Goal: Task Accomplishment & Management: Manage account settings

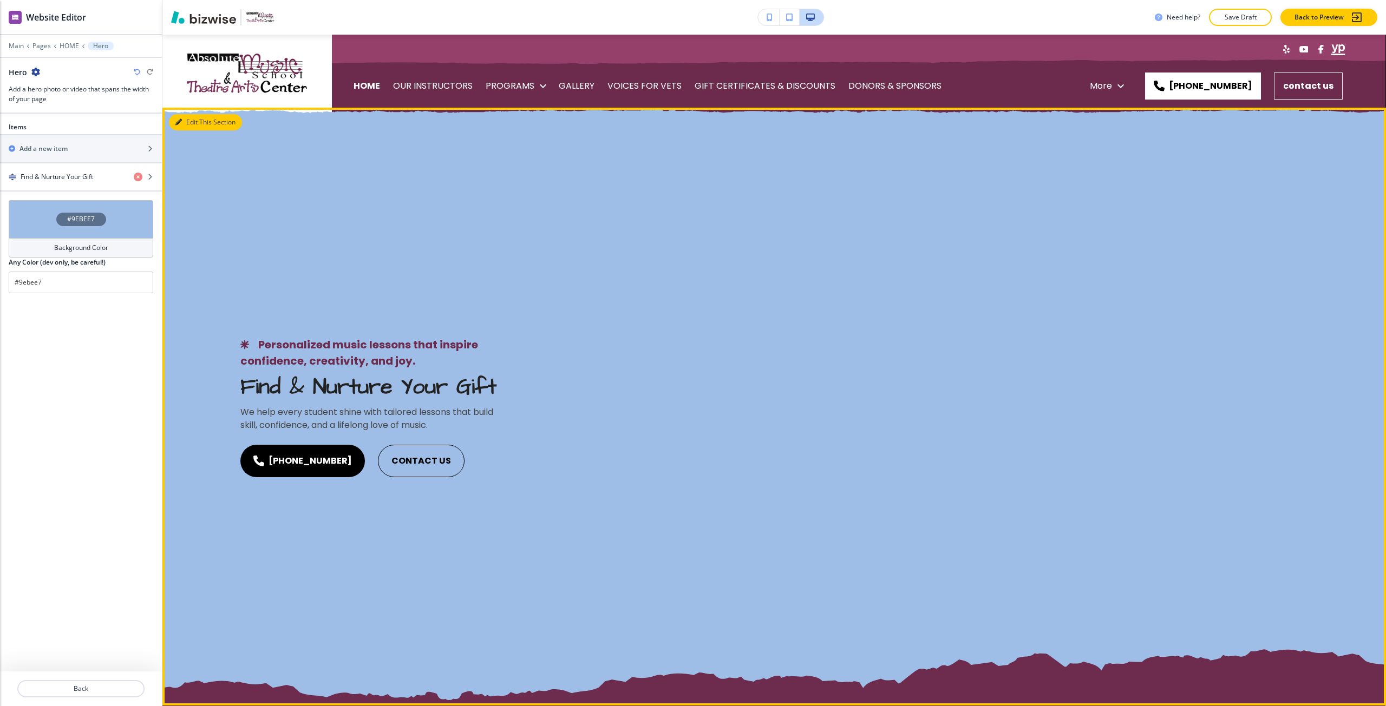
click at [188, 122] on button "Edit This Section" at bounding box center [205, 122] width 73 height 16
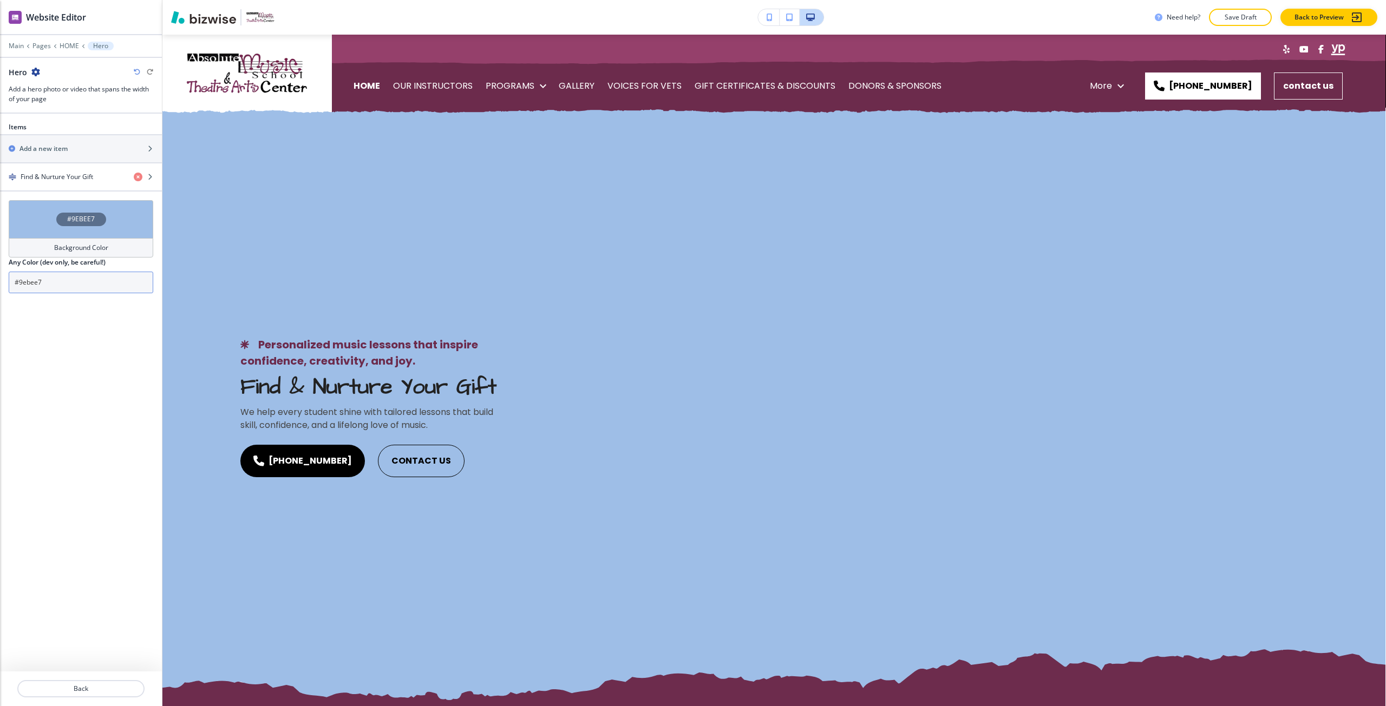
click at [62, 289] on input "#9ebee7" at bounding box center [81, 283] width 145 height 22
click at [62, 290] on input "#9ebee7" at bounding box center [81, 283] width 145 height 22
click at [83, 684] on button "Back" at bounding box center [80, 688] width 127 height 17
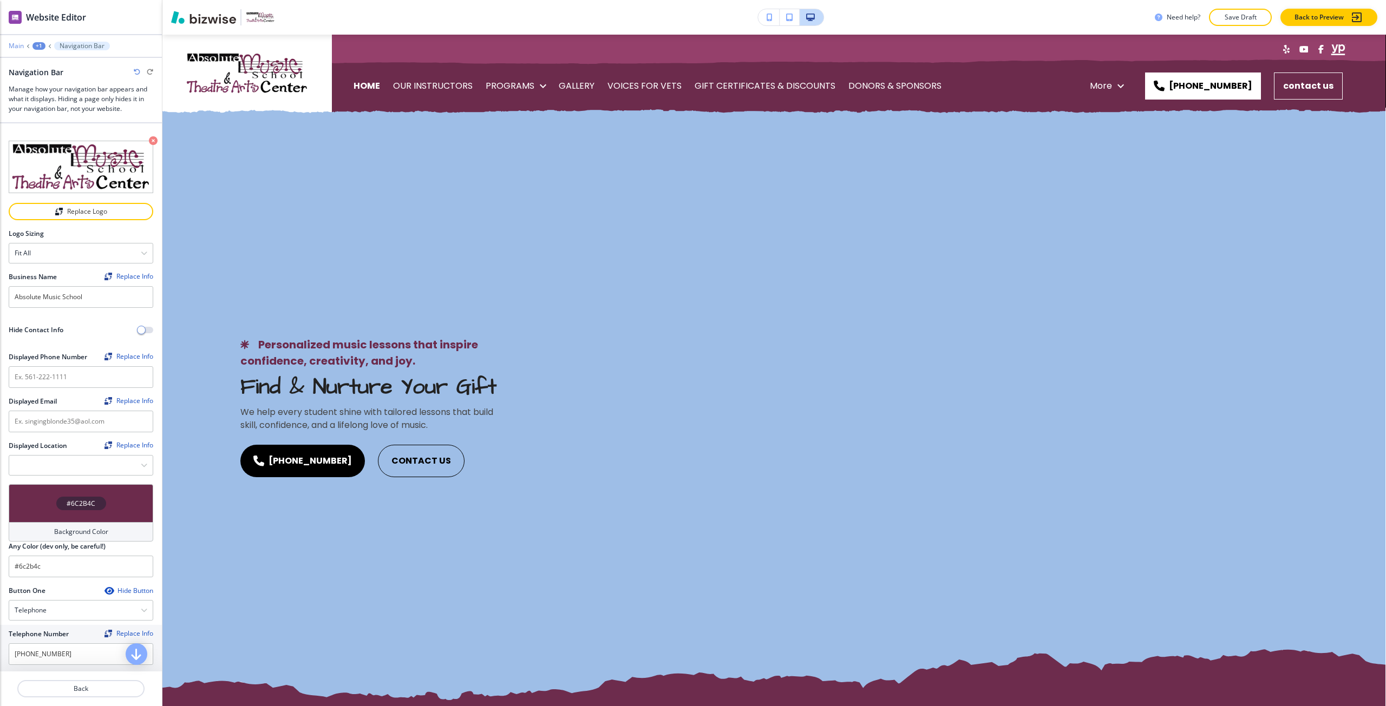
click at [12, 44] on p "Main" at bounding box center [16, 46] width 15 height 8
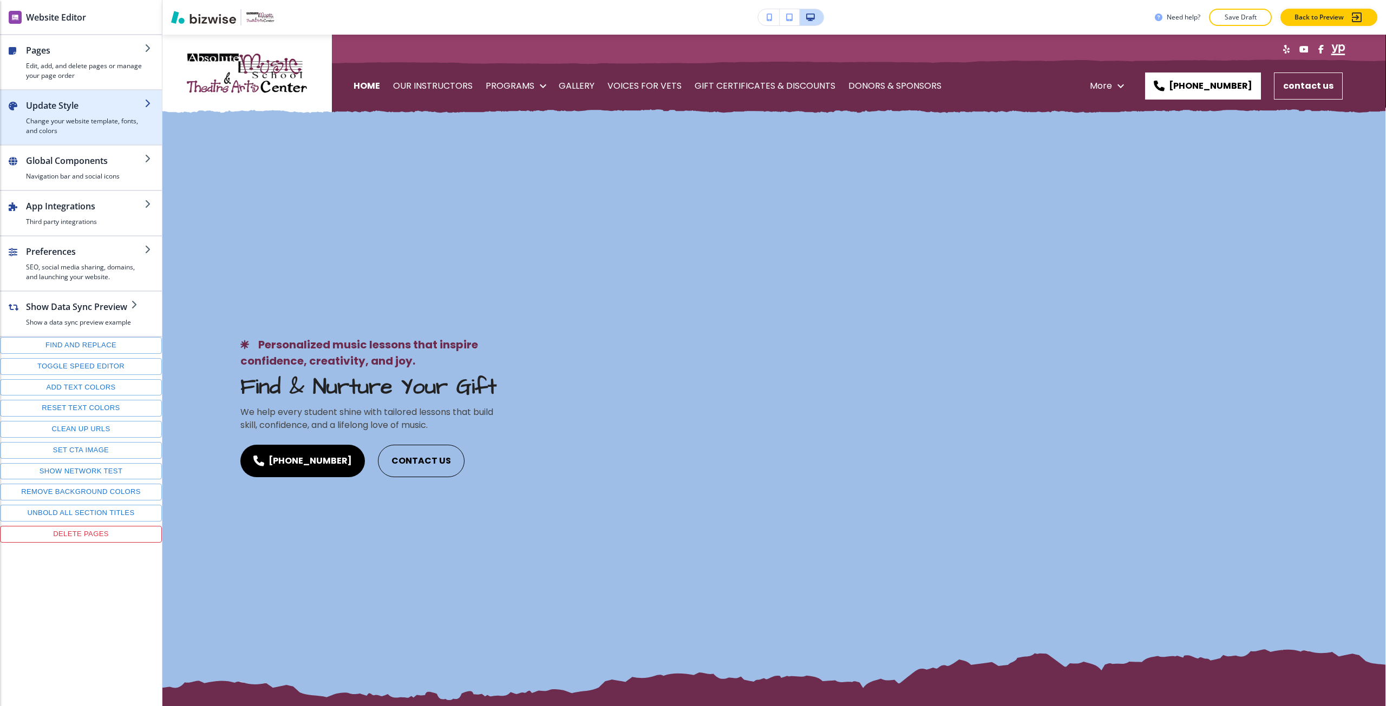
click at [76, 128] on h4 "Change your website template, fonts, and colors" at bounding box center [85, 125] width 119 height 19
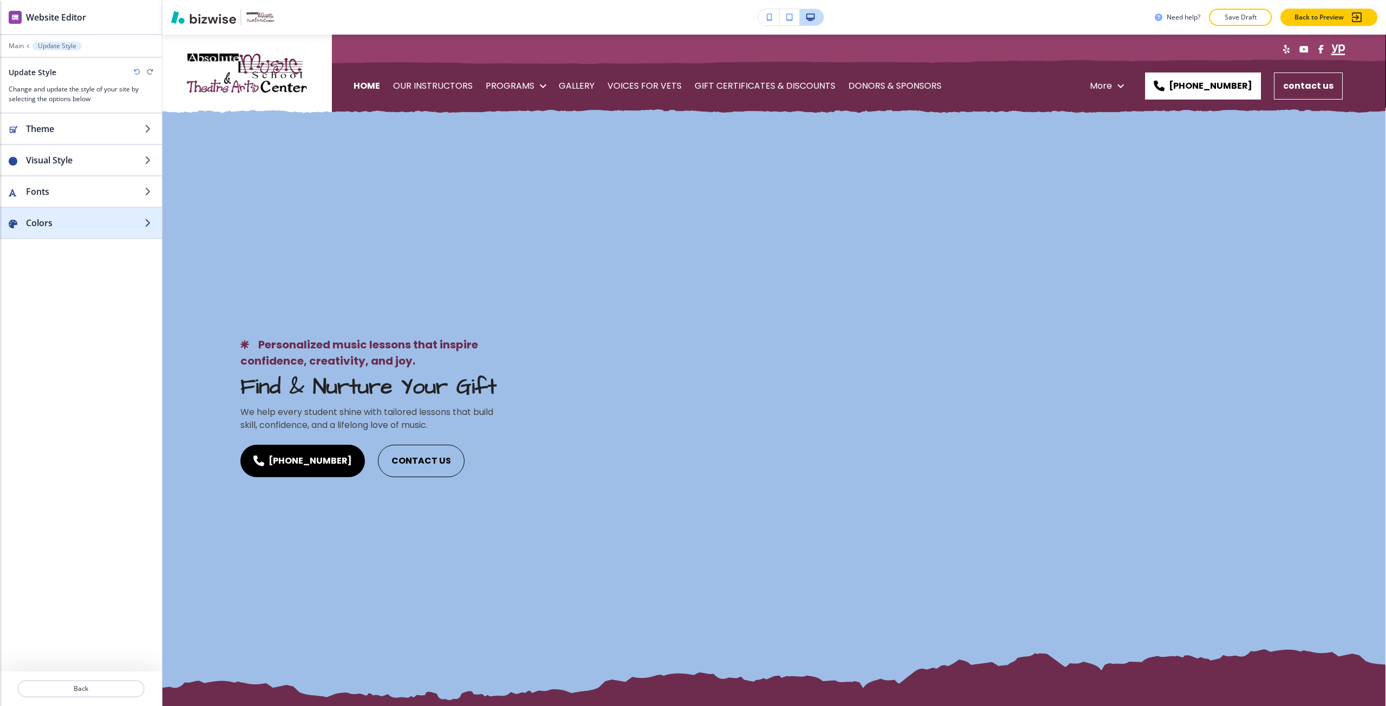
click at [78, 227] on h2 "Colors" at bounding box center [85, 223] width 119 height 13
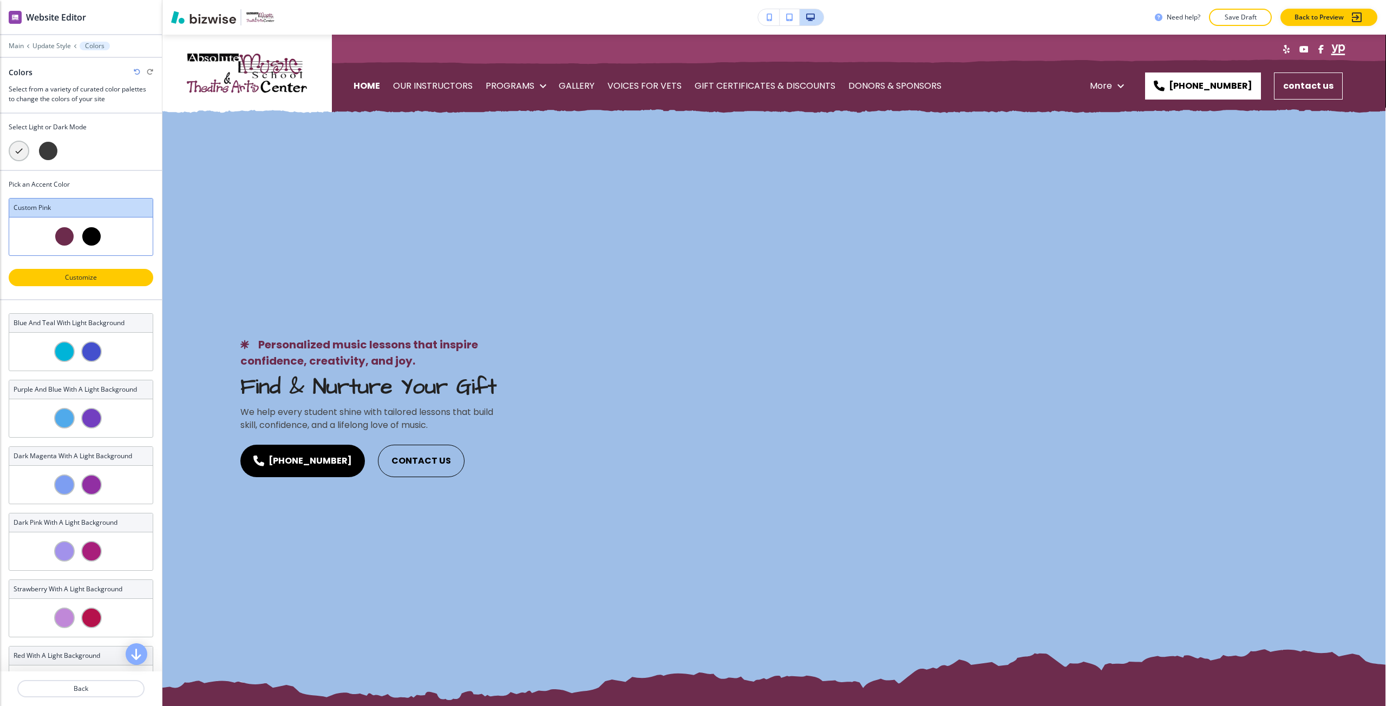
click at [71, 277] on p "Customize" at bounding box center [81, 278] width 116 height 10
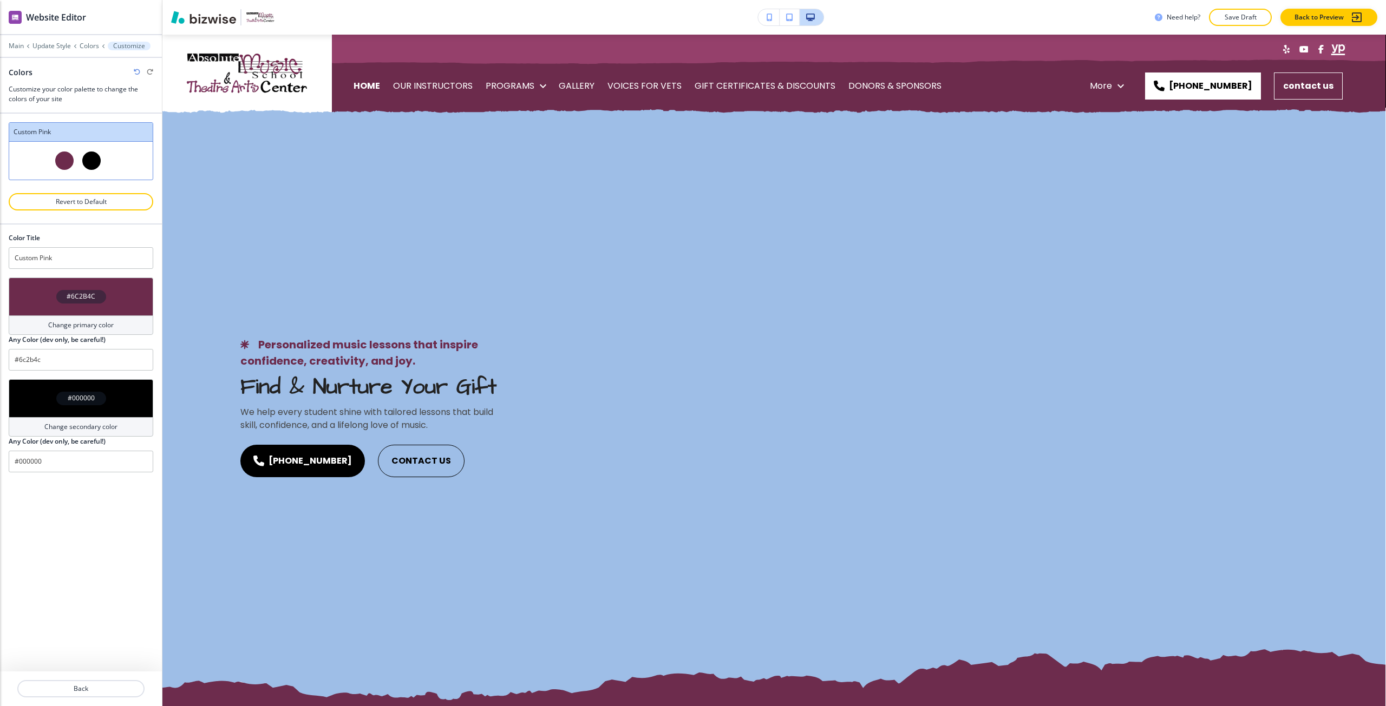
click at [61, 300] on div "#6C2B4C" at bounding box center [81, 297] width 50 height 14
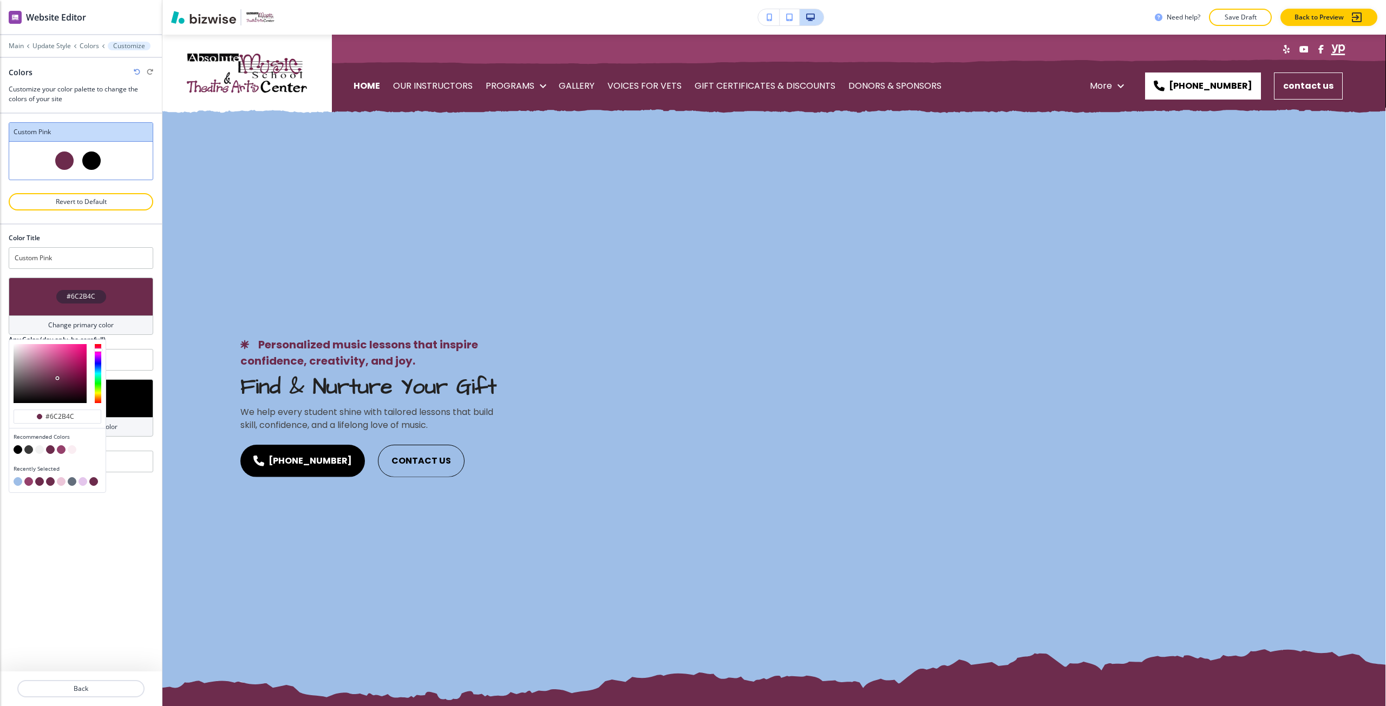
click at [132, 411] on div "#000000" at bounding box center [81, 398] width 145 height 38
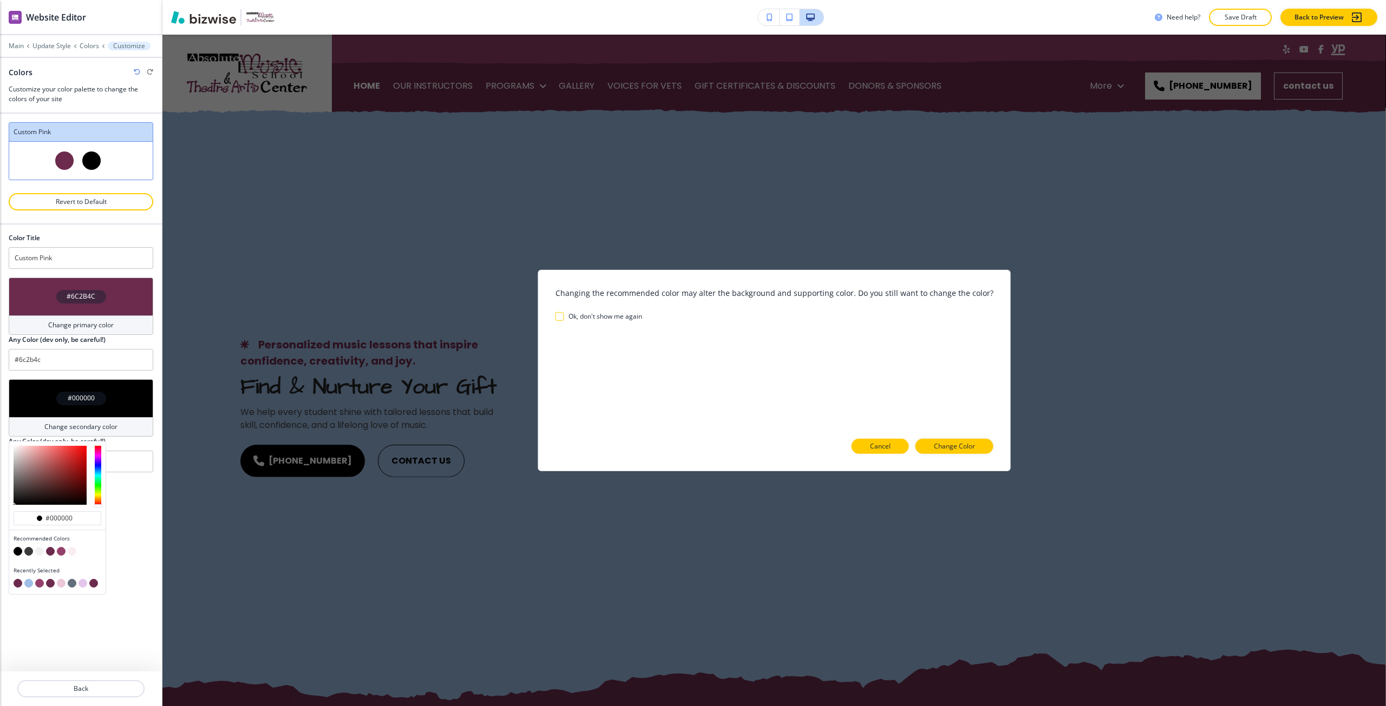
click at [890, 447] on button "Cancel" at bounding box center [879, 446] width 57 height 15
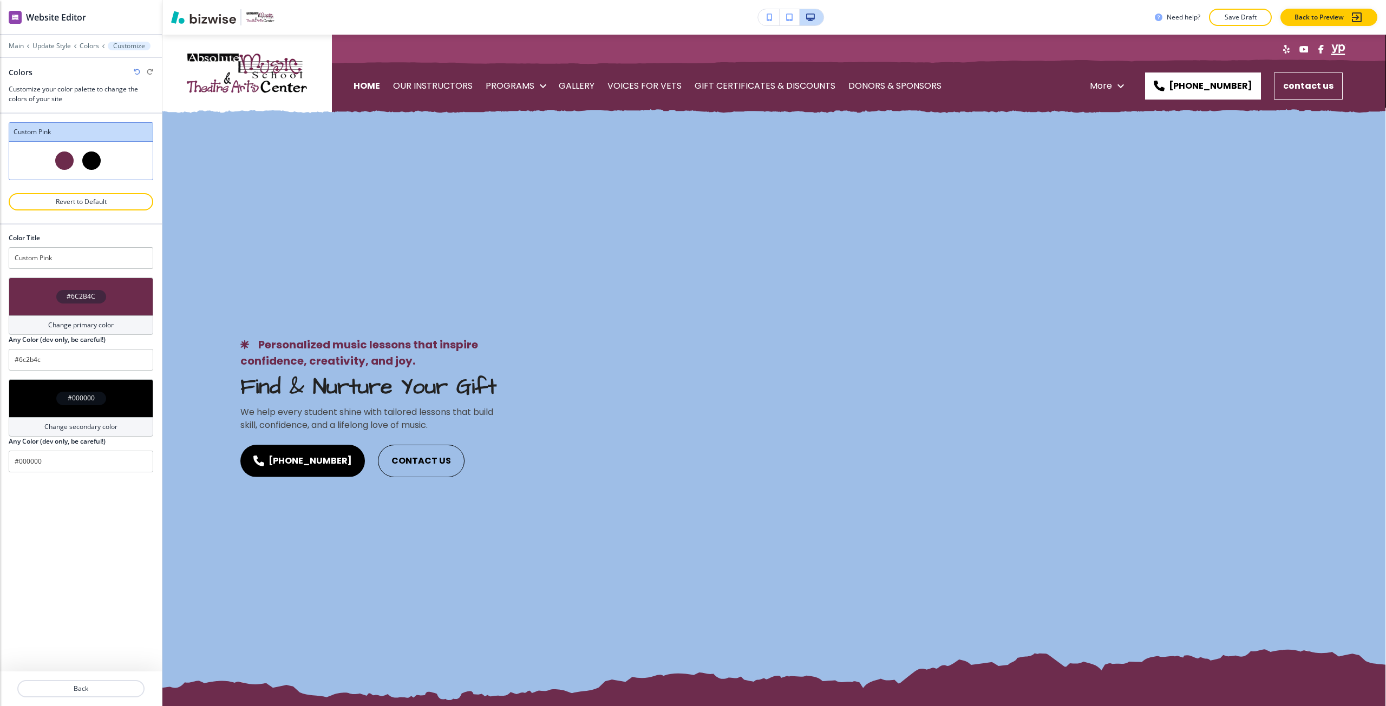
click at [87, 407] on div "#000000" at bounding box center [81, 398] width 145 height 38
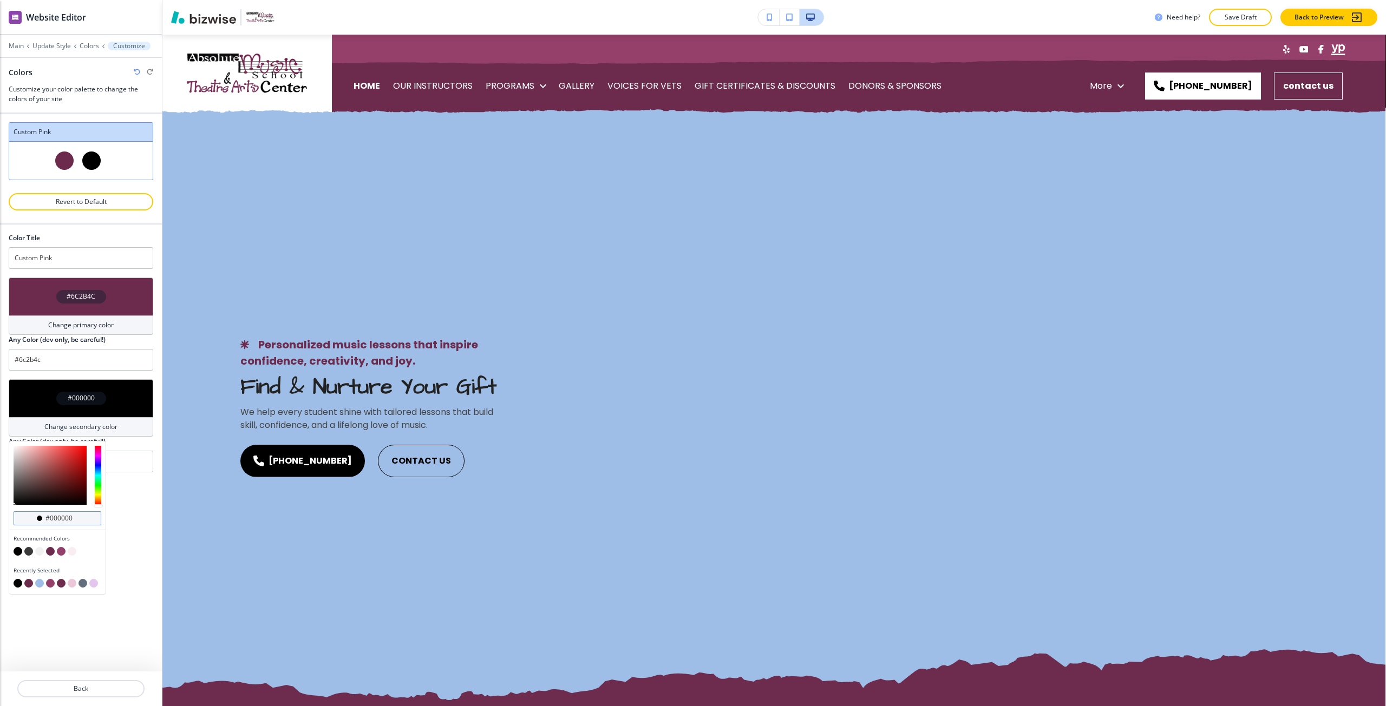
click at [63, 521] on input "#000000" at bounding box center [63, 518] width 38 height 9
click at [63, 520] on input "#000000" at bounding box center [63, 518] width 38 height 9
click at [39, 581] on button "button" at bounding box center [39, 583] width 9 height 9
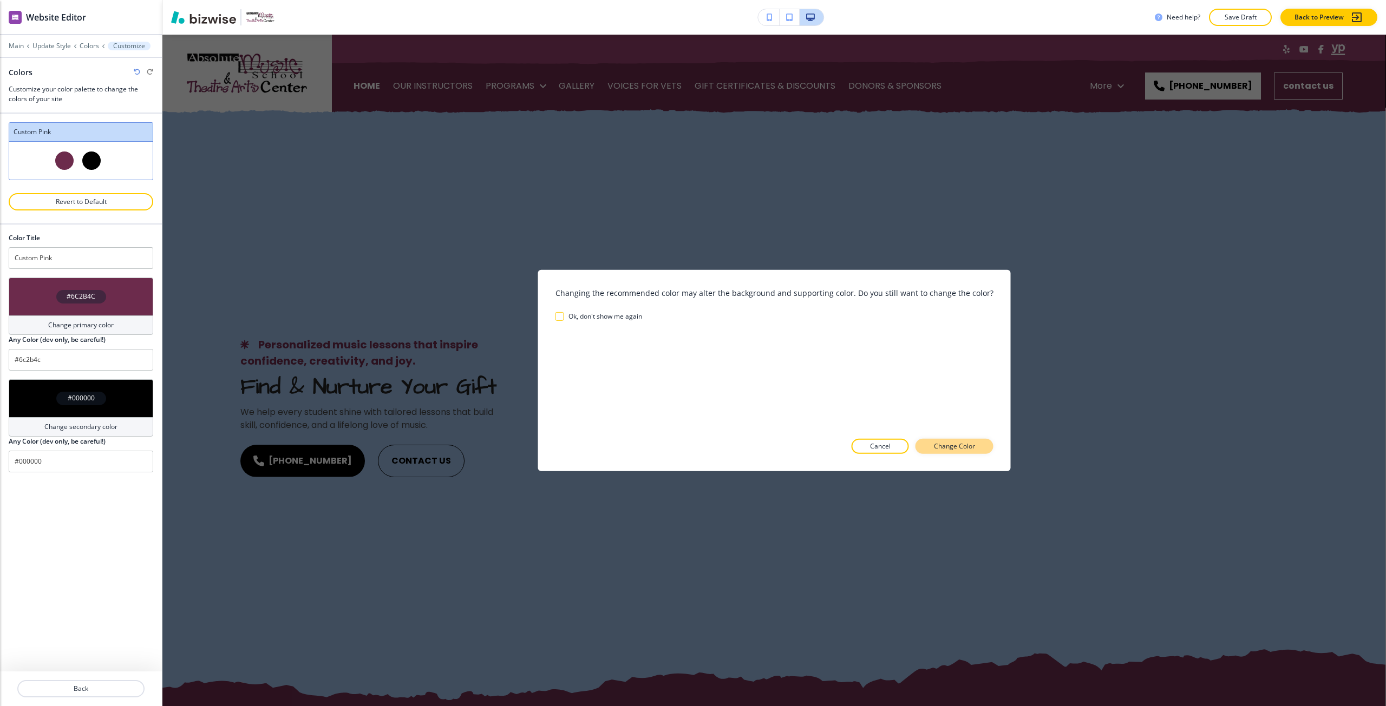
click at [951, 447] on p "Change Color" at bounding box center [954, 447] width 41 height 10
type input "#9ebee7"
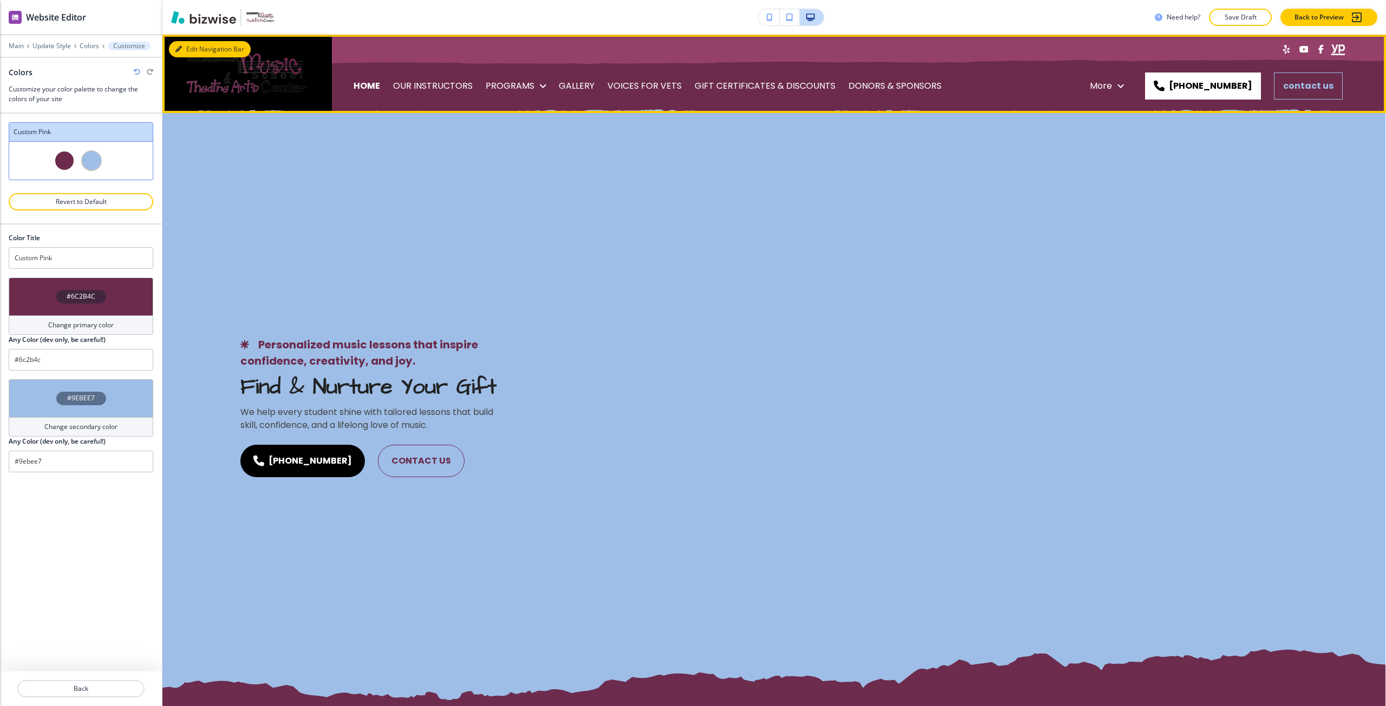
click at [192, 46] on button "Edit Navigation Bar" at bounding box center [210, 49] width 82 height 16
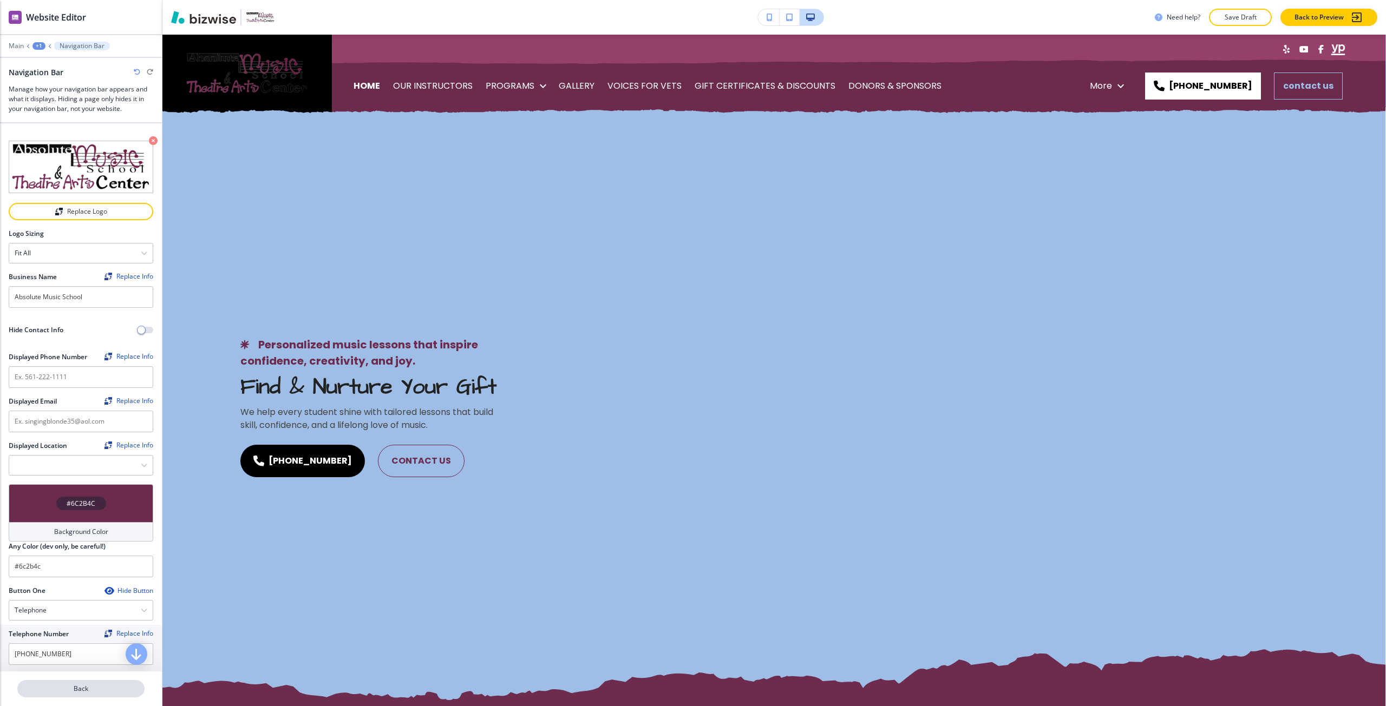
click at [104, 683] on button "Back" at bounding box center [80, 688] width 127 height 17
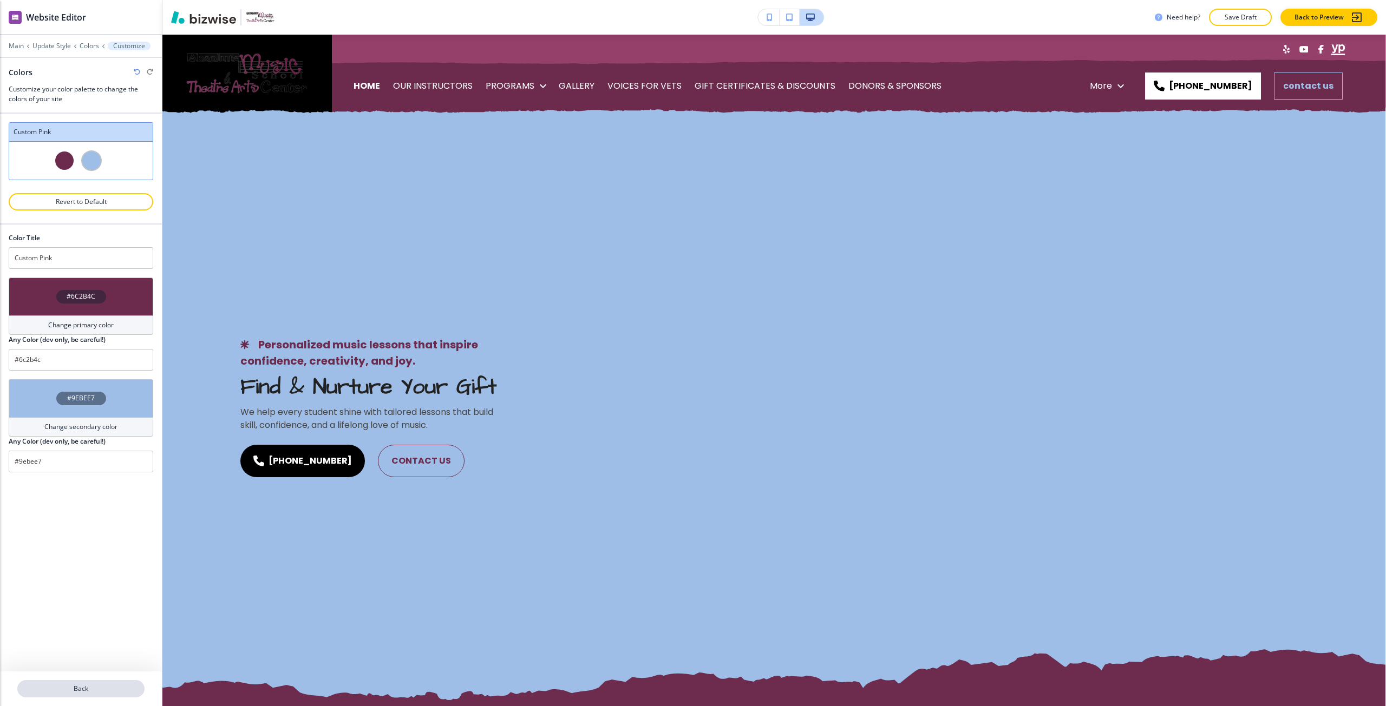
click at [74, 684] on p "Back" at bounding box center [80, 689] width 125 height 10
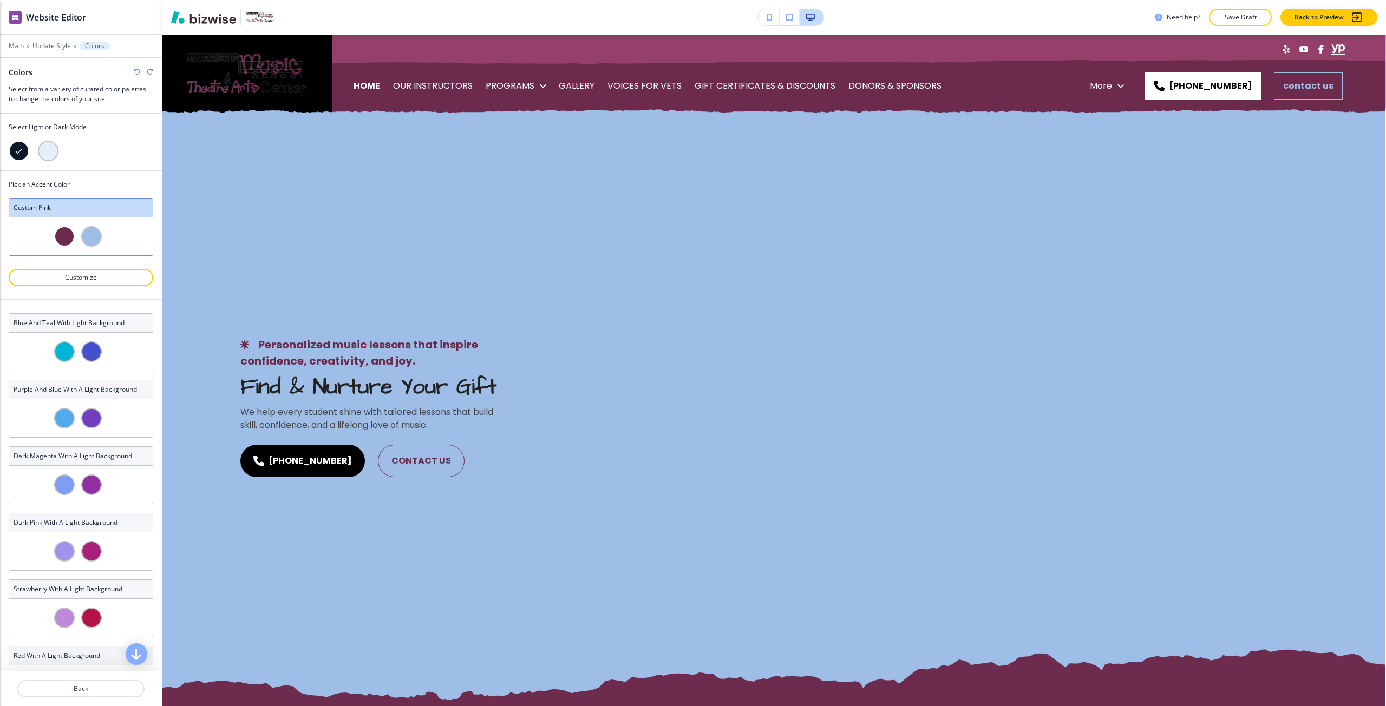
click at [45, 153] on div at bounding box center [48, 151] width 21 height 21
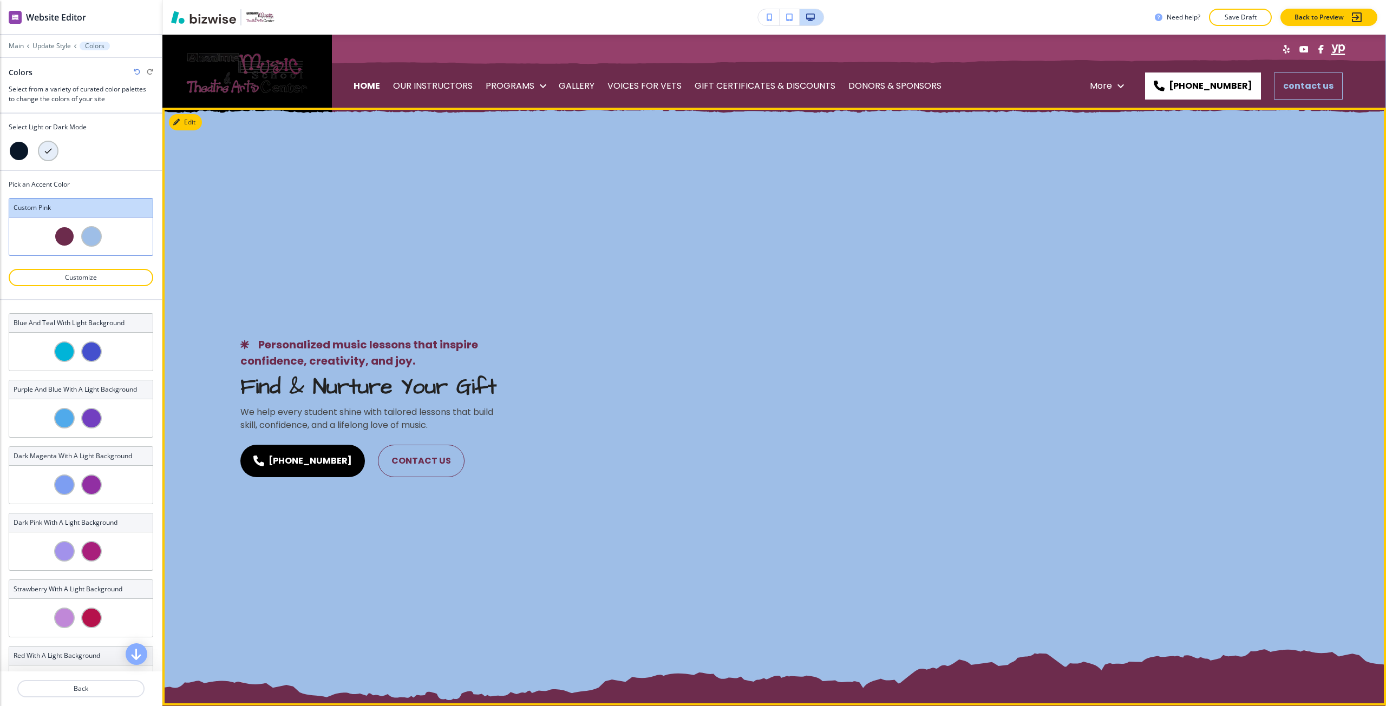
click at [241, 206] on div "Personalized music lessons that inspire confidence, creativity, and joy. Find &…" at bounding box center [773, 407] width 1223 height 598
click at [232, 194] on div "Personalized music lessons that inspire confidence, creativity, and joy. Find &…" at bounding box center [773, 407] width 1223 height 598
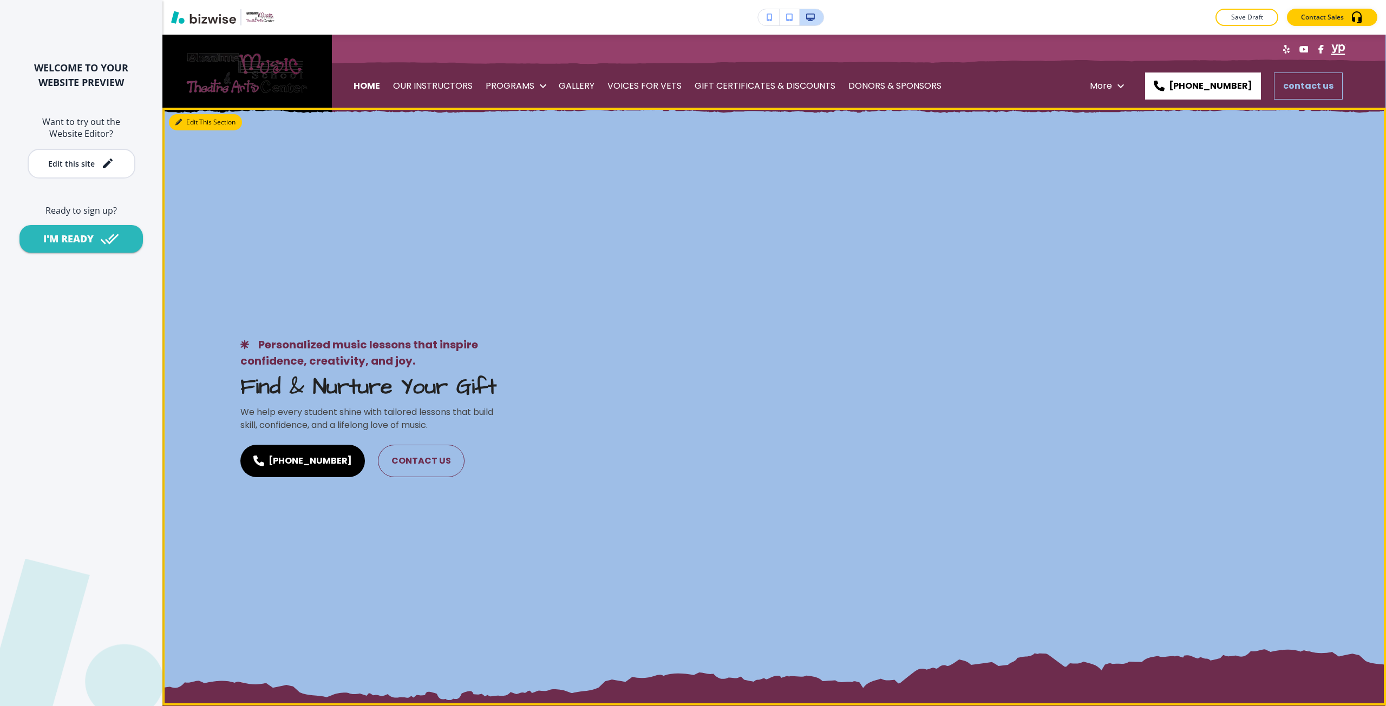
click at [179, 124] on icon "button" at bounding box center [178, 122] width 6 height 6
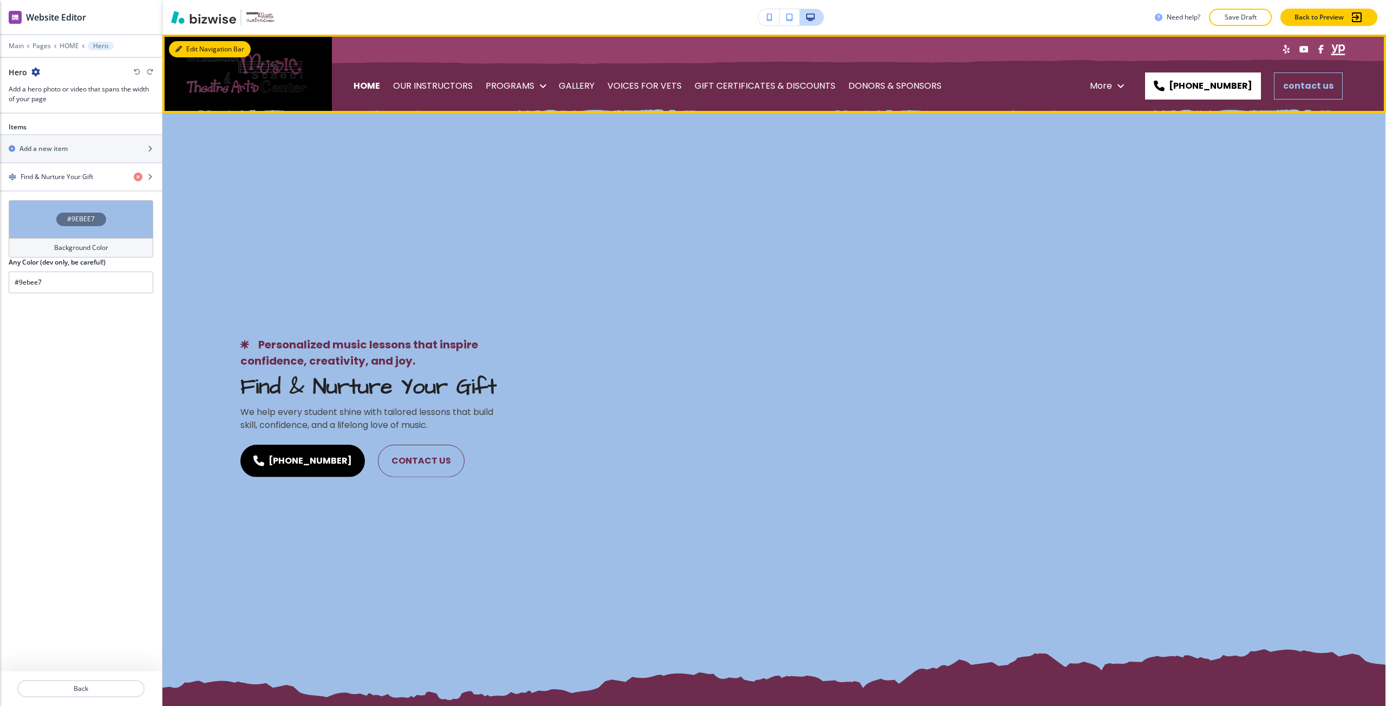
click at [183, 51] on button "Edit Navigation Bar" at bounding box center [210, 49] width 82 height 16
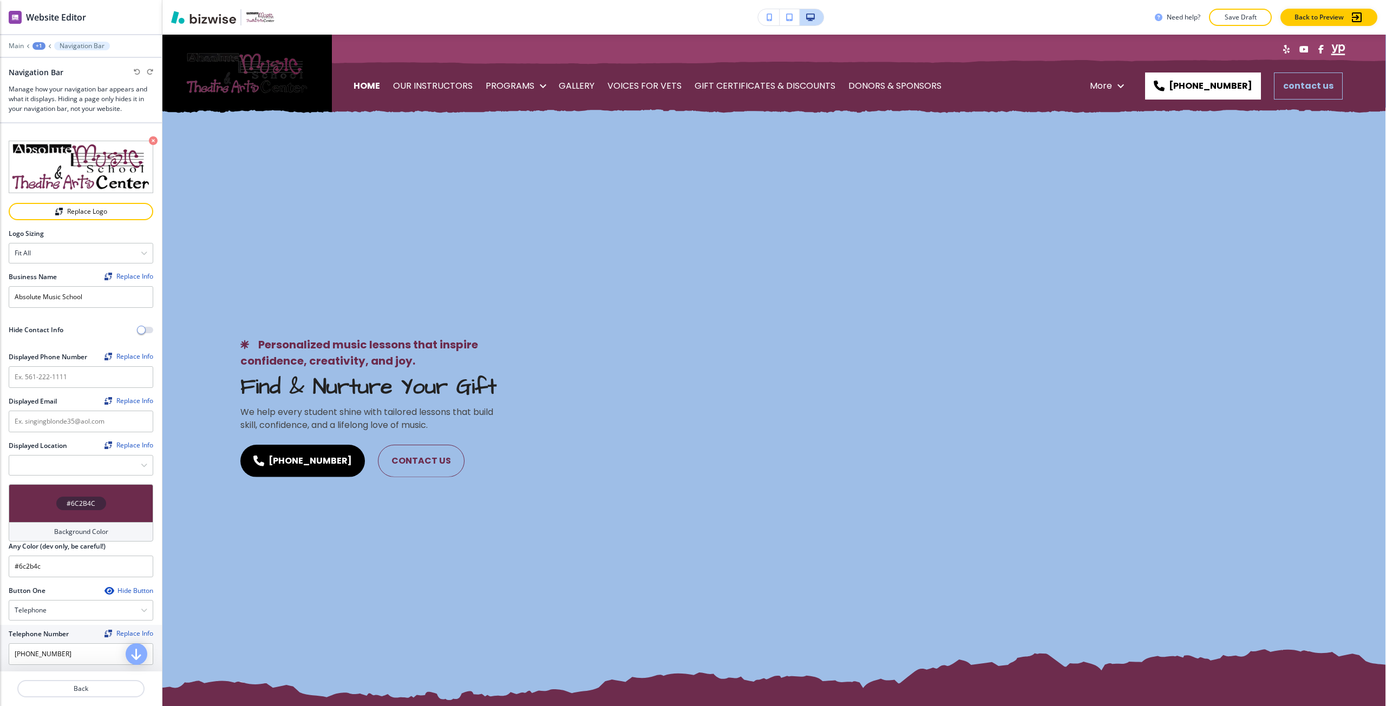
click at [58, 528] on h4 "Background Color" at bounding box center [81, 532] width 54 height 10
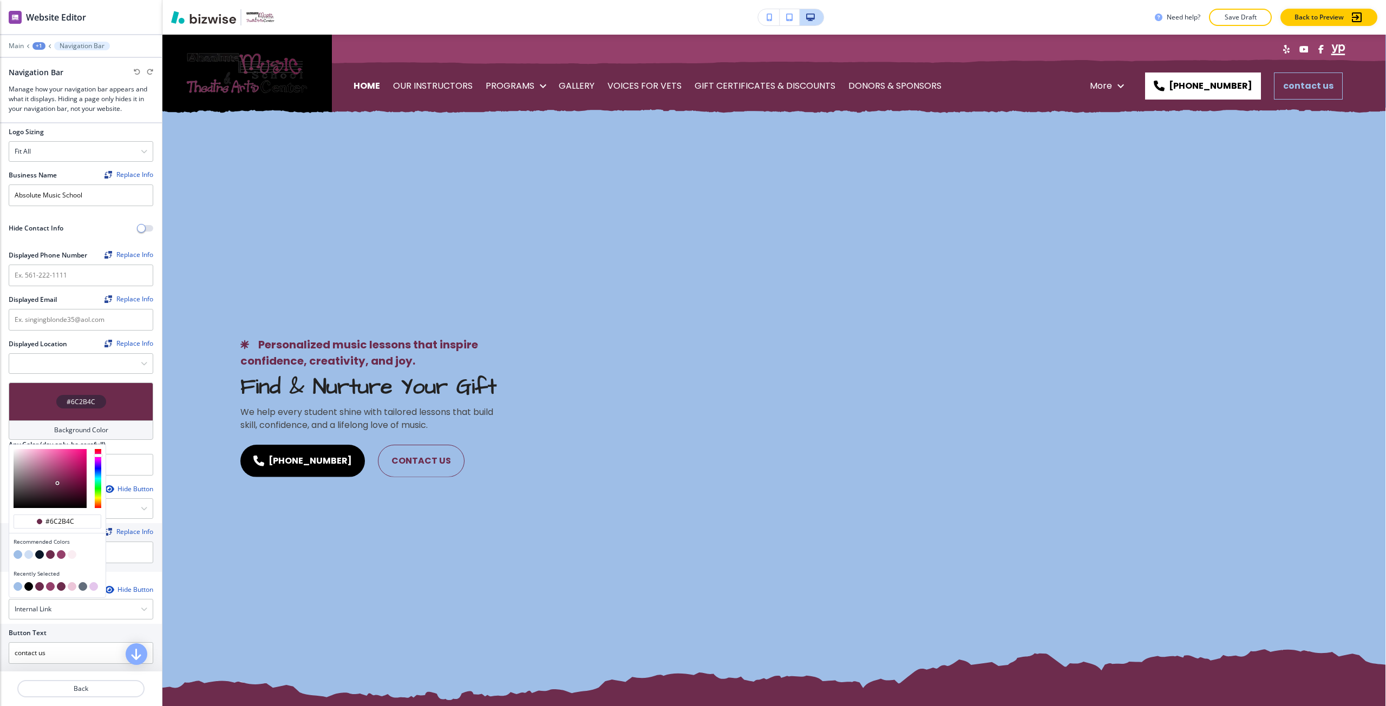
scroll to position [108, 0]
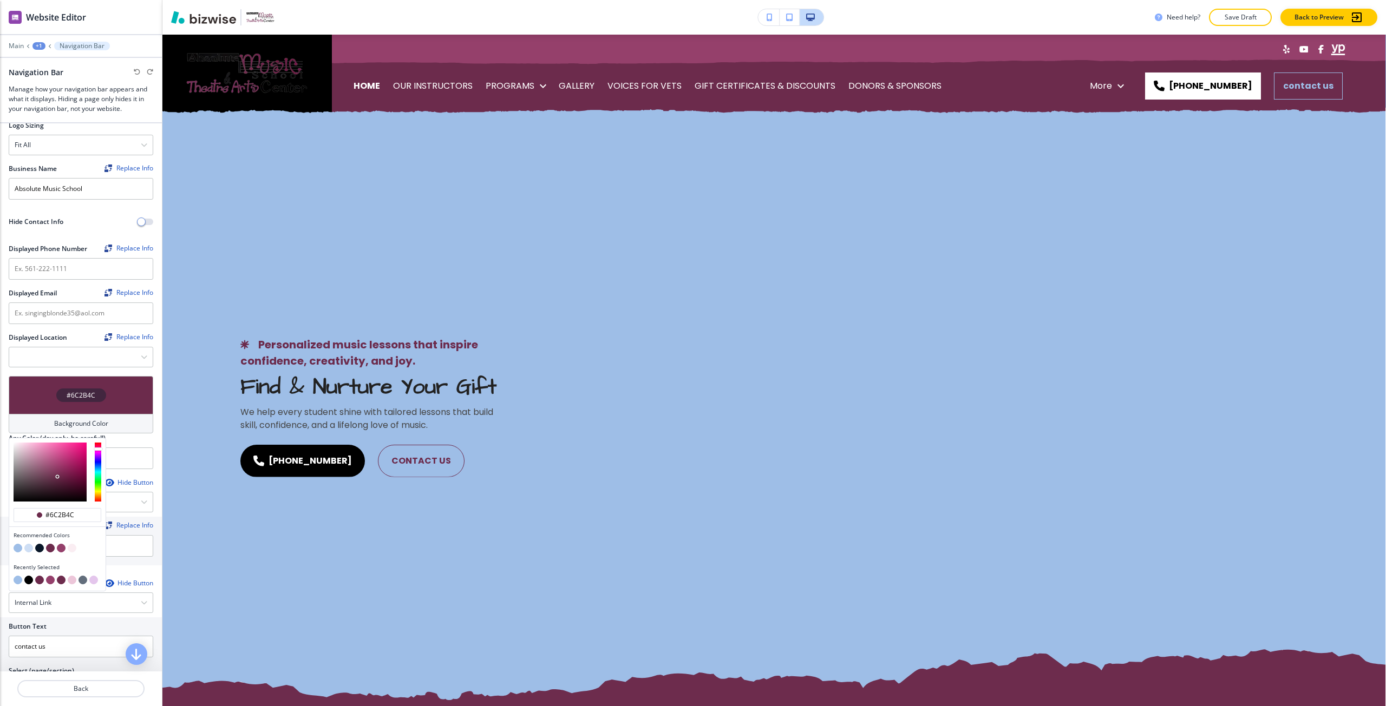
click at [29, 547] on button "button" at bounding box center [28, 548] width 9 height 9
type input "#cedef4"
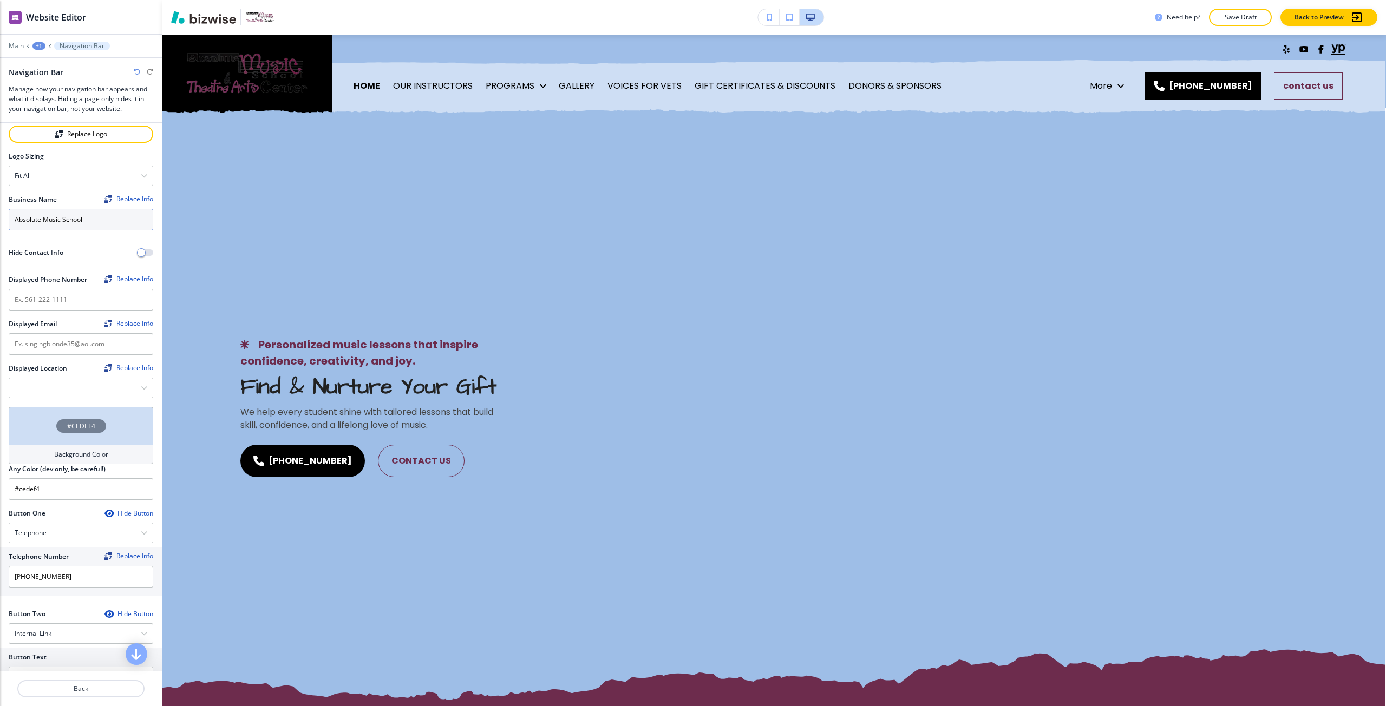
scroll to position [0, 0]
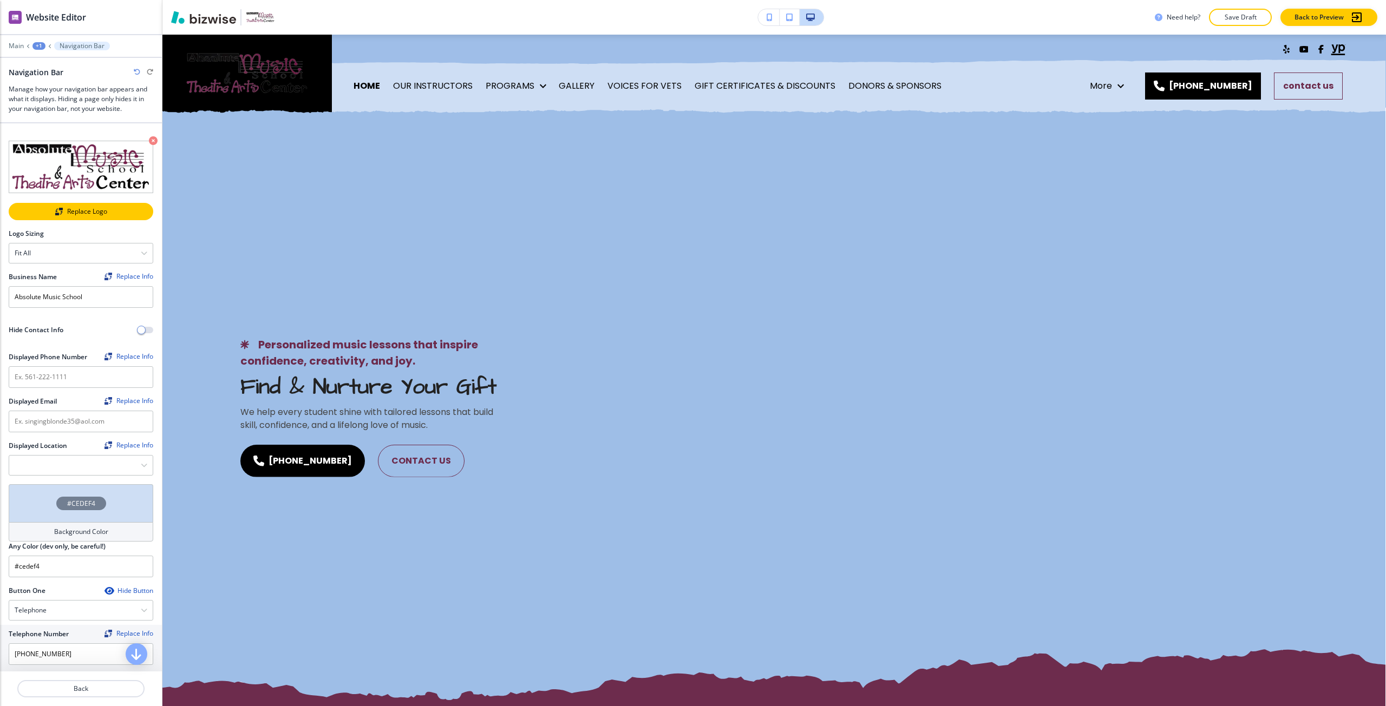
click at [95, 209] on div "Replace Logo" at bounding box center [81, 212] width 142 height 8
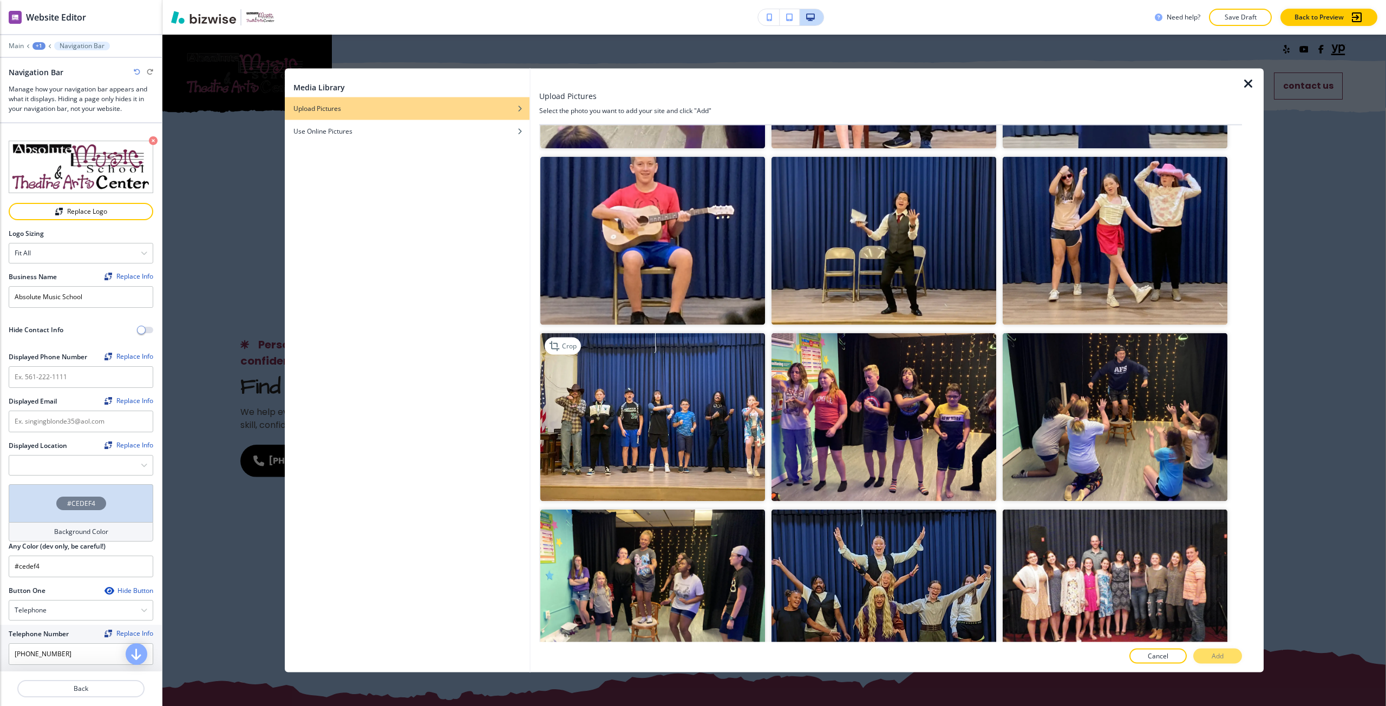
scroll to position [2273, 0]
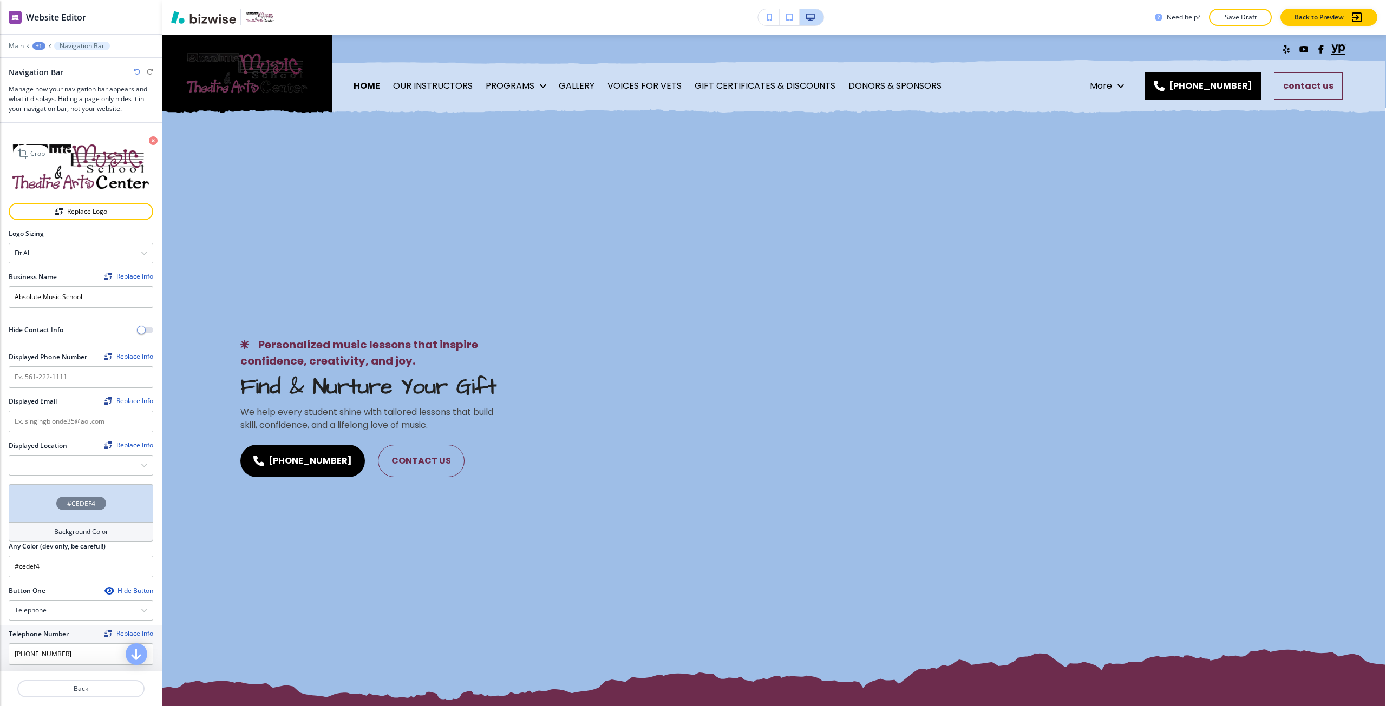
drag, startPoint x: 54, startPoint y: 165, endPoint x: 63, endPoint y: 170, distance: 11.1
click at [63, 170] on img at bounding box center [81, 167] width 145 height 53
click at [95, 203] on button "Replace Logo" at bounding box center [81, 211] width 145 height 17
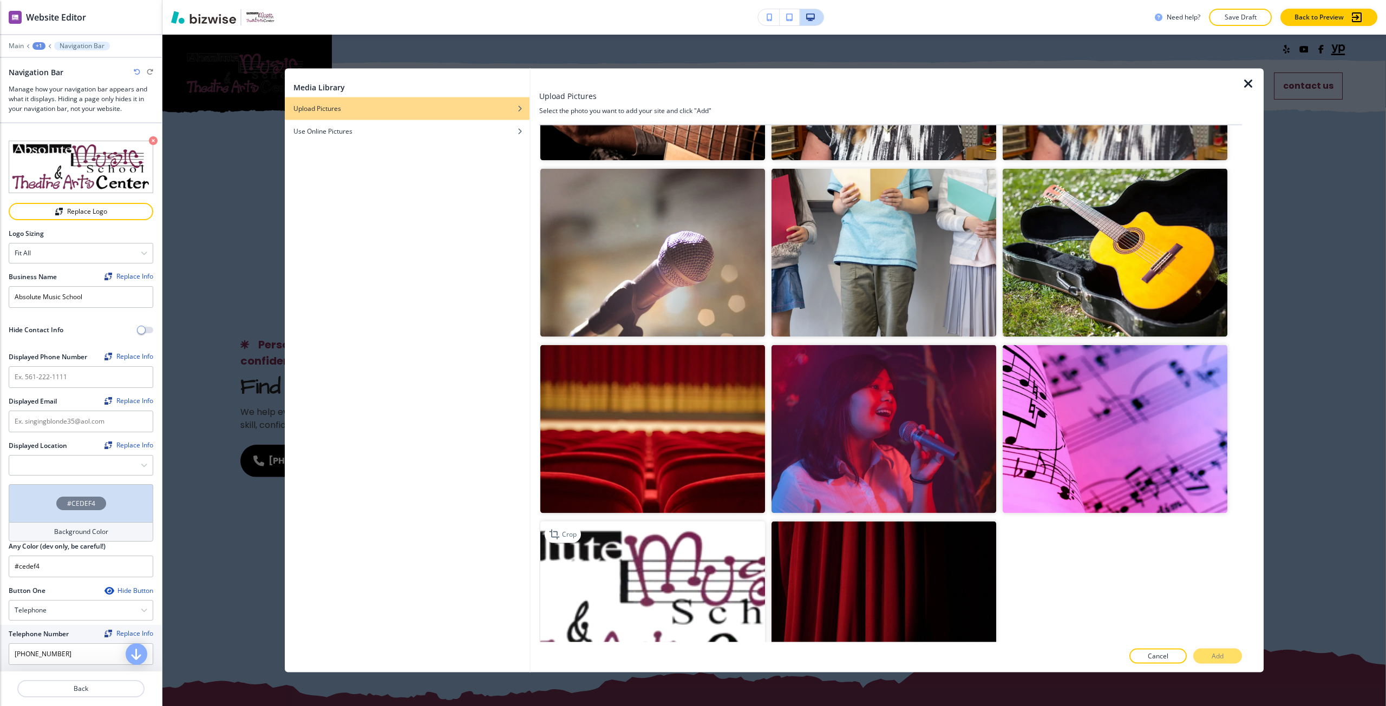
scroll to position [4205, 0]
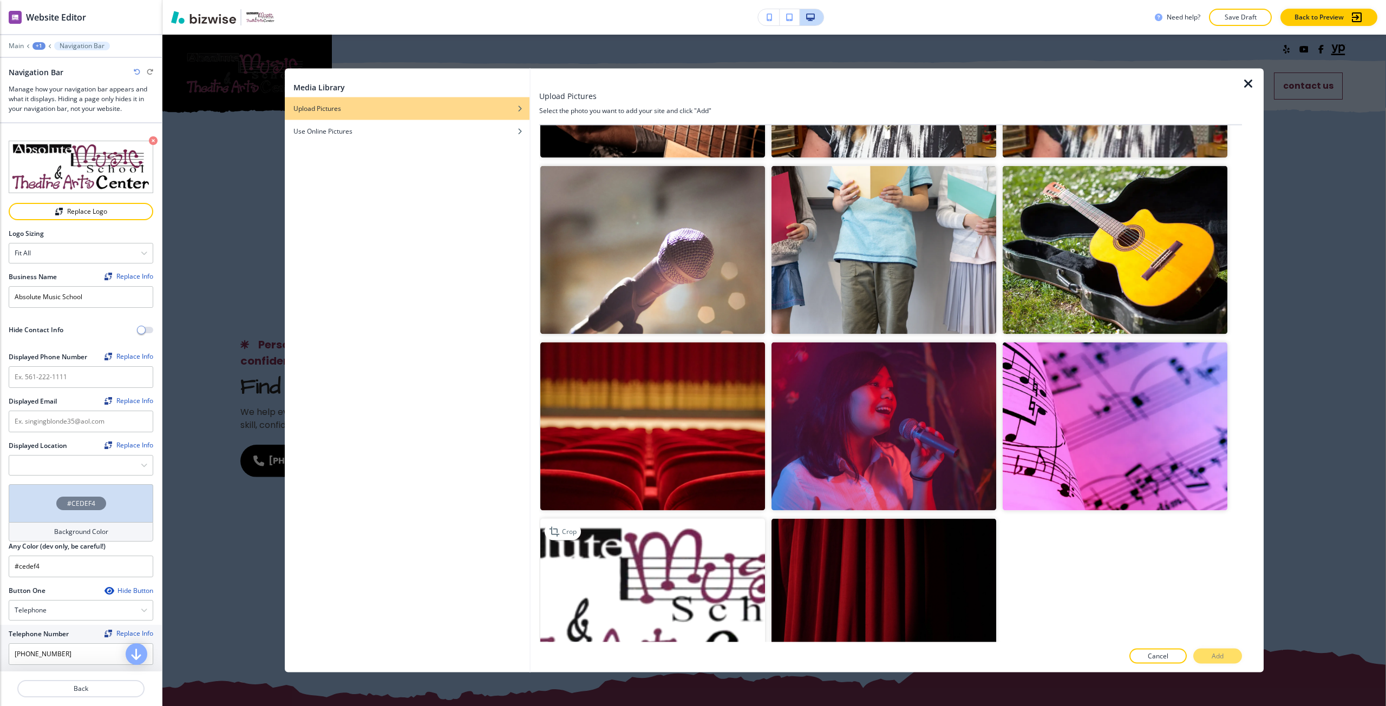
click at [606, 520] on img "button" at bounding box center [652, 603] width 225 height 168
click at [1226, 653] on button "Add" at bounding box center [1217, 656] width 49 height 15
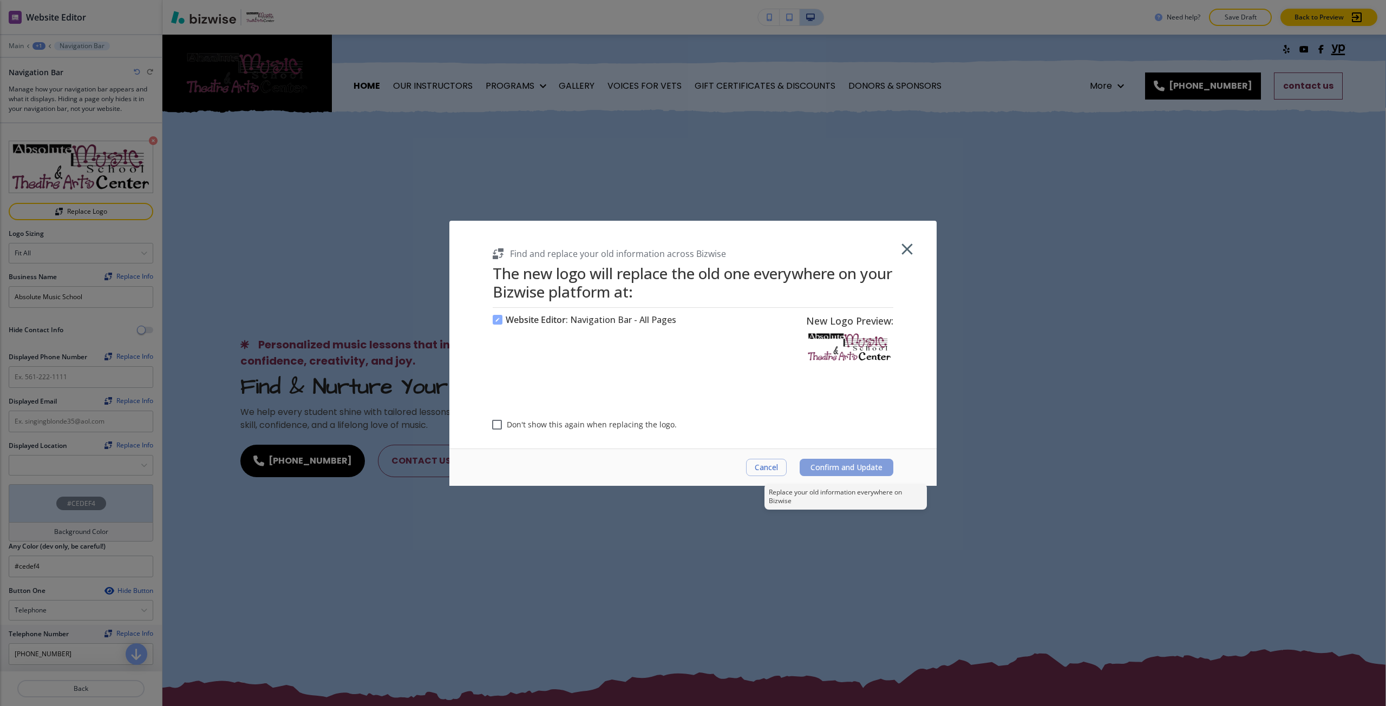
click at [803, 460] on button "Confirm and Update" at bounding box center [846, 467] width 94 height 17
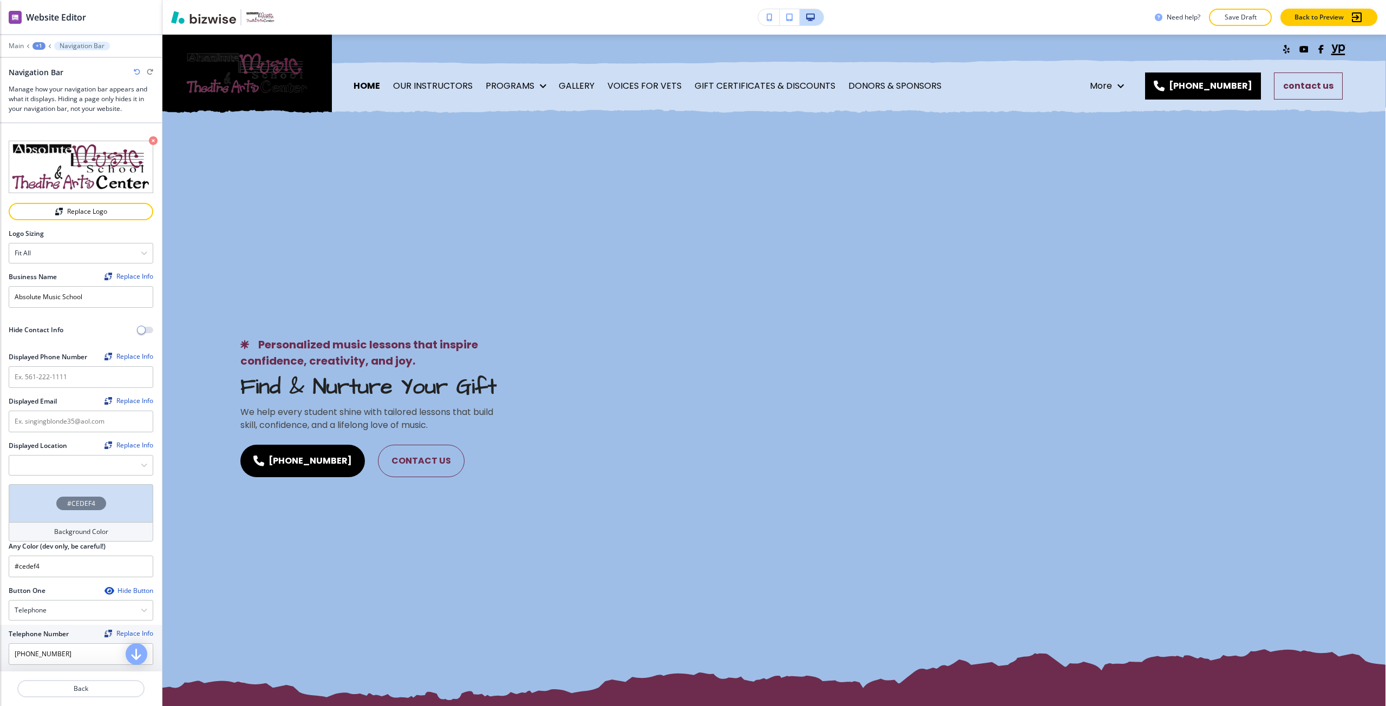
click at [14, 42] on div "Main +1 Navigation Bar" at bounding box center [81, 46] width 145 height 9
click at [18, 46] on p "Main" at bounding box center [16, 46] width 15 height 8
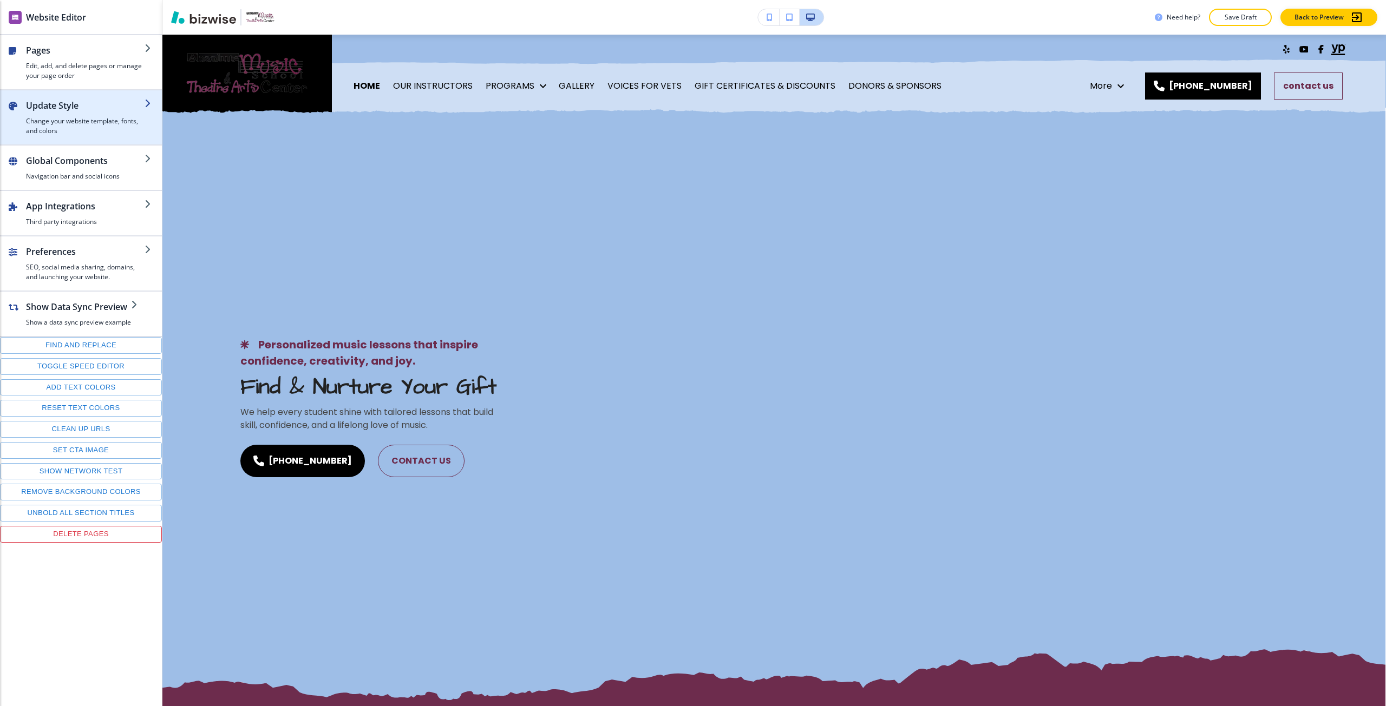
click at [81, 121] on h4 "Change your website template, fonts, and colors" at bounding box center [85, 125] width 119 height 19
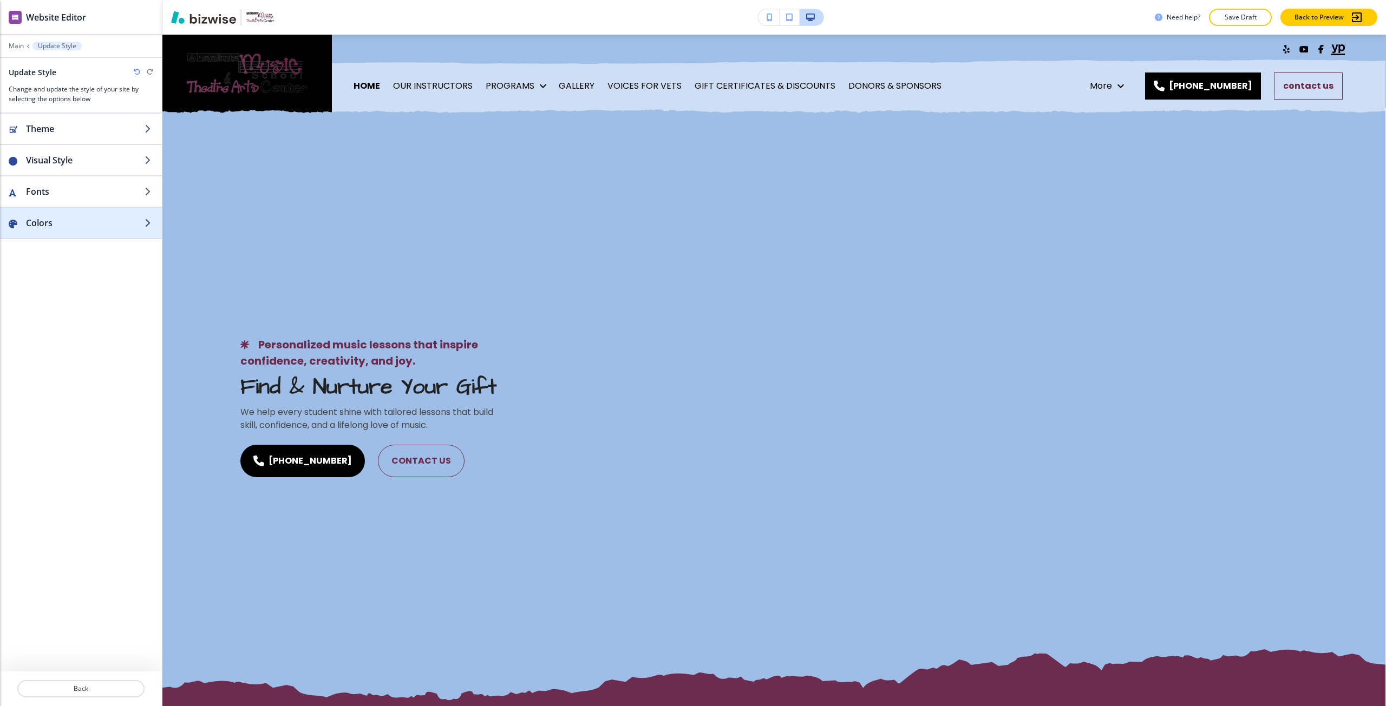
click at [77, 215] on div "button" at bounding box center [81, 212] width 162 height 9
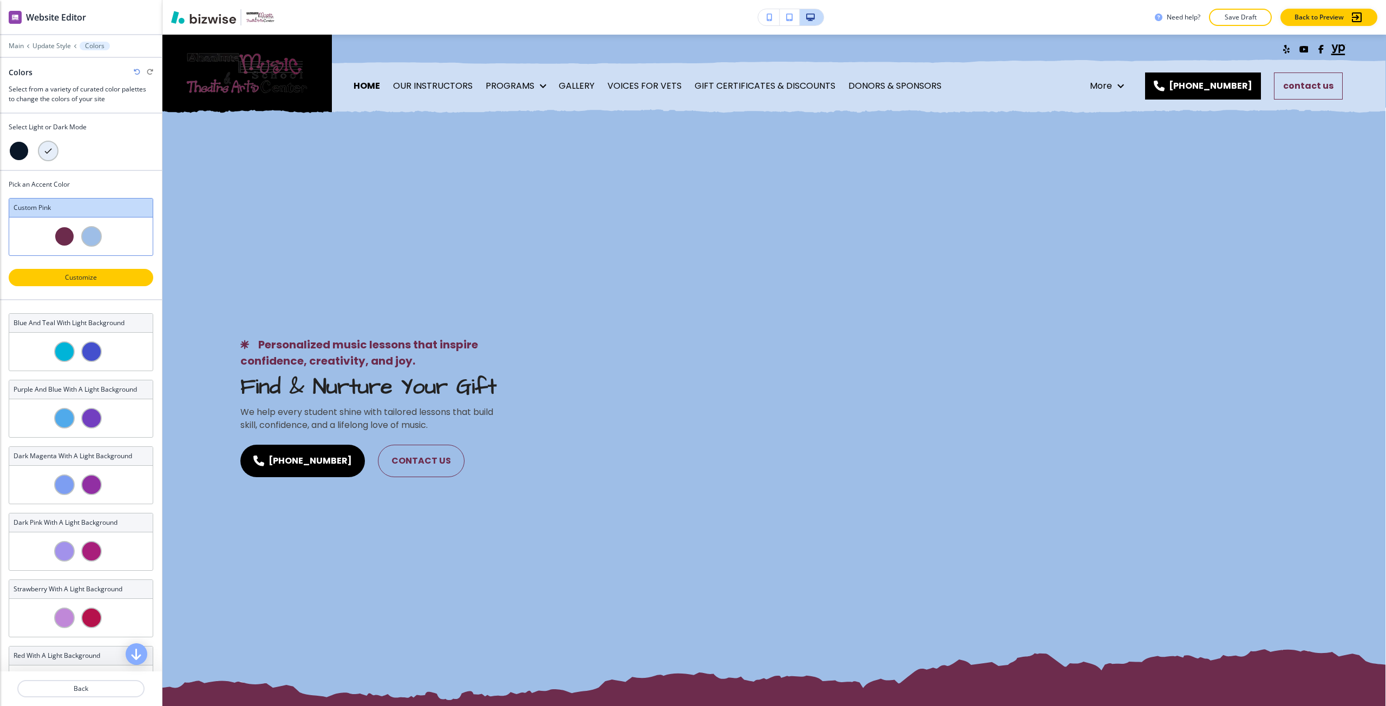
click at [102, 278] on p "Customize" at bounding box center [81, 278] width 116 height 10
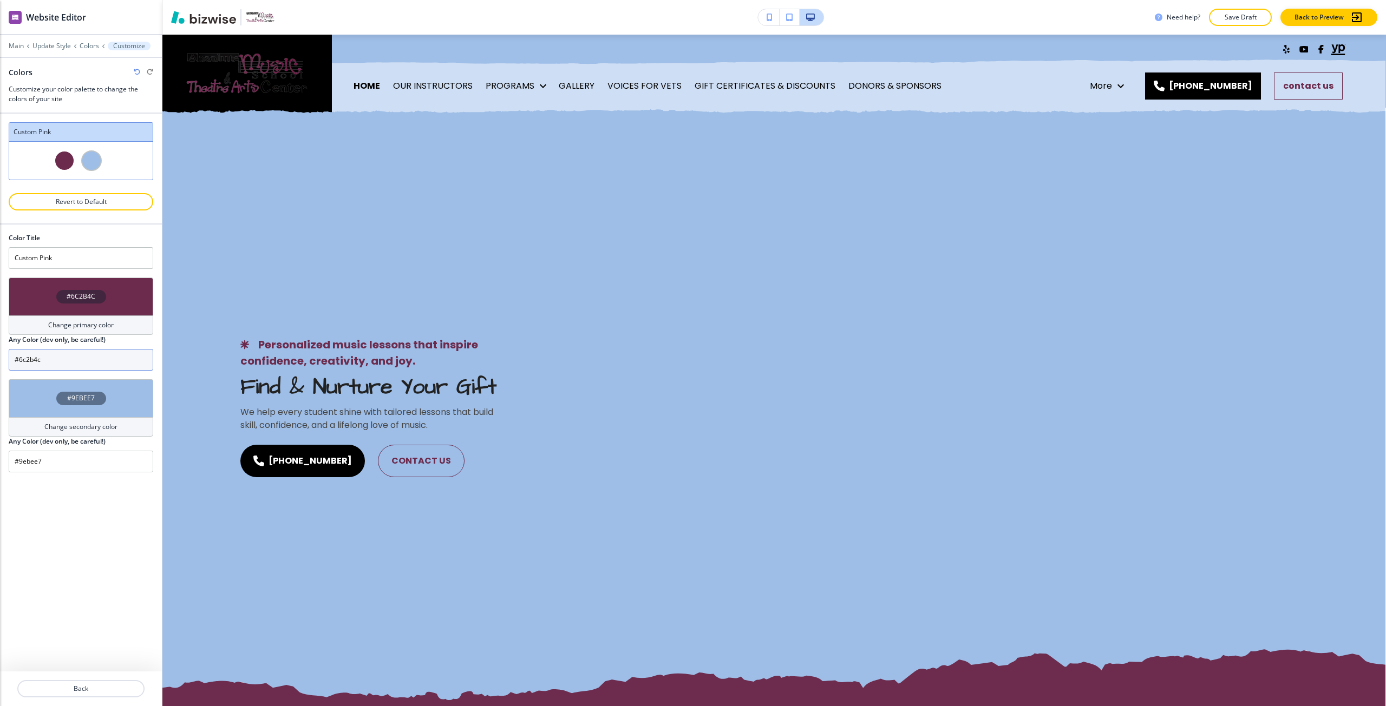
click at [56, 357] on input "#6c2b4c" at bounding box center [81, 360] width 145 height 22
click at [72, 393] on h4 "#9EBEE7" at bounding box center [81, 398] width 28 height 10
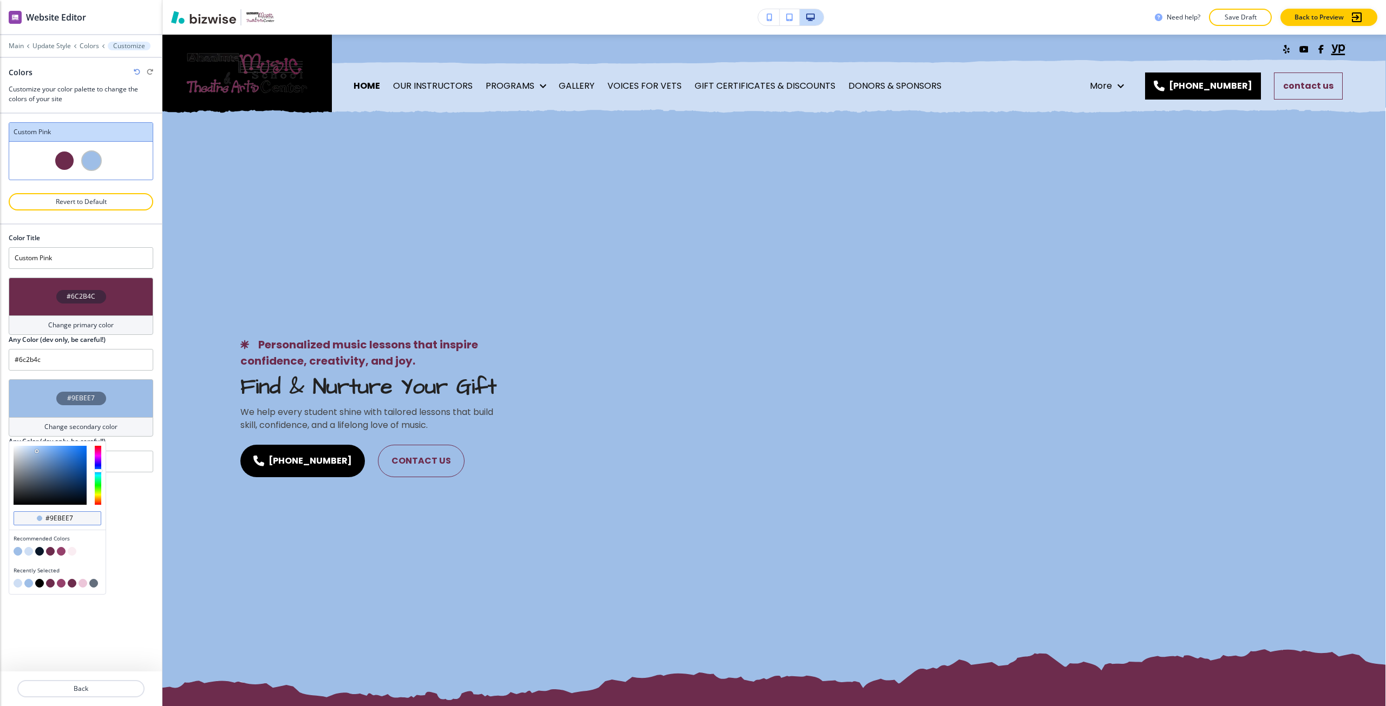
click at [75, 513] on div "#9ebee7" at bounding box center [58, 518] width 88 height 14
click at [75, 516] on input "#9ebee7" at bounding box center [63, 518] width 38 height 9
paste input "#6c2b4c"
drag, startPoint x: 55, startPoint y: 516, endPoint x: 34, endPoint y: 520, distance: 21.4
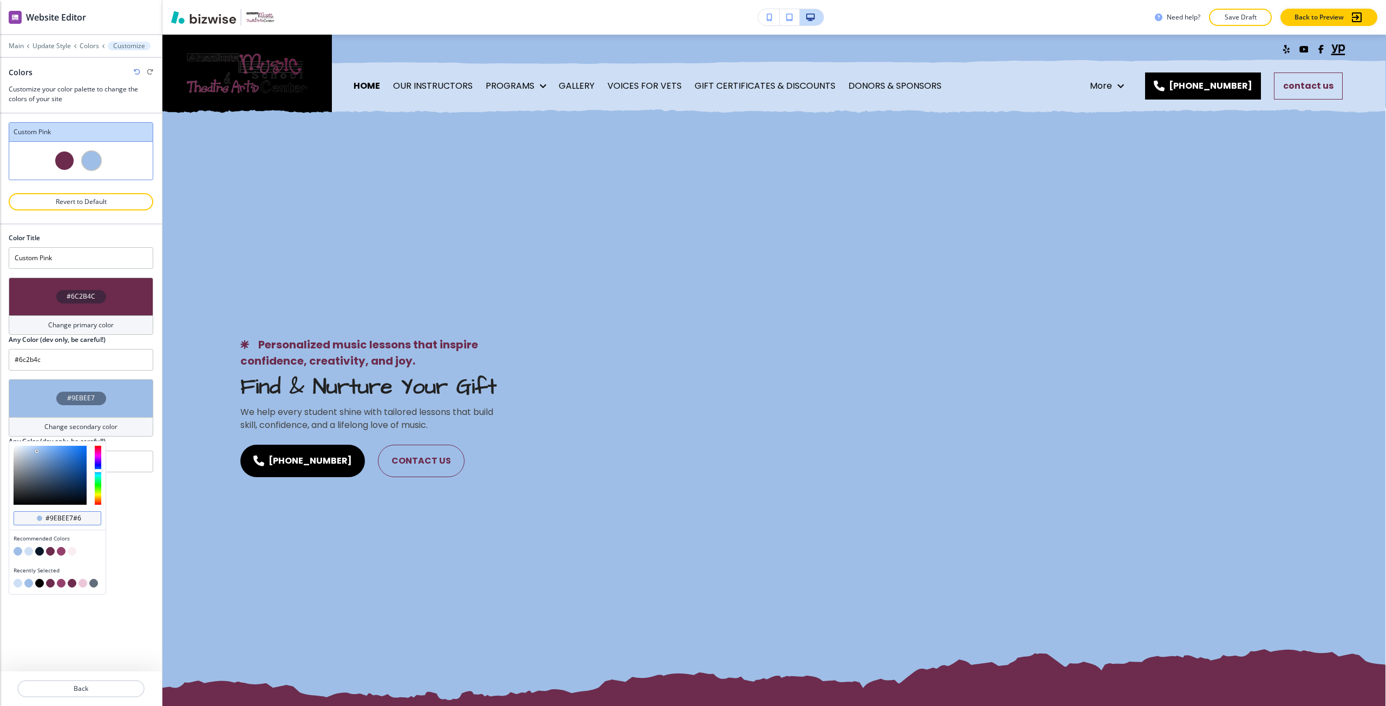
click at [34, 520] on div "#9ebee7#6c2b4c" at bounding box center [58, 518] width 88 height 14
type input "#6c2b4c"
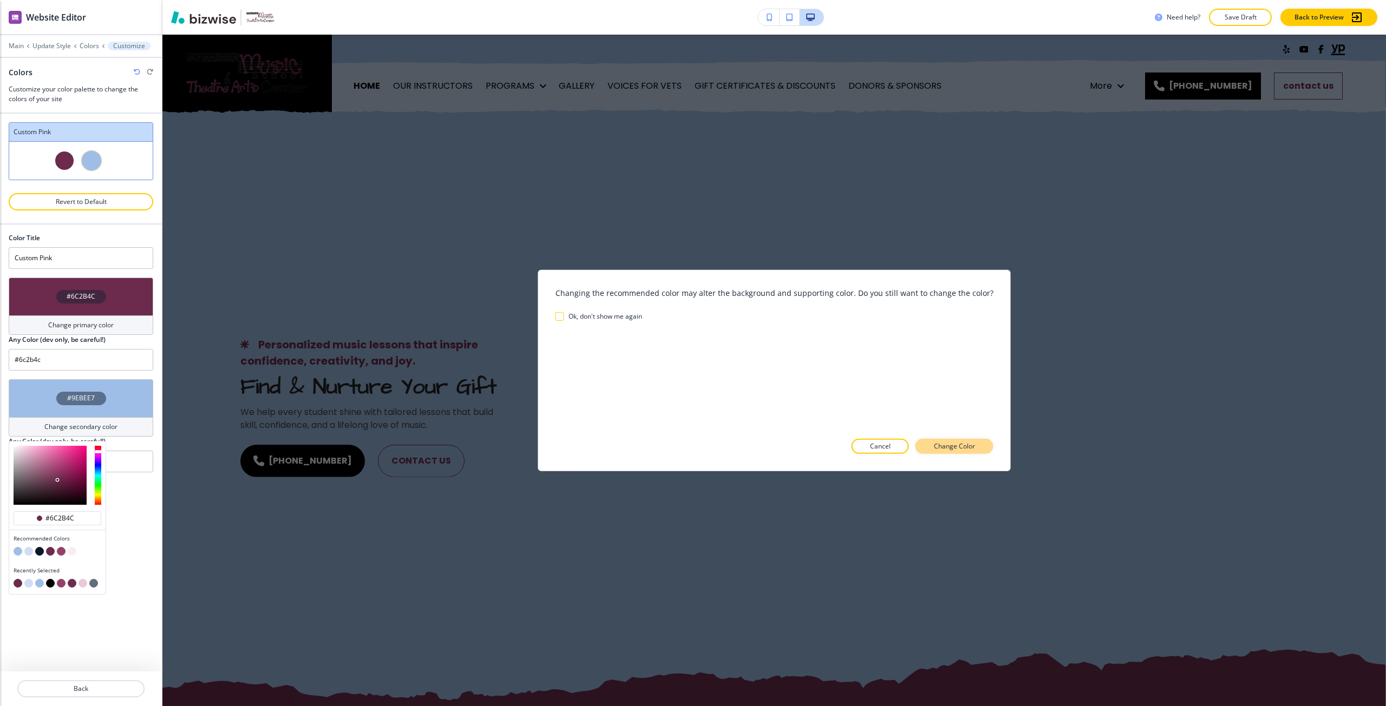
click at [949, 446] on p "Change Color" at bounding box center [954, 447] width 41 height 10
type input "#6c2b4c"
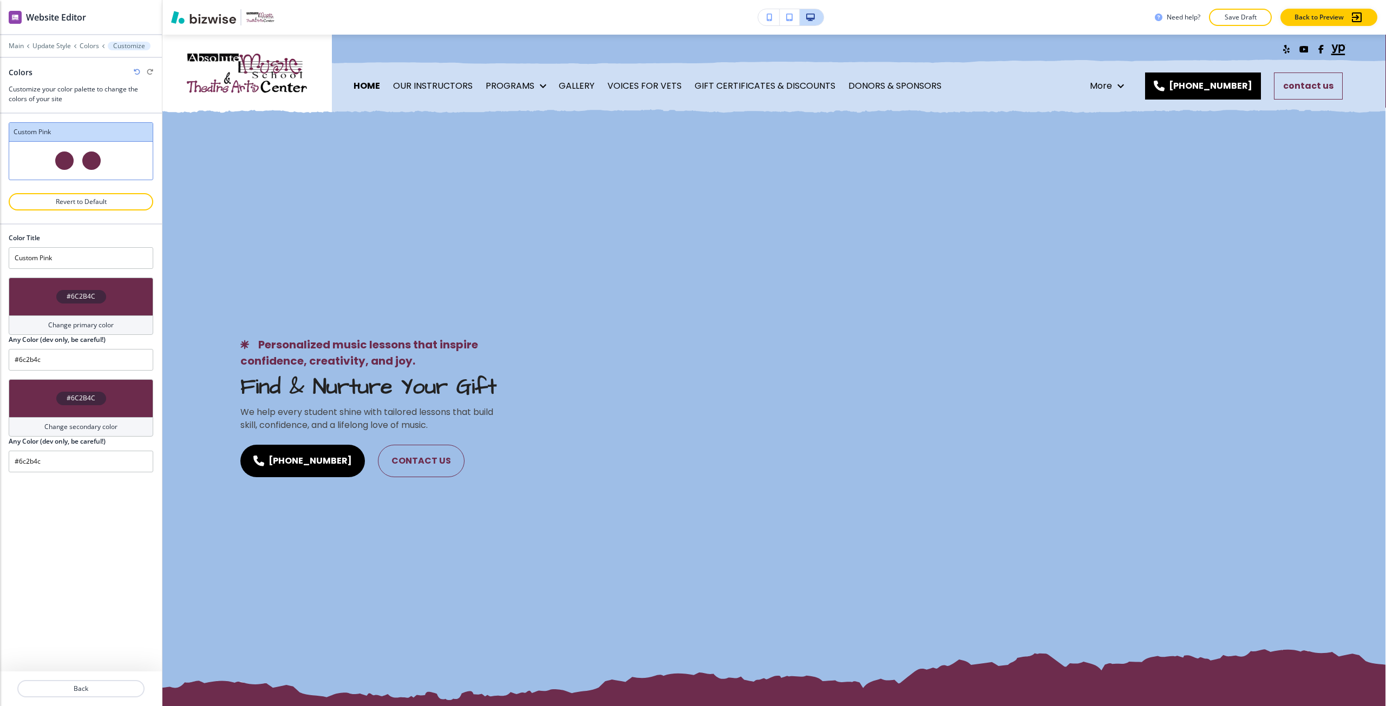
click at [66, 312] on div "#6C2B4C" at bounding box center [81, 297] width 145 height 38
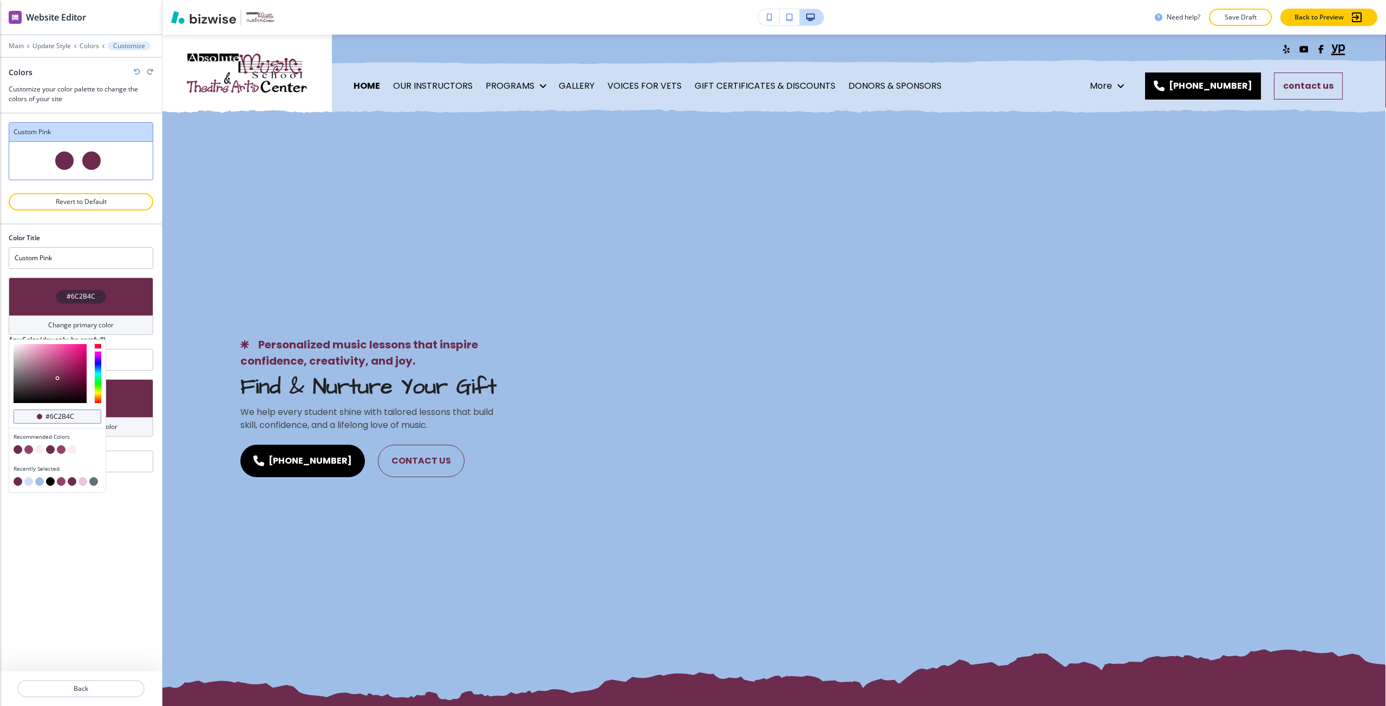
click at [61, 416] on input "#6c2b4c" at bounding box center [63, 416] width 38 height 9
paste input "9ebee7"
type input "#9ebee7"
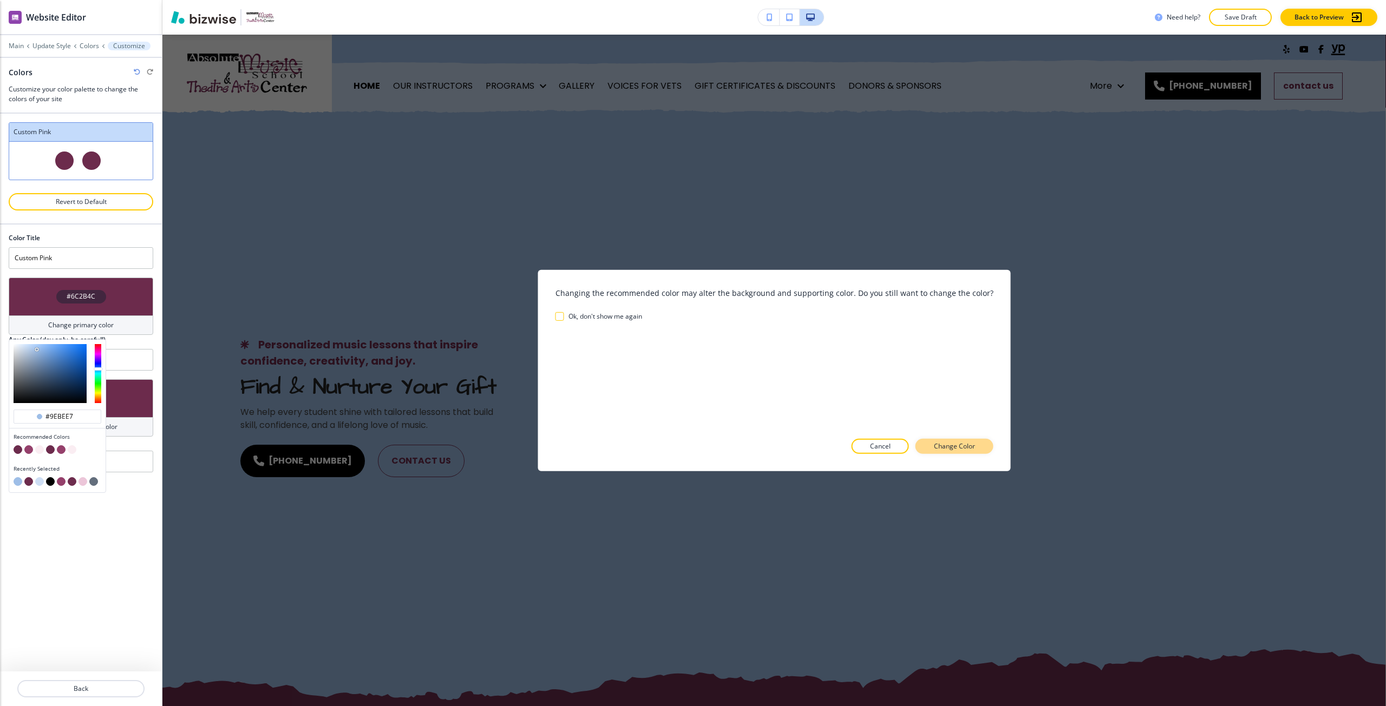
click at [938, 452] on button "Change Color" at bounding box center [954, 446] width 78 height 15
type input "#9ebee7"
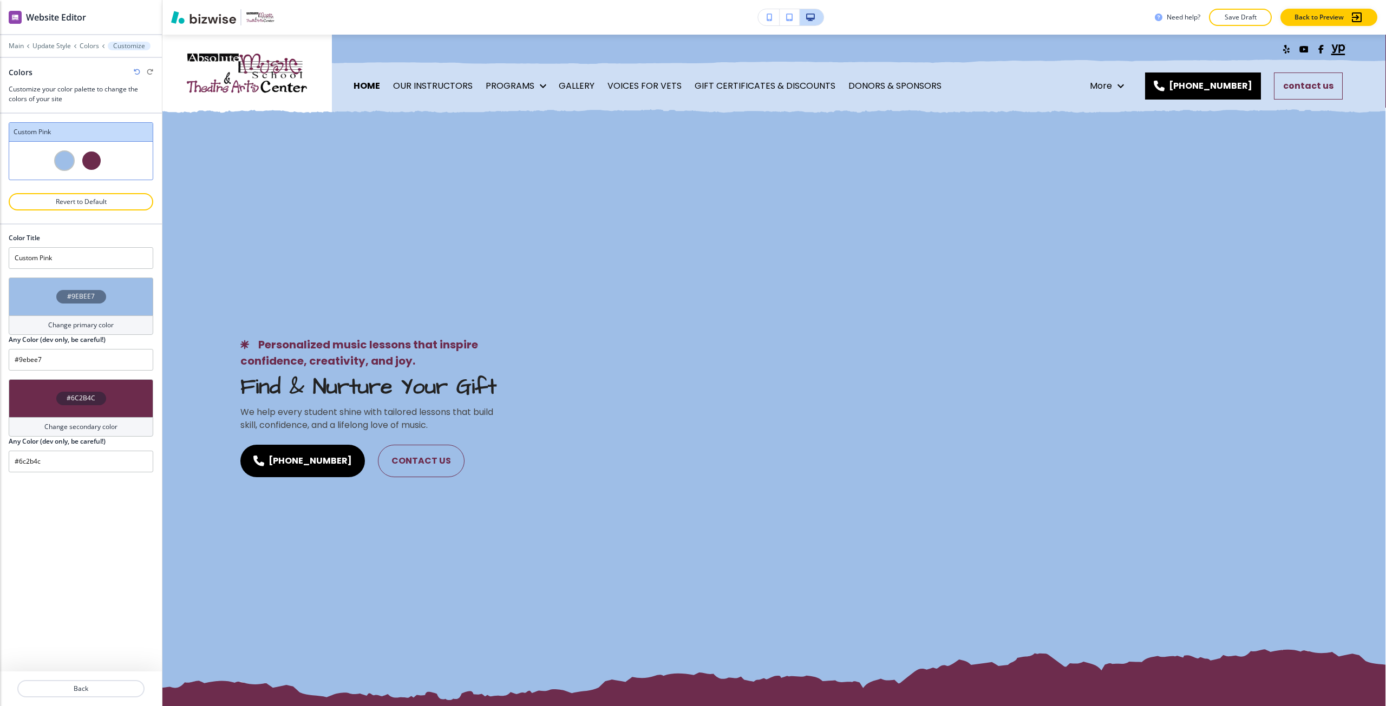
click at [355, 248] on div "Personalized music lessons that inspire confidence, creativity, and joy. Find &…" at bounding box center [773, 407] width 1223 height 598
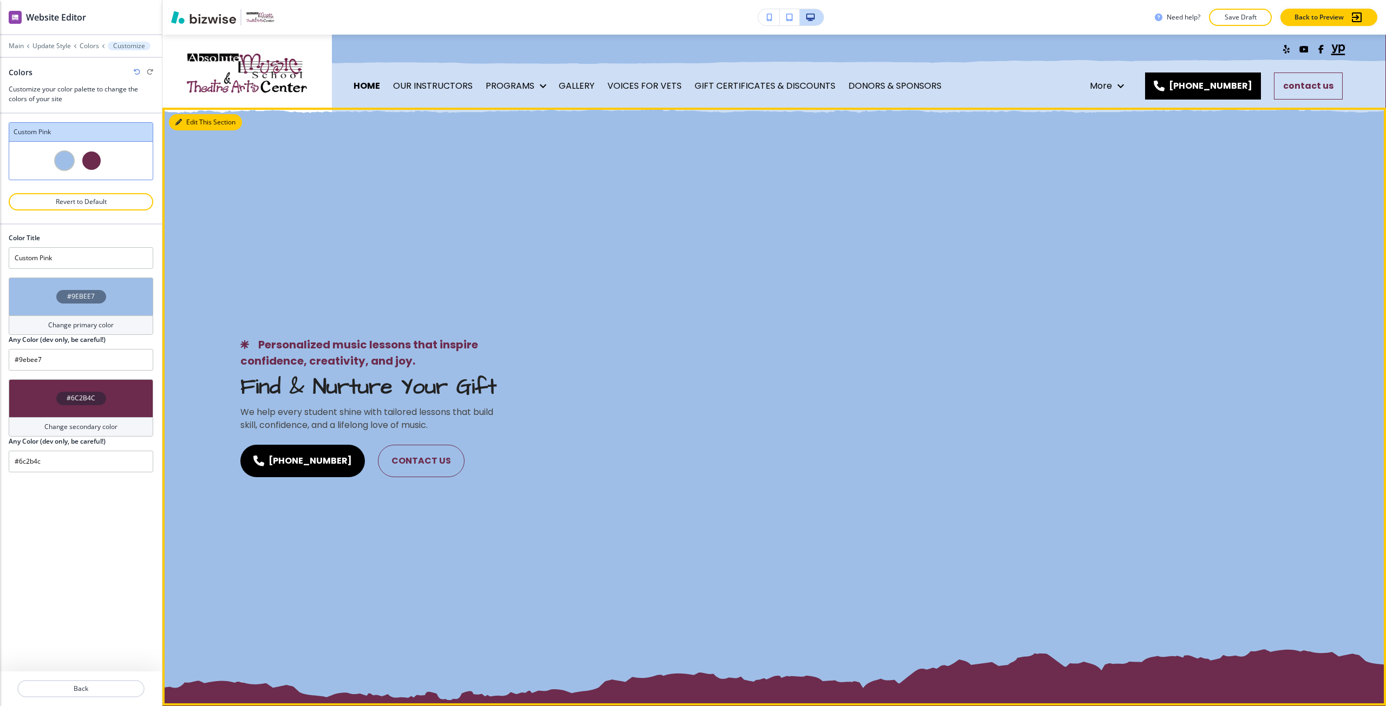
click at [189, 122] on button "Edit This Section" at bounding box center [205, 122] width 73 height 16
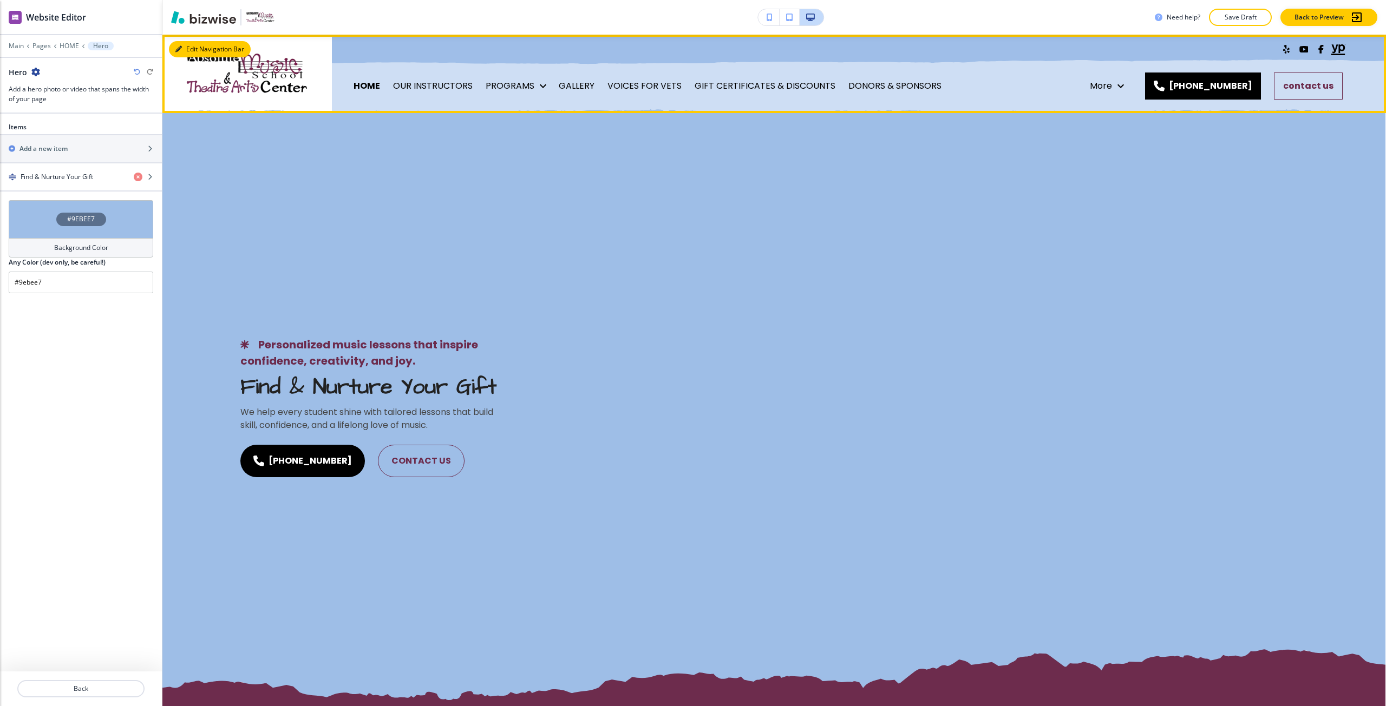
click at [191, 49] on button "Edit Navigation Bar" at bounding box center [210, 49] width 82 height 16
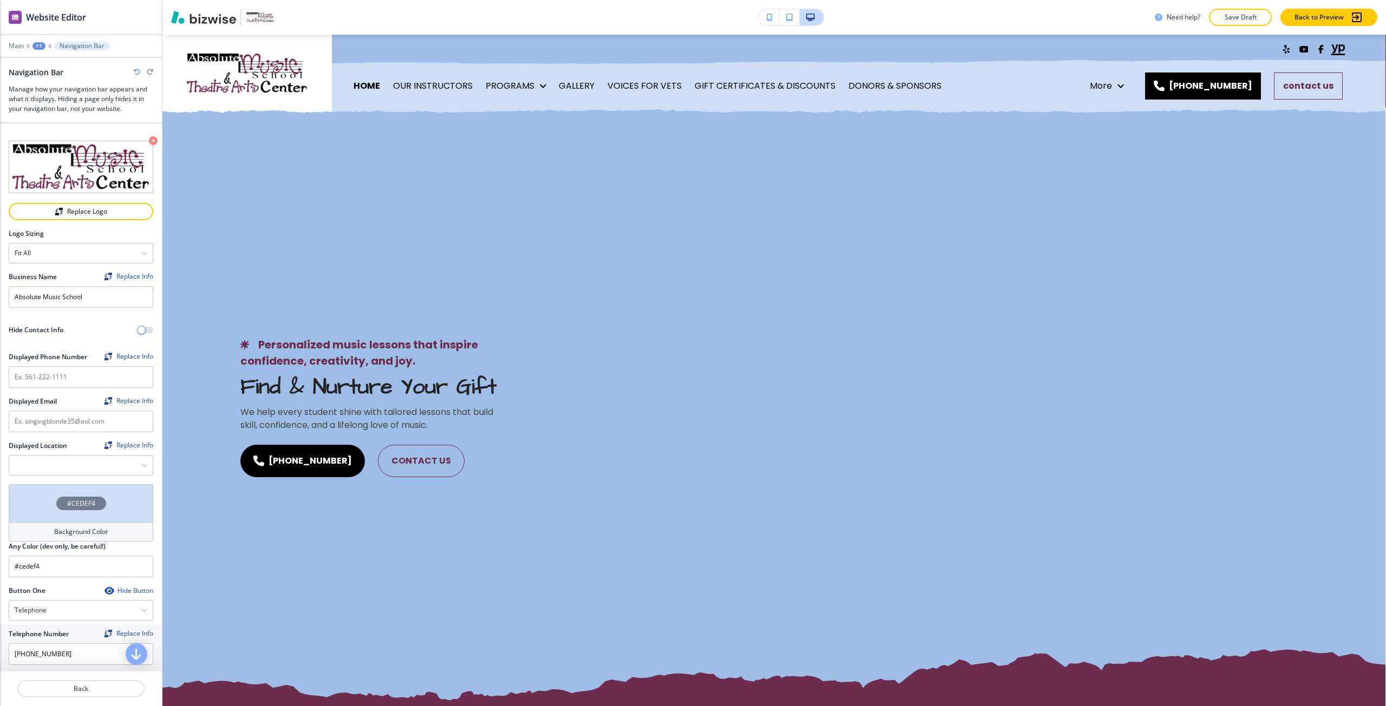
click at [86, 507] on div "#CEDEF4" at bounding box center [81, 504] width 50 height 14
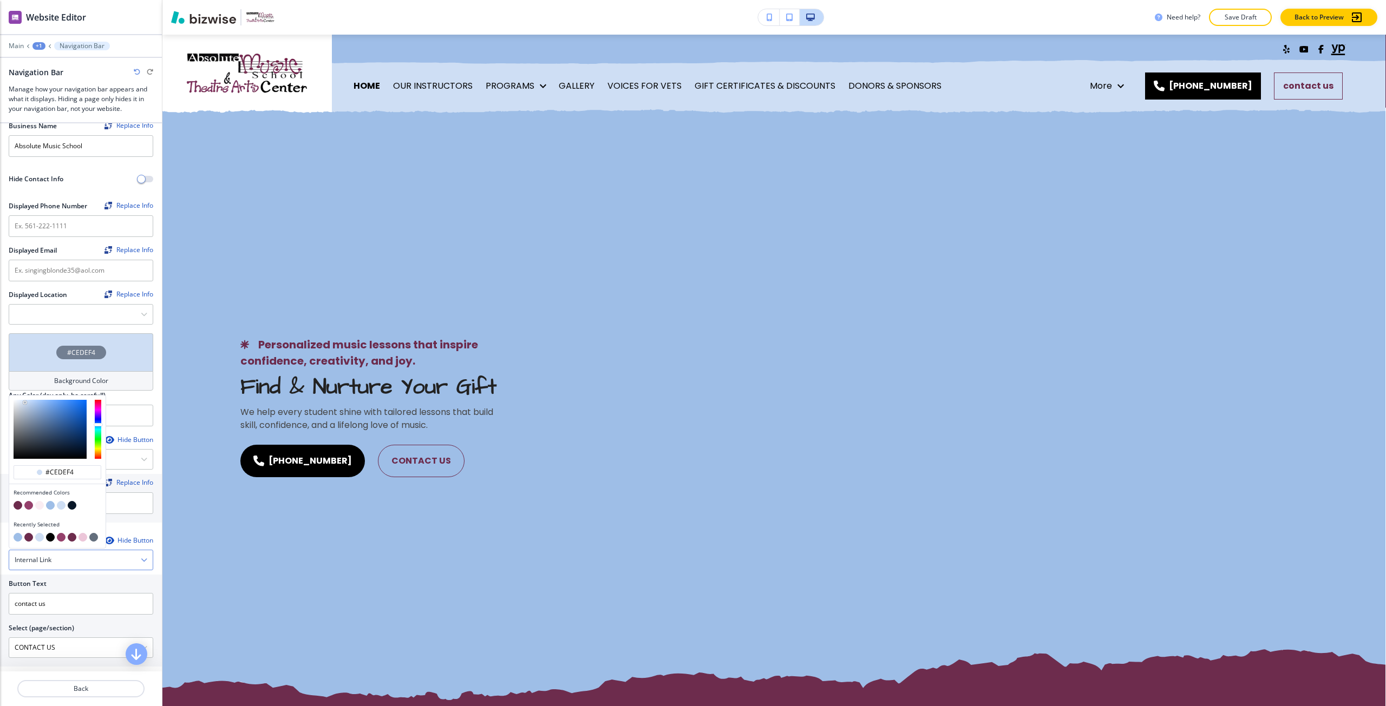
scroll to position [162, 0]
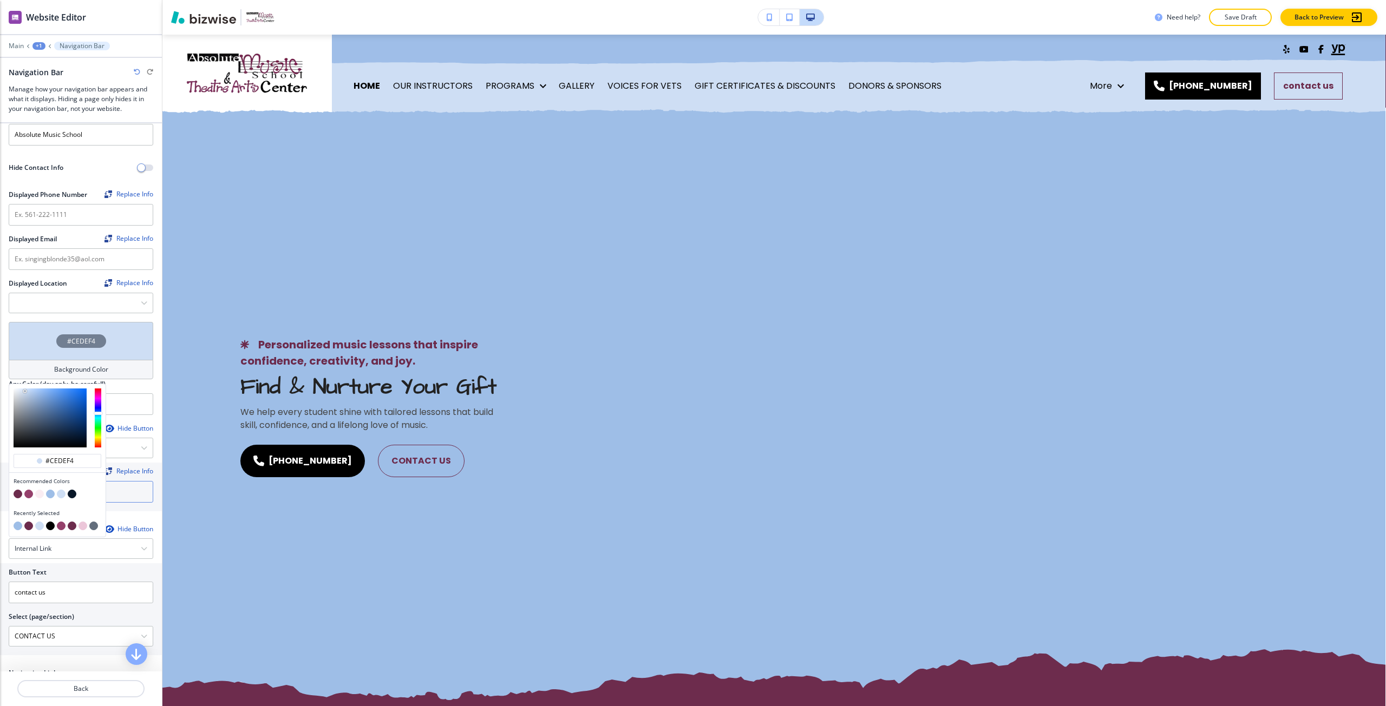
click at [38, 491] on button "button" at bounding box center [39, 494] width 9 height 9
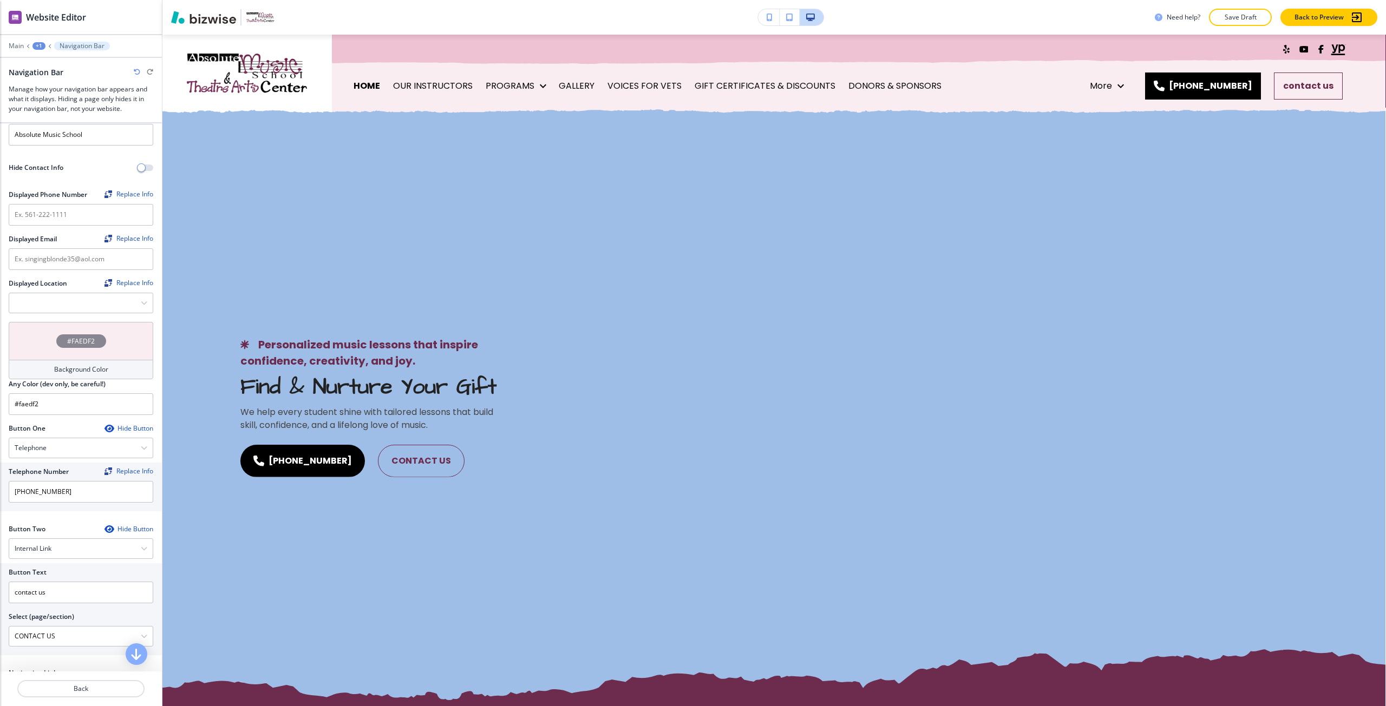
click at [73, 349] on div "#FAEDF2" at bounding box center [81, 341] width 145 height 38
click at [53, 492] on button "button" at bounding box center [50, 494] width 9 height 9
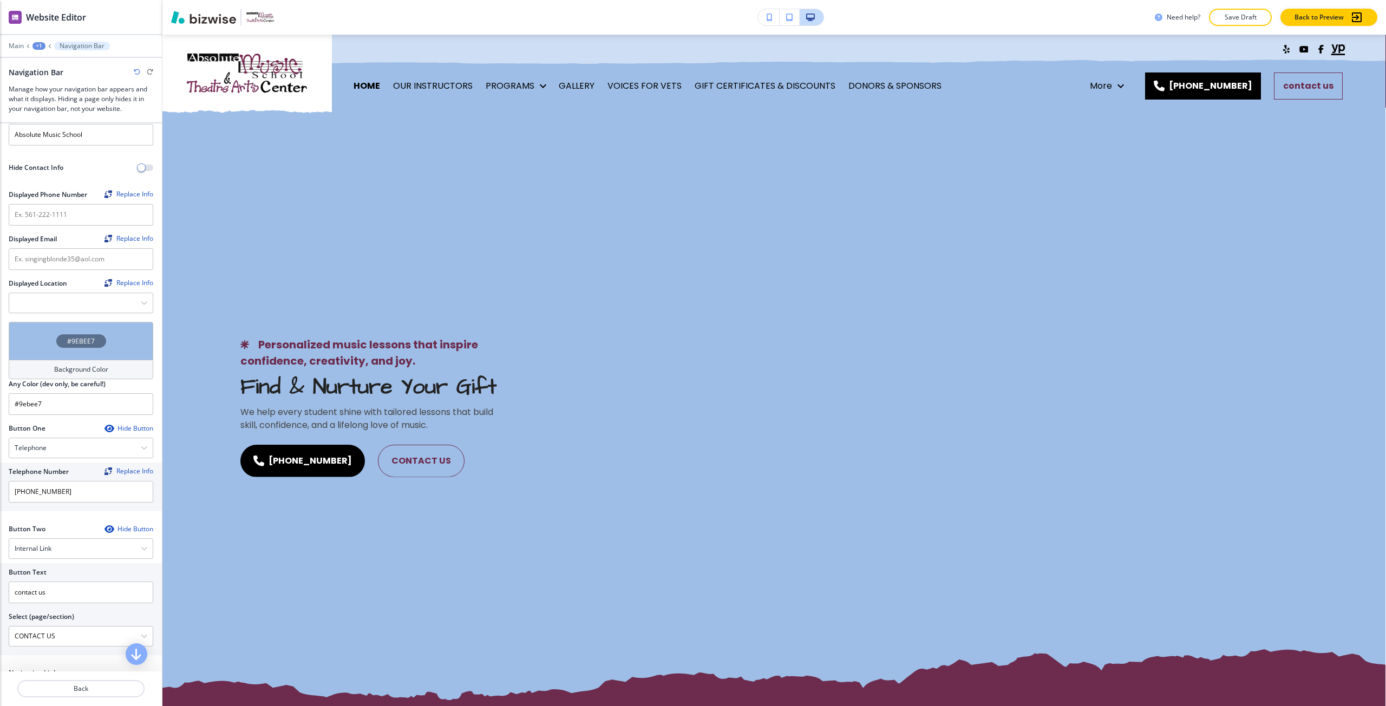
click at [73, 350] on div "#9EBEE7" at bounding box center [81, 341] width 145 height 38
click at [19, 492] on button "button" at bounding box center [18, 494] width 9 height 9
type input "#6c2b4c"
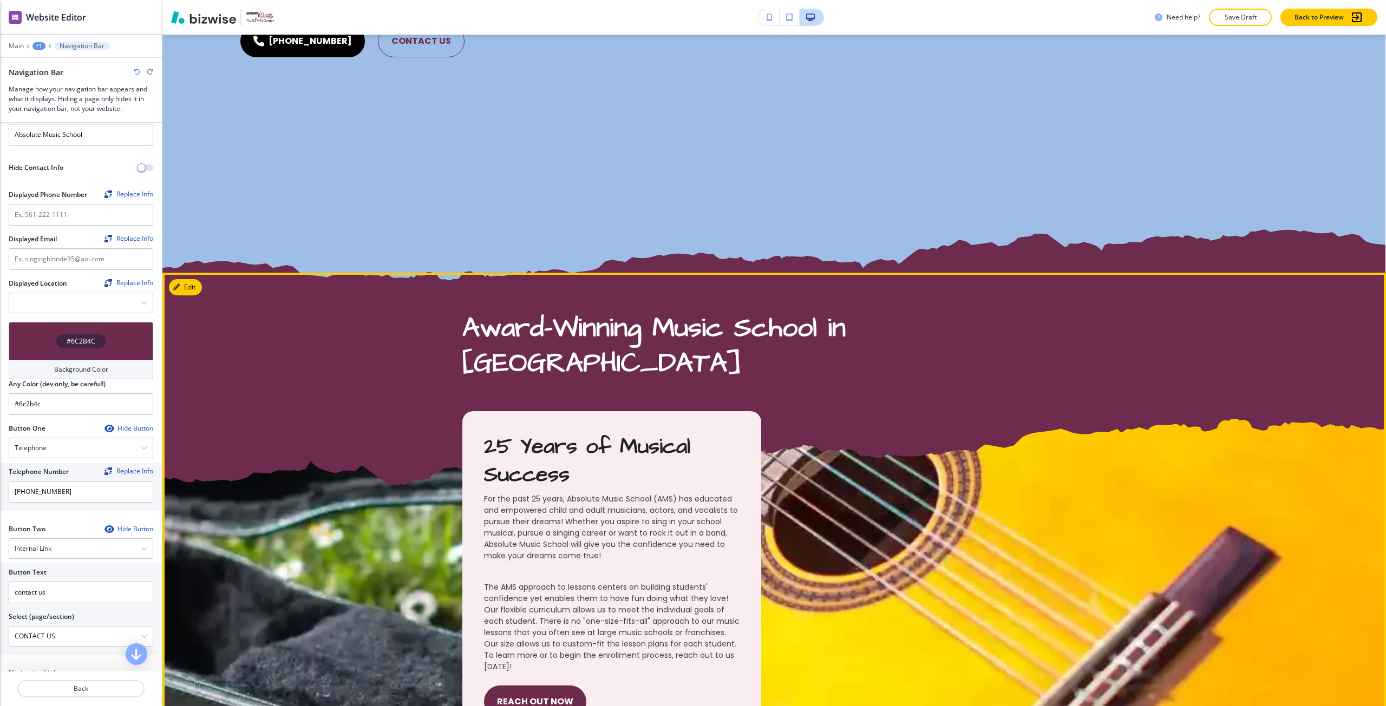
scroll to position [433, 0]
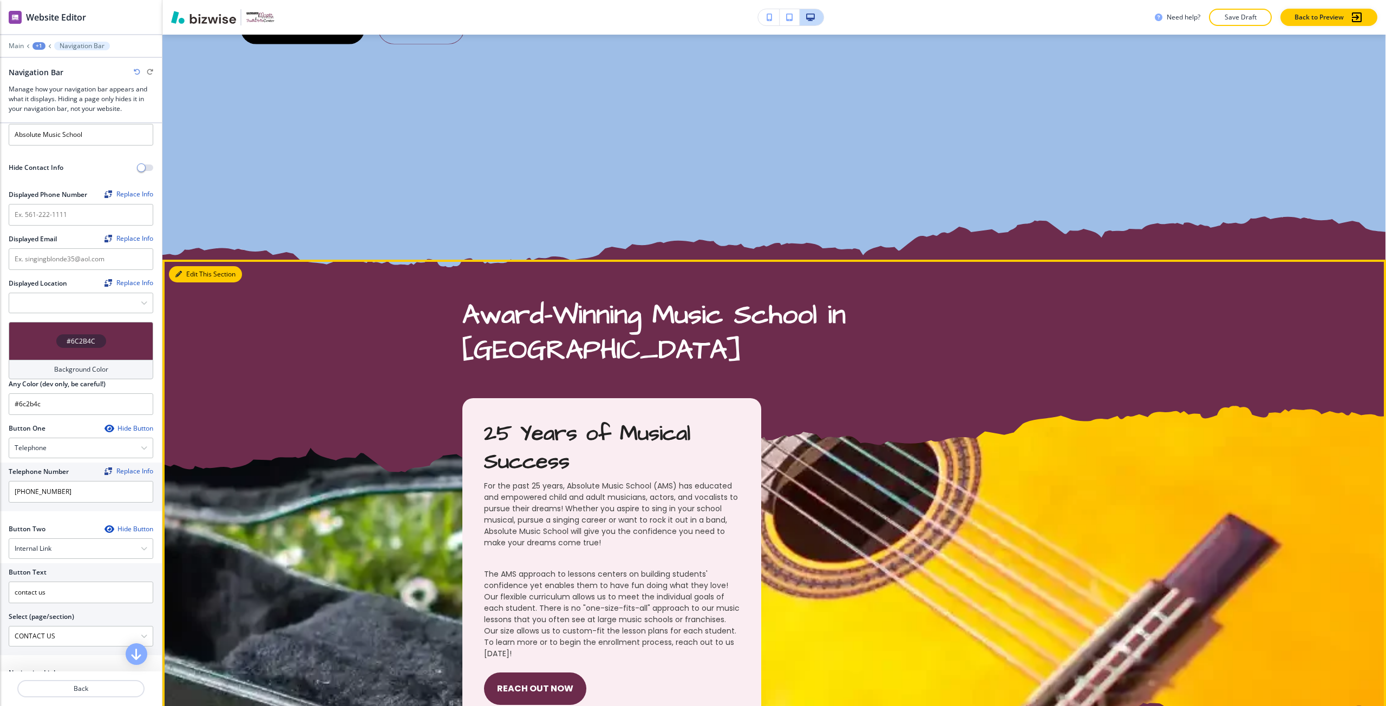
click at [188, 278] on button "Edit This Section" at bounding box center [205, 274] width 73 height 16
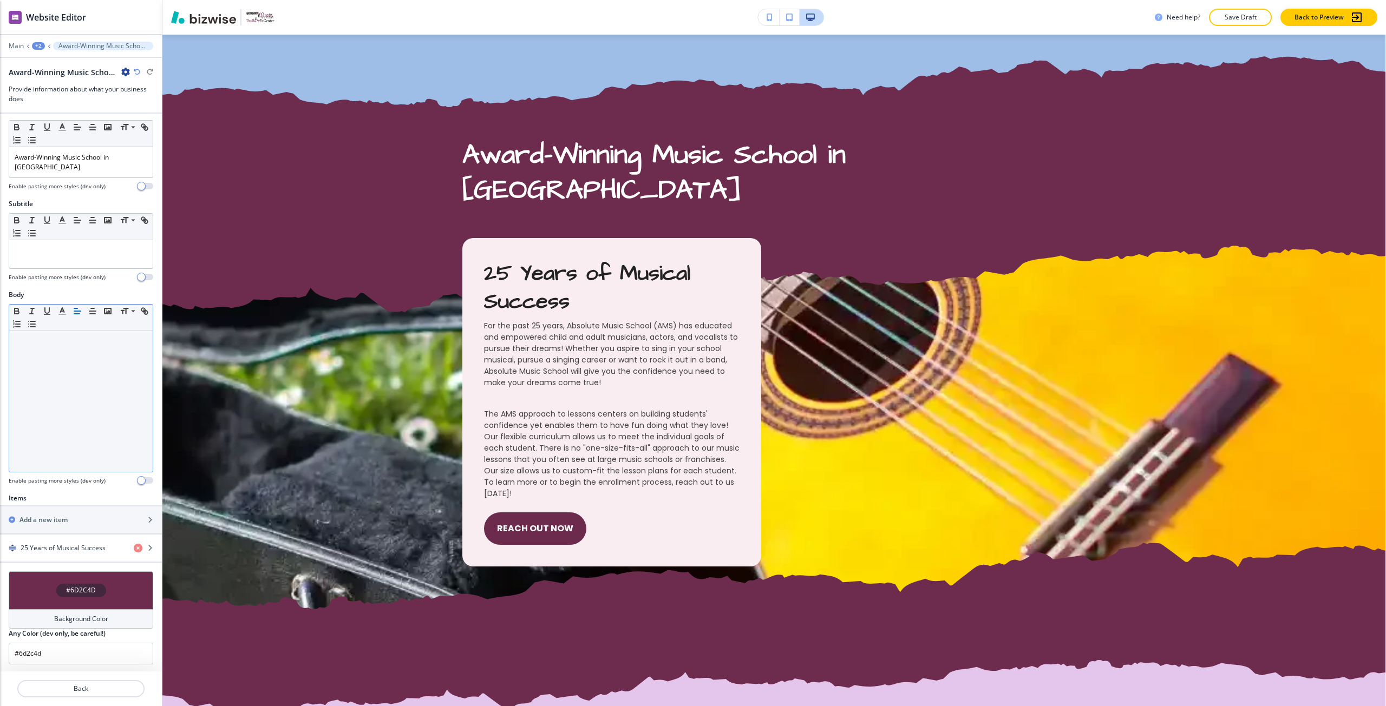
scroll to position [18, 0]
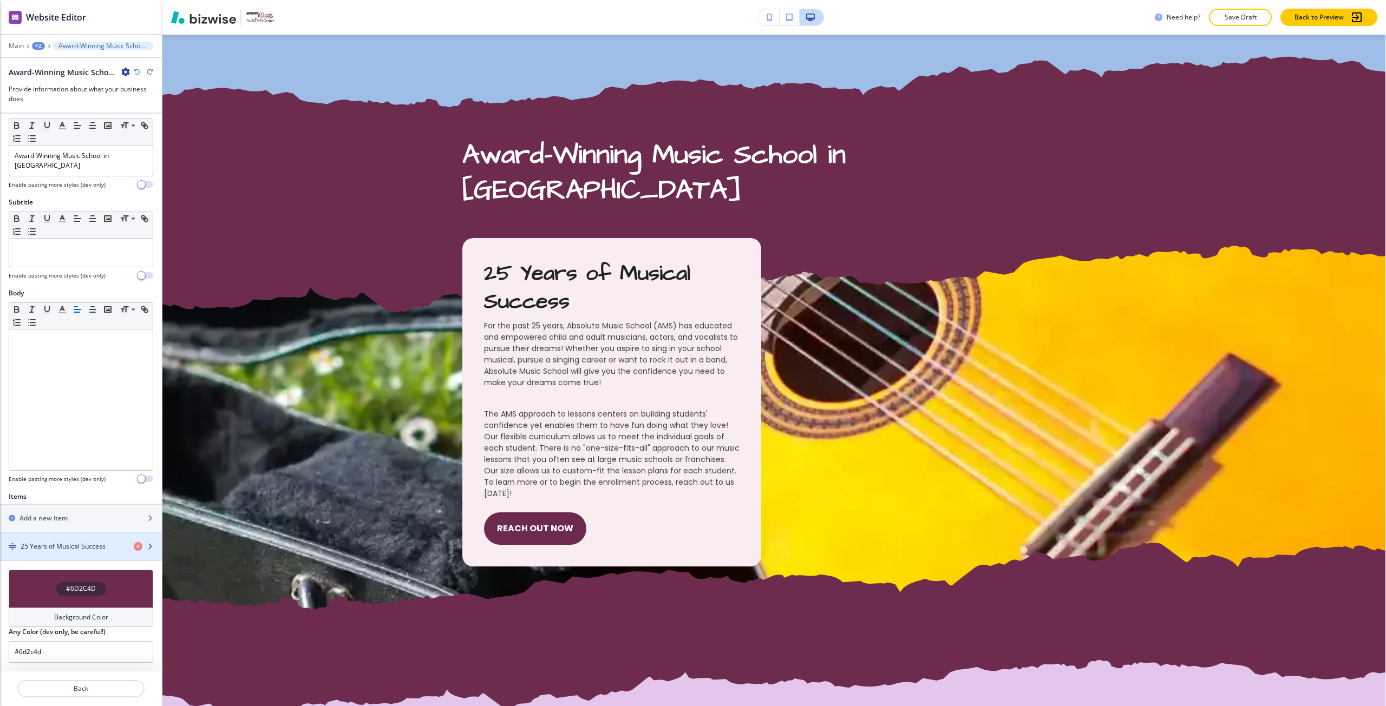
click at [58, 542] on h4 "25 Years of Musical Success" at bounding box center [63, 547] width 85 height 10
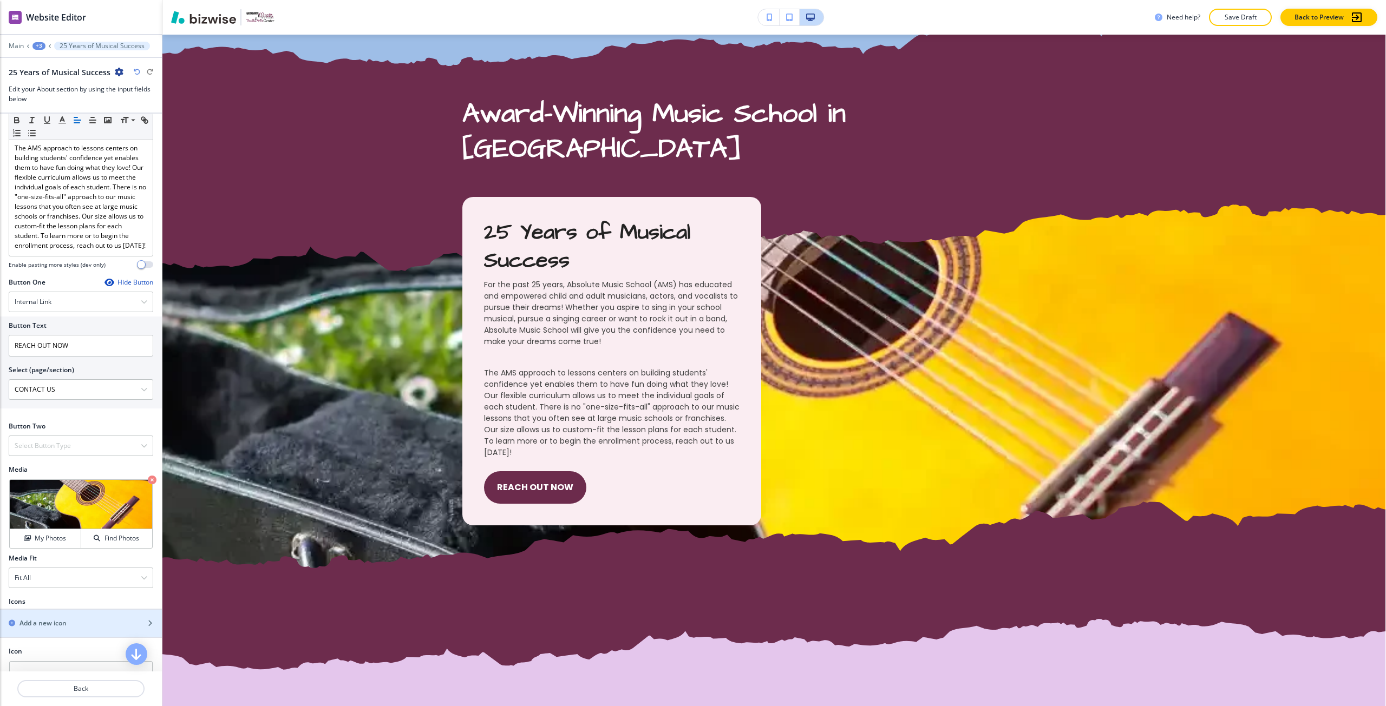
scroll to position [379, 0]
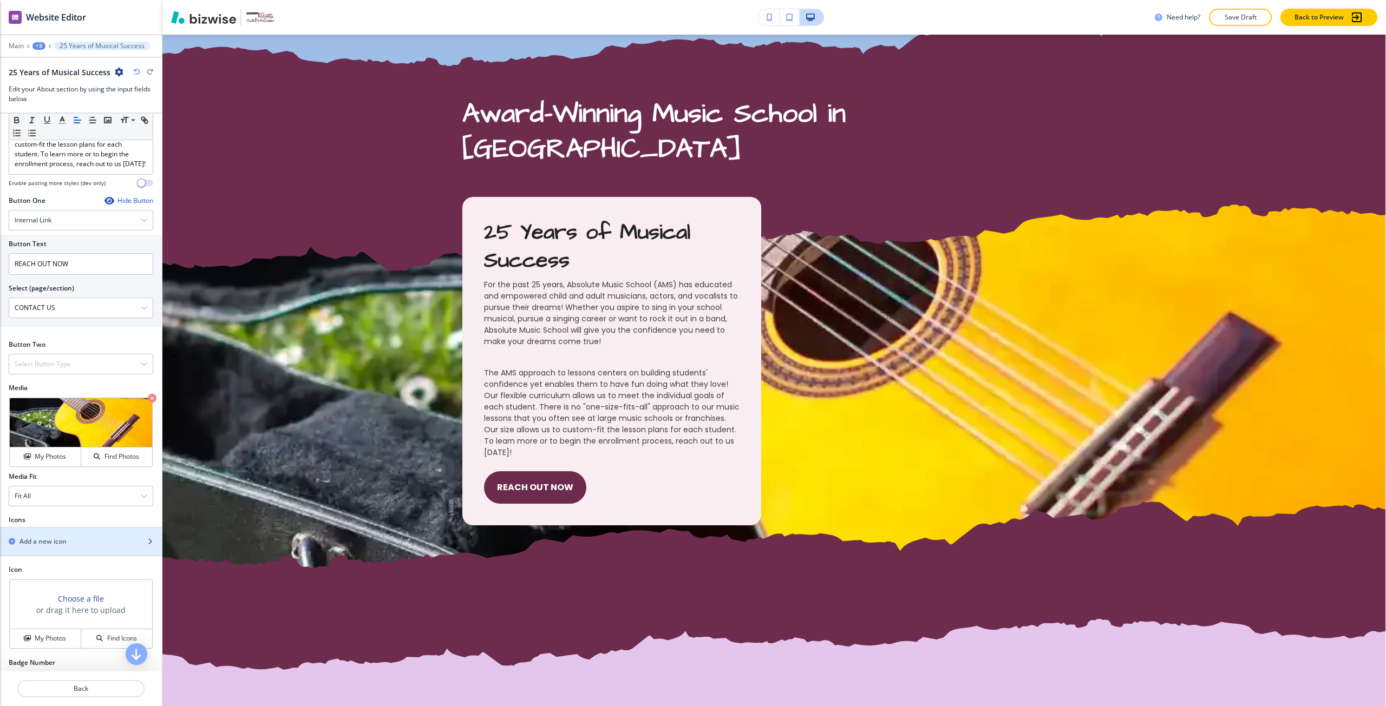
click at [94, 547] on div "Add a new icon" at bounding box center [69, 542] width 138 height 10
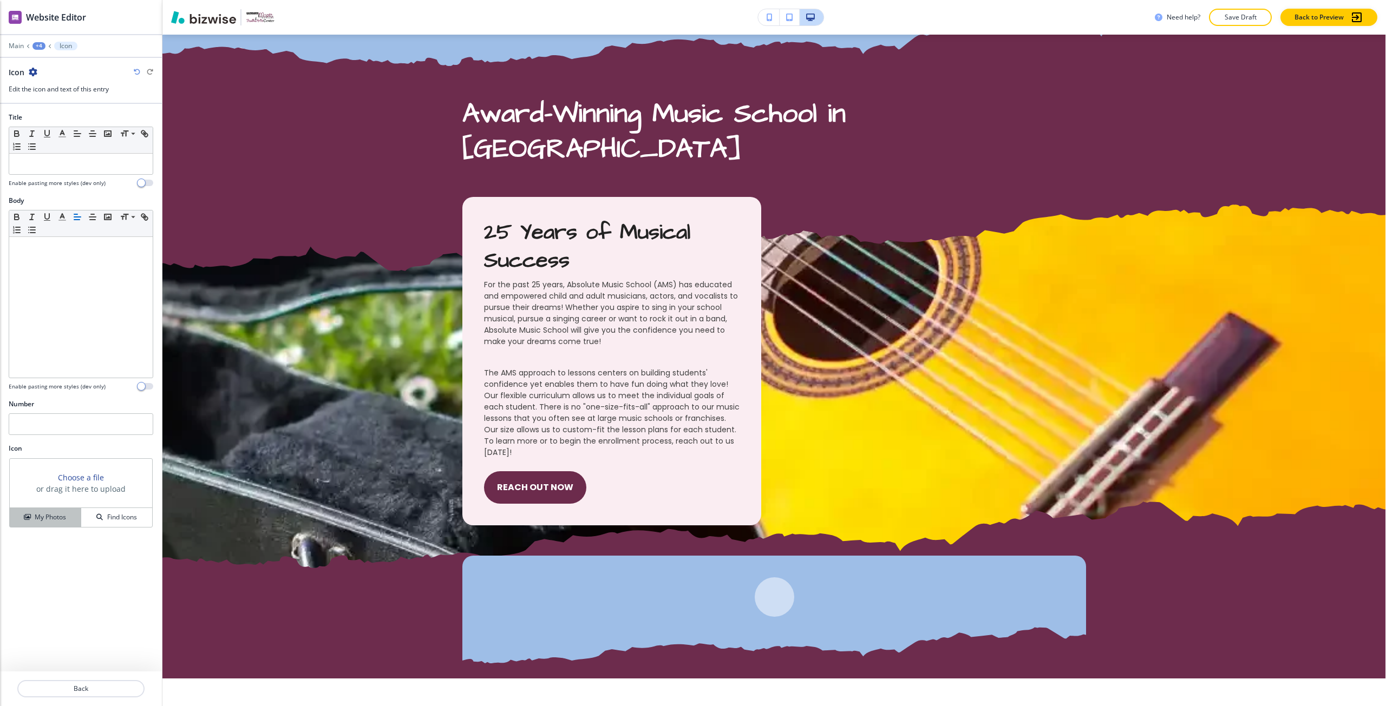
click at [55, 521] on h4 "My Photos" at bounding box center [50, 518] width 31 height 10
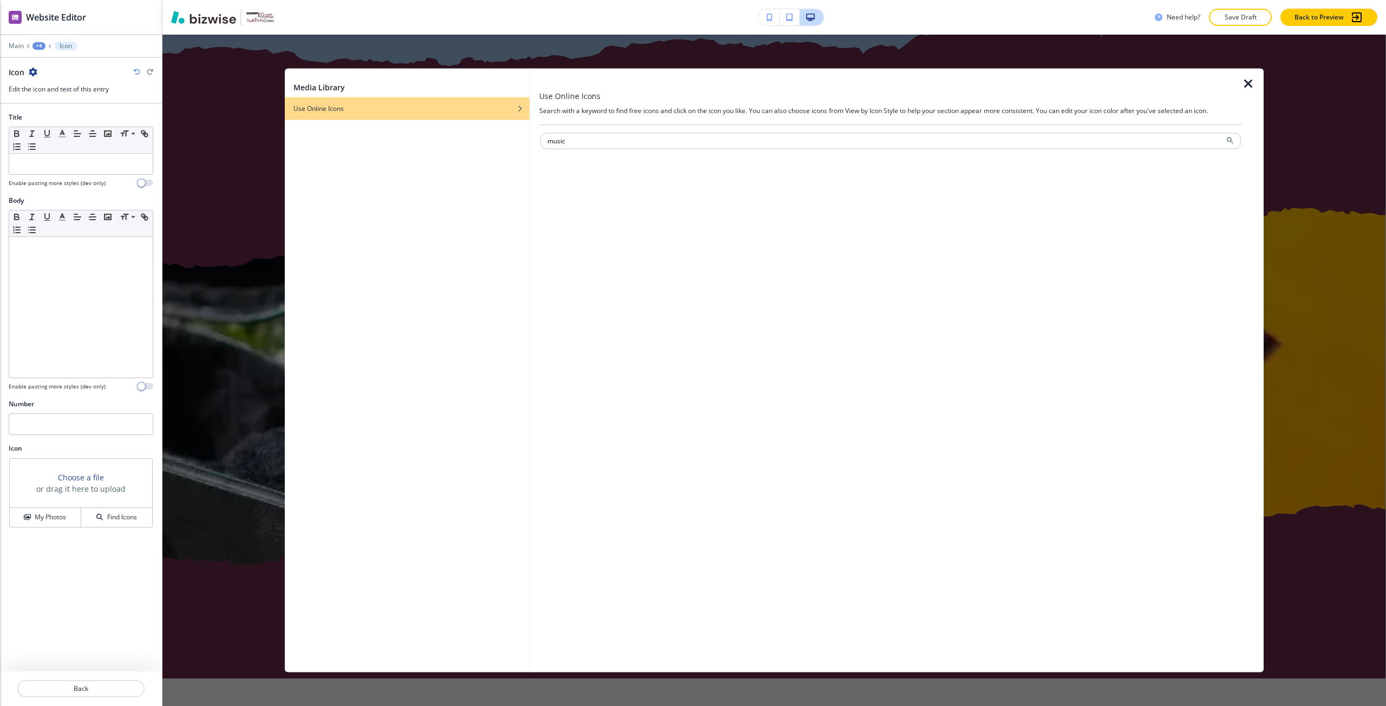
type input "music"
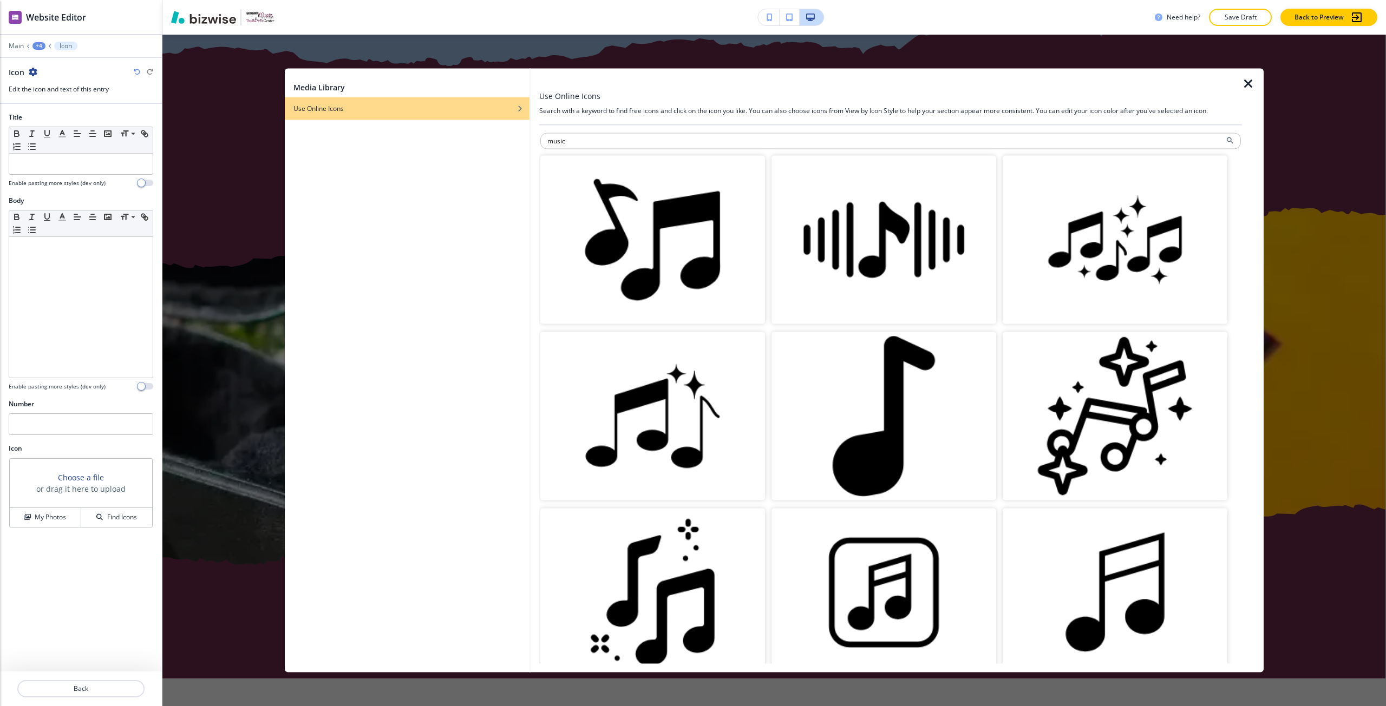
click at [1064, 291] on img "button" at bounding box center [1114, 239] width 225 height 168
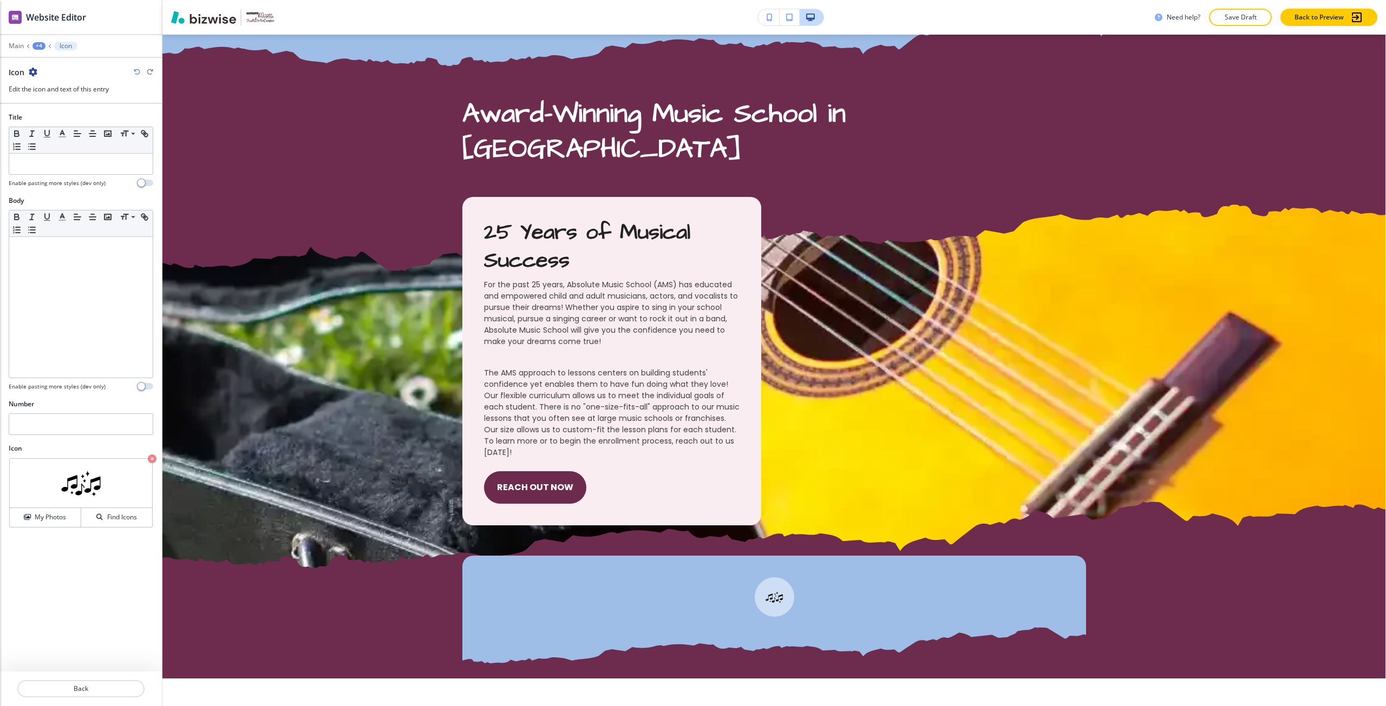
click at [31, 75] on icon "button" at bounding box center [33, 72] width 9 height 9
click at [60, 131] on p "Delete Icon" at bounding box center [63, 129] width 55 height 10
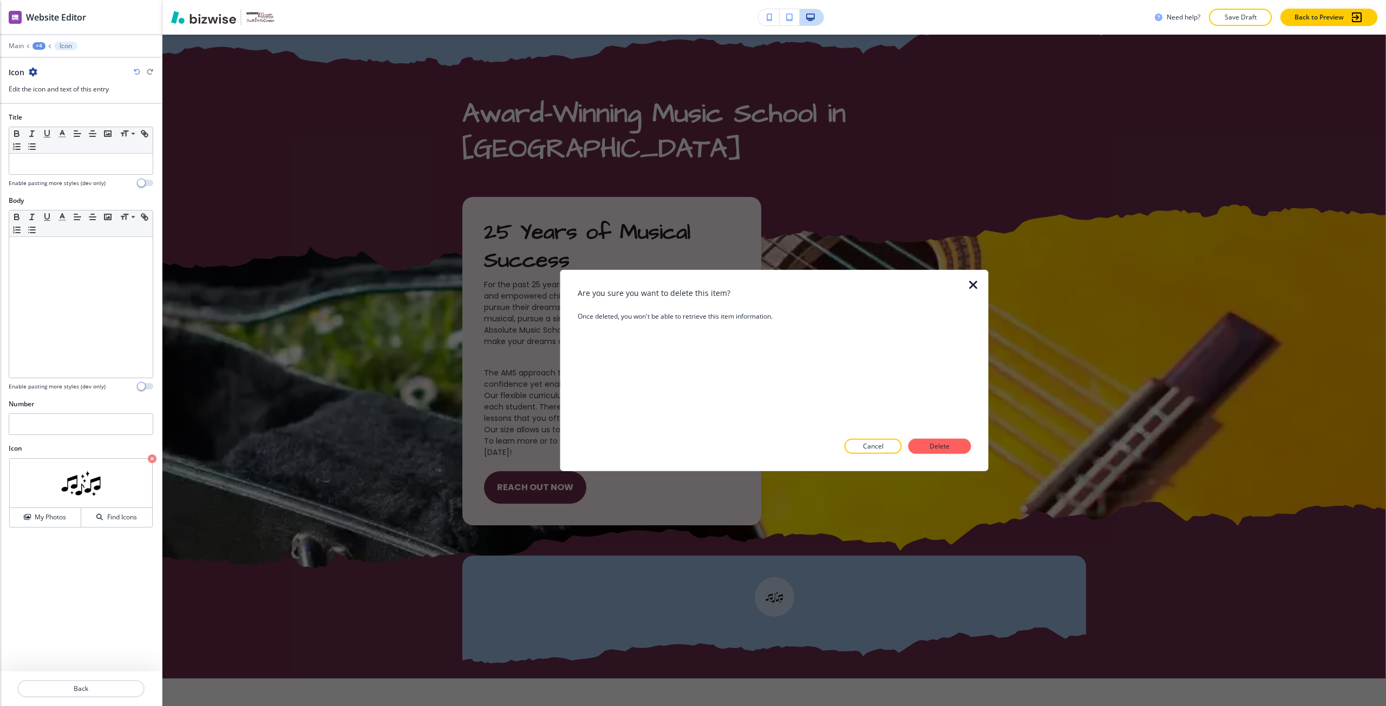
click at [945, 446] on p "Delete" at bounding box center [940, 447] width 26 height 10
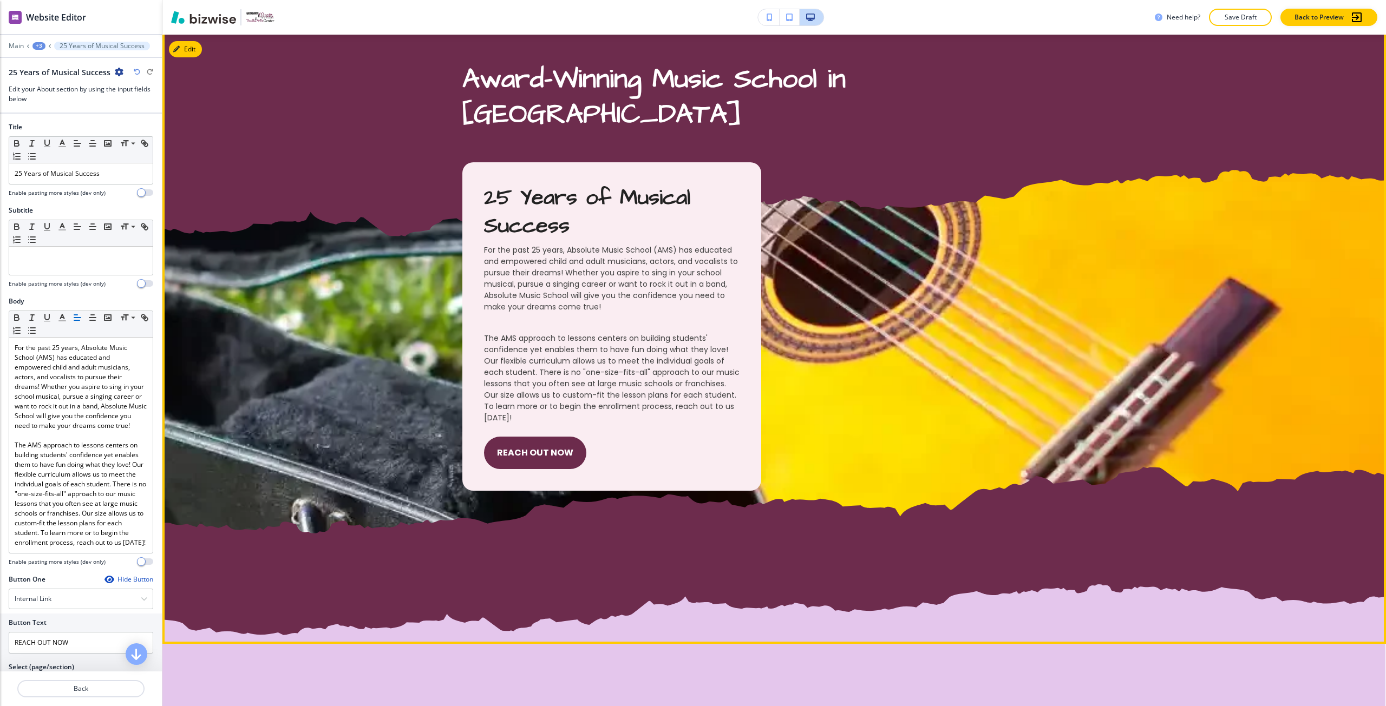
scroll to position [580, 0]
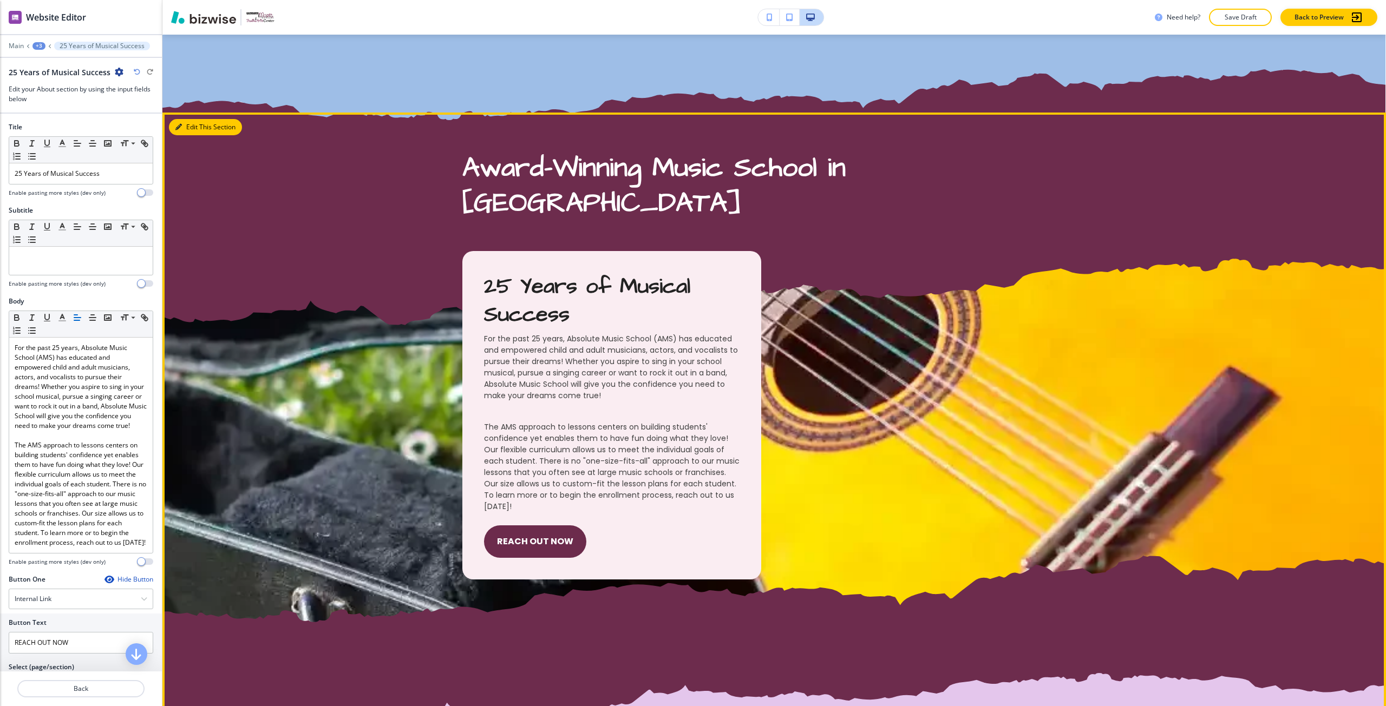
click at [189, 122] on button "Edit This Section" at bounding box center [205, 127] width 73 height 16
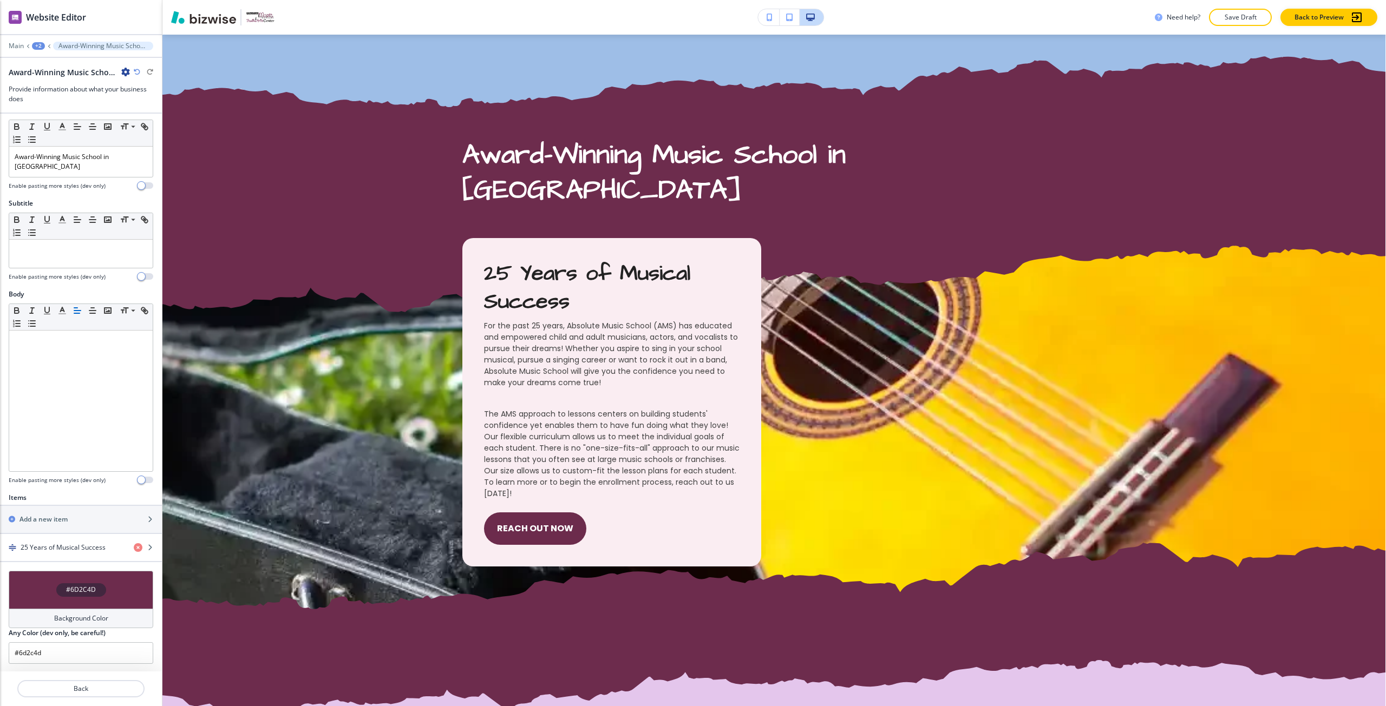
scroll to position [18, 0]
click at [69, 591] on h4 "#6D2C4D" at bounding box center [81, 589] width 30 height 10
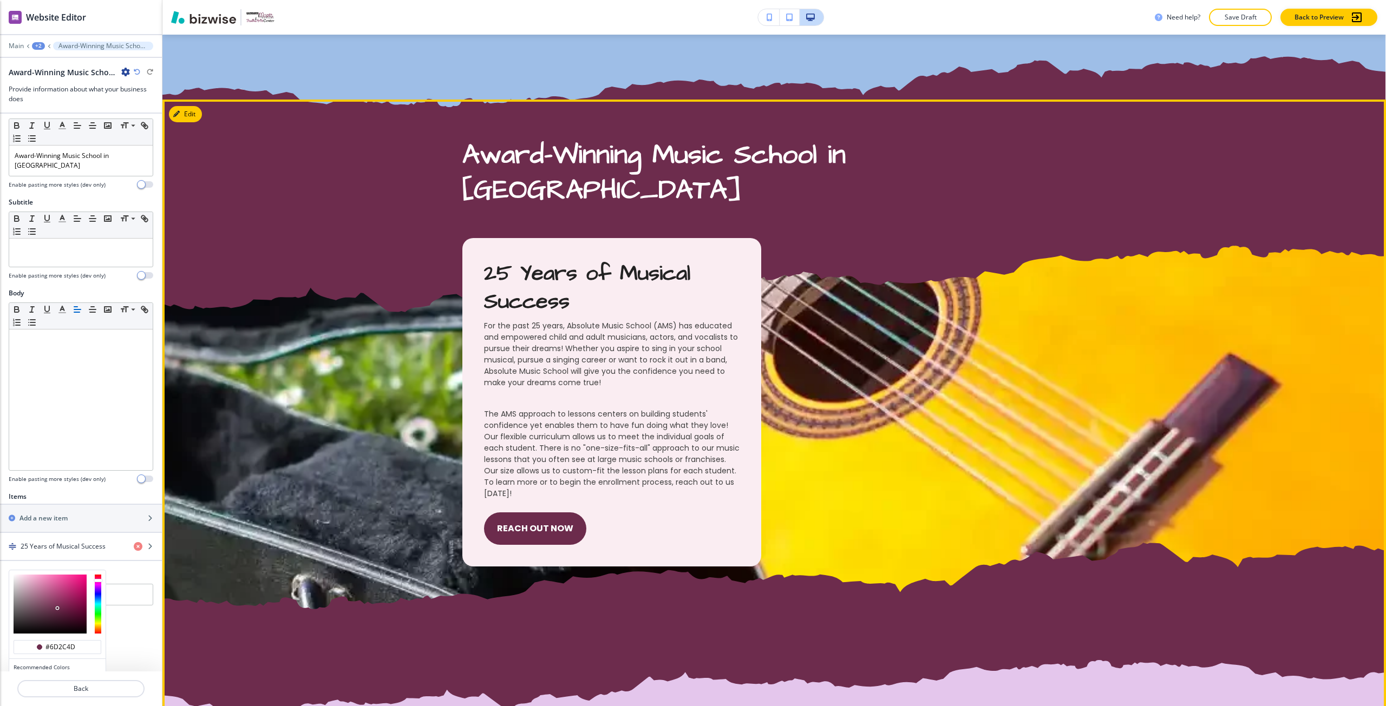
click at [383, 422] on div "25 Years of Musical Success For the past 25 years, Absolute Music School (AMS) …" at bounding box center [773, 427] width 1223 height 379
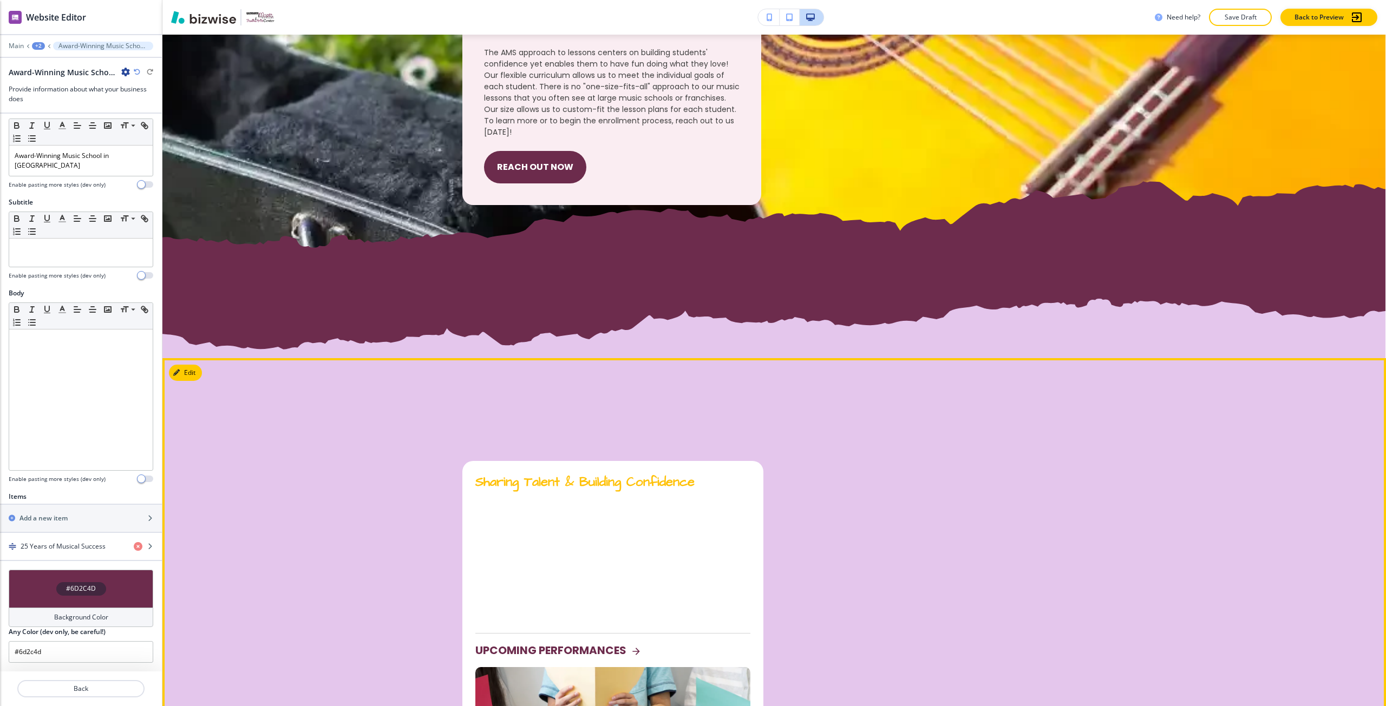
scroll to position [974, 0]
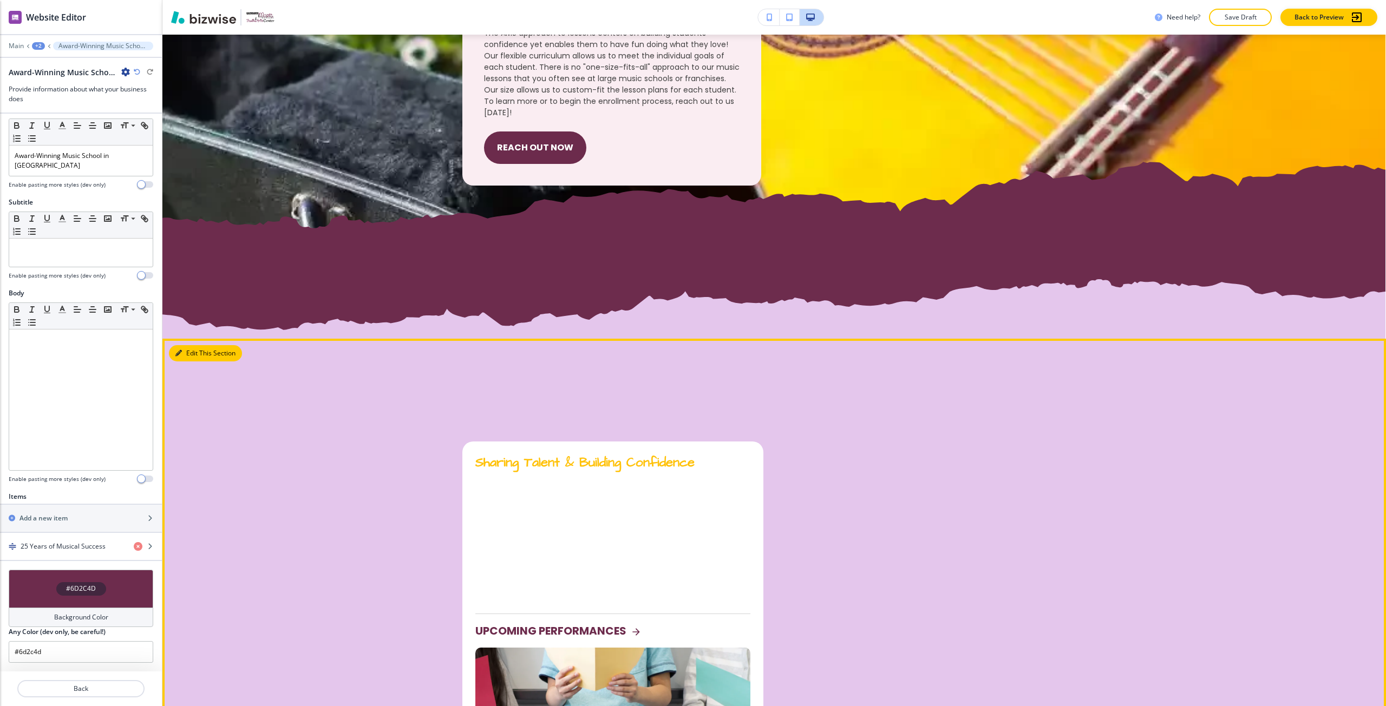
click at [192, 350] on button "Edit This Section" at bounding box center [205, 353] width 73 height 16
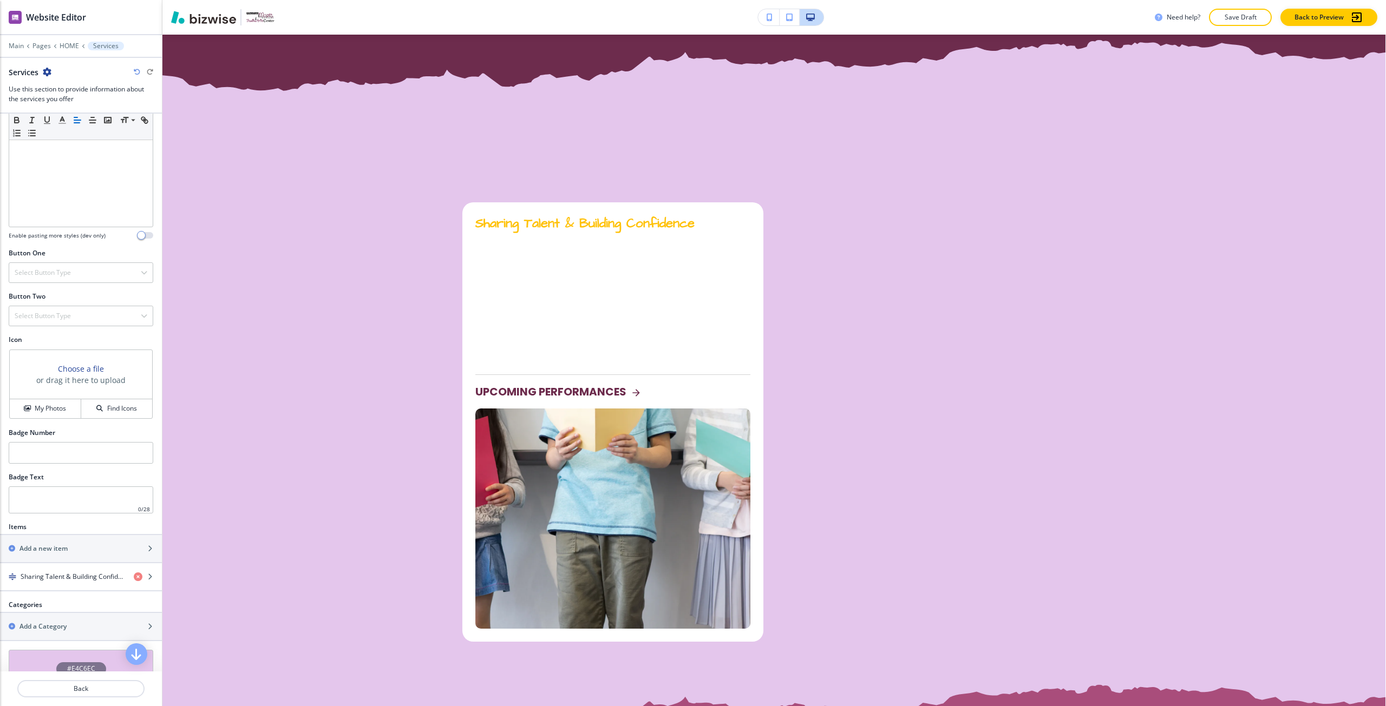
scroll to position [425, 0]
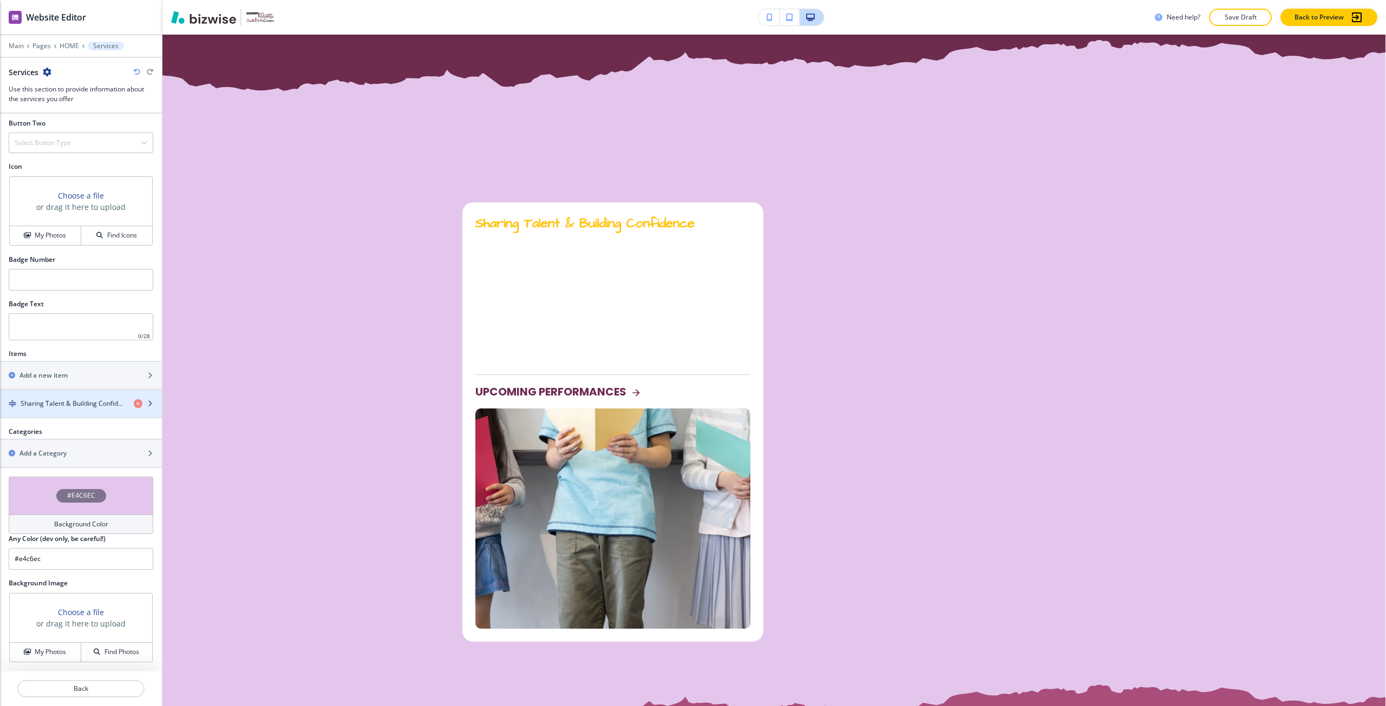
click at [54, 399] on h4 "Sharing Talent & Building Confidence" at bounding box center [73, 404] width 104 height 10
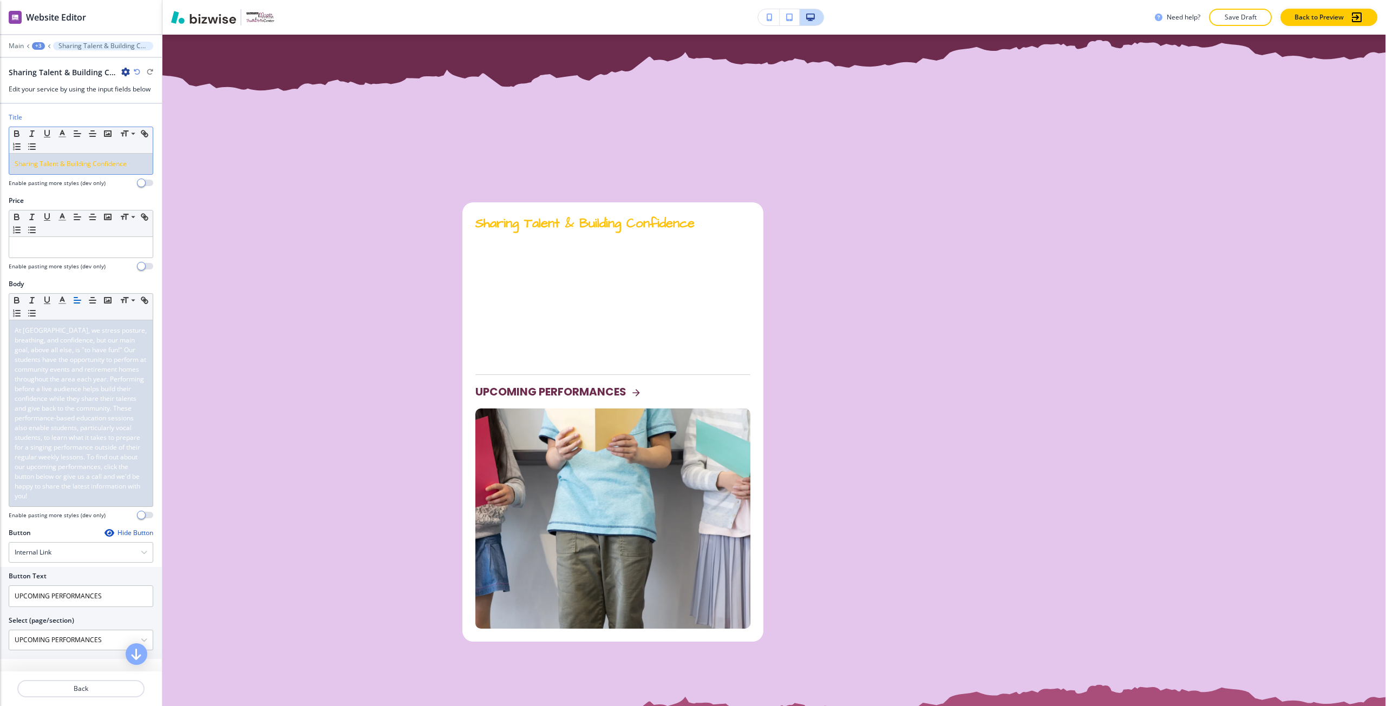
click at [69, 169] on div "Sharing Talent & Building Confidence" at bounding box center [80, 164] width 143 height 21
click at [72, 351] on span "At Absolute Music School, we stress posture, breathing, and confidence, but our…" at bounding box center [82, 413] width 134 height 175
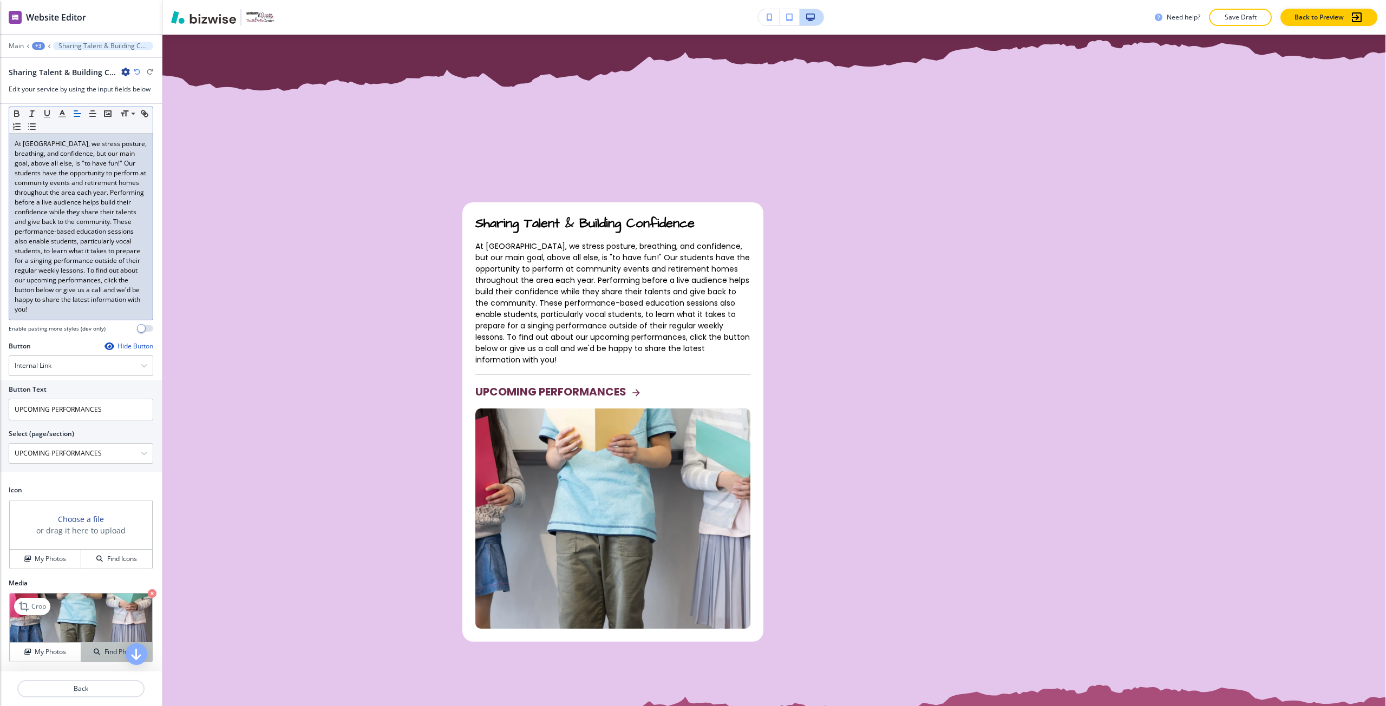
scroll to position [196, 0]
click at [83, 685] on p "Back" at bounding box center [80, 689] width 125 height 10
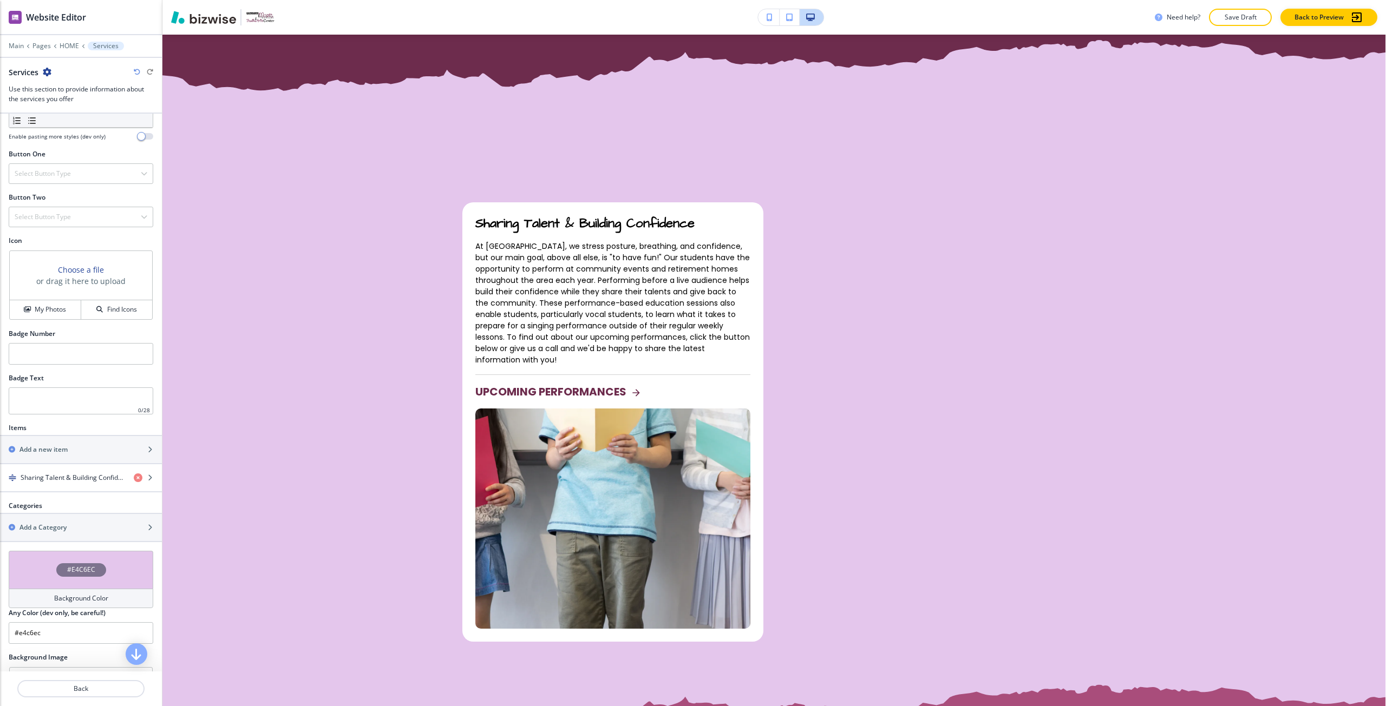
scroll to position [317, 0]
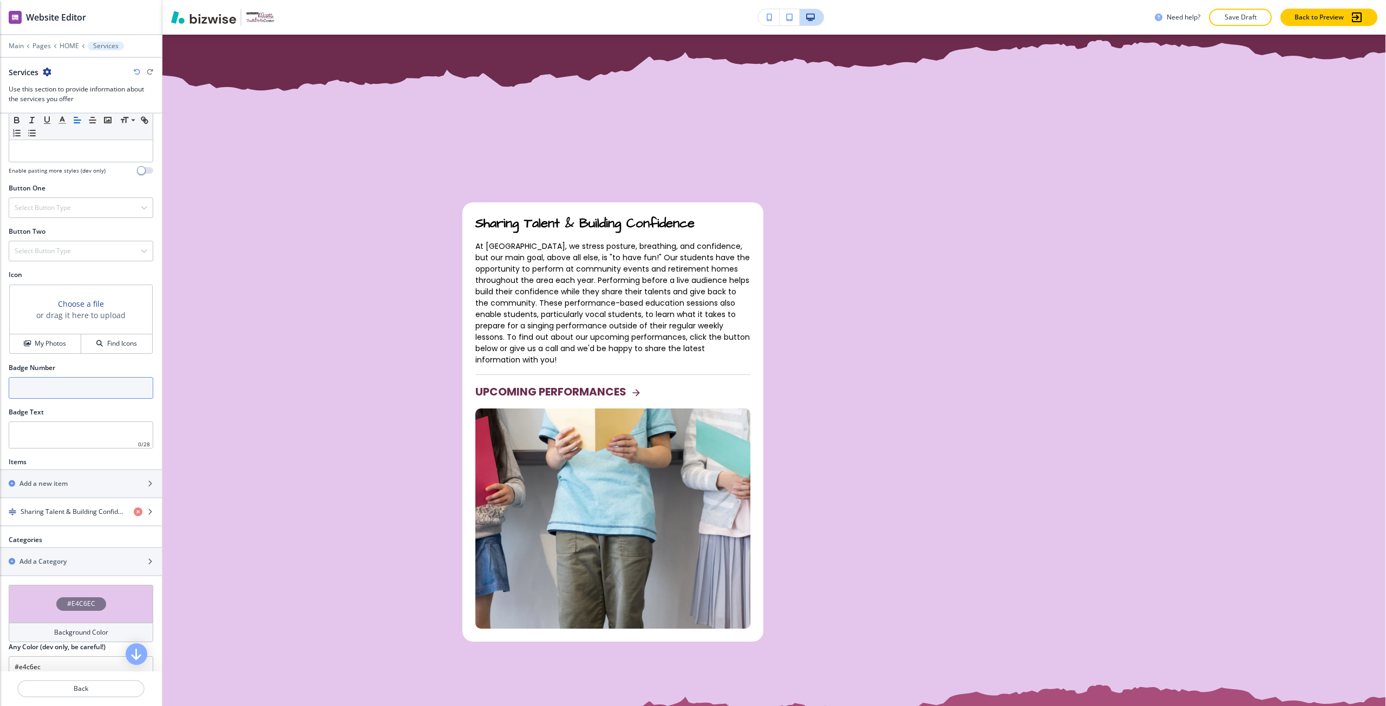
click at [75, 389] on input "text" at bounding box center [81, 388] width 145 height 22
type input "1"
drag, startPoint x: 70, startPoint y: 391, endPoint x: 8, endPoint y: 390, distance: 62.2
click at [8, 390] on div "Badge Number 1" at bounding box center [81, 385] width 162 height 44
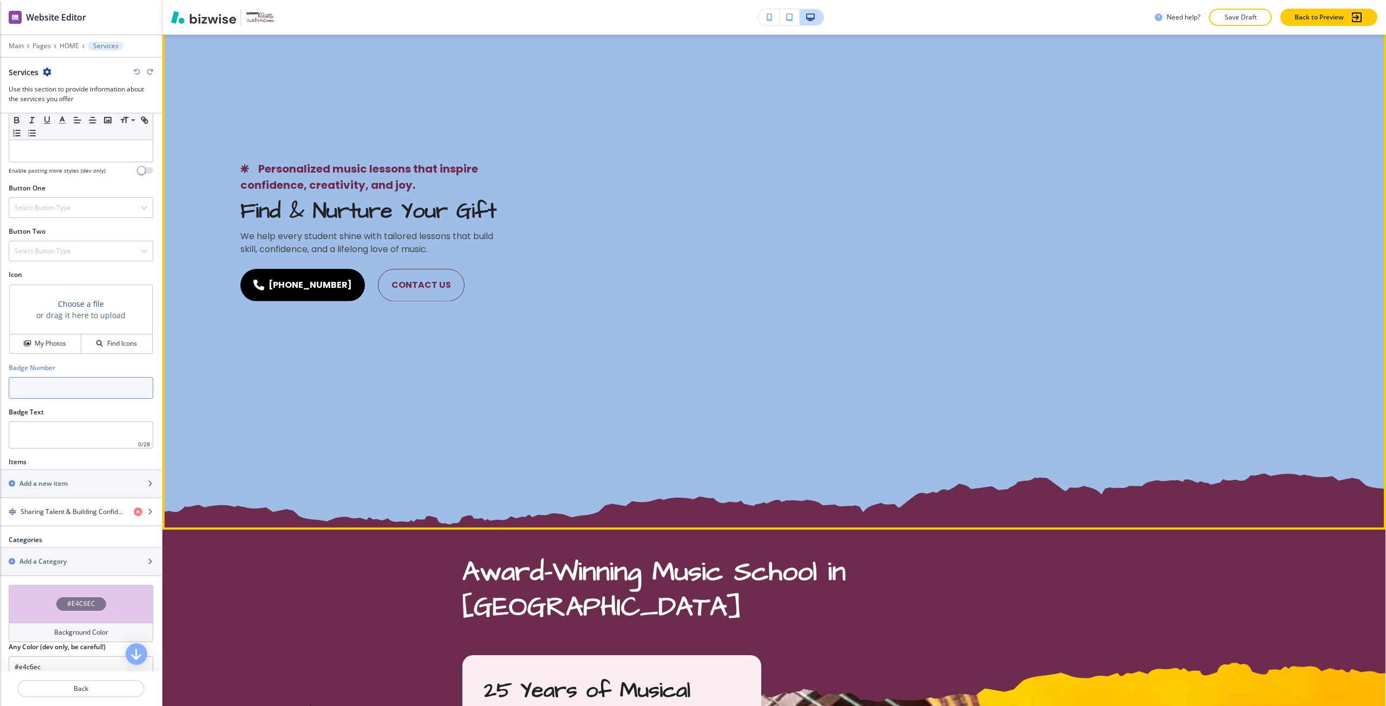
scroll to position [0, 0]
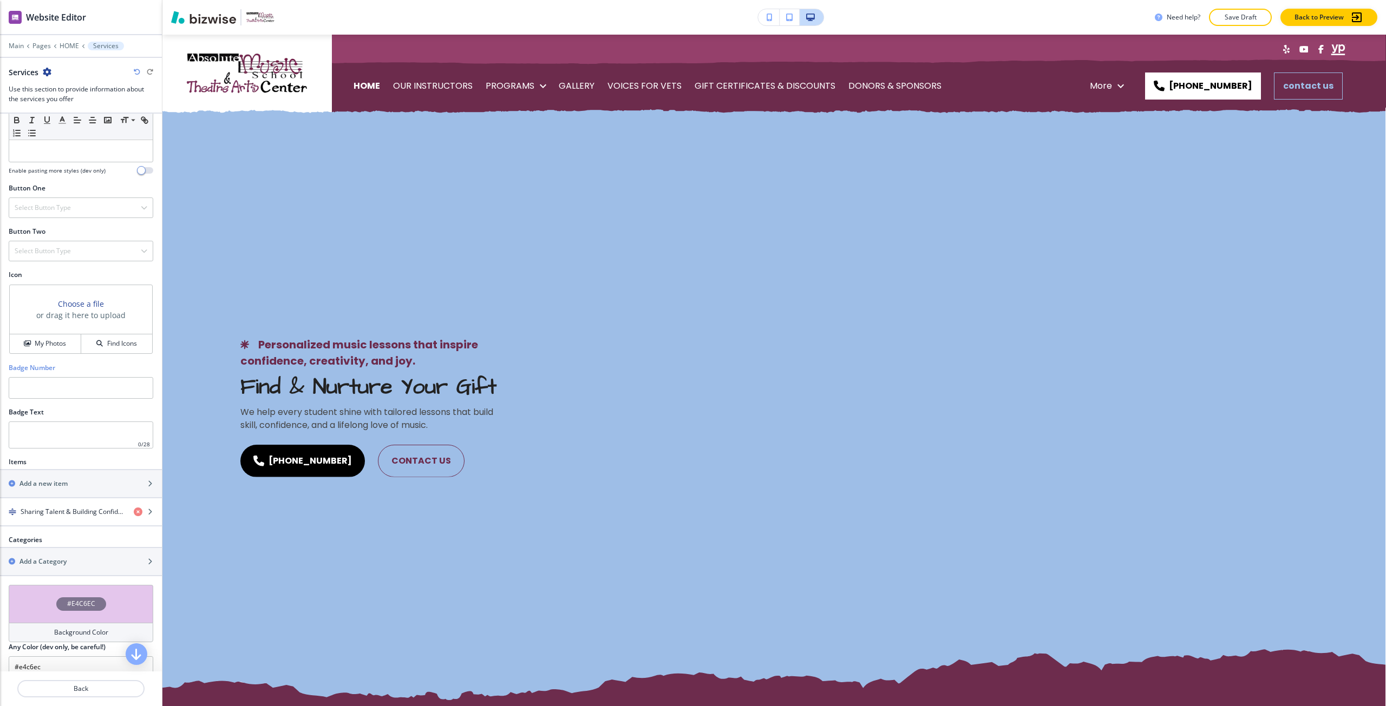
click at [61, 303] on h3 "Choose a file" at bounding box center [81, 303] width 46 height 11
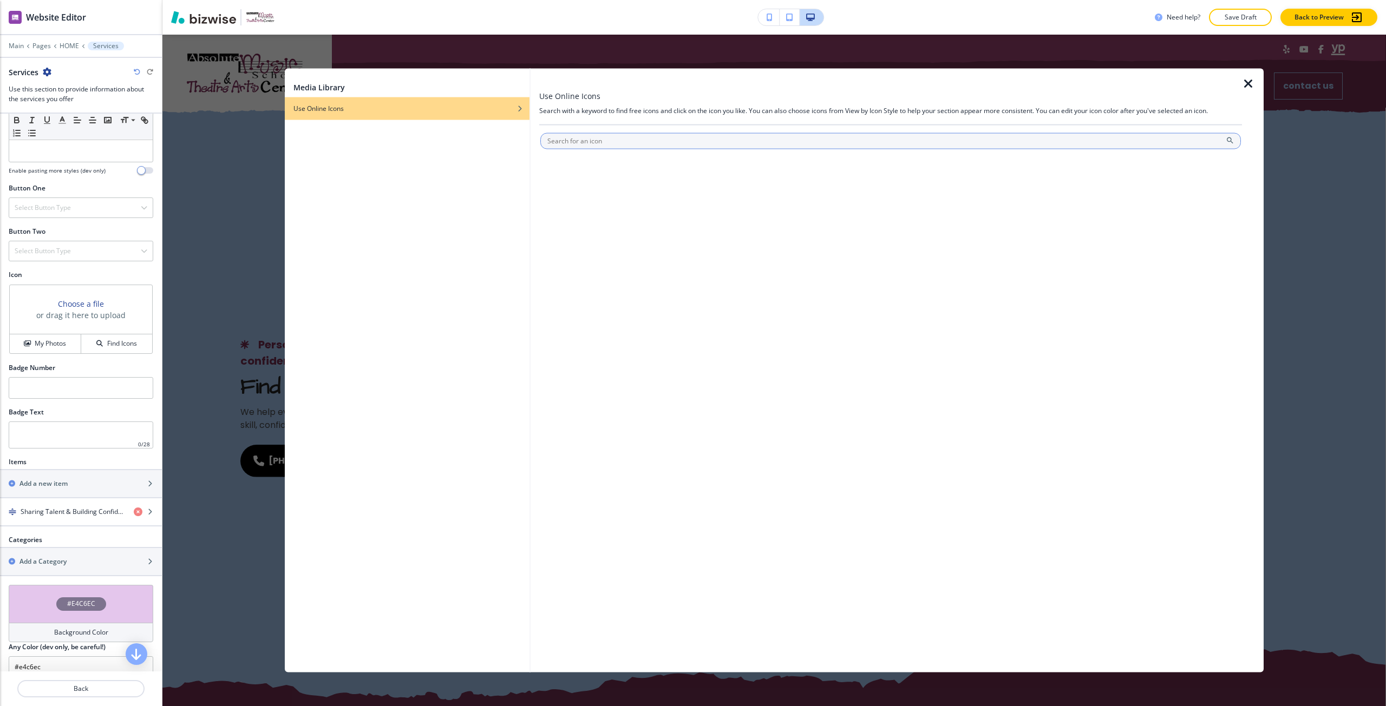
click at [595, 144] on input "text" at bounding box center [890, 141] width 700 height 16
type input "music"
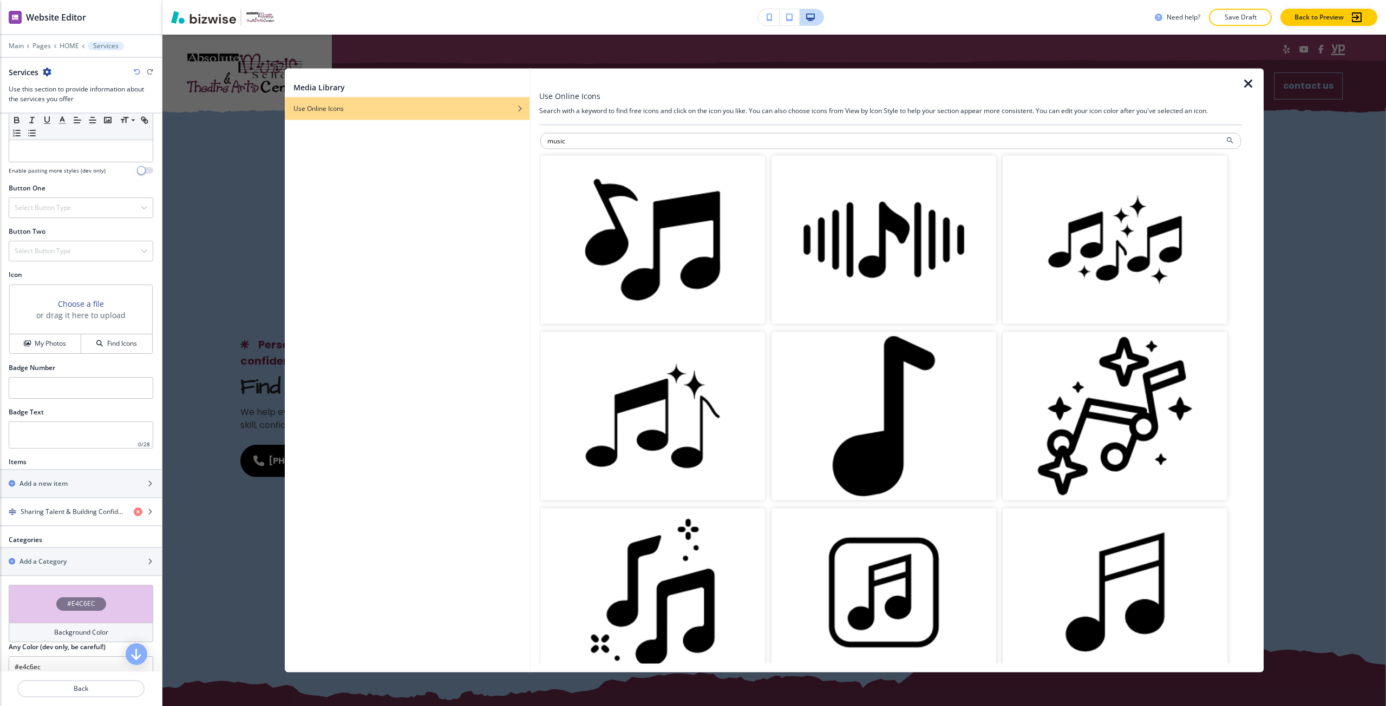
click at [1014, 281] on img "button" at bounding box center [1114, 239] width 225 height 168
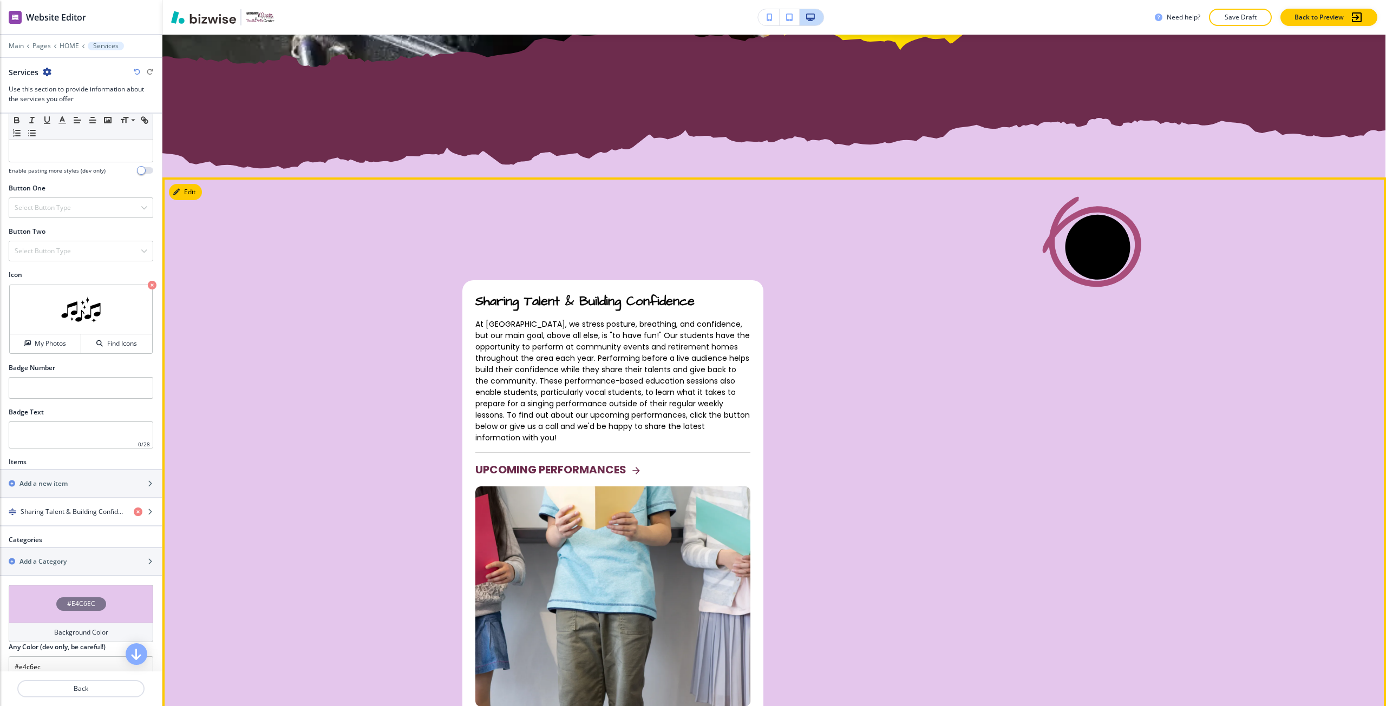
scroll to position [1137, 0]
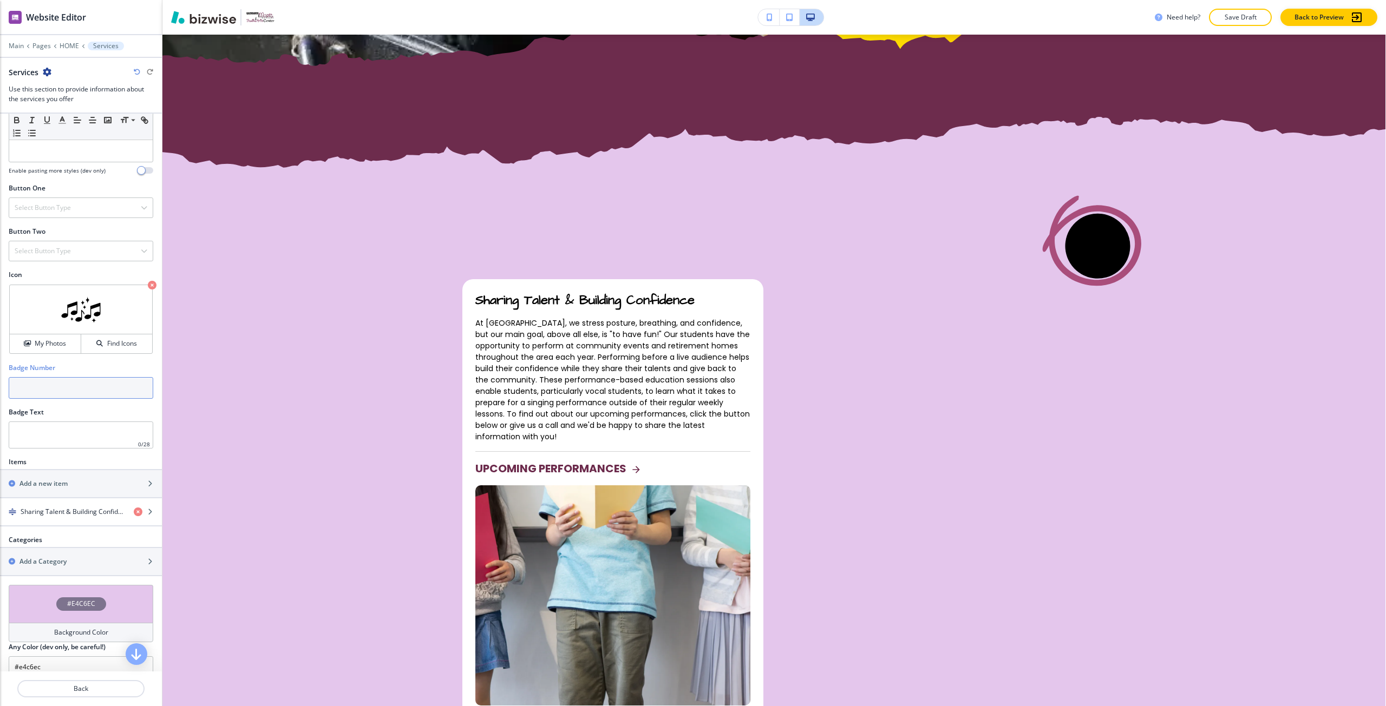
click at [75, 385] on input "text" at bounding box center [81, 388] width 145 height 22
type input "d"
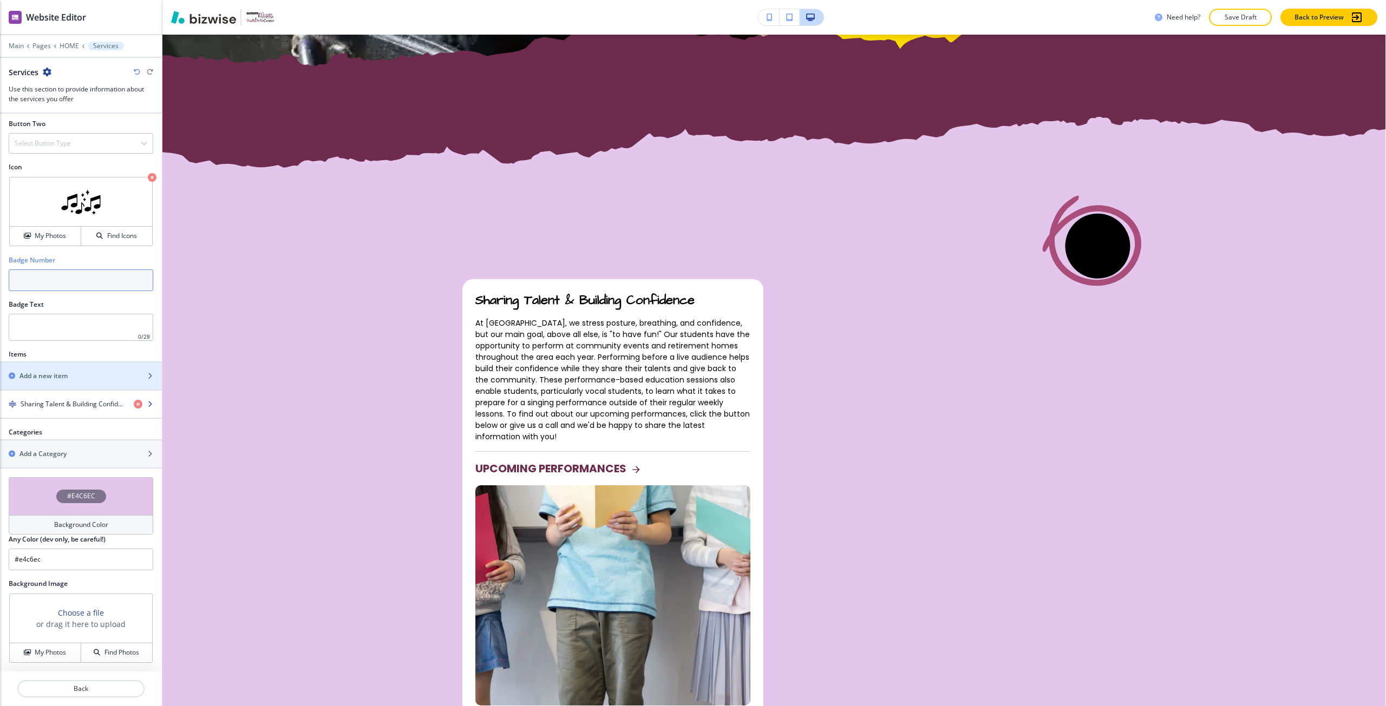
scroll to position [425, 0]
click at [62, 610] on h3 "Choose a file" at bounding box center [81, 612] width 46 height 11
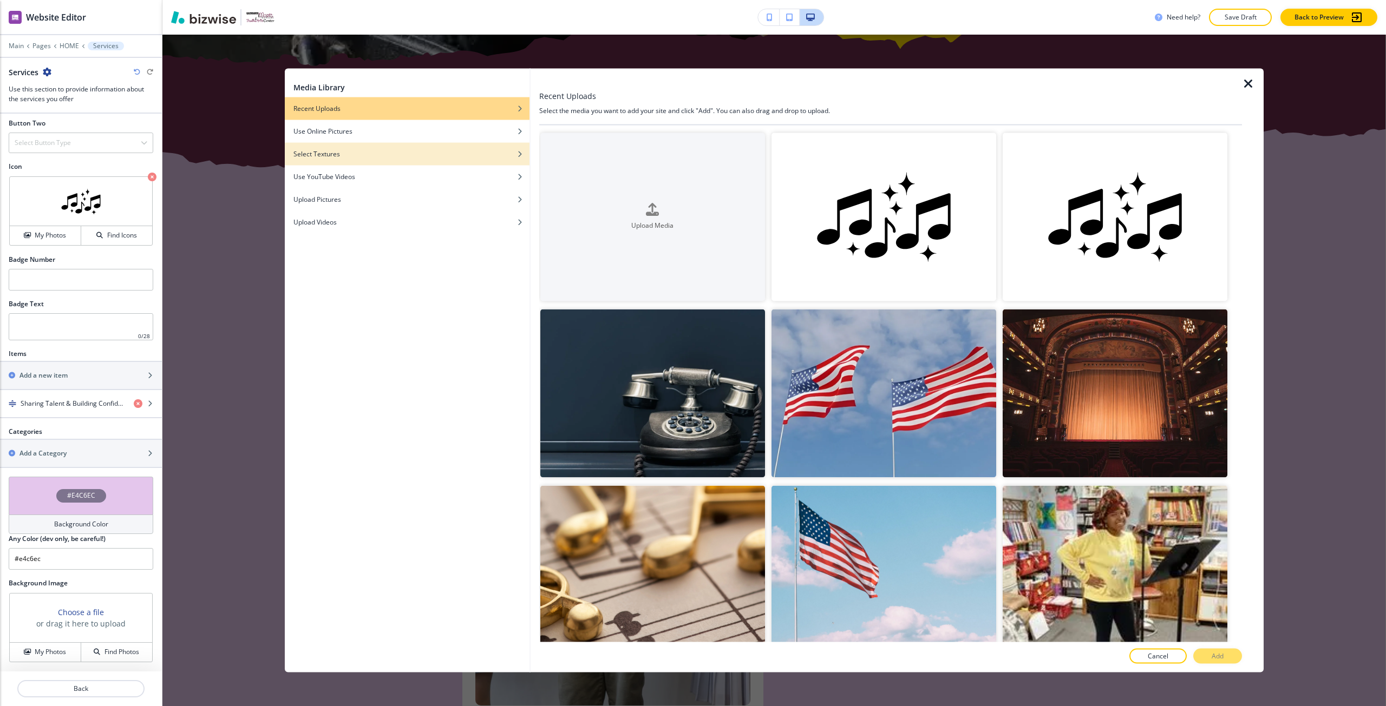
click at [390, 161] on div "button" at bounding box center [407, 162] width 245 height 6
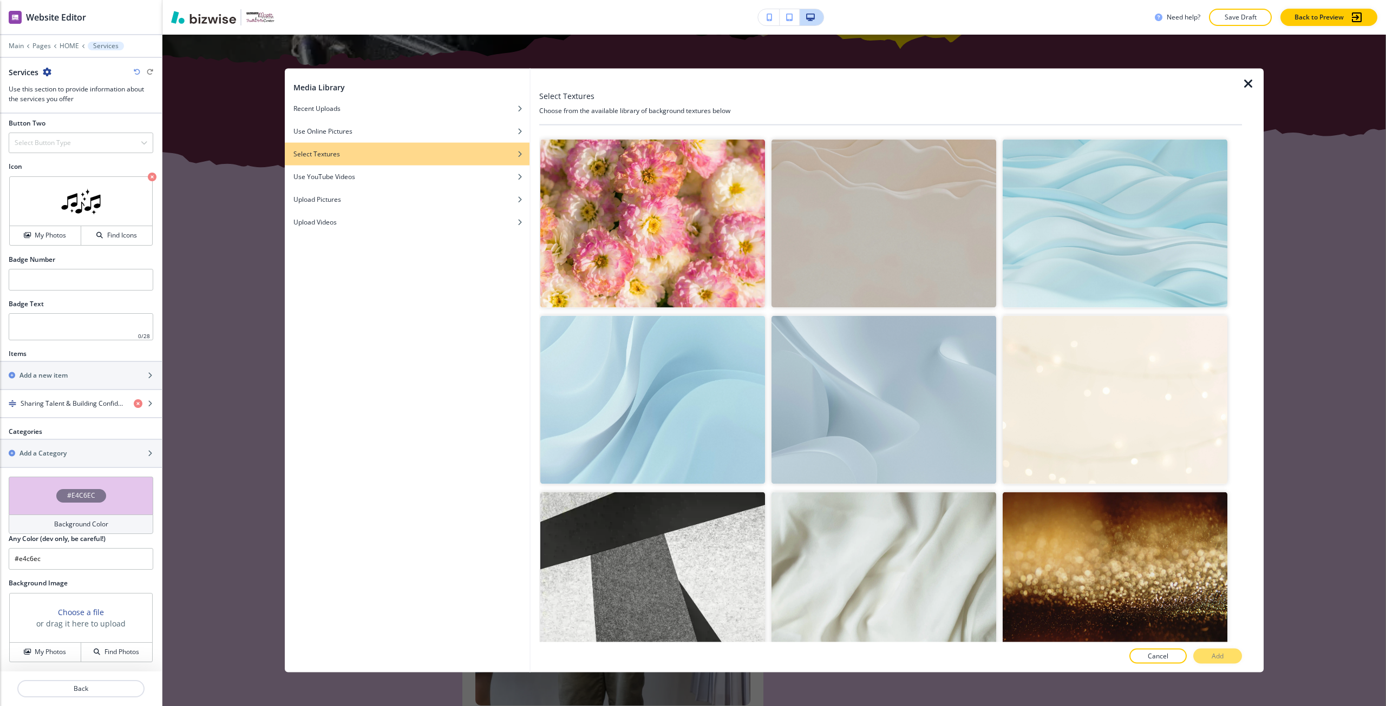
click at [1077, 268] on img "button" at bounding box center [1114, 223] width 225 height 168
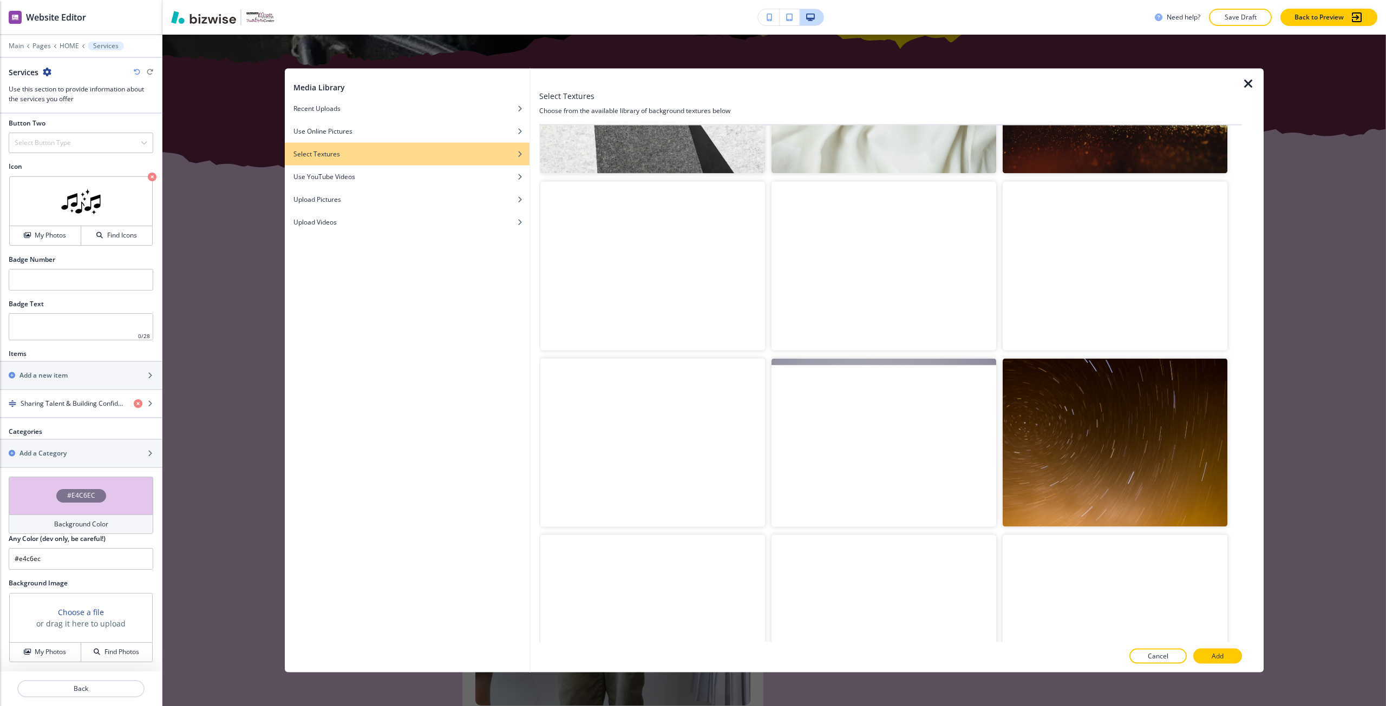
scroll to position [758, 0]
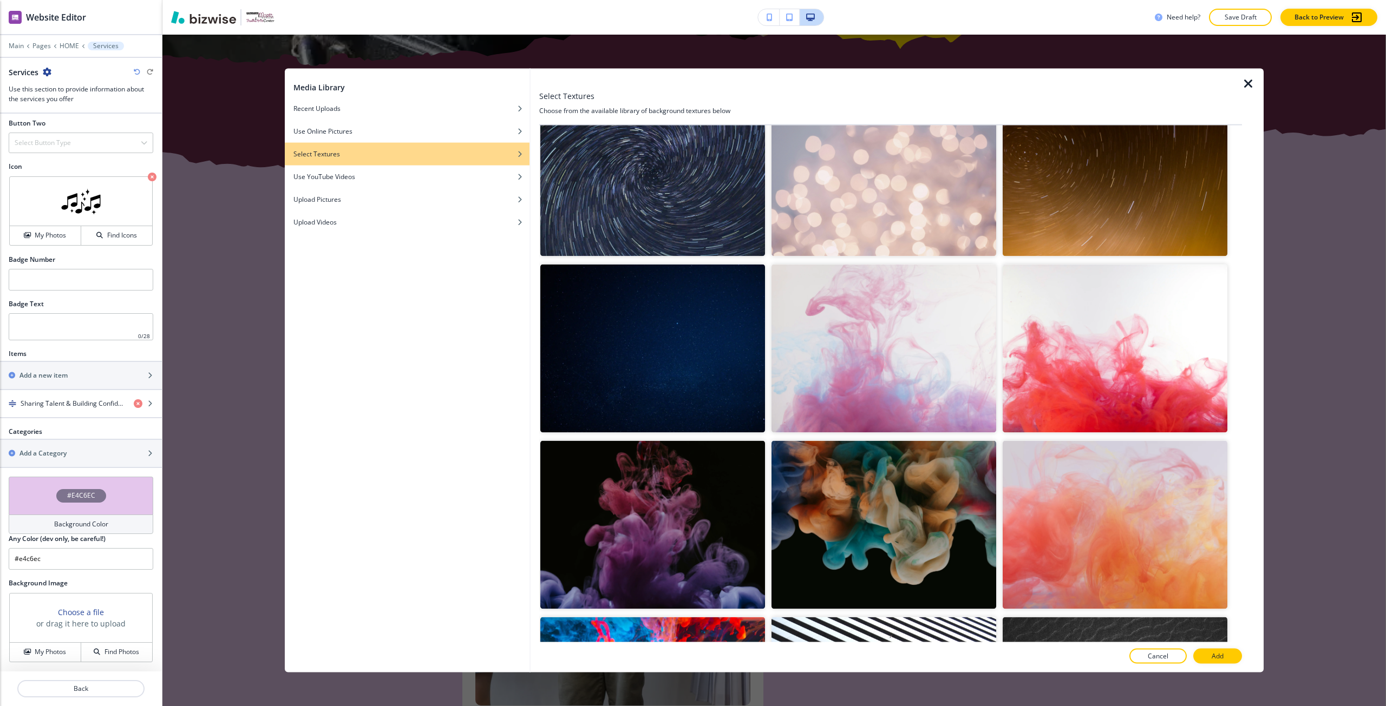
click at [1079, 206] on img "button" at bounding box center [1114, 172] width 225 height 168
click at [1231, 653] on button "Add" at bounding box center [1217, 656] width 49 height 15
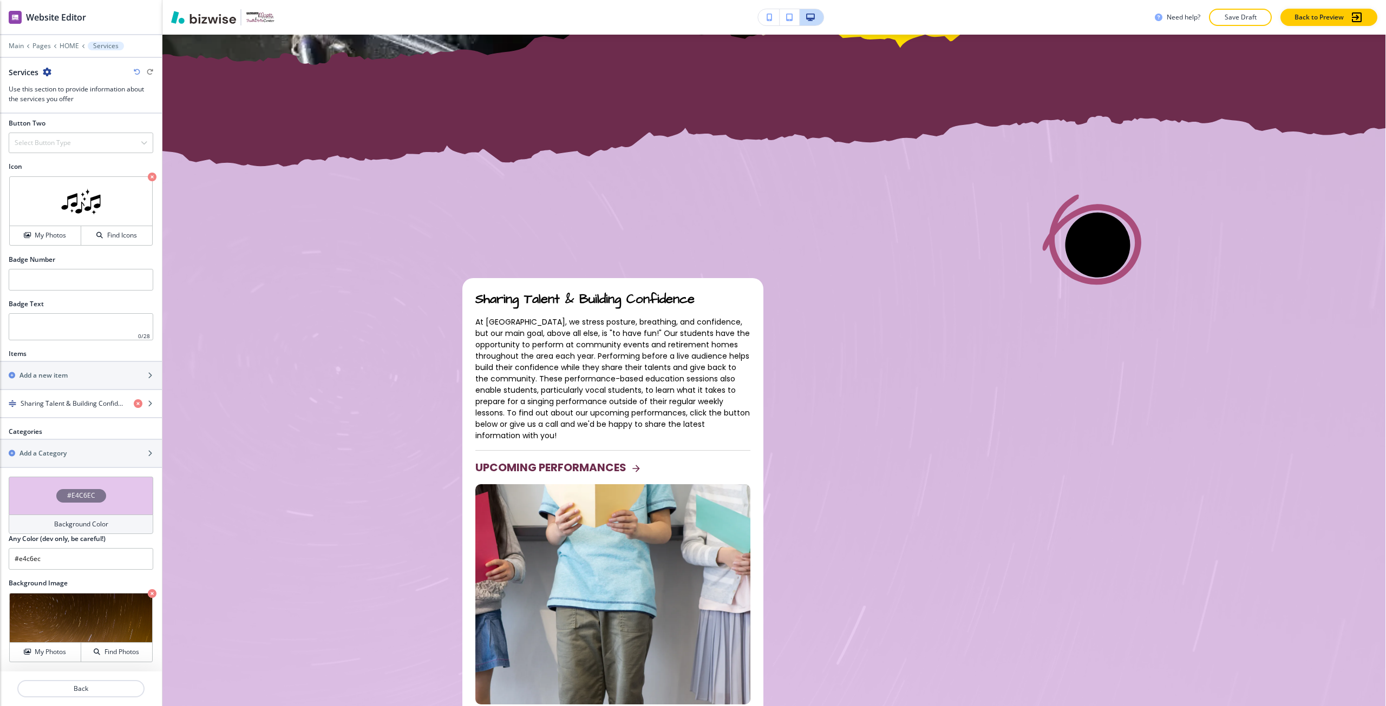
scroll to position [1137, 0]
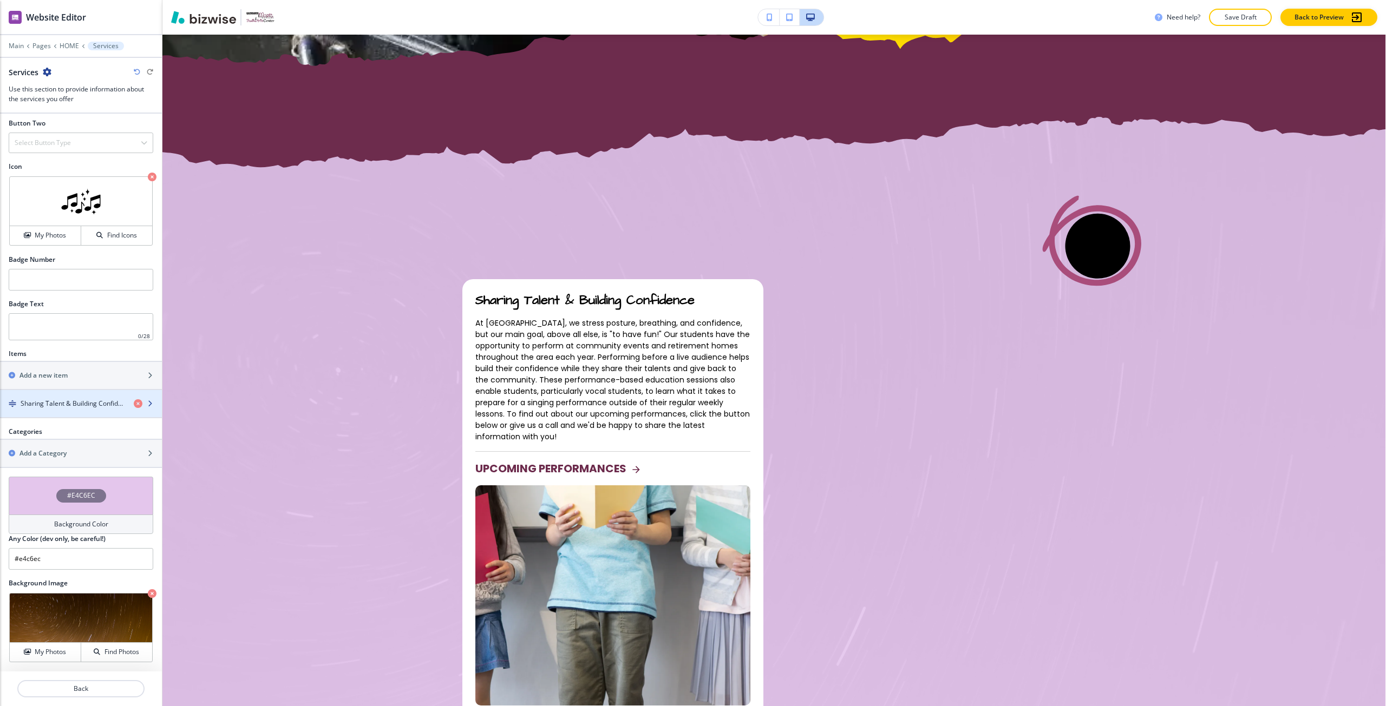
click at [102, 404] on h4 "Sharing Talent & Building Confidence" at bounding box center [73, 404] width 104 height 10
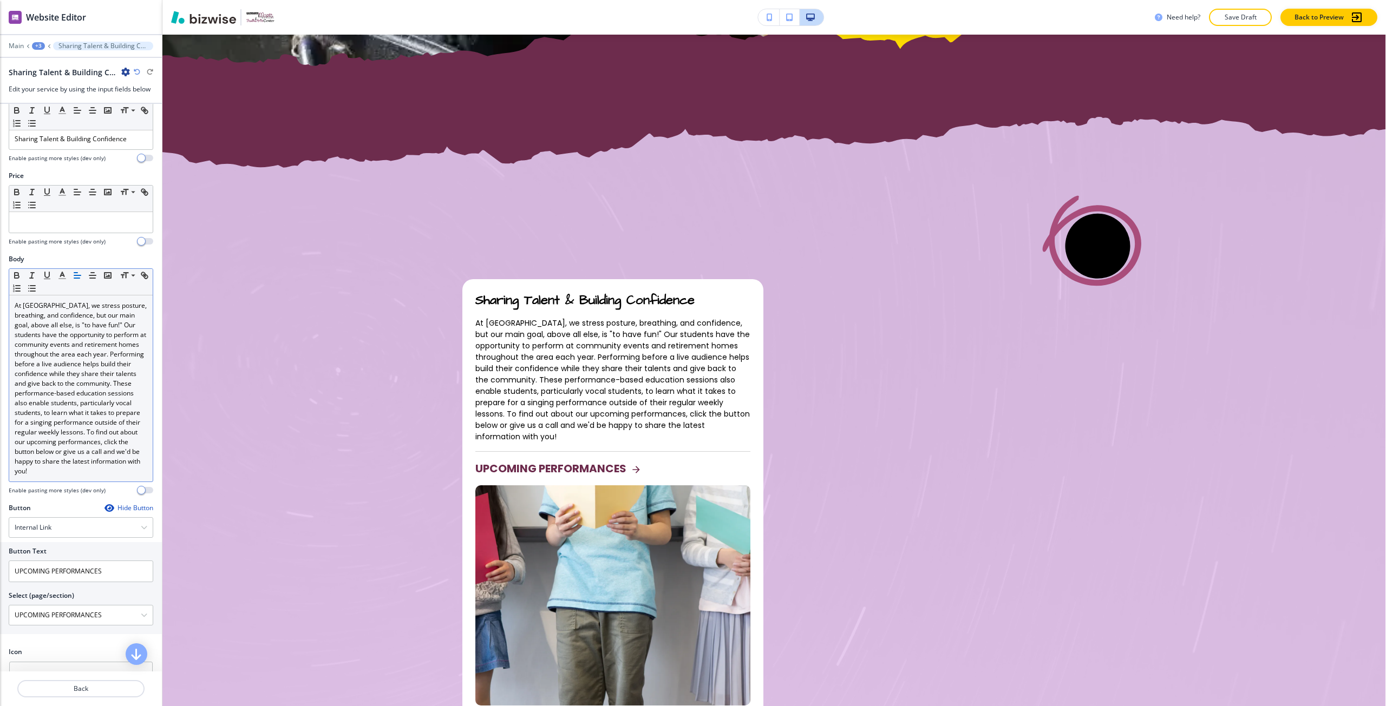
scroll to position [0, 0]
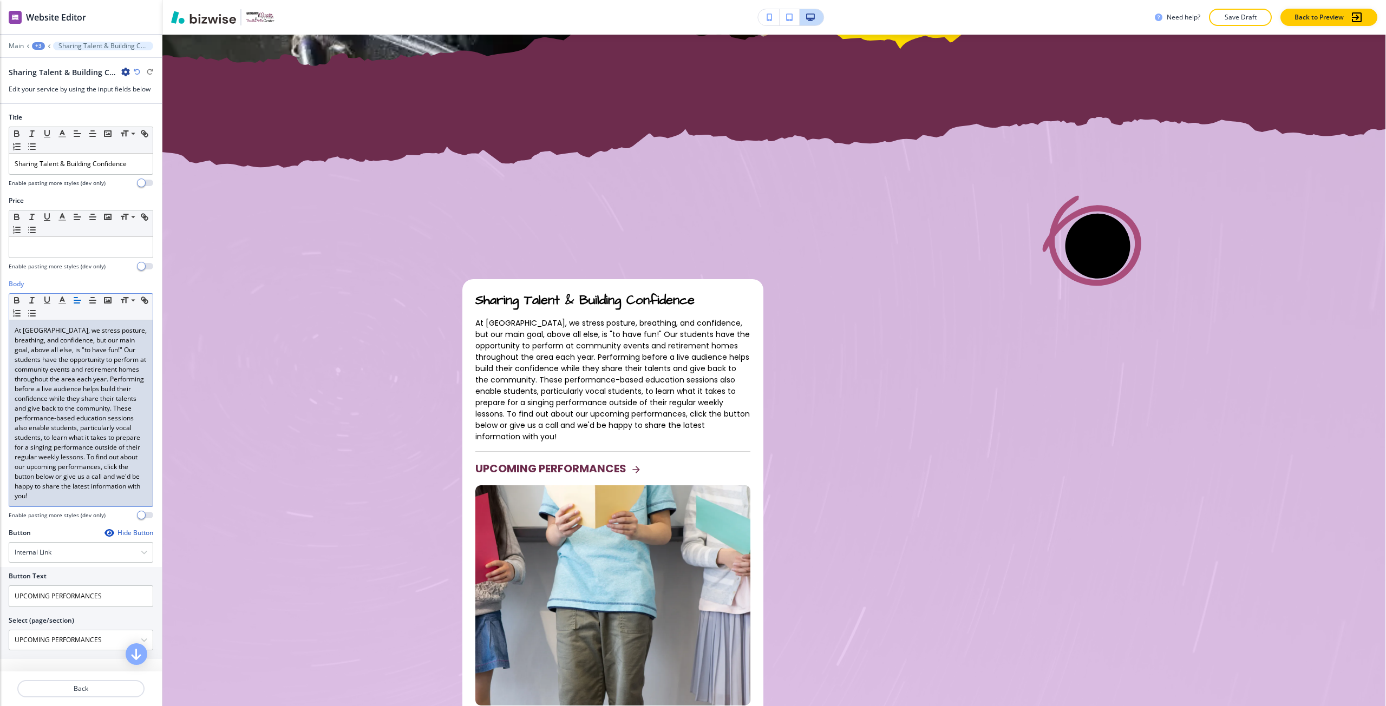
click at [83, 417] on p "At Absolute Music School, we stress posture, breathing, and confidence, but our…" at bounding box center [81, 413] width 133 height 175
copy p "At Absolute Music School, we stress posture, breathing, and confidence, but our…"
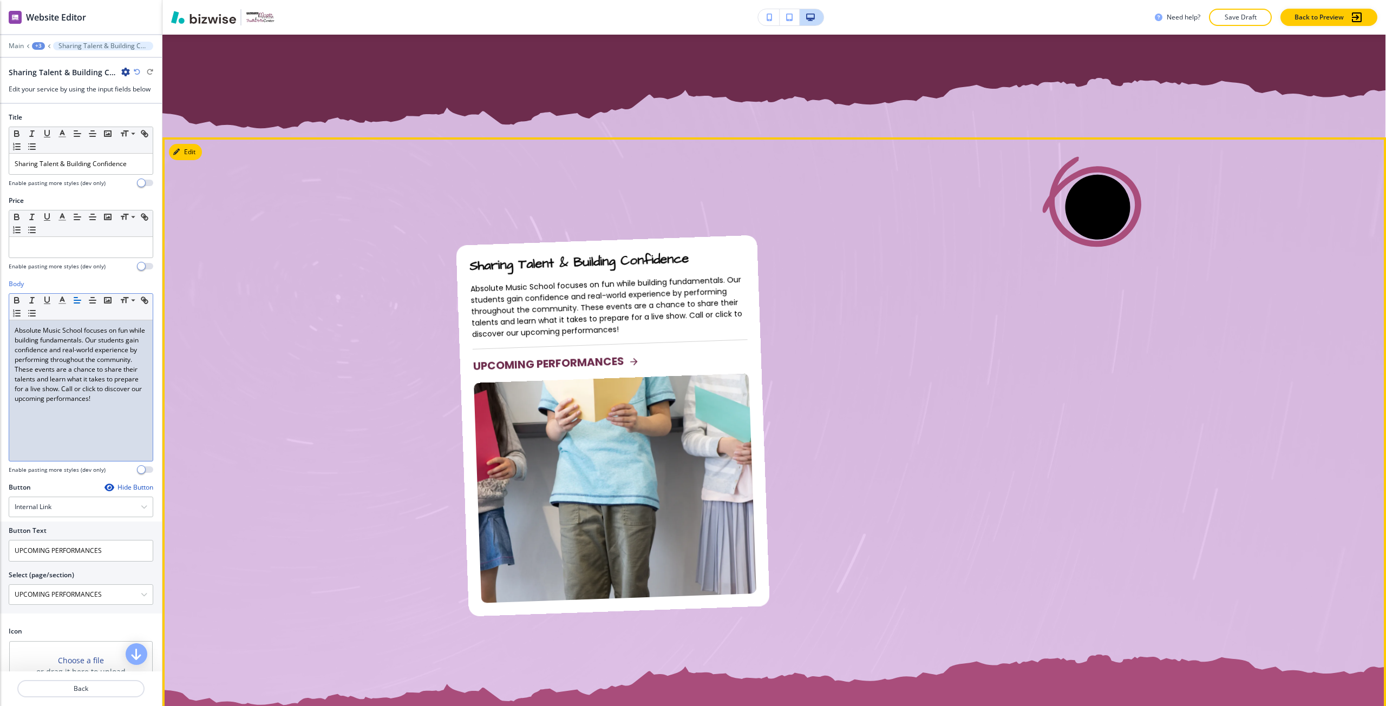
scroll to position [1191, 0]
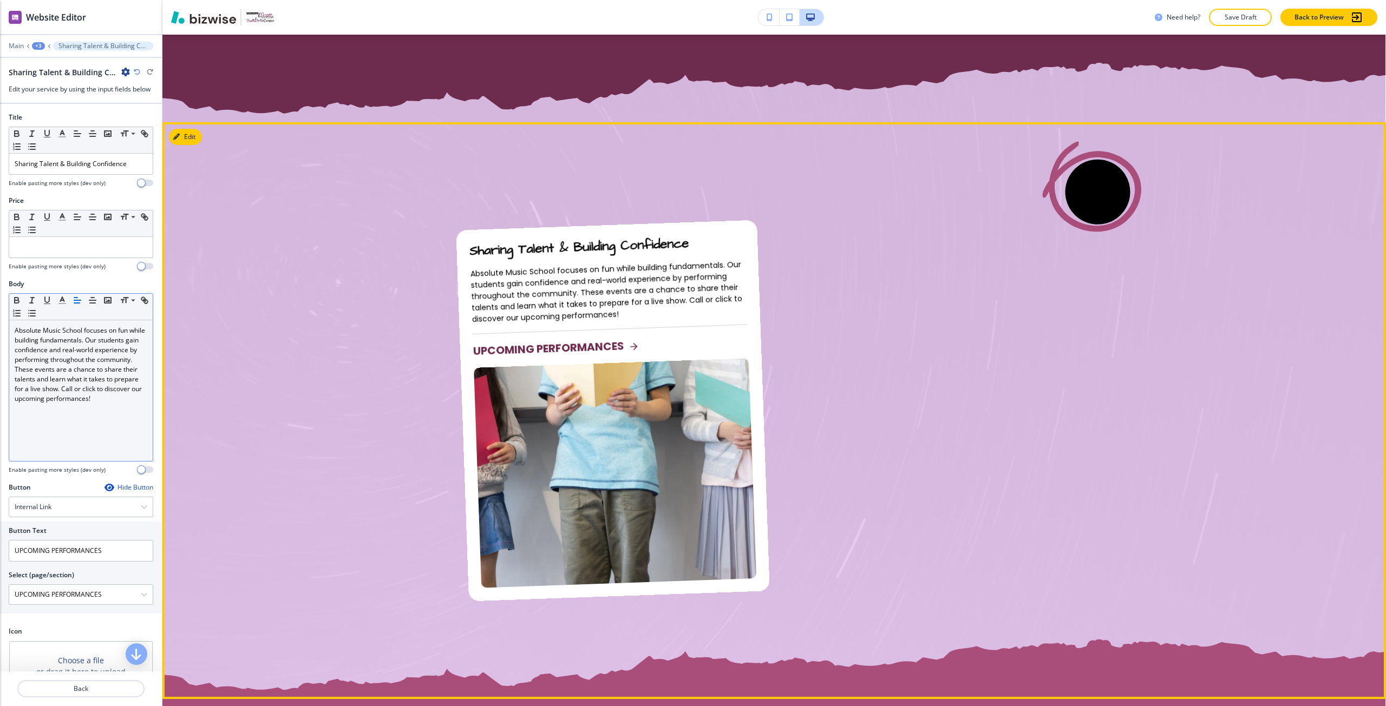
click at [533, 360] on div "Sharing Talent & Building Confidence Absolute Music School focuses on fun while…" at bounding box center [612, 410] width 287 height 355
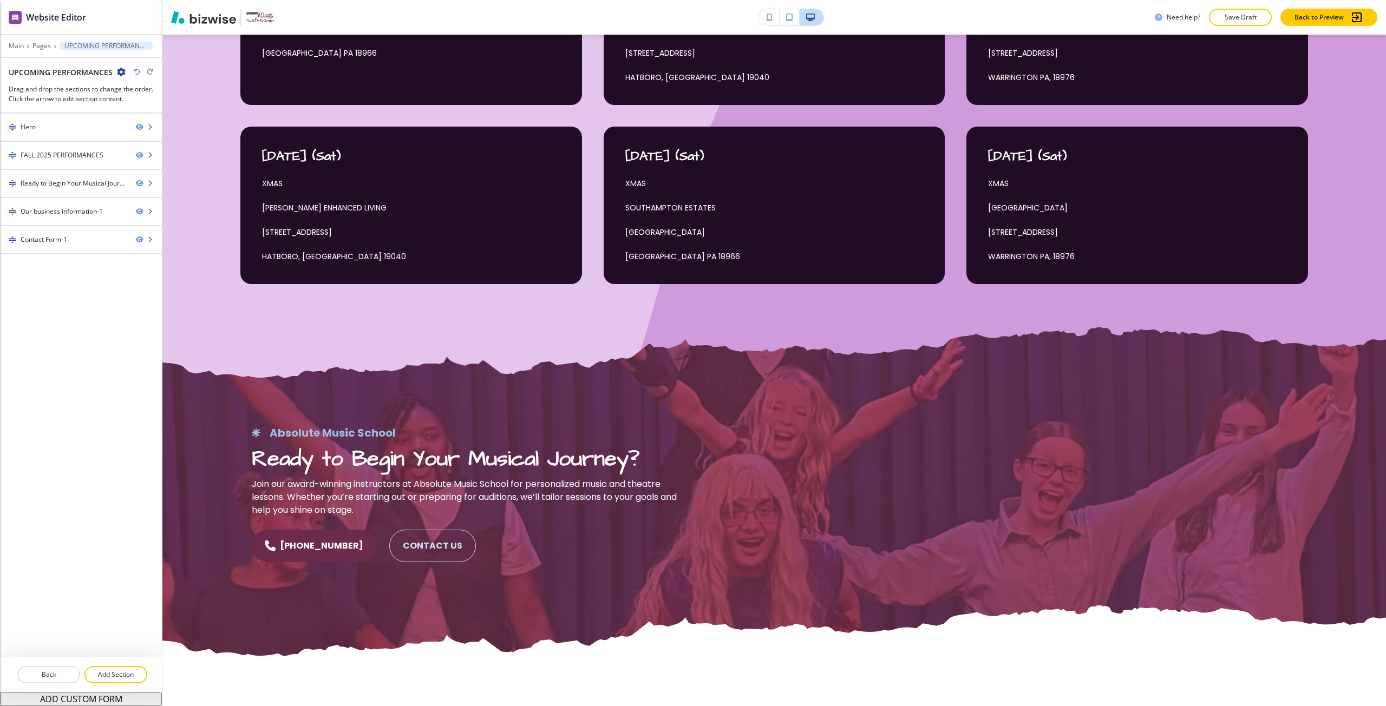
scroll to position [0, 0]
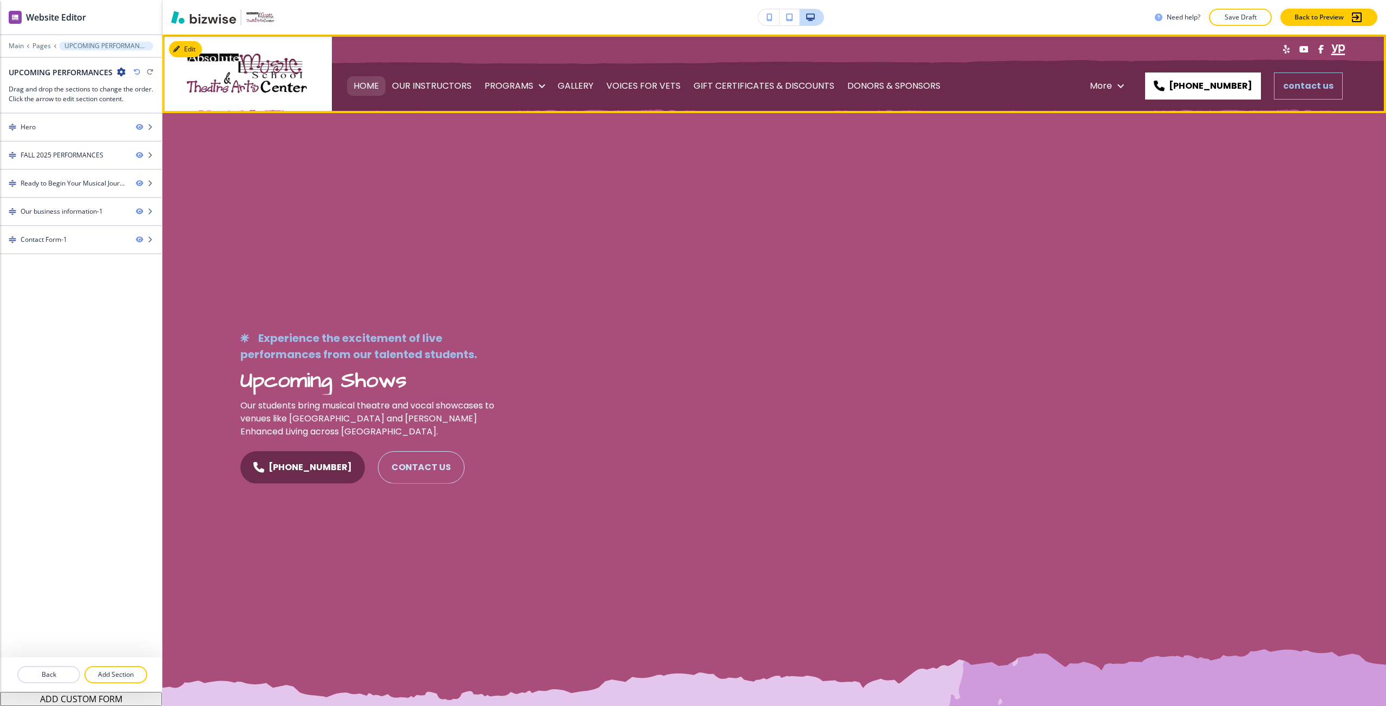
click at [364, 96] on p "HOME" at bounding box center [365, 86] width 25 height 30
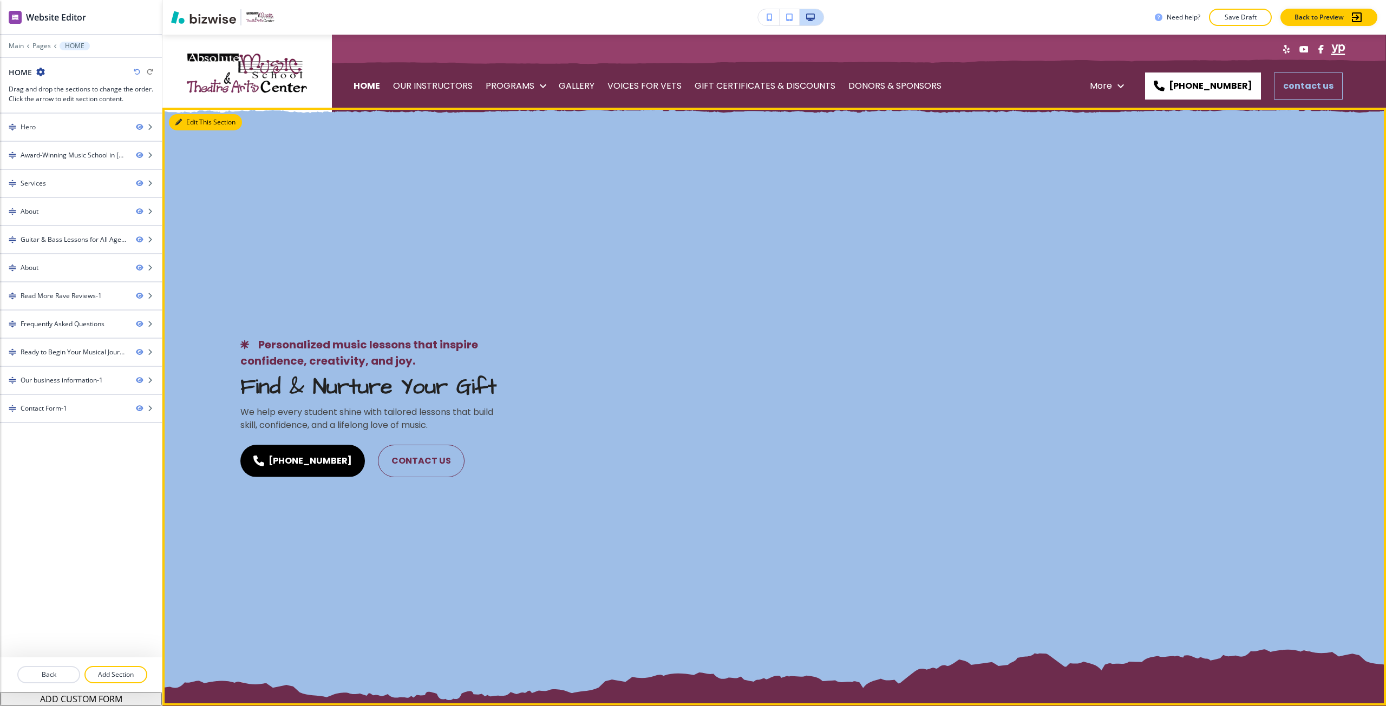
click at [189, 116] on button "Edit This Section" at bounding box center [205, 122] width 73 height 16
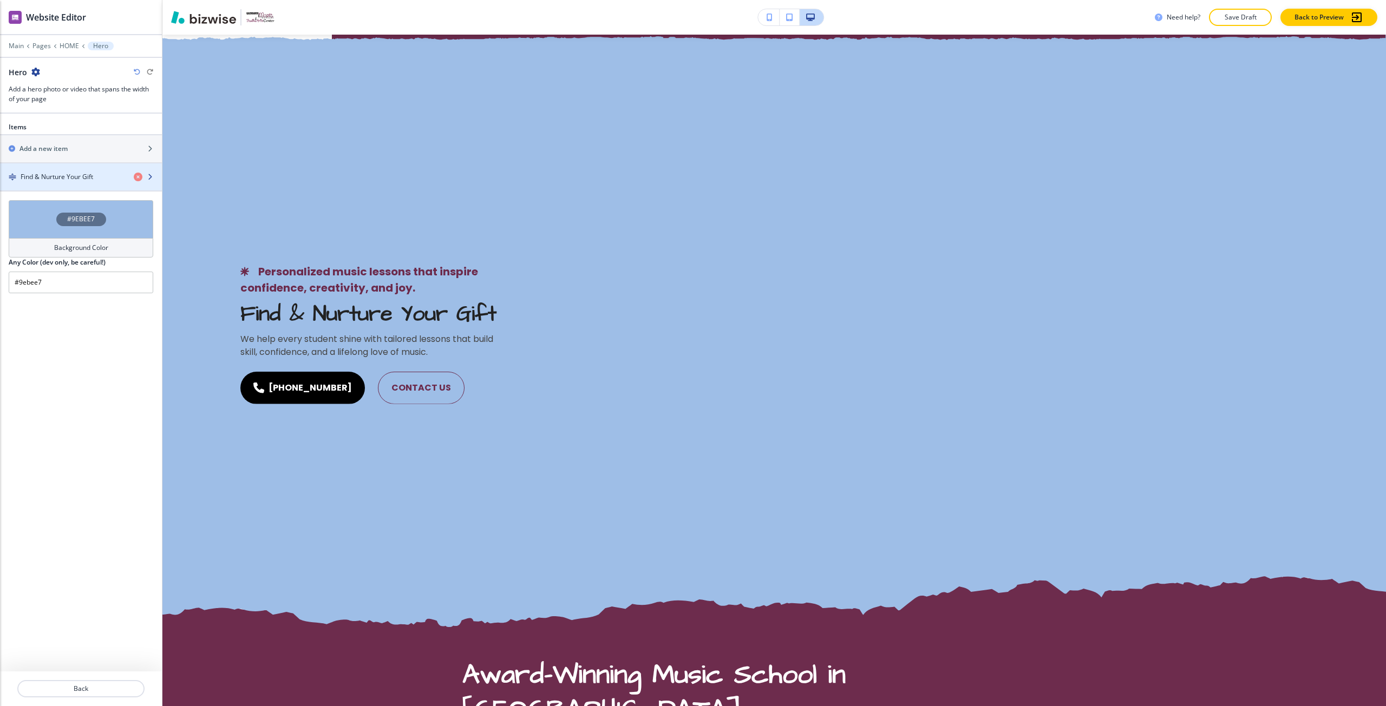
click at [65, 179] on h4 "Find & Nurture Your Gift" at bounding box center [57, 177] width 73 height 10
click at [65, 173] on h4 "Find & Nurture Your Gift" at bounding box center [57, 177] width 73 height 10
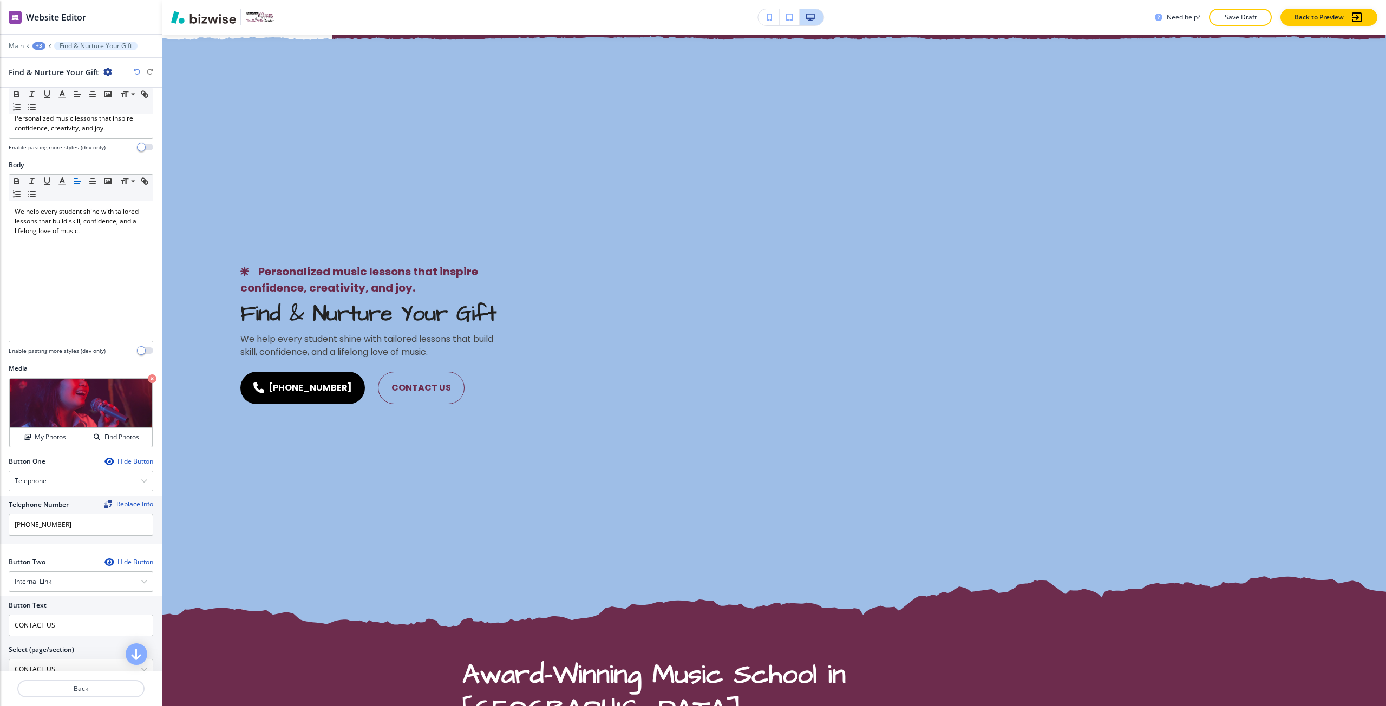
scroll to position [0, 0]
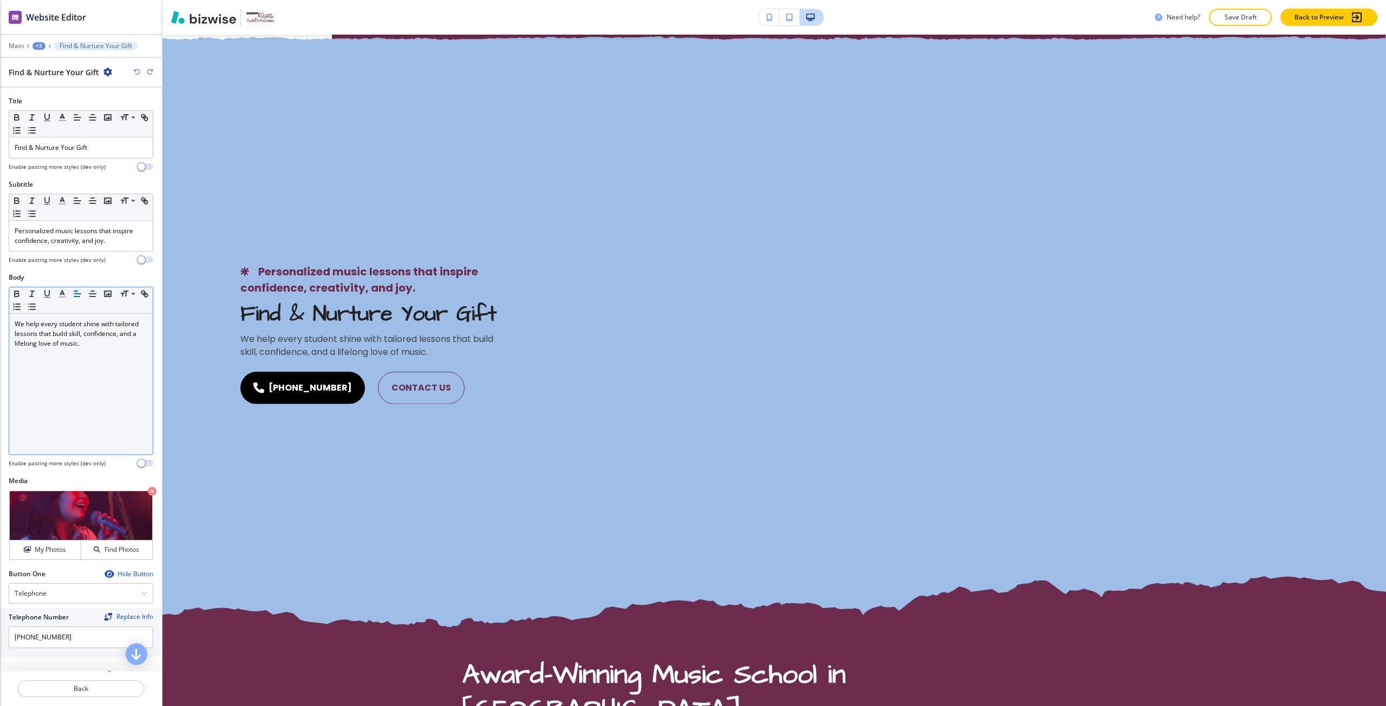
click at [122, 344] on p "We help every student shine with tailored lessons that build skill, confidence,…" at bounding box center [81, 333] width 133 height 29
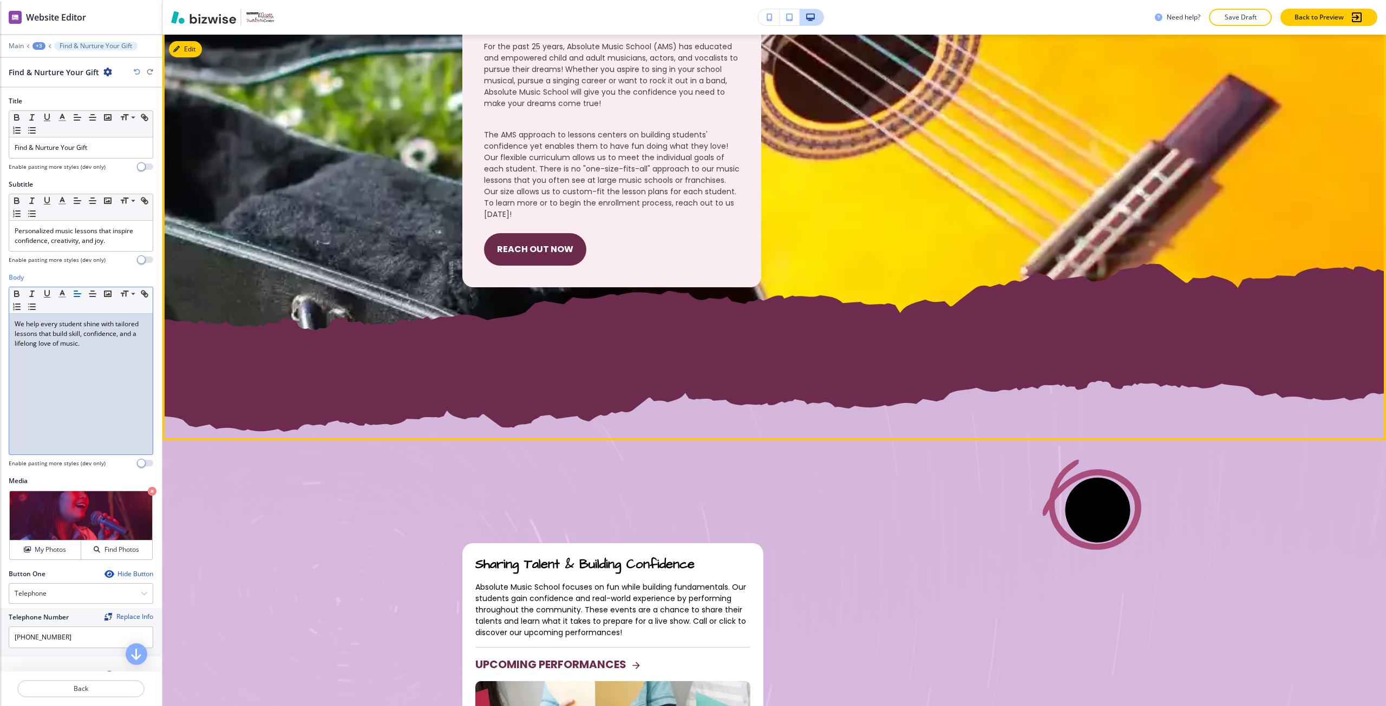
scroll to position [885, 0]
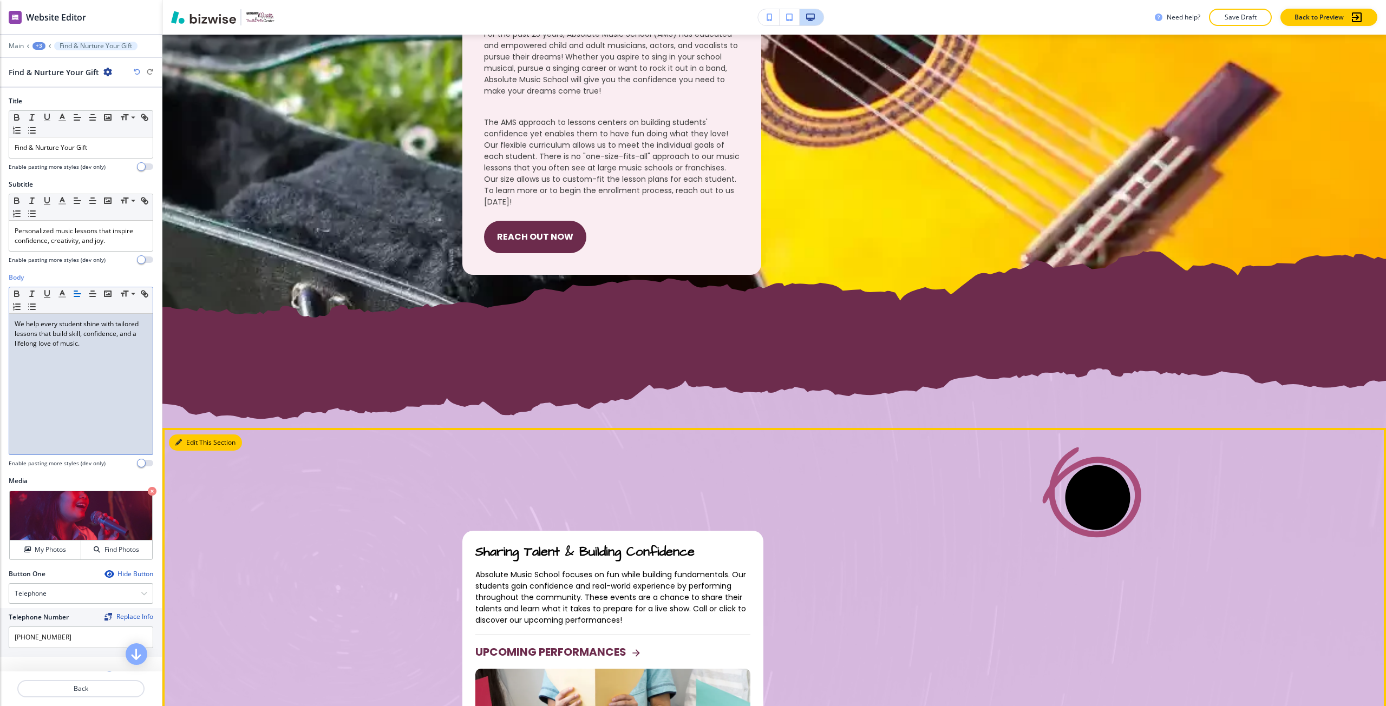
click at [195, 442] on button "Edit This Section" at bounding box center [205, 443] width 73 height 16
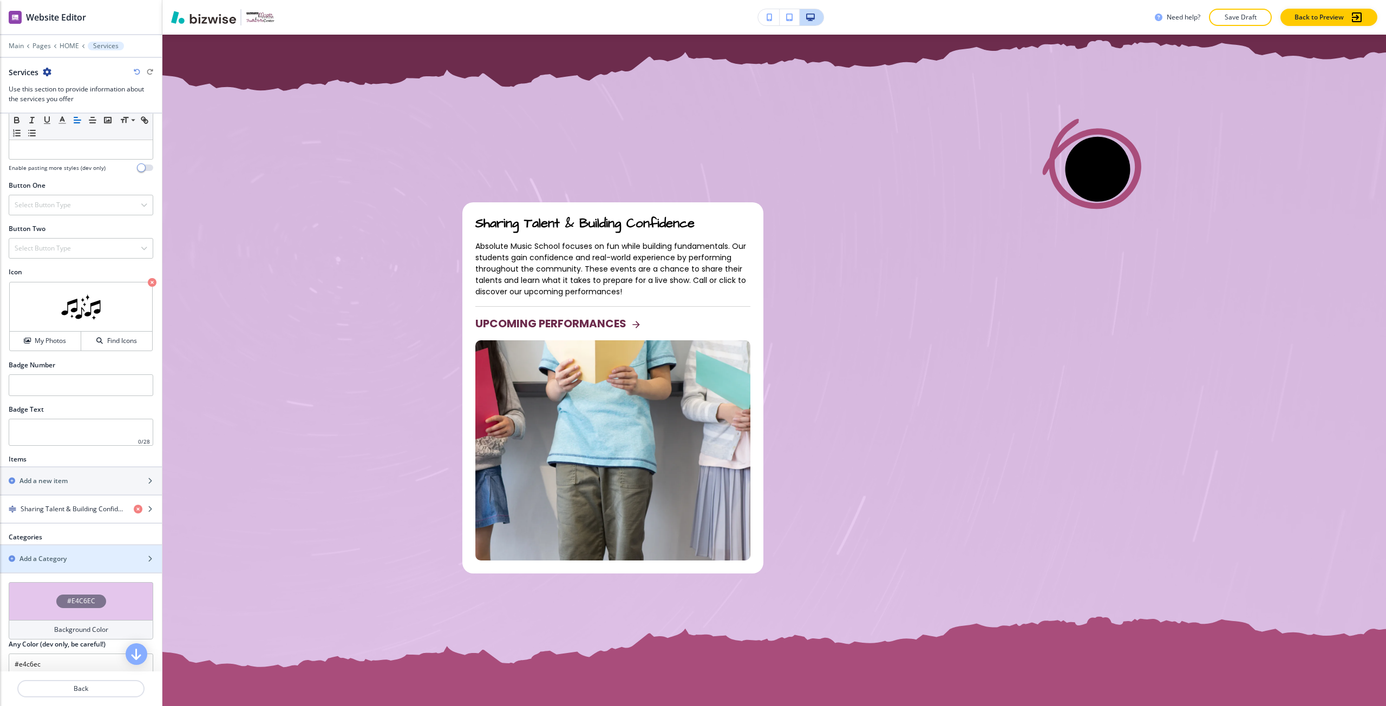
scroll to position [425, 0]
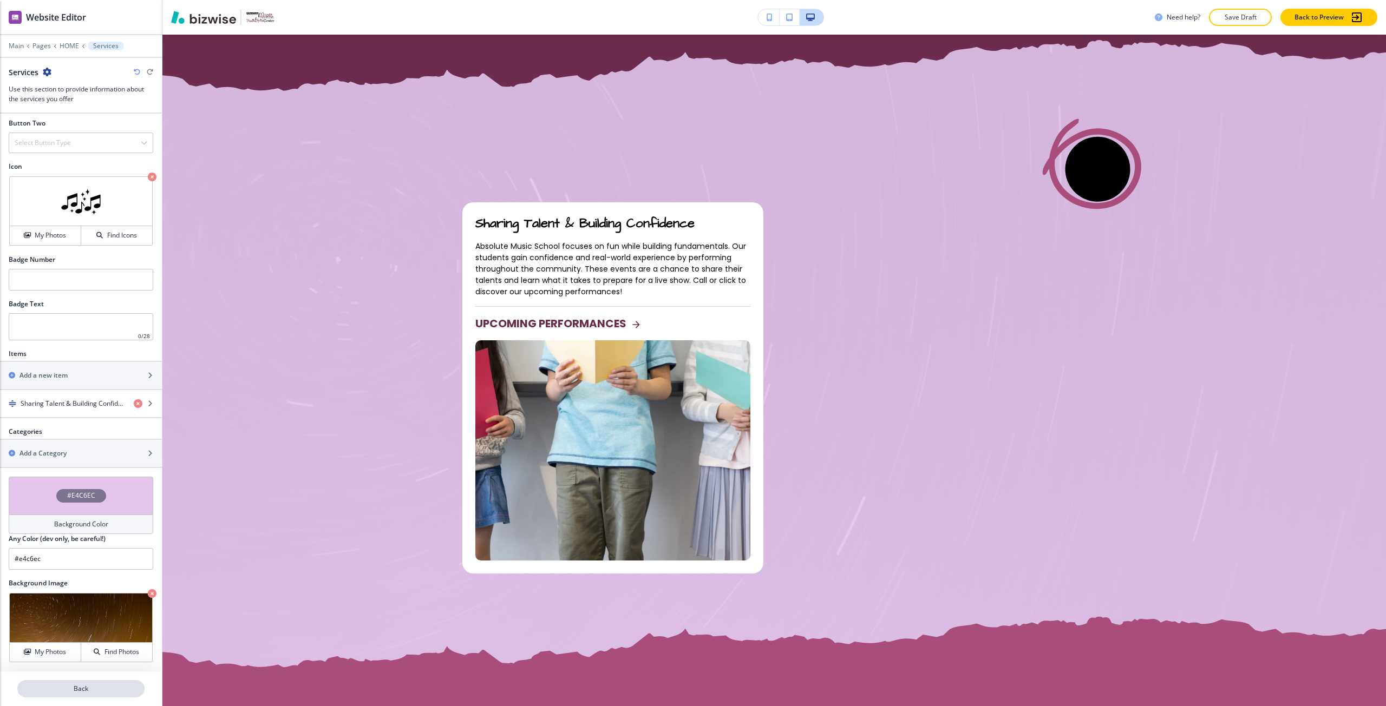
click at [93, 685] on p "Back" at bounding box center [80, 689] width 125 height 10
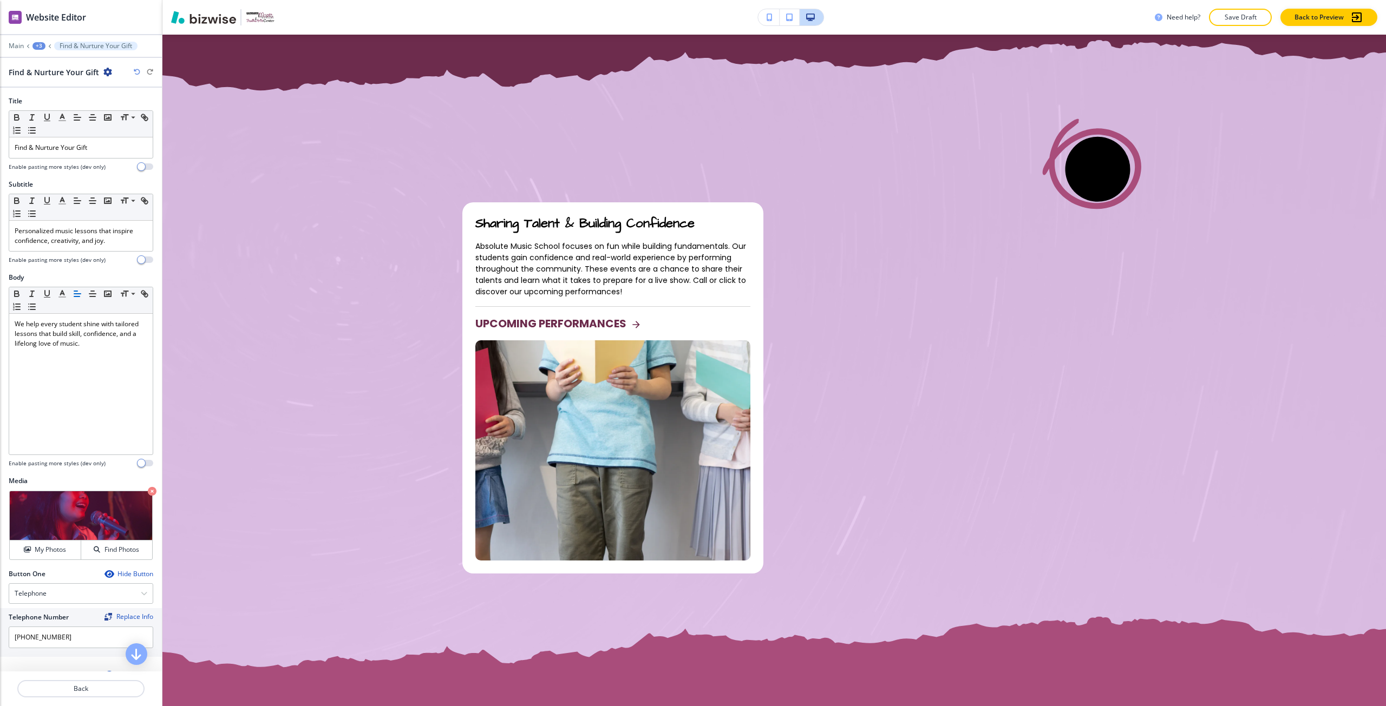
click at [41, 47] on div "+3" at bounding box center [38, 46] width 13 height 8
click at [62, 89] on button "HOME" at bounding box center [66, 82] width 69 height 19
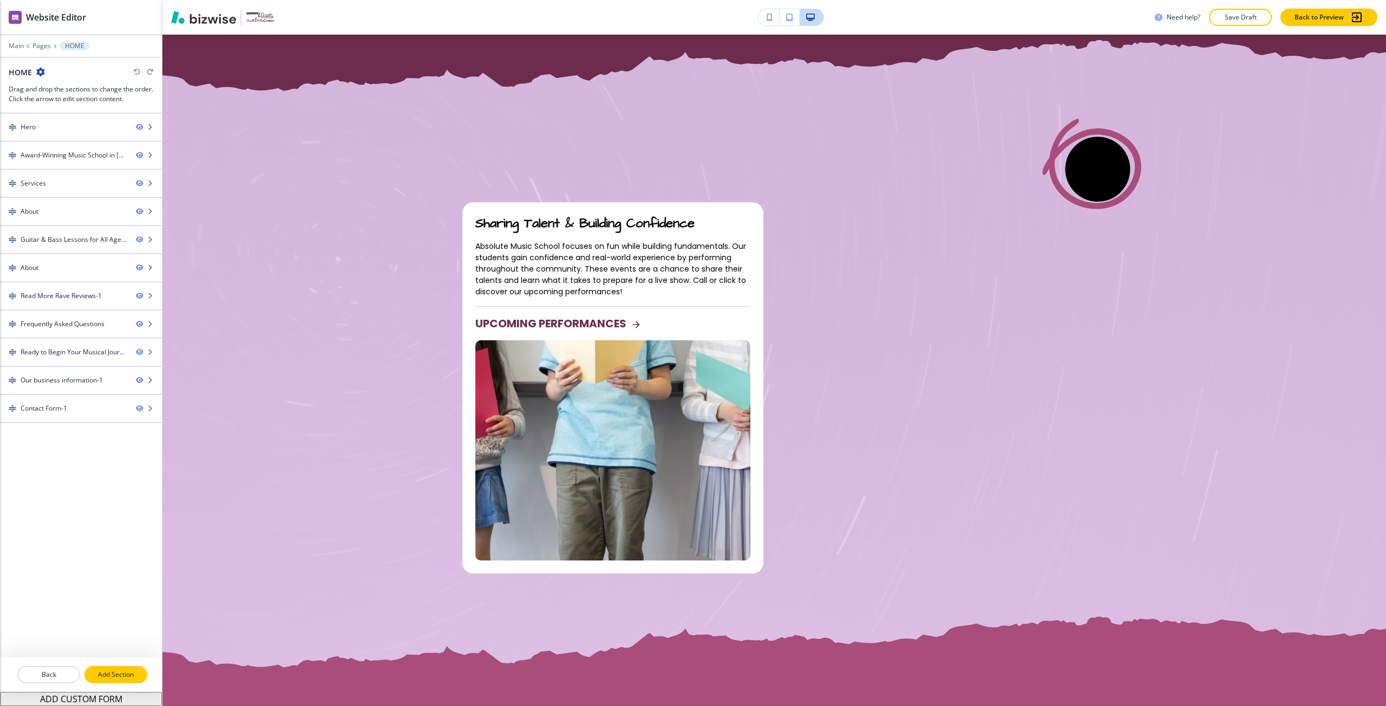
click at [107, 670] on p "Add Section" at bounding box center [116, 675] width 61 height 10
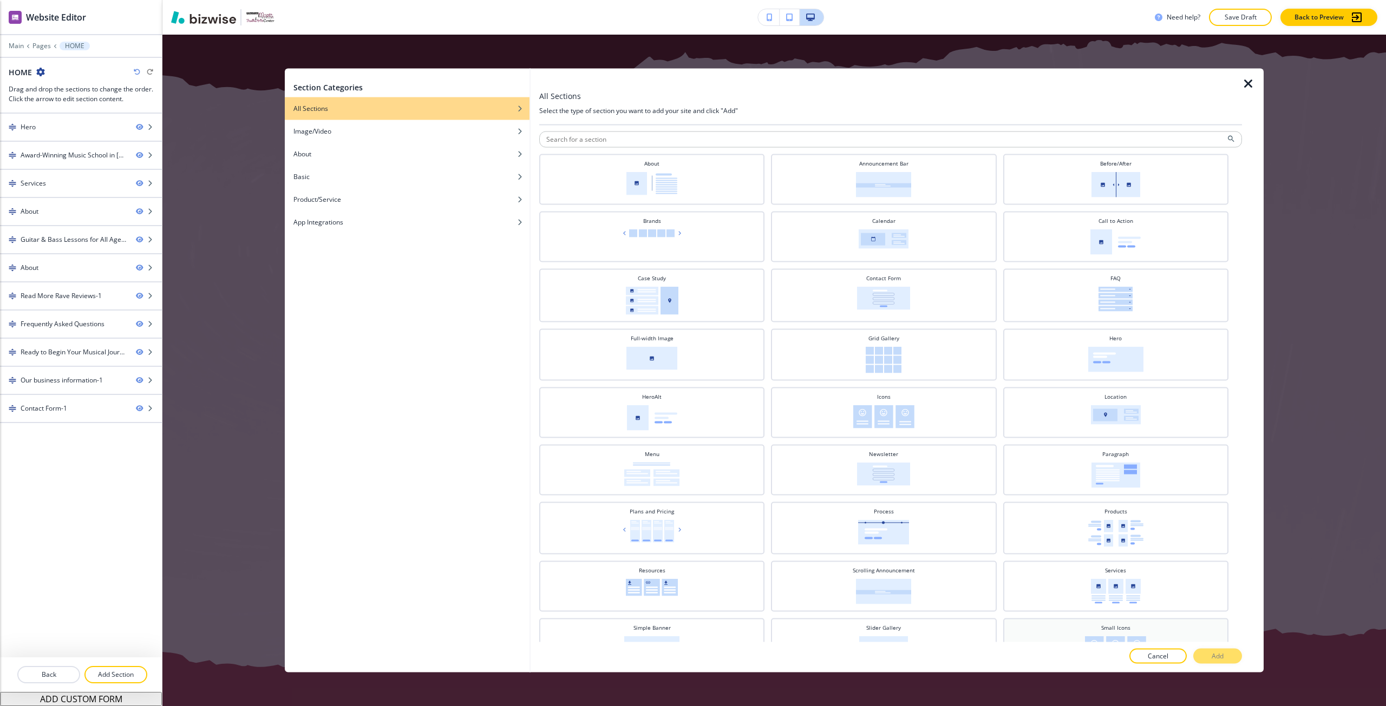
scroll to position [0, 0]
click at [1142, 655] on button "Cancel" at bounding box center [1157, 656] width 57 height 15
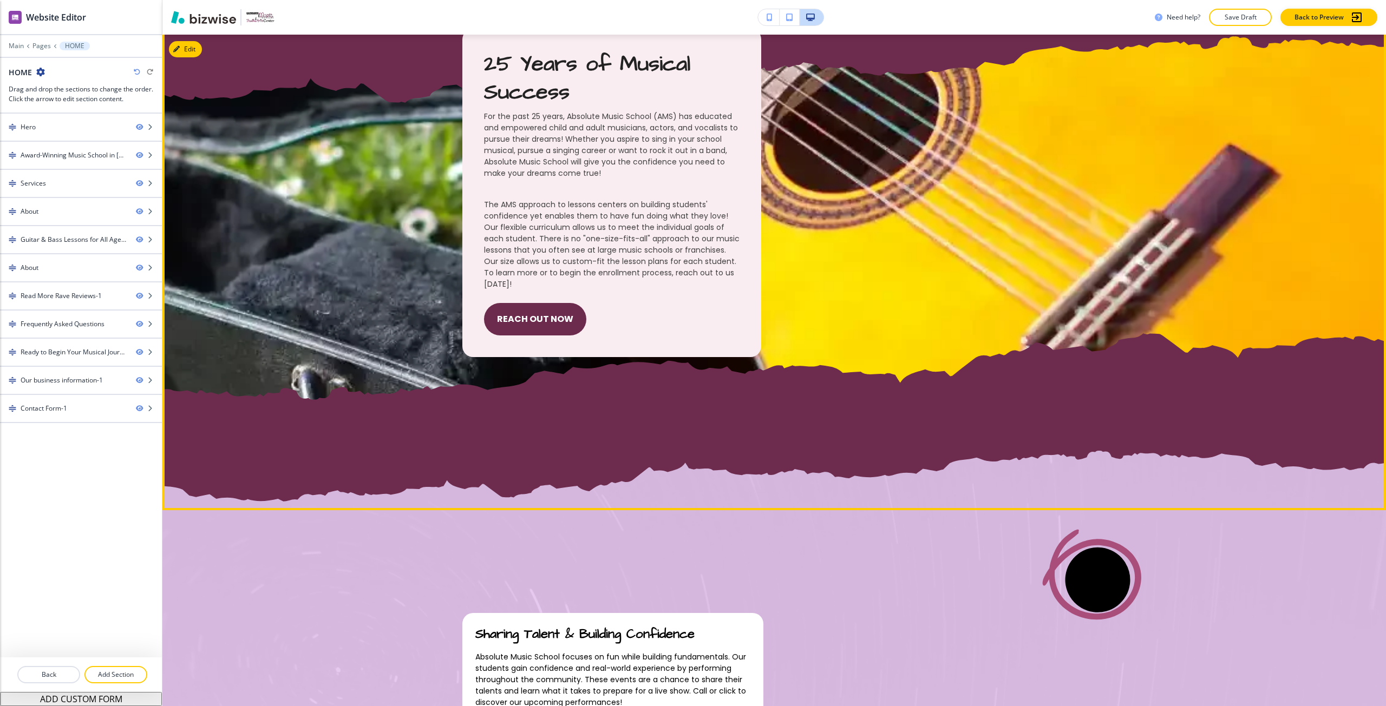
scroll to position [618, 0]
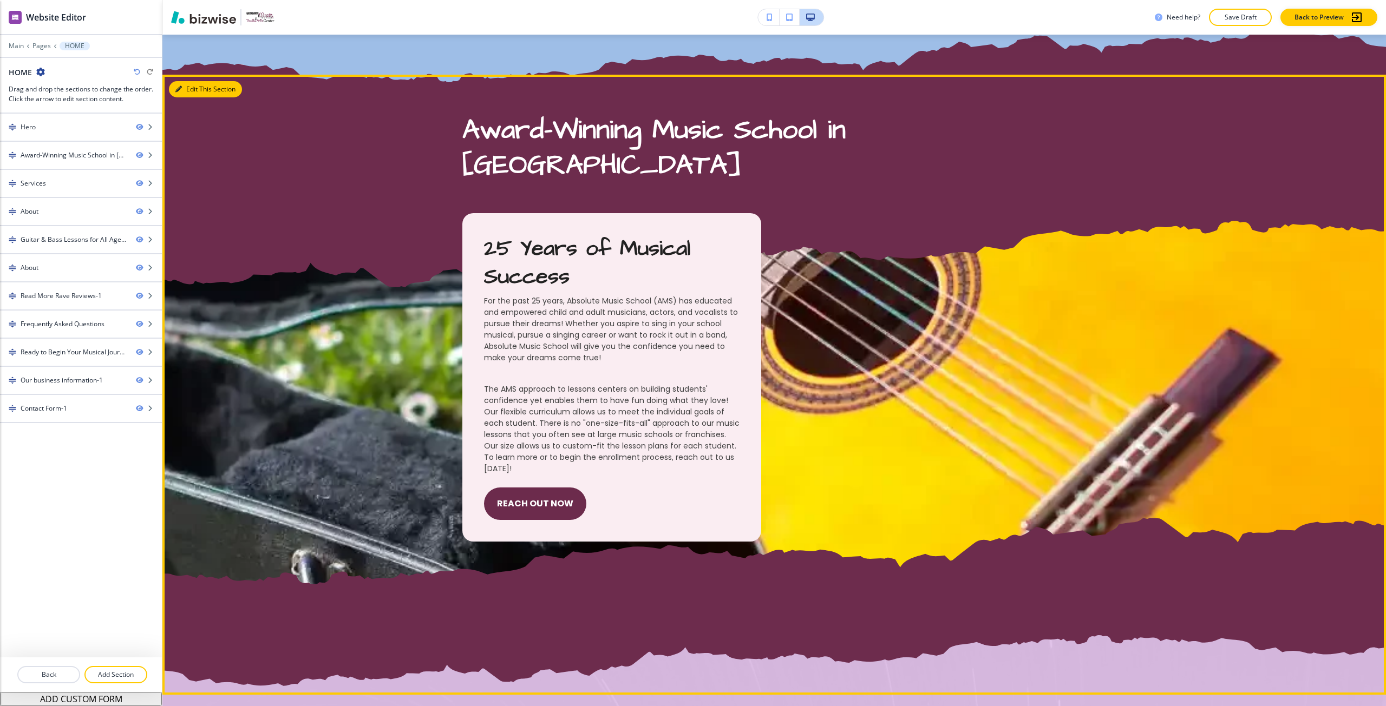
click at [189, 90] on button "Edit This Section" at bounding box center [205, 89] width 73 height 16
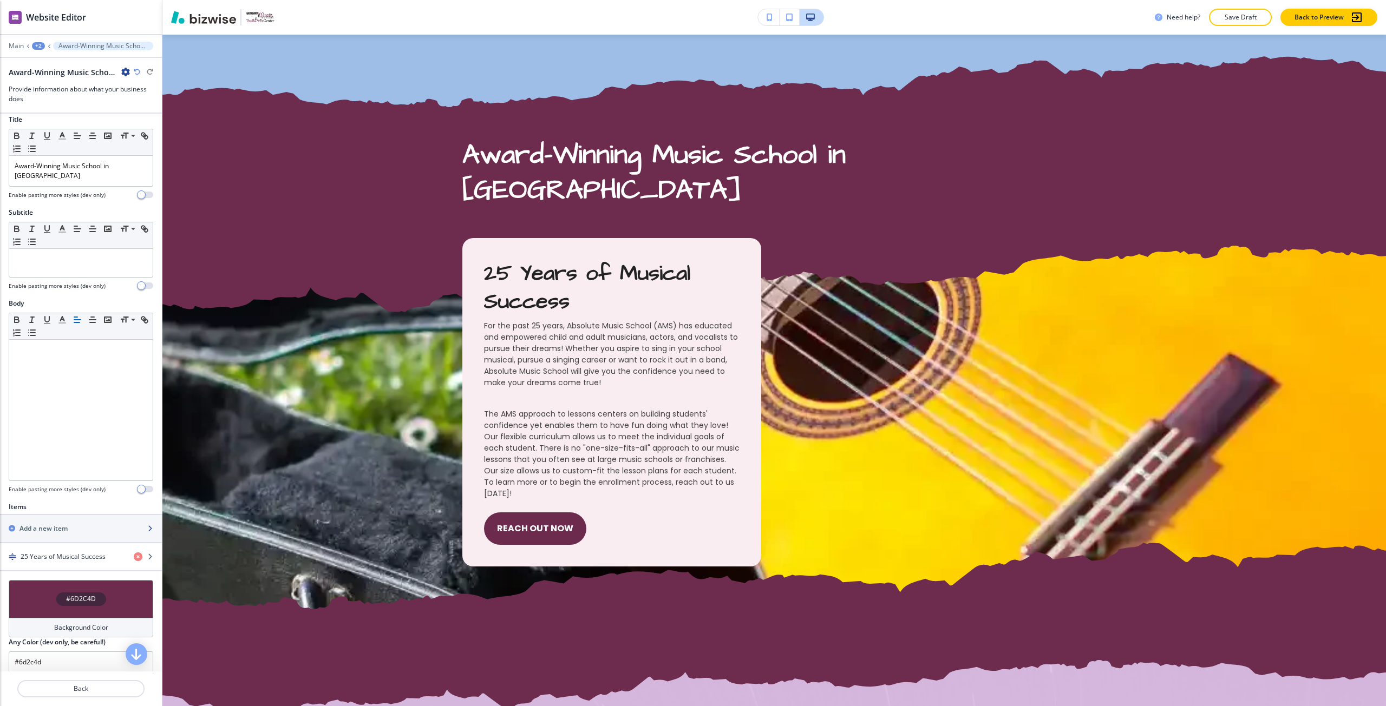
scroll to position [18, 0]
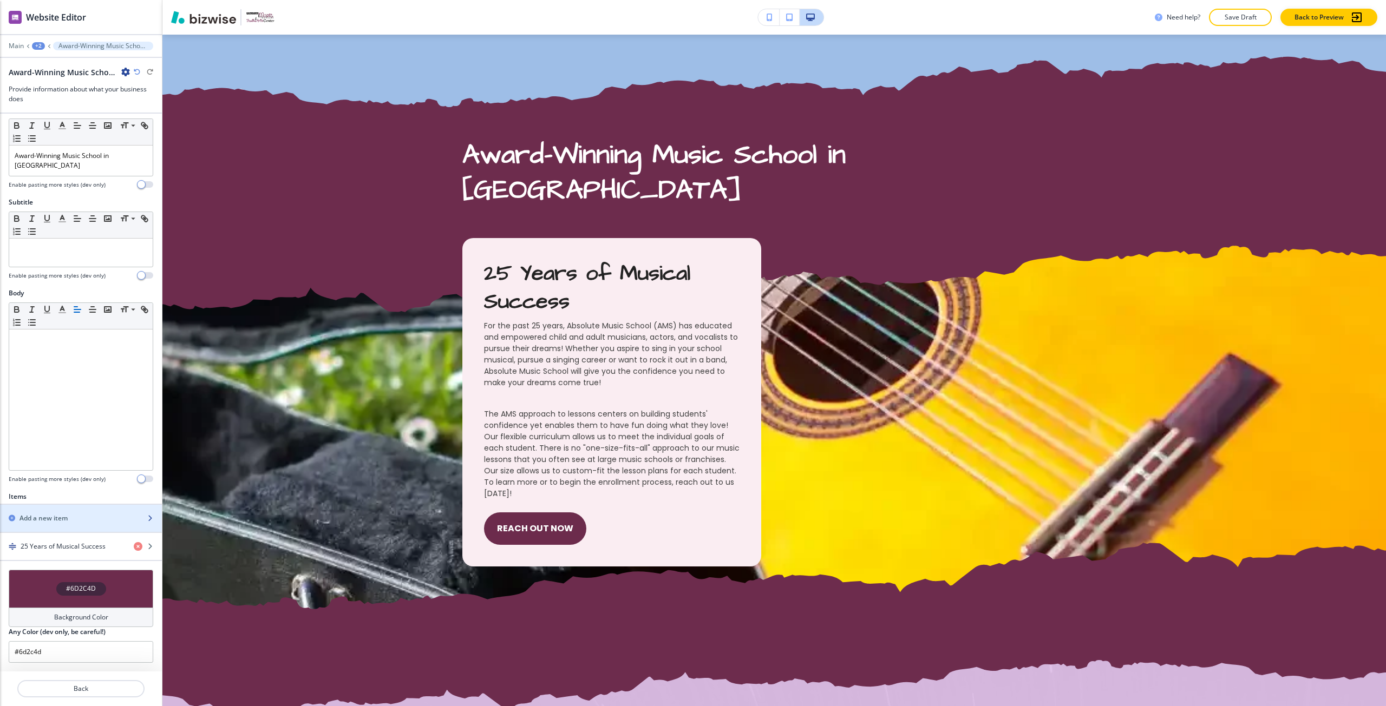
click at [76, 515] on div "Add a new item" at bounding box center [69, 519] width 138 height 10
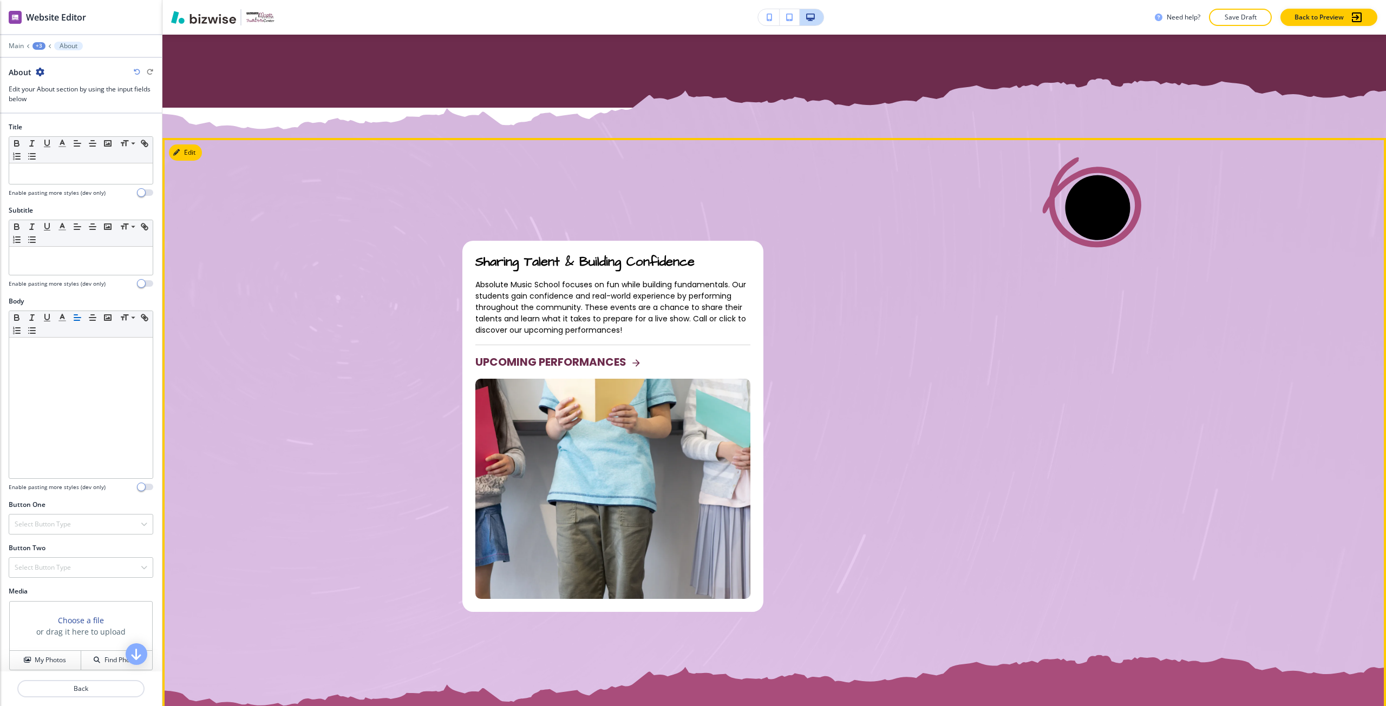
scroll to position [1206, 0]
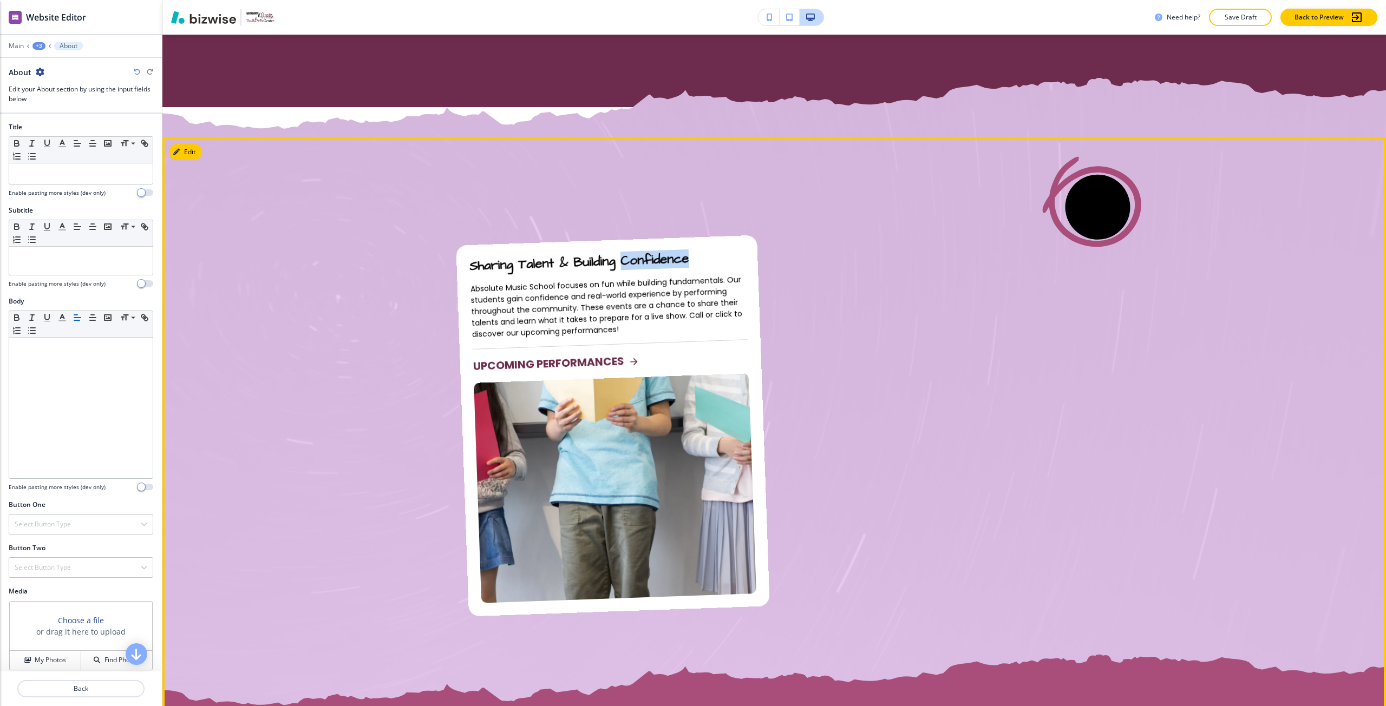
drag, startPoint x: 773, startPoint y: 259, endPoint x: 620, endPoint y: 258, distance: 153.2
click at [620, 258] on div "Sharing Talent & Building Confidence Absolute Music School focuses on fun while…" at bounding box center [774, 393] width 624 height 436
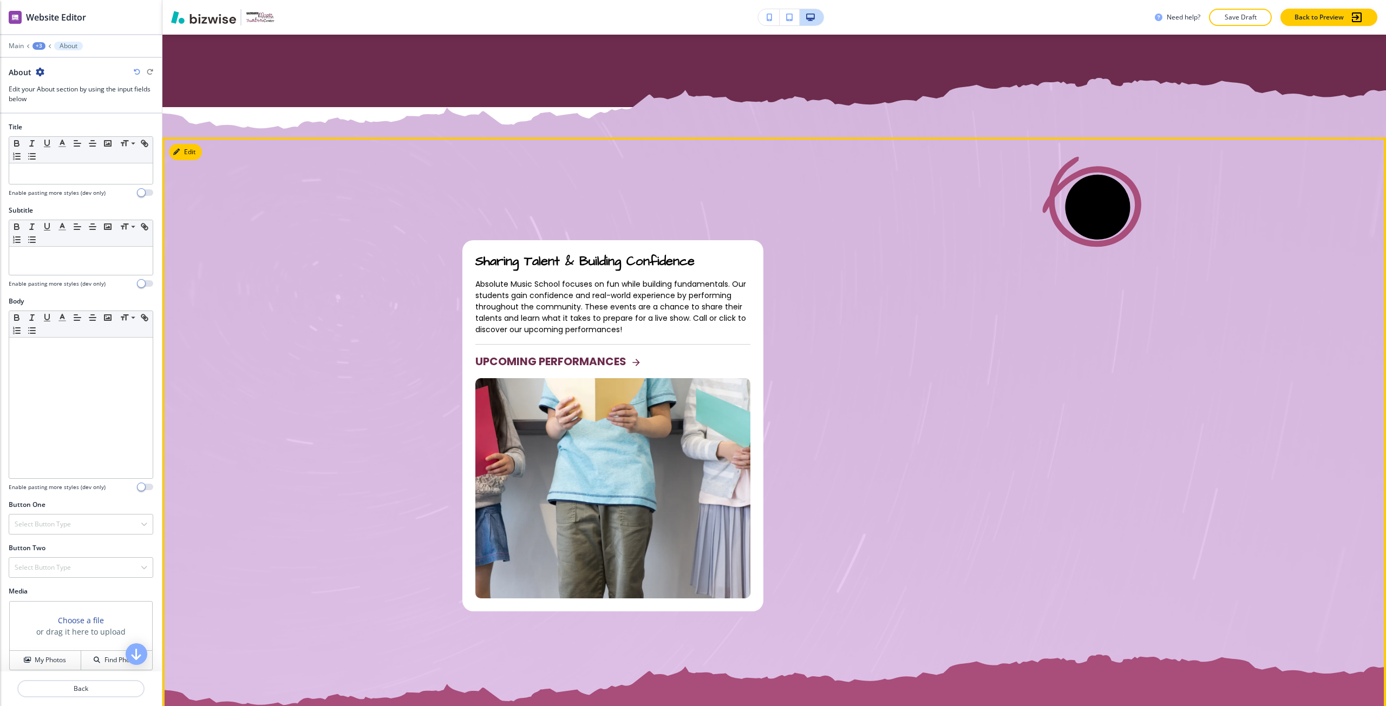
click at [818, 359] on div "Sharing Talent & Building Confidence Absolute Music School focuses on fun while…" at bounding box center [774, 458] width 624 height 306
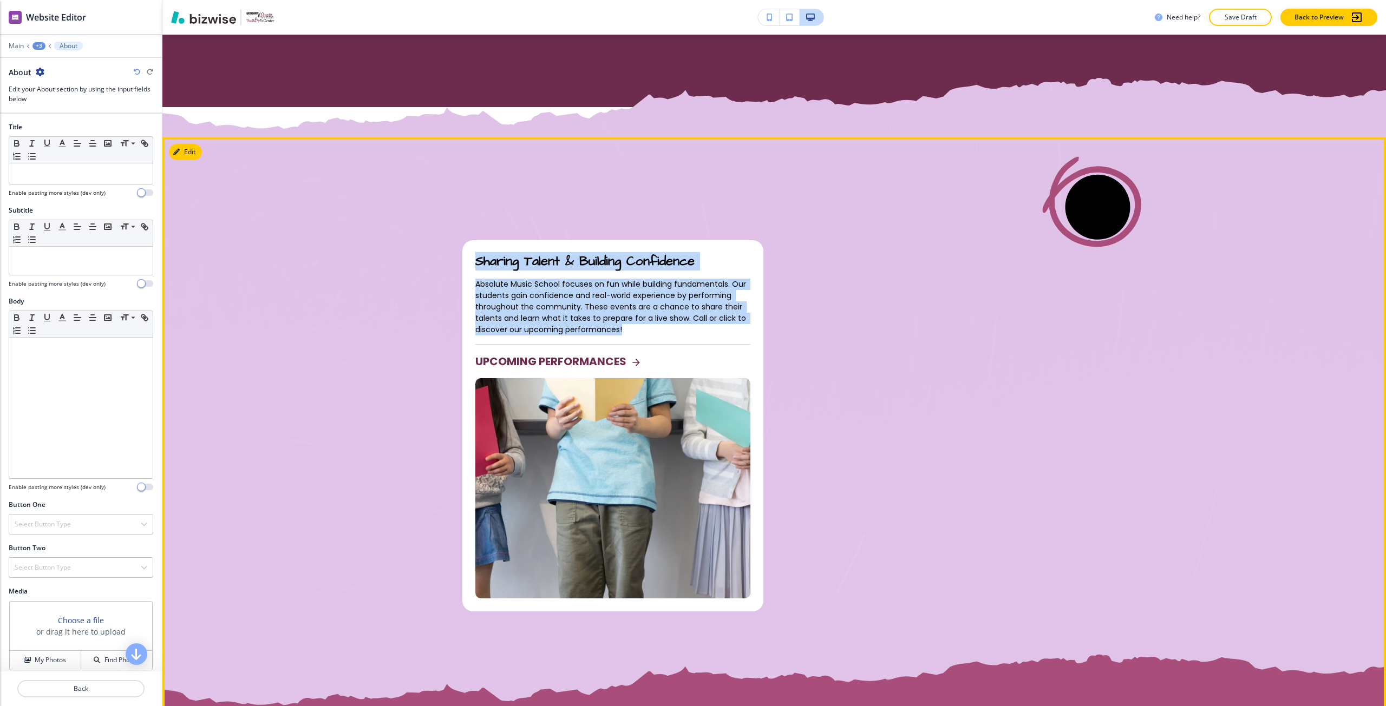
drag, startPoint x: 782, startPoint y: 347, endPoint x: 429, endPoint y: 256, distance: 364.6
click at [429, 256] on section "Sharing Talent & Building Confidence Absolute Music School focuses on fun while…" at bounding box center [773, 394] width 1223 height 642
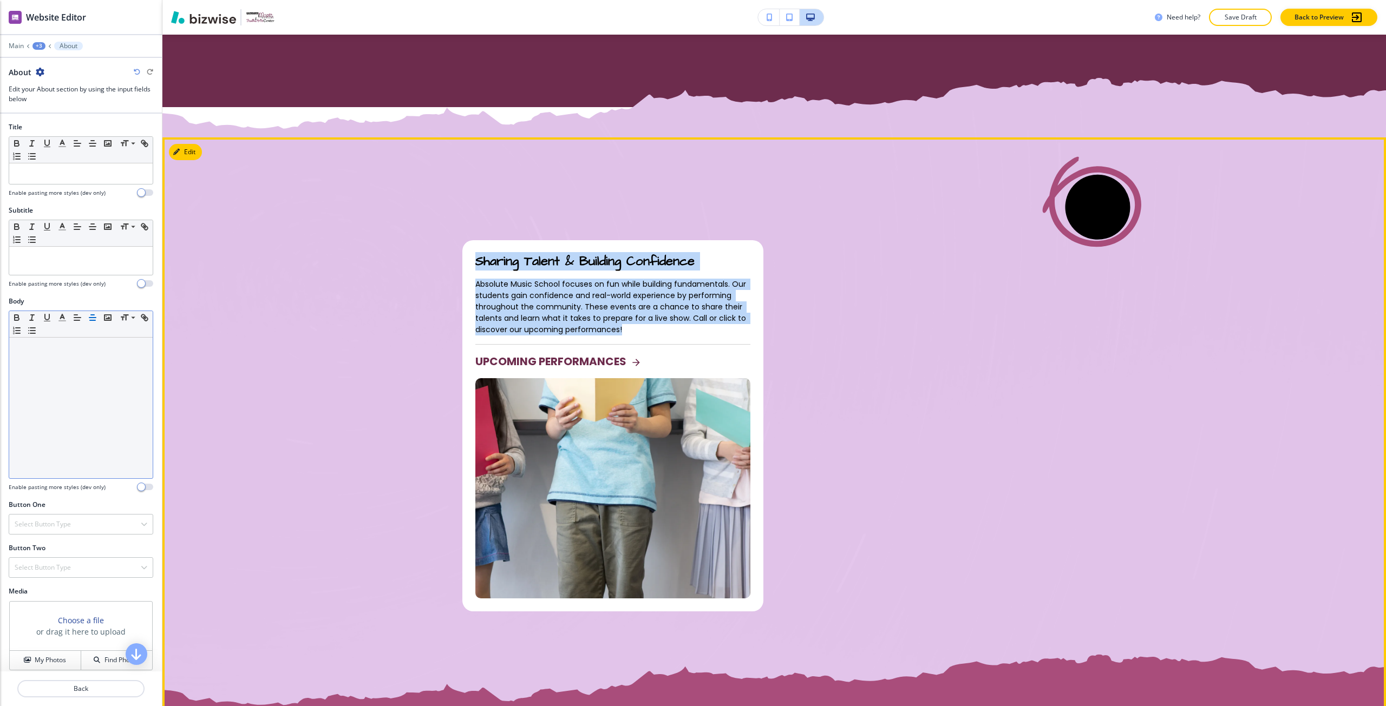
copy section "Sharing Talent & Building Confidence Absolute Music School focuses on fun while…"
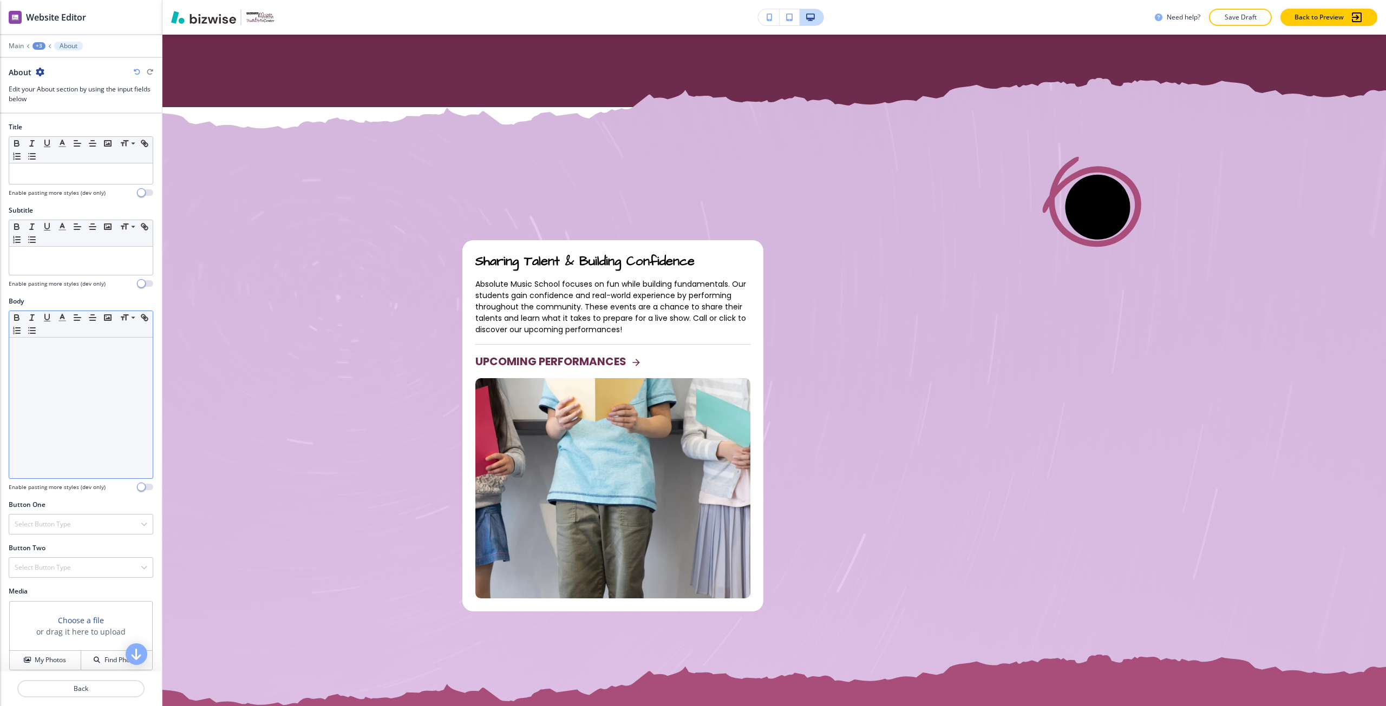
click at [46, 401] on div at bounding box center [80, 408] width 143 height 141
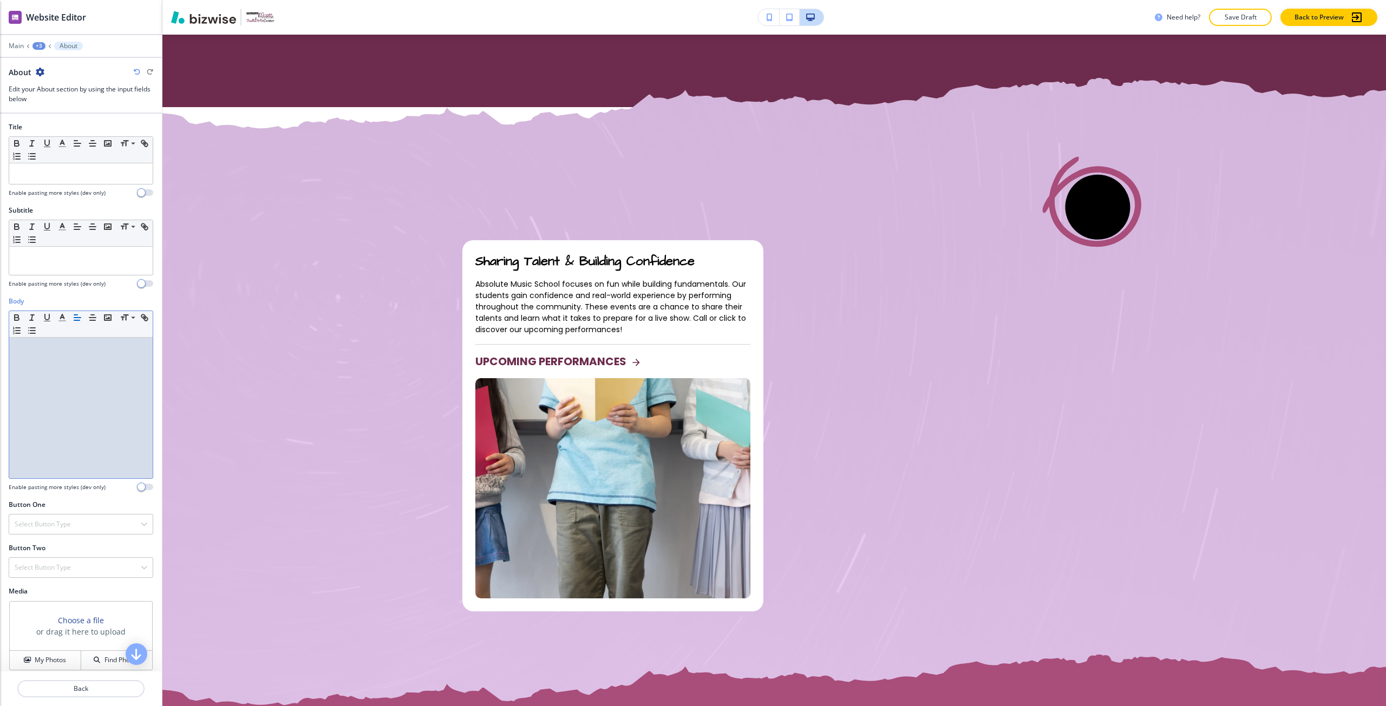
scroll to position [0, 0]
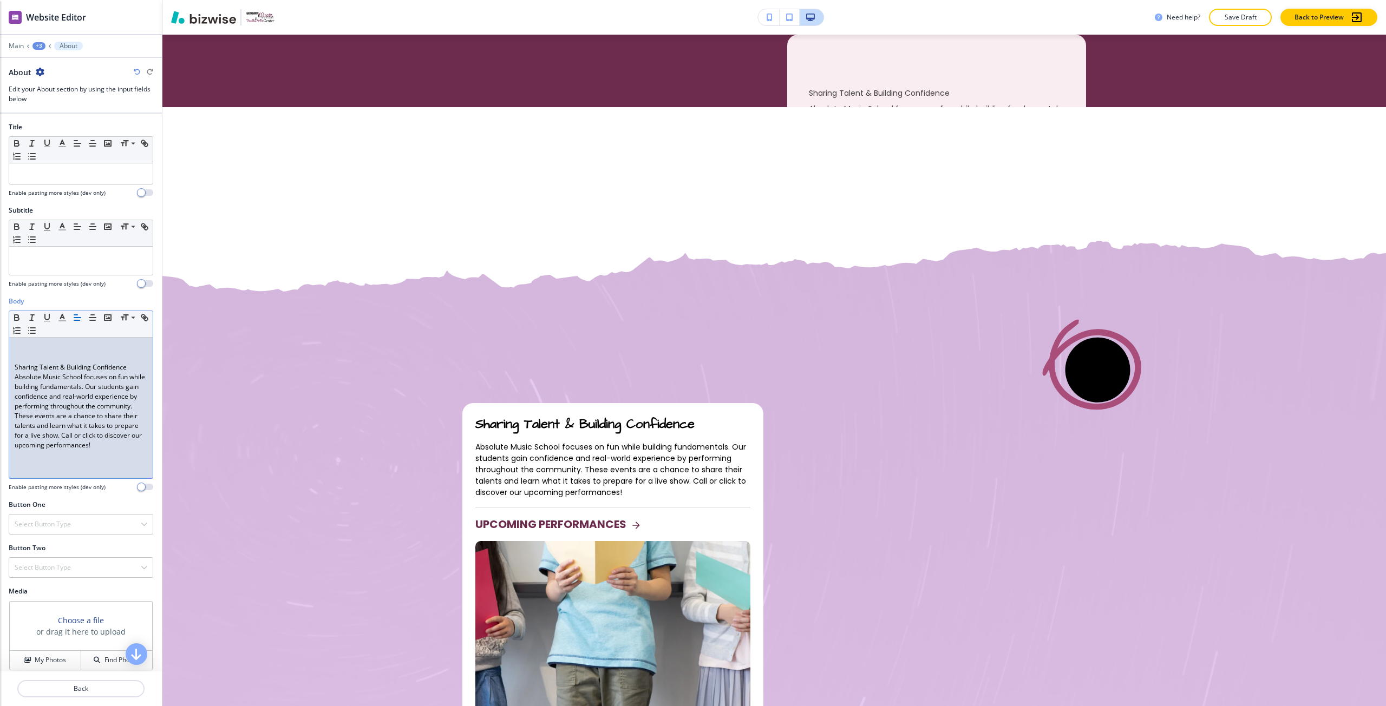
click at [61, 349] on p at bounding box center [81, 348] width 133 height 10
click at [73, 349] on p at bounding box center [81, 348] width 133 height 10
click at [111, 370] on p "Sharing Talent & Building Confidence" at bounding box center [81, 368] width 133 height 10
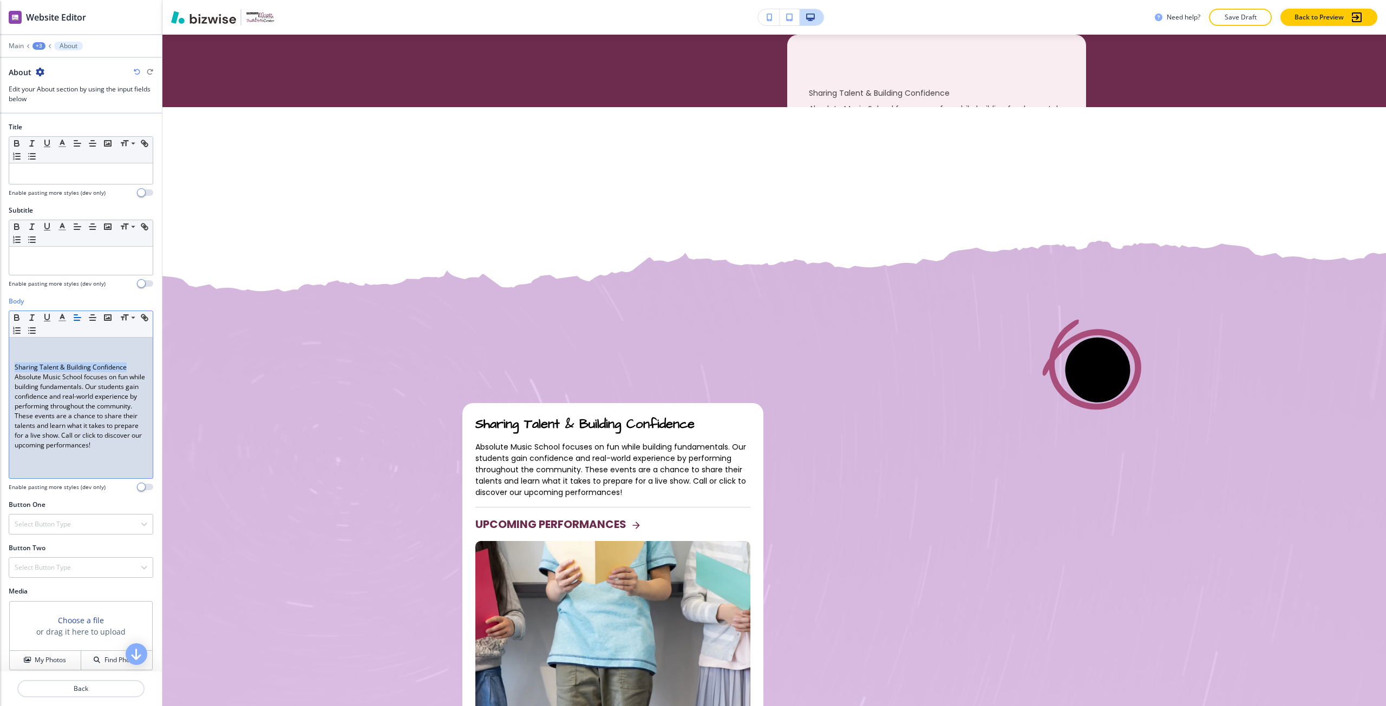
drag, startPoint x: 111, startPoint y: 370, endPoint x: 29, endPoint y: 369, distance: 82.8
click at [29, 369] on p "Sharing Talent & Building Confidence" at bounding box center [81, 368] width 133 height 10
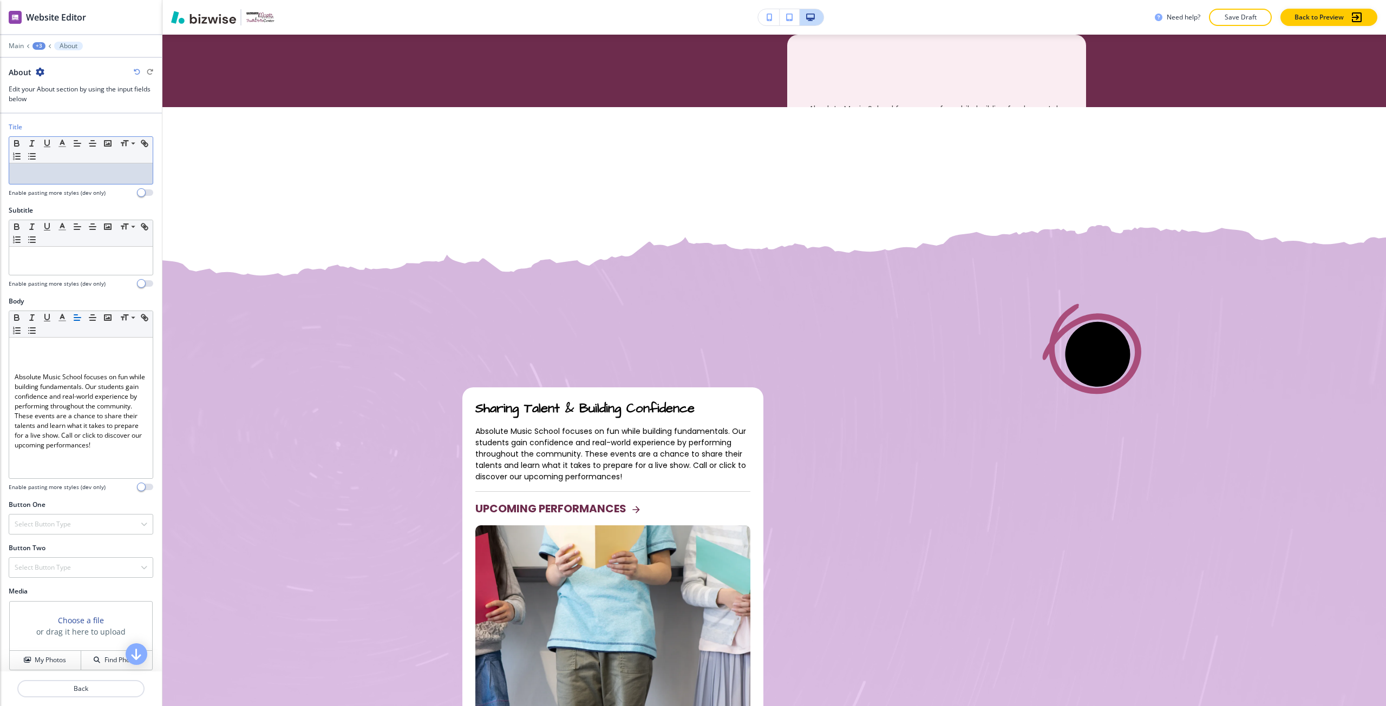
click at [42, 173] on p at bounding box center [81, 174] width 133 height 10
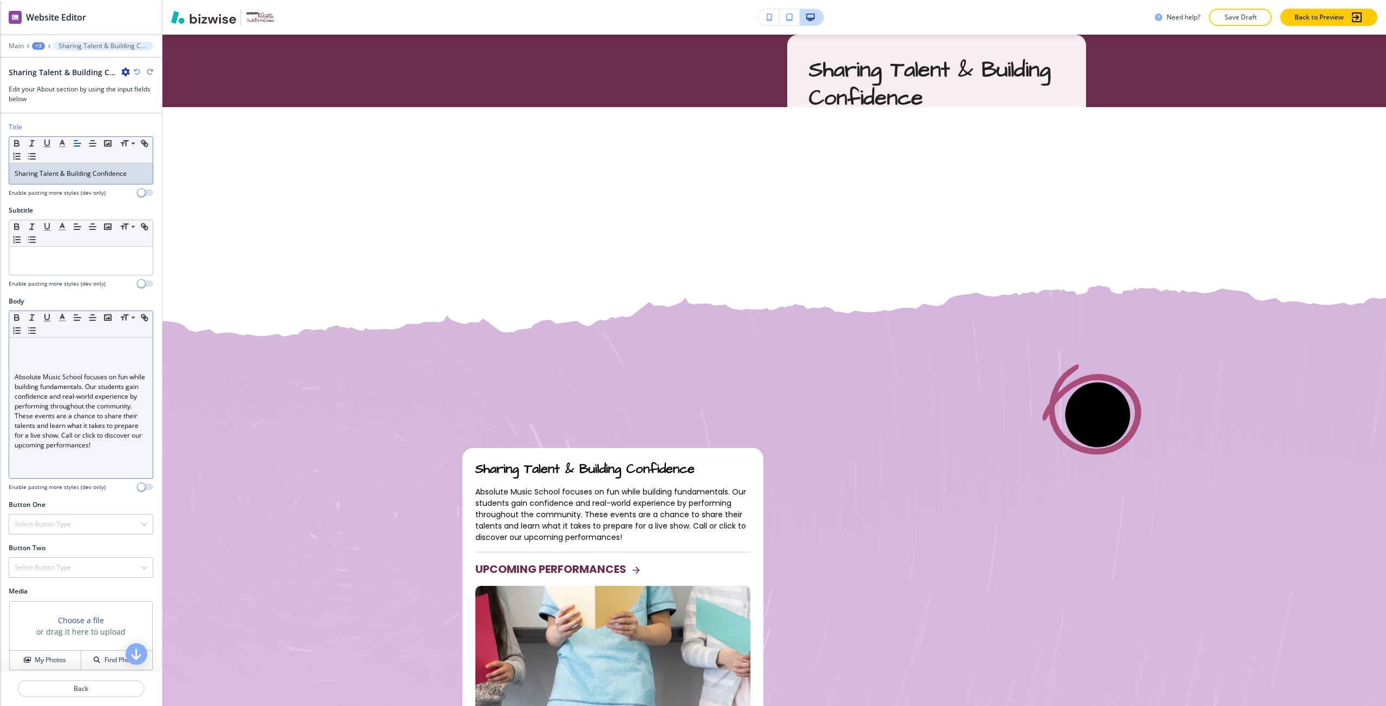
click at [53, 342] on div "Absolute Music School focuses on fun while building fundamentals. Our students …" at bounding box center [80, 408] width 143 height 141
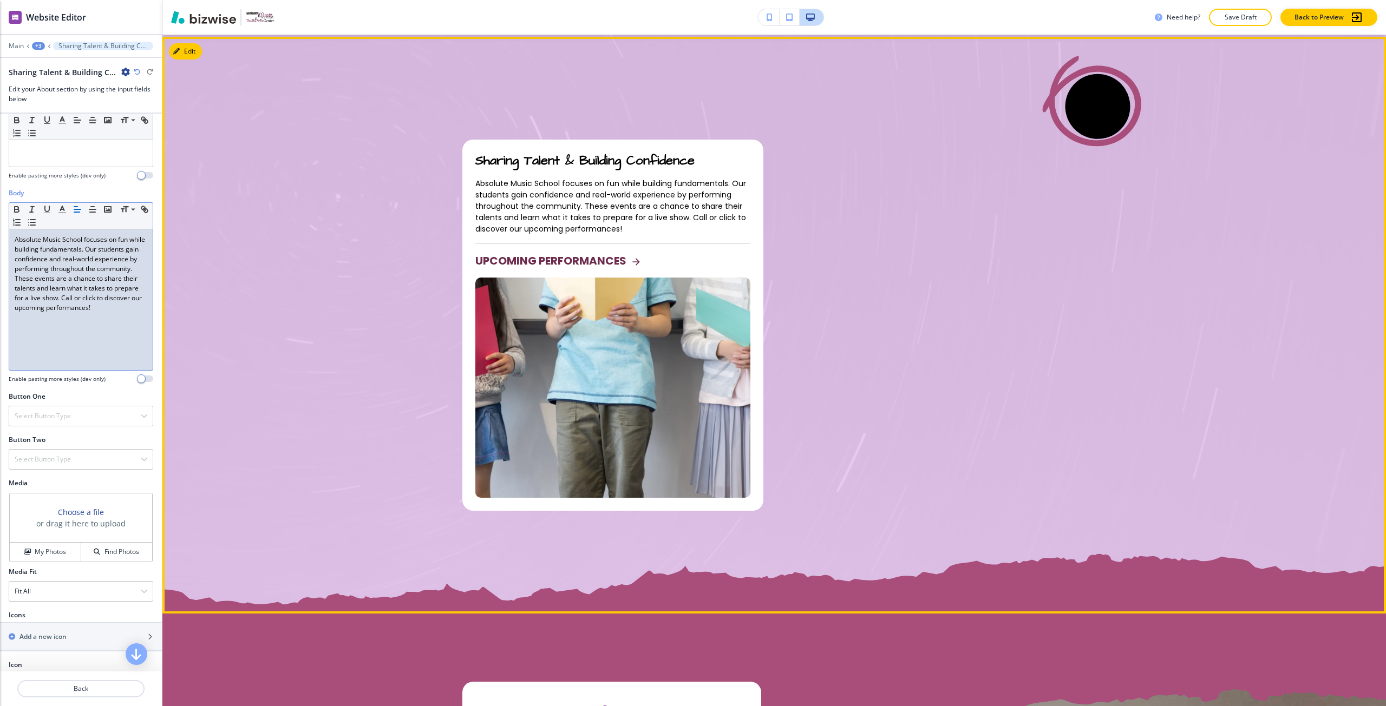
scroll to position [1477, 0]
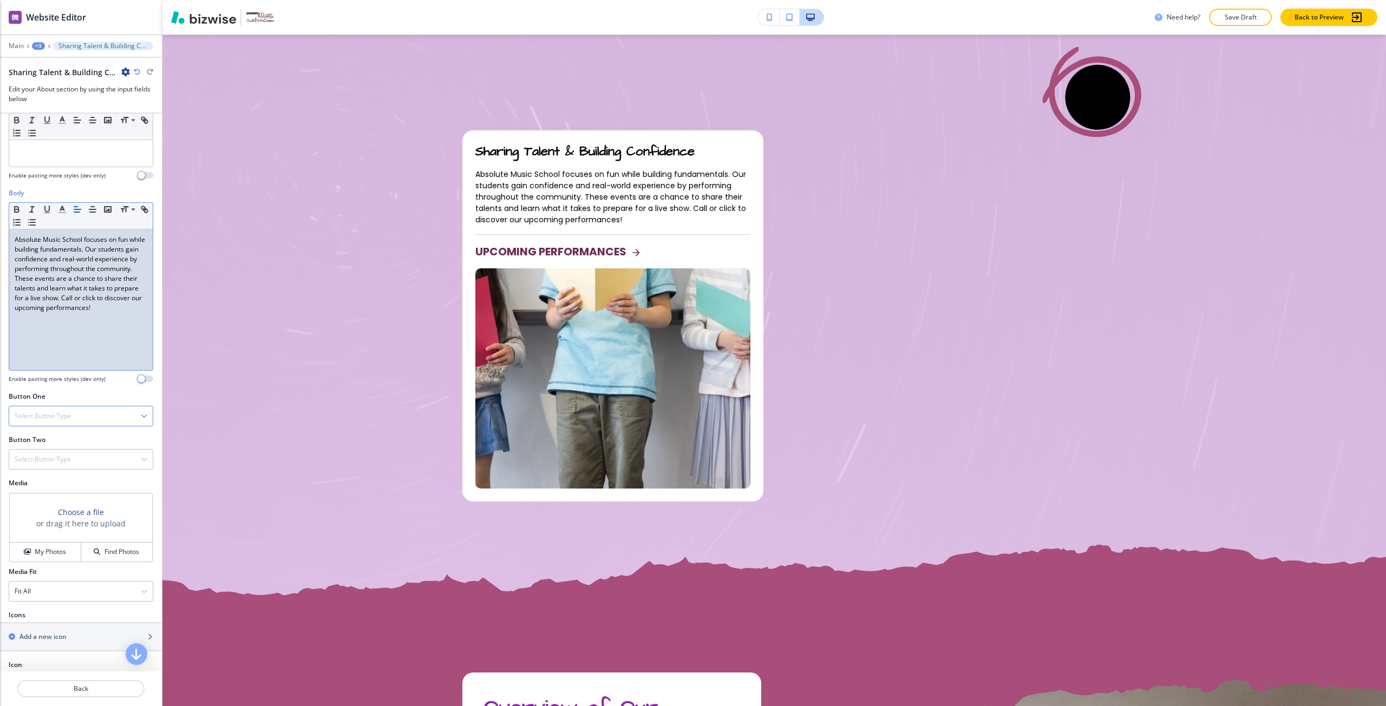
click at [50, 417] on h4 "Select Button Type" at bounding box center [43, 416] width 56 height 10
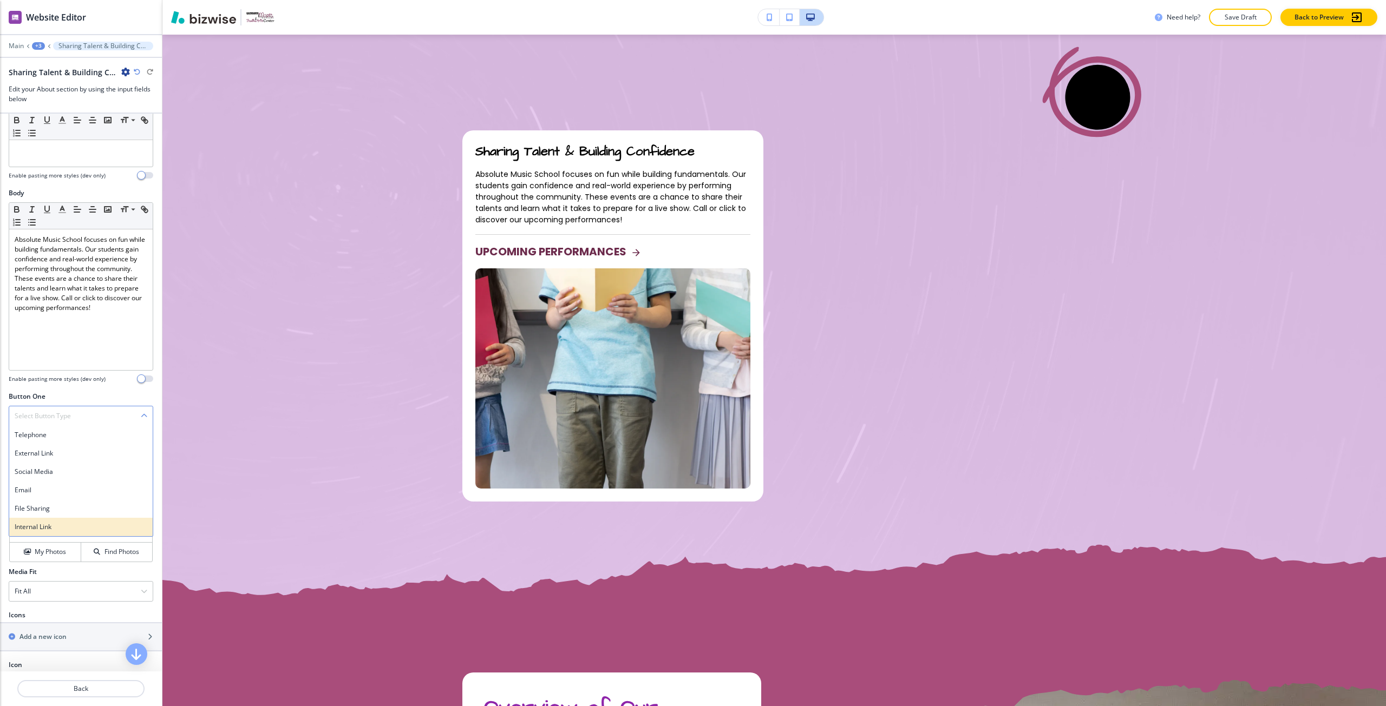
click at [55, 521] on div "Internal Link" at bounding box center [80, 527] width 143 height 18
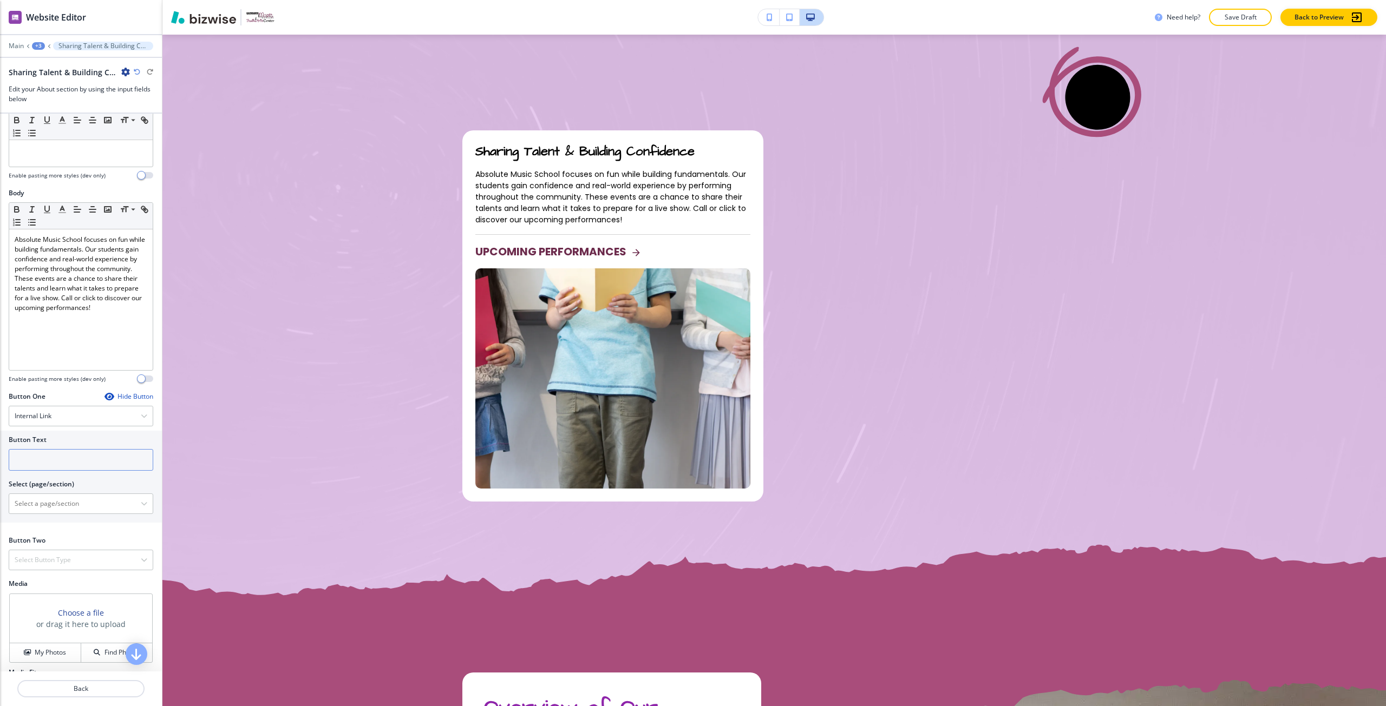
click at [54, 461] on input "text" at bounding box center [81, 460] width 145 height 22
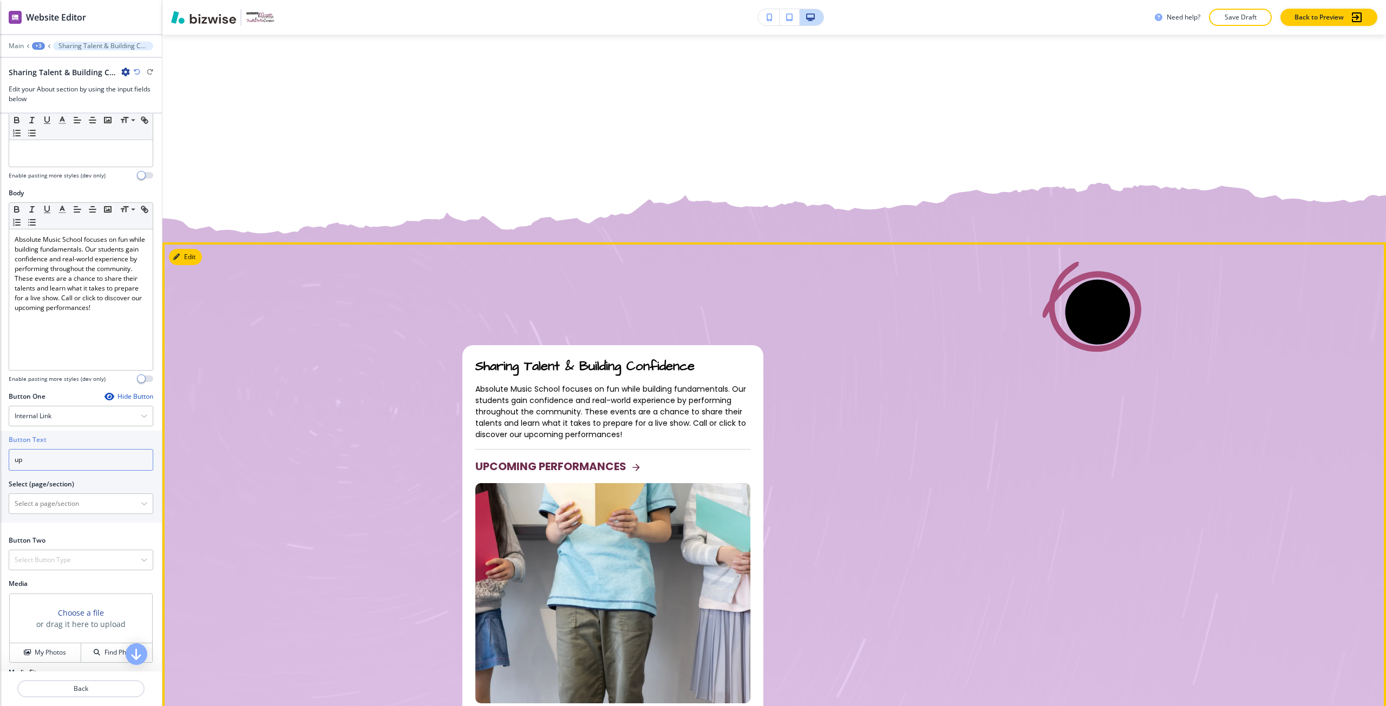
scroll to position [1314, 0]
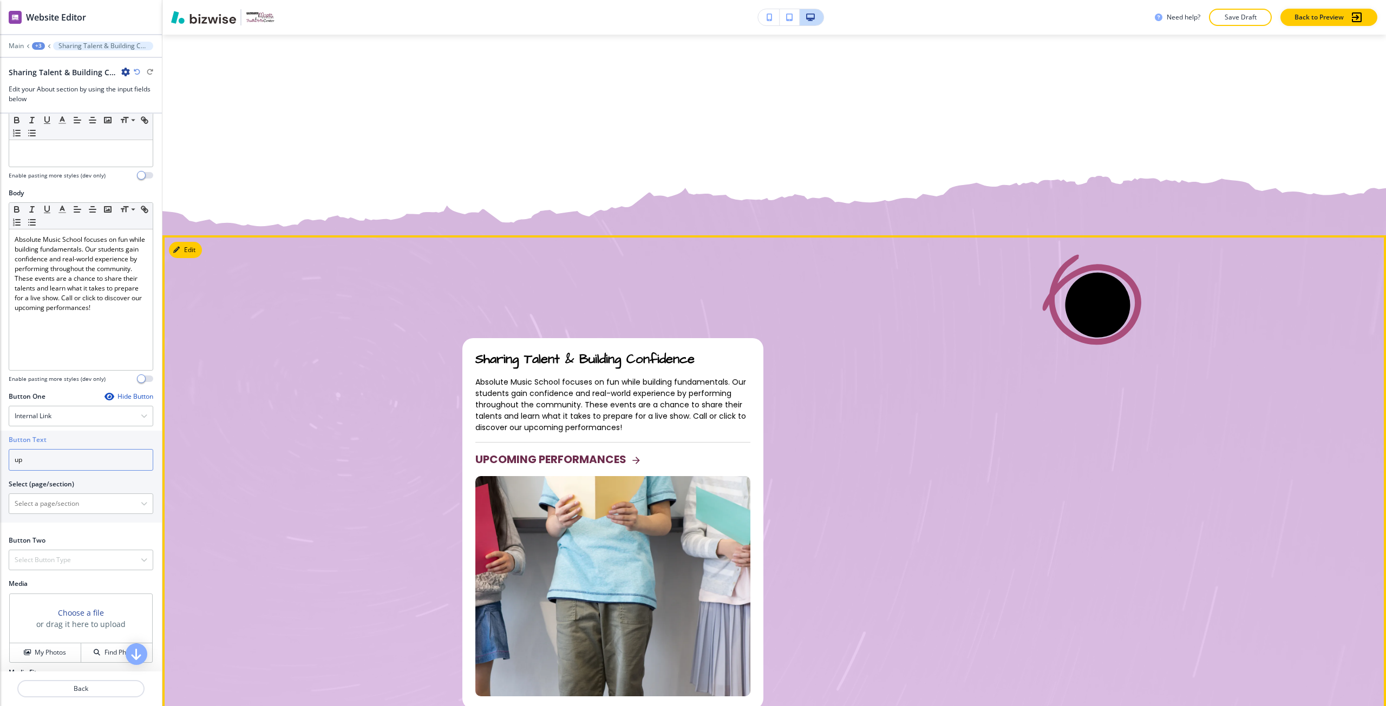
type input "u"
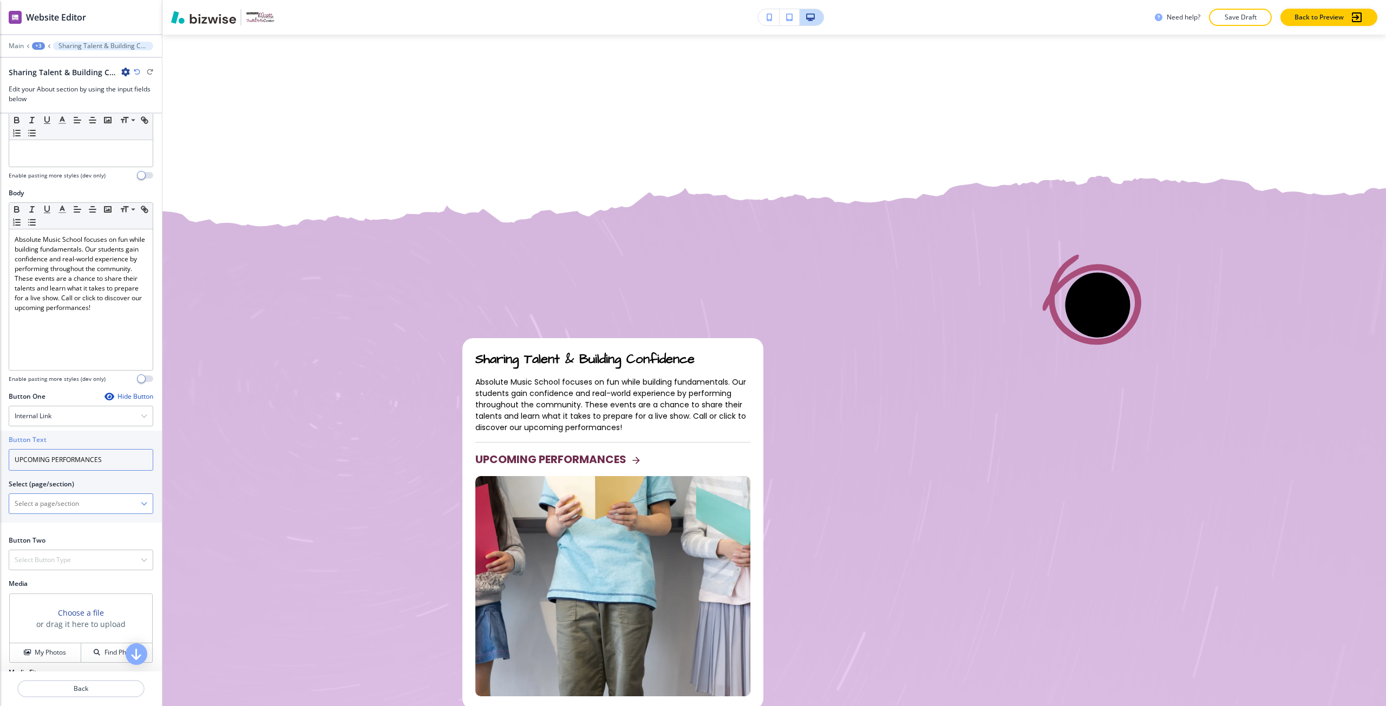
type input "UPCOMING PERFORMANCES"
click at [118, 507] on \(page\/section\) "Manual Input" at bounding box center [75, 504] width 132 height 18
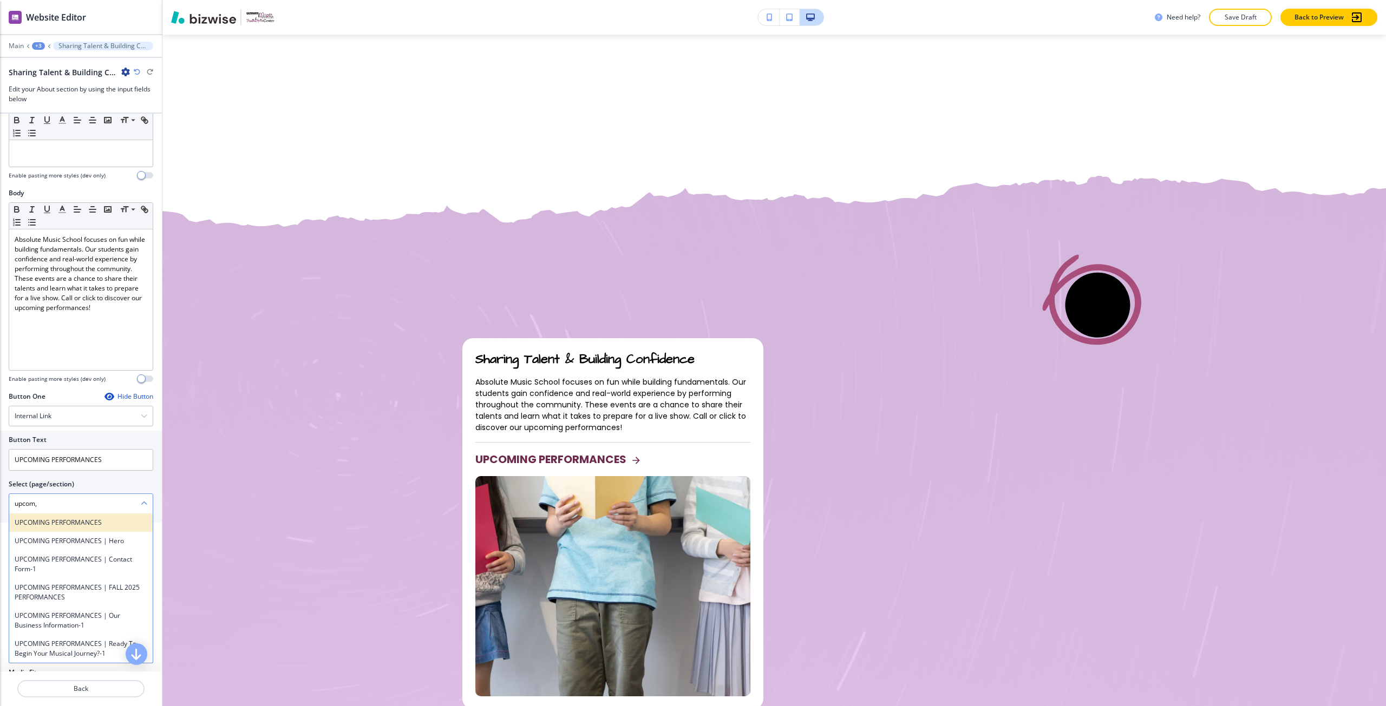
click at [99, 516] on div "UPCOMING PERFORMANCES" at bounding box center [80, 523] width 143 height 18
type \(page\/section\) "UPCOMING PERFORMANCES"
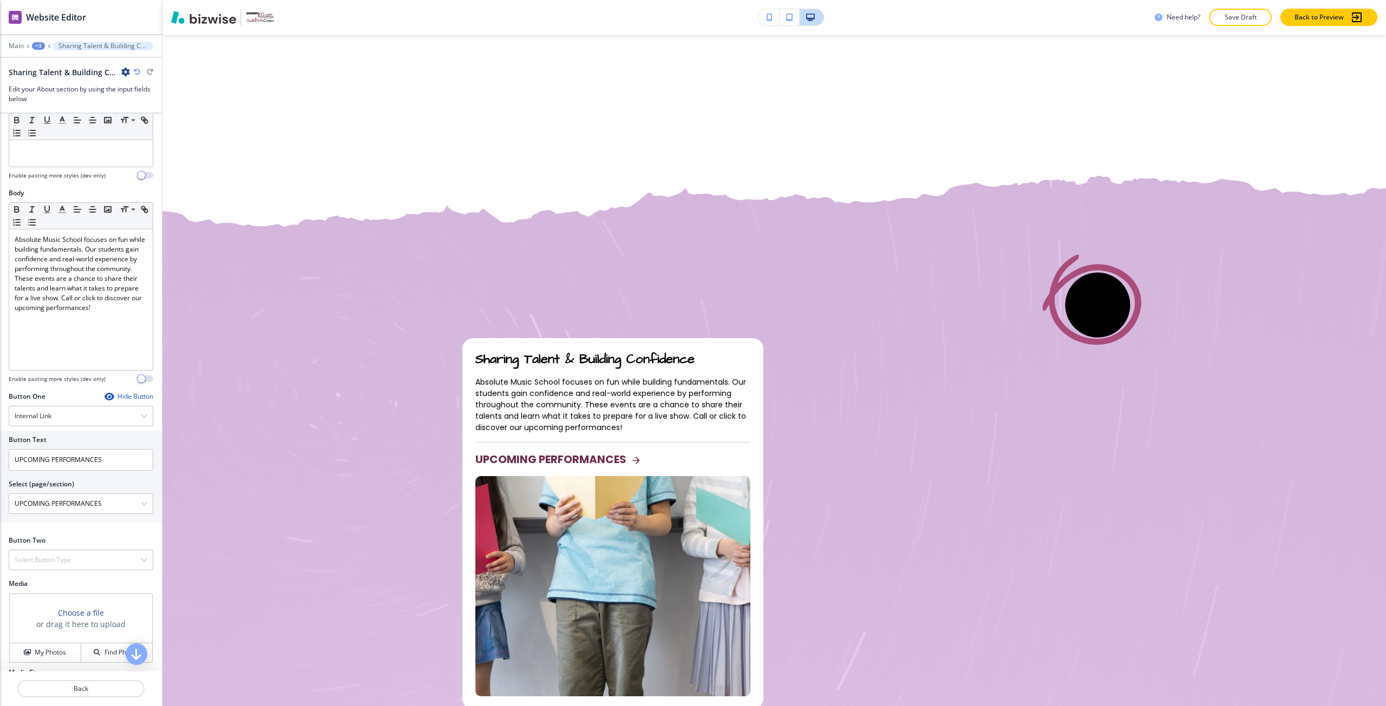
click at [124, 69] on icon "button" at bounding box center [125, 72] width 9 height 9
click at [153, 127] on p "Delete Sharing Talent & Building Confidence" at bounding box center [155, 129] width 55 height 10
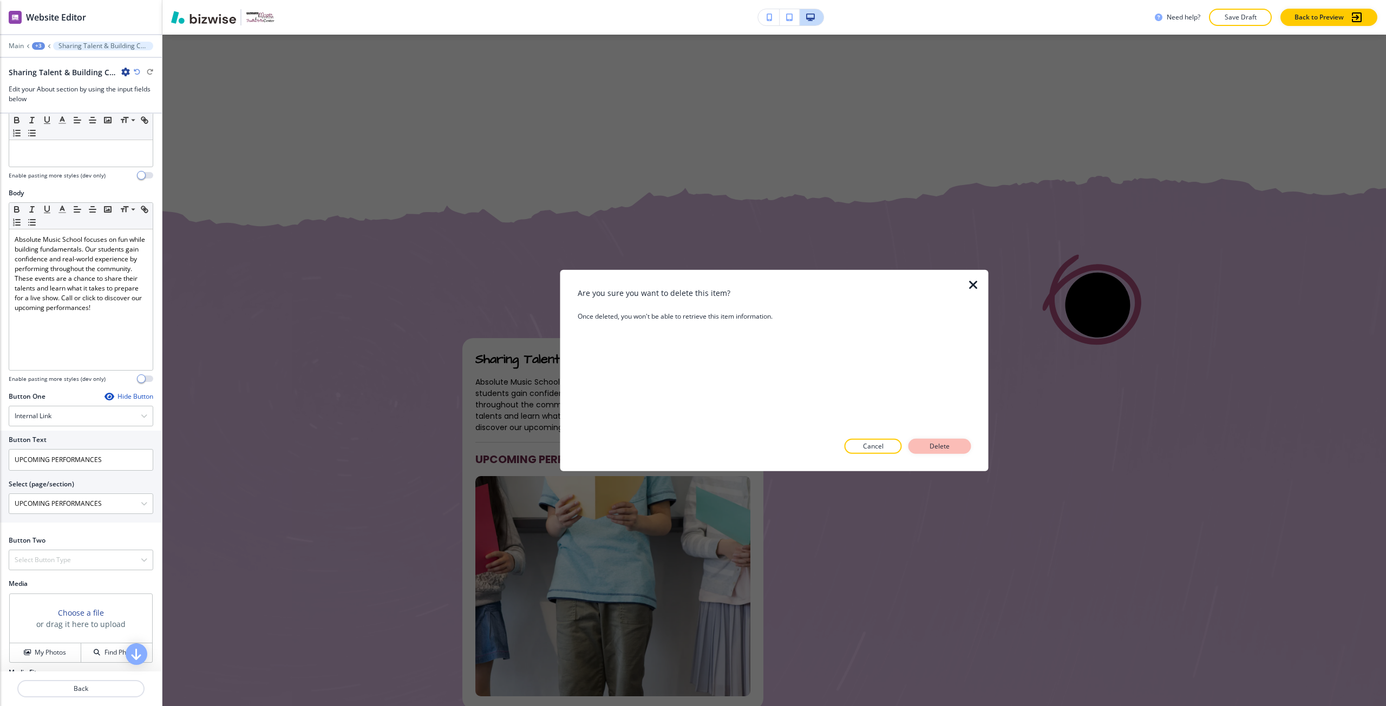
click at [939, 442] on p "Delete" at bounding box center [940, 447] width 26 height 10
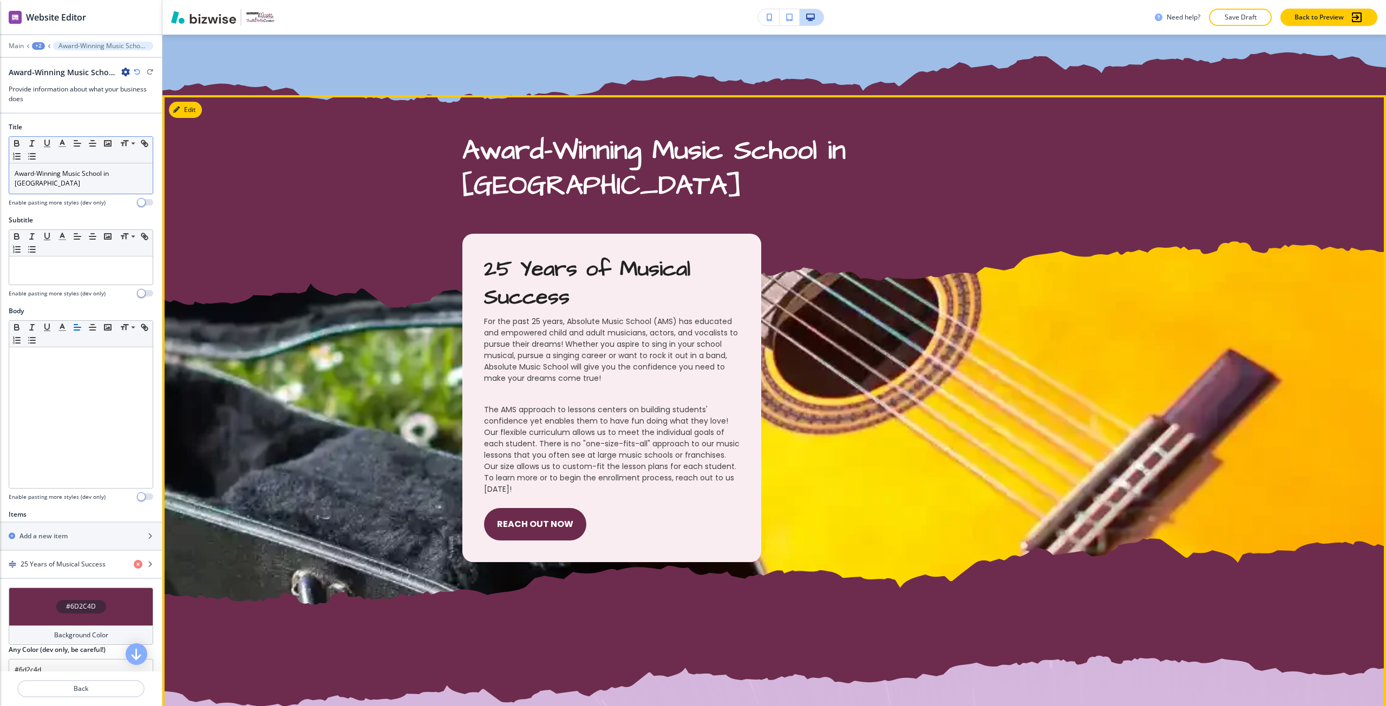
scroll to position [593, 0]
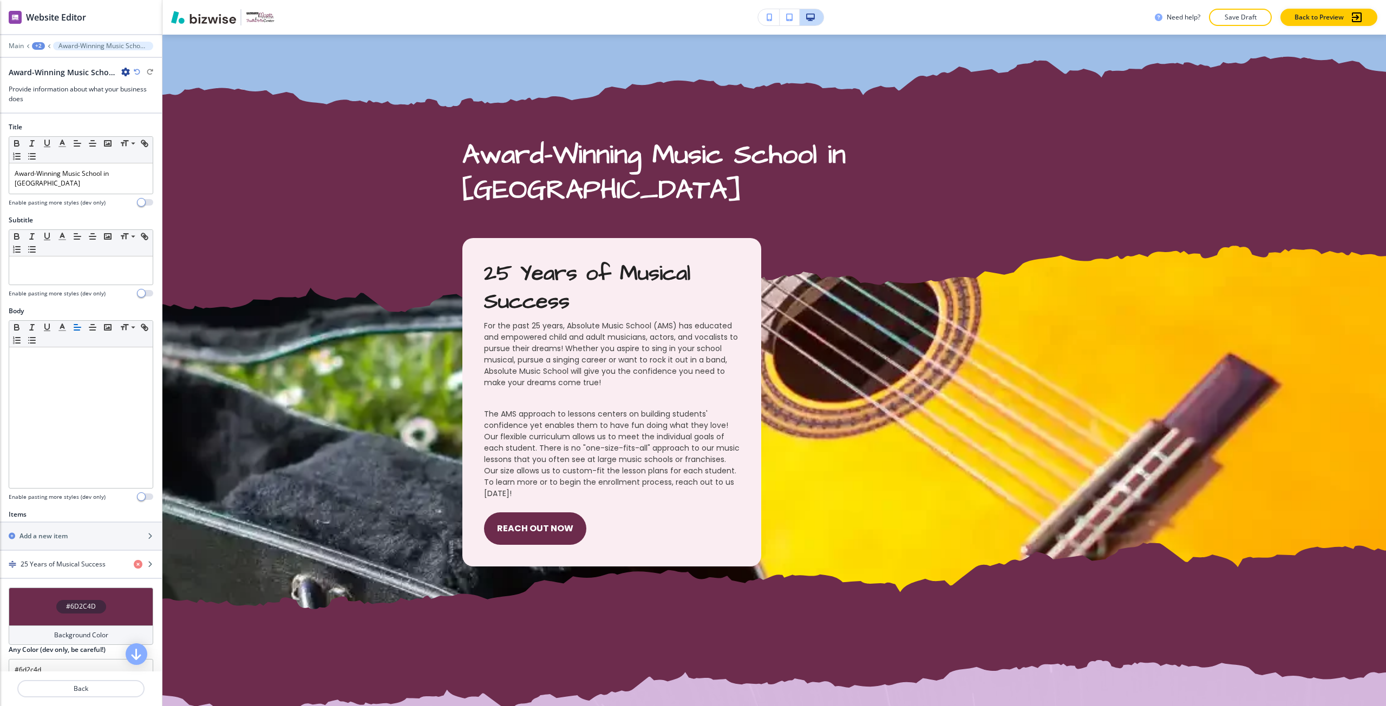
click at [40, 43] on div "+2" at bounding box center [38, 46] width 13 height 8
click at [56, 77] on button "HOME" at bounding box center [66, 82] width 69 height 19
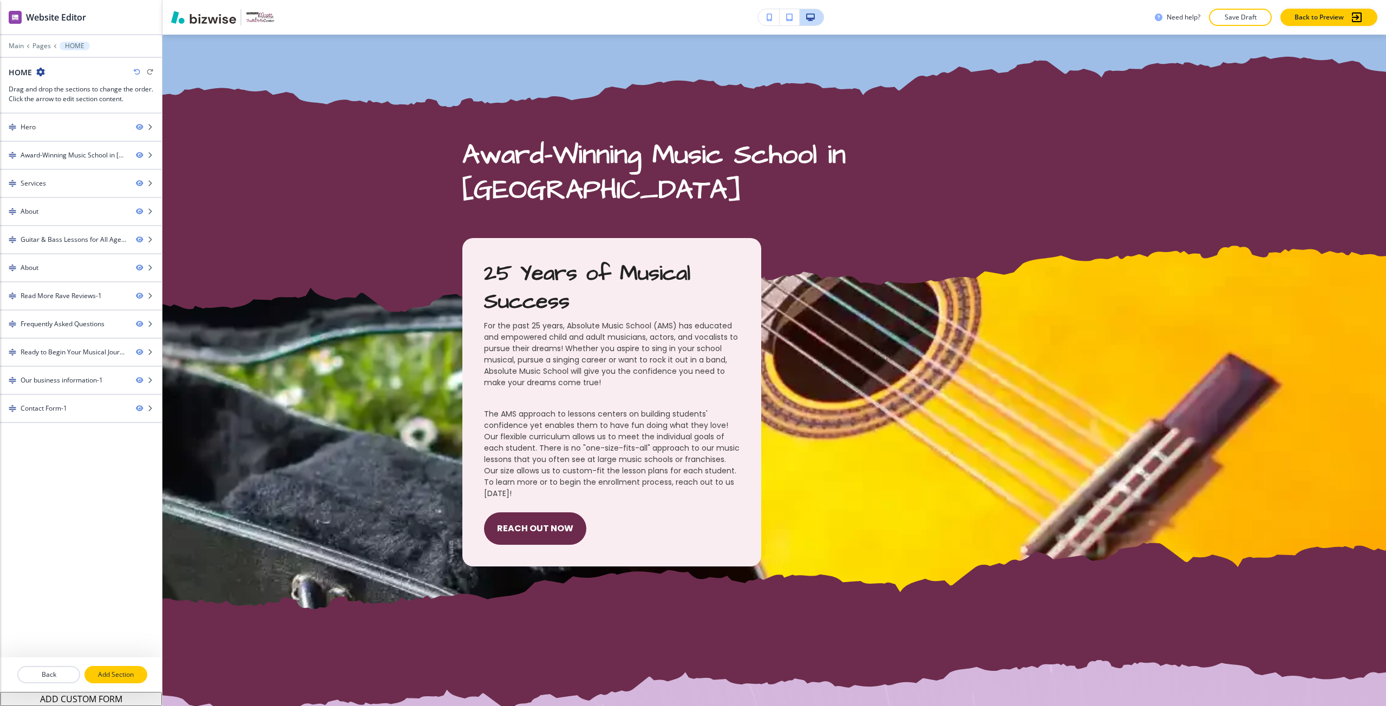
click at [139, 671] on p "Add Section" at bounding box center [116, 675] width 61 height 10
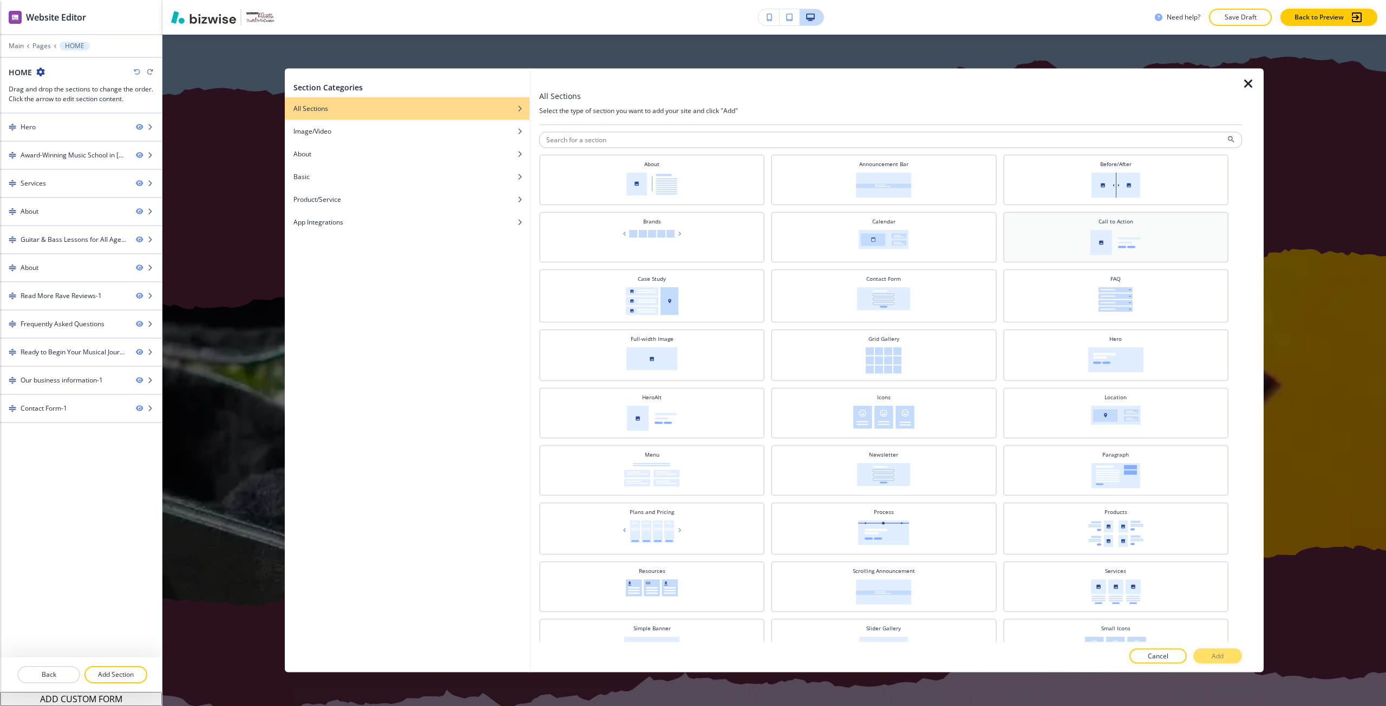
click at [1090, 250] on img at bounding box center [1115, 241] width 50 height 25
click at [1195, 662] on div "Cancel Add" at bounding box center [890, 656] width 703 height 15
click at [1202, 659] on button "Add" at bounding box center [1217, 656] width 49 height 15
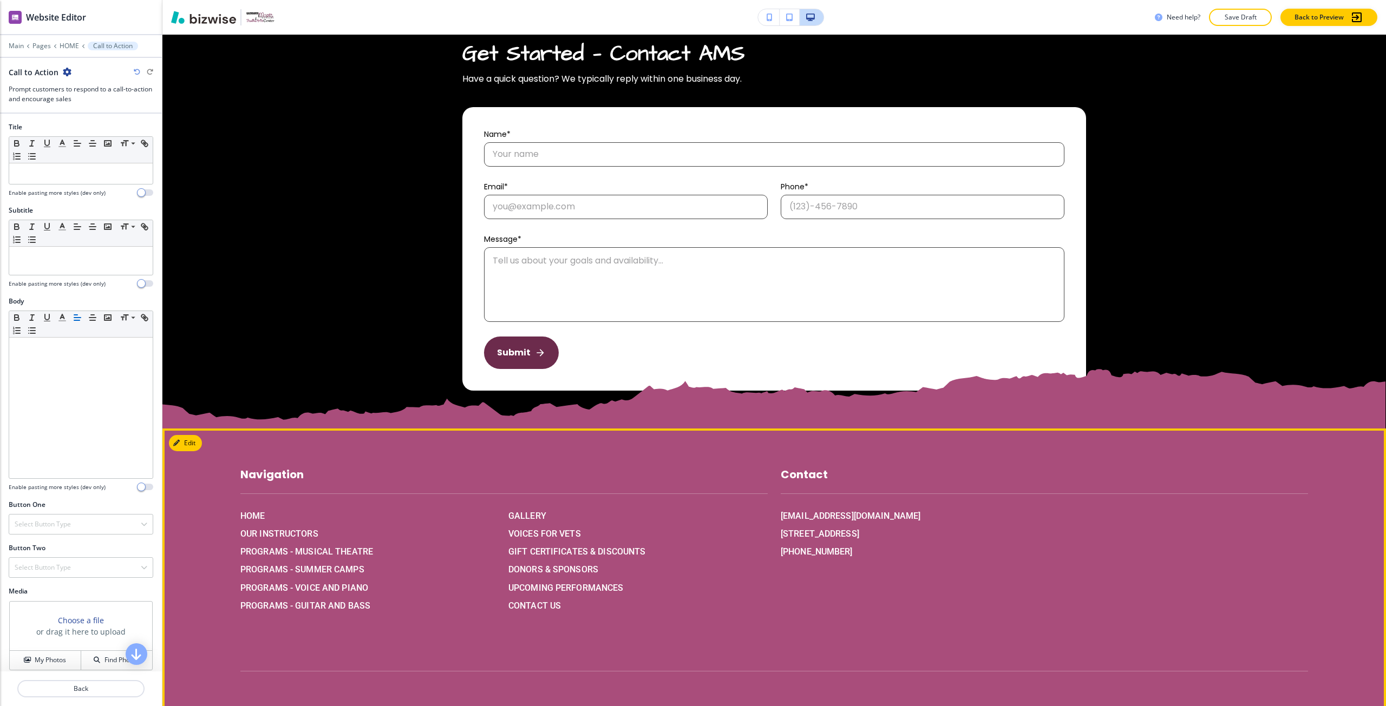
scroll to position [6001, 0]
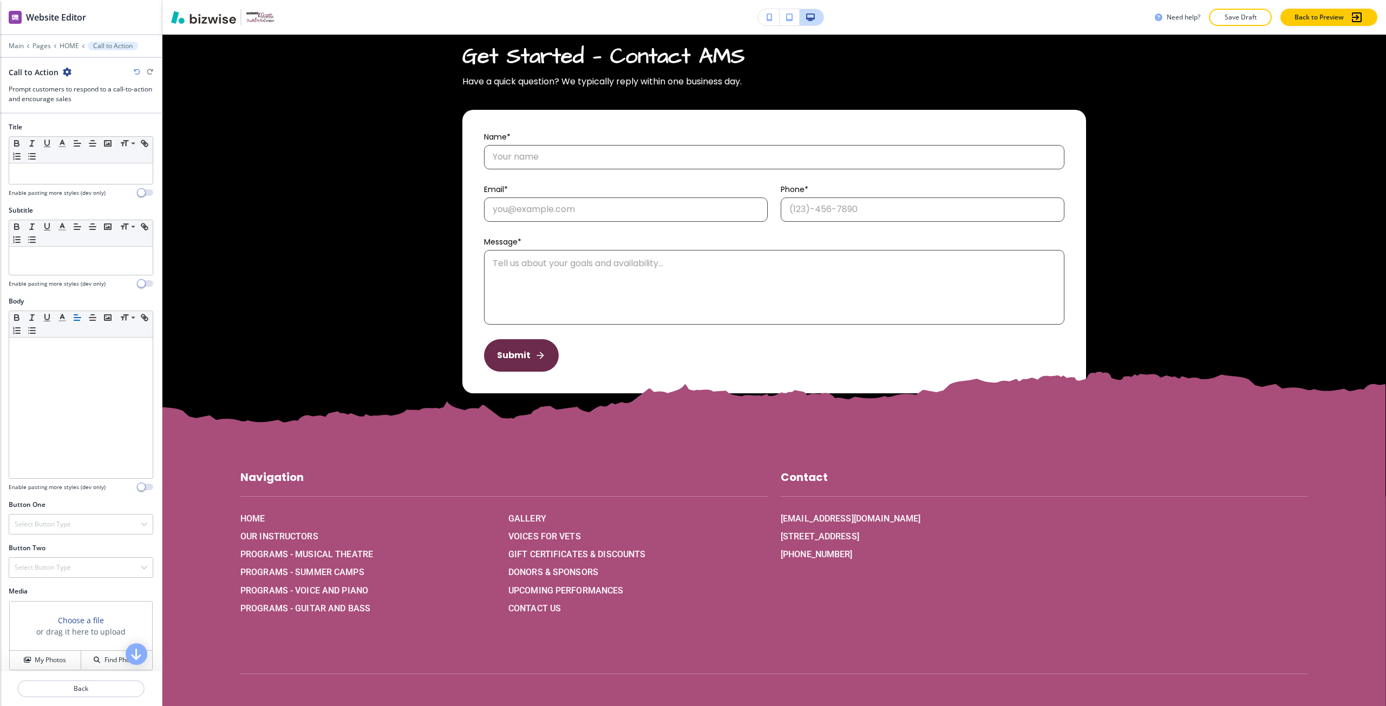
click at [87, 621] on h3 "Choose a file" at bounding box center [81, 620] width 46 height 11
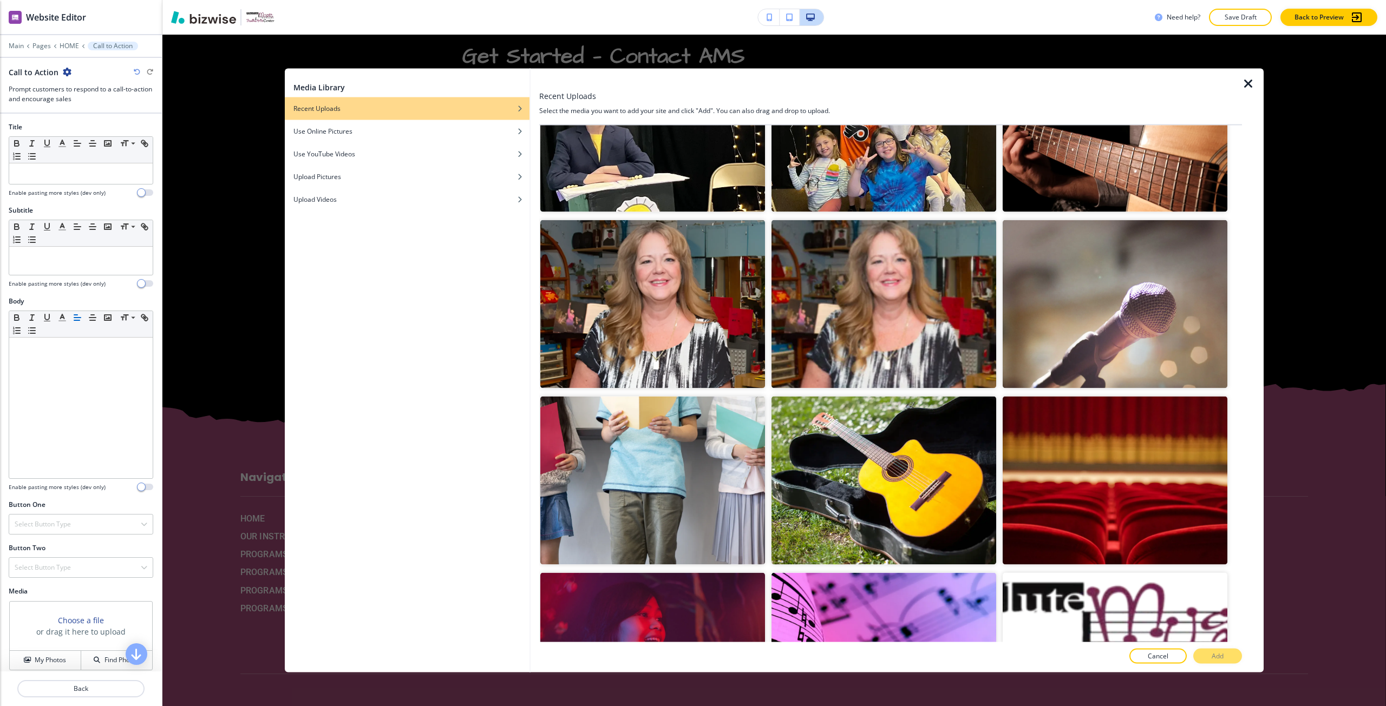
scroll to position [4145, 0]
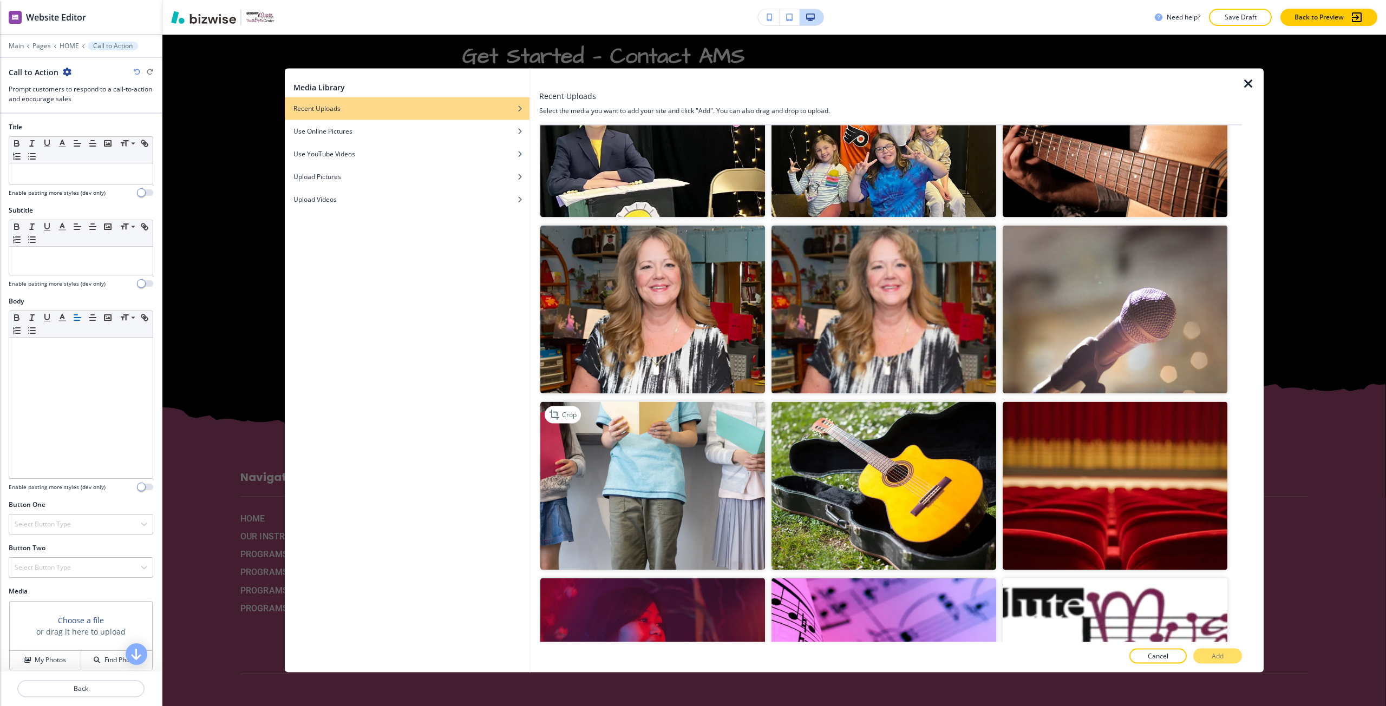
click at [698, 455] on img "button" at bounding box center [652, 486] width 225 height 168
click at [1222, 652] on p "Add" at bounding box center [1217, 657] width 12 height 10
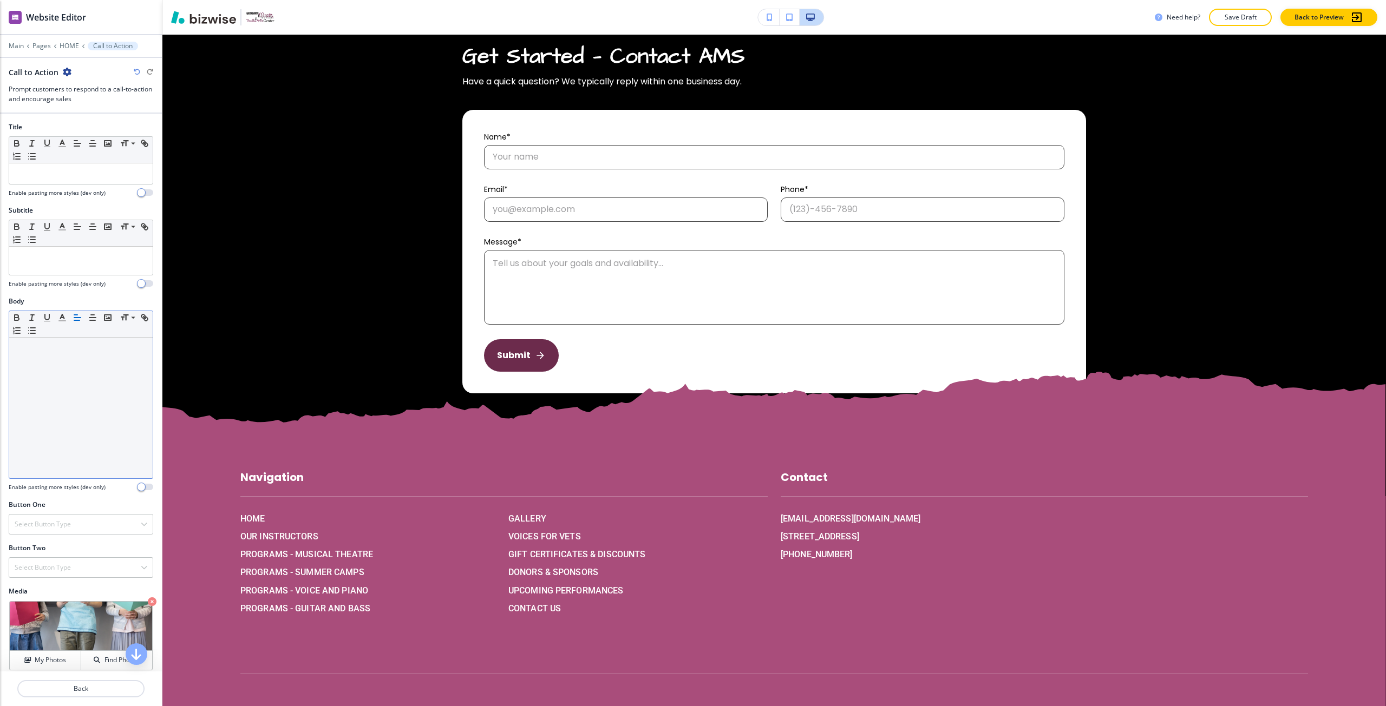
click at [91, 420] on div at bounding box center [80, 408] width 143 height 141
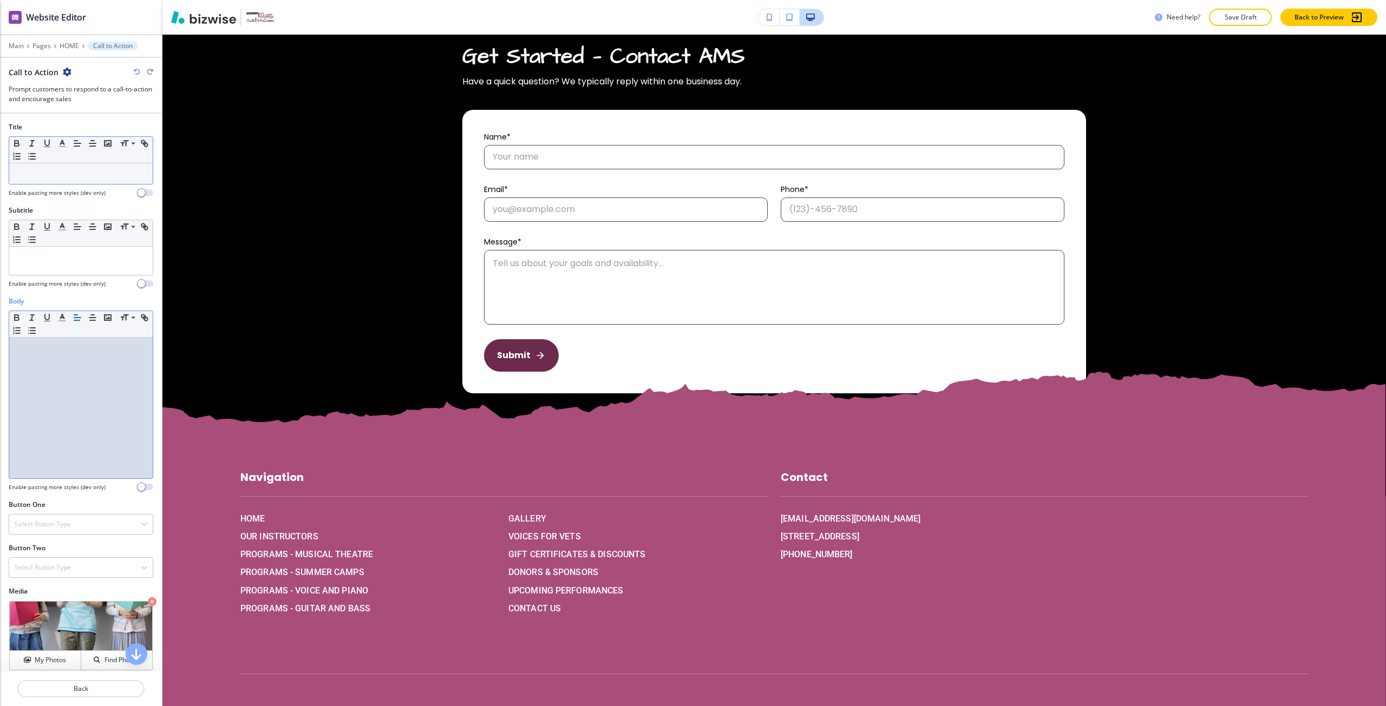
click at [87, 175] on p at bounding box center [81, 174] width 133 height 10
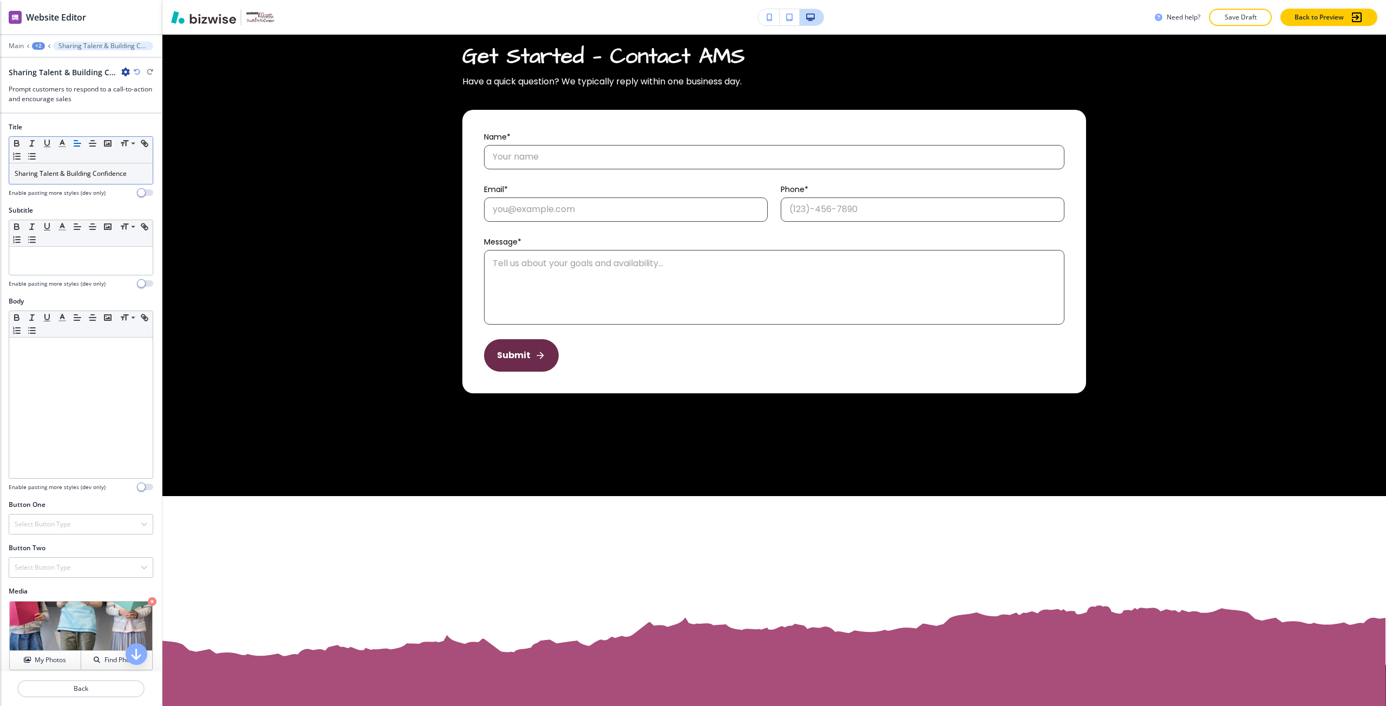
click at [40, 46] on div "+2" at bounding box center [38, 46] width 13 height 8
click at [54, 81] on p "HOME" at bounding box center [66, 83] width 55 height 10
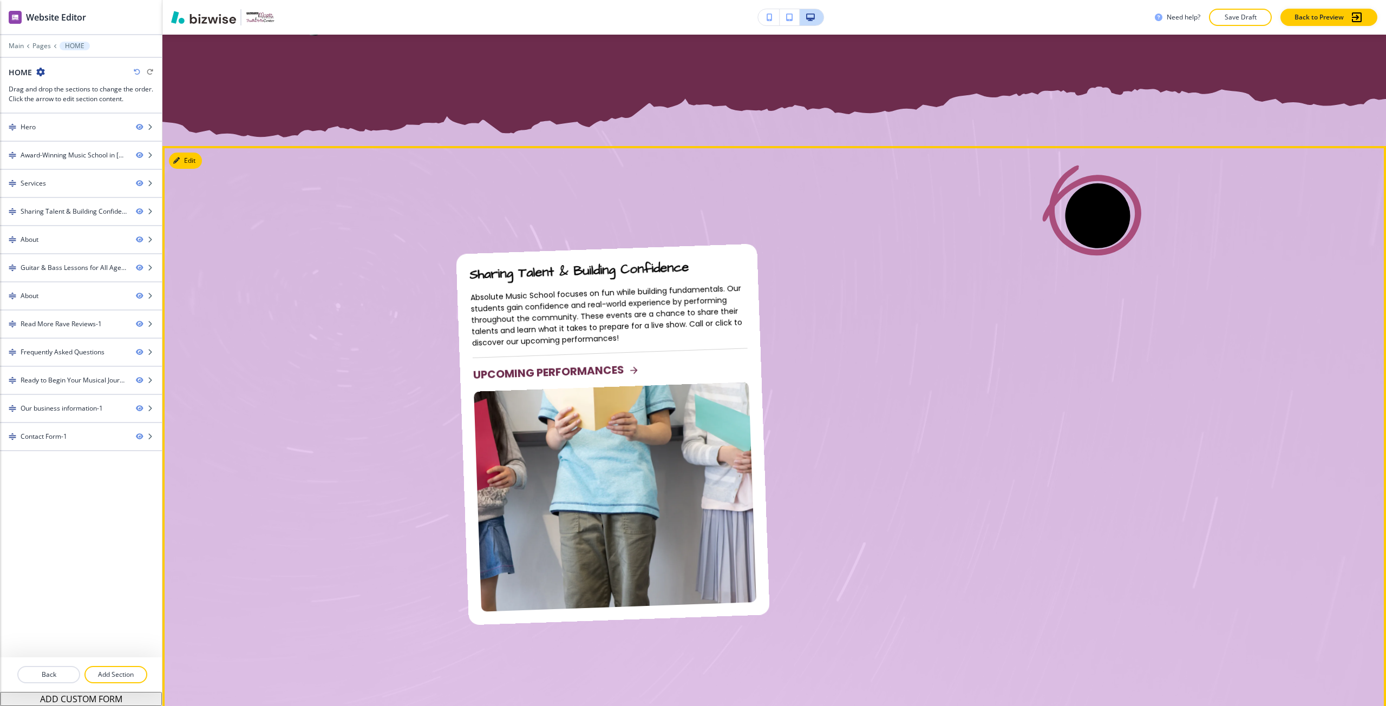
scroll to position [1141, 0]
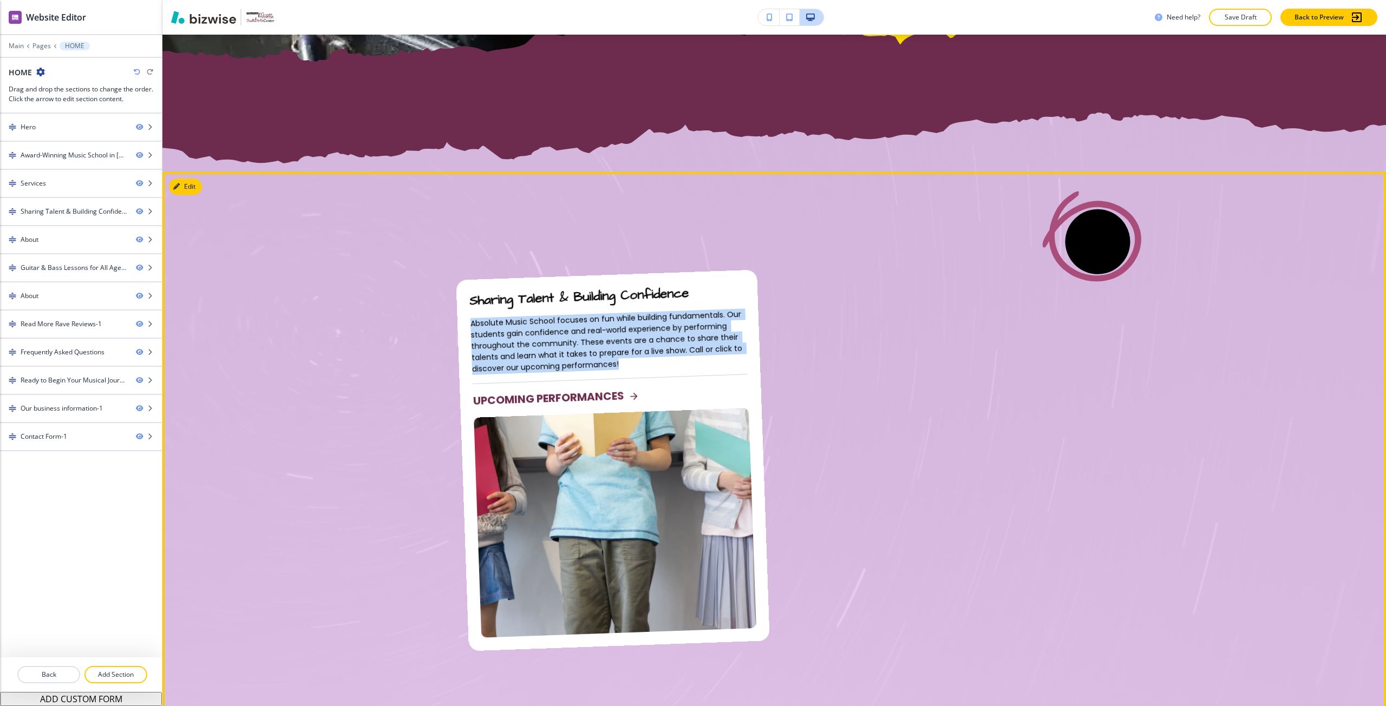
drag, startPoint x: 766, startPoint y: 371, endPoint x: 463, endPoint y: 329, distance: 306.0
click at [463, 340] on div "Sharing Talent & Building Confidence Absolute Music School focuses on fun while…" at bounding box center [774, 493] width 624 height 306
copy span "Absolute Music School focuses on fun while building fundamentals. Our students …"
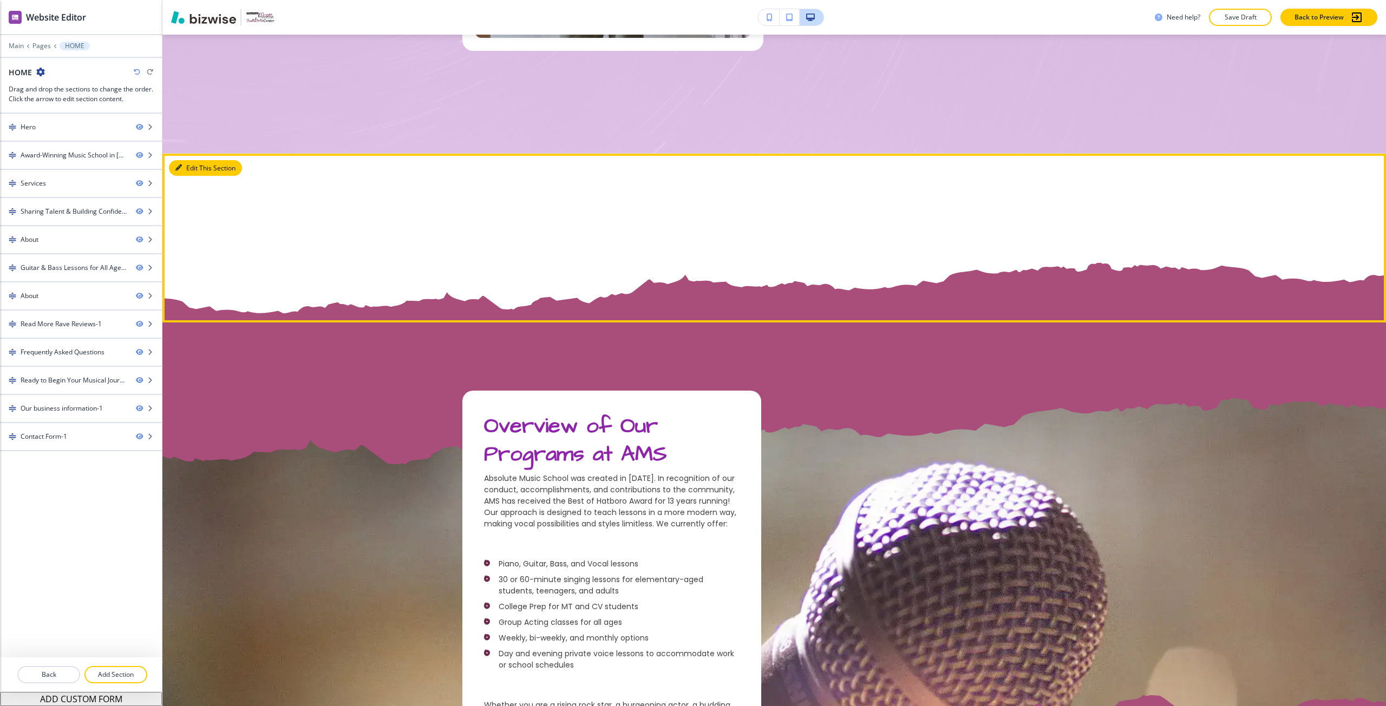
click at [191, 164] on button "Edit This Section" at bounding box center [205, 168] width 73 height 16
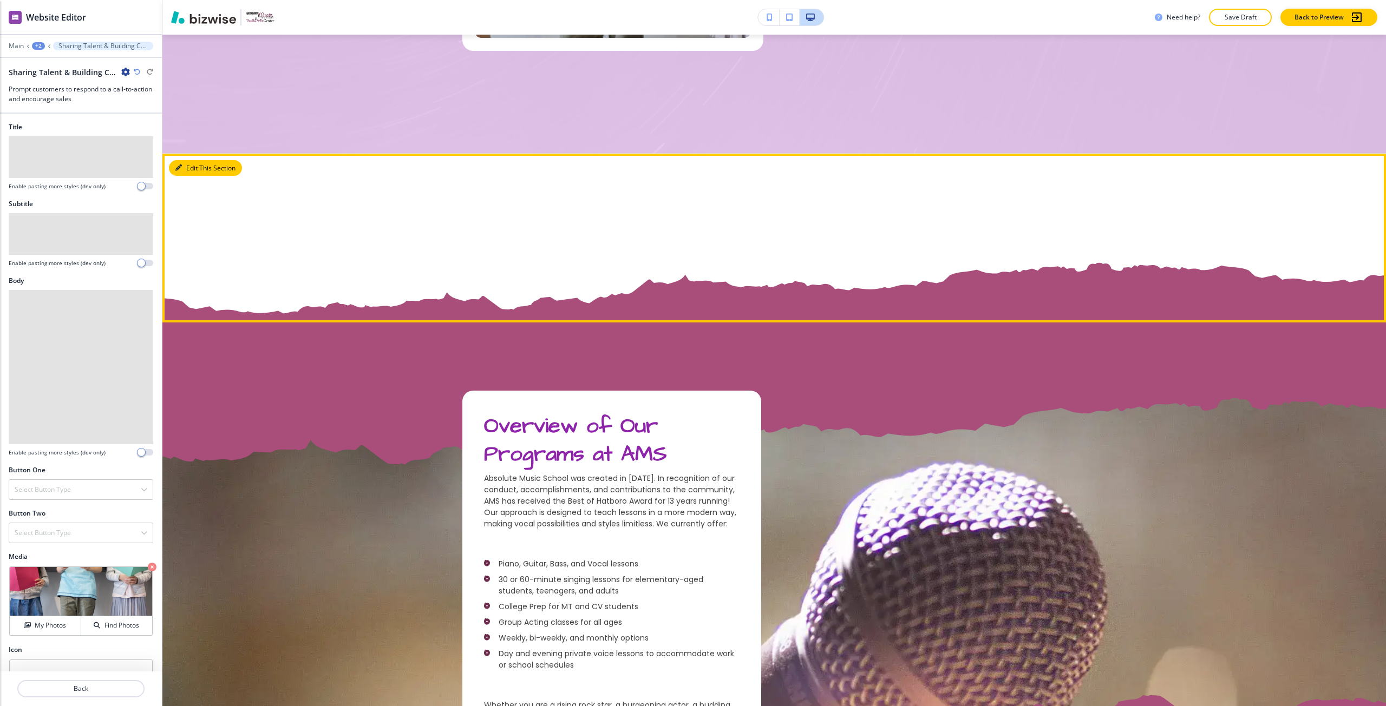
scroll to position [1790, 0]
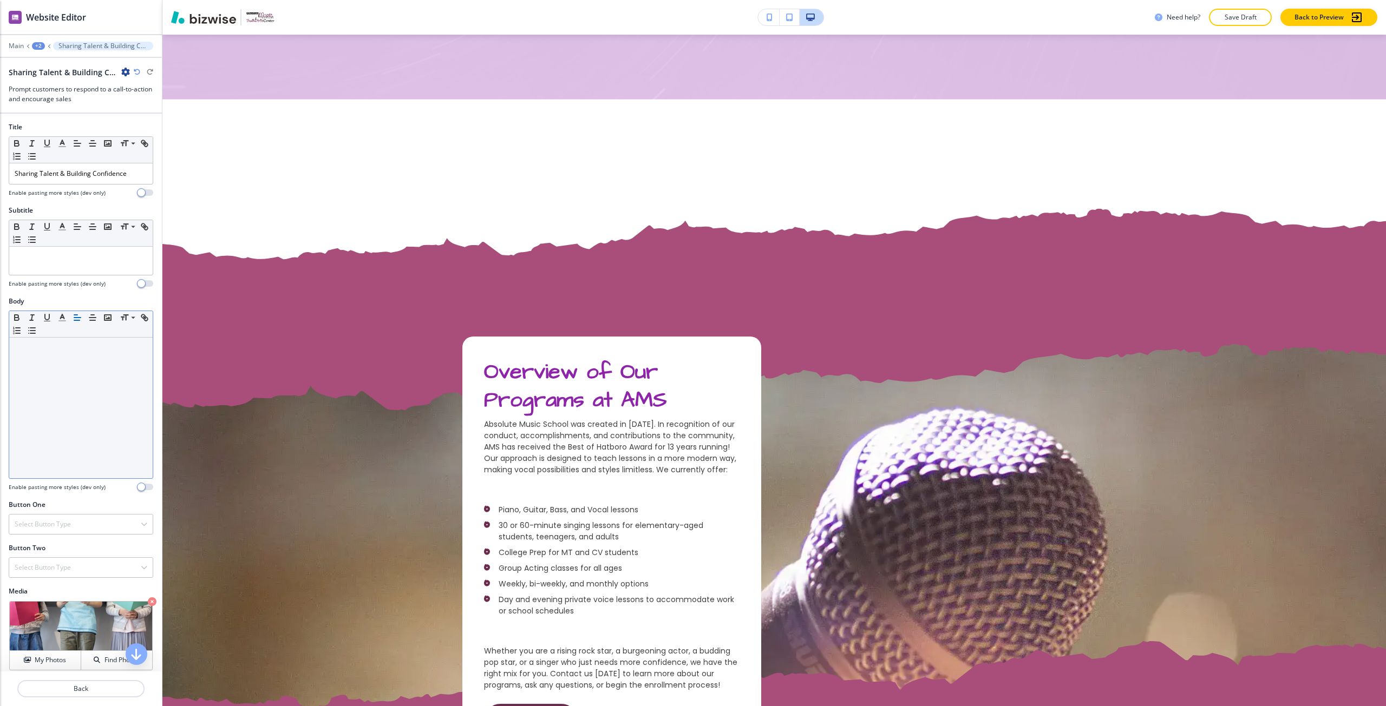
click at [42, 383] on div at bounding box center [80, 408] width 143 height 141
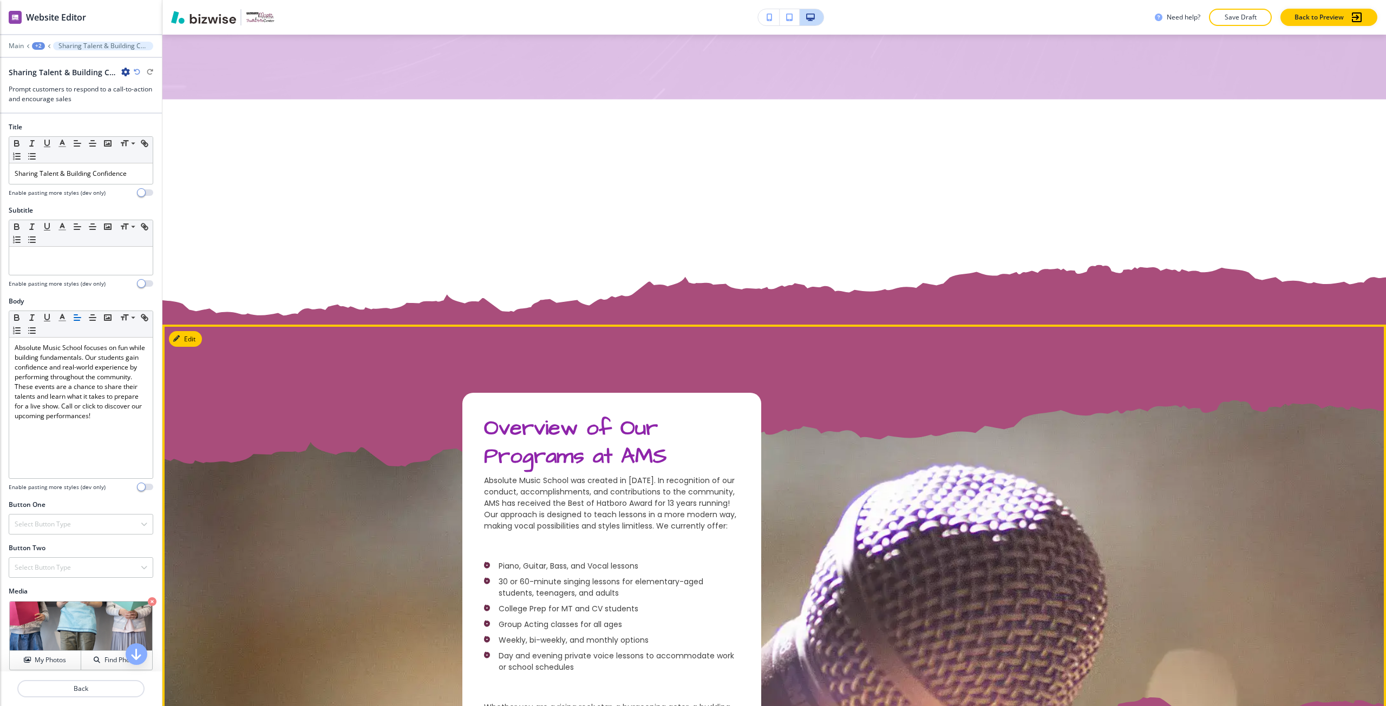
click at [378, 442] on div "Overview of Our Programs at AMS Absolute Music School was created in 1995. In r…" at bounding box center [773, 604] width 1223 height 422
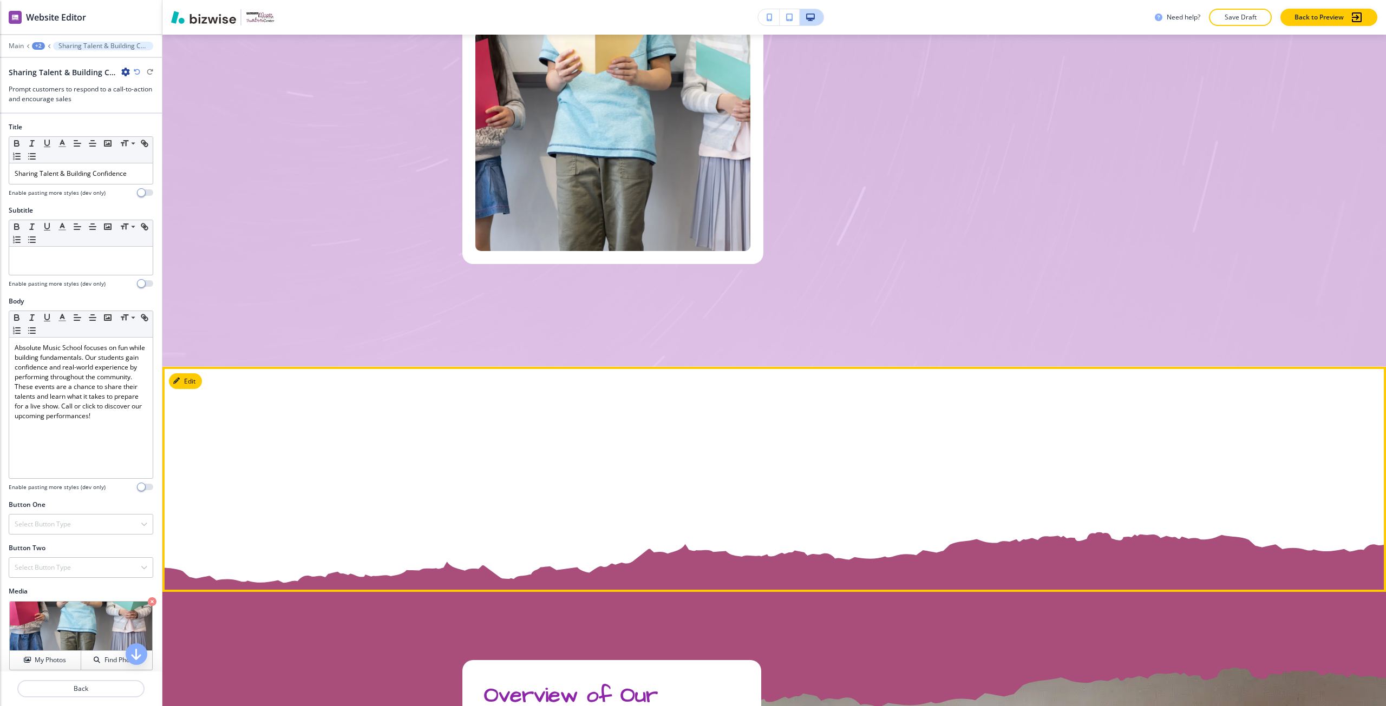
scroll to position [1520, 0]
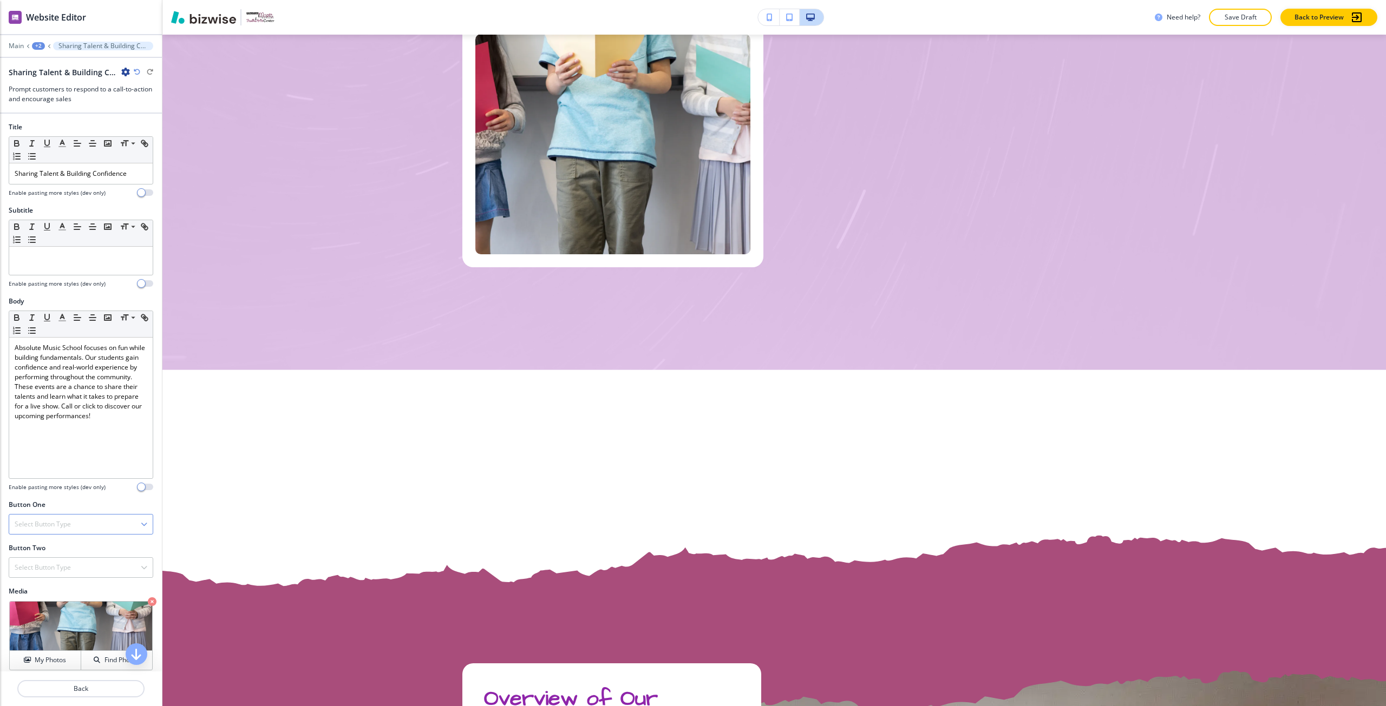
click at [98, 526] on div "Select Button Type" at bounding box center [80, 524] width 143 height 19
click at [37, 628] on div "Internal Link" at bounding box center [80, 635] width 143 height 18
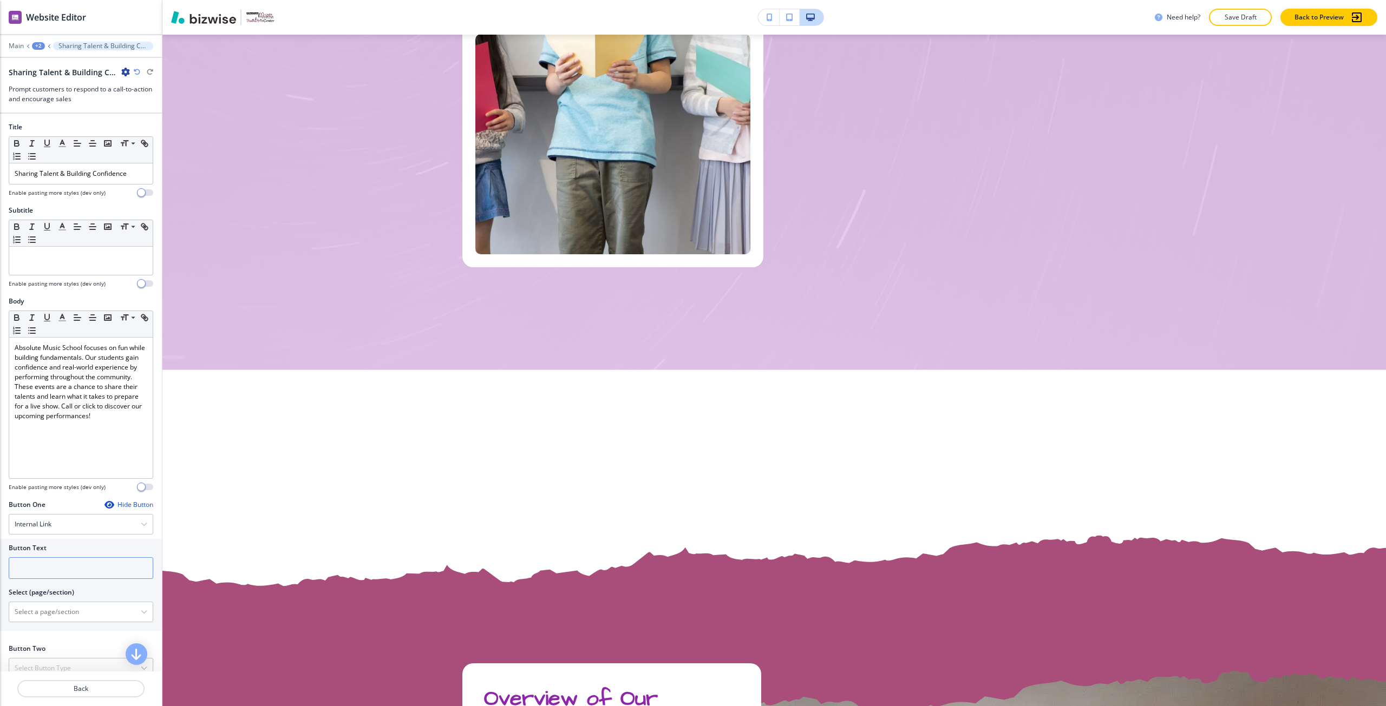
click at [43, 571] on input "text" at bounding box center [81, 568] width 145 height 22
type input "u"
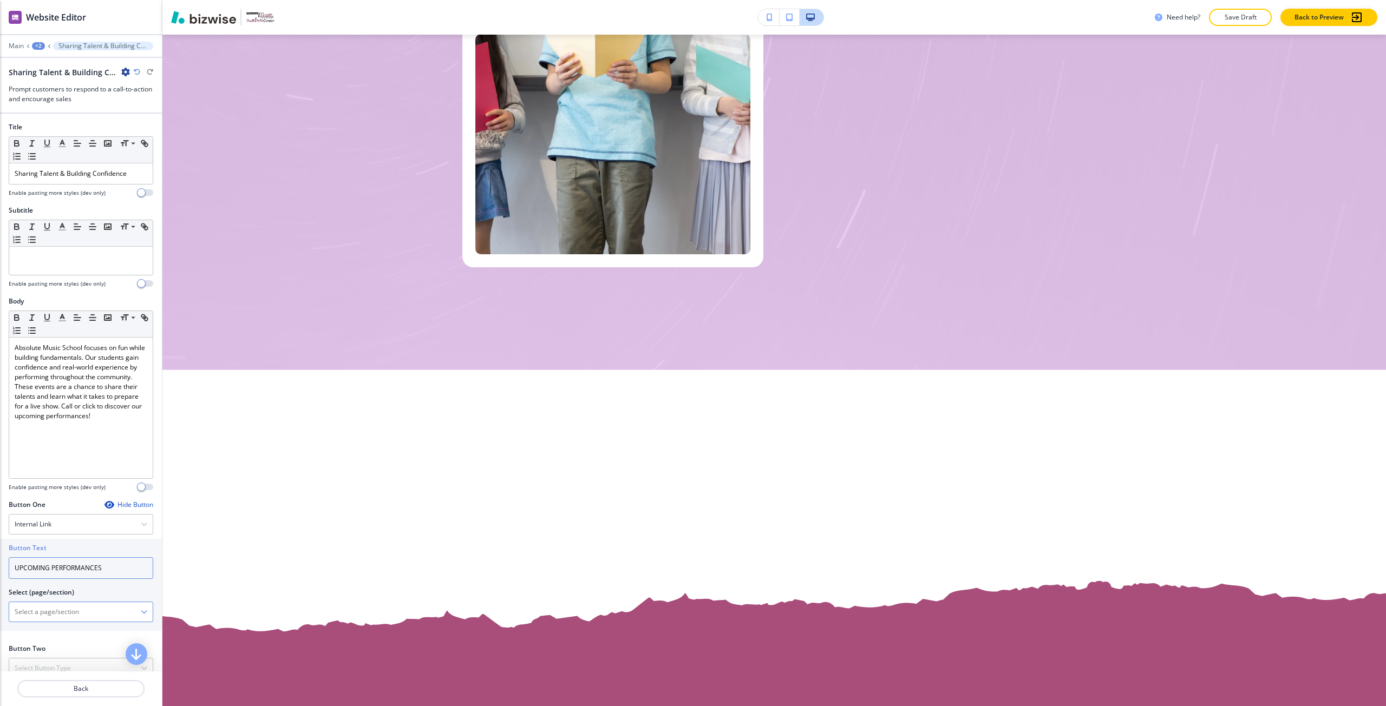
scroll to position [54, 0]
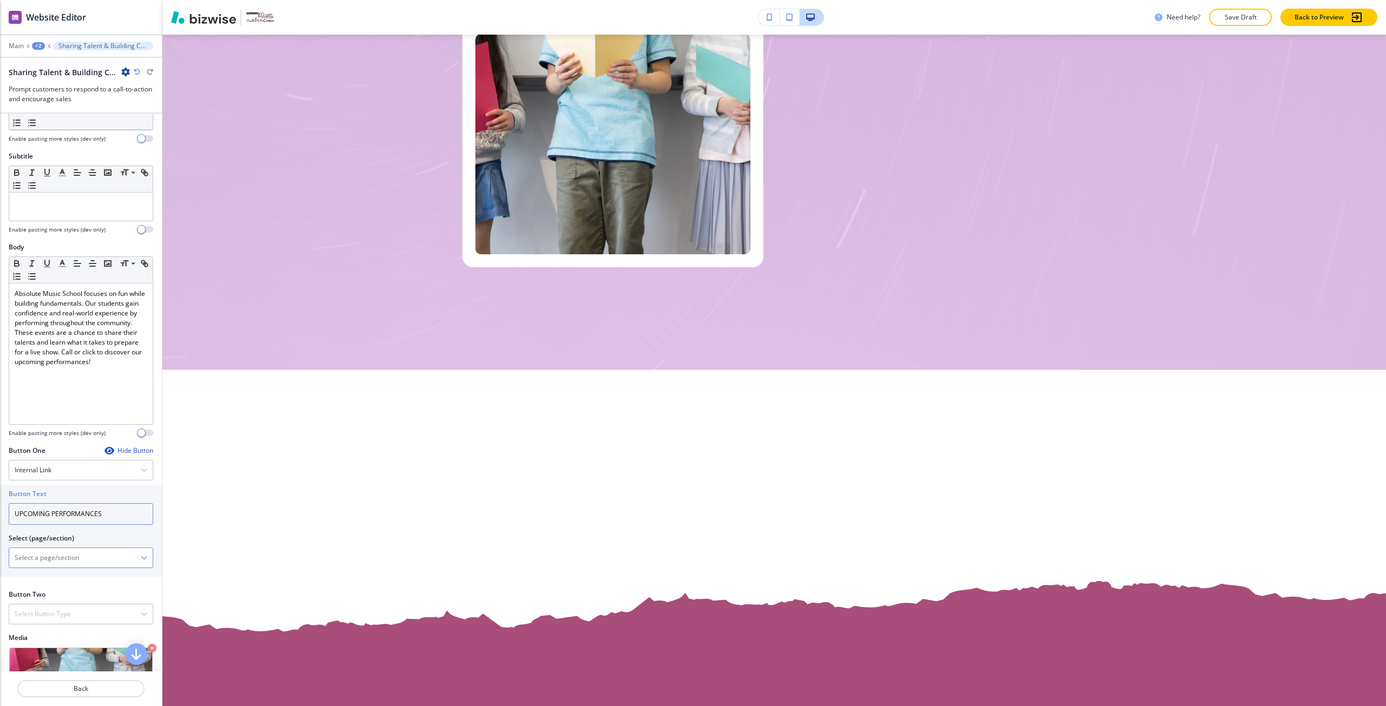
type input "UPCOMING PERFORMANCES"
click at [50, 555] on \(page\/section\) "Manual Input" at bounding box center [75, 558] width 132 height 18
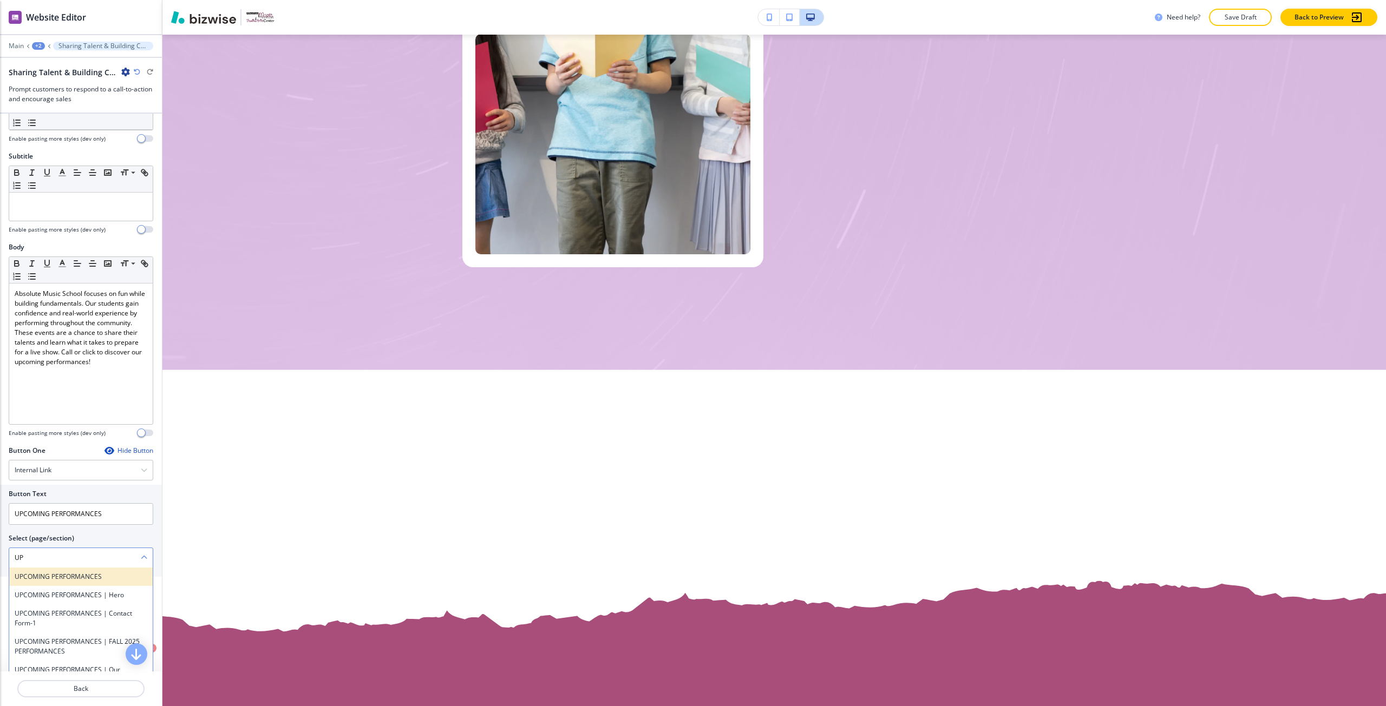
click at [38, 569] on div "UPCOMING PERFORMANCES" at bounding box center [80, 577] width 143 height 18
type \(page\/section\) "UPCOMING PERFORMANCES"
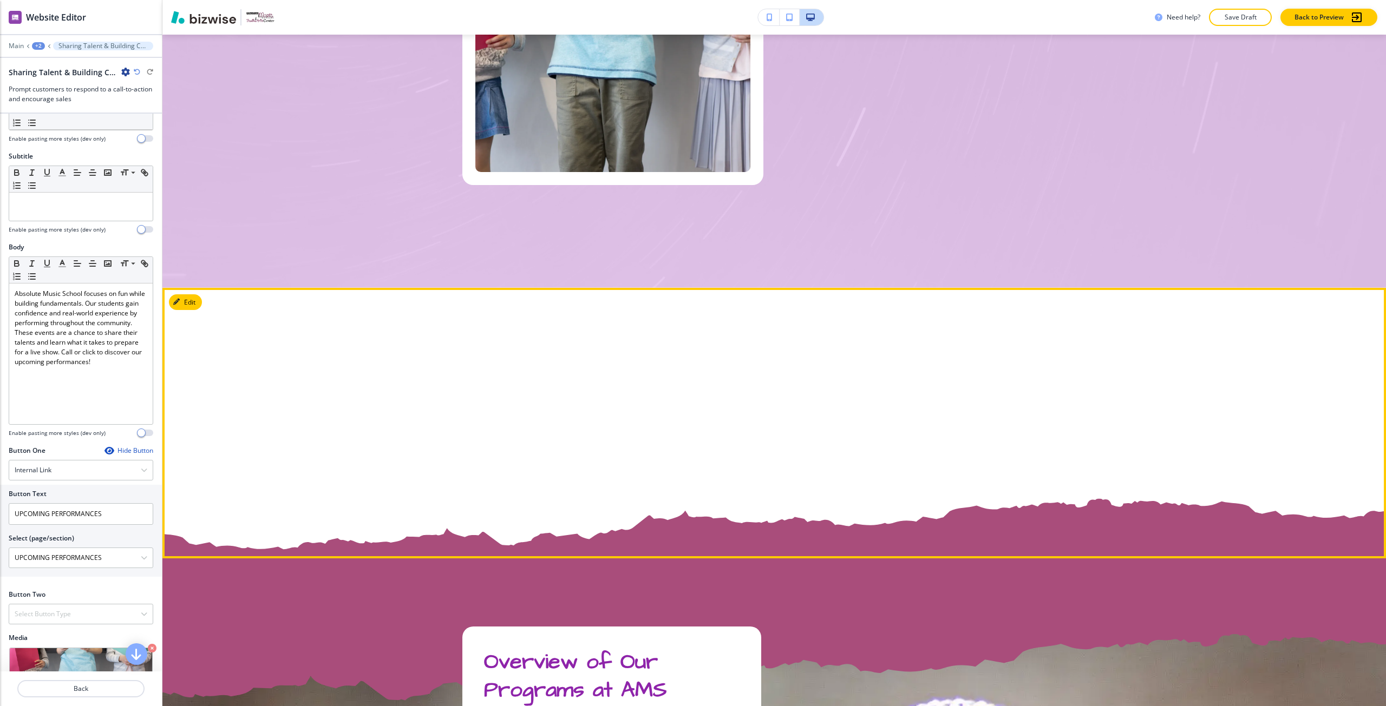
scroll to position [1682, 0]
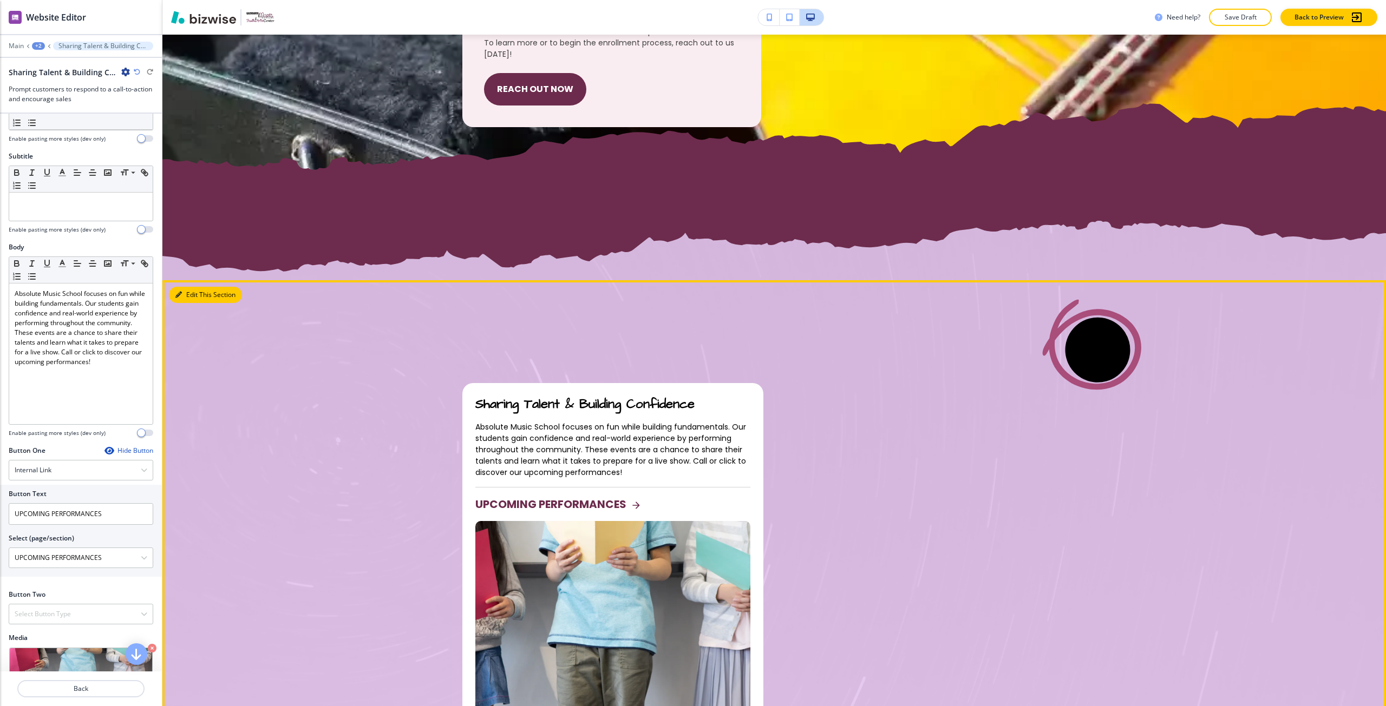
click at [189, 293] on button "Edit This Section" at bounding box center [205, 295] width 73 height 16
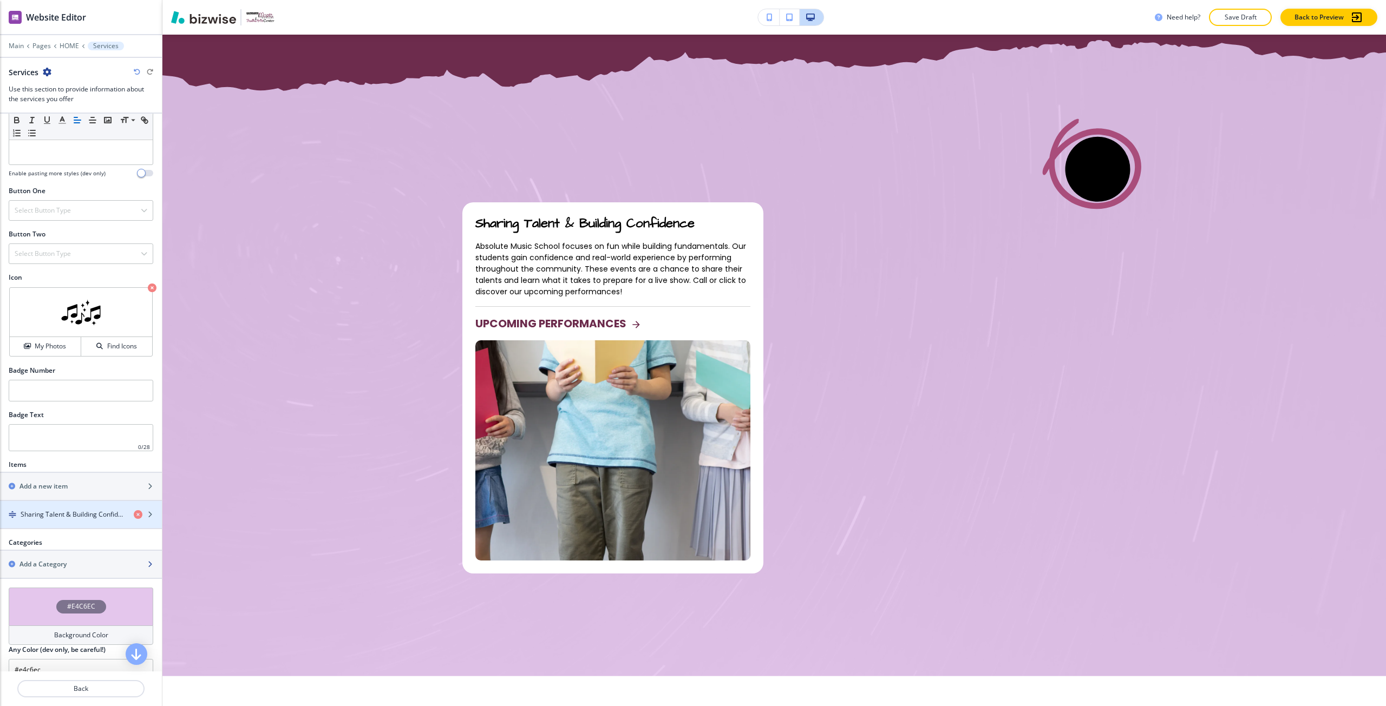
scroll to position [325, 0]
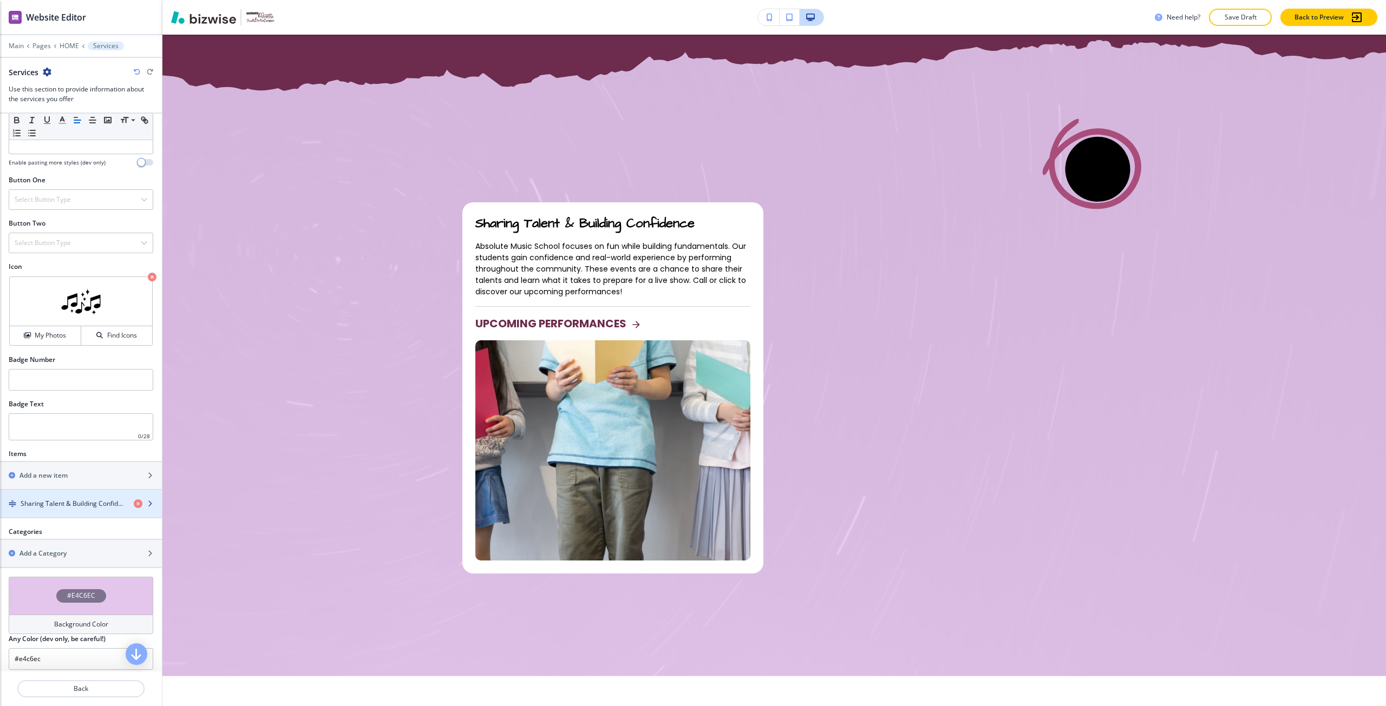
click at [57, 494] on div "button" at bounding box center [81, 494] width 162 height 9
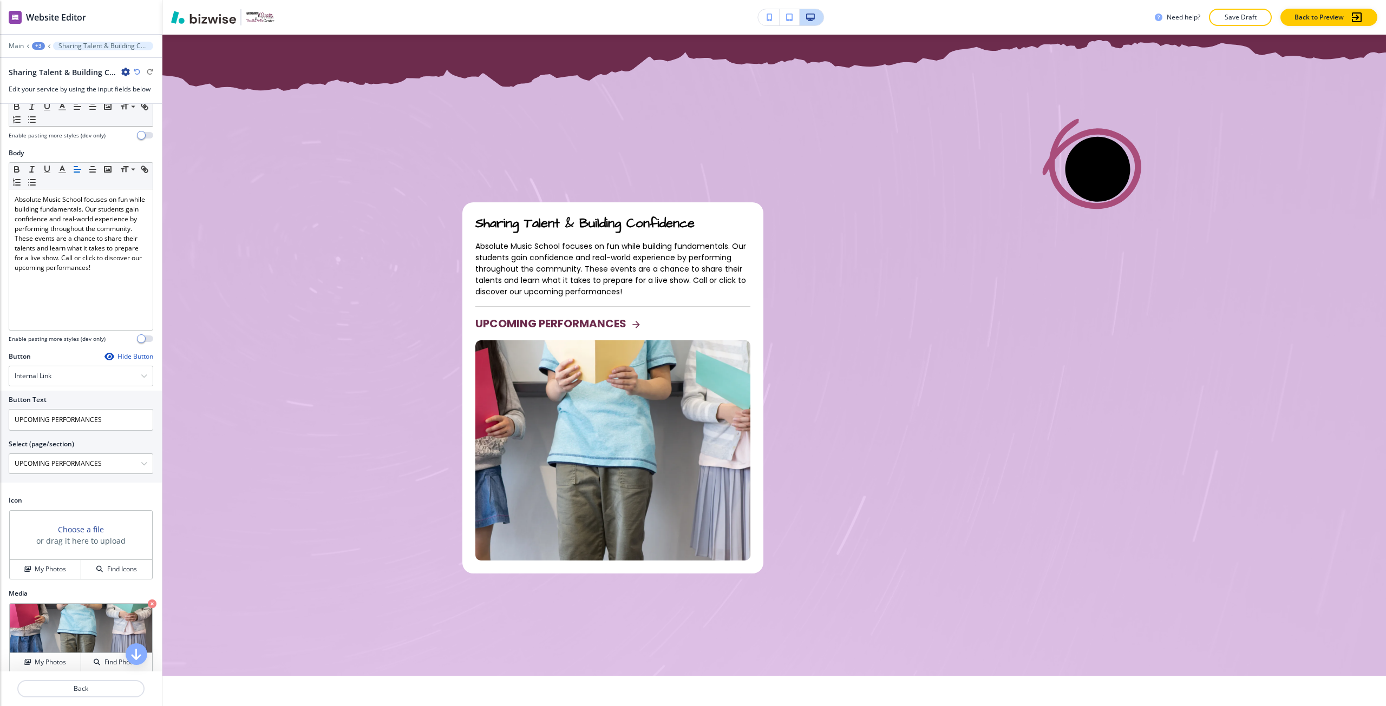
scroll to position [141, 0]
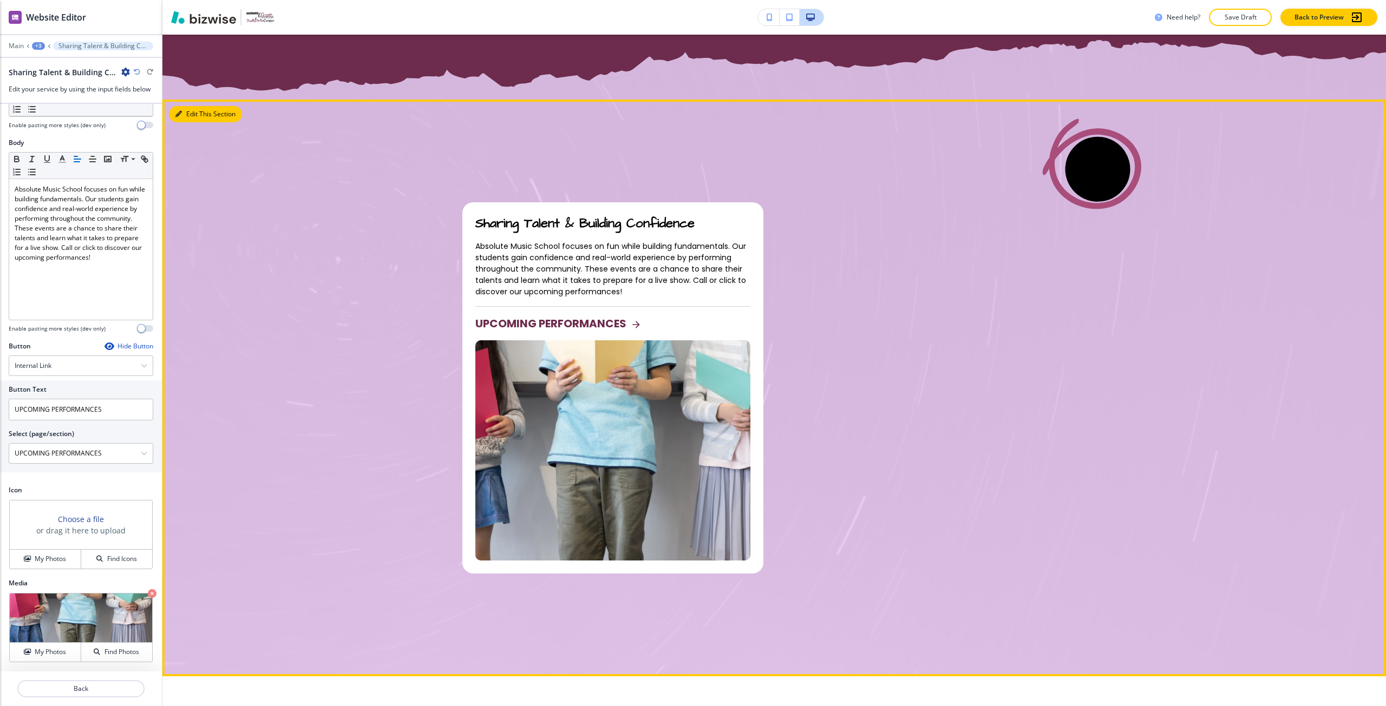
click at [194, 115] on button "Edit This Section" at bounding box center [205, 114] width 73 height 16
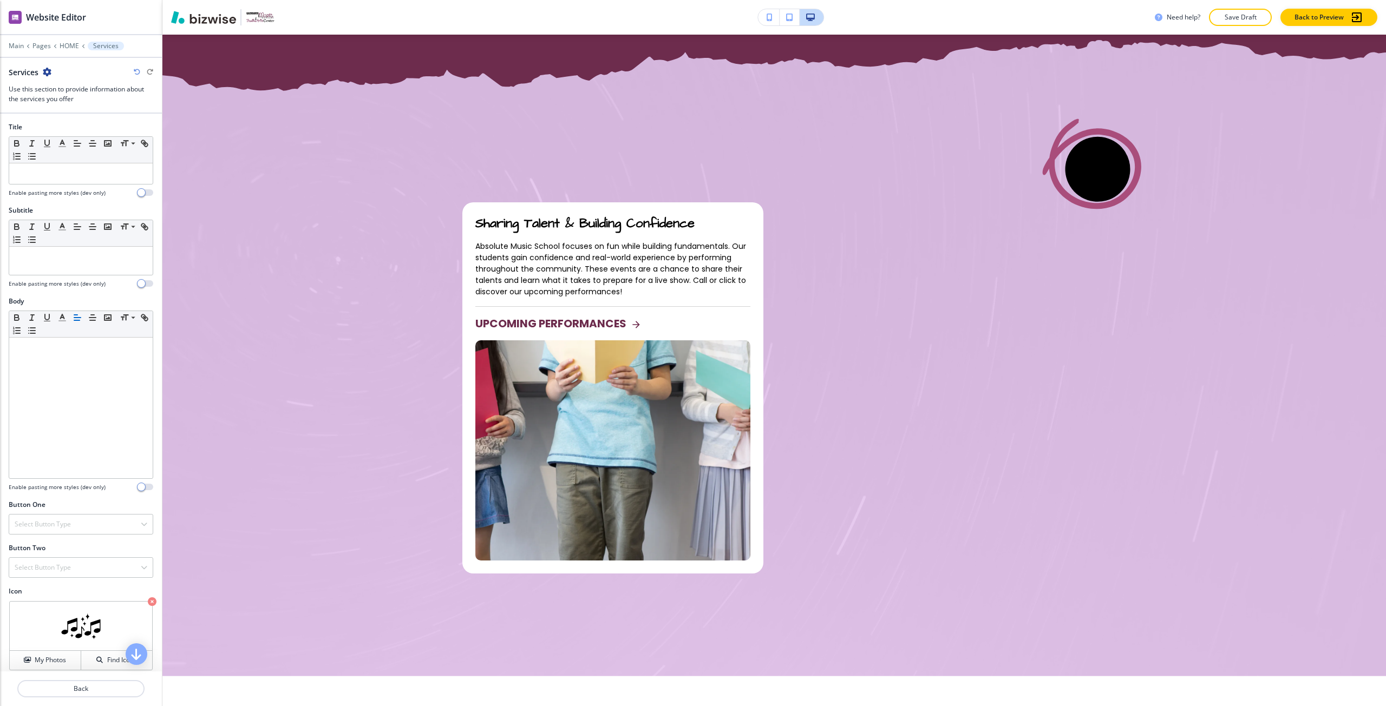
click at [51, 74] on icon "button" at bounding box center [47, 72] width 9 height 9
click at [77, 129] on p "Delete Section" at bounding box center [77, 129] width 55 height 10
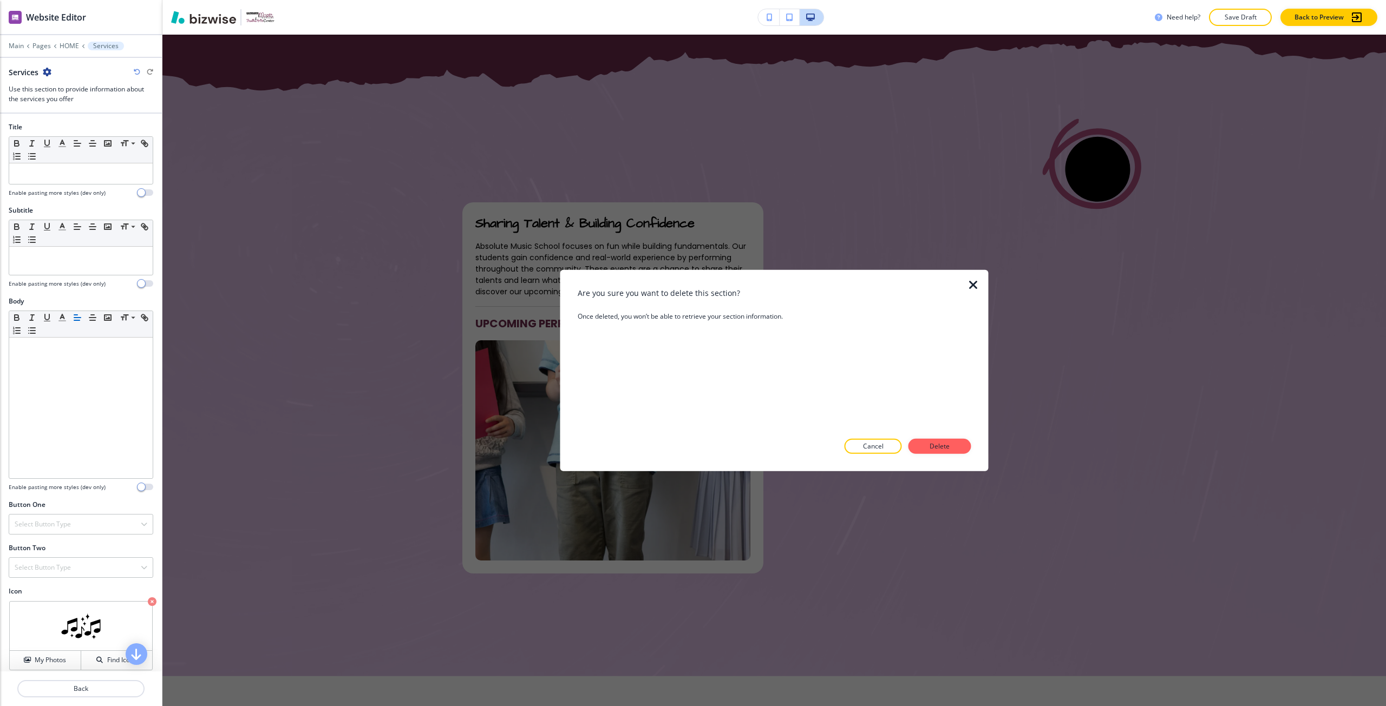
click at [929, 456] on div at bounding box center [774, 462] width 393 height 17
click at [942, 449] on p "Delete" at bounding box center [940, 447] width 26 height 10
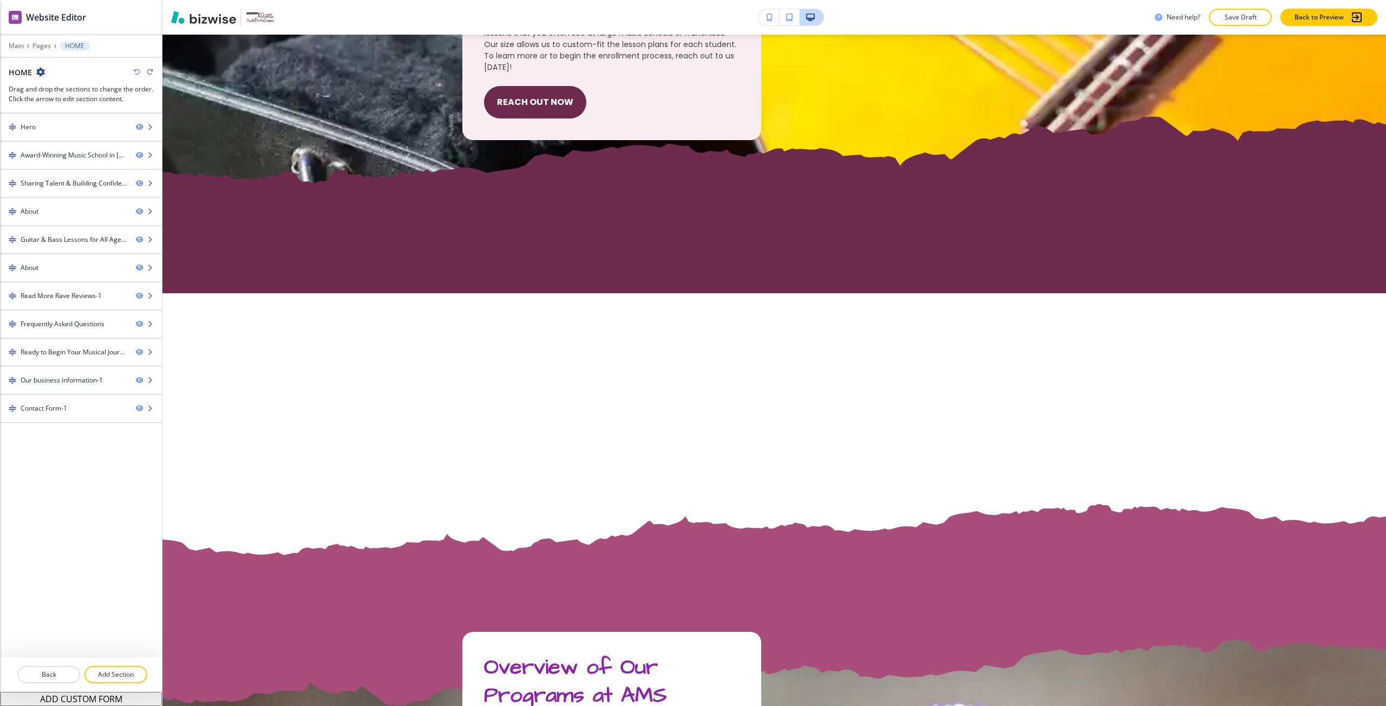
scroll to position [943, 0]
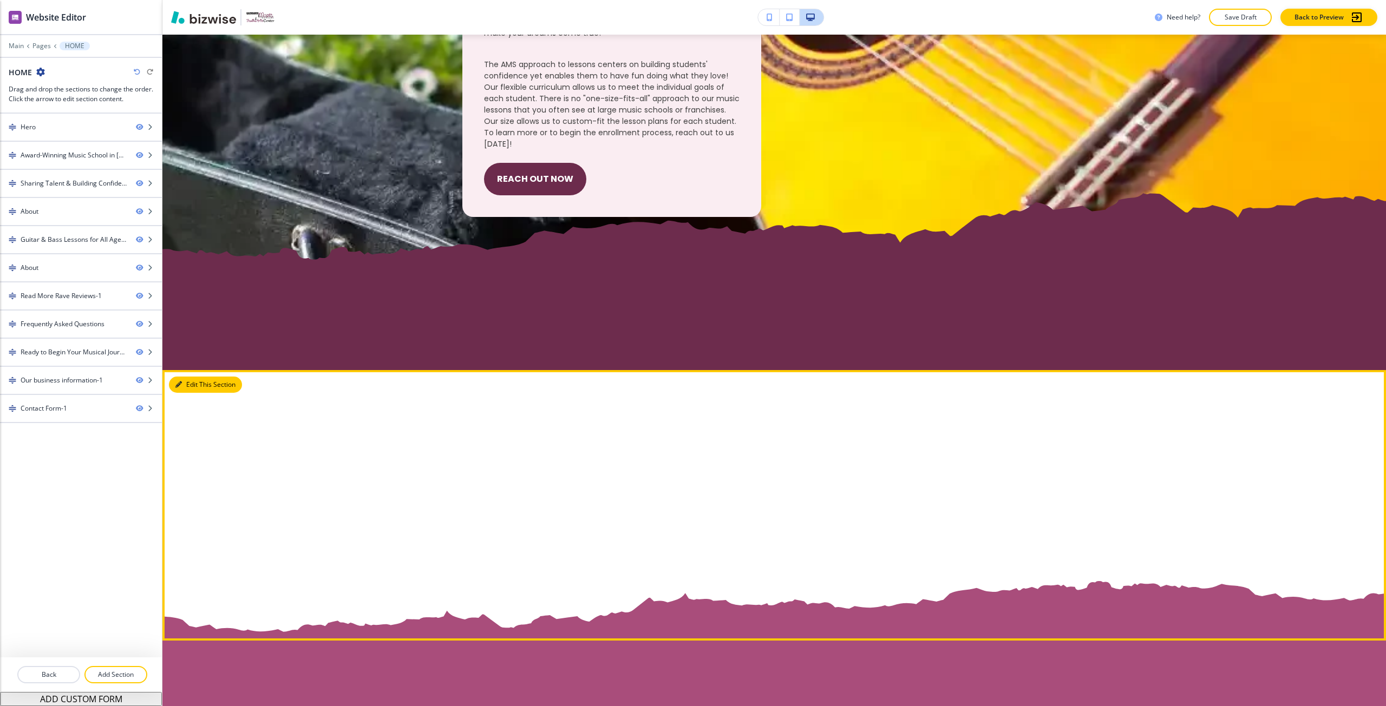
click at [180, 386] on icon "button" at bounding box center [178, 385] width 6 height 6
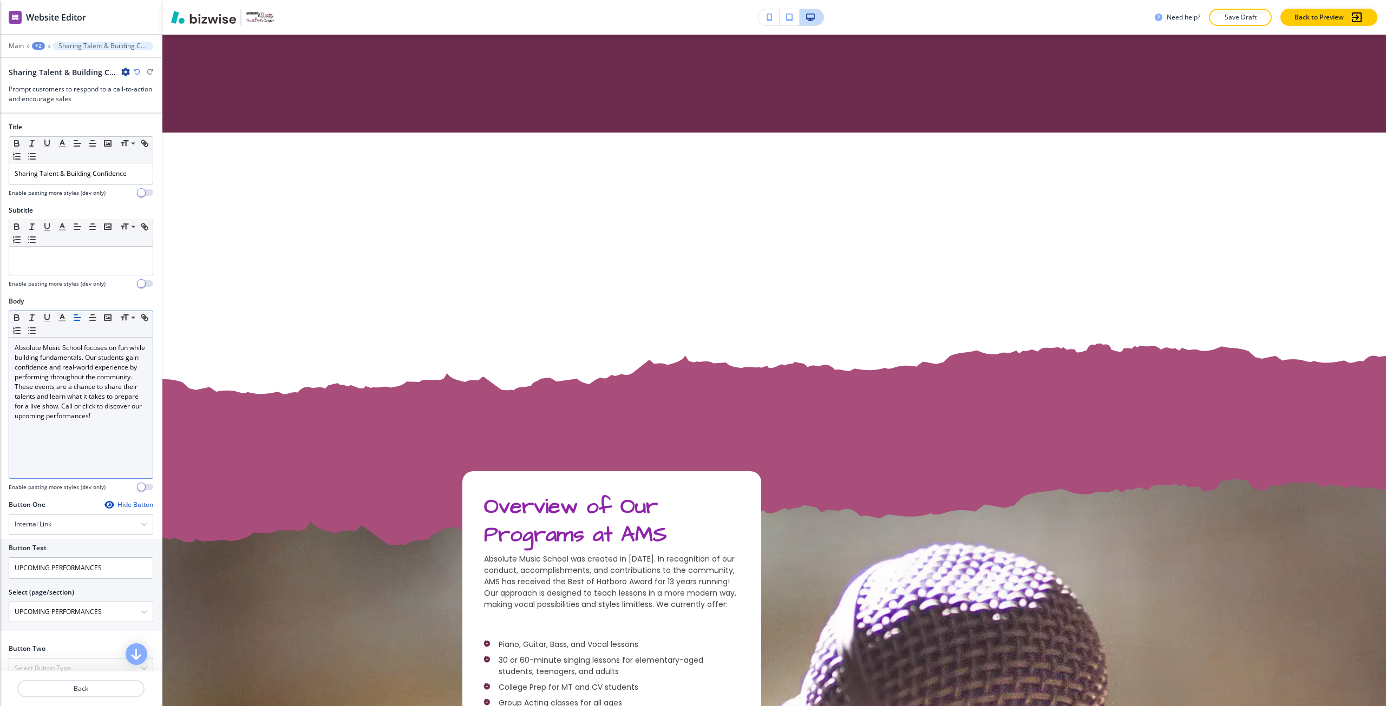
scroll to position [1213, 0]
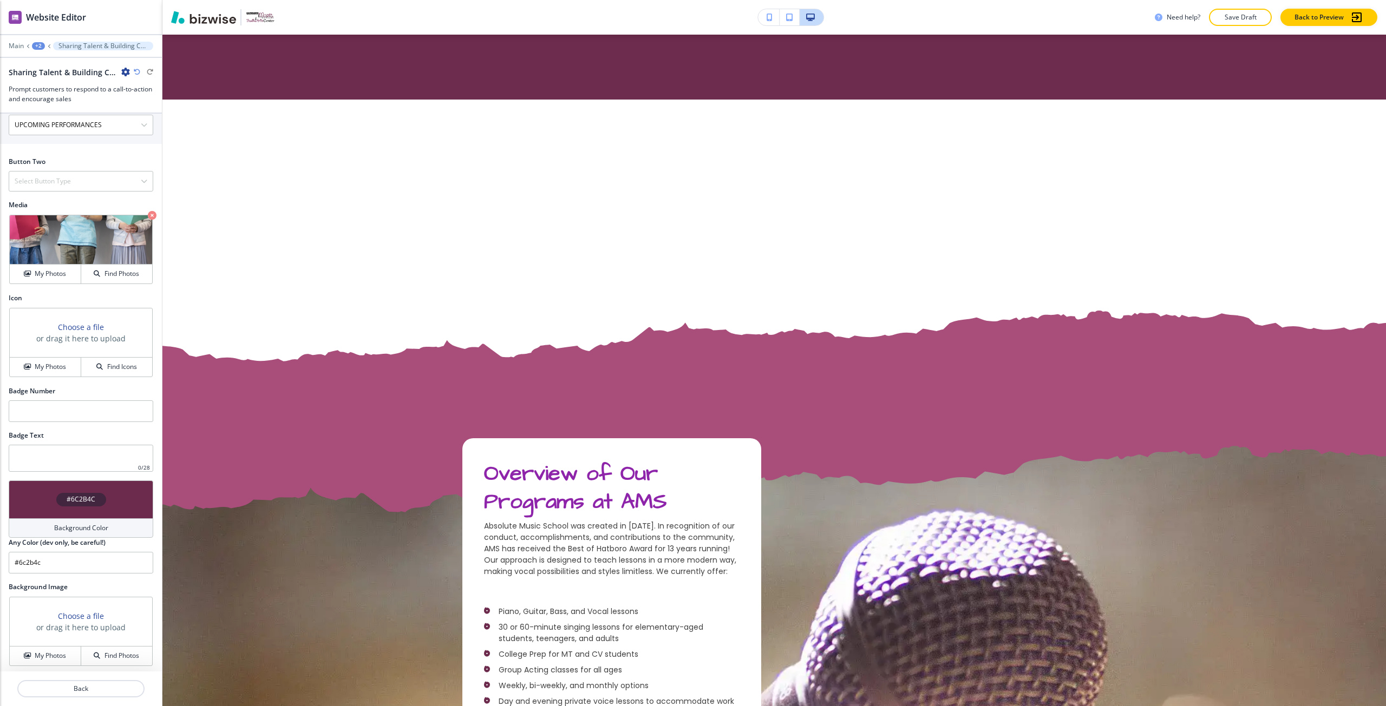
click at [65, 510] on div "#6C2B4C" at bounding box center [81, 500] width 145 height 38
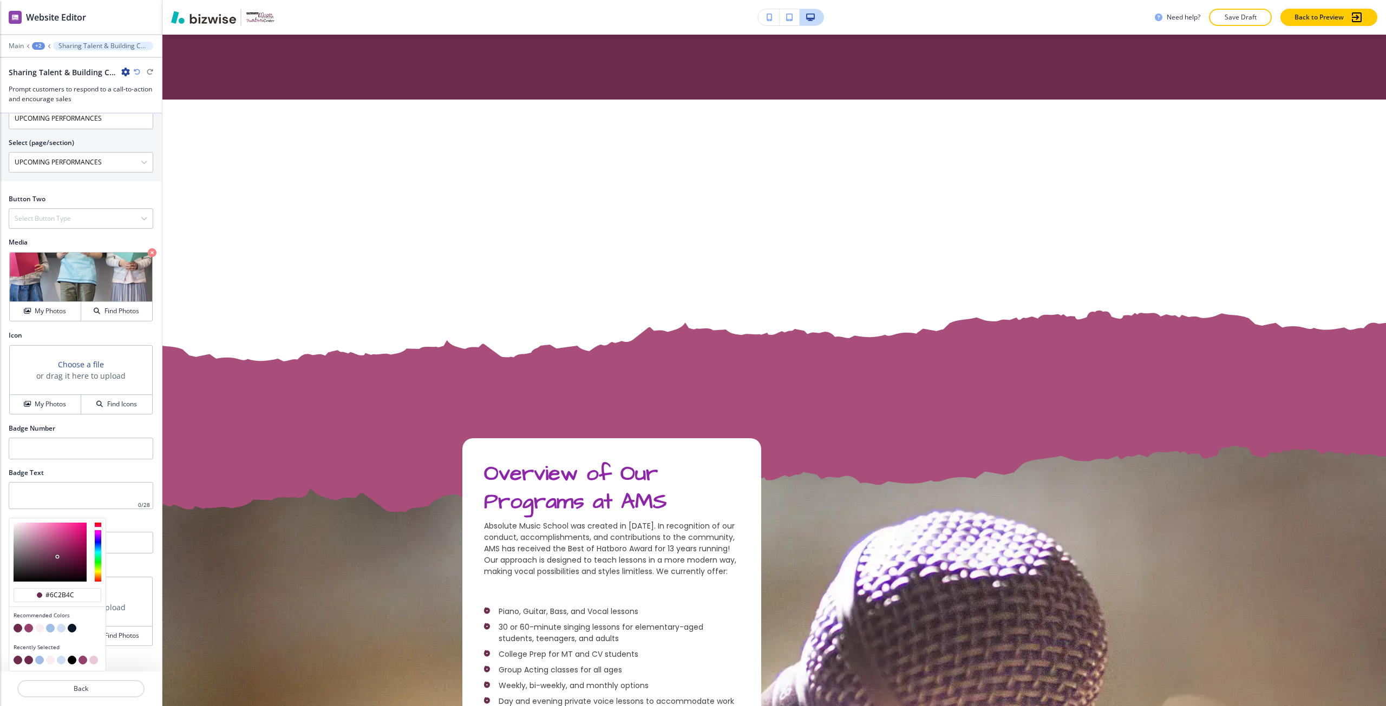
click at [48, 631] on button "button" at bounding box center [50, 628] width 9 height 9
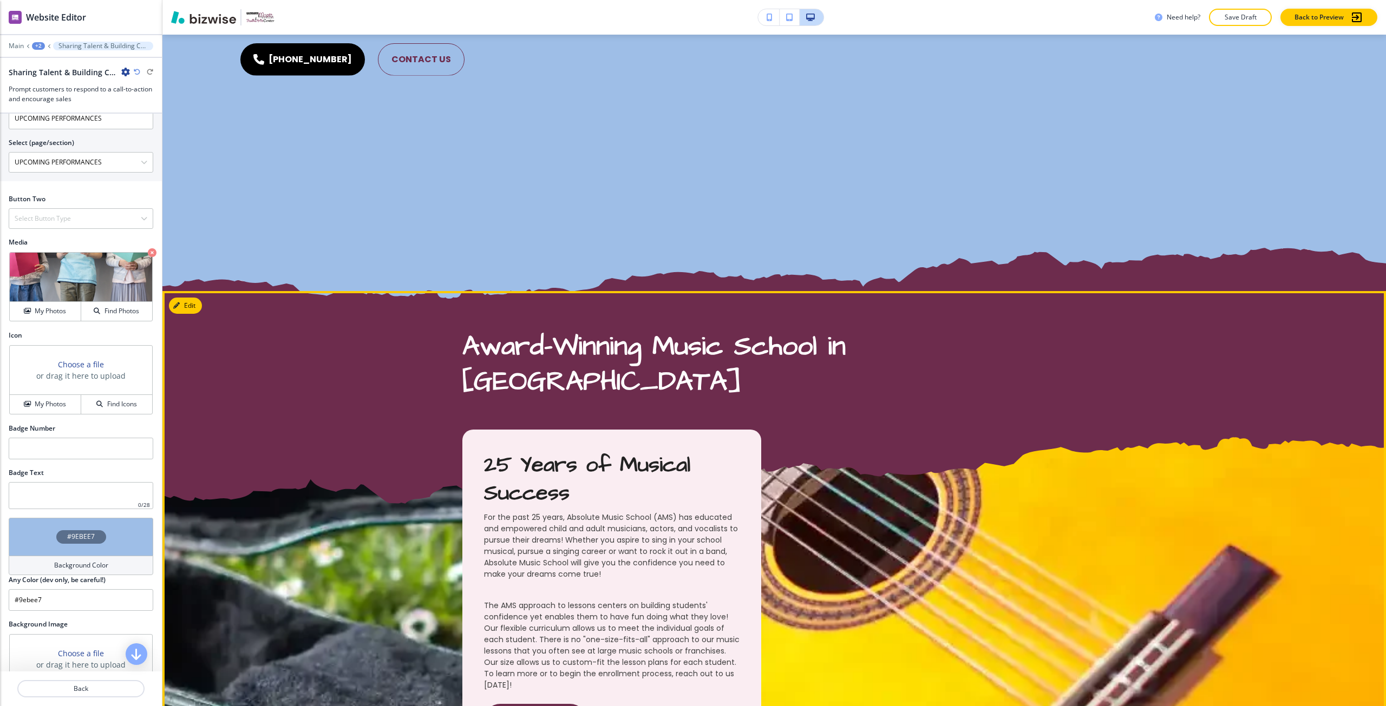
scroll to position [726, 0]
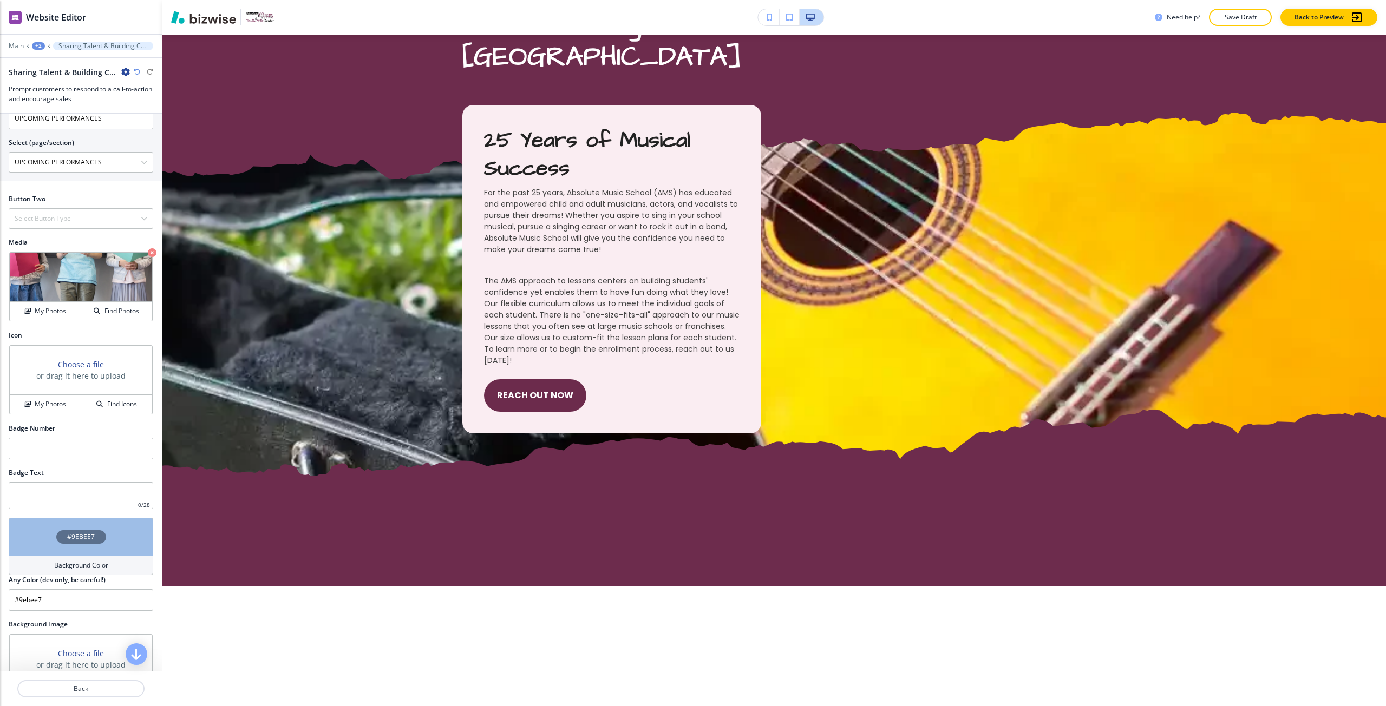
click at [107, 524] on div "#9EBEE7" at bounding box center [81, 537] width 145 height 38
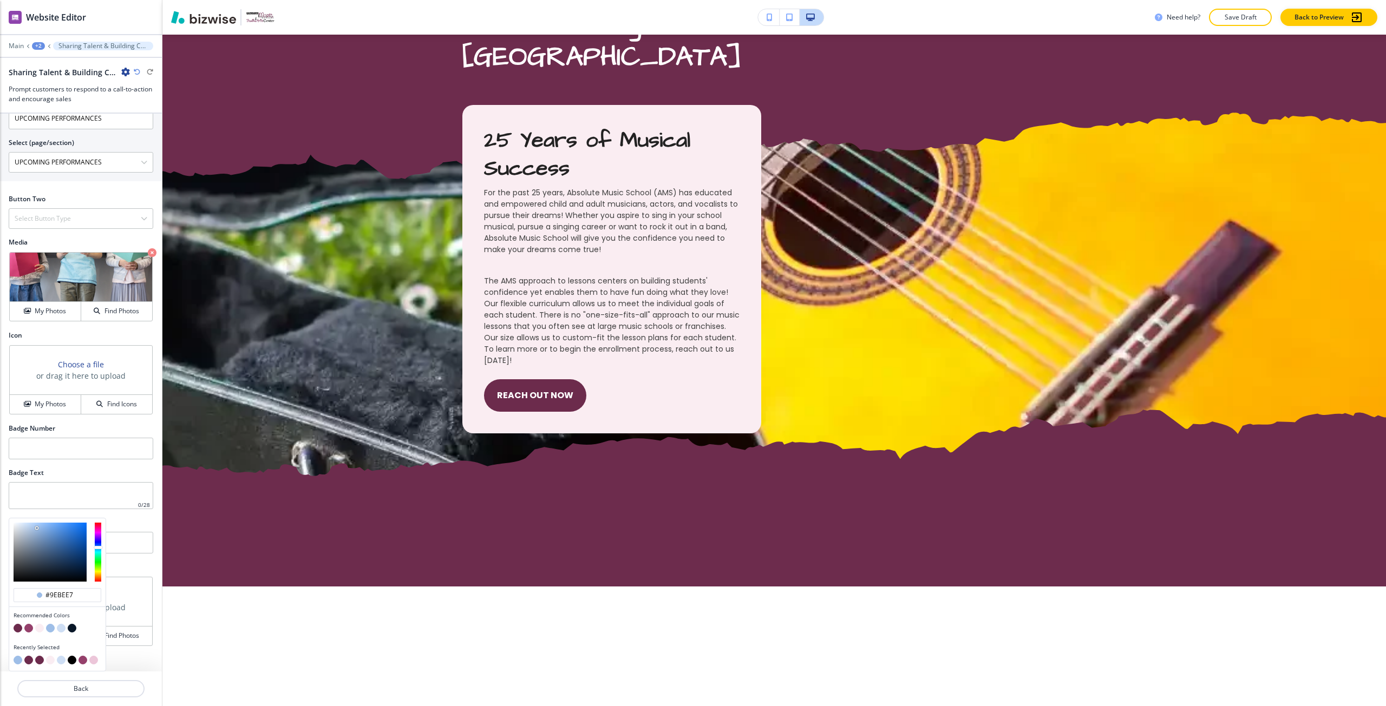
click at [61, 628] on button "button" at bounding box center [61, 628] width 9 height 9
type input "#cedef4"
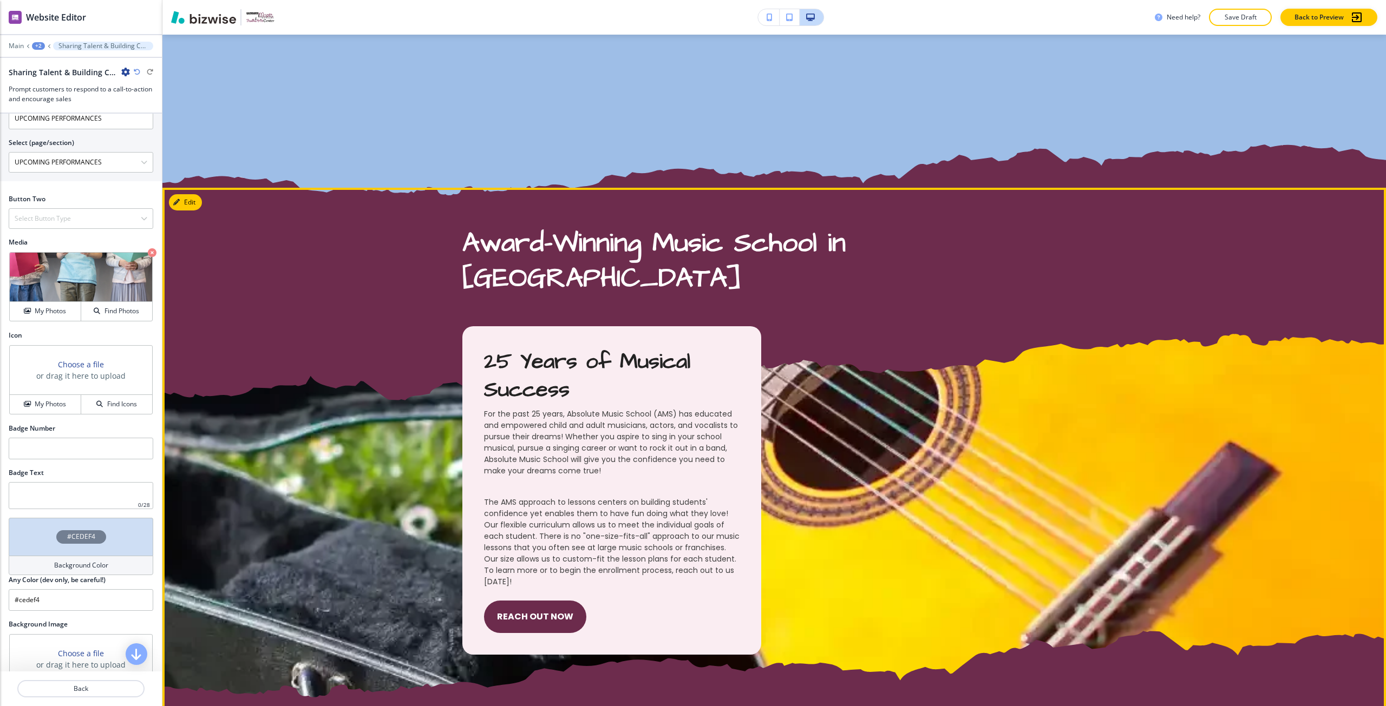
scroll to position [510, 0]
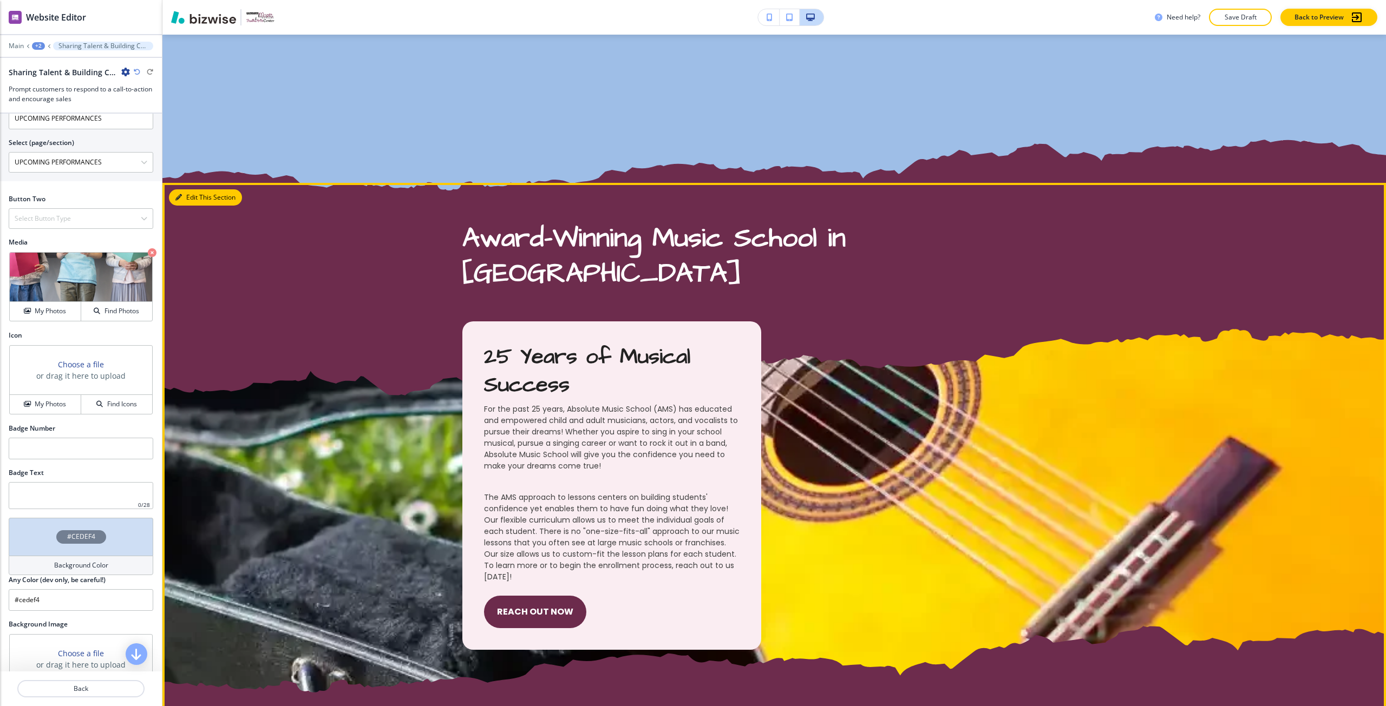
click at [185, 202] on button "Edit This Section" at bounding box center [205, 197] width 73 height 16
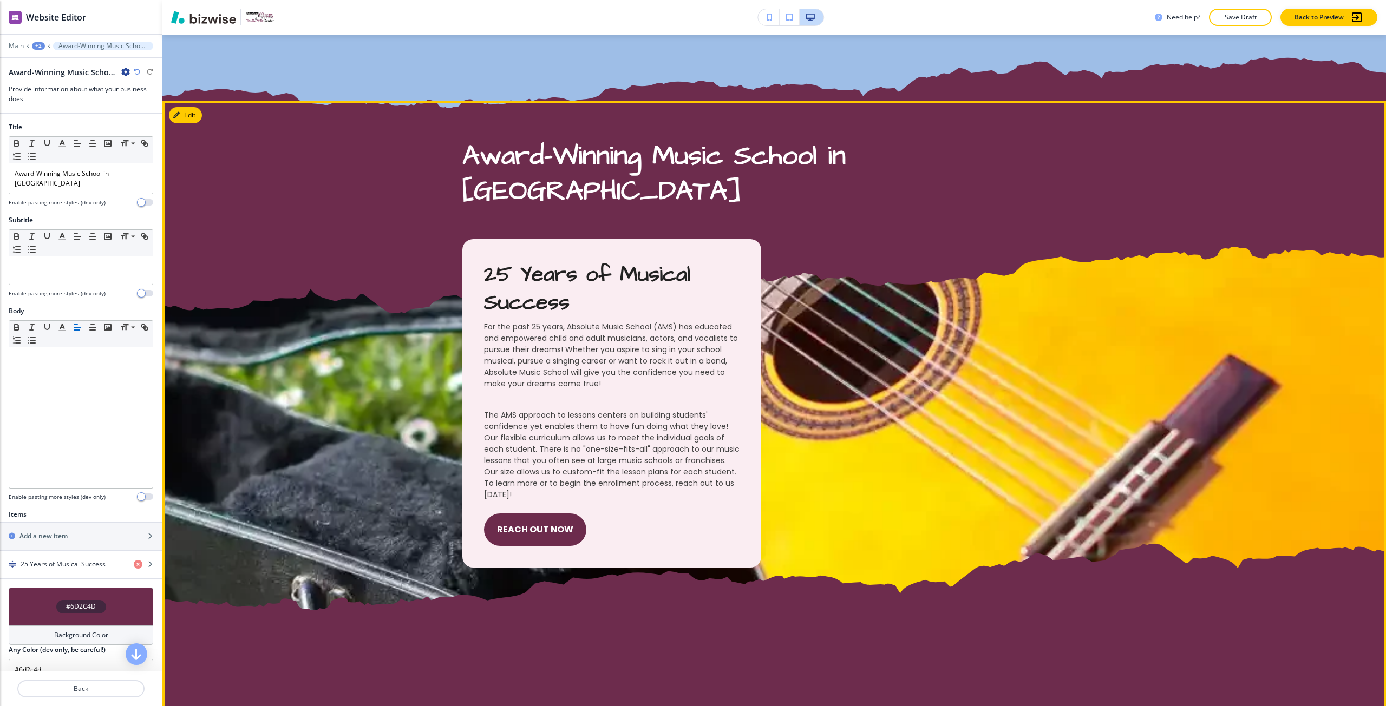
scroll to position [593, 0]
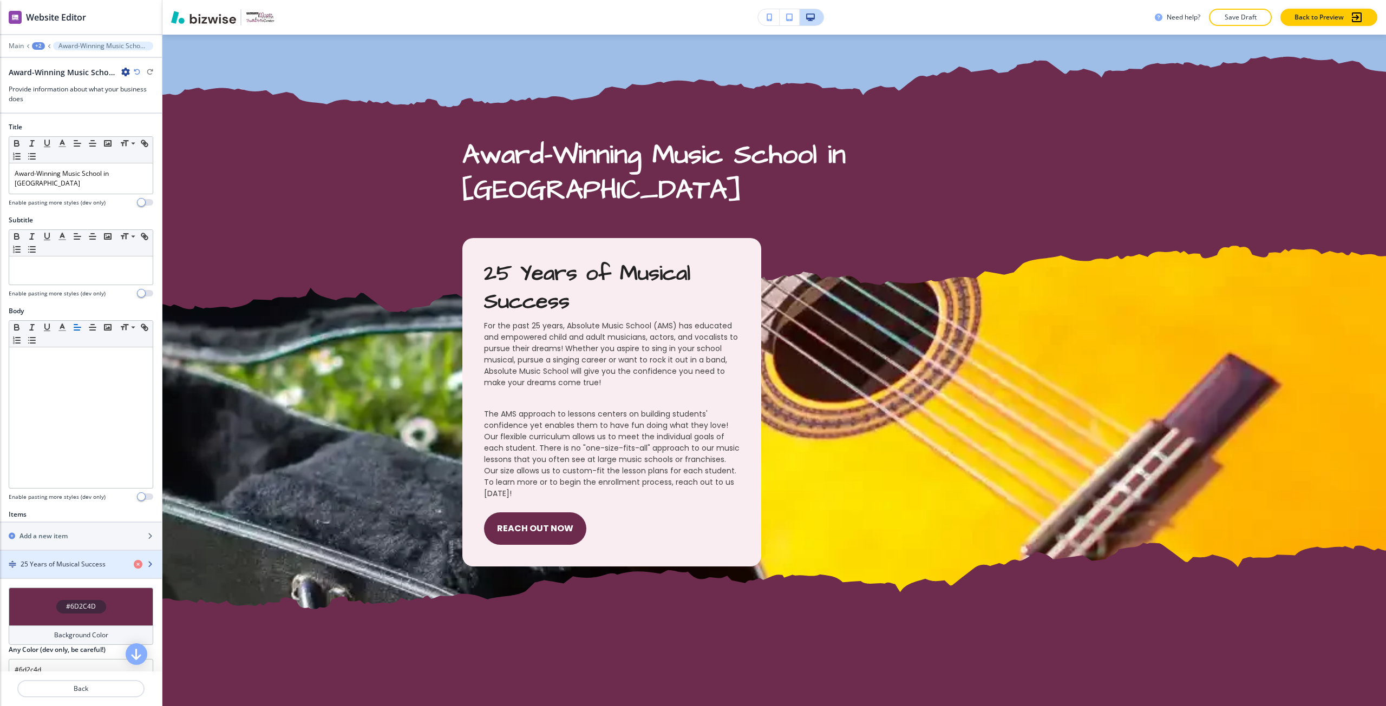
click at [71, 560] on h4 "25 Years of Musical Success" at bounding box center [63, 565] width 85 height 10
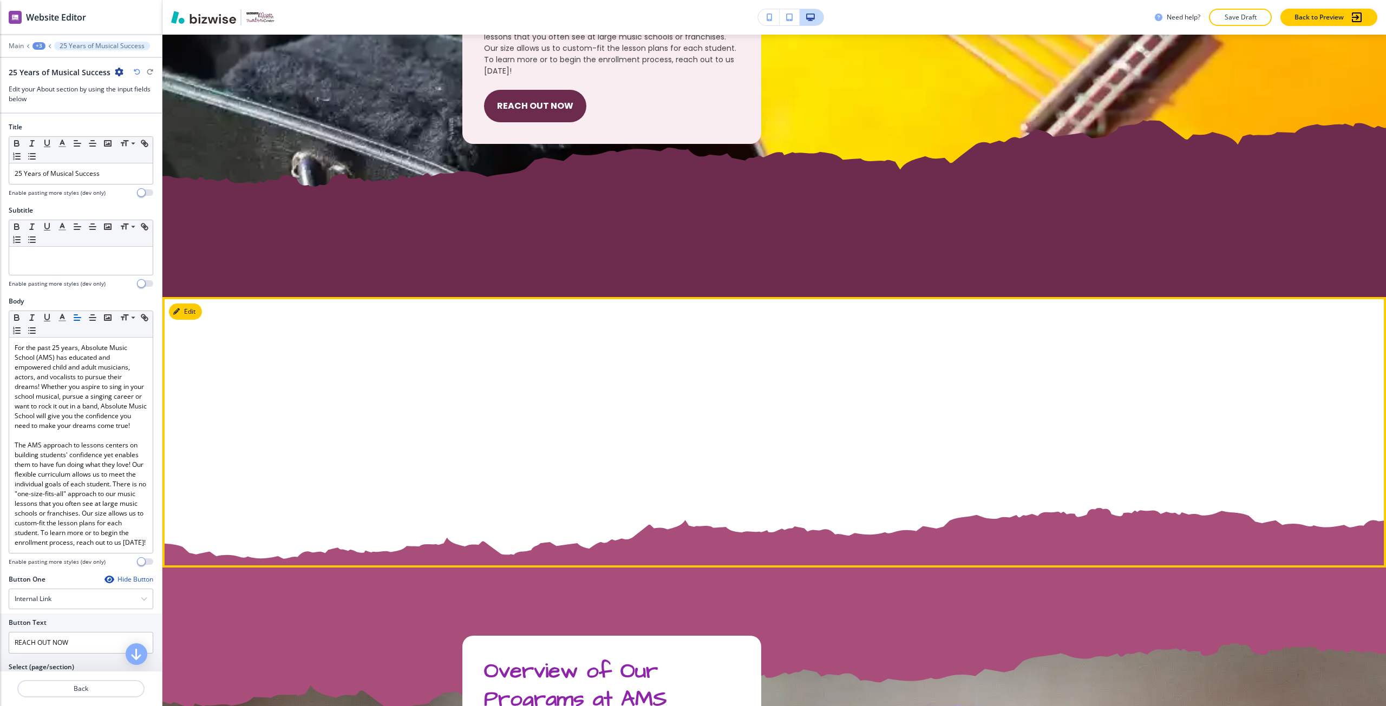
scroll to position [1067, 0]
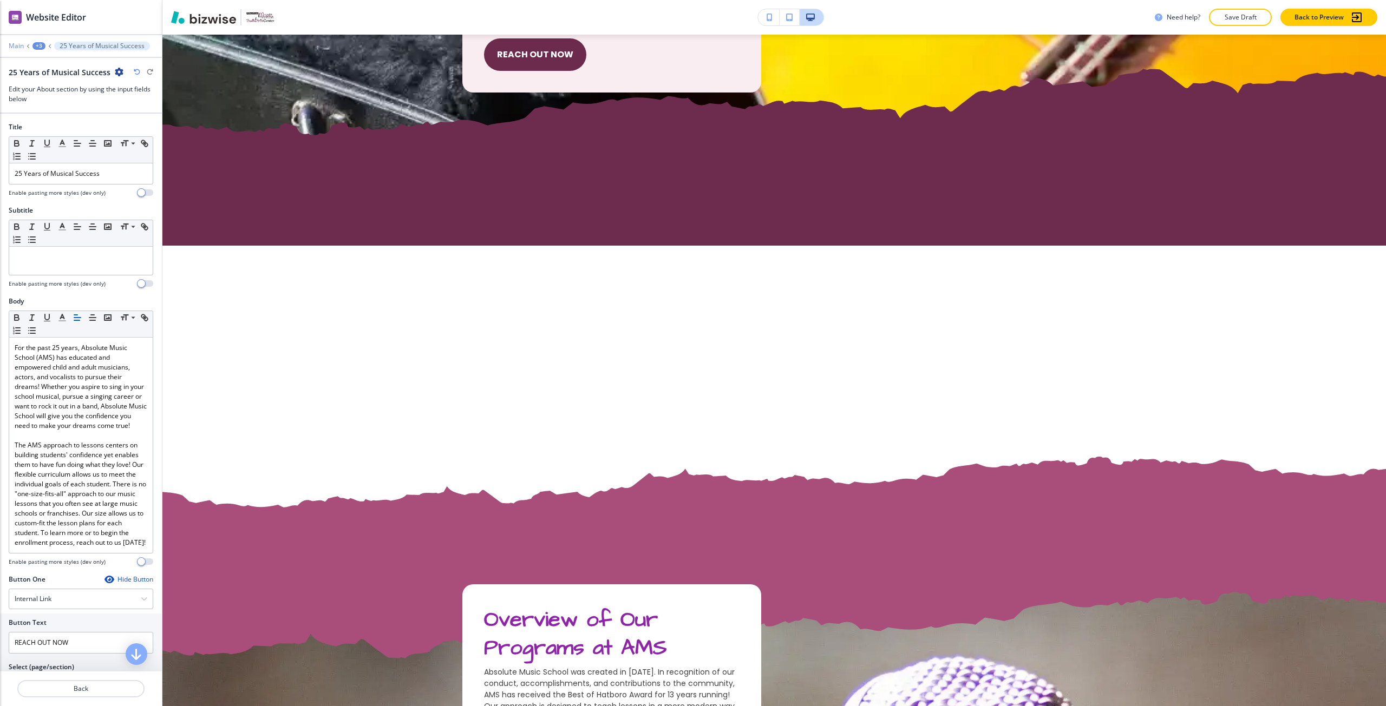
click at [16, 48] on p "Main" at bounding box center [16, 46] width 15 height 8
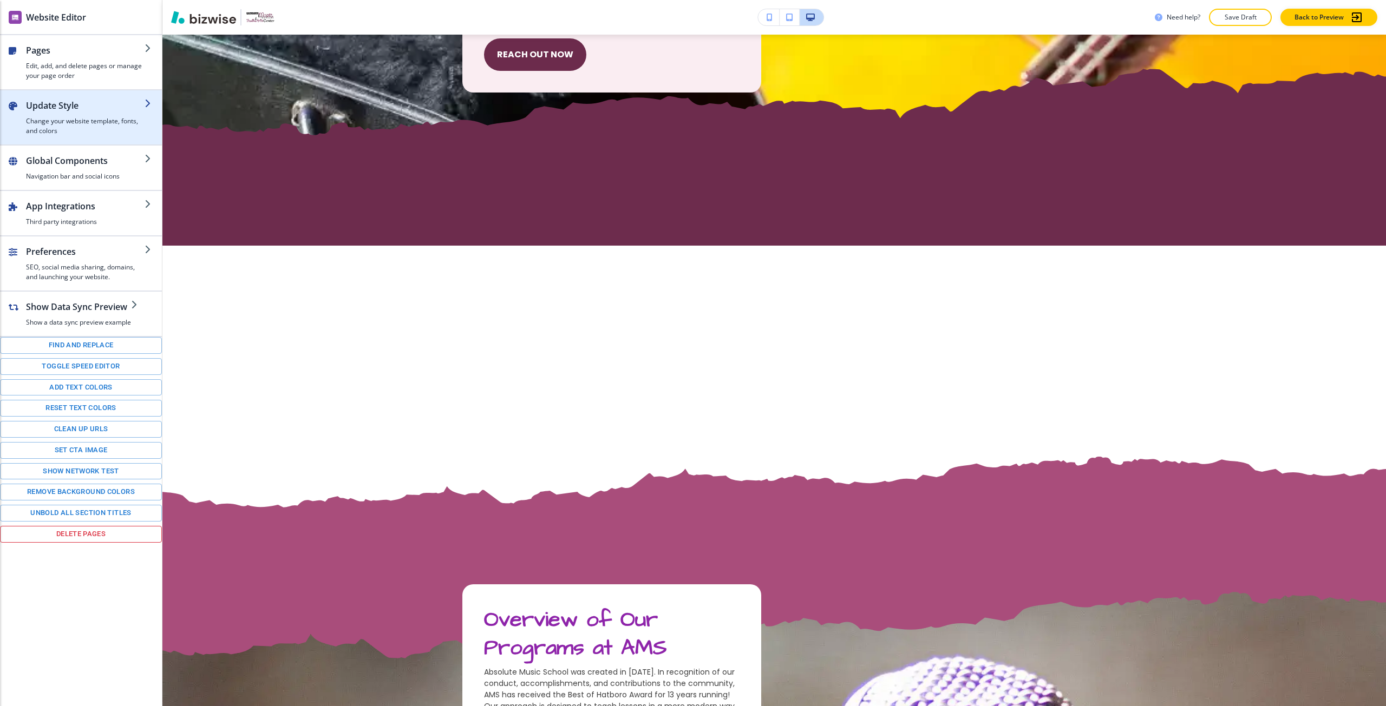
click at [80, 126] on h4 "Change your website template, fonts, and colors" at bounding box center [85, 125] width 119 height 19
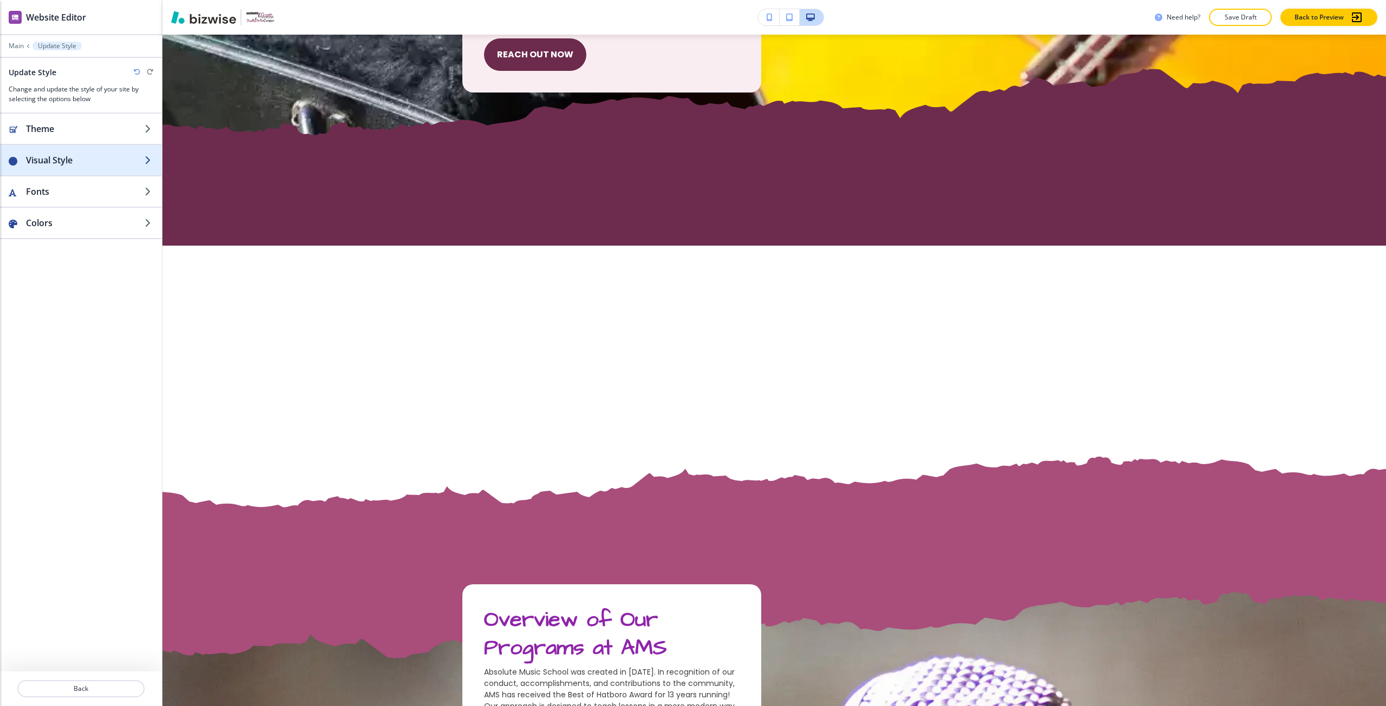
click at [82, 155] on h2 "Visual Style" at bounding box center [85, 160] width 119 height 13
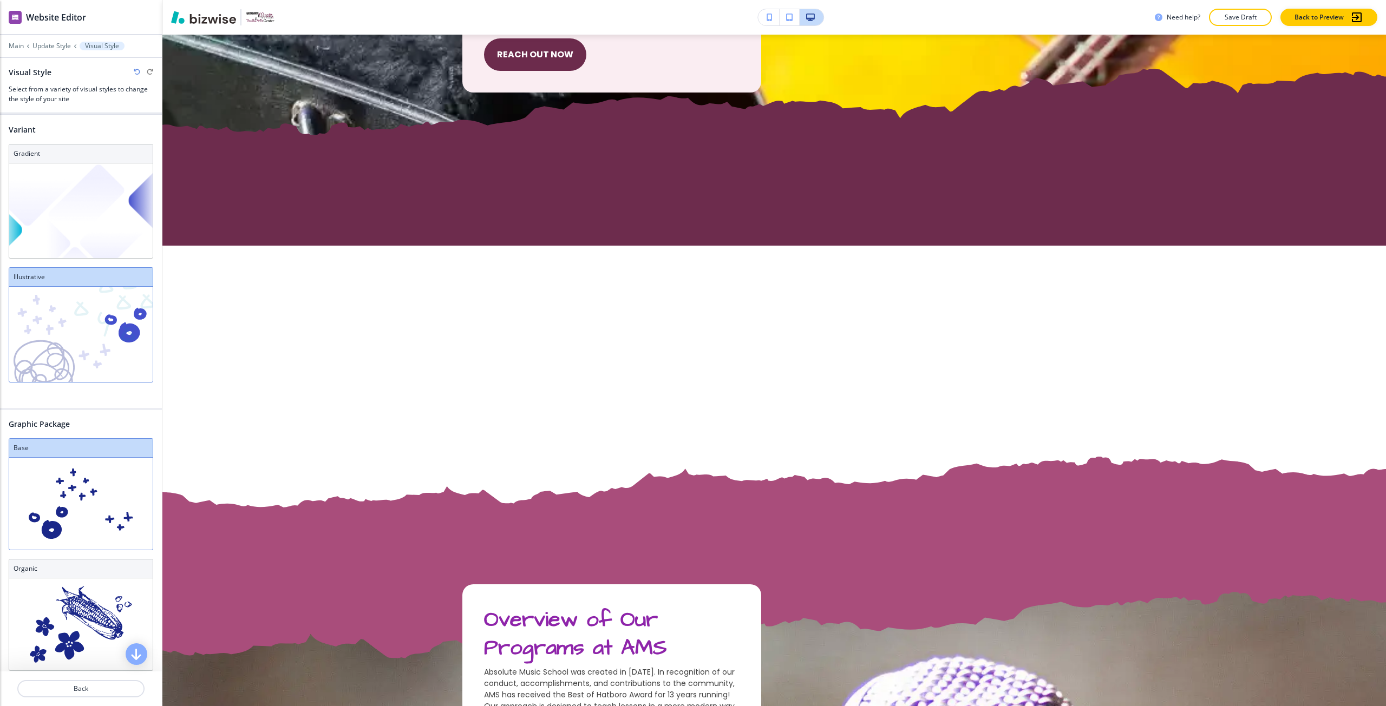
scroll to position [0, 0]
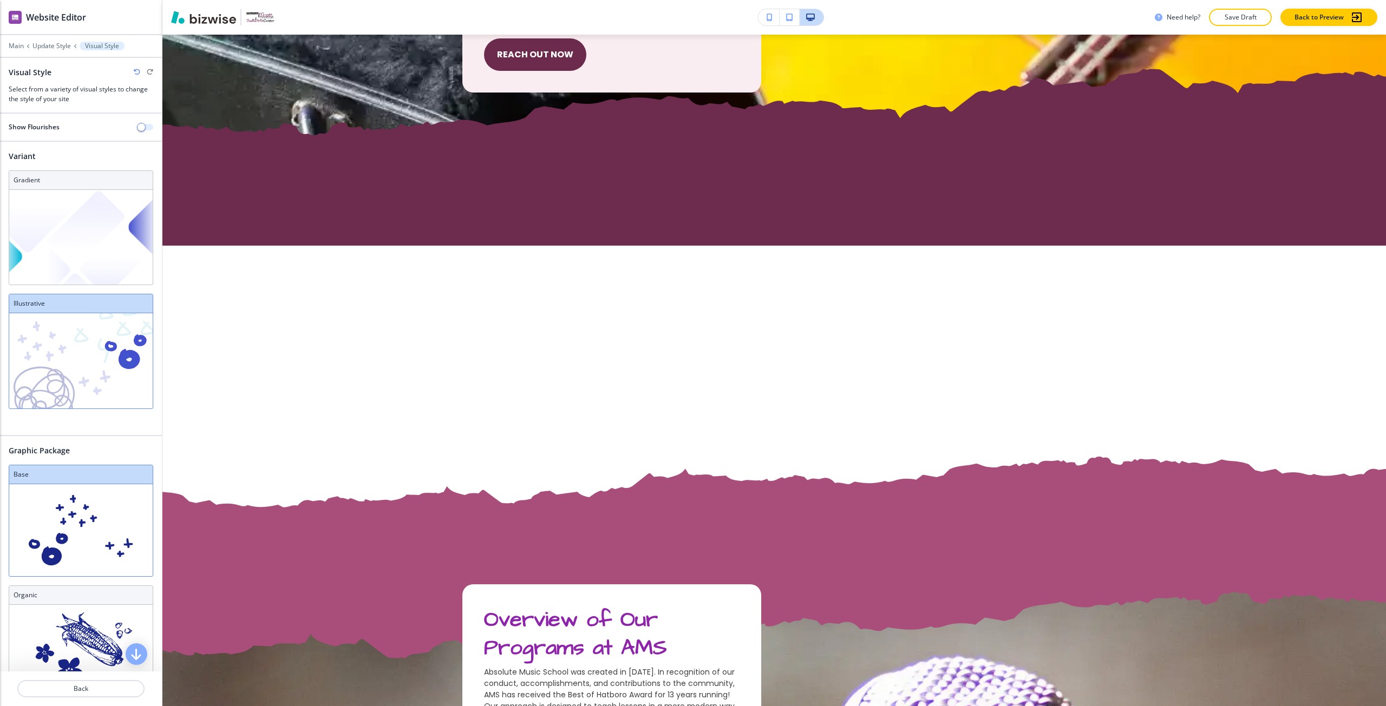
click at [139, 129] on button "button" at bounding box center [145, 127] width 15 height 6
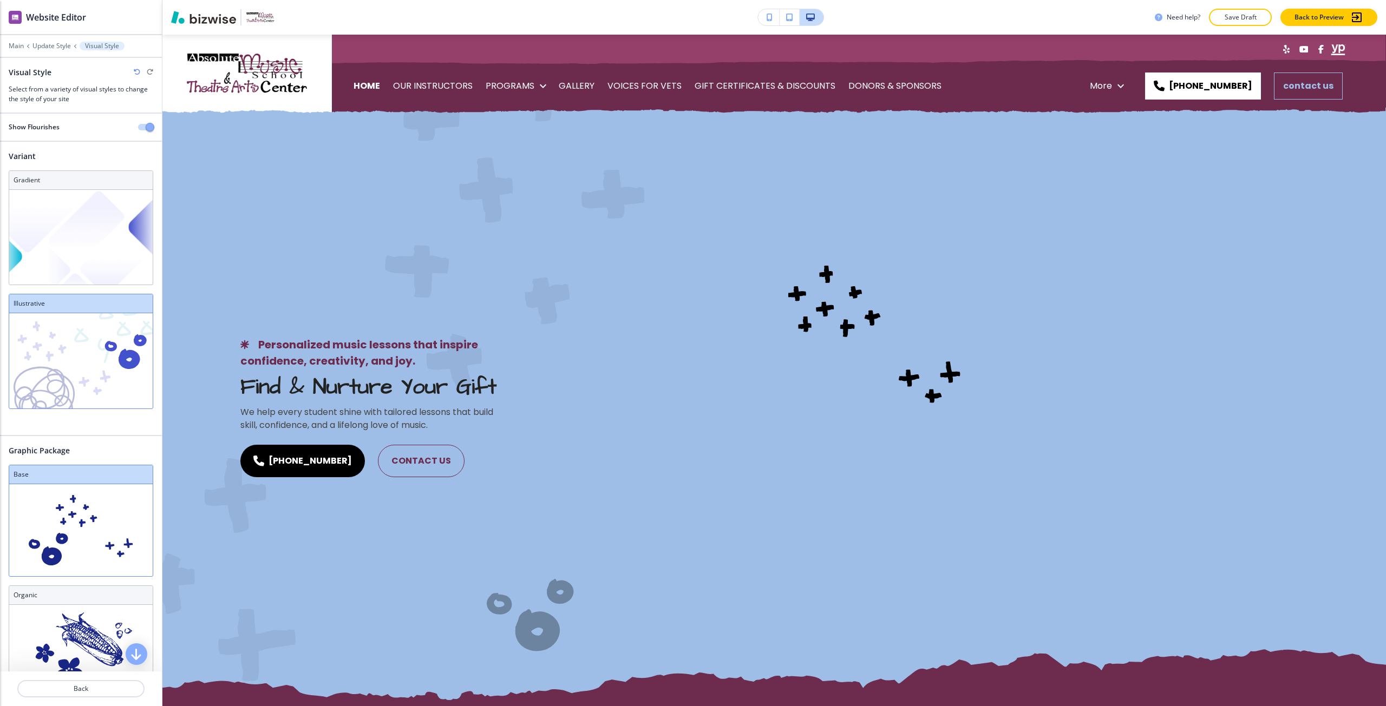
click at [146, 129] on span "button" at bounding box center [150, 127] width 9 height 9
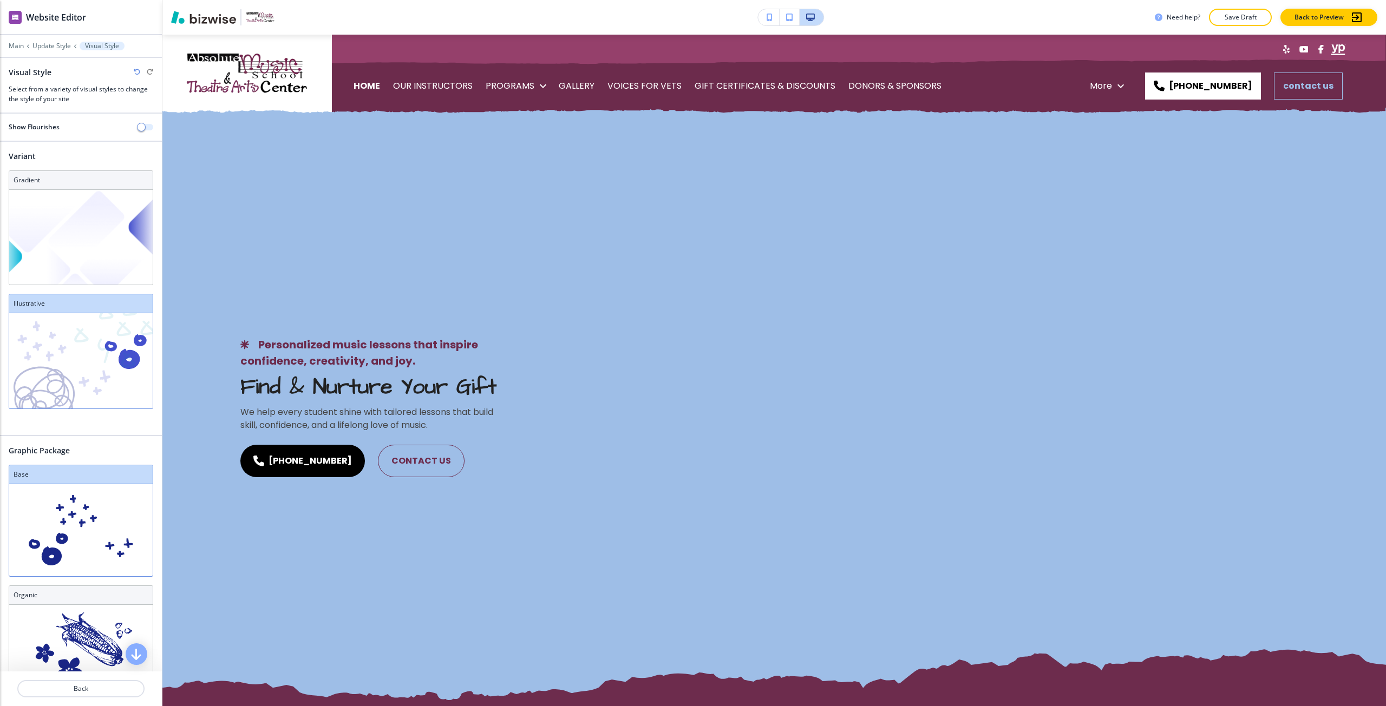
click at [139, 129] on button "button" at bounding box center [145, 127] width 15 height 6
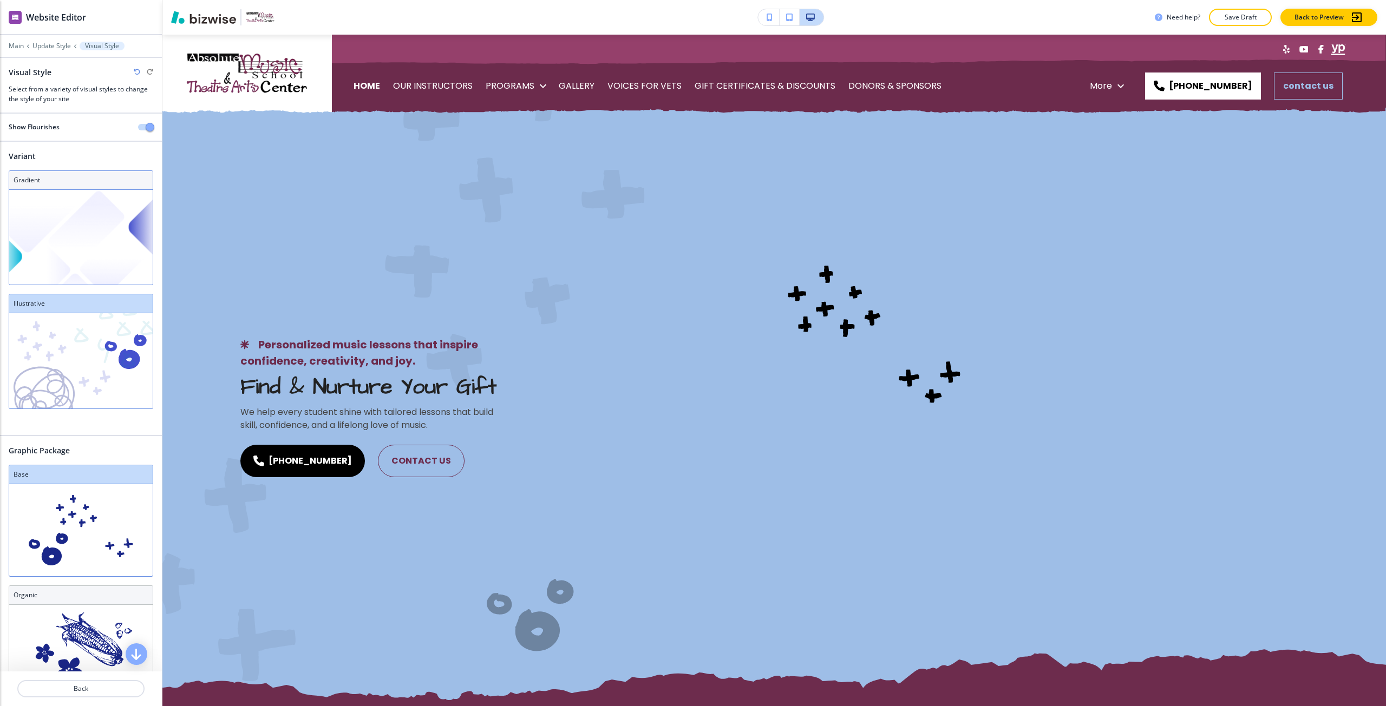
click at [128, 243] on img at bounding box center [80, 237] width 143 height 95
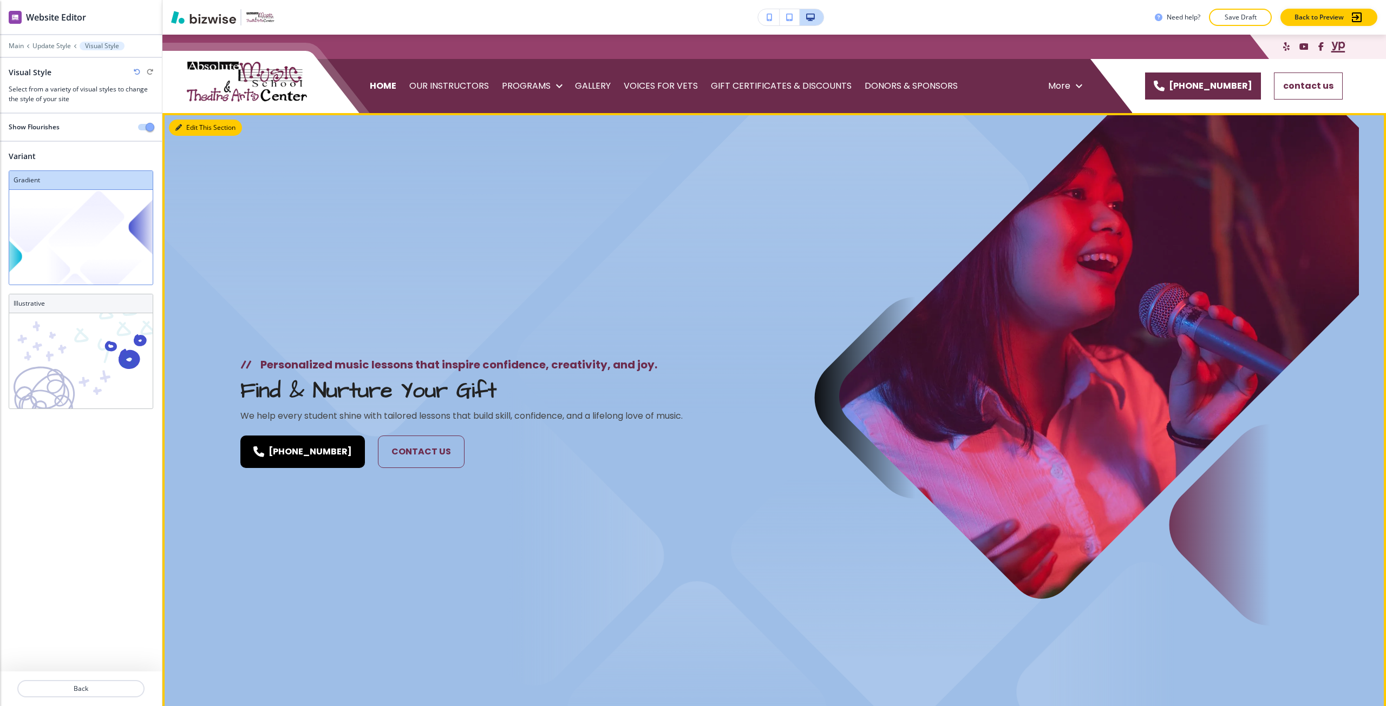
click at [192, 126] on button "Edit This Section" at bounding box center [205, 128] width 73 height 16
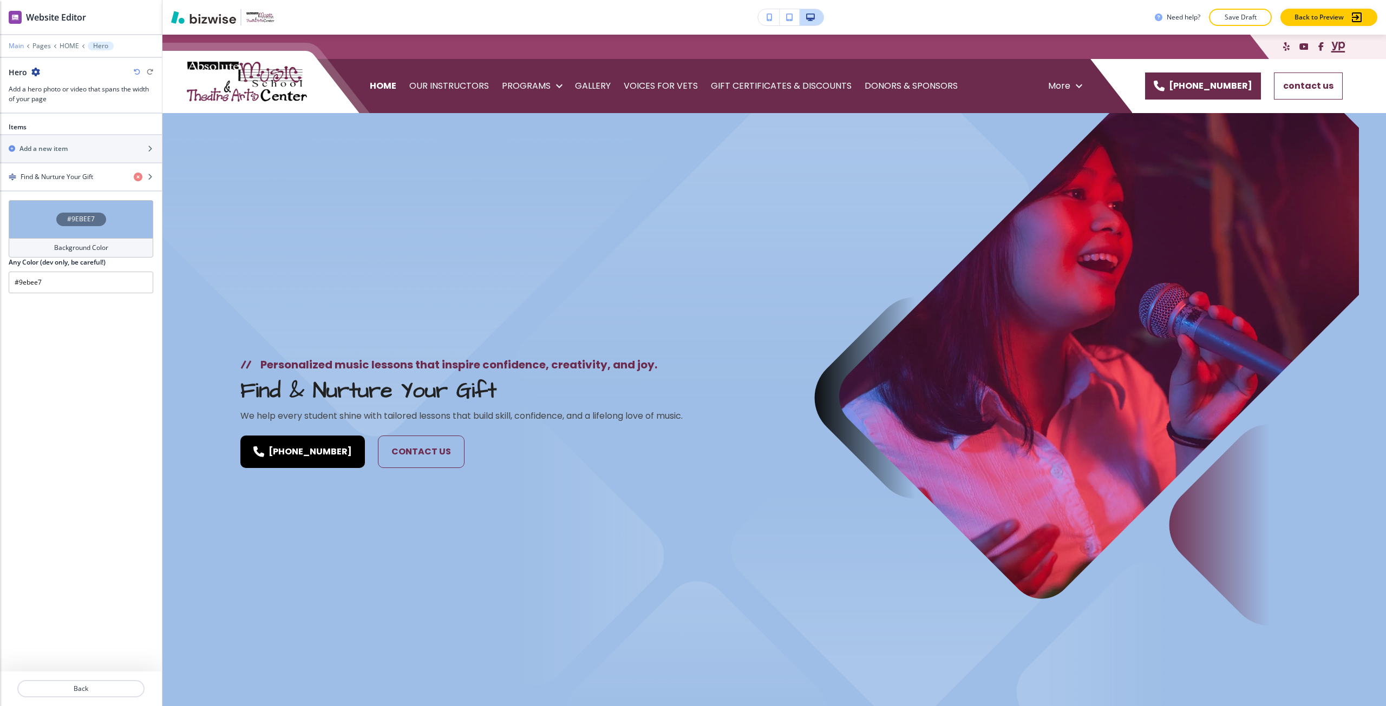
click at [18, 45] on p "Main" at bounding box center [16, 46] width 15 height 8
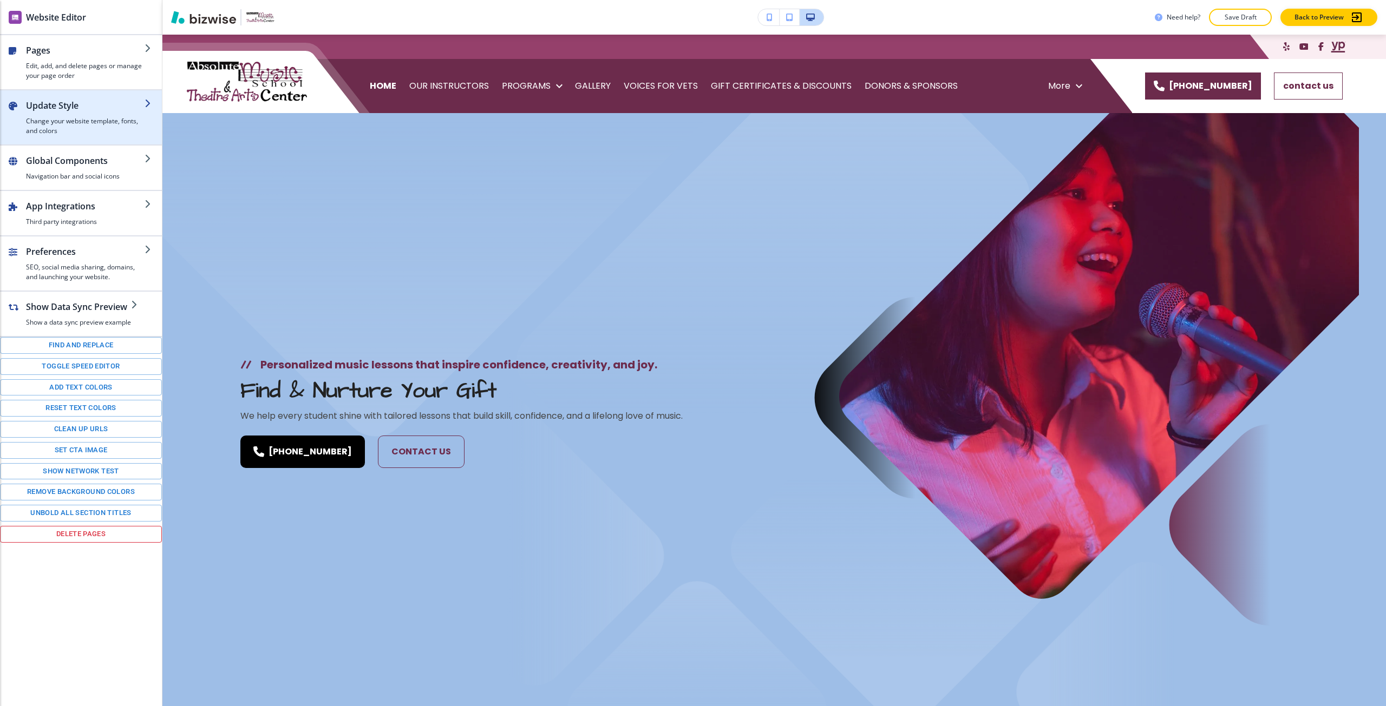
click at [84, 123] on h4 "Change your website template, fonts, and colors" at bounding box center [85, 125] width 119 height 19
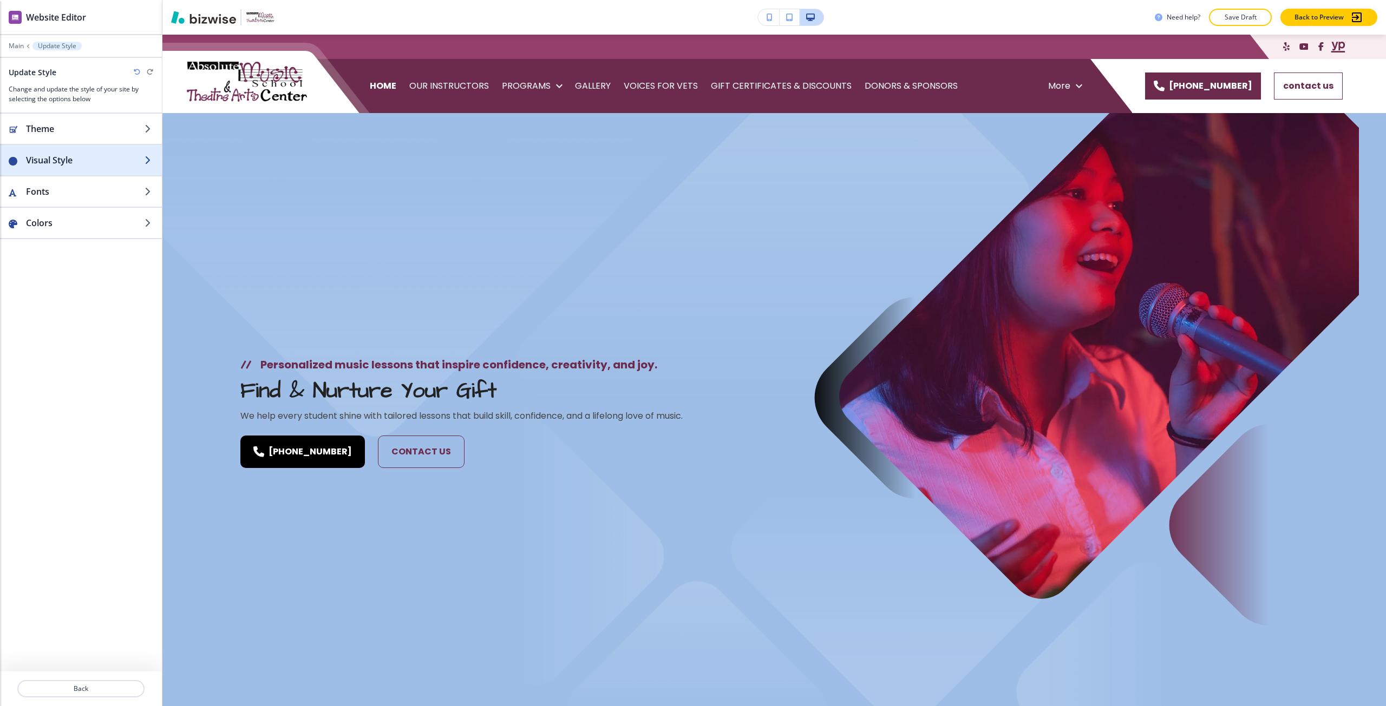
click at [88, 163] on h2 "Visual Style" at bounding box center [85, 160] width 119 height 13
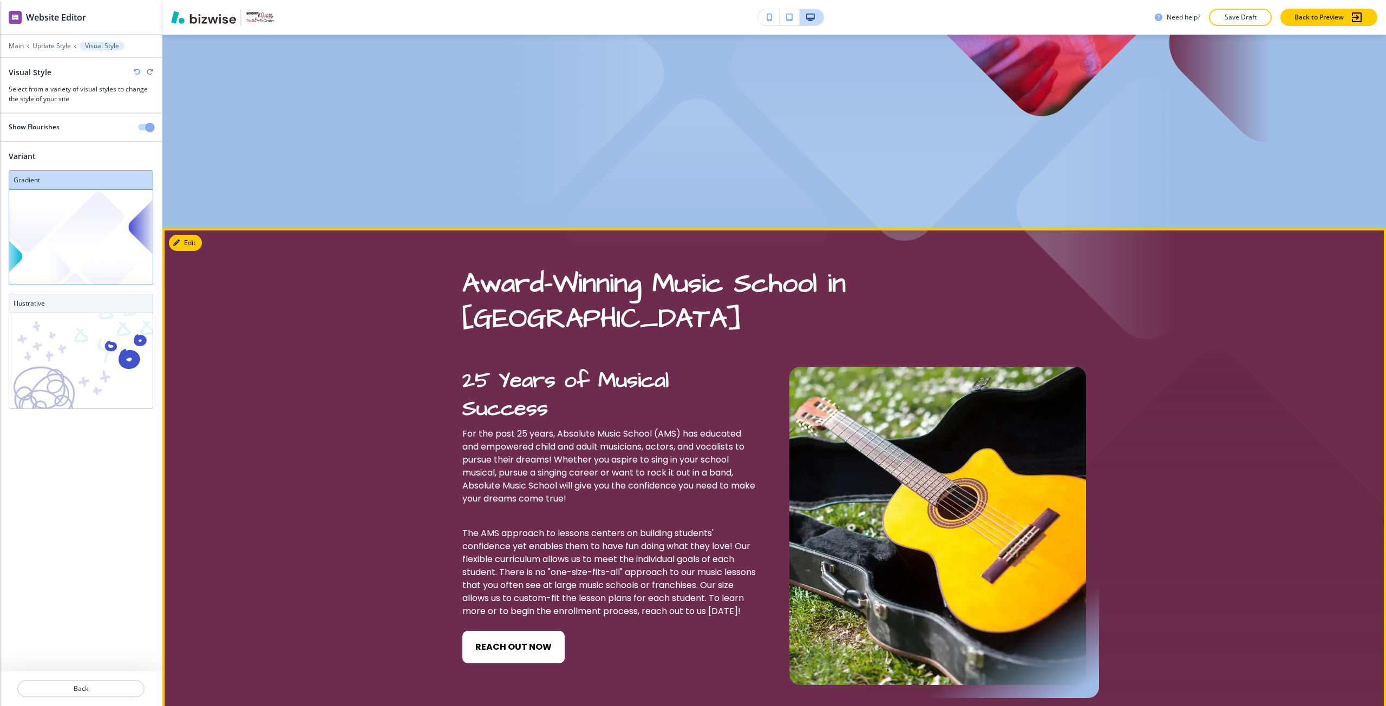
scroll to position [487, 0]
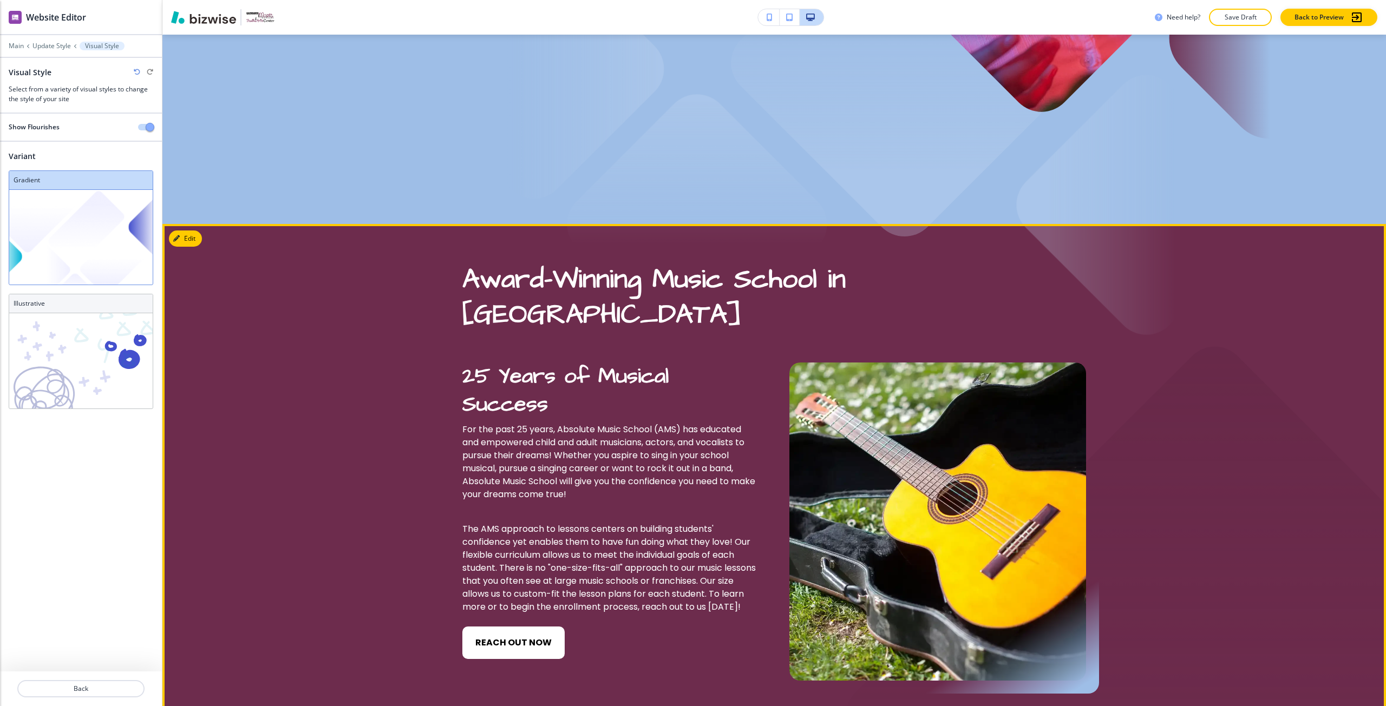
click at [188, 250] on section "Award-Winning Music School in Montgomery County 25 Years of Musical Success For…" at bounding box center [773, 478] width 1223 height 508
click at [183, 244] on button "Edit This Section" at bounding box center [205, 239] width 73 height 16
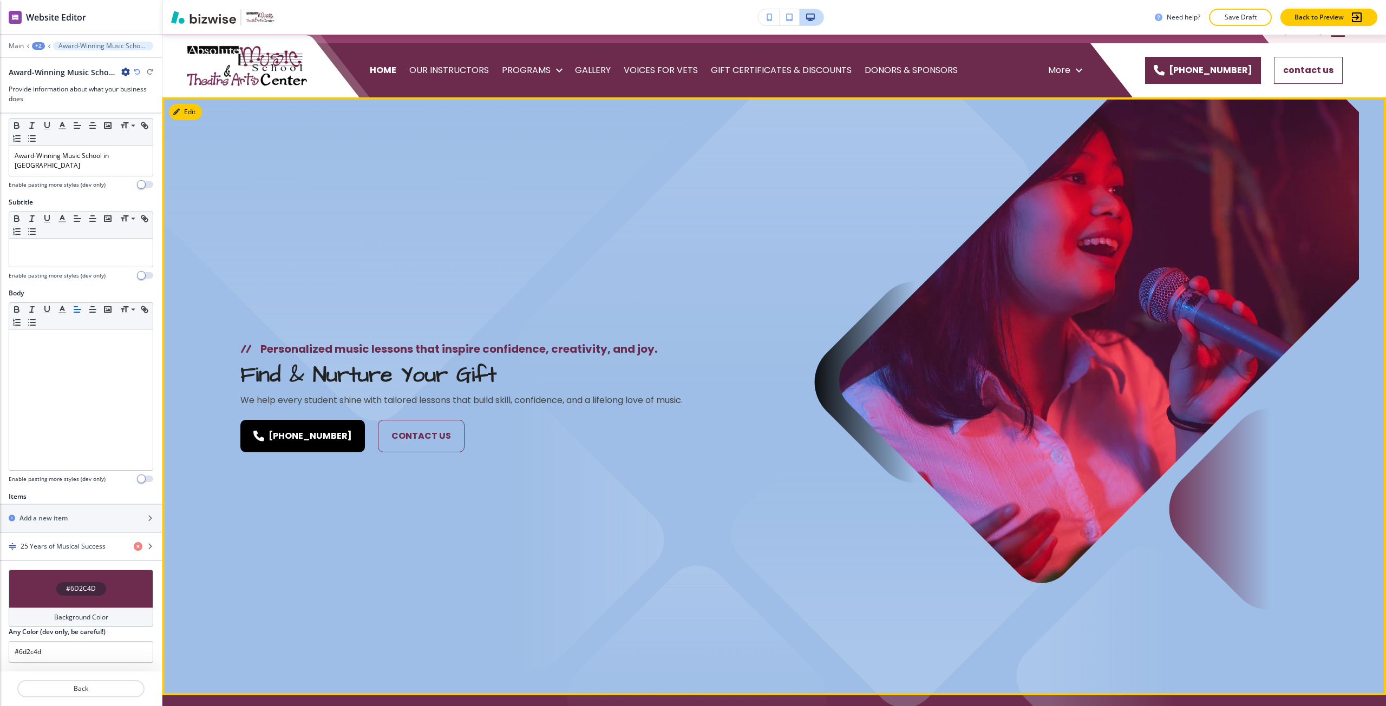
scroll to position [0, 0]
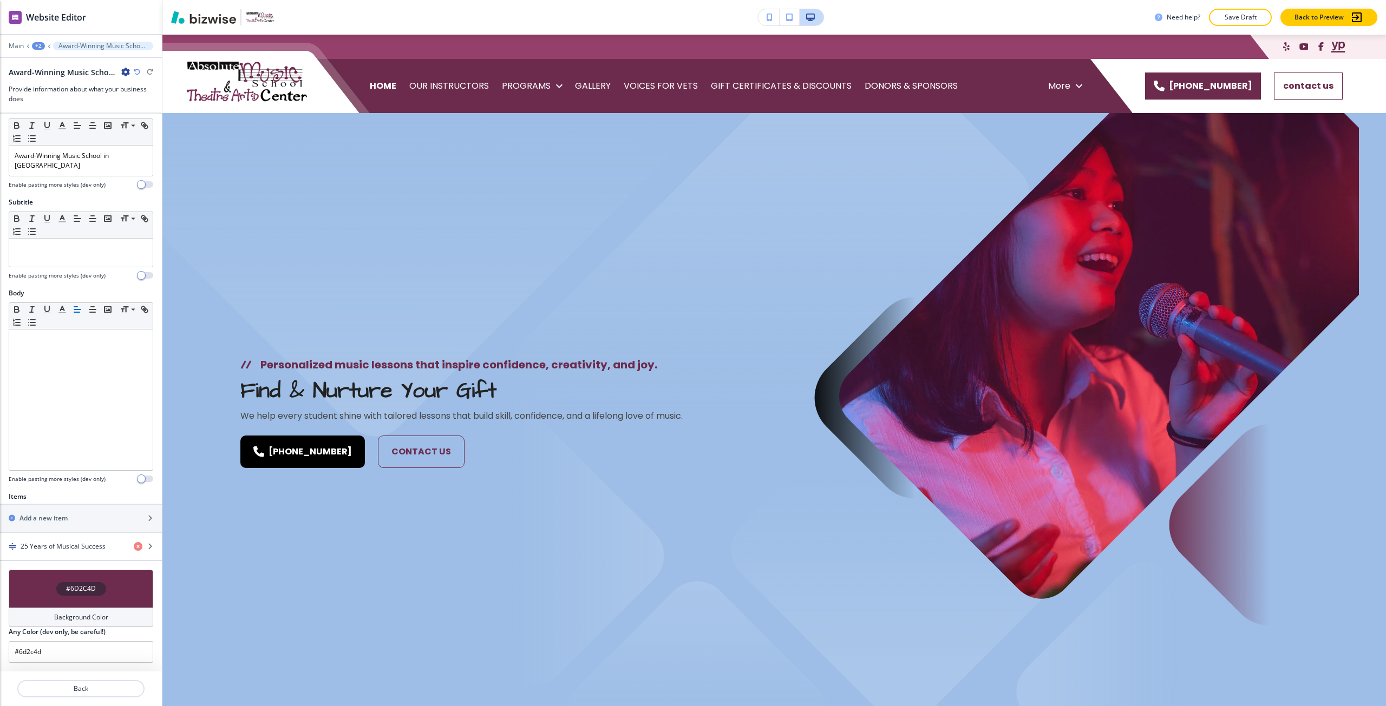
click at [41, 47] on div "+2" at bounding box center [38, 46] width 13 height 8
click at [69, 77] on button "HOME" at bounding box center [66, 82] width 69 height 19
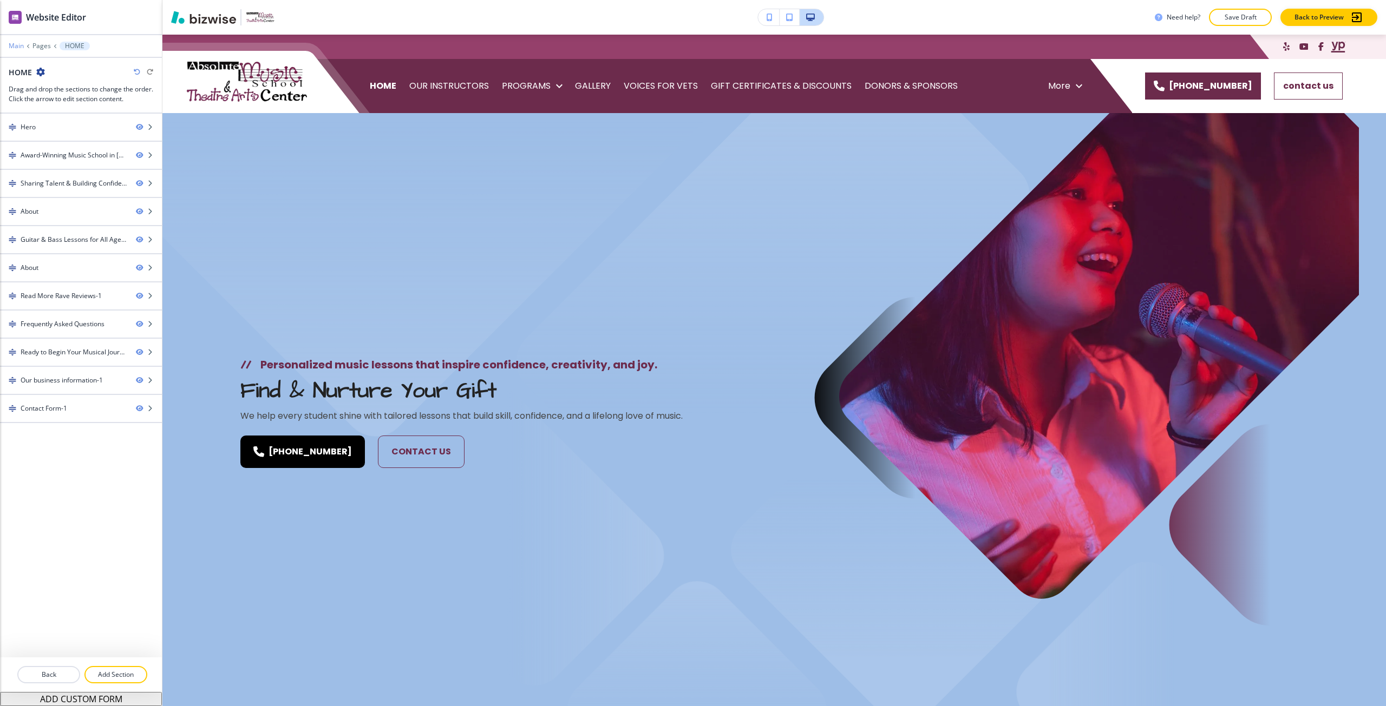
click at [23, 45] on p "Main" at bounding box center [16, 46] width 15 height 8
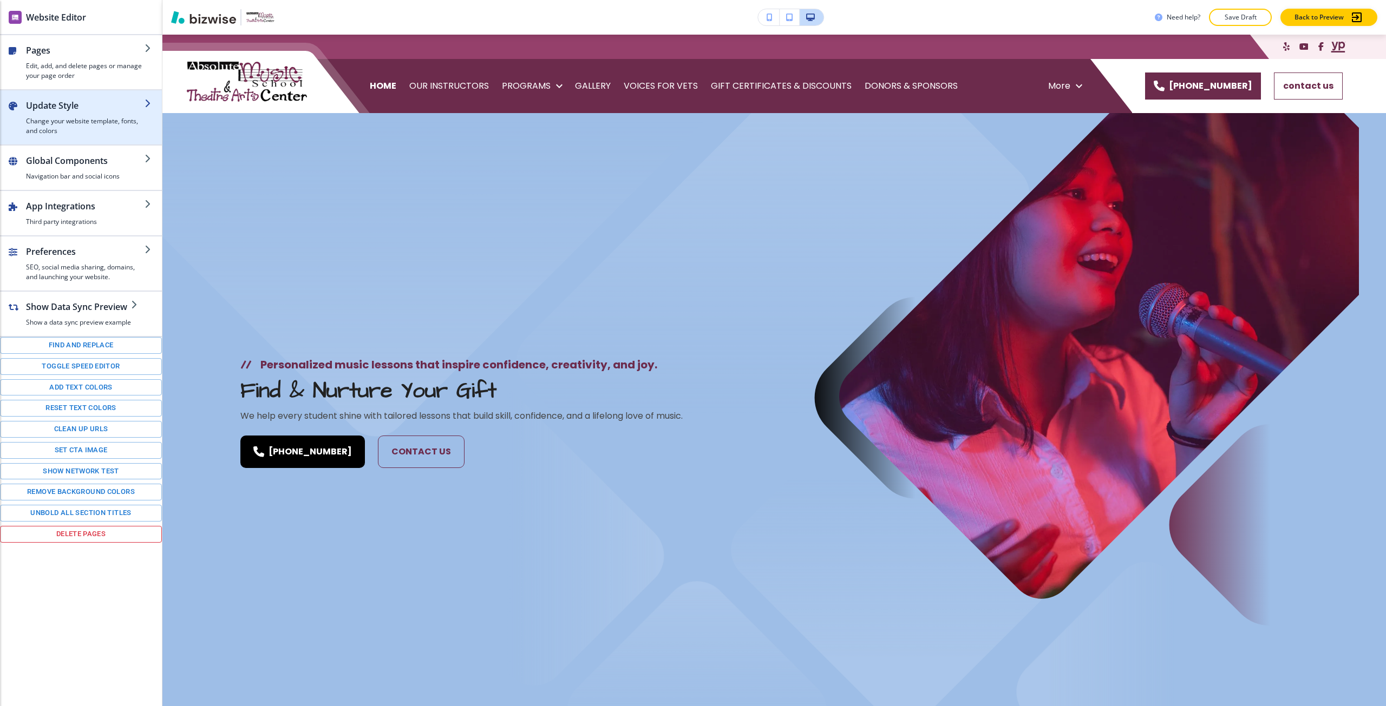
click at [77, 122] on h4 "Change your website template, fonts, and colors" at bounding box center [85, 125] width 119 height 19
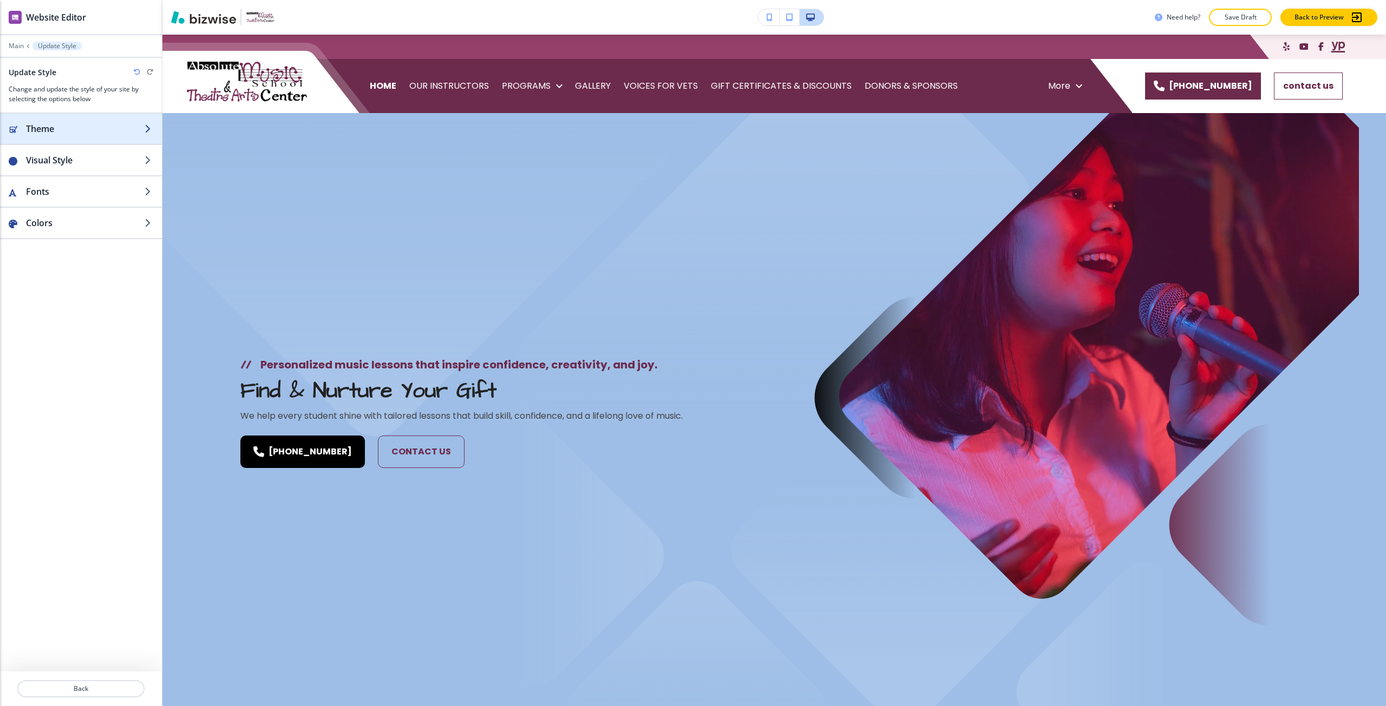
click at [79, 132] on h2 "Theme" at bounding box center [85, 128] width 119 height 13
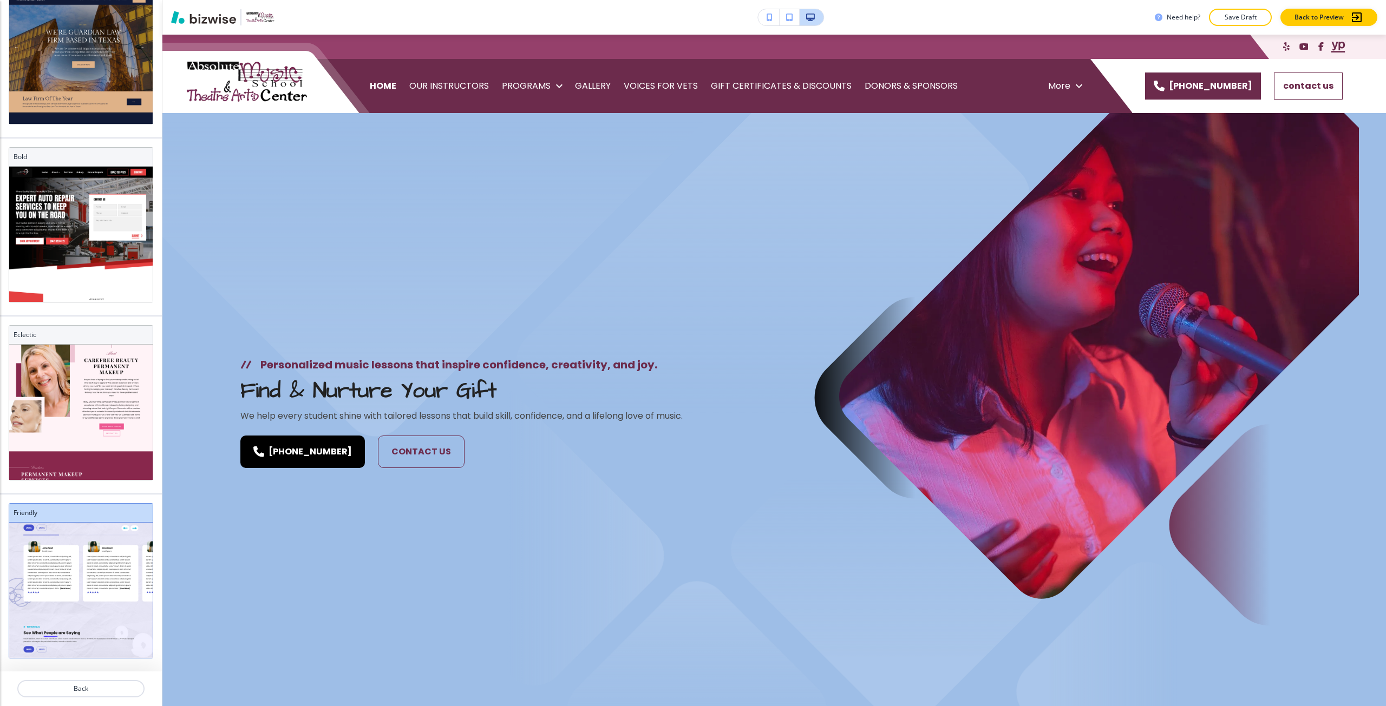
scroll to position [1580, 0]
click at [100, 690] on p "Back" at bounding box center [80, 689] width 125 height 10
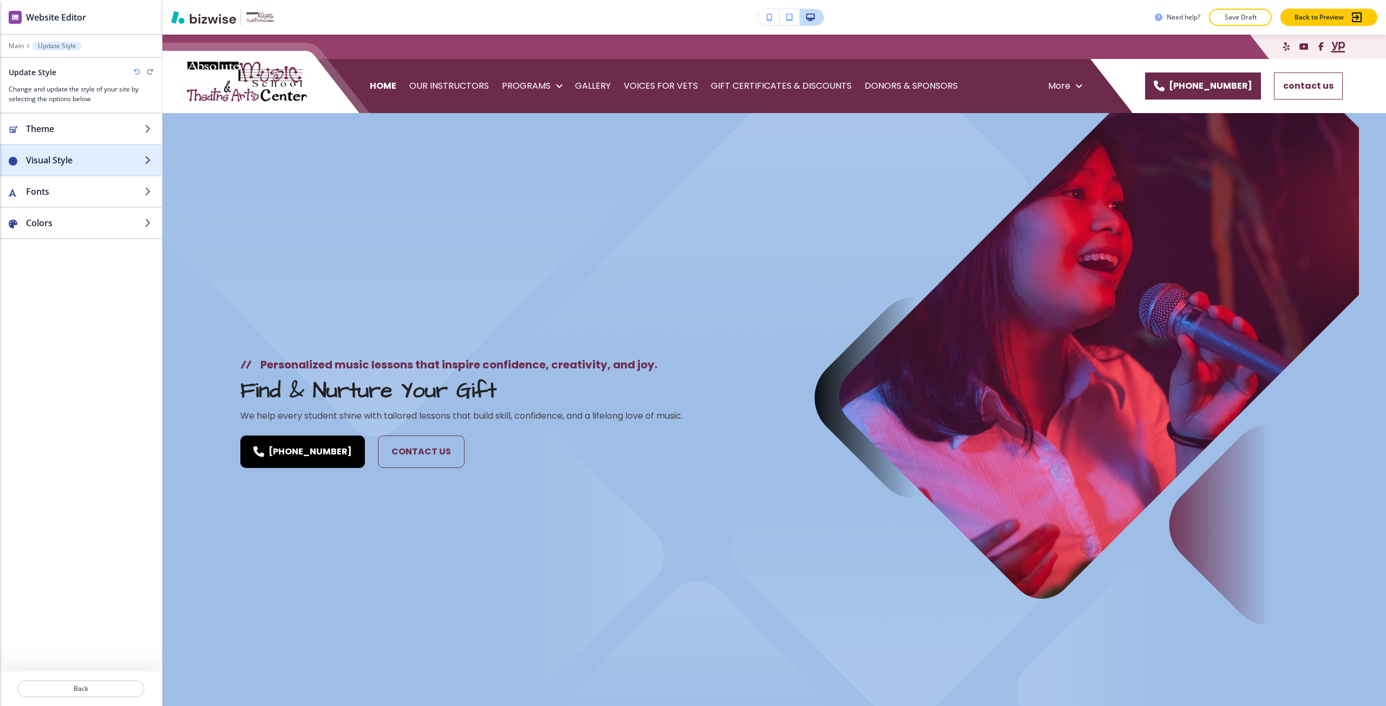
click at [89, 156] on h2 "Visual Style" at bounding box center [85, 160] width 119 height 13
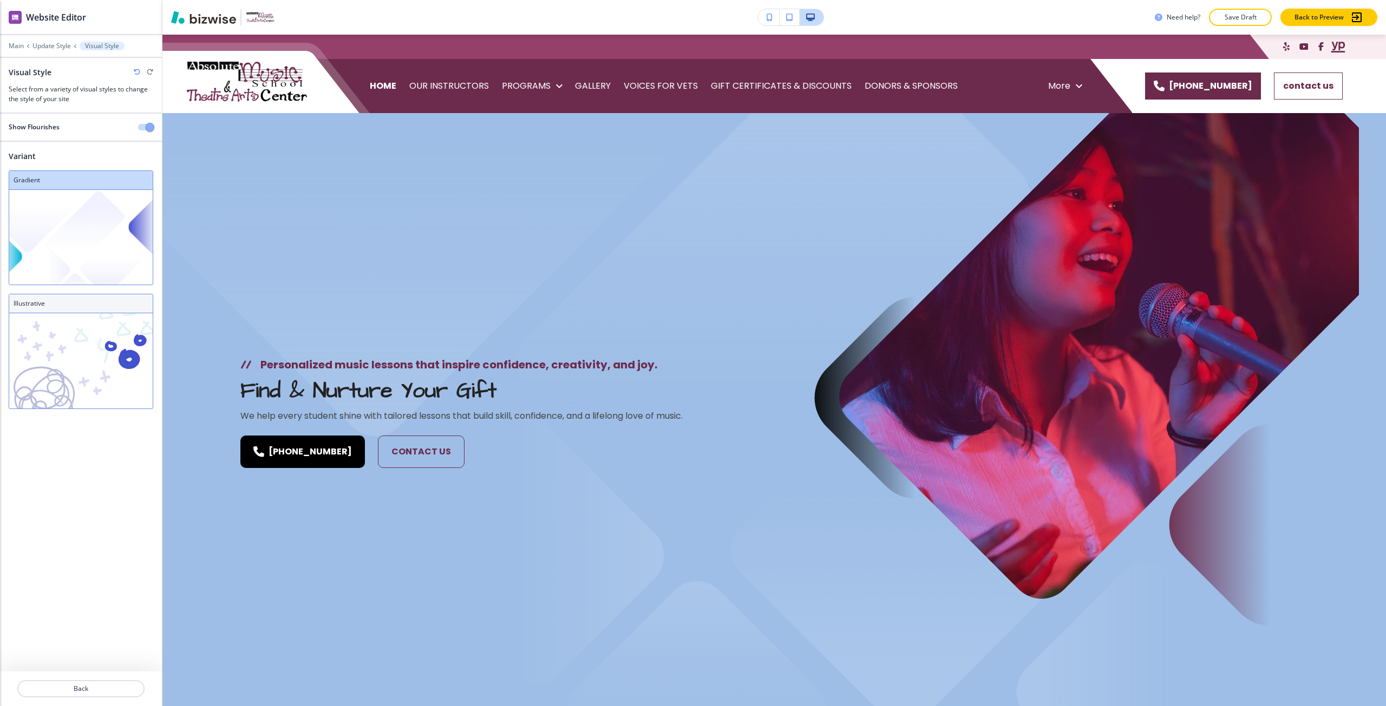
click at [93, 313] on div "Illustrative" at bounding box center [80, 303] width 143 height 19
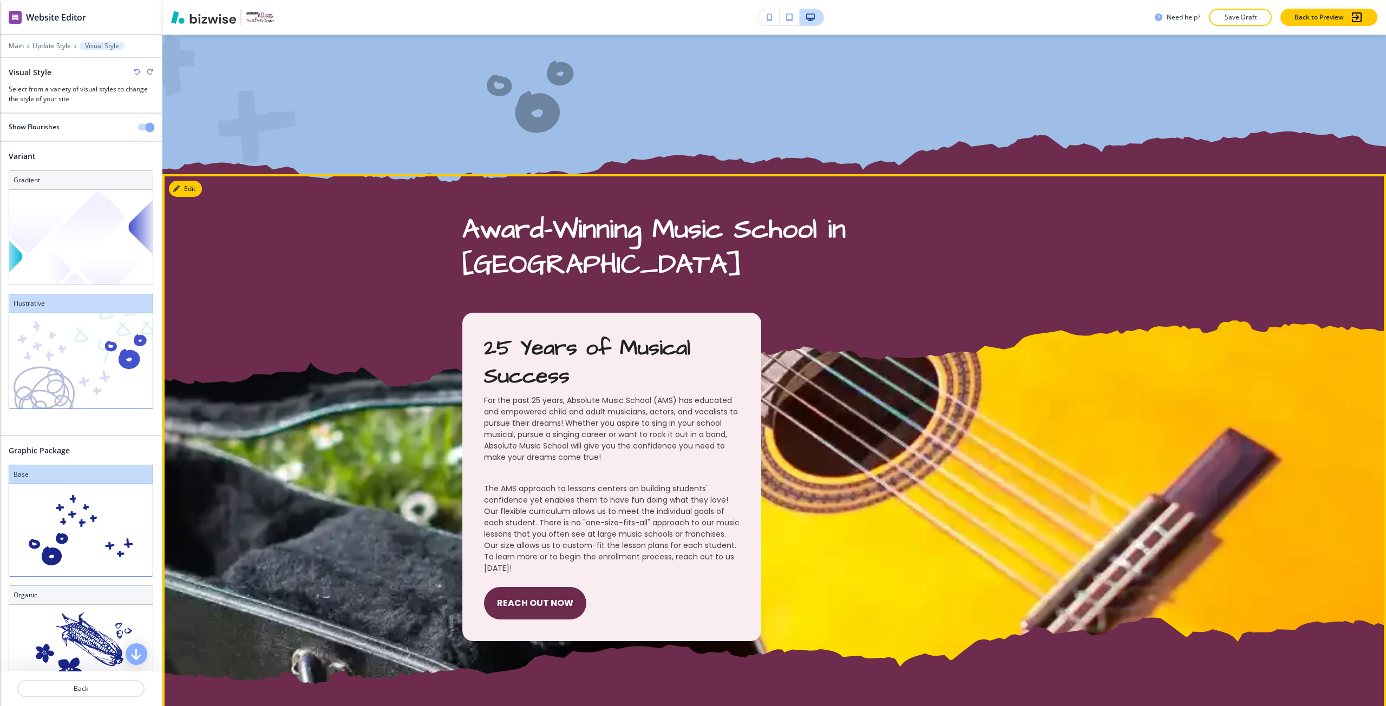
scroll to position [541, 0]
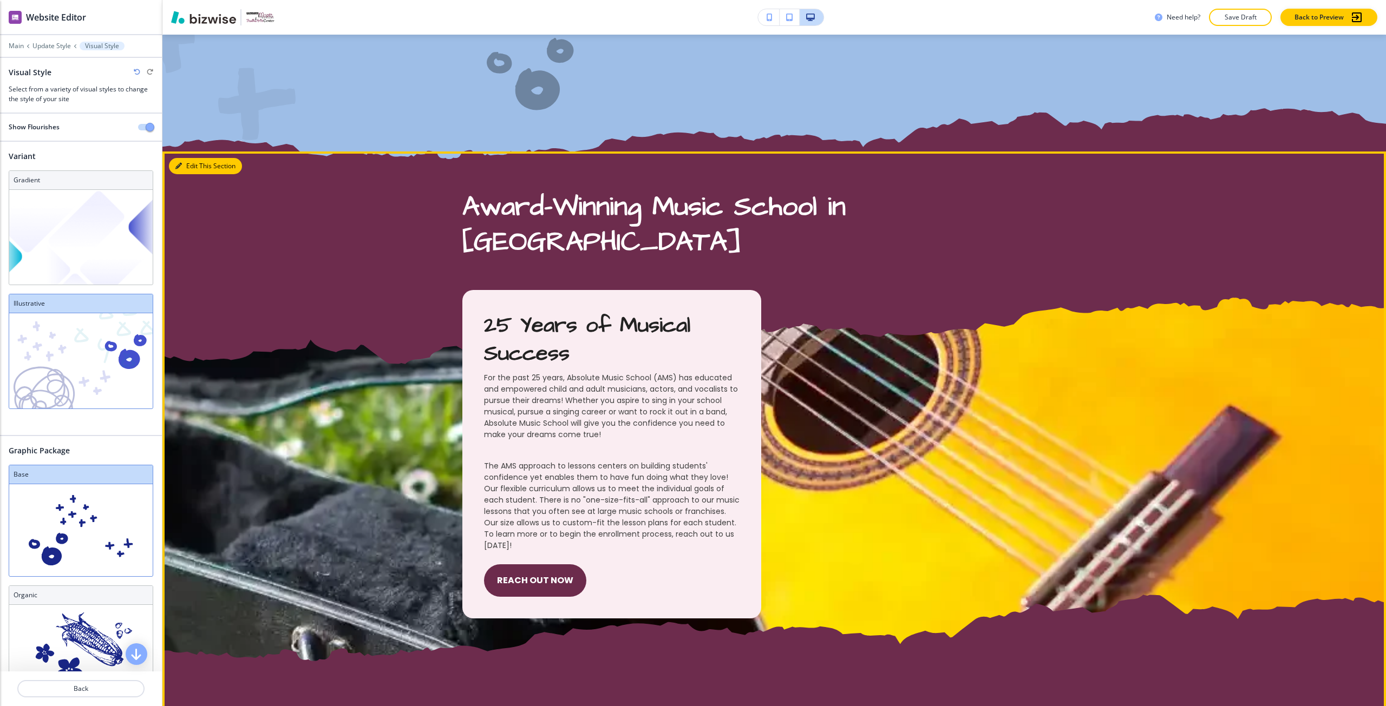
click at [172, 166] on button "Edit This Section" at bounding box center [205, 166] width 73 height 16
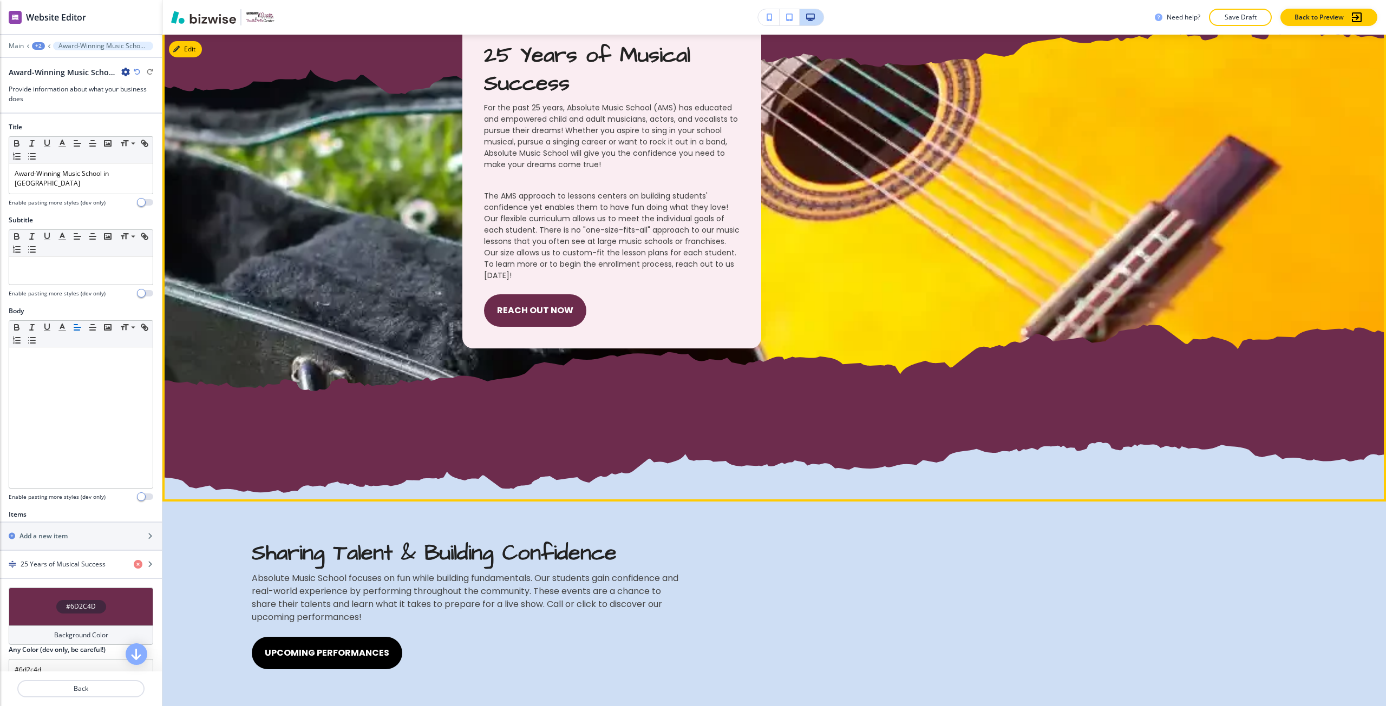
scroll to position [647, 0]
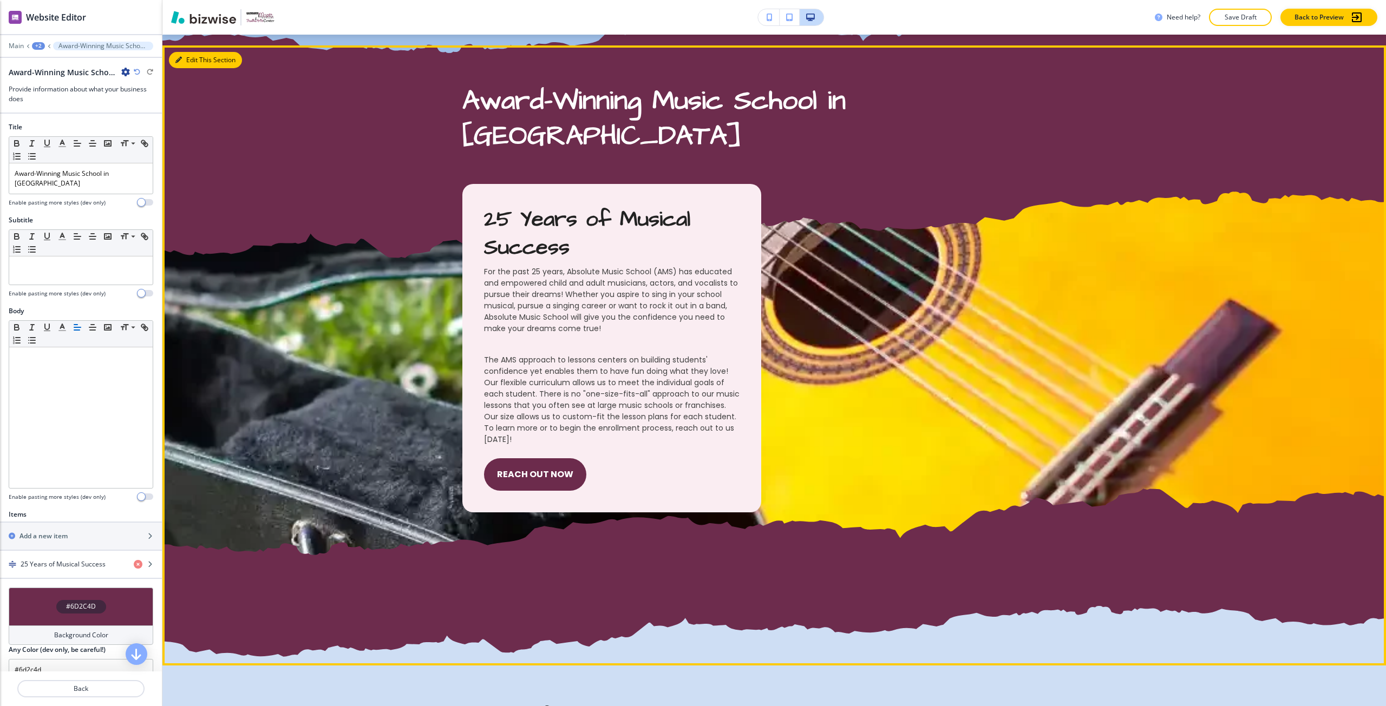
click at [182, 61] on button "Edit This Section" at bounding box center [205, 60] width 73 height 16
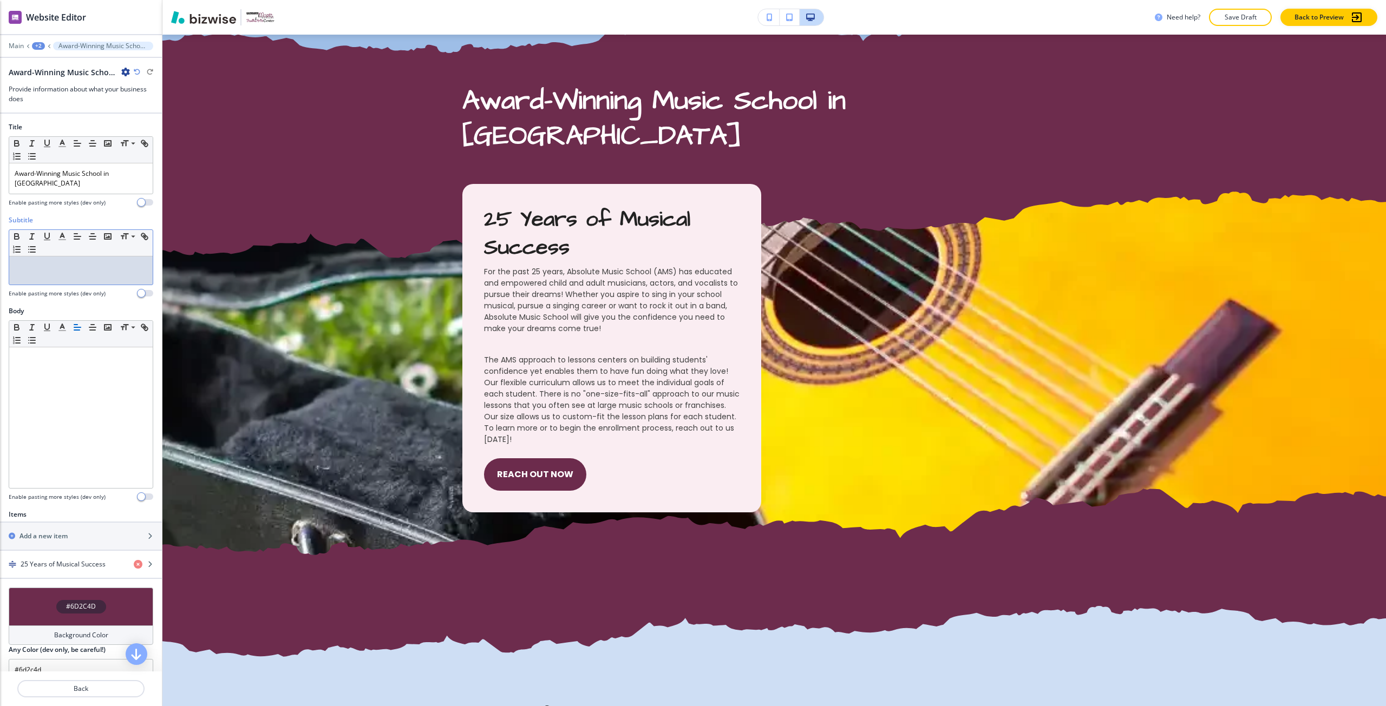
click at [63, 271] on p at bounding box center [81, 267] width 133 height 10
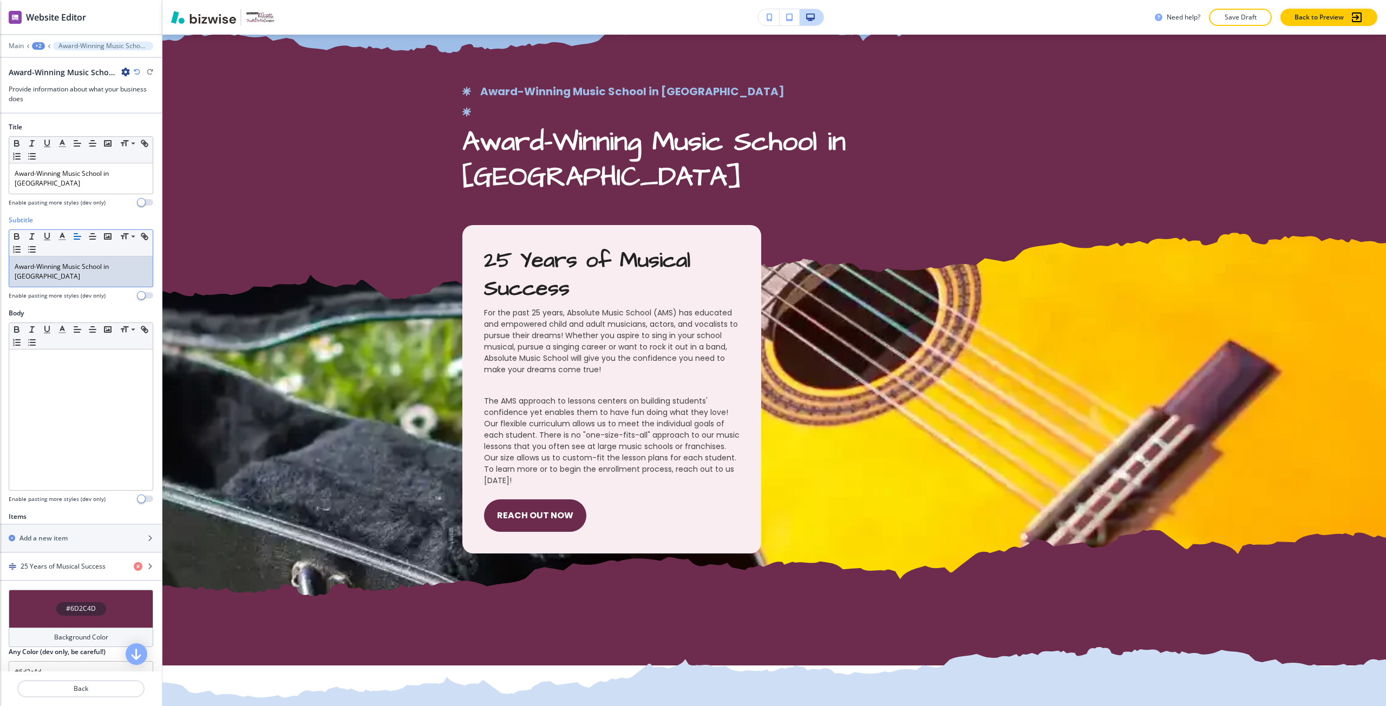
scroll to position [0, 0]
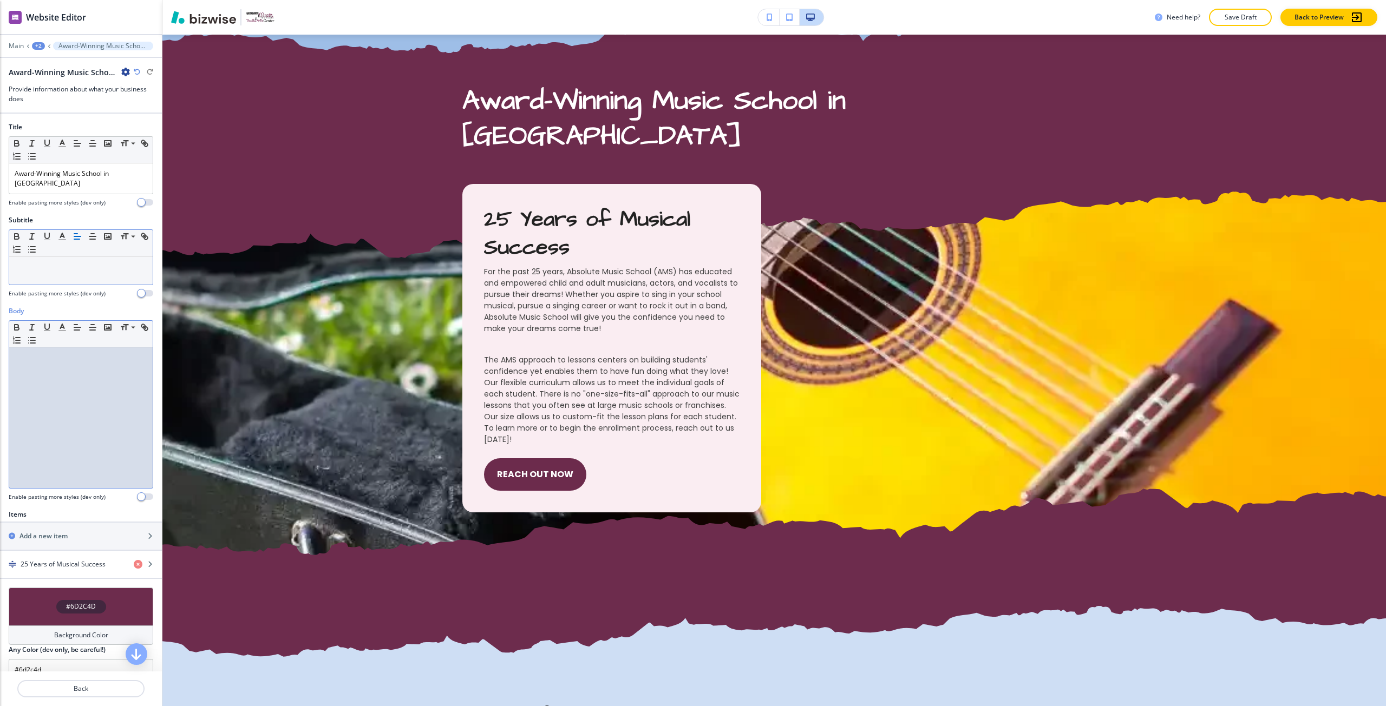
click at [96, 371] on div at bounding box center [80, 417] width 143 height 141
click at [88, 182] on p "Award-Winning Music School in Montgomery County" at bounding box center [81, 178] width 133 height 19
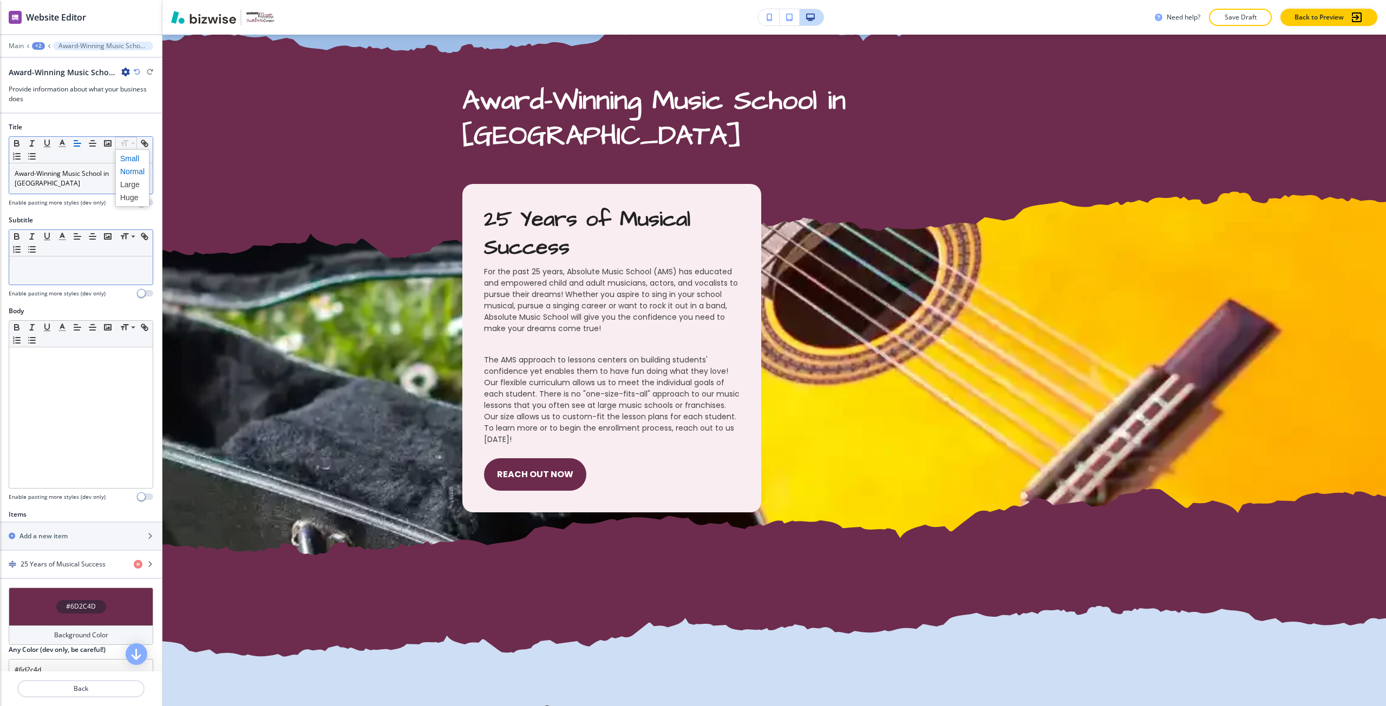
click at [126, 161] on span at bounding box center [132, 158] width 24 height 13
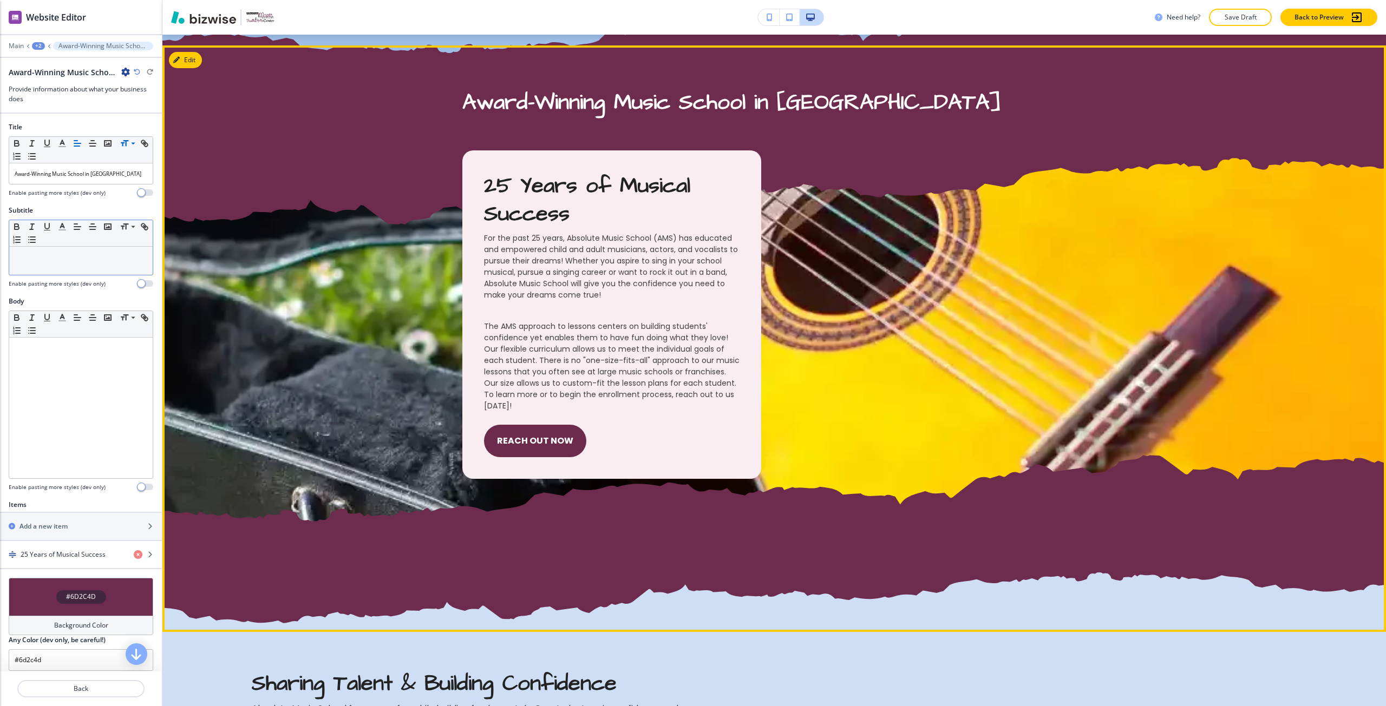
click at [249, 264] on div "25 Years of Musical Success For the past 25 years, Absolute Music School (AMS) …" at bounding box center [773, 339] width 1223 height 379
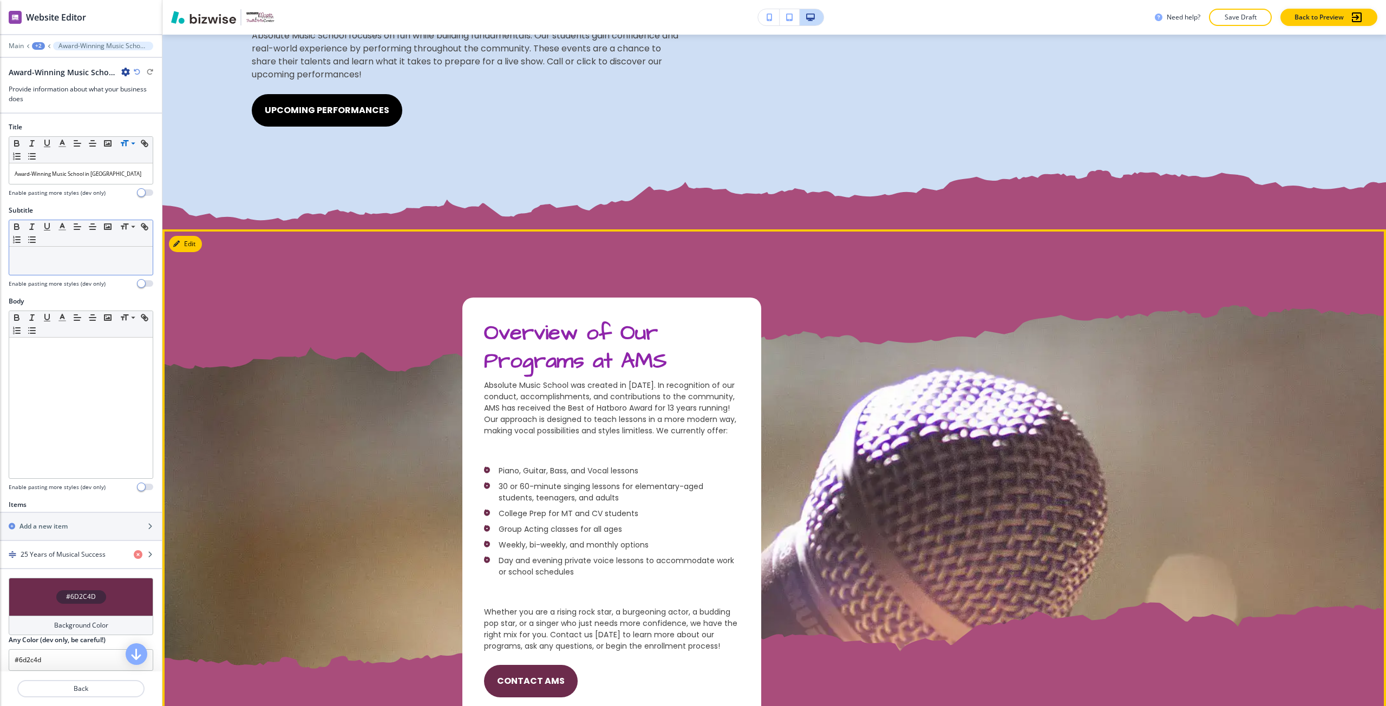
scroll to position [1351, 0]
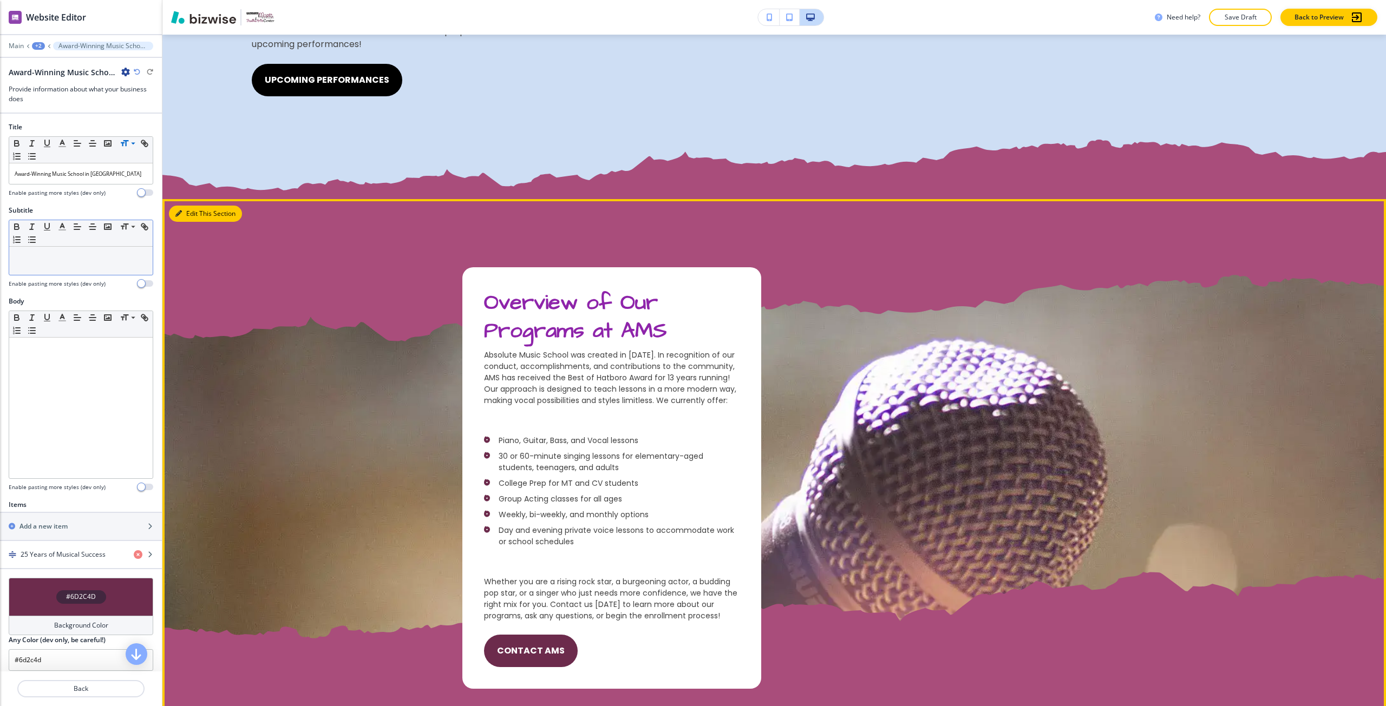
click at [189, 208] on button "Edit This Section" at bounding box center [205, 214] width 73 height 16
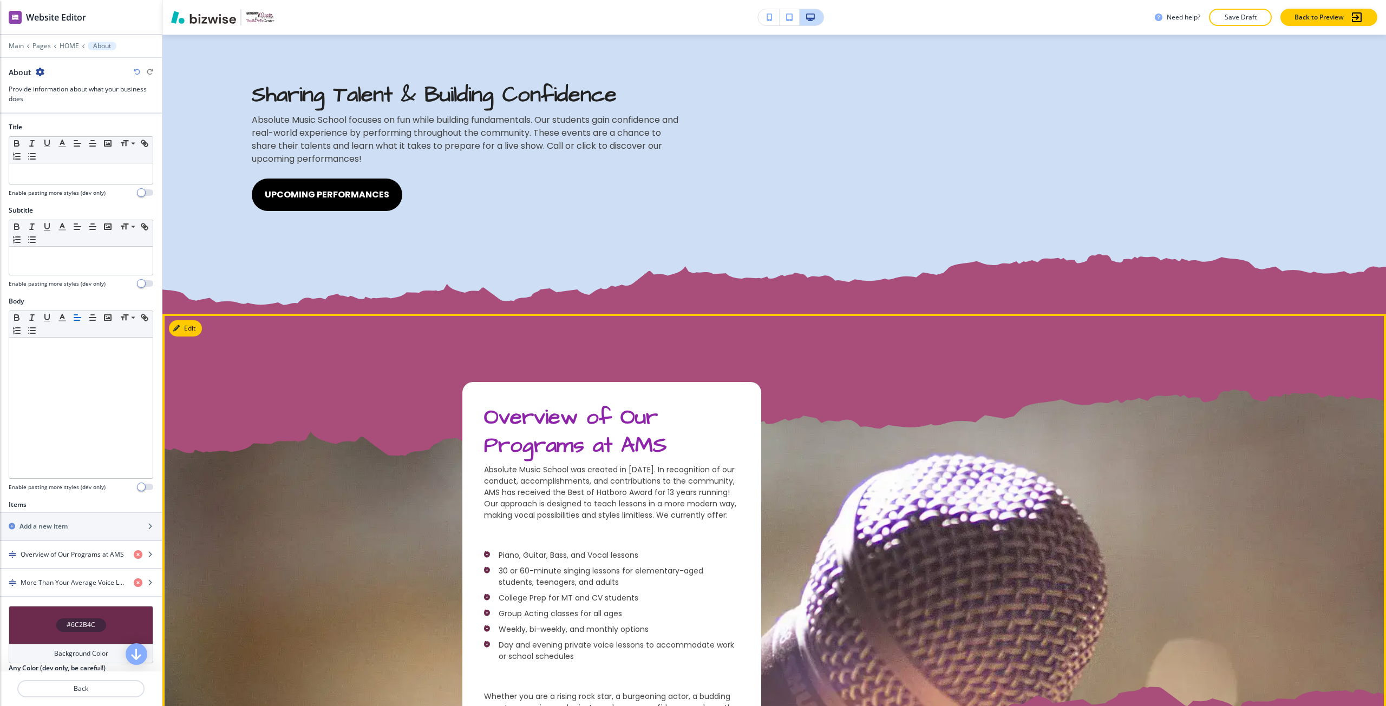
scroll to position [1234, 0]
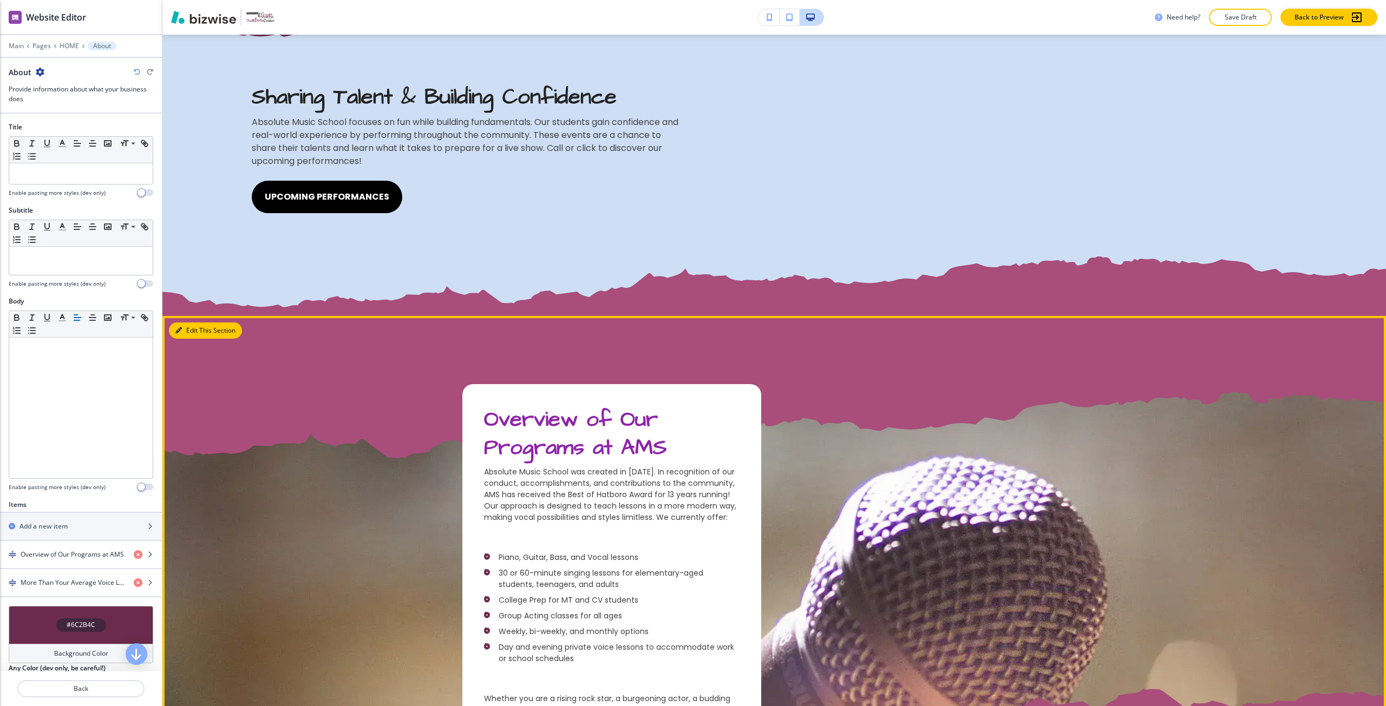
click at [195, 331] on button "Edit This Section" at bounding box center [205, 331] width 73 height 16
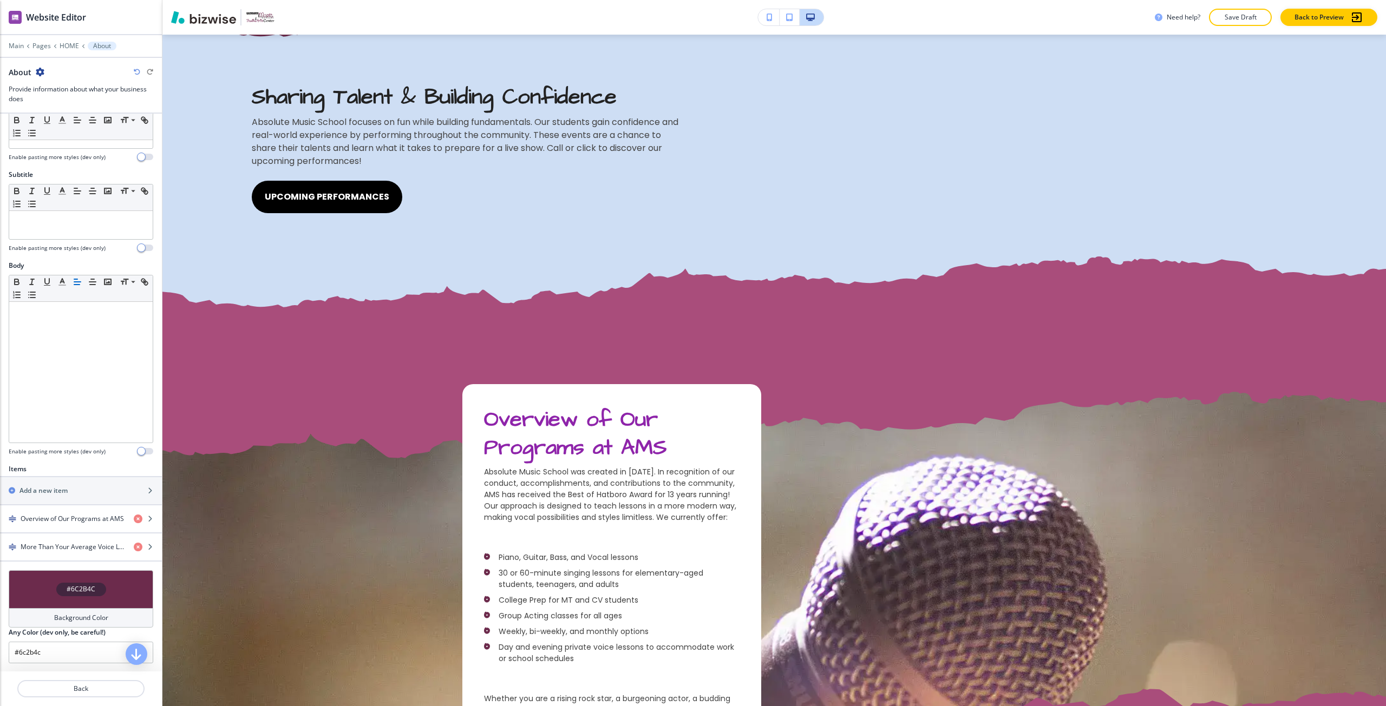
scroll to position [36, 0]
click at [56, 593] on div "#6C2B4C" at bounding box center [81, 589] width 50 height 14
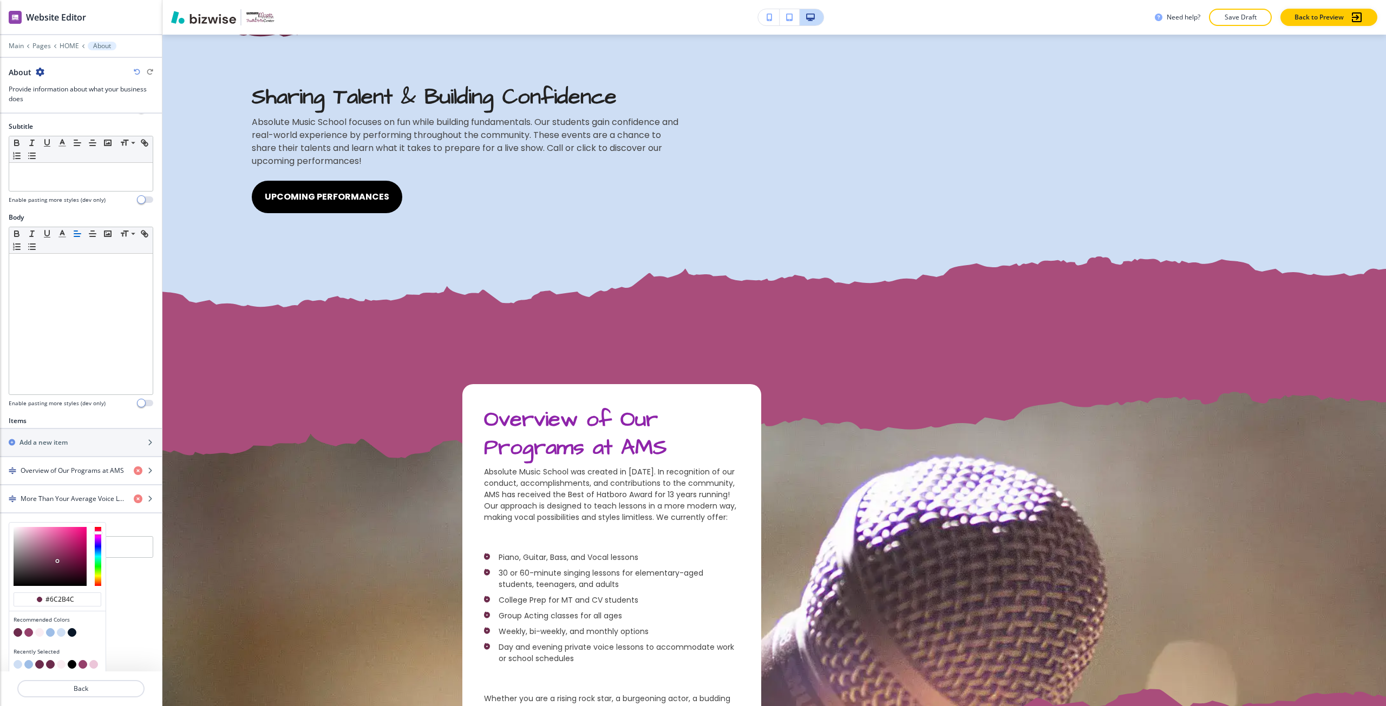
scroll to position [88, 0]
click at [41, 627] on button "button" at bounding box center [39, 628] width 9 height 9
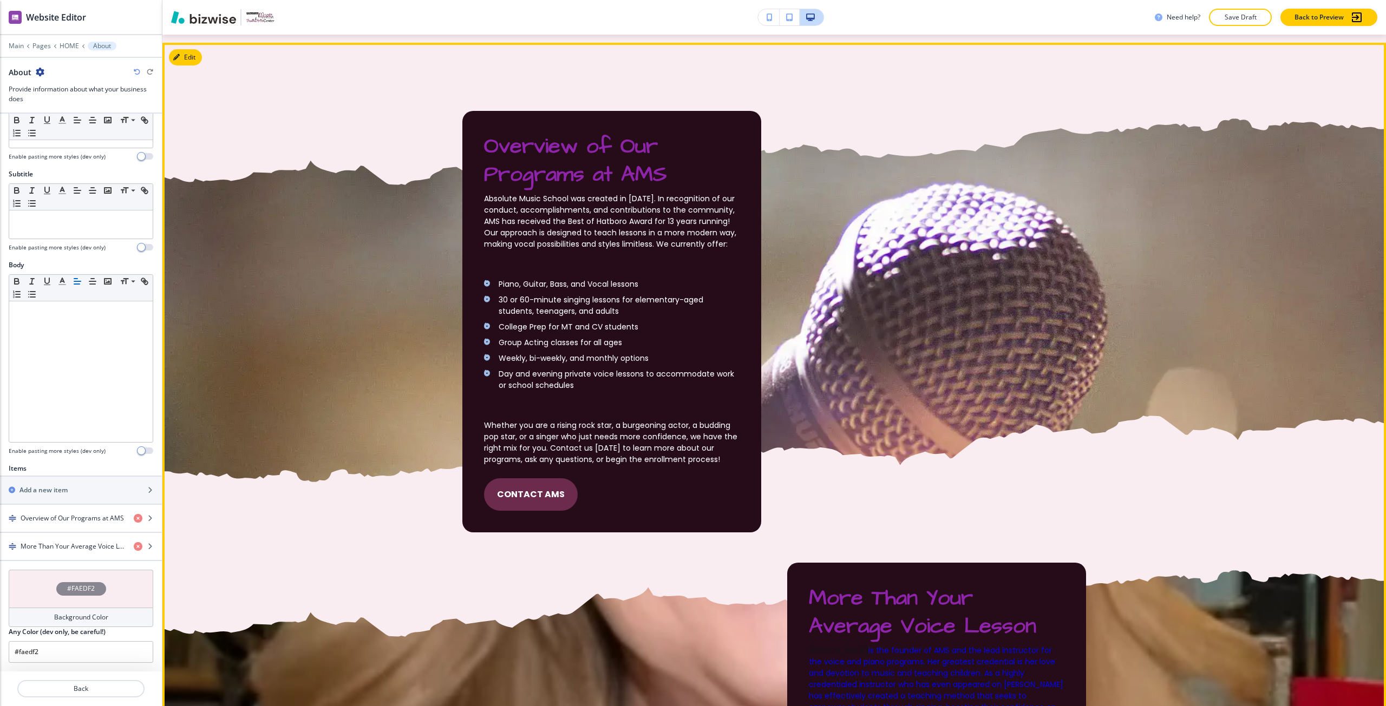
scroll to position [1451, 0]
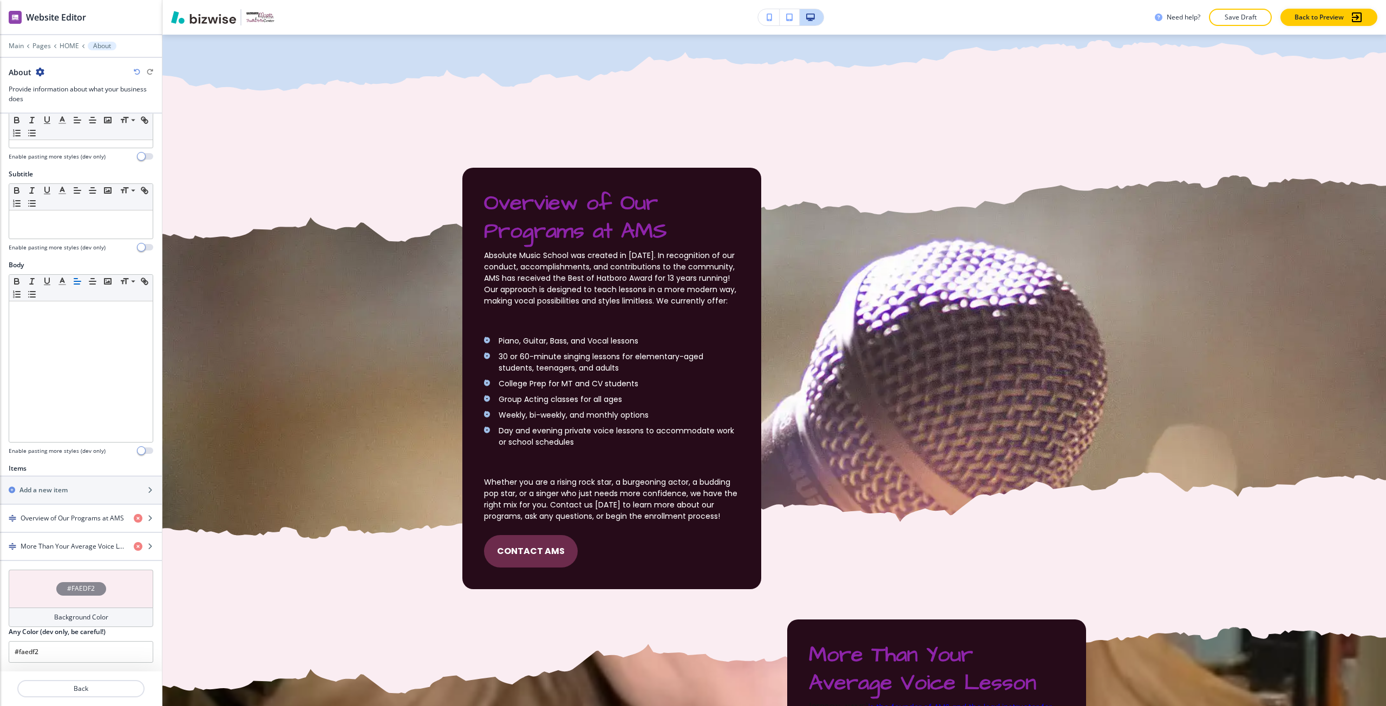
click at [114, 575] on div "#FAEDF2" at bounding box center [81, 589] width 145 height 38
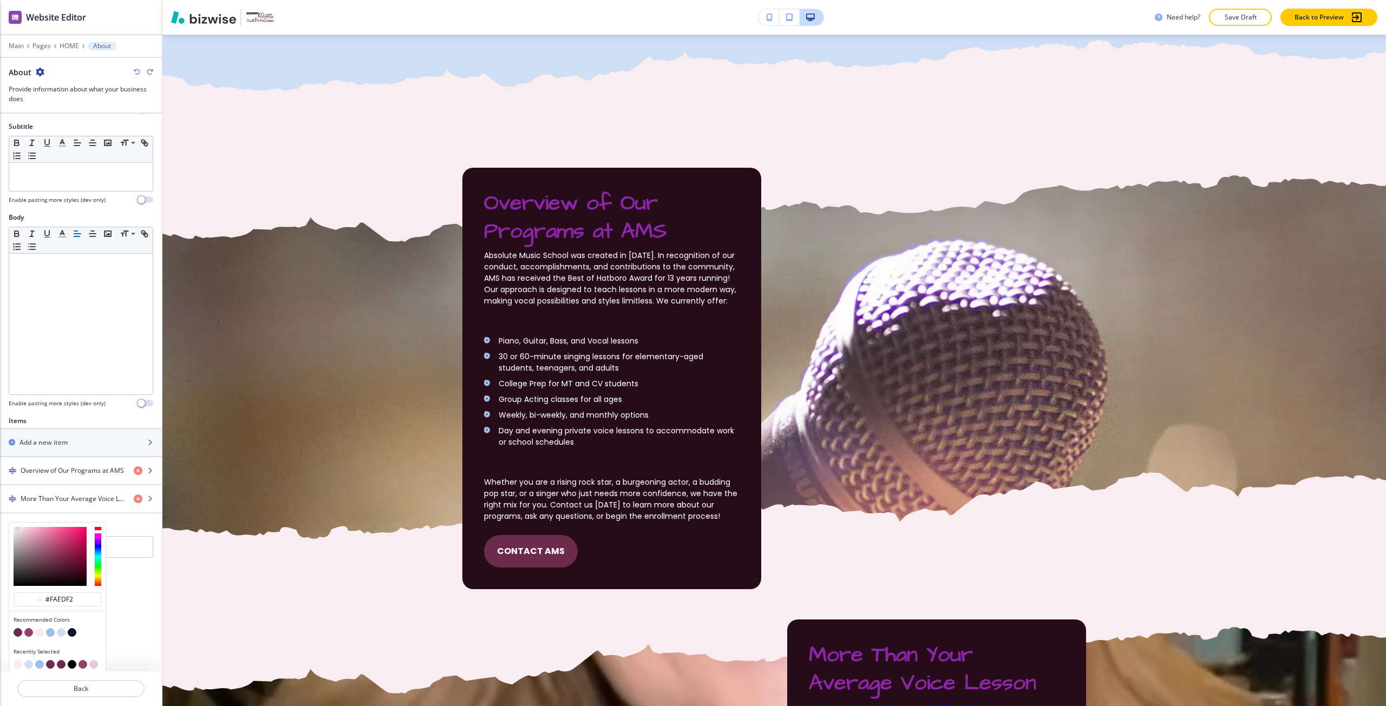
scroll to position [88, 0]
click at [64, 631] on button "button" at bounding box center [61, 628] width 9 height 9
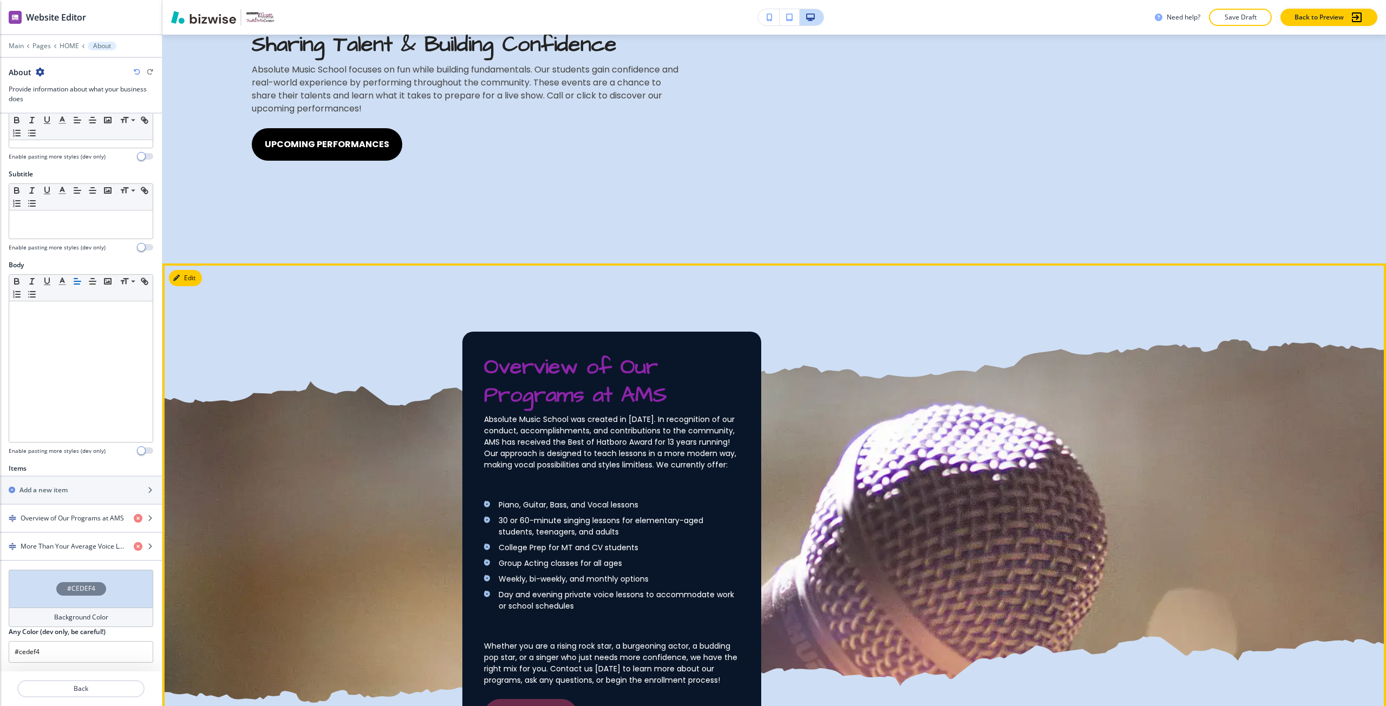
scroll to position [1234, 0]
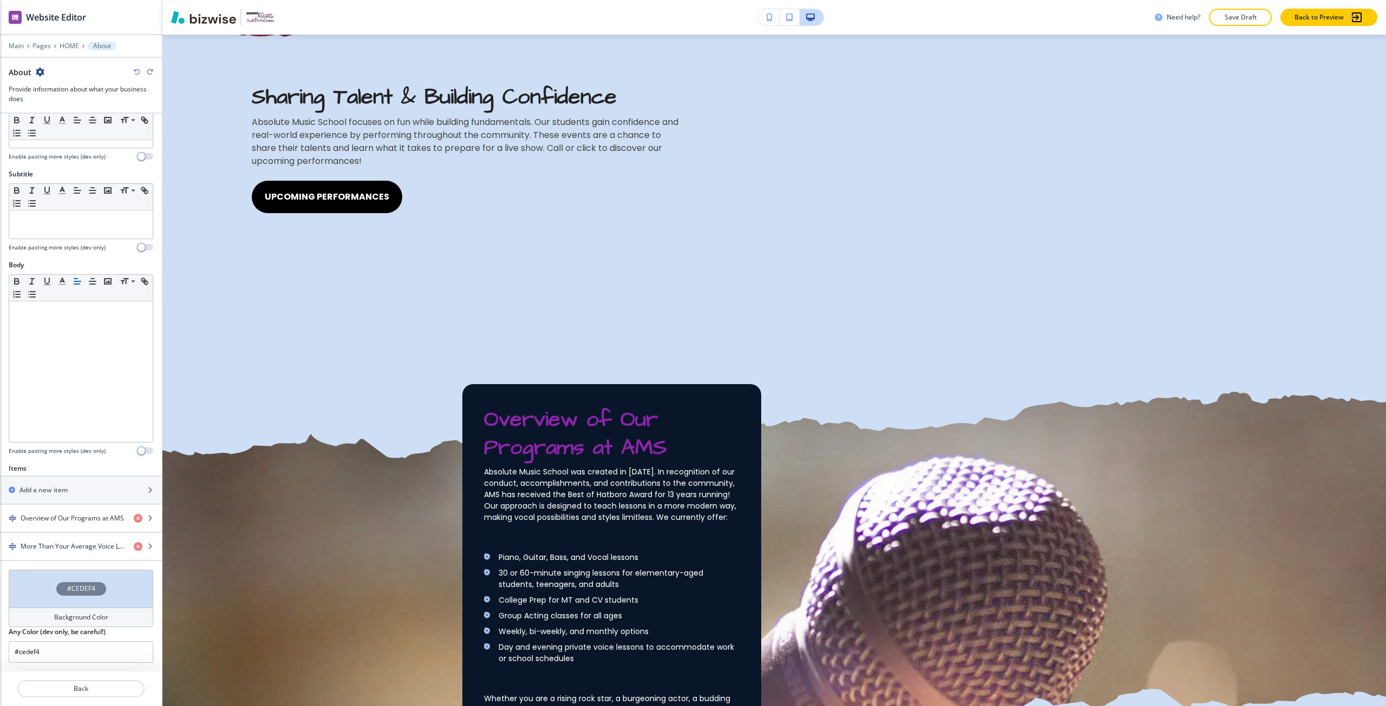
click at [67, 591] on h4 "#CEDEF4" at bounding box center [81, 589] width 28 height 10
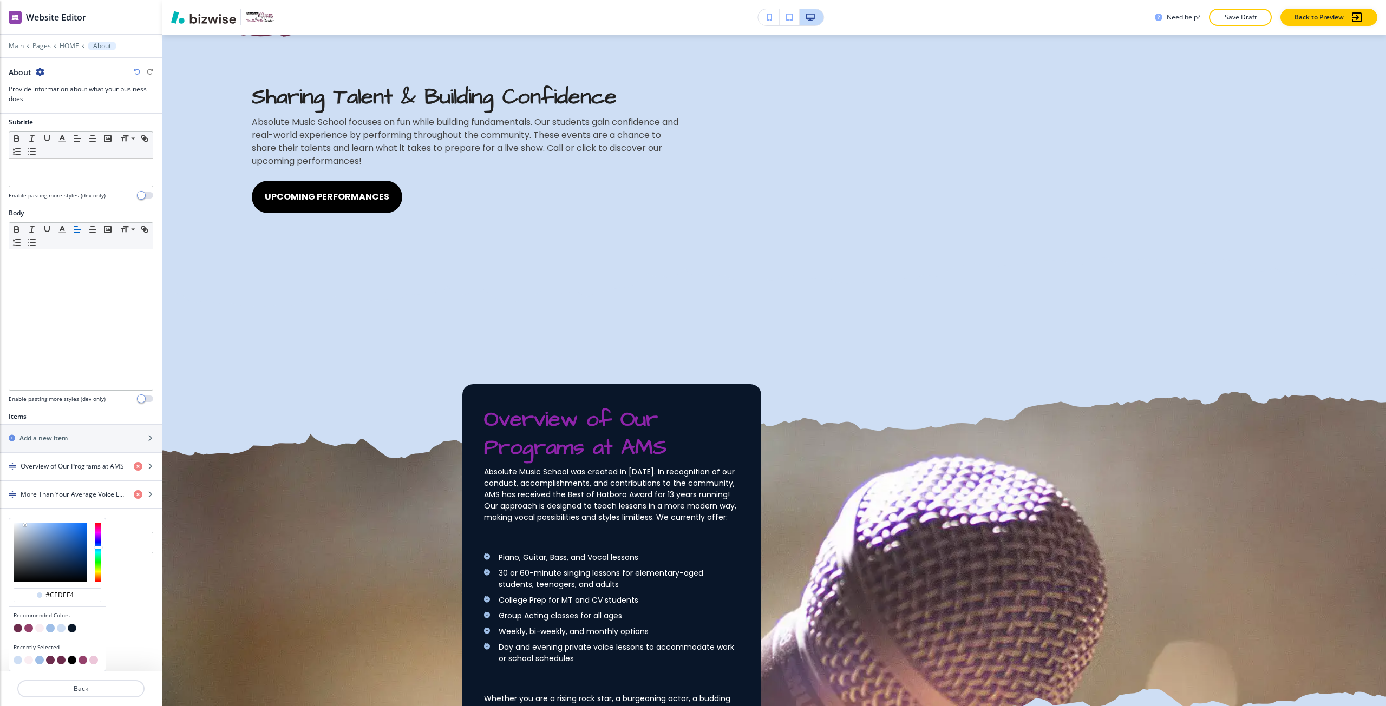
click at [69, 632] on button "button" at bounding box center [72, 628] width 9 height 9
type input "#091728"
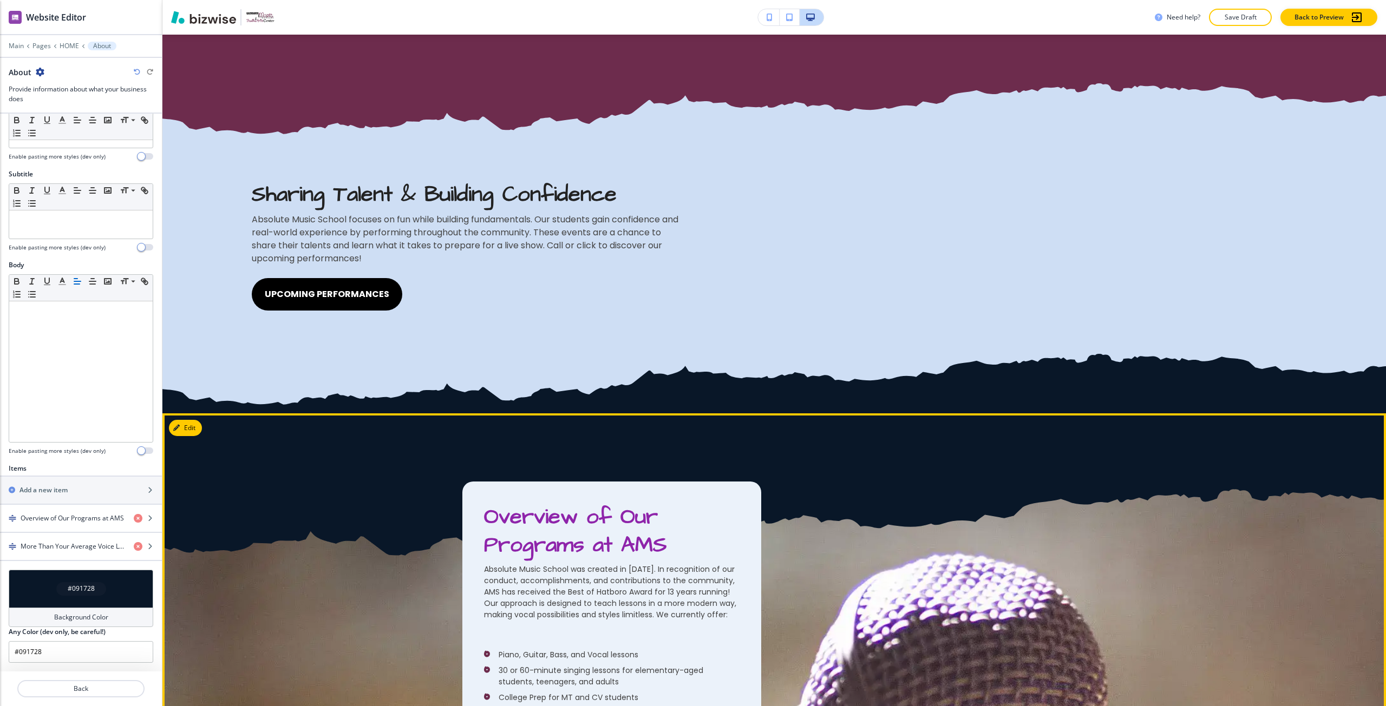
scroll to position [1461, 0]
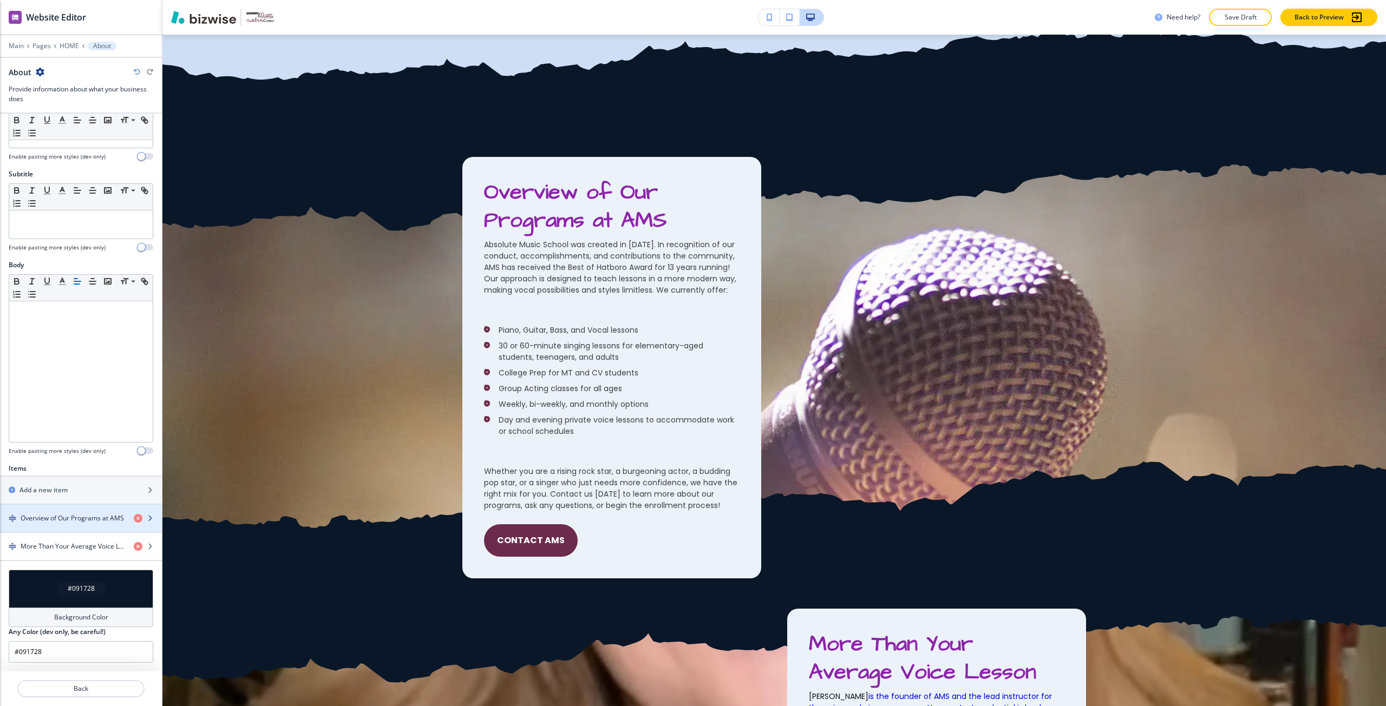
click at [82, 509] on div "button" at bounding box center [81, 509] width 162 height 9
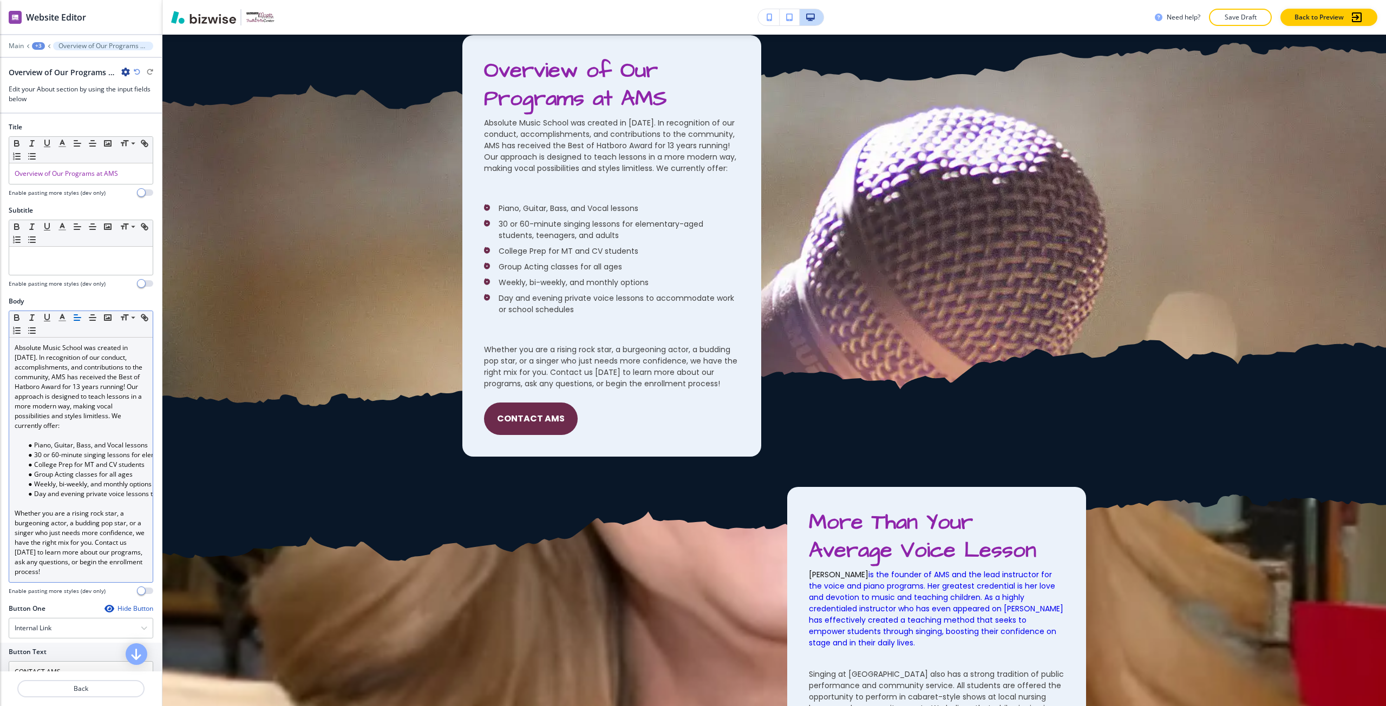
scroll to position [1584, 0]
click at [67, 432] on p at bounding box center [81, 436] width 133 height 10
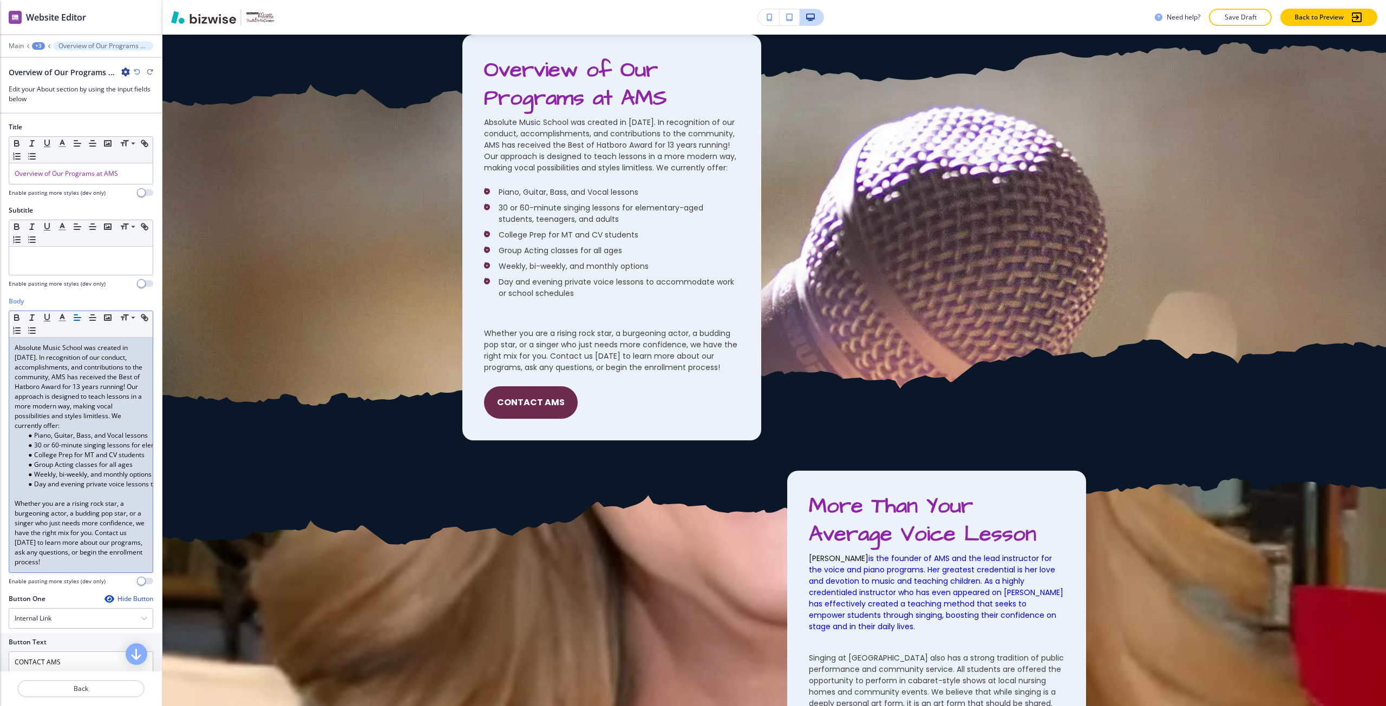
click at [101, 492] on p at bounding box center [81, 494] width 133 height 10
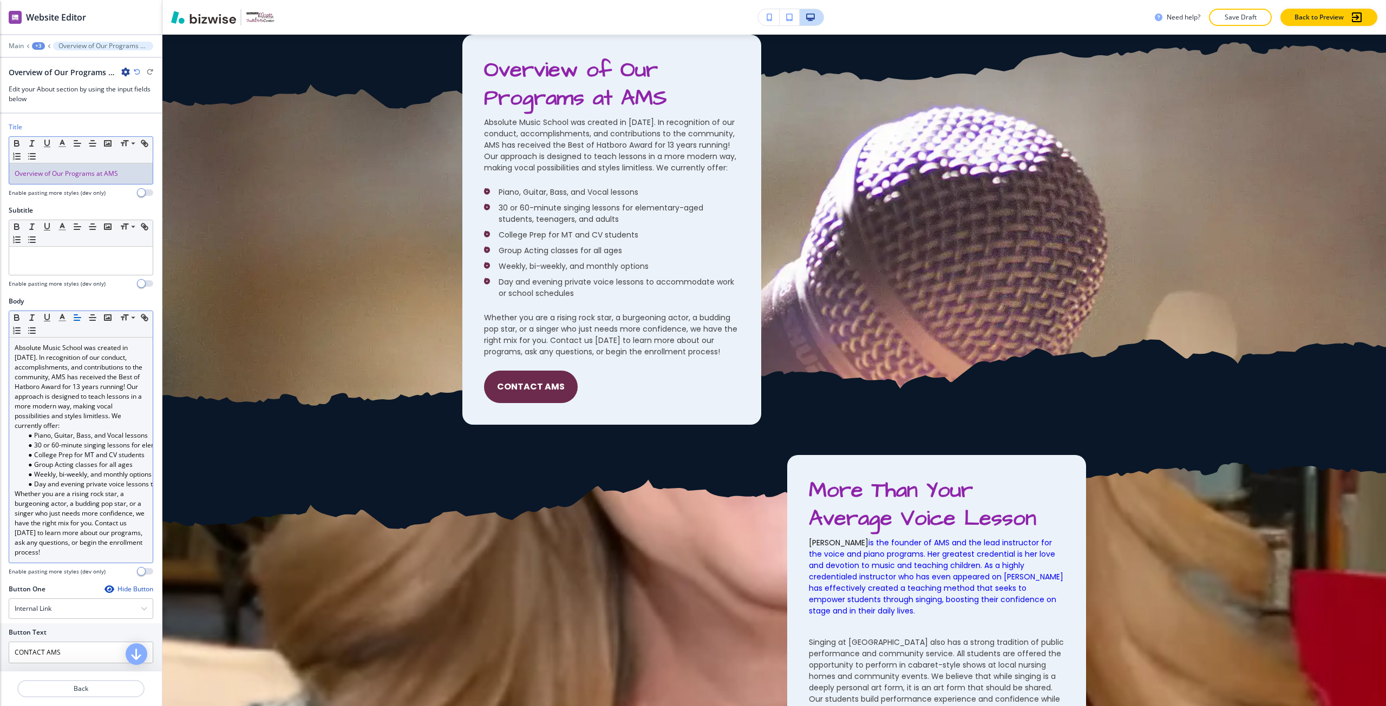
click at [65, 181] on div "Overview of Our Programs at AMS" at bounding box center [80, 173] width 143 height 21
click at [63, 142] on polyline "button" at bounding box center [63, 142] width 4 height 4
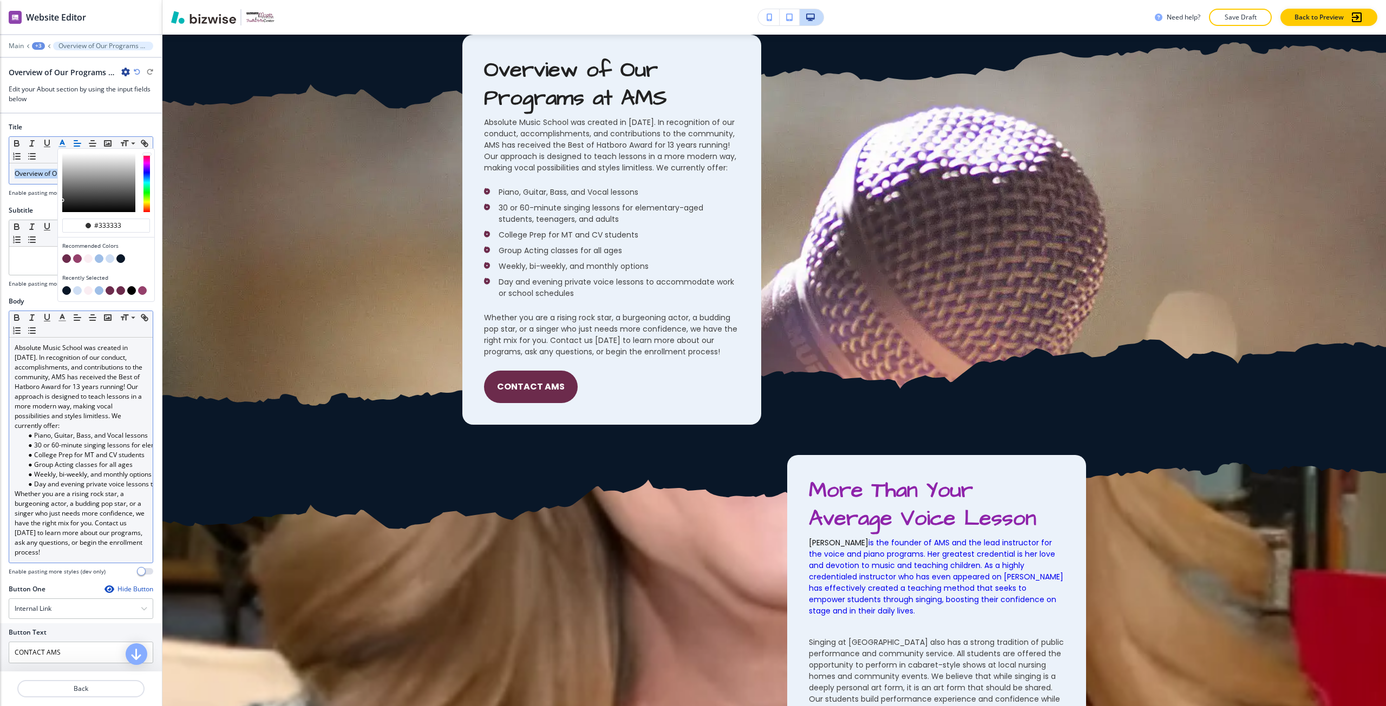
click at [67, 257] on button "button" at bounding box center [66, 258] width 9 height 9
type input "#6c2b4c"
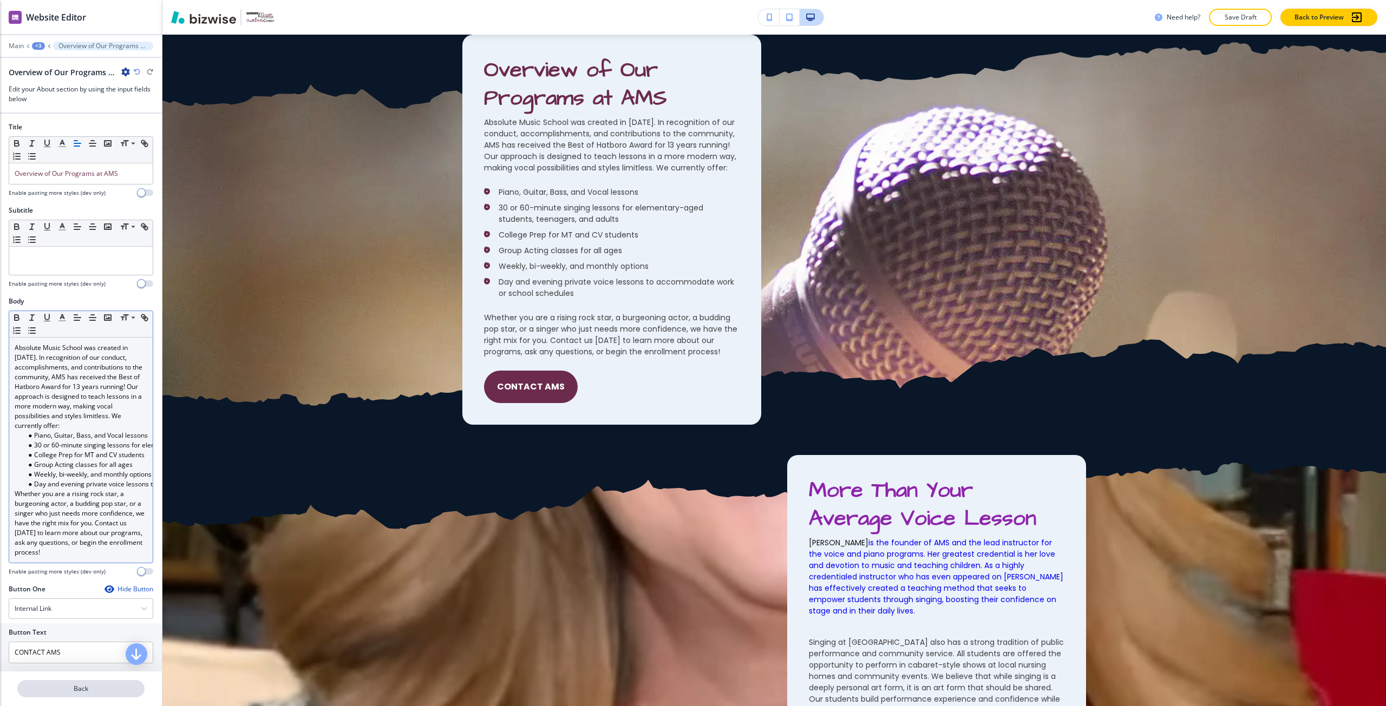
click at [41, 687] on p "Back" at bounding box center [80, 689] width 125 height 10
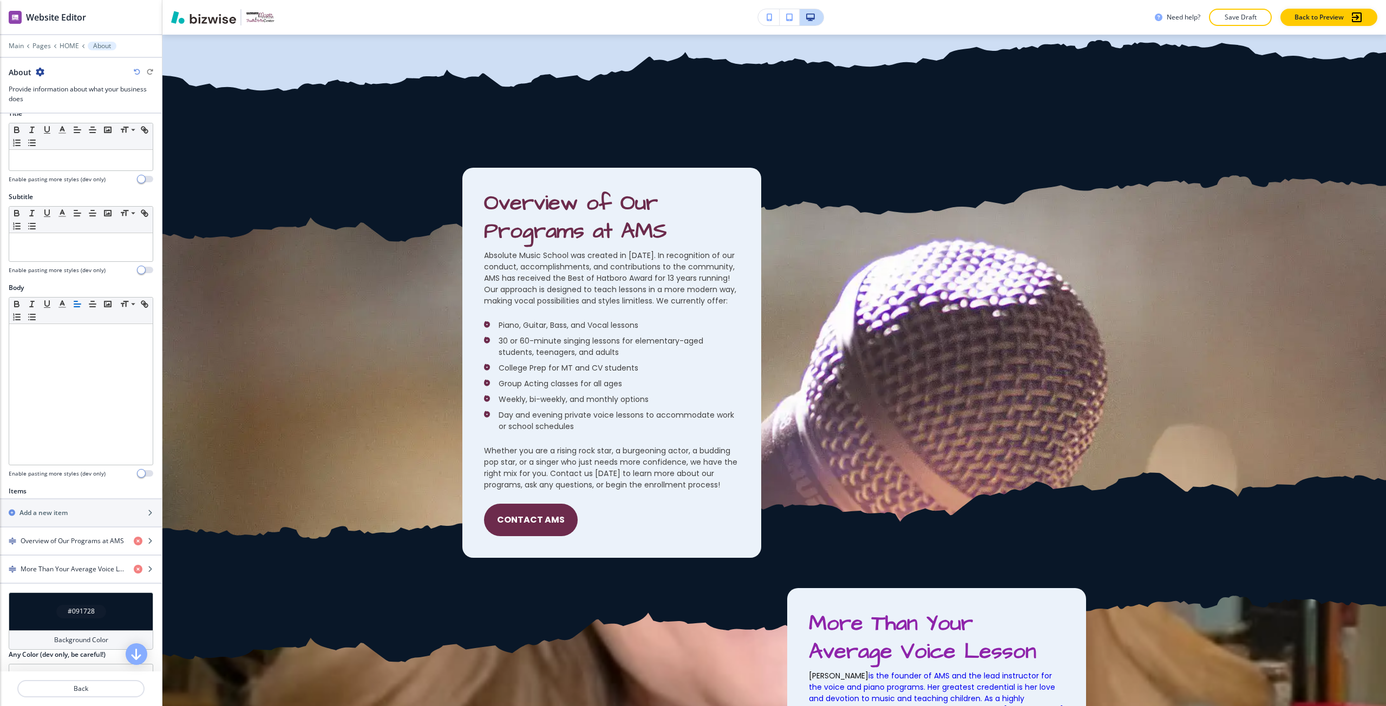
scroll to position [36, 0]
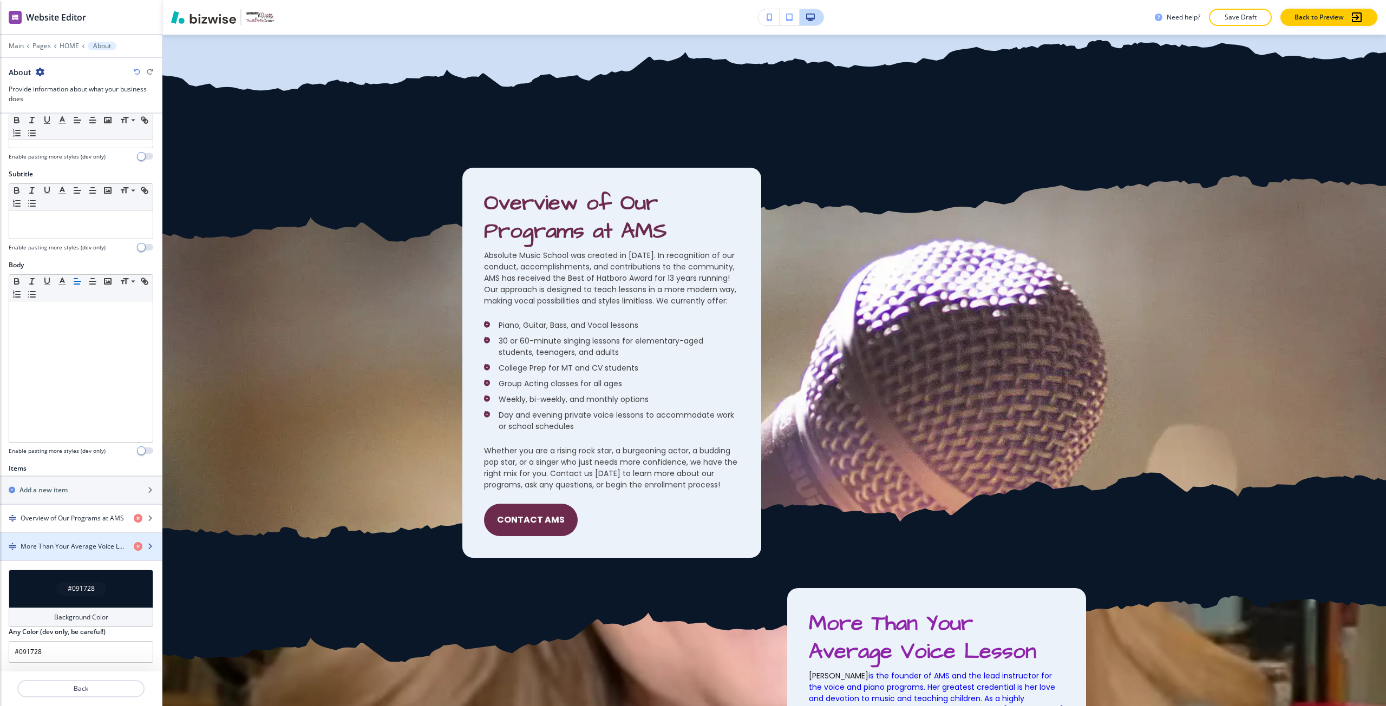
click at [41, 553] on div "button" at bounding box center [81, 556] width 162 height 9
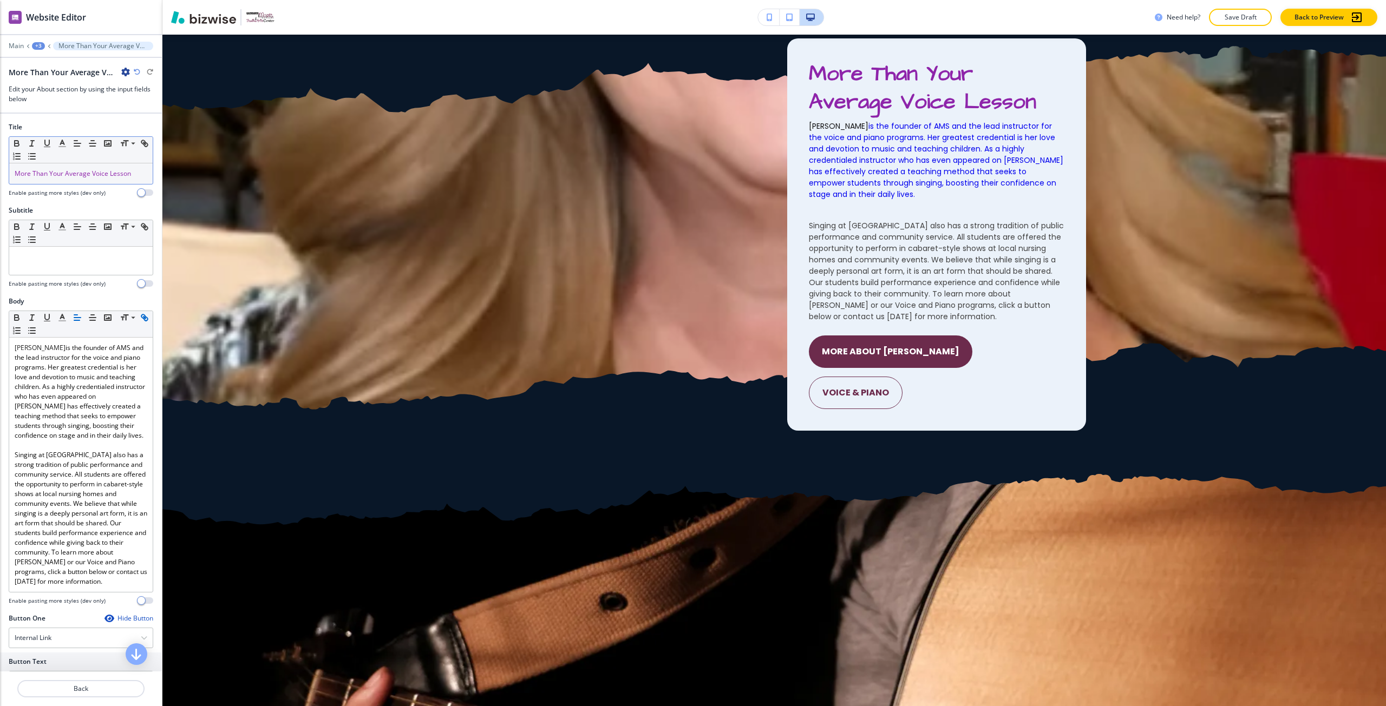
scroll to position [2004, 0]
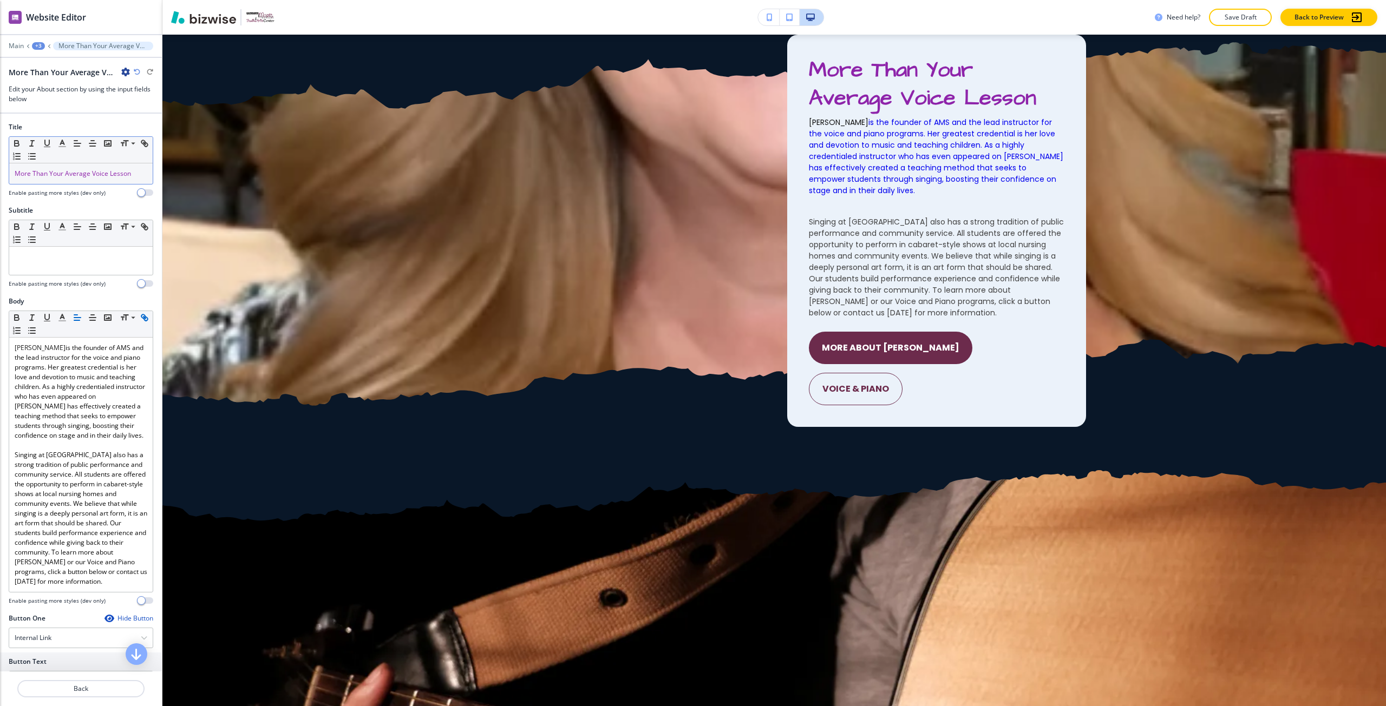
click at [41, 176] on span "More Than Your Average Voice Lesson" at bounding box center [73, 173] width 116 height 9
click at [64, 145] on polyline "button" at bounding box center [63, 142] width 4 height 4
click at [67, 259] on button "button" at bounding box center [66, 258] width 9 height 9
type input "#6c2b4c"
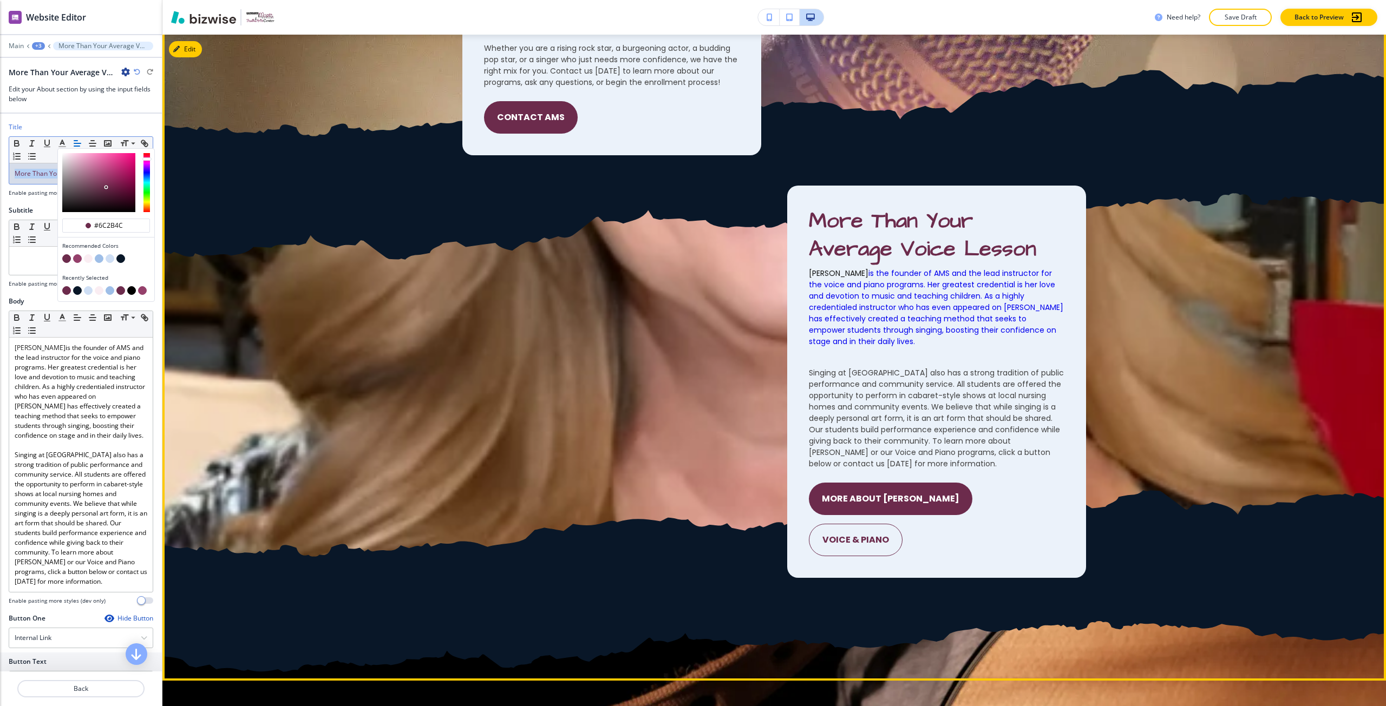
scroll to position [1788, 0]
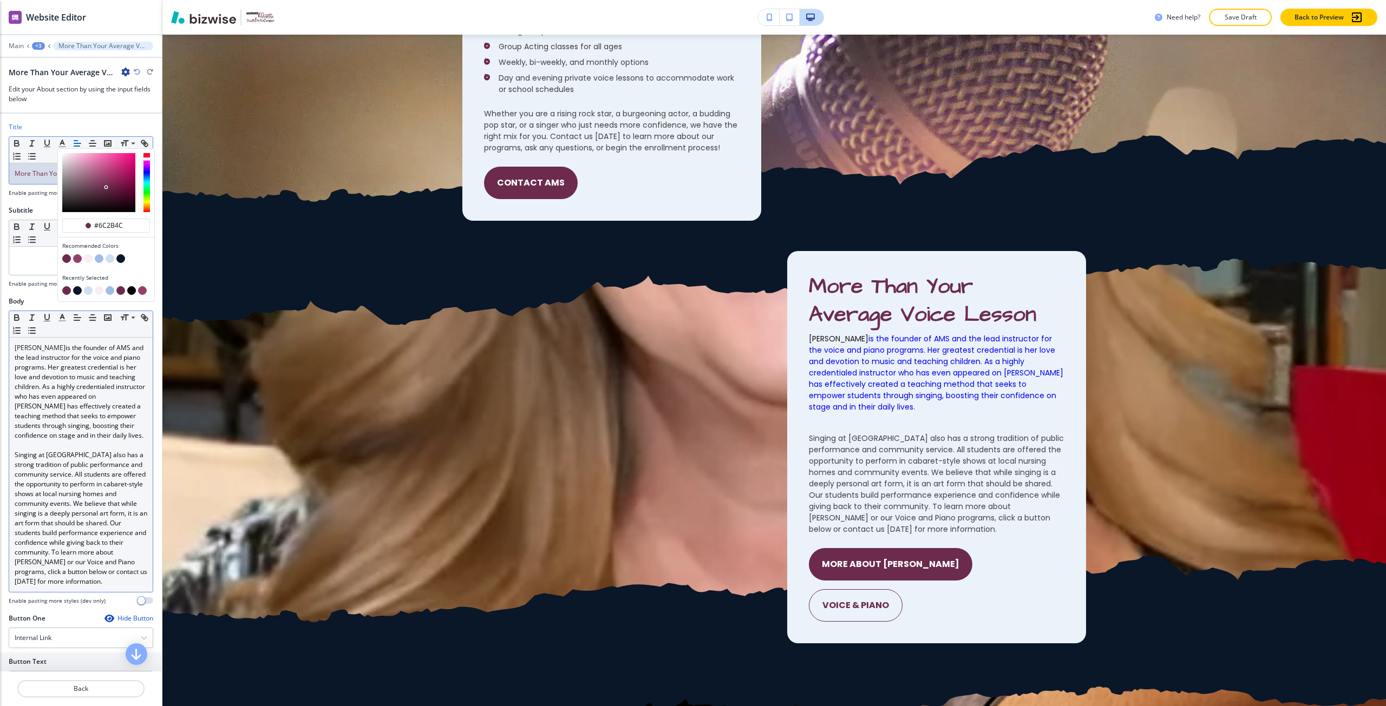
click at [86, 493] on p "Singing at Absolute Music School also has a strong tradition of public performa…" at bounding box center [81, 518] width 133 height 136
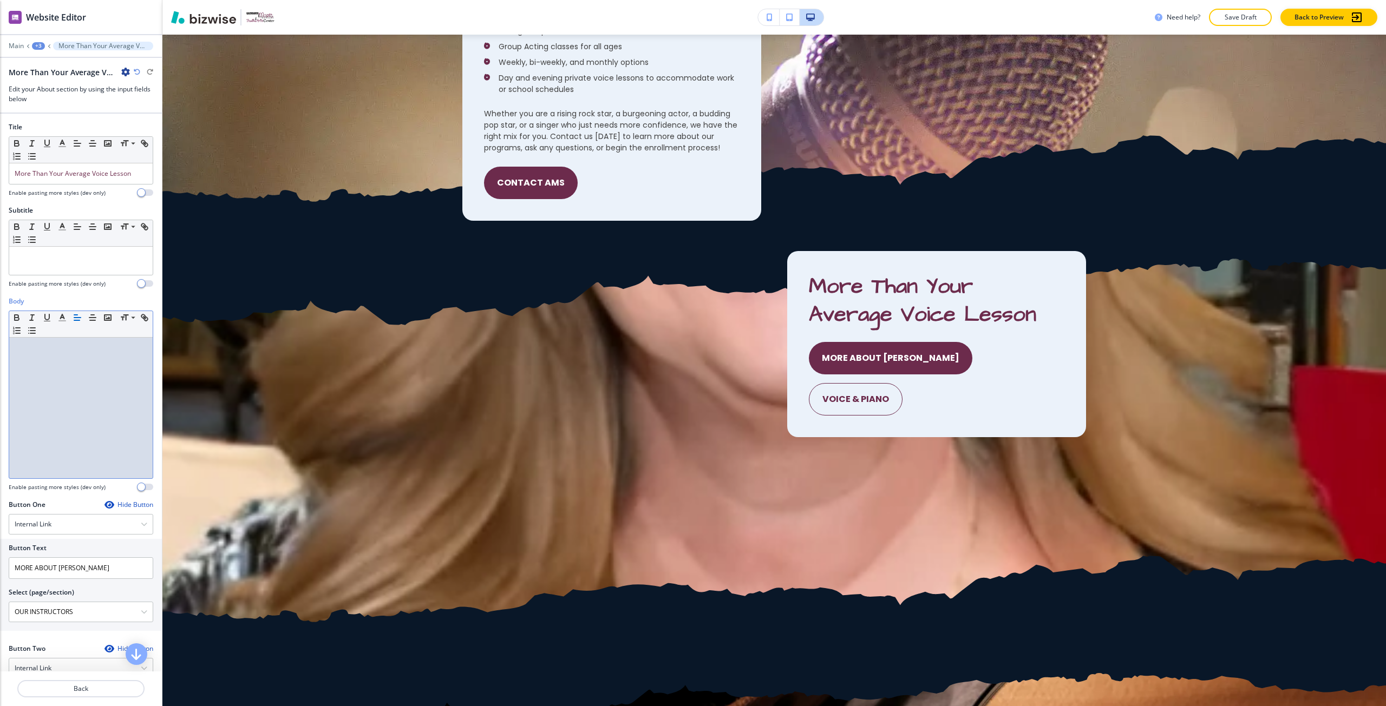
scroll to position [0, 0]
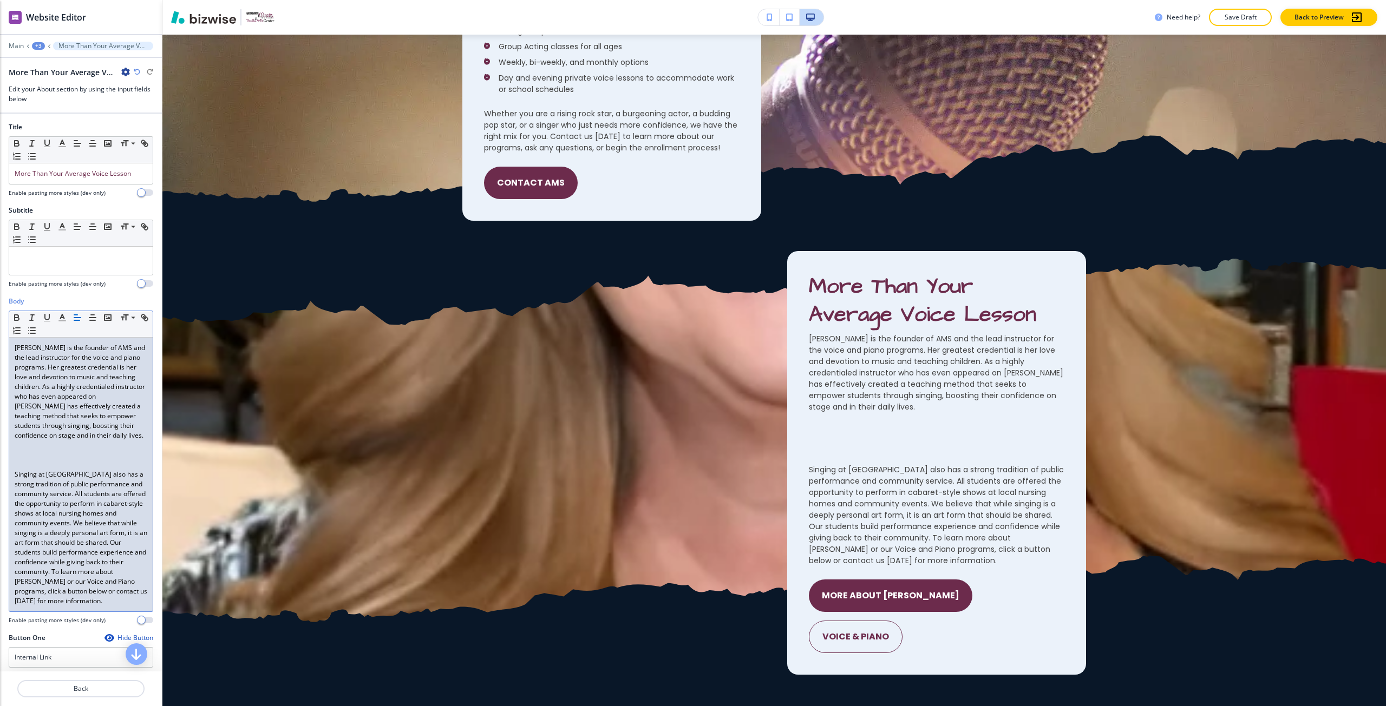
click at [87, 470] on p at bounding box center [81, 465] width 133 height 10
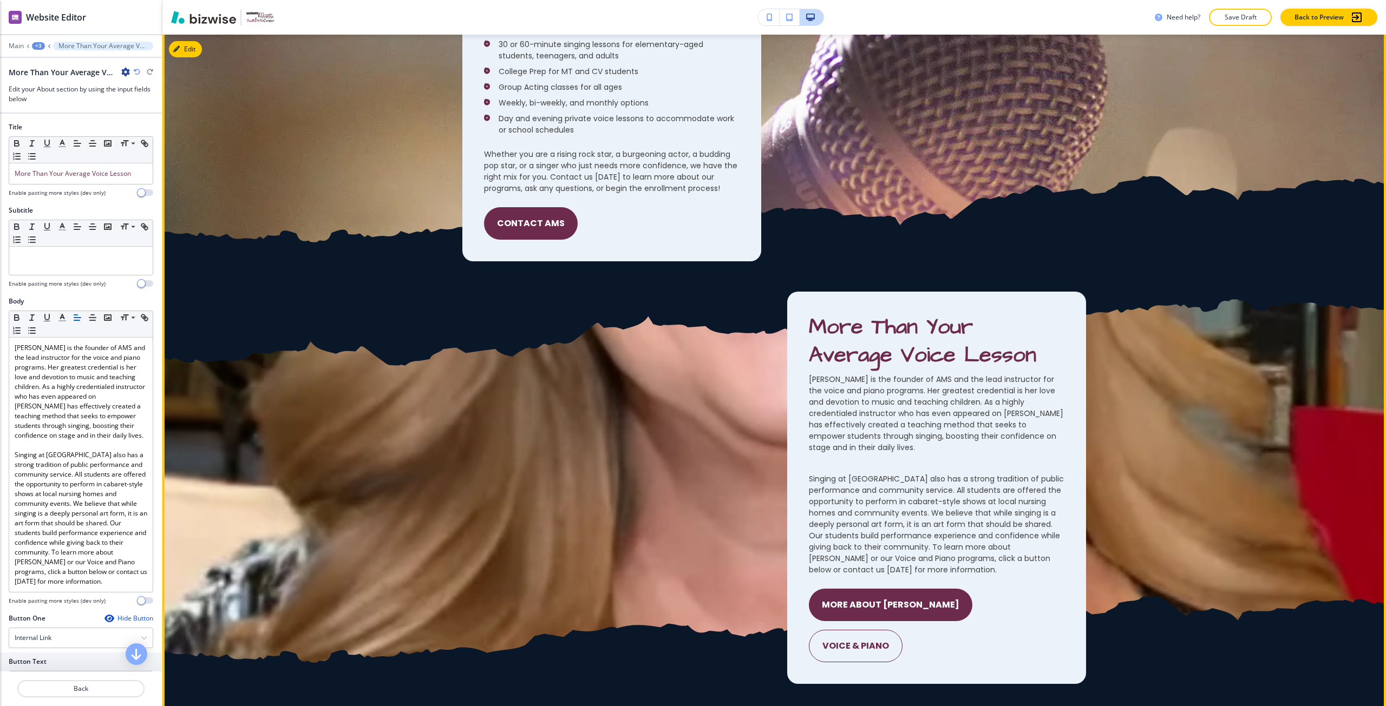
scroll to position [1734, 0]
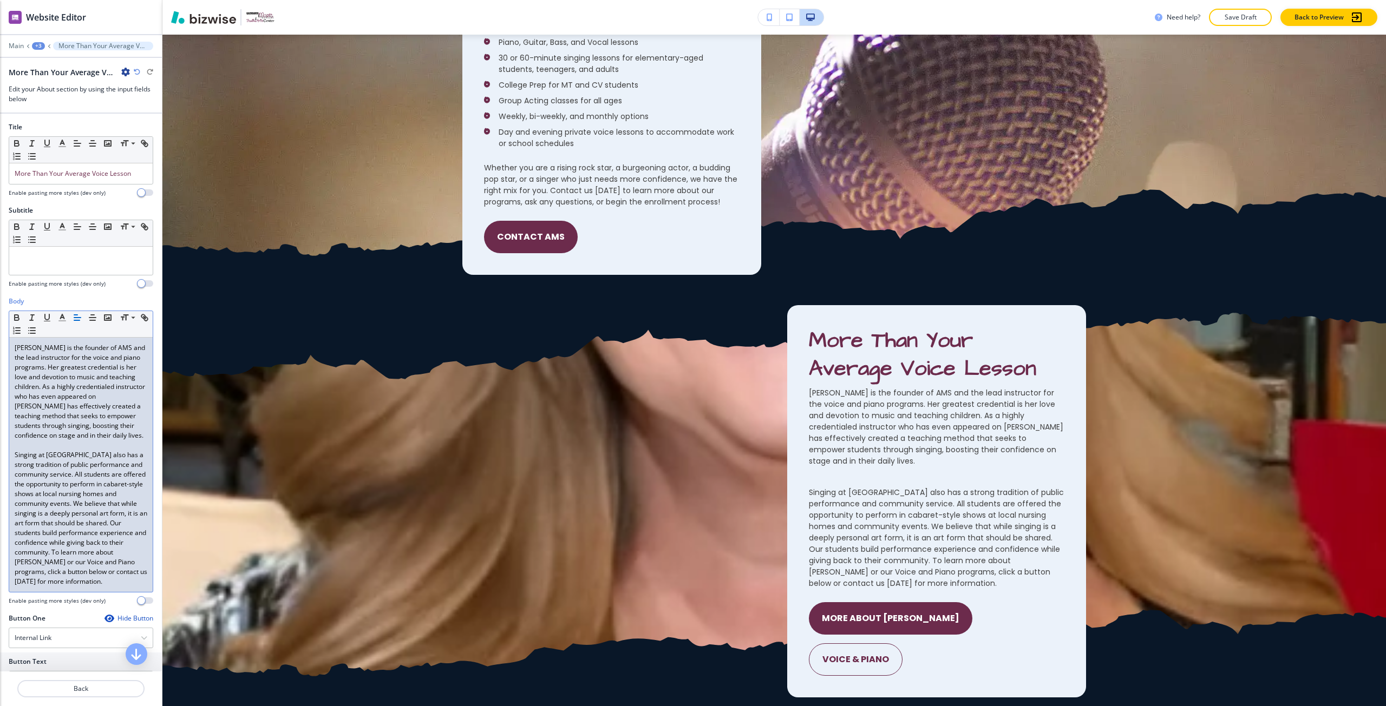
click at [28, 450] on p at bounding box center [81, 446] width 133 height 10
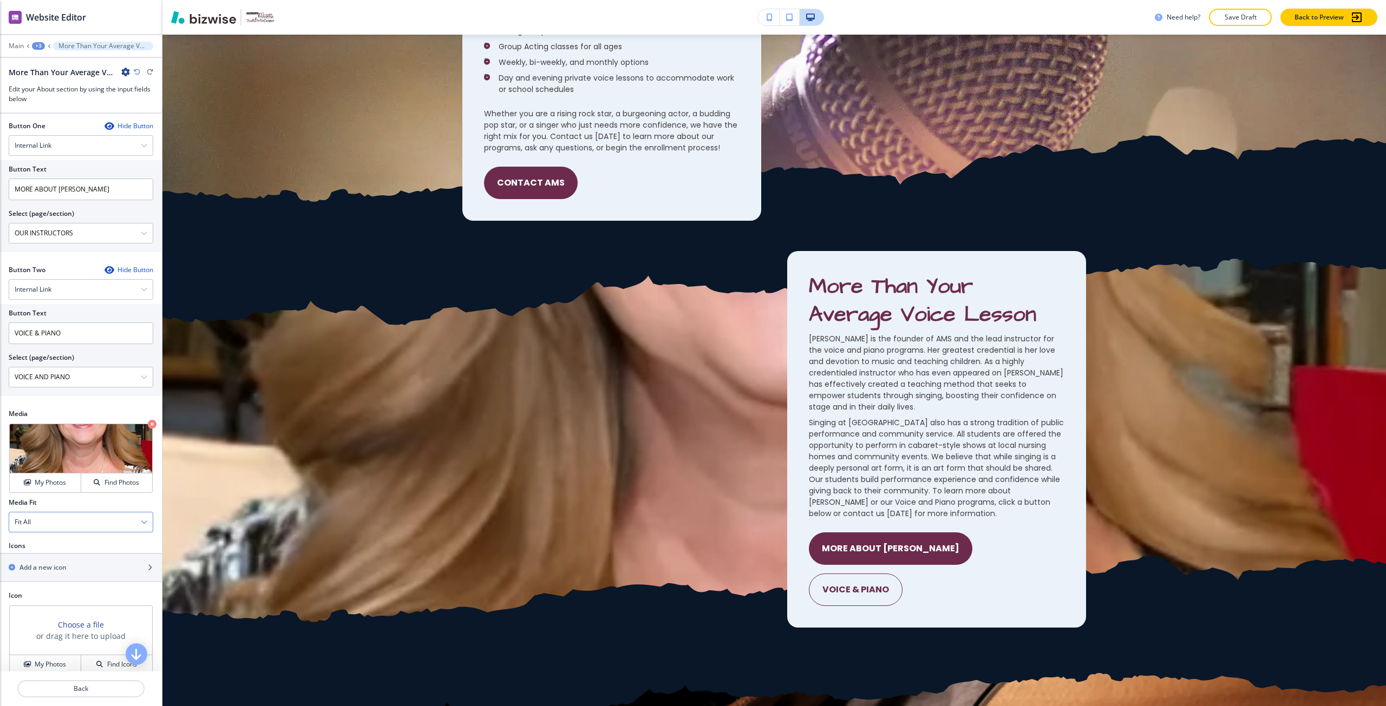
scroll to position [487, 0]
click at [58, 528] on div "Fit All" at bounding box center [80, 517] width 143 height 19
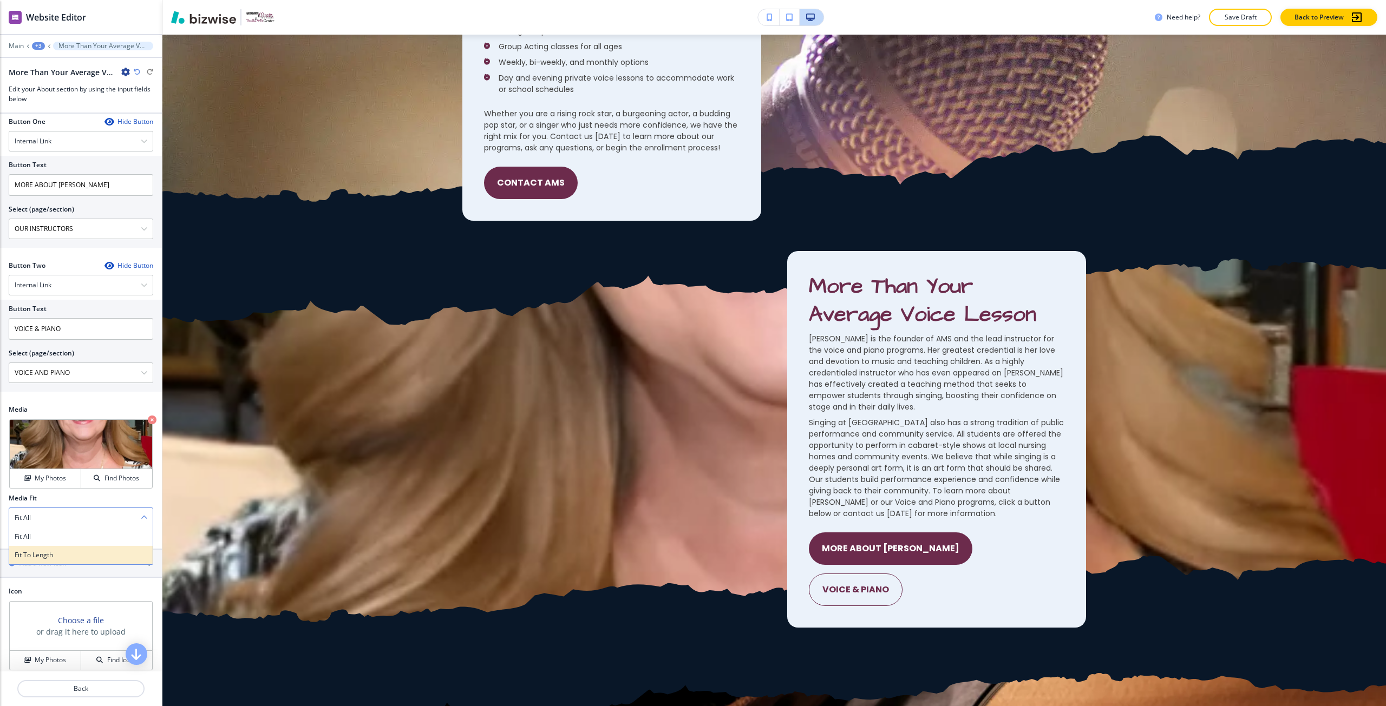
click at [58, 560] on h4 "Fit To Length" at bounding box center [81, 555] width 133 height 10
click at [75, 528] on div "Fit To Length" at bounding box center [80, 517] width 143 height 19
click at [51, 546] on div "Fit All" at bounding box center [80, 537] width 143 height 18
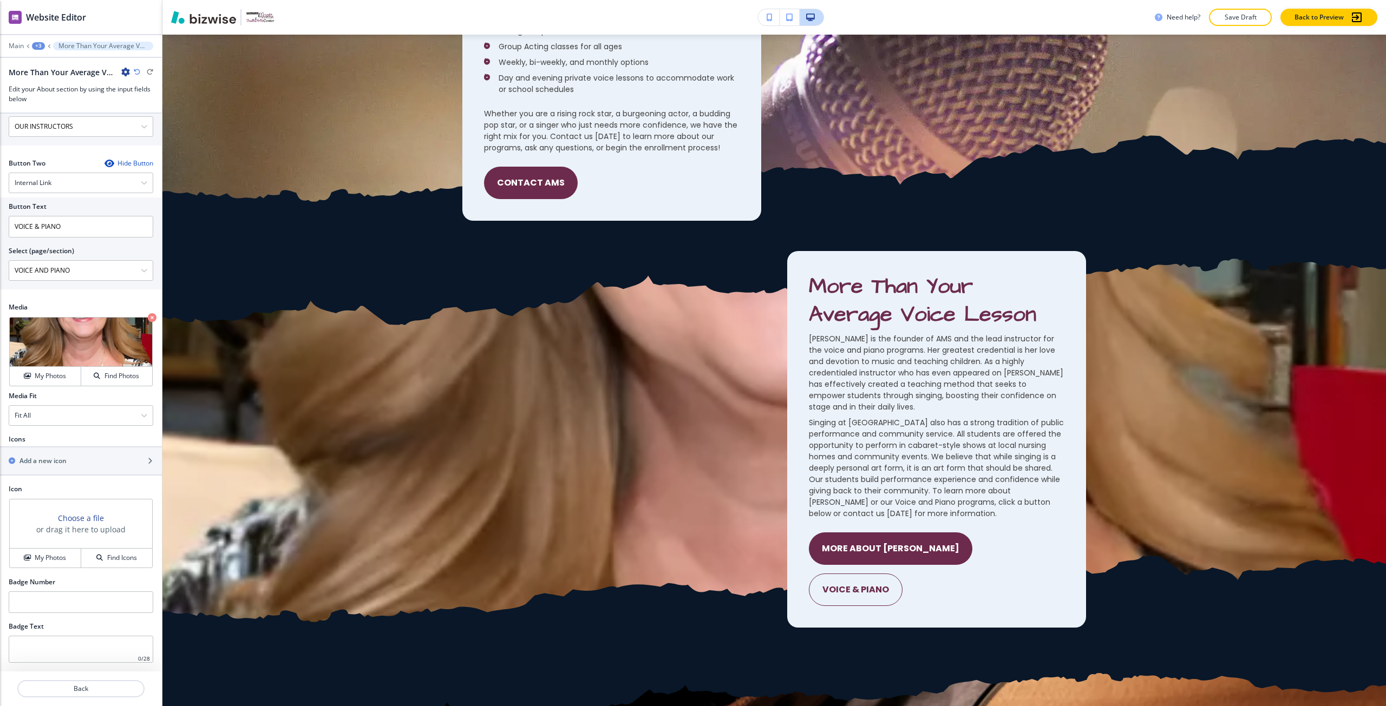
scroll to position [609, 0]
click at [85, 517] on h3 "Choose a file" at bounding box center [81, 518] width 46 height 11
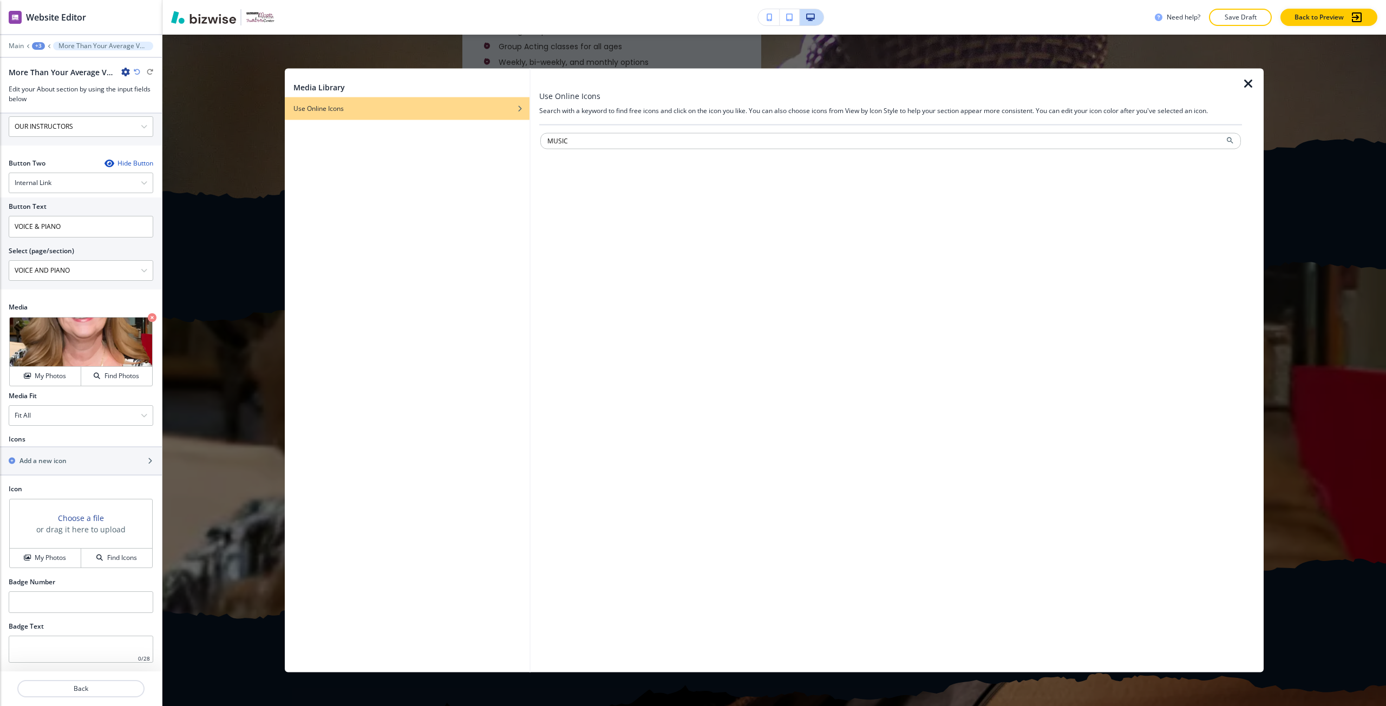
type input "MUSIC"
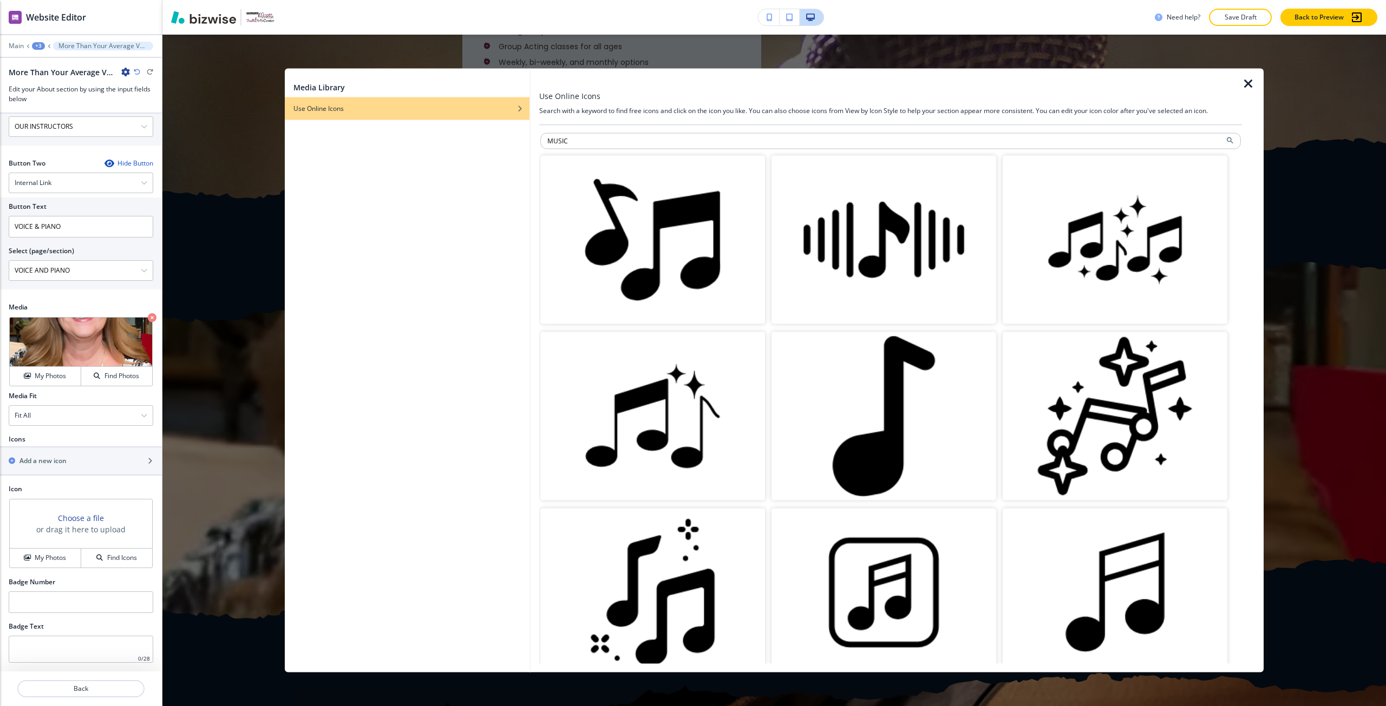
click at [641, 390] on img "button" at bounding box center [652, 416] width 225 height 168
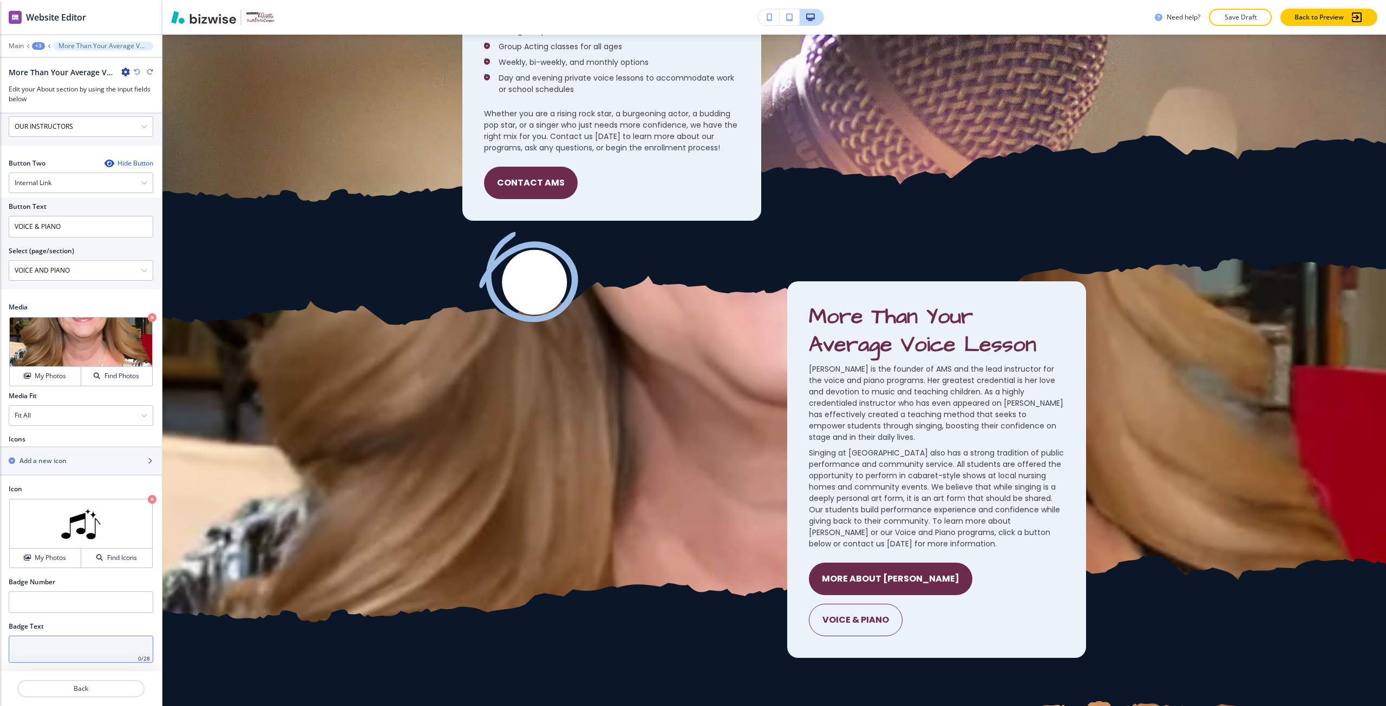
click at [53, 651] on input "text" at bounding box center [81, 649] width 145 height 27
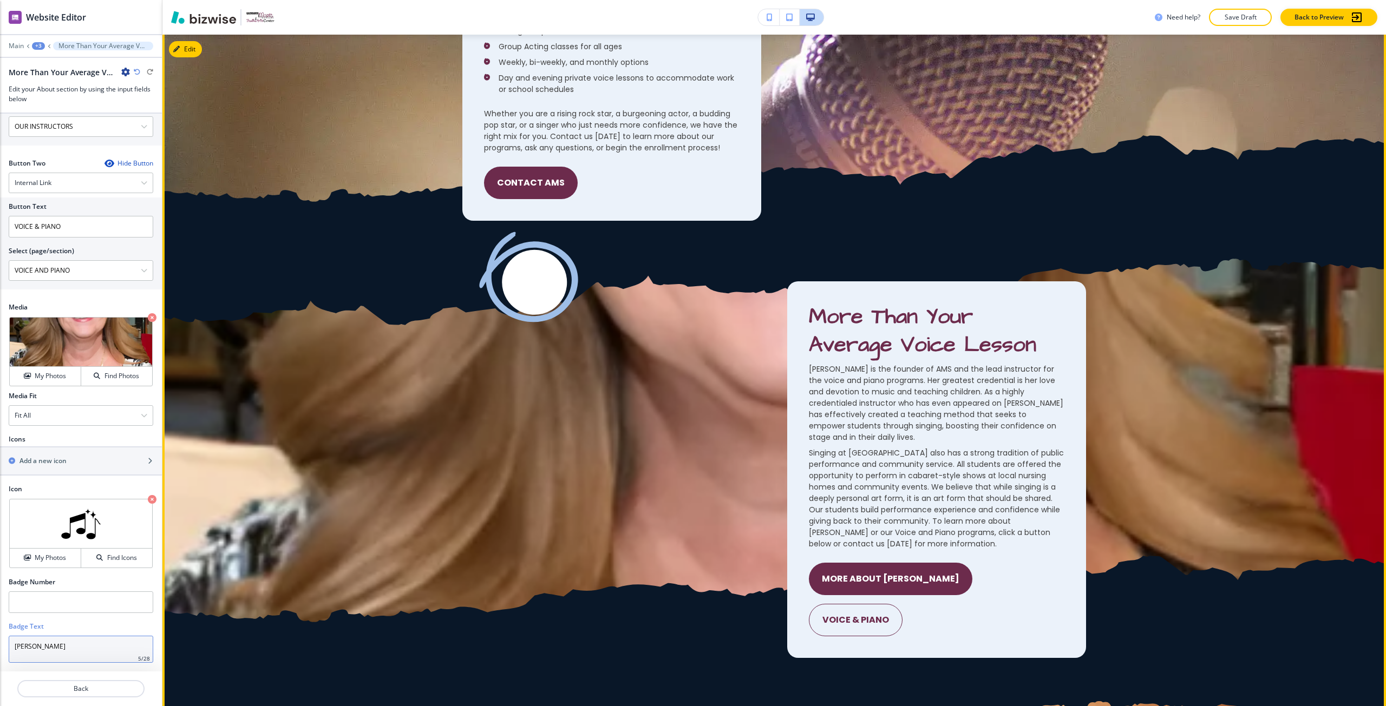
type input "NANCY"
click at [173, 568] on div "NANCY More Than Your Average Voice Lesson Nancy Rodzwic is the founder of AMS a…" at bounding box center [773, 454] width 1223 height 407
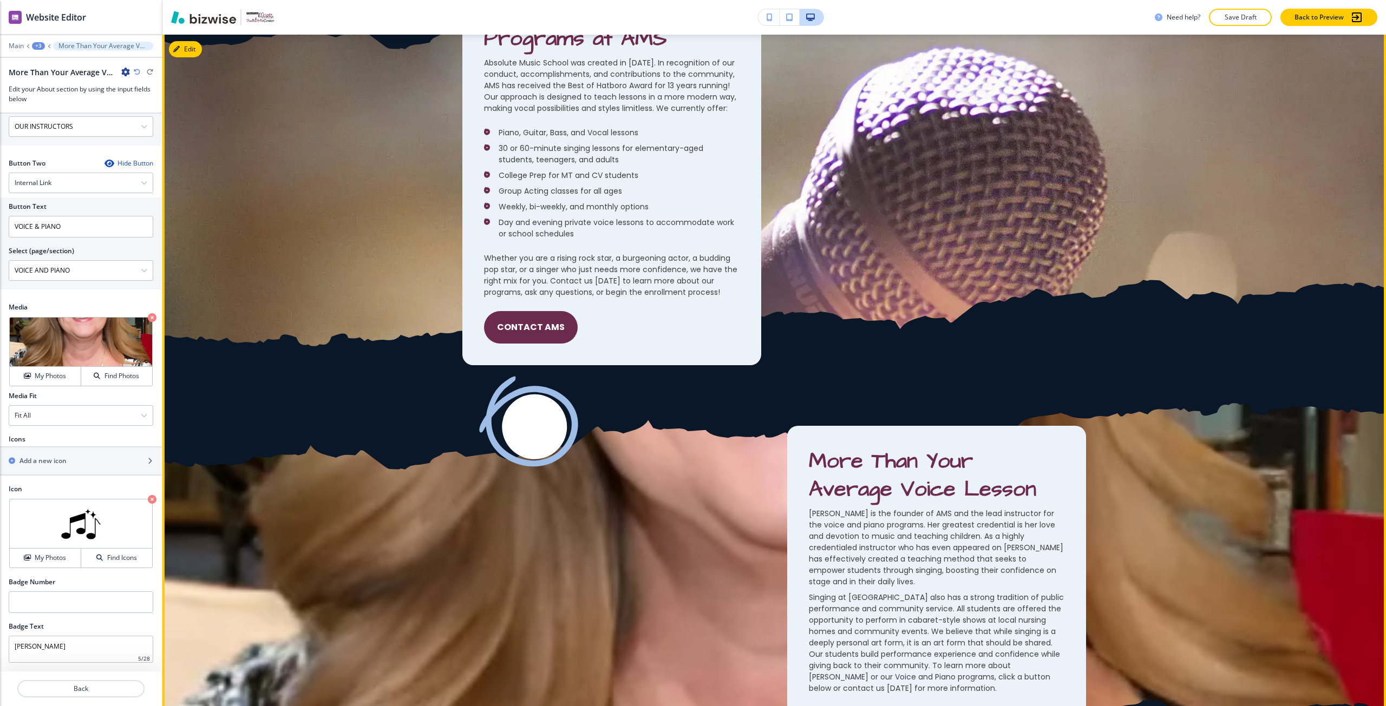
scroll to position [1625, 0]
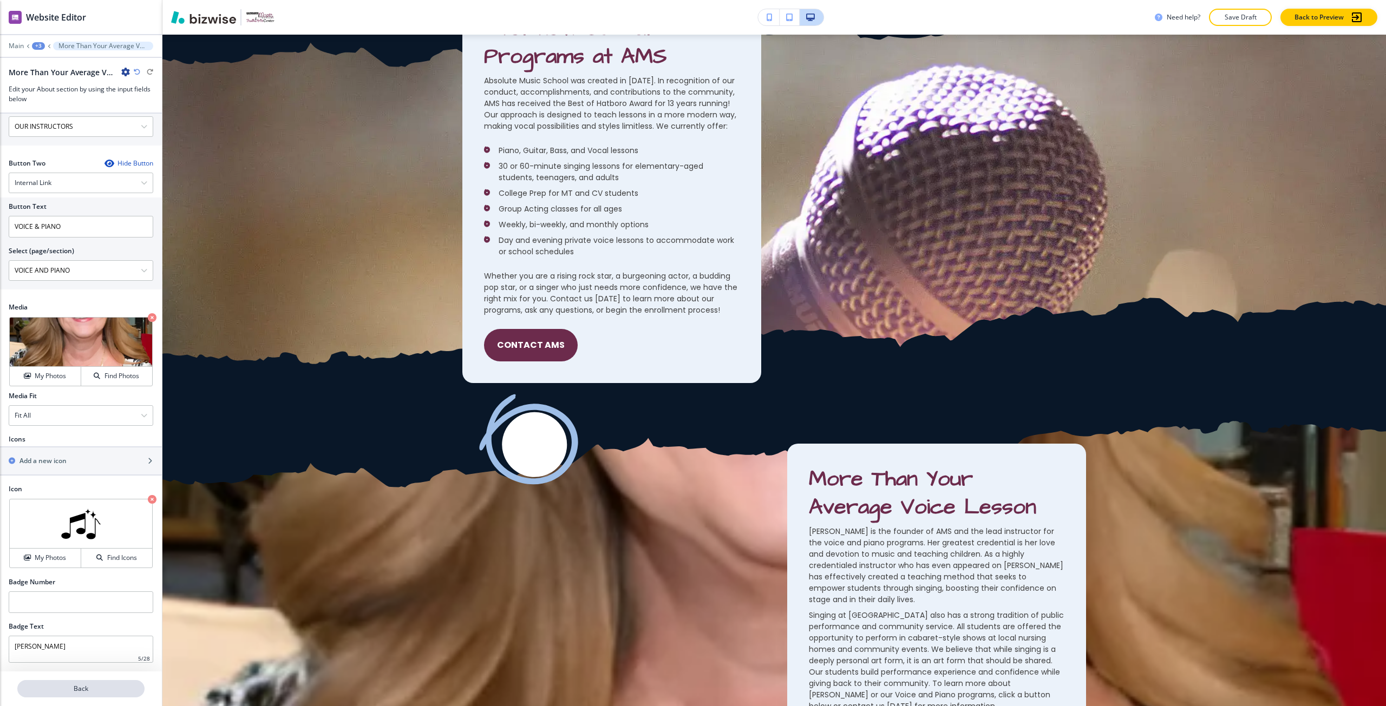
click at [94, 693] on p "Back" at bounding box center [80, 689] width 125 height 10
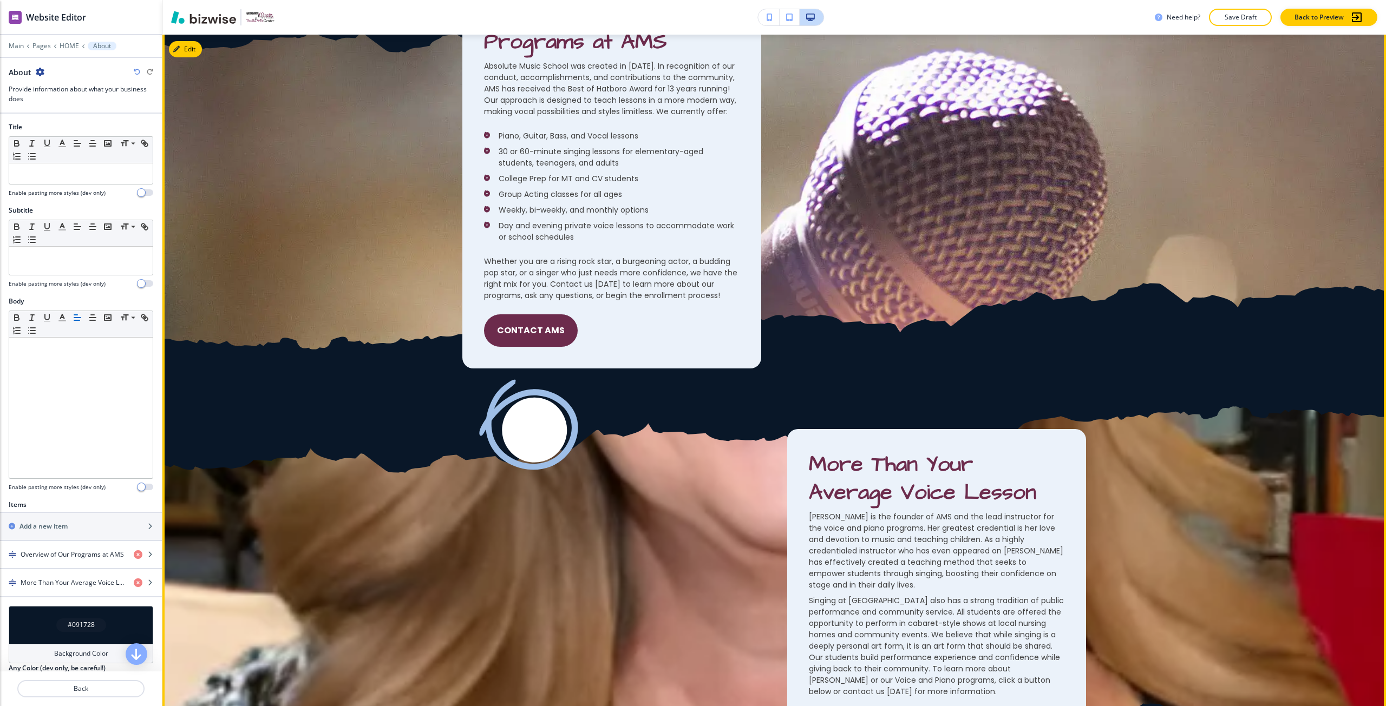
scroll to position [1505, 0]
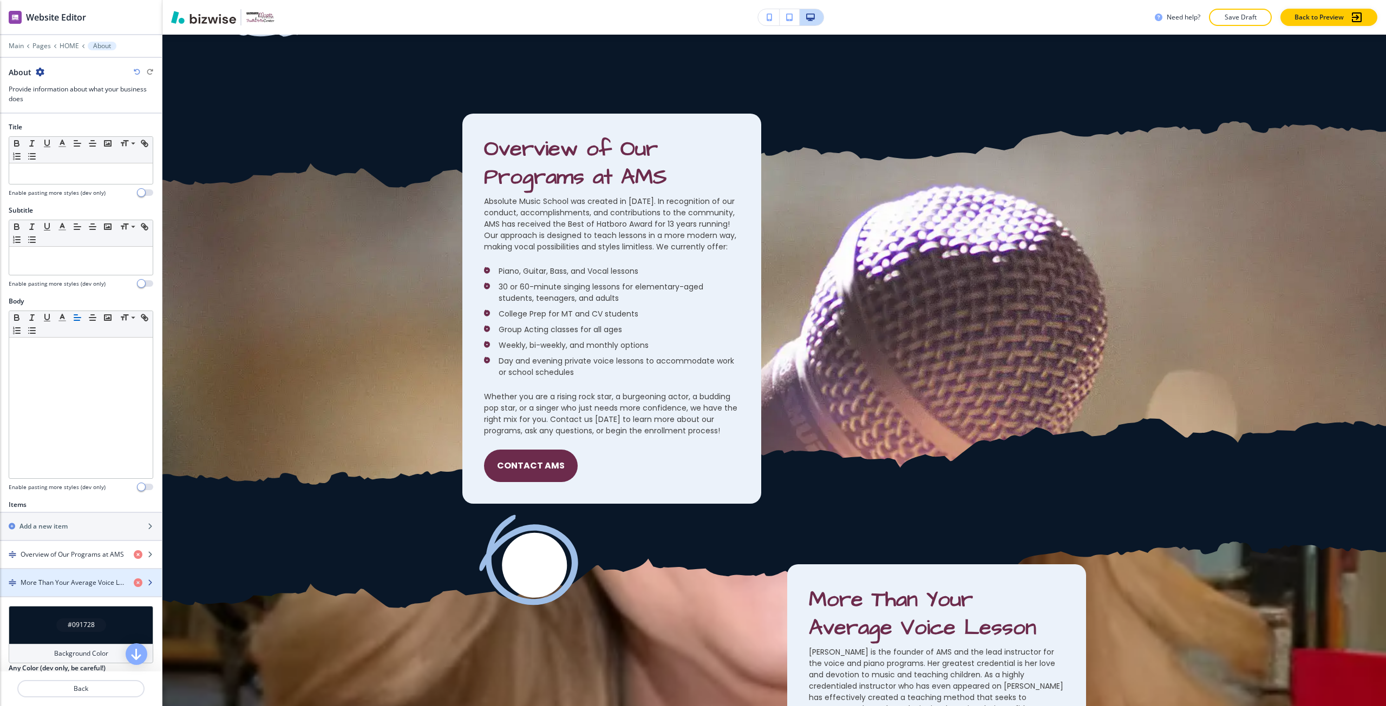
click at [76, 587] on div "More Than Your Average Voice Lesson" at bounding box center [81, 582] width 162 height 27
click at [76, 588] on div "button" at bounding box center [81, 592] width 162 height 9
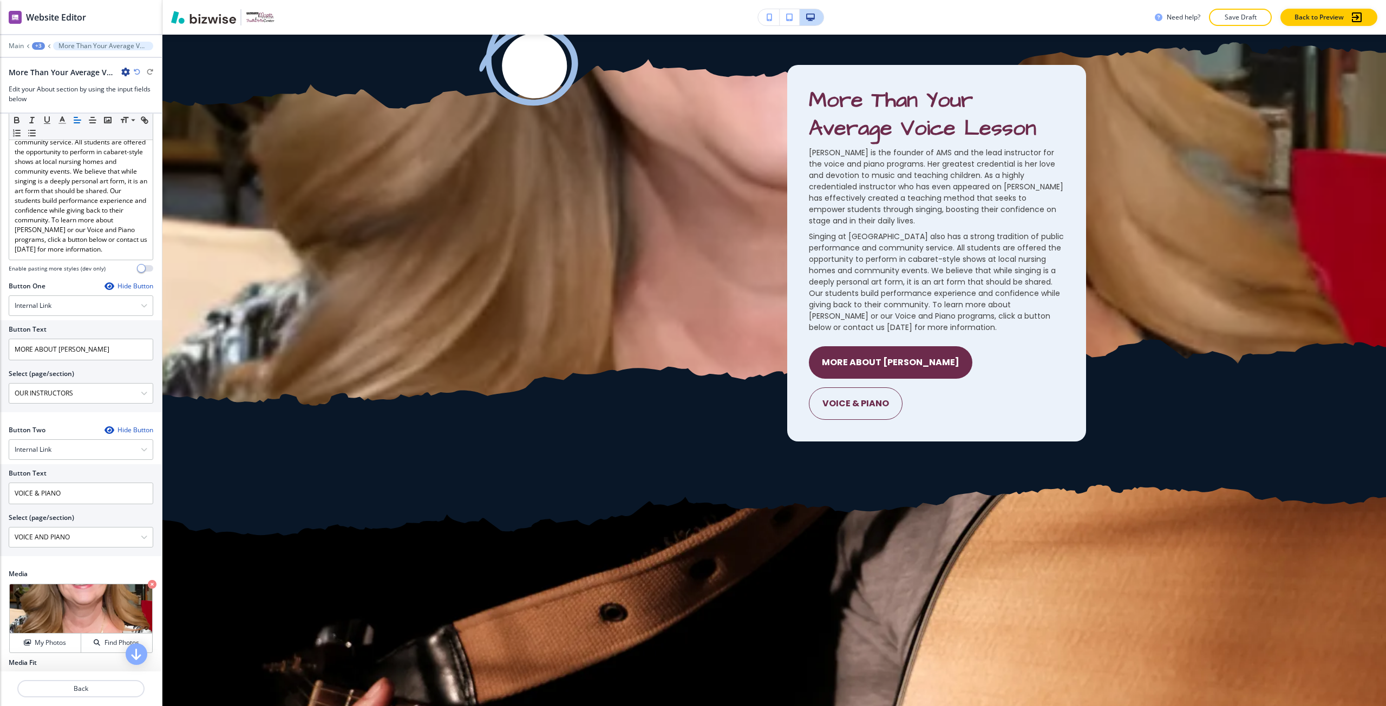
scroll to position [541, 0]
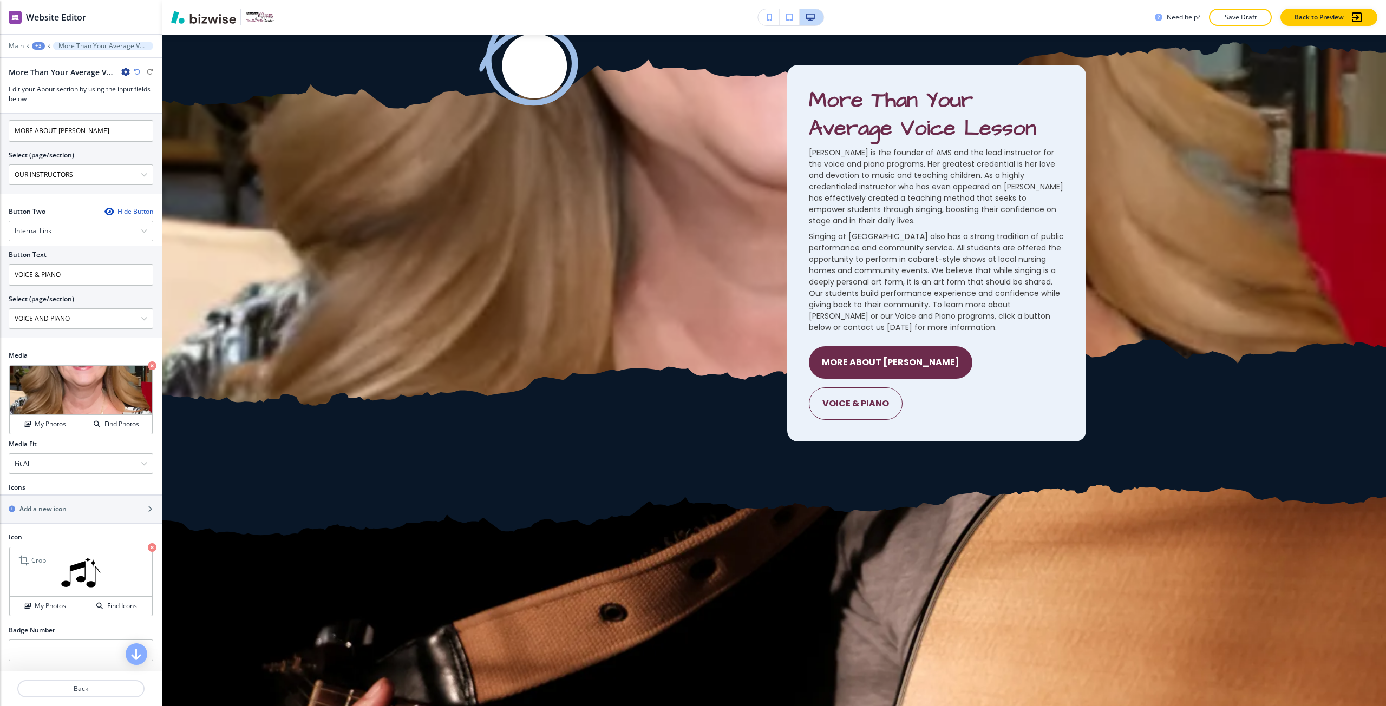
click at [148, 552] on icon "button" at bounding box center [152, 547] width 9 height 9
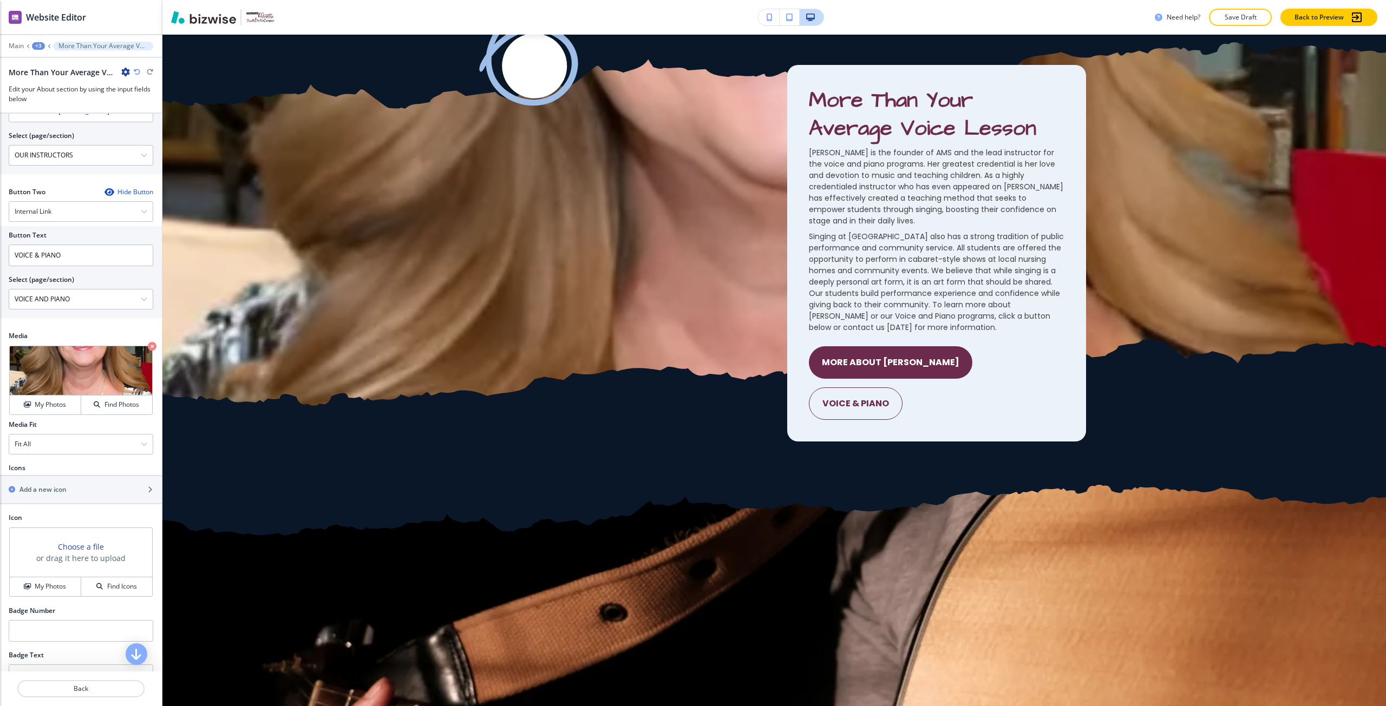
scroll to position [609, 0]
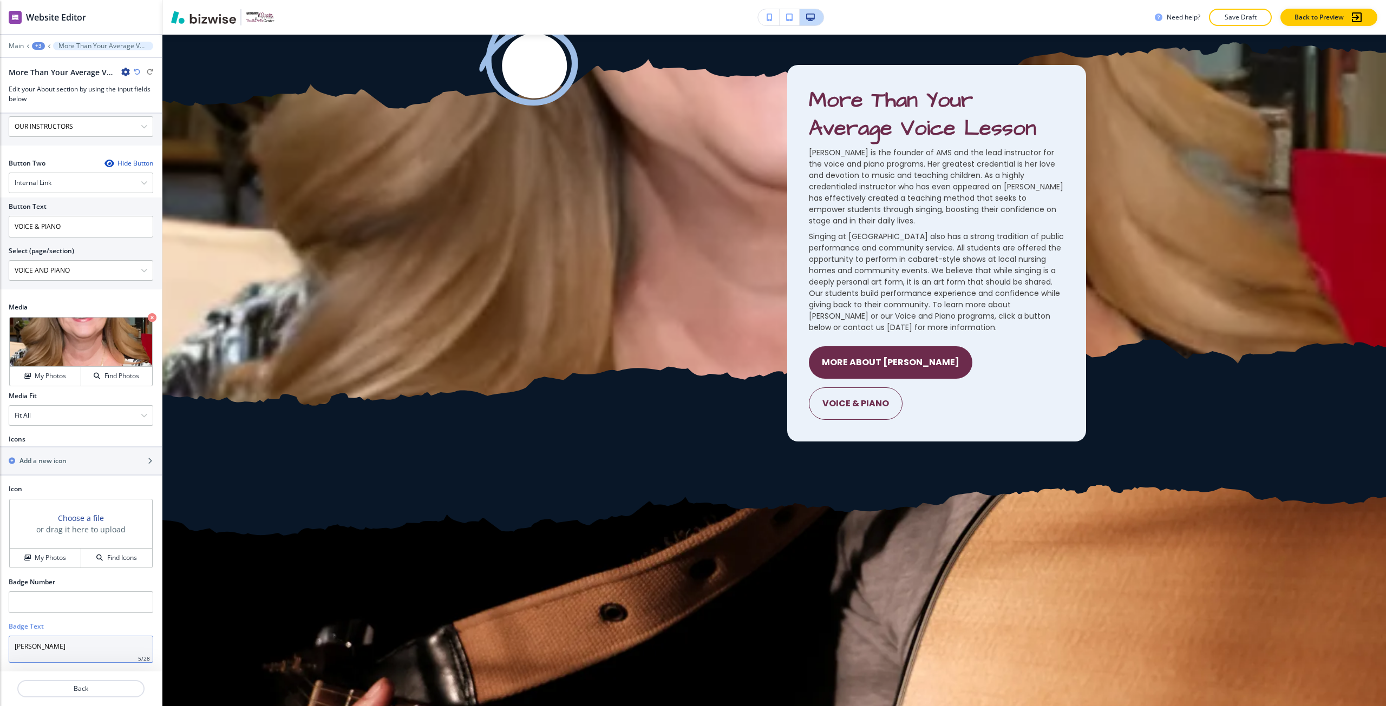
click at [67, 644] on input "NANCY" at bounding box center [81, 649] width 145 height 27
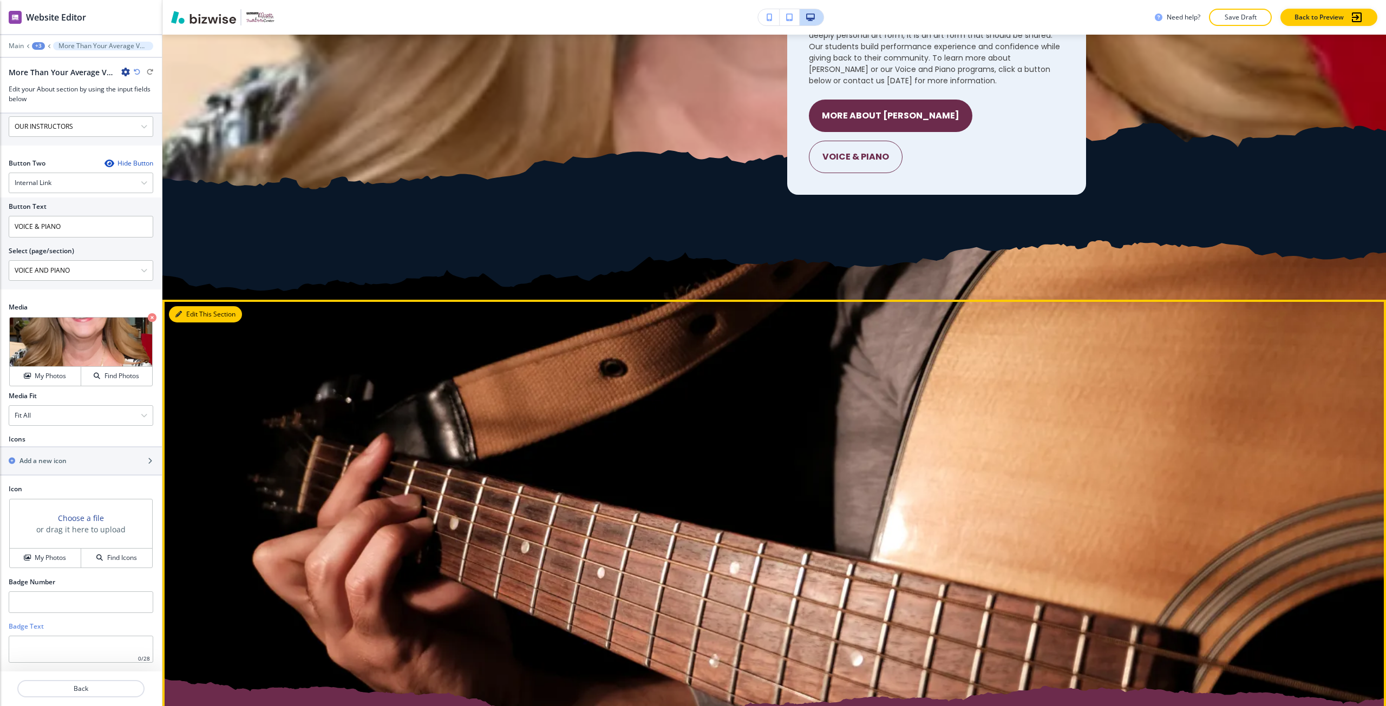
click at [193, 312] on button "Edit This Section" at bounding box center [205, 314] width 73 height 16
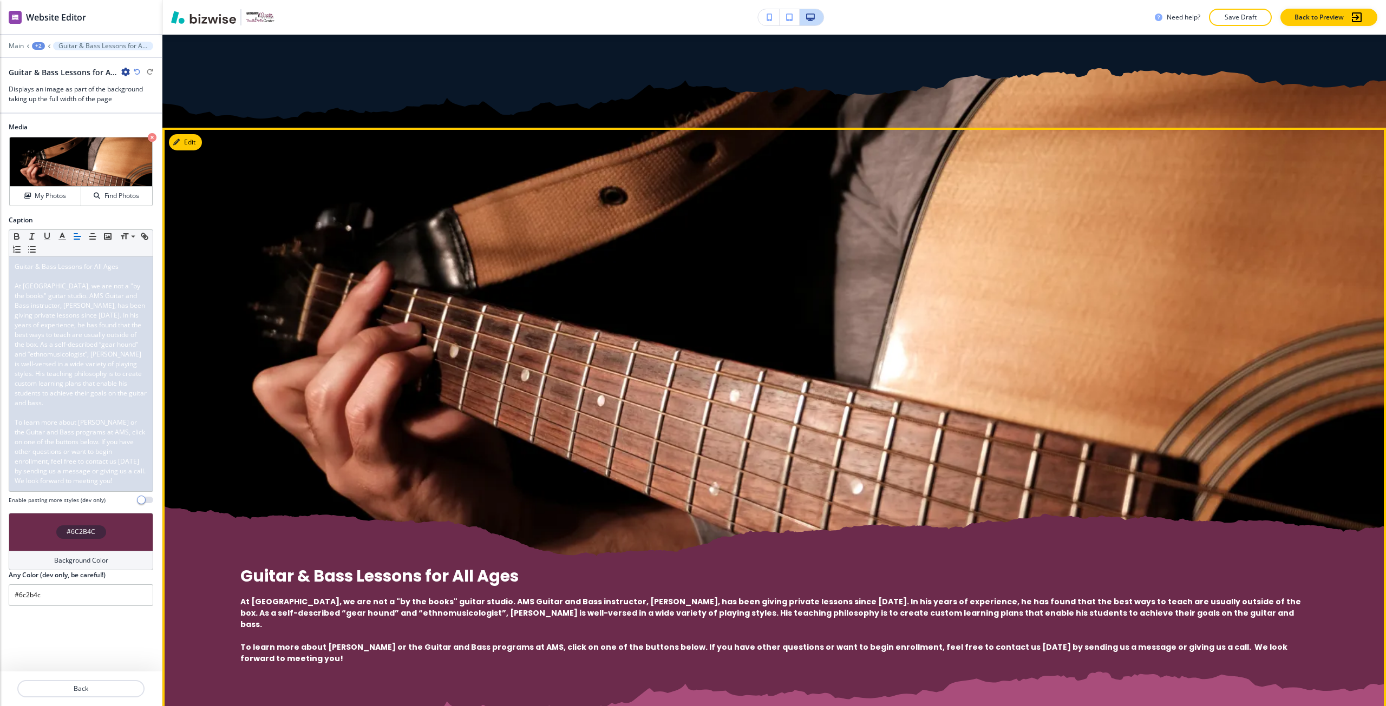
scroll to position [2421, 0]
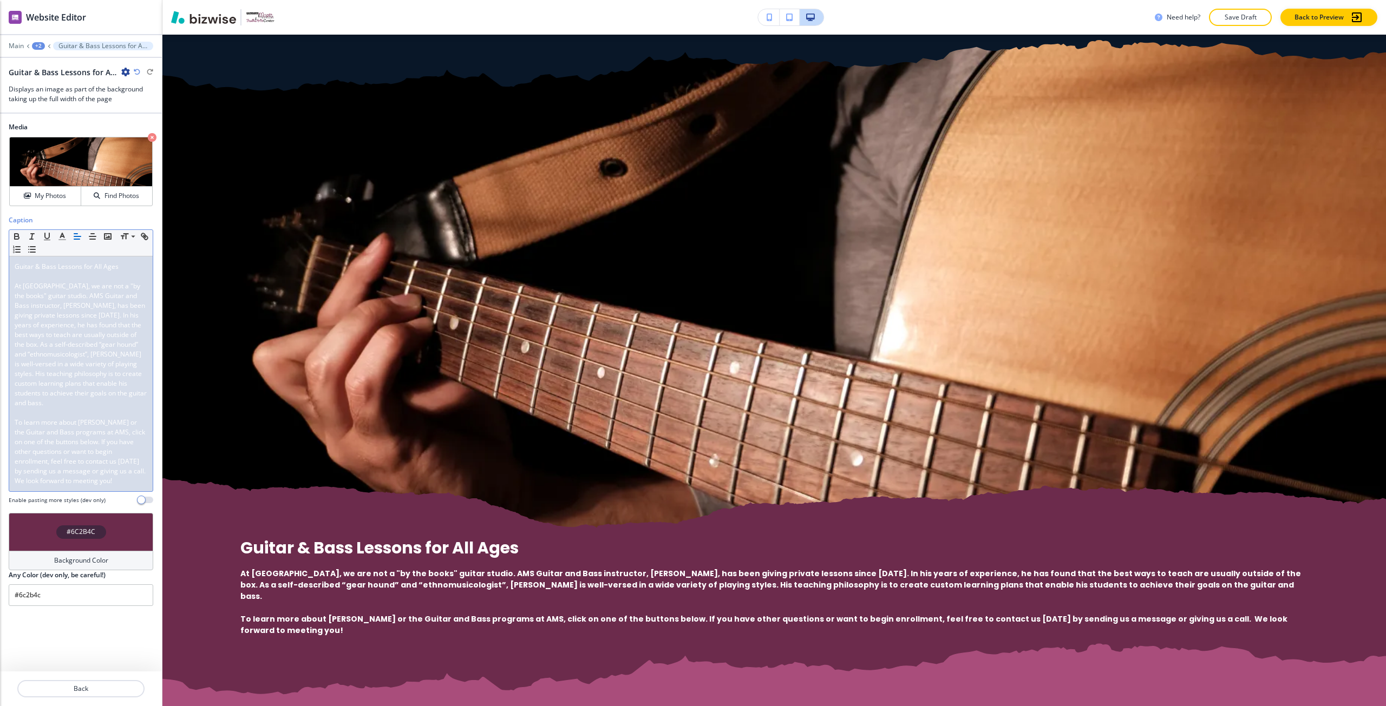
click at [101, 418] on span "To learn more about Andy or the Guitar and Bass programs at AMS, click on one o…" at bounding box center [82, 452] width 134 height 68
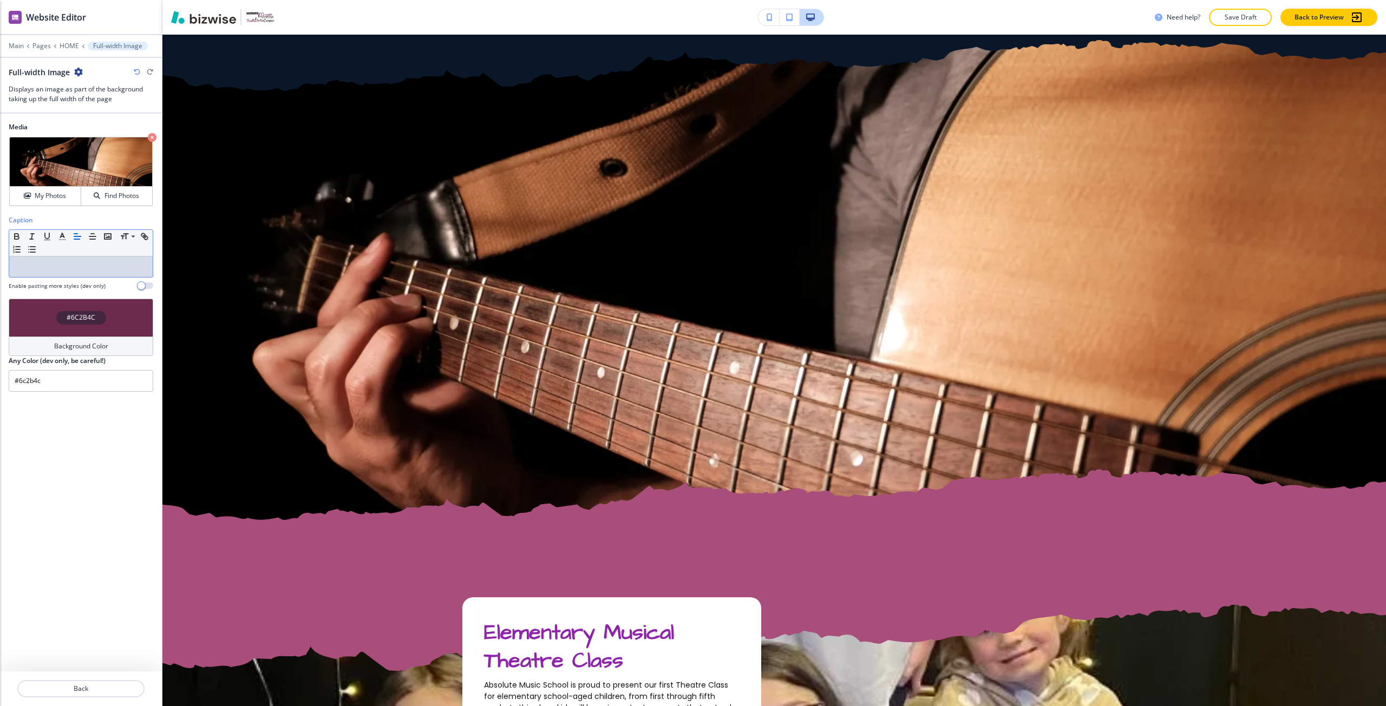
scroll to position [0, 0]
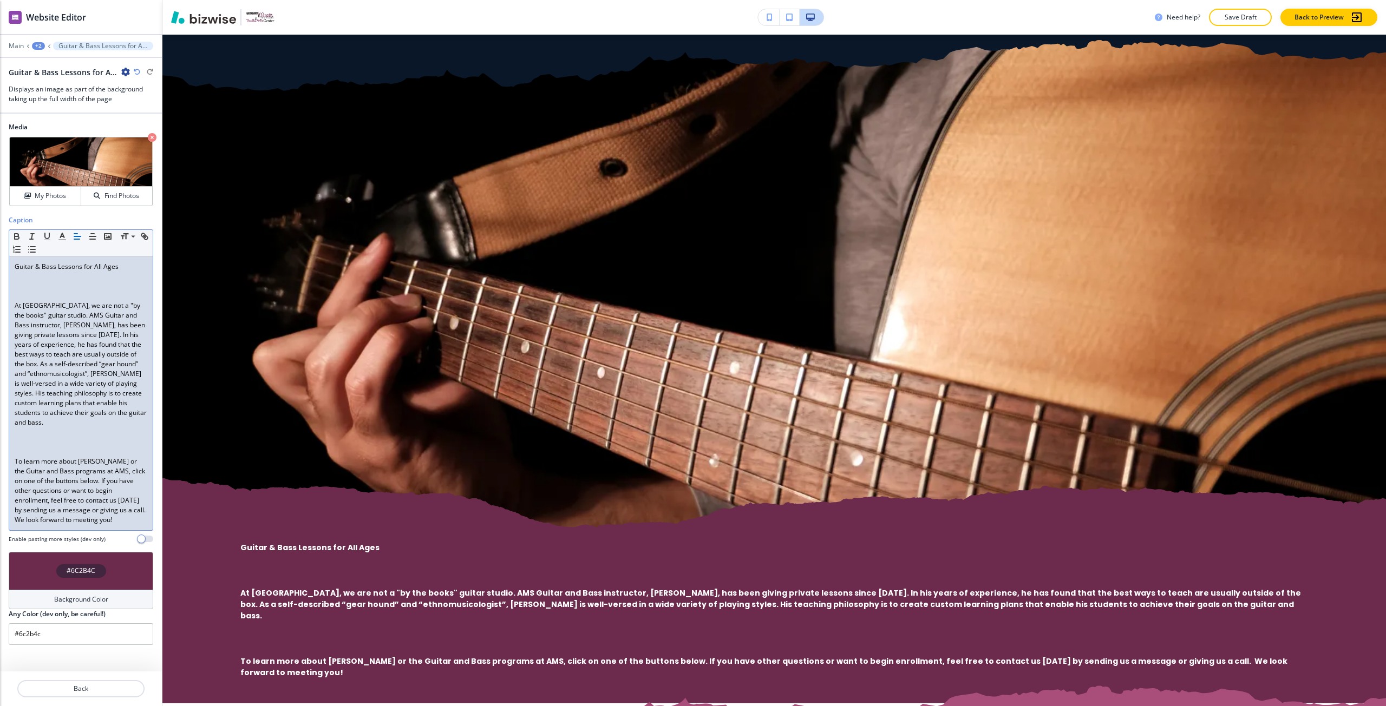
click at [61, 447] on p at bounding box center [81, 452] width 133 height 10
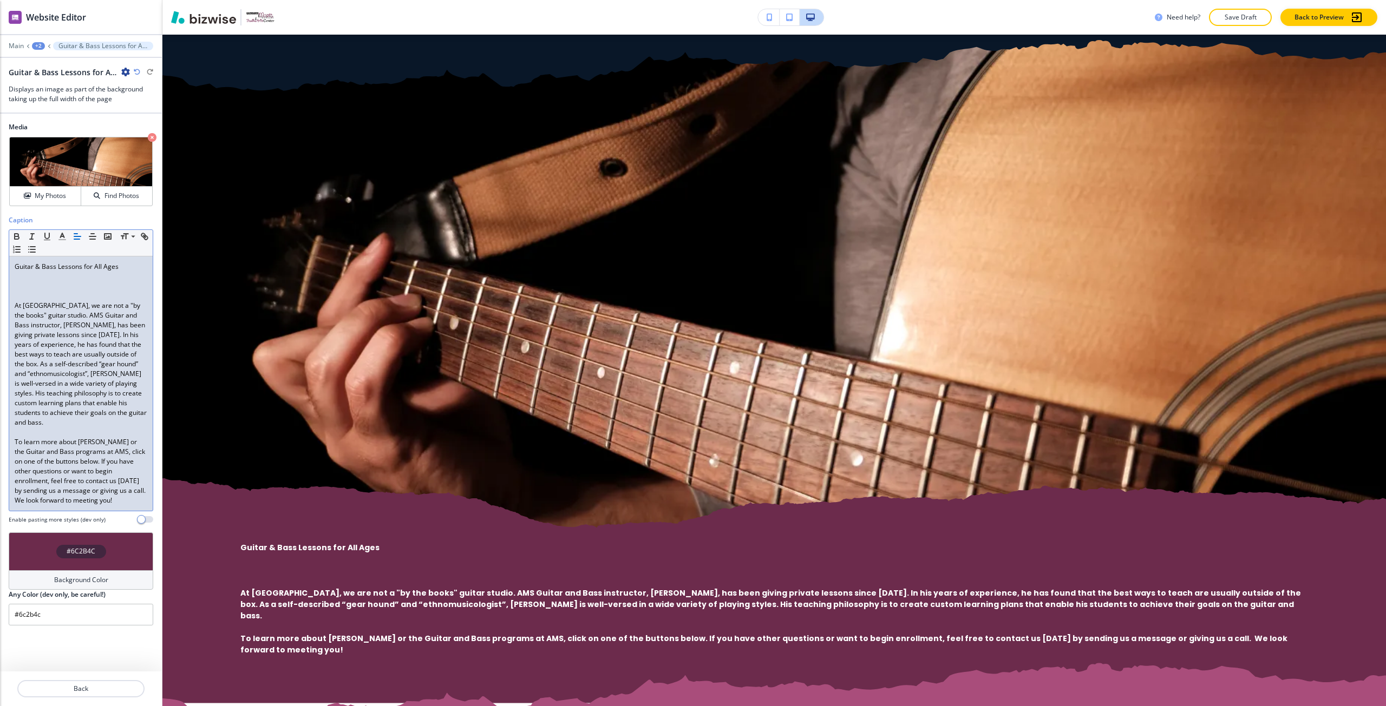
click at [18, 301] on p "﻿At Absolute Music School, we are not a "by the books" guitar studio. AMS Guita…" at bounding box center [81, 364] width 133 height 127
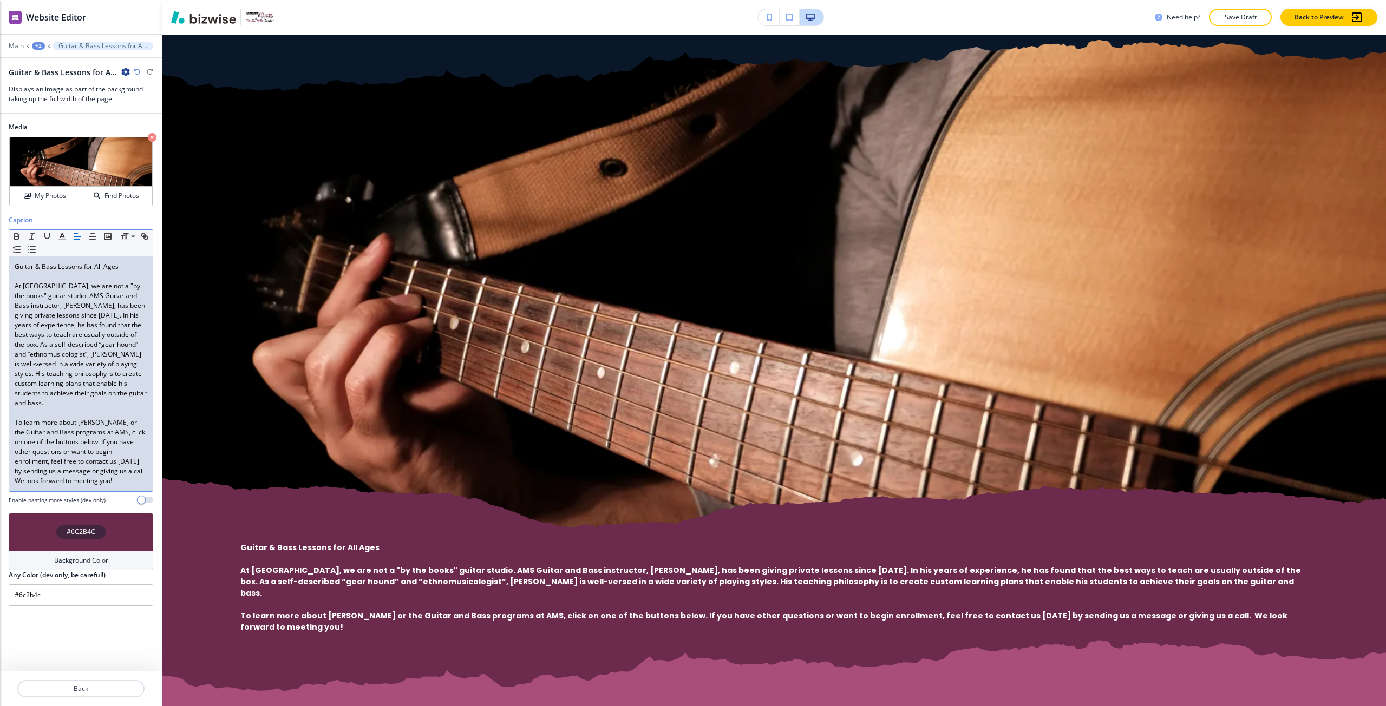
click at [87, 534] on div "#6C2B4C" at bounding box center [81, 532] width 145 height 38
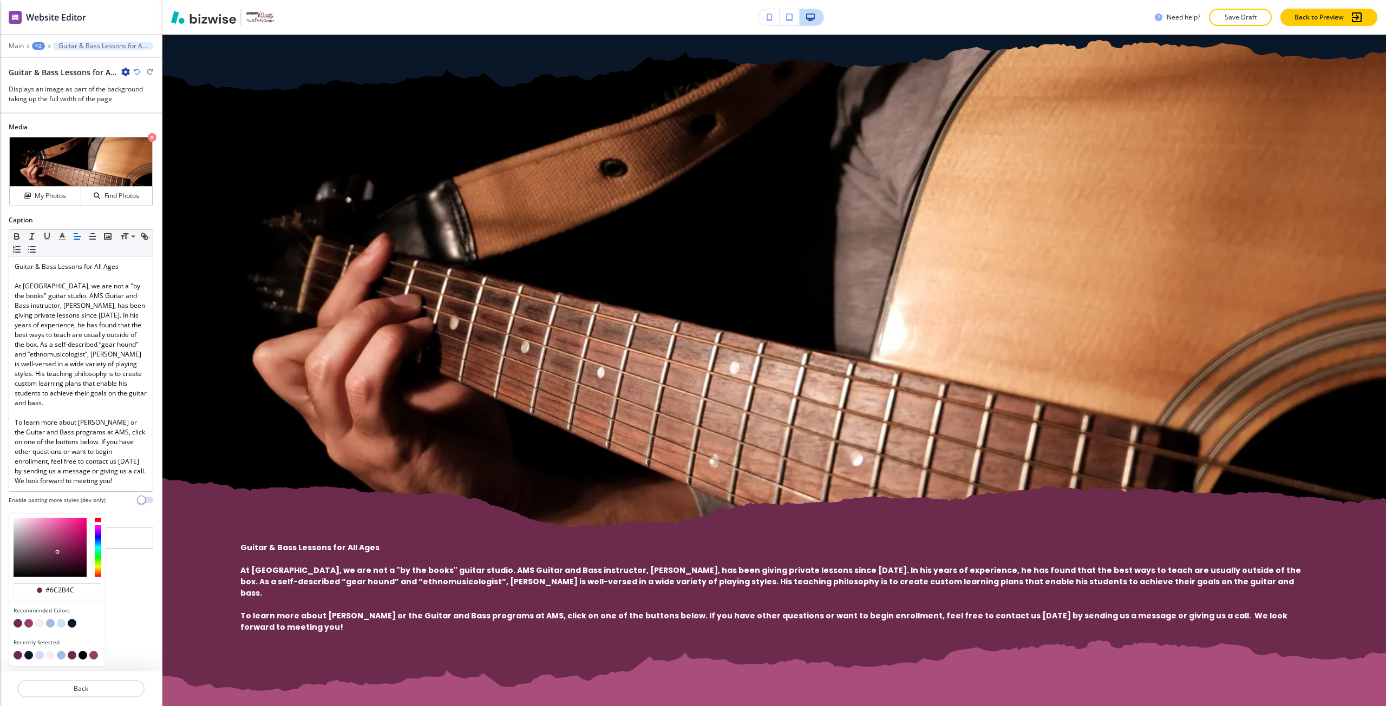
click at [39, 619] on button "button" at bounding box center [39, 623] width 9 height 9
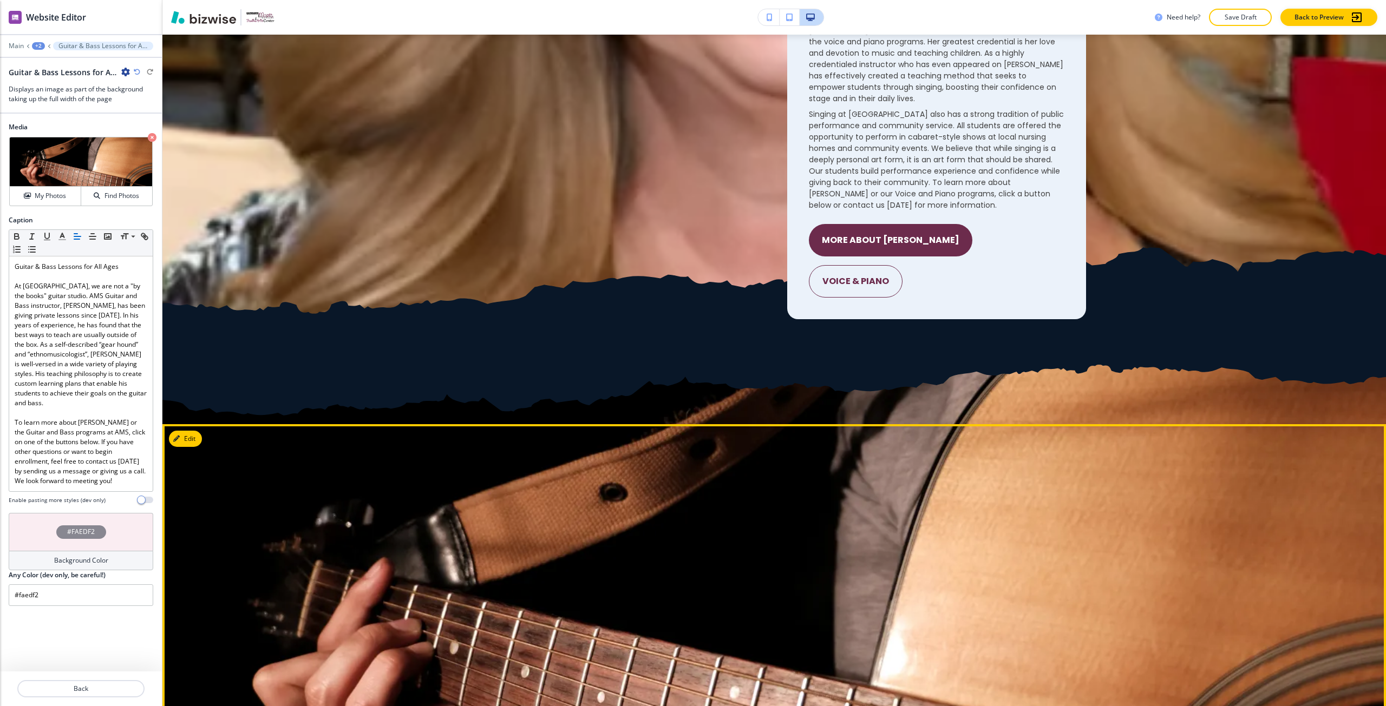
scroll to position [2421, 0]
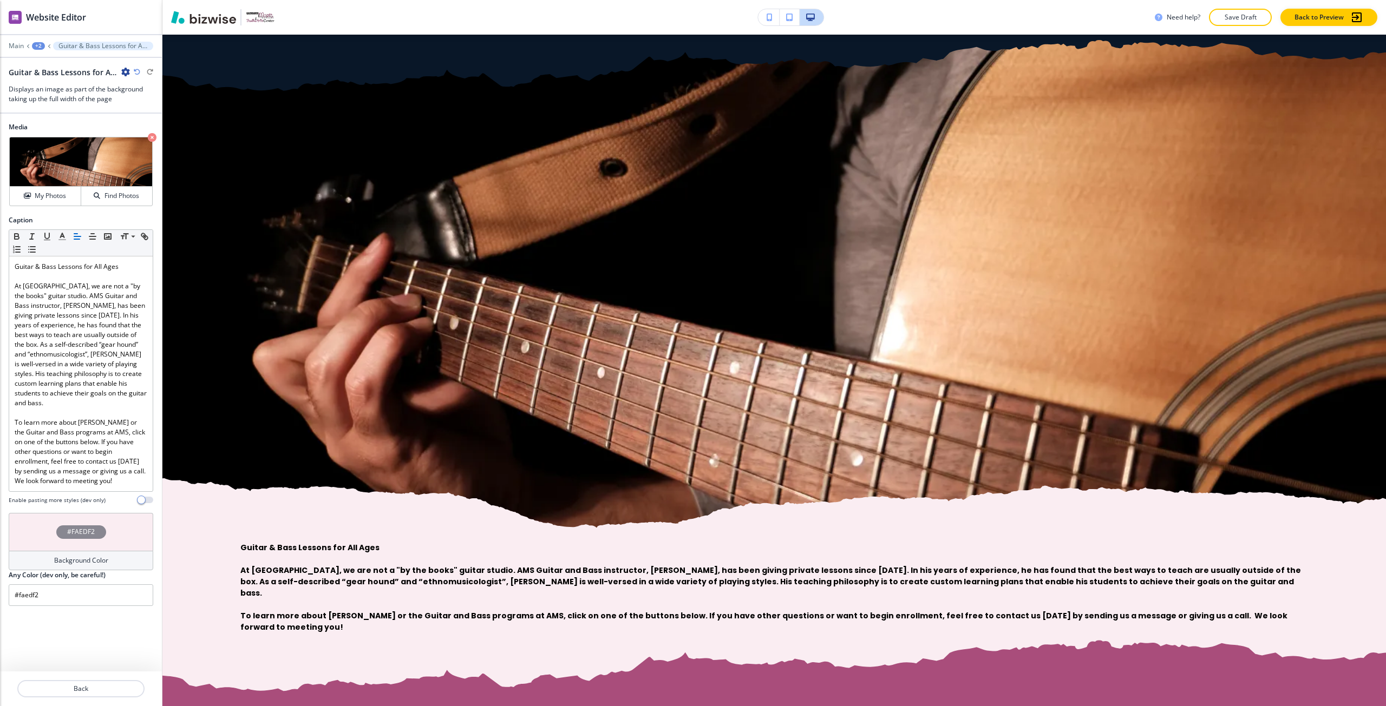
click at [116, 534] on div "#FAEDF2" at bounding box center [81, 532] width 145 height 38
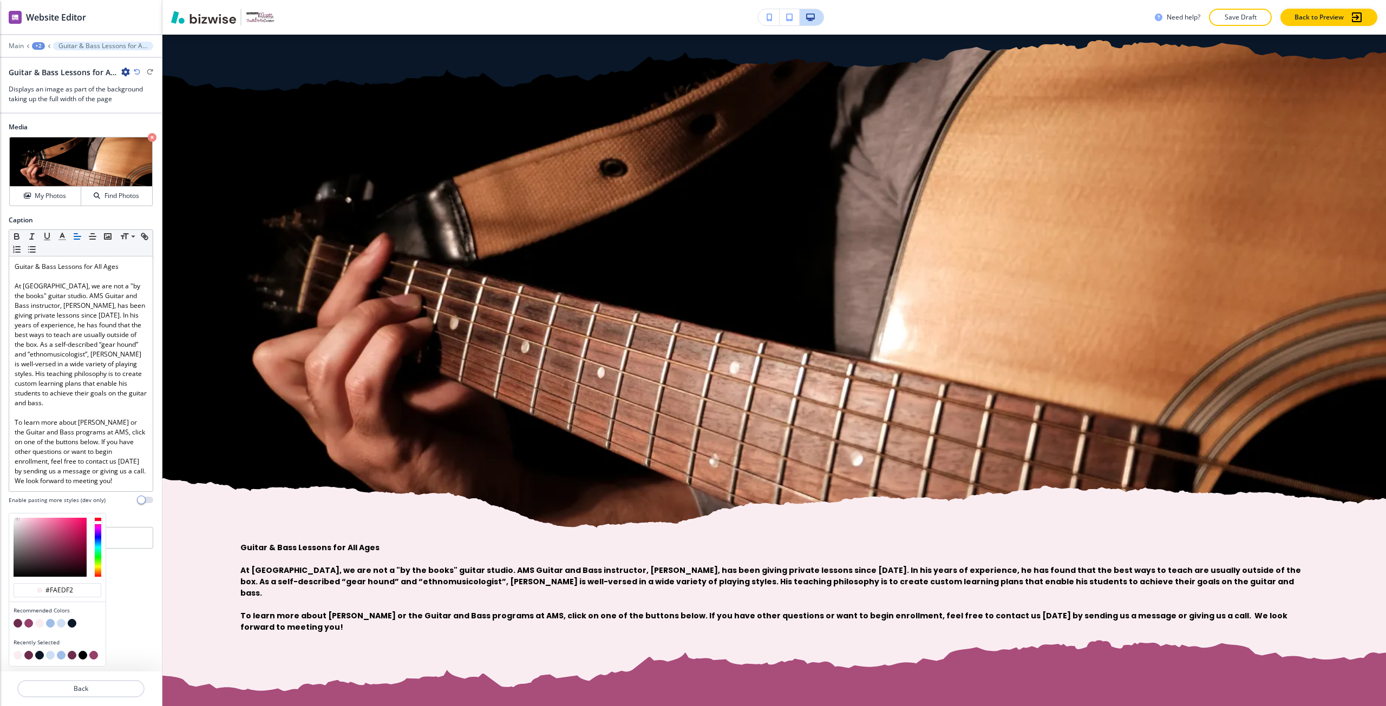
click at [61, 619] on button "button" at bounding box center [61, 623] width 9 height 9
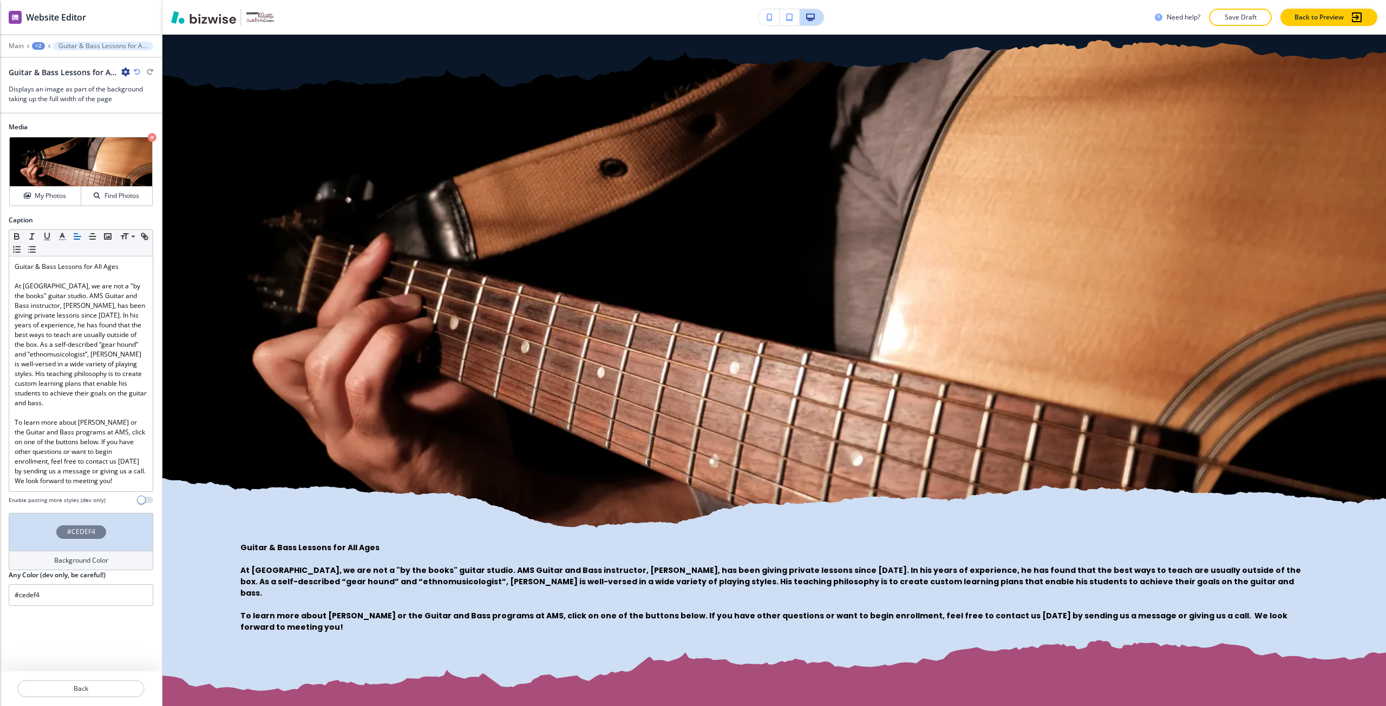
click at [81, 556] on h4 "Background Color" at bounding box center [81, 561] width 54 height 10
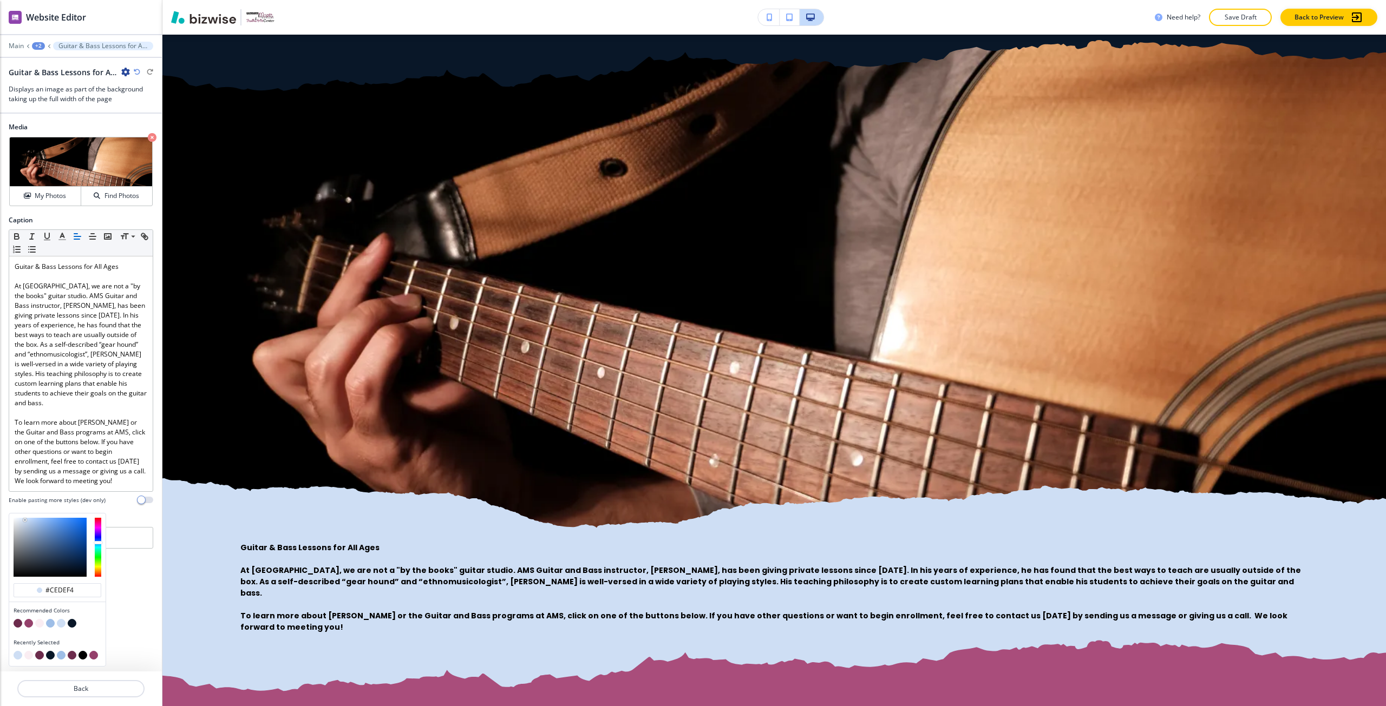
click at [39, 619] on button "button" at bounding box center [39, 623] width 9 height 9
type input "#faedf2"
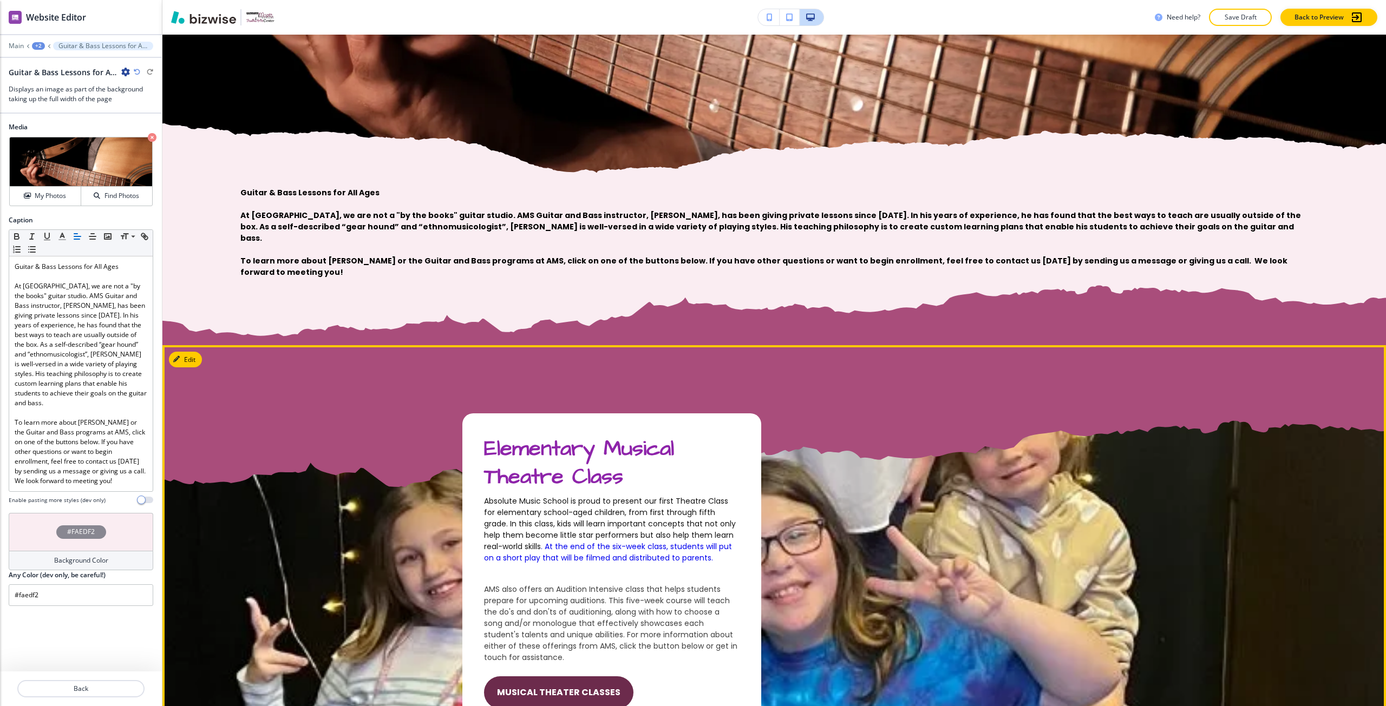
scroll to position [2800, 0]
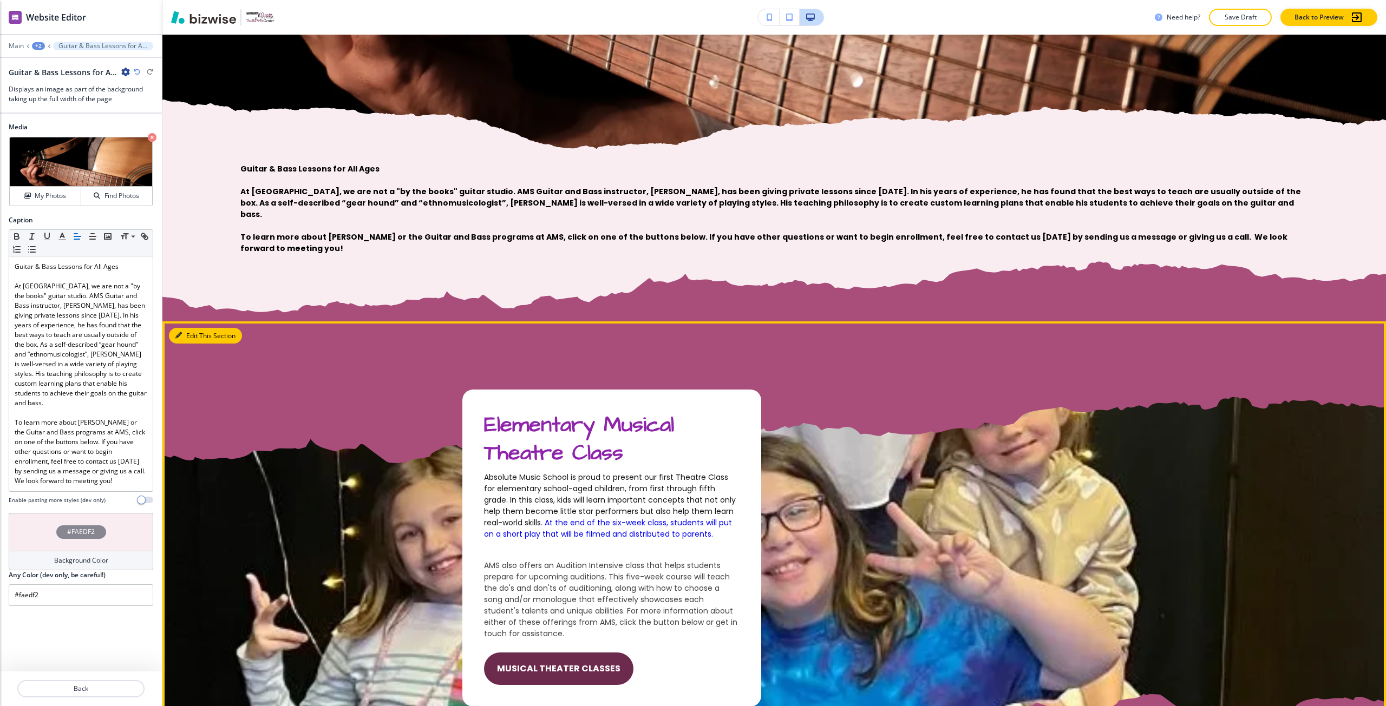
click at [193, 328] on button "Edit This Section" at bounding box center [205, 336] width 73 height 16
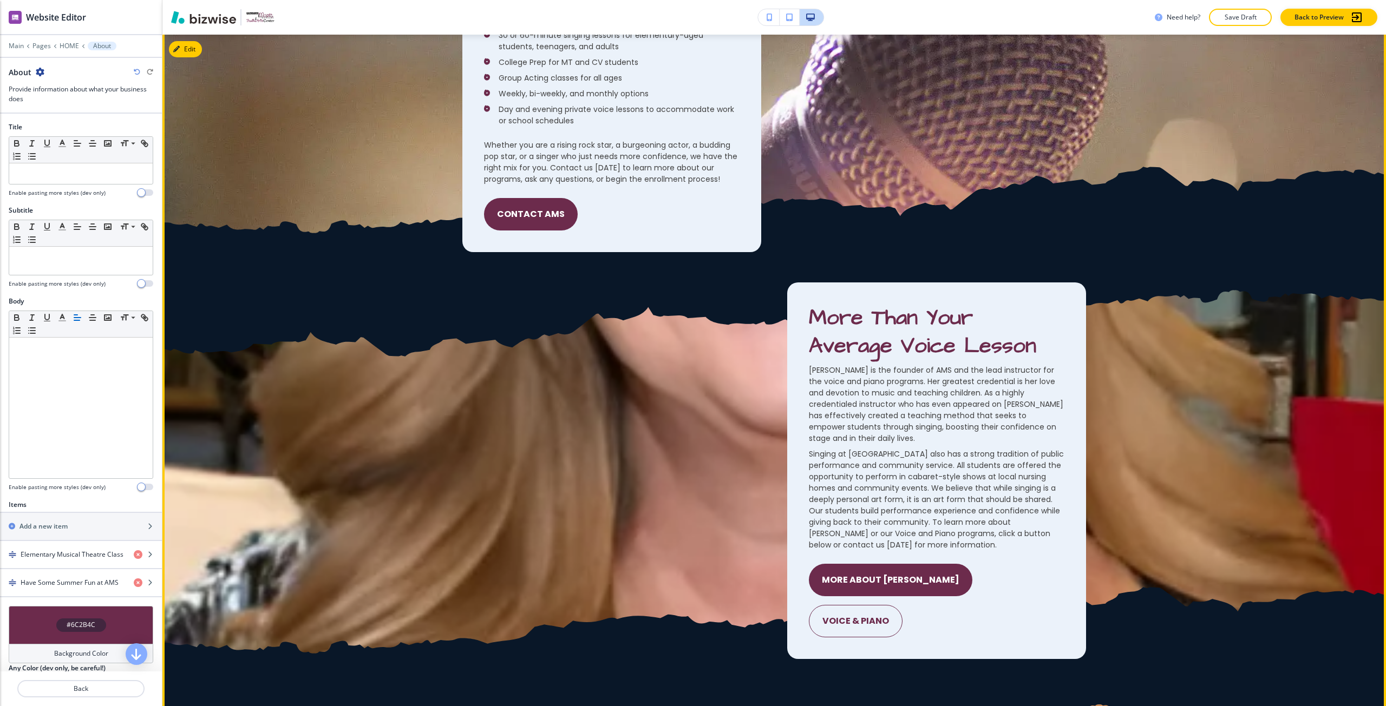
scroll to position [1754, 0]
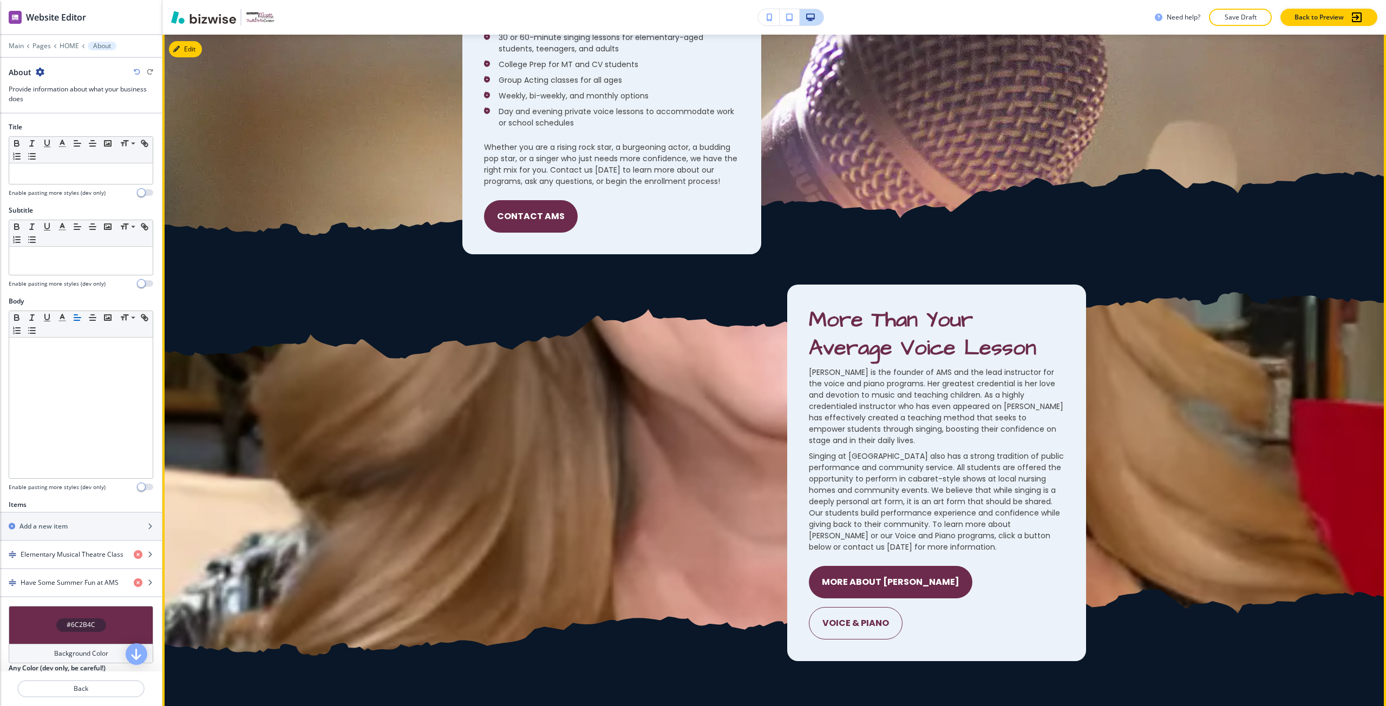
click at [173, 41] on div "Overview of Our Programs at AMS Absolute Music School was created in 1995. In r…" at bounding box center [773, 59] width 1223 height 390
click at [184, 48] on button "Edit This Section" at bounding box center [205, 49] width 73 height 16
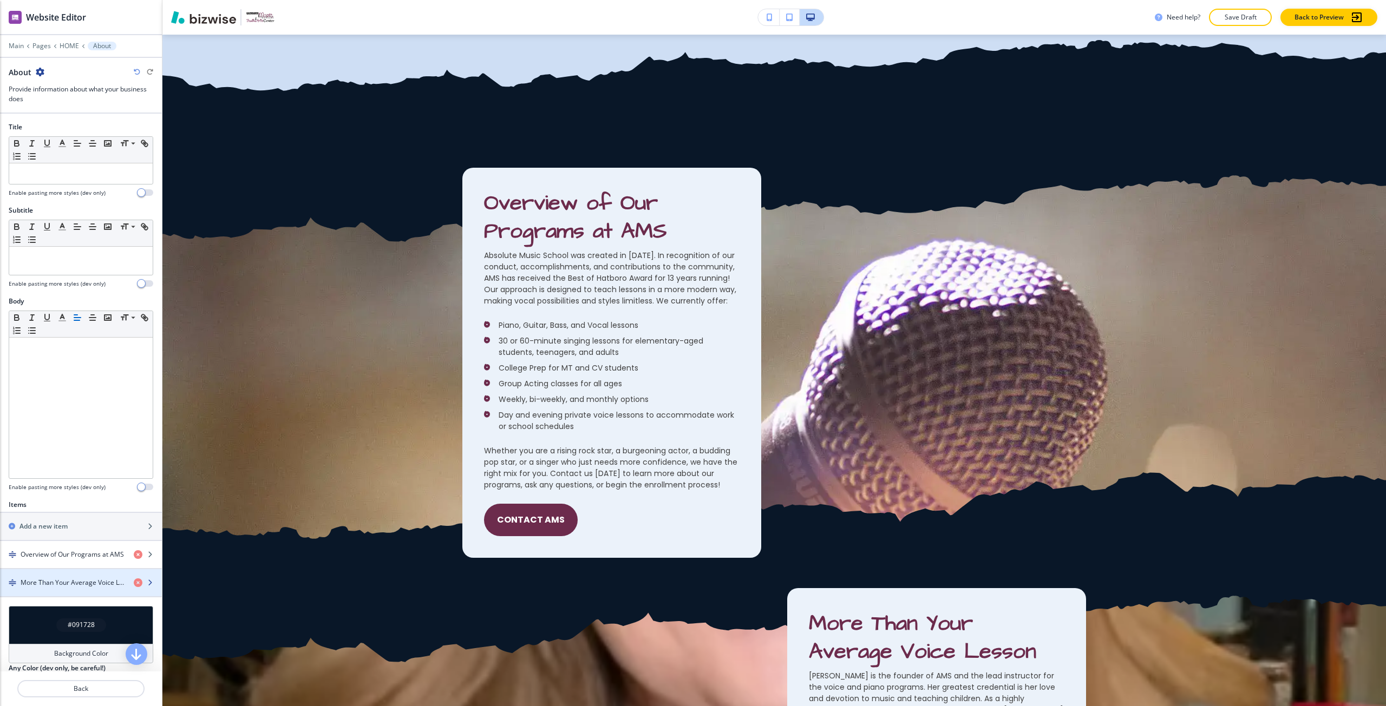
click at [47, 587] on h4 "More Than Your Average Voice Lesson" at bounding box center [73, 583] width 104 height 10
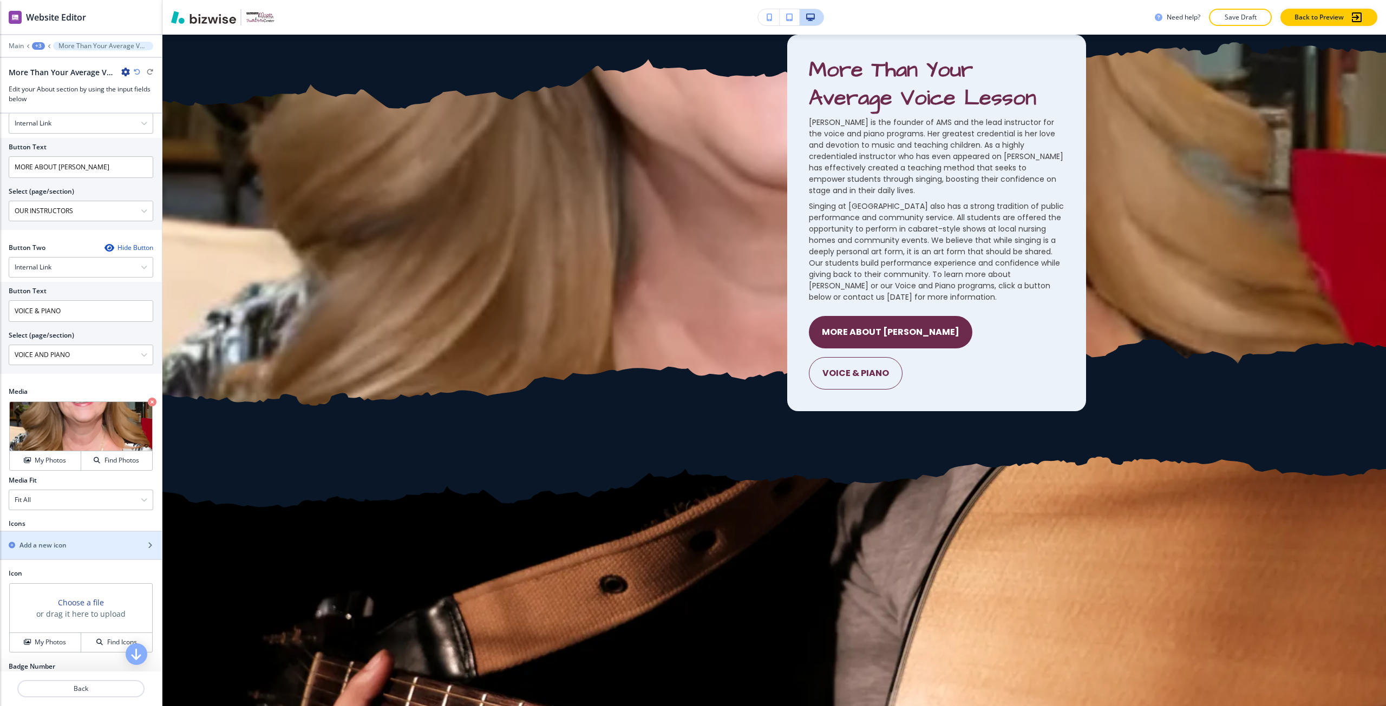
scroll to position [595, 0]
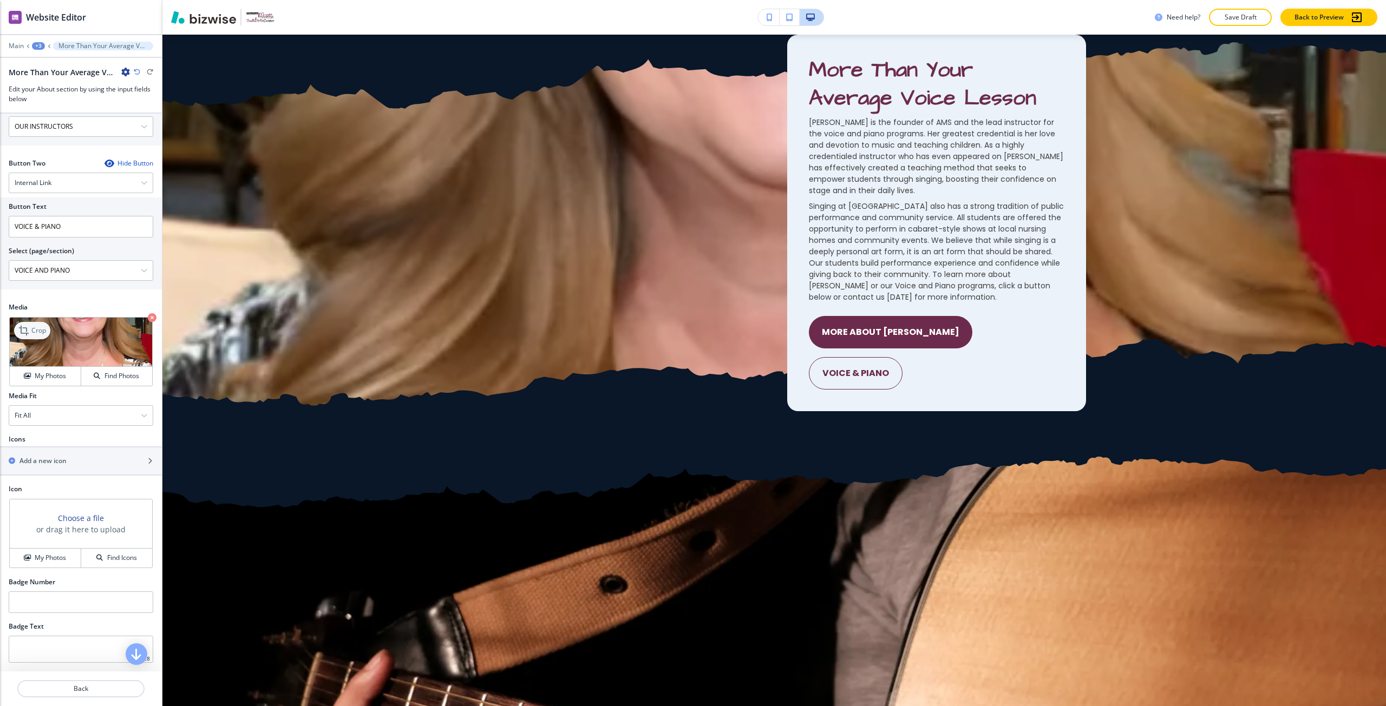
click at [45, 336] on p "Crop" at bounding box center [38, 331] width 15 height 10
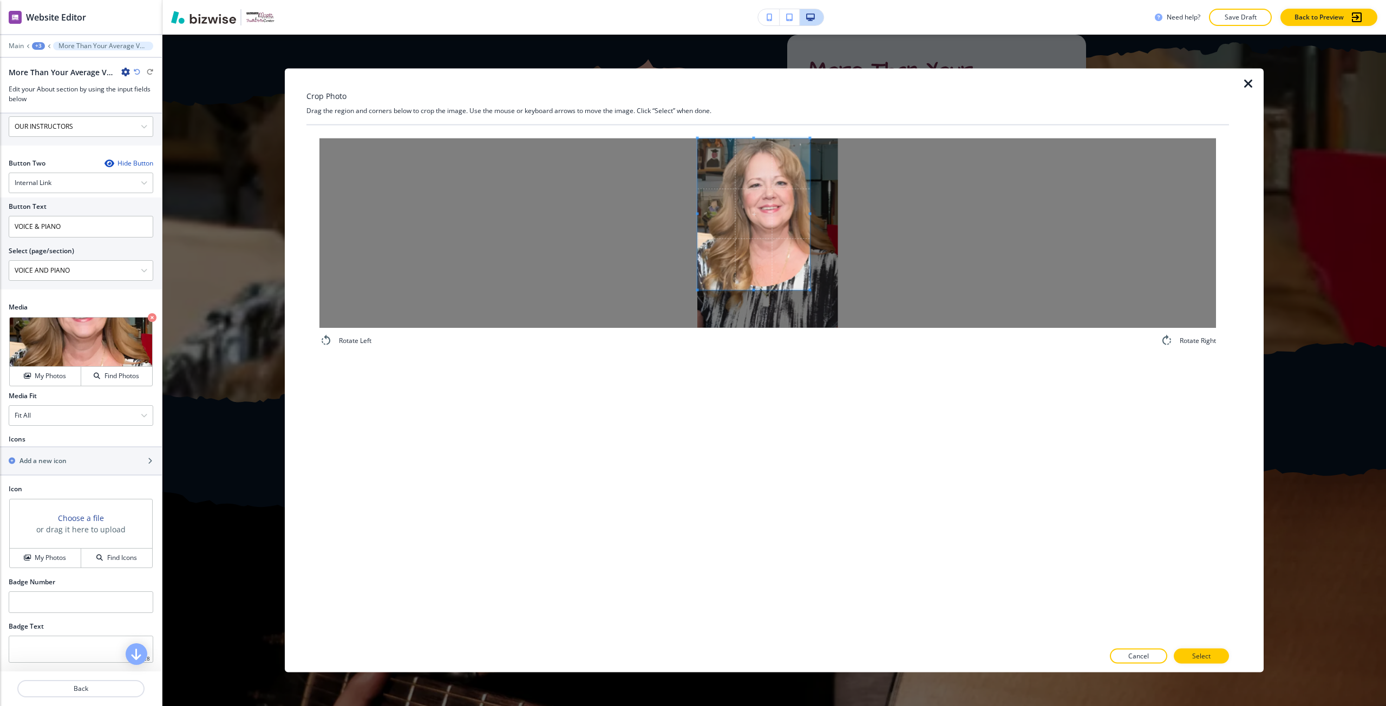
click at [747, 224] on span at bounding box center [753, 214] width 112 height 152
click at [846, 211] on div at bounding box center [767, 232] width 896 height 189
click at [772, 252] on span at bounding box center [767, 253] width 140 height 3
click at [1247, 81] on icon "button" at bounding box center [1248, 83] width 13 height 13
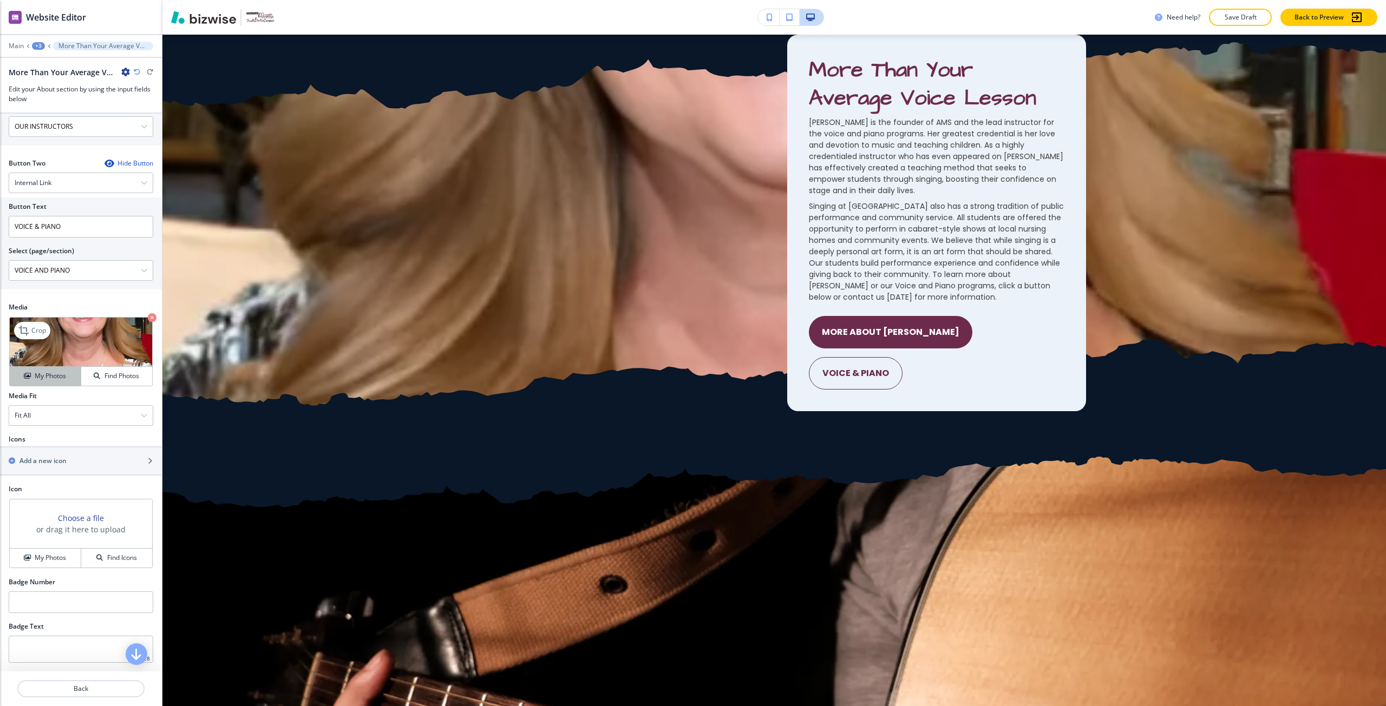
click at [54, 382] on button "My Photos" at bounding box center [45, 376] width 71 height 19
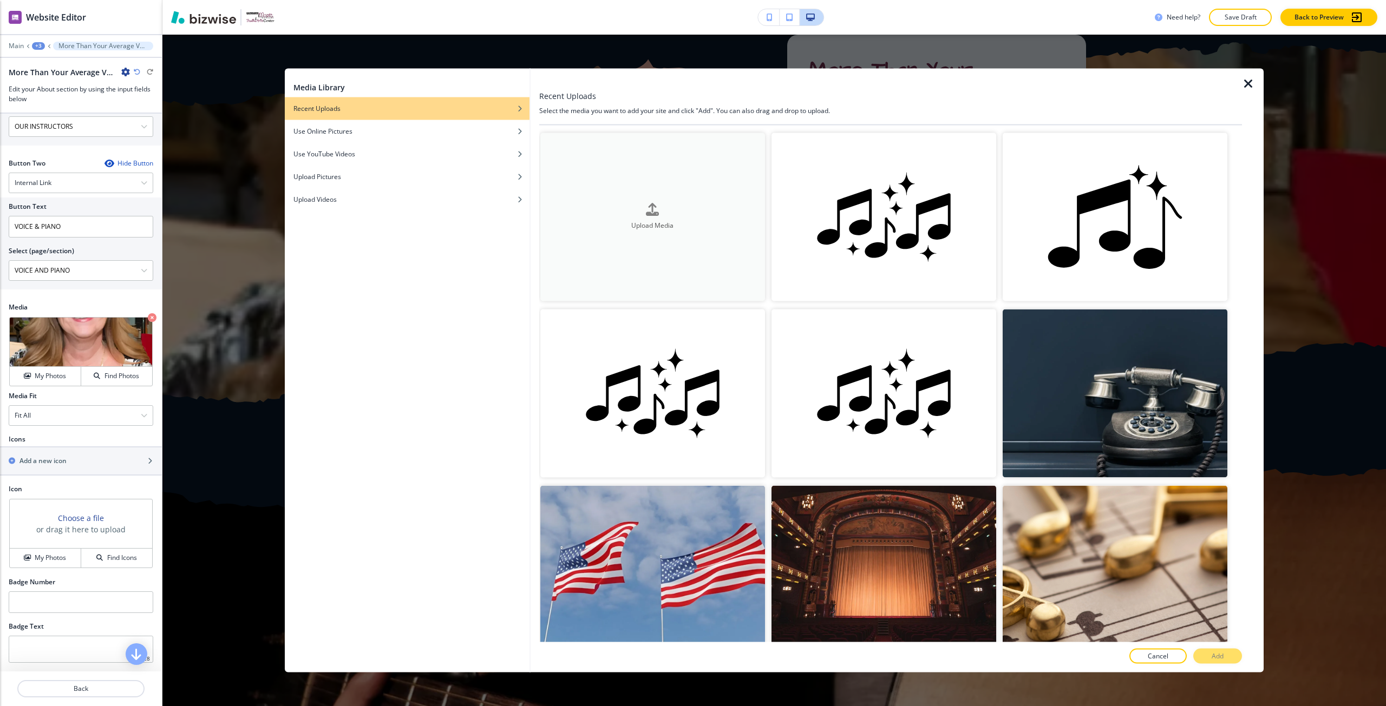
click at [612, 189] on button "Upload Media" at bounding box center [652, 217] width 225 height 168
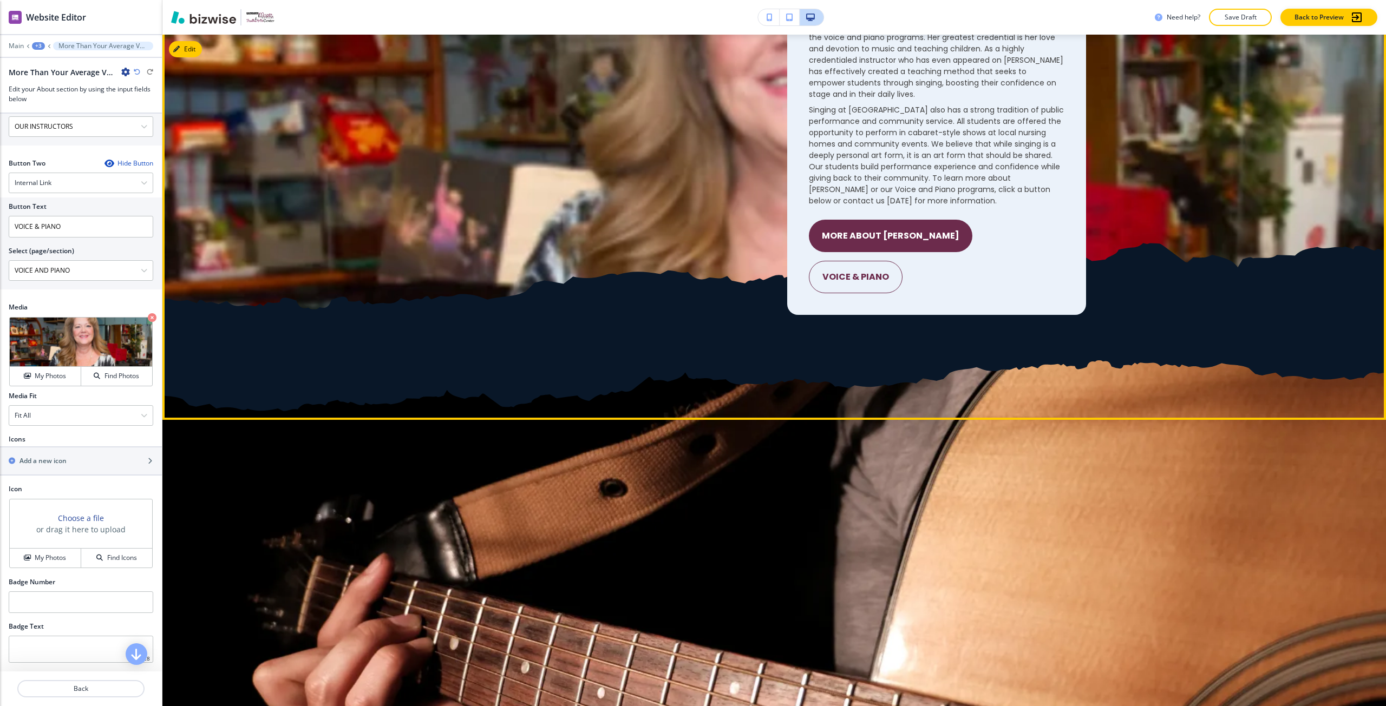
scroll to position [2113, 0]
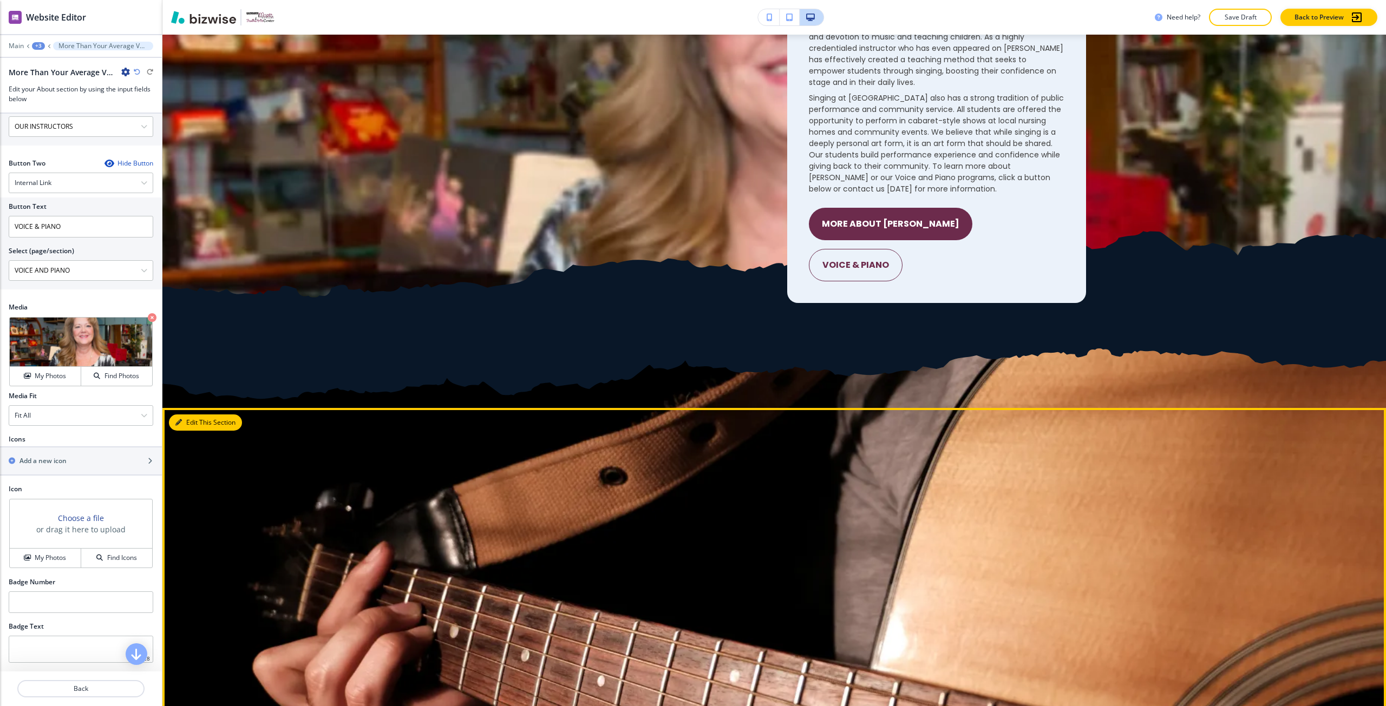
click at [192, 421] on button "Edit This Section" at bounding box center [205, 423] width 73 height 16
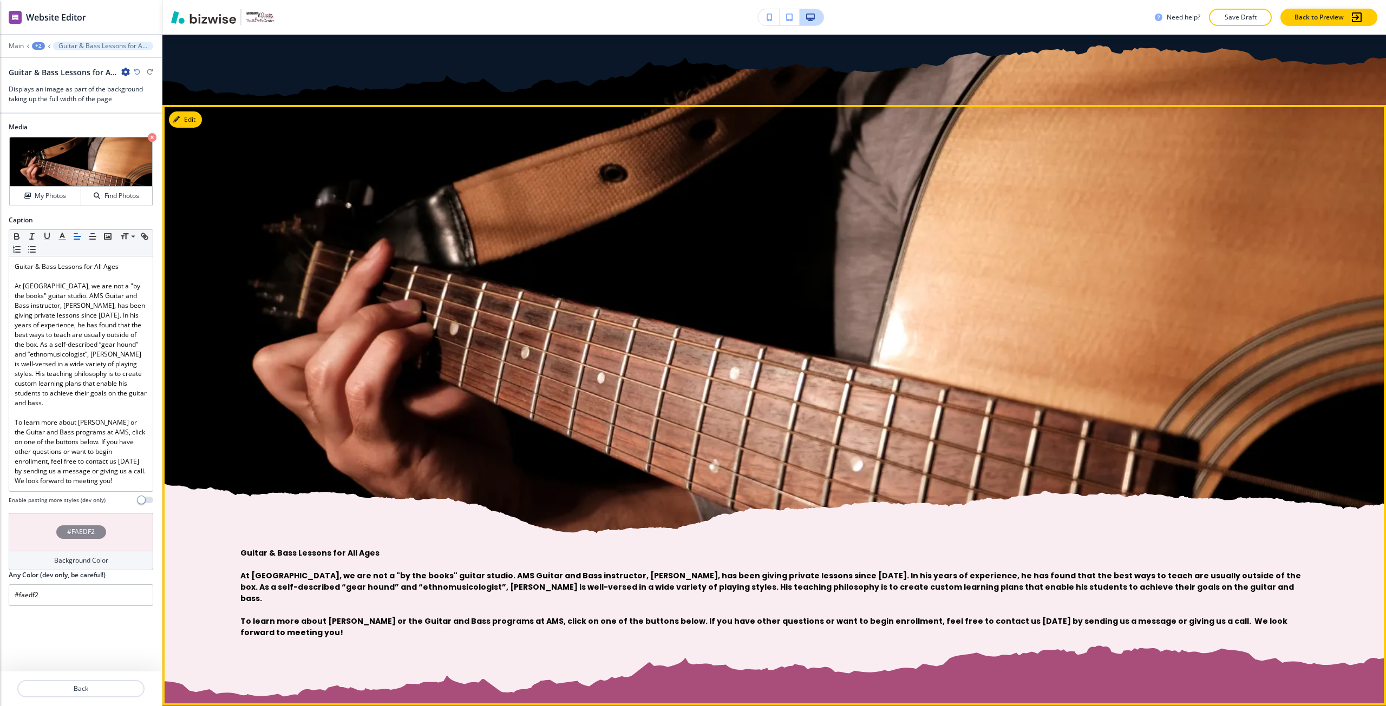
scroll to position [2421, 0]
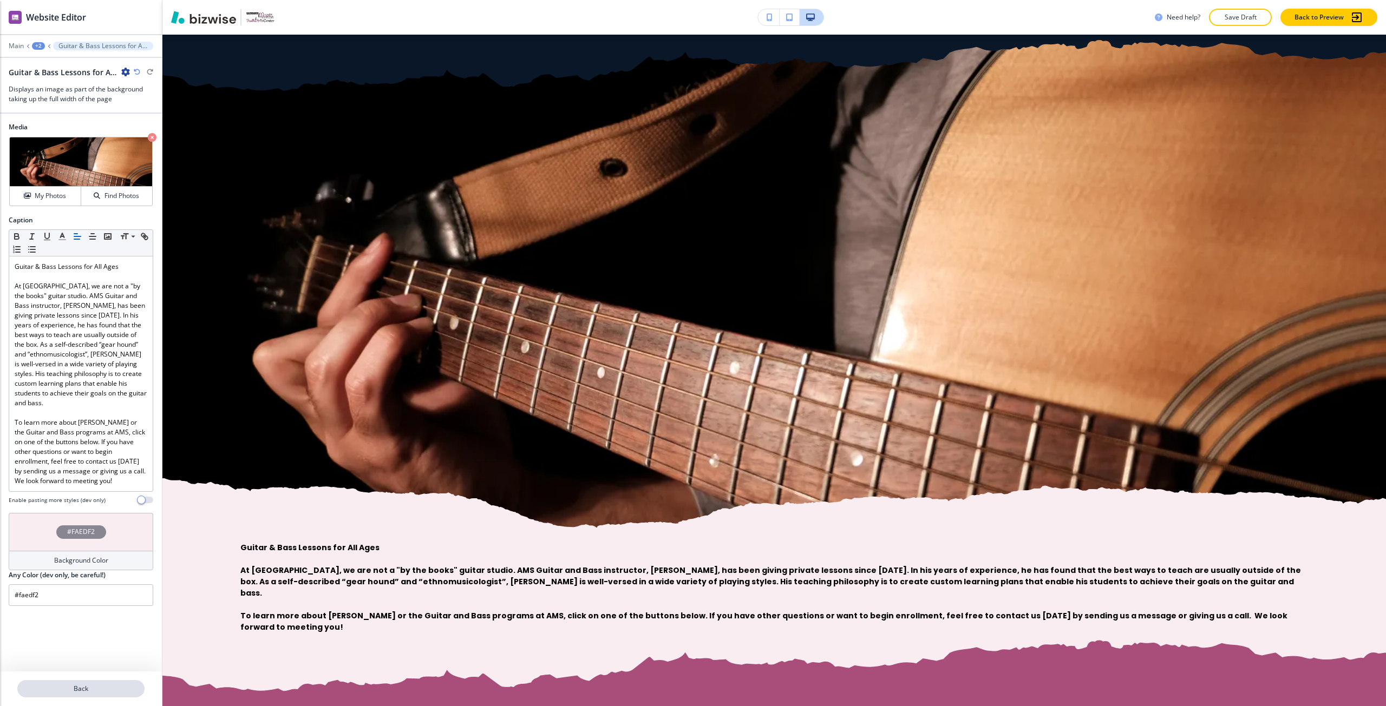
click at [101, 681] on button "Back" at bounding box center [80, 688] width 127 height 17
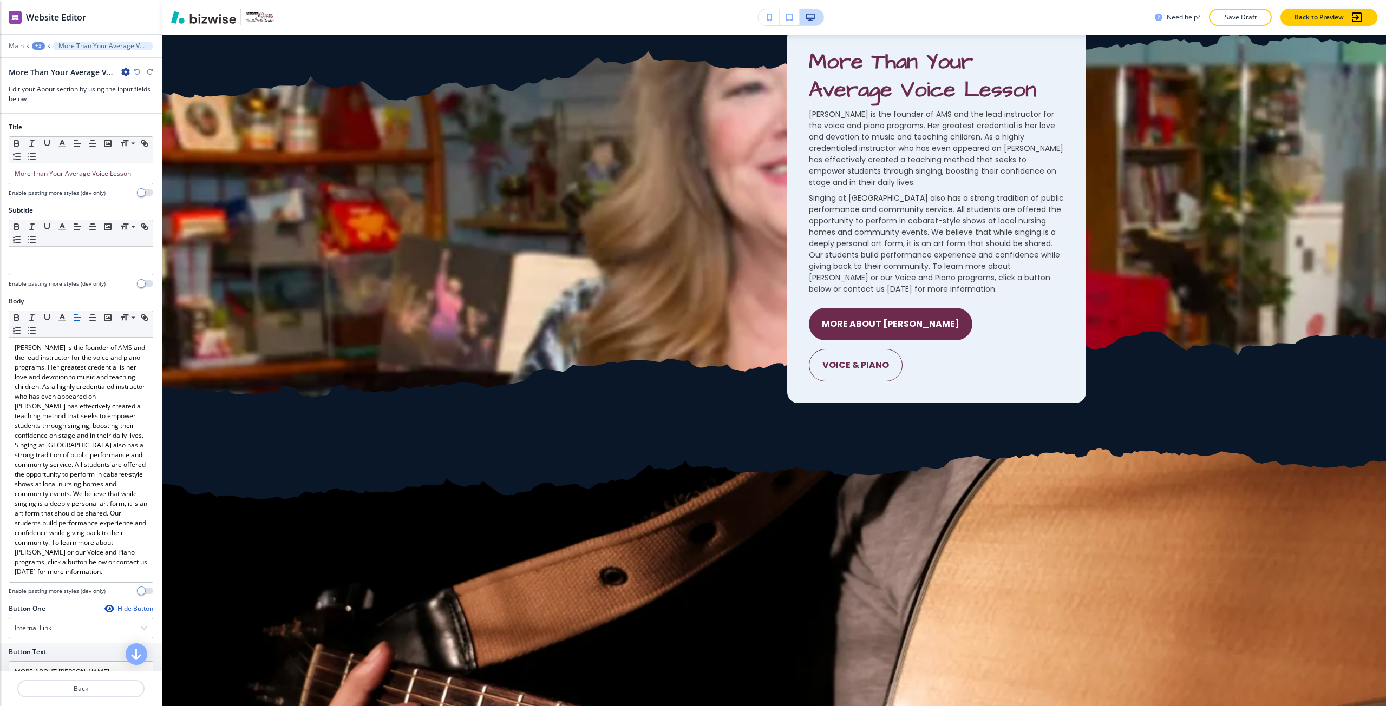
scroll to position [2004, 0]
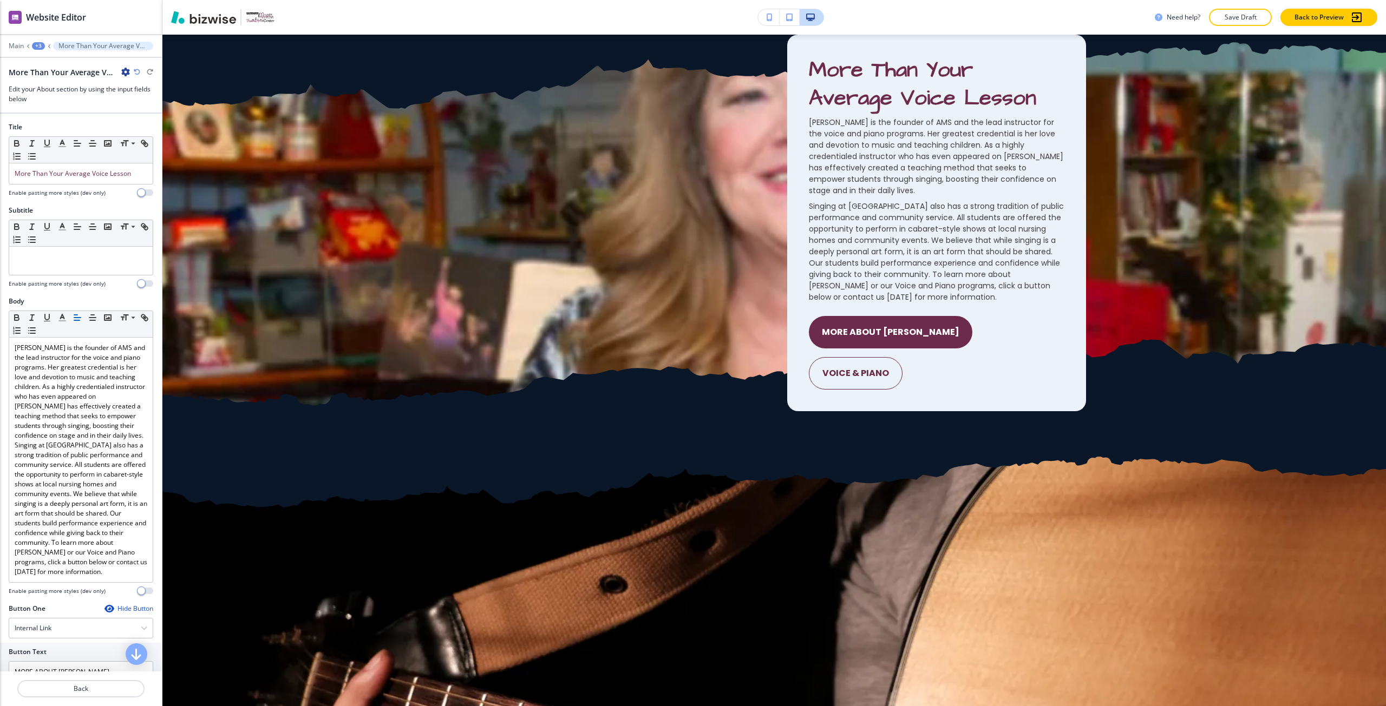
click at [37, 44] on div "+3" at bounding box center [38, 46] width 13 height 8
click at [63, 87] on p "HOME" at bounding box center [66, 83] width 55 height 10
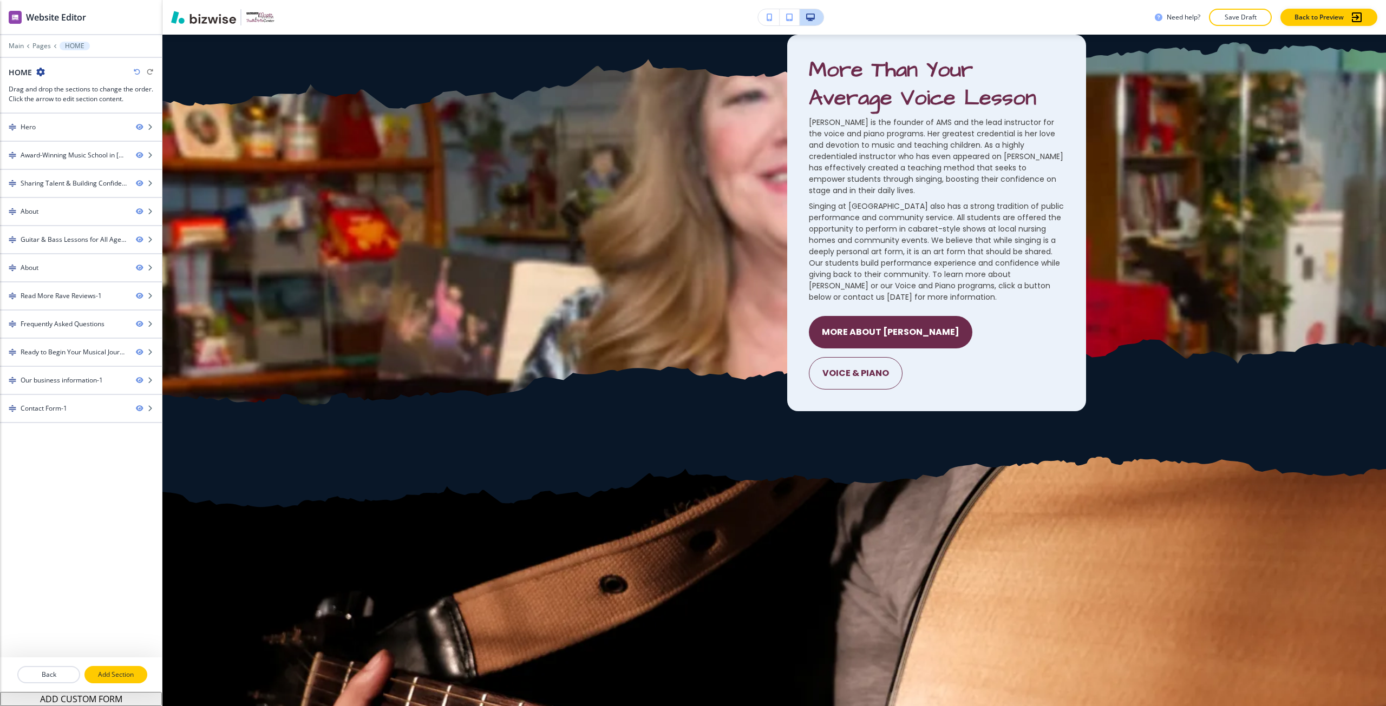
click at [122, 679] on p "Add Section" at bounding box center [116, 675] width 61 height 10
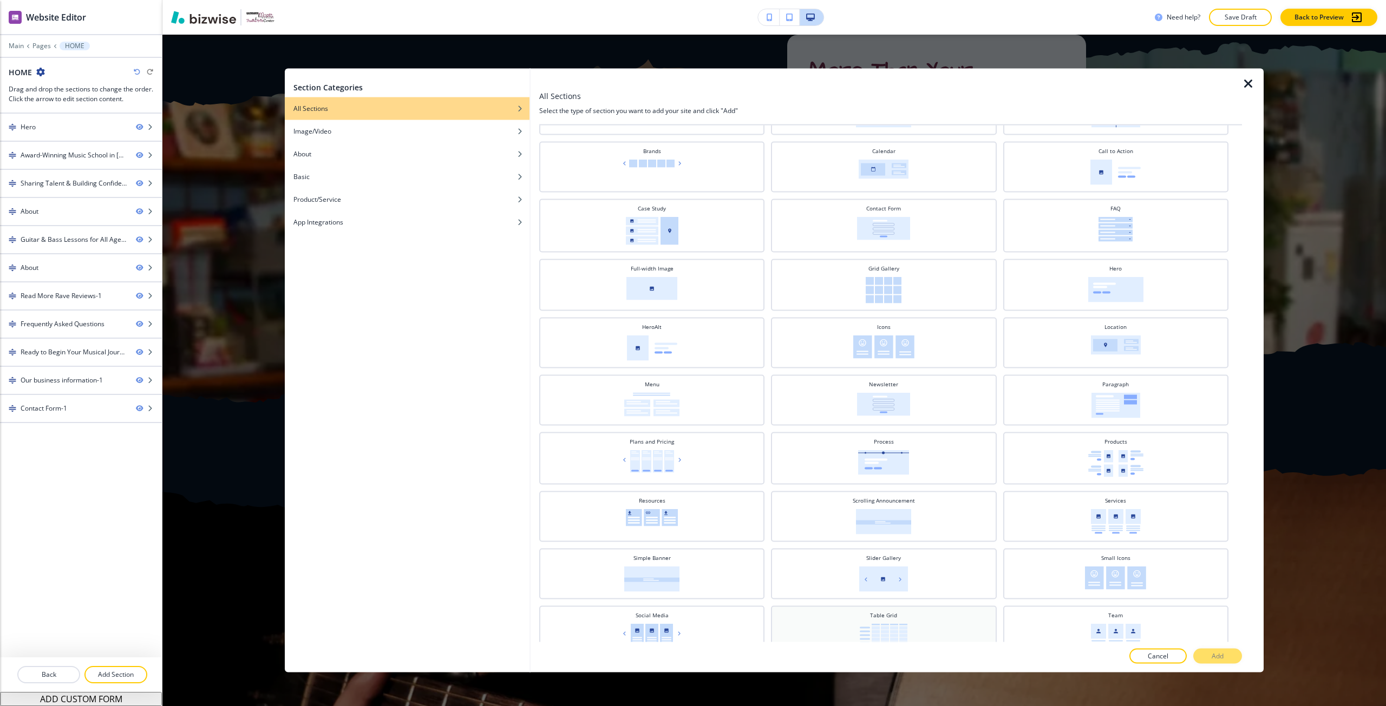
scroll to position [0, 0]
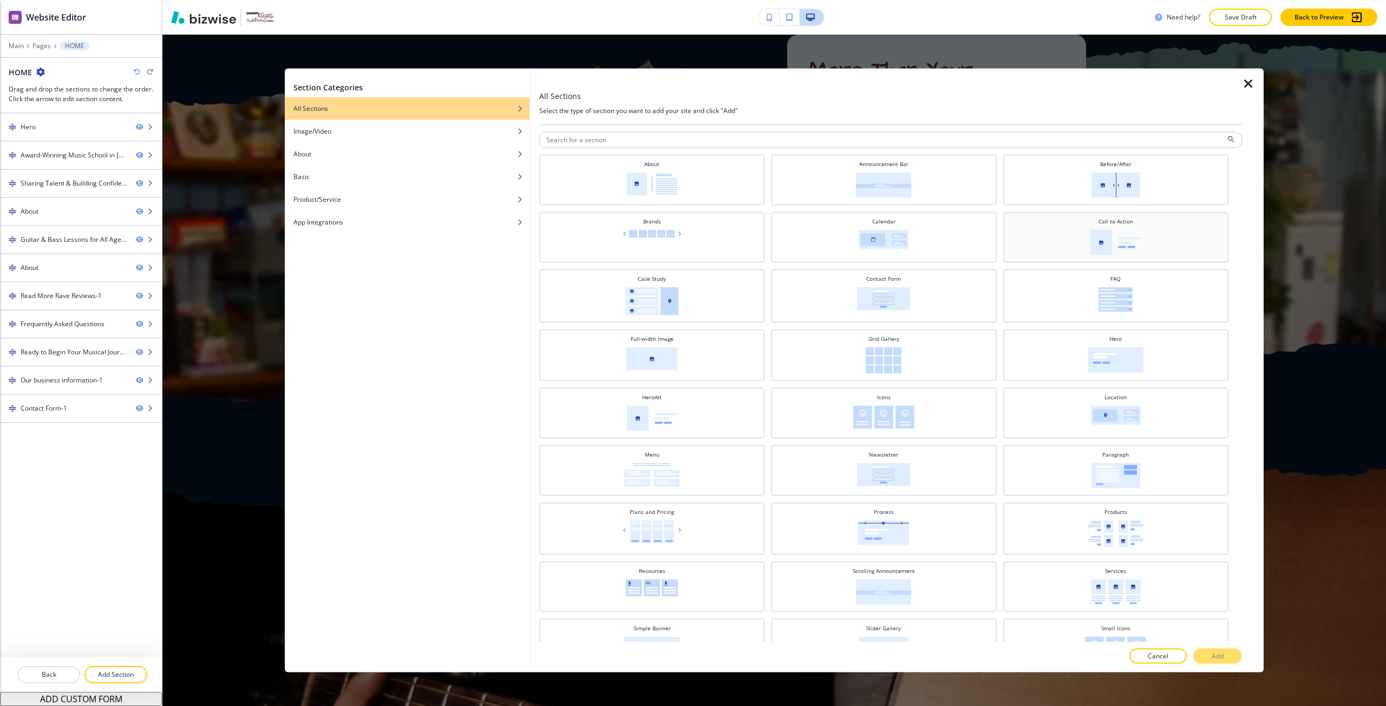
click at [1054, 239] on div "Call to Action" at bounding box center [1115, 236] width 214 height 38
click at [1199, 657] on button "Add" at bounding box center [1217, 656] width 49 height 15
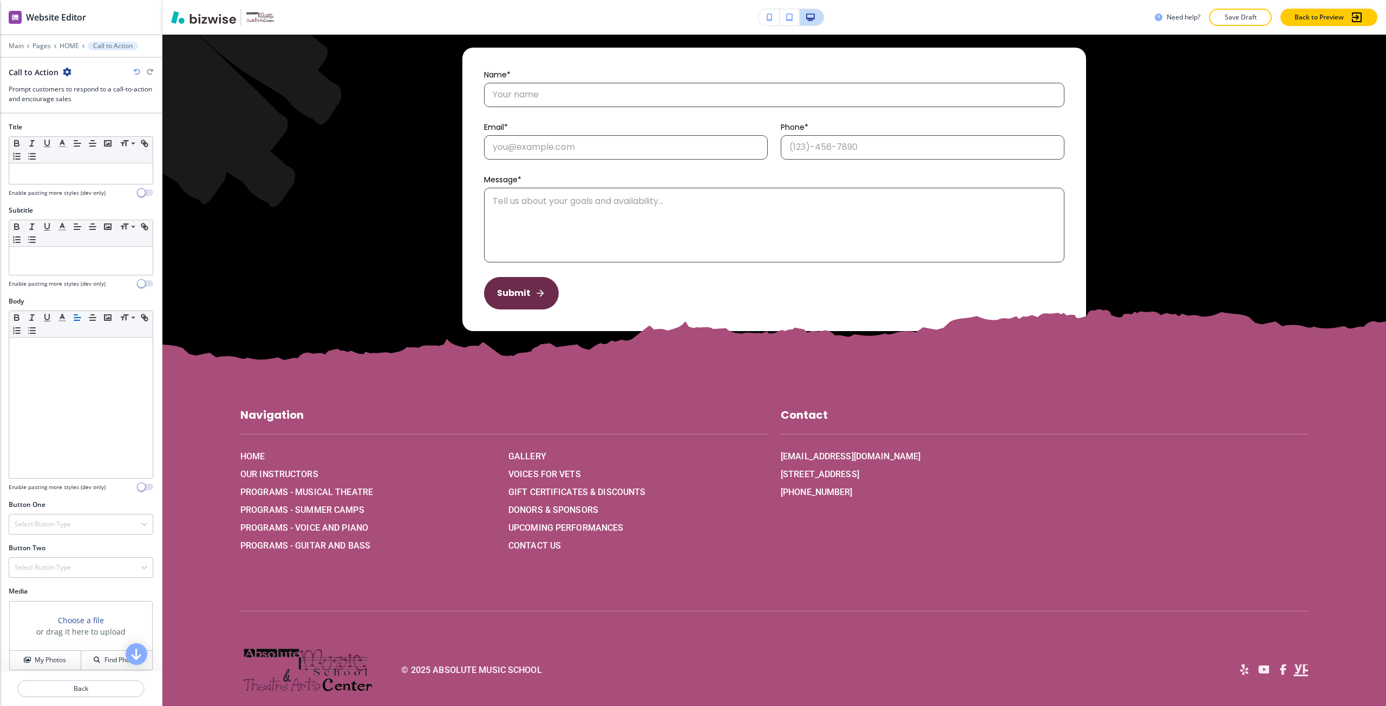
scroll to position [5681, 0]
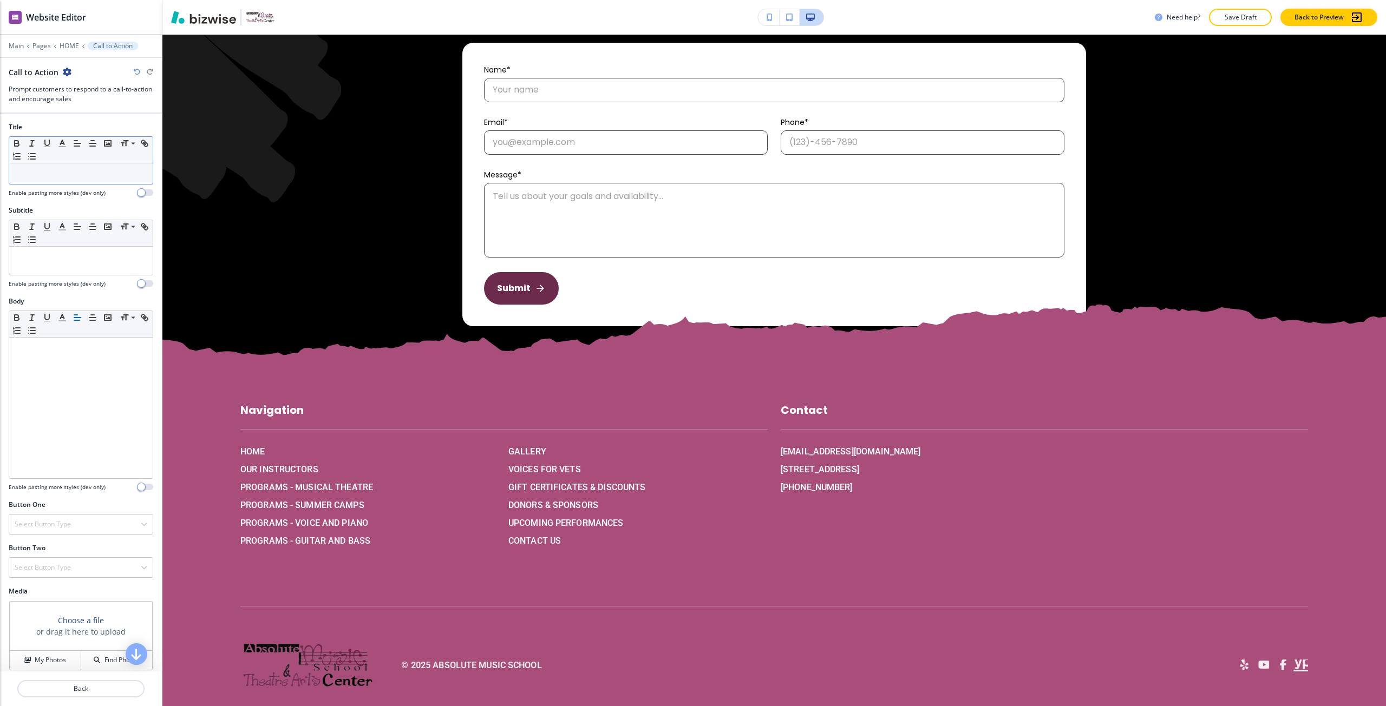
click at [76, 173] on p at bounding box center [81, 174] width 133 height 10
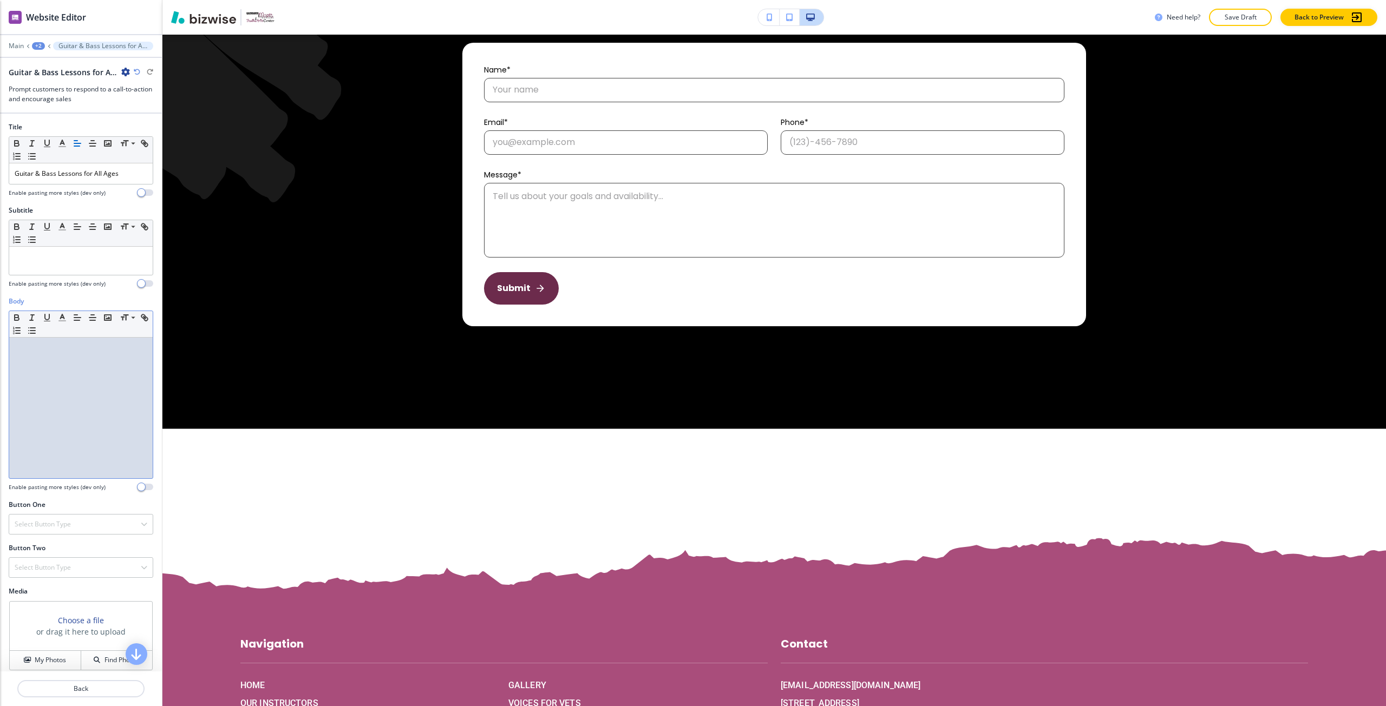
click at [61, 409] on div at bounding box center [80, 408] width 143 height 141
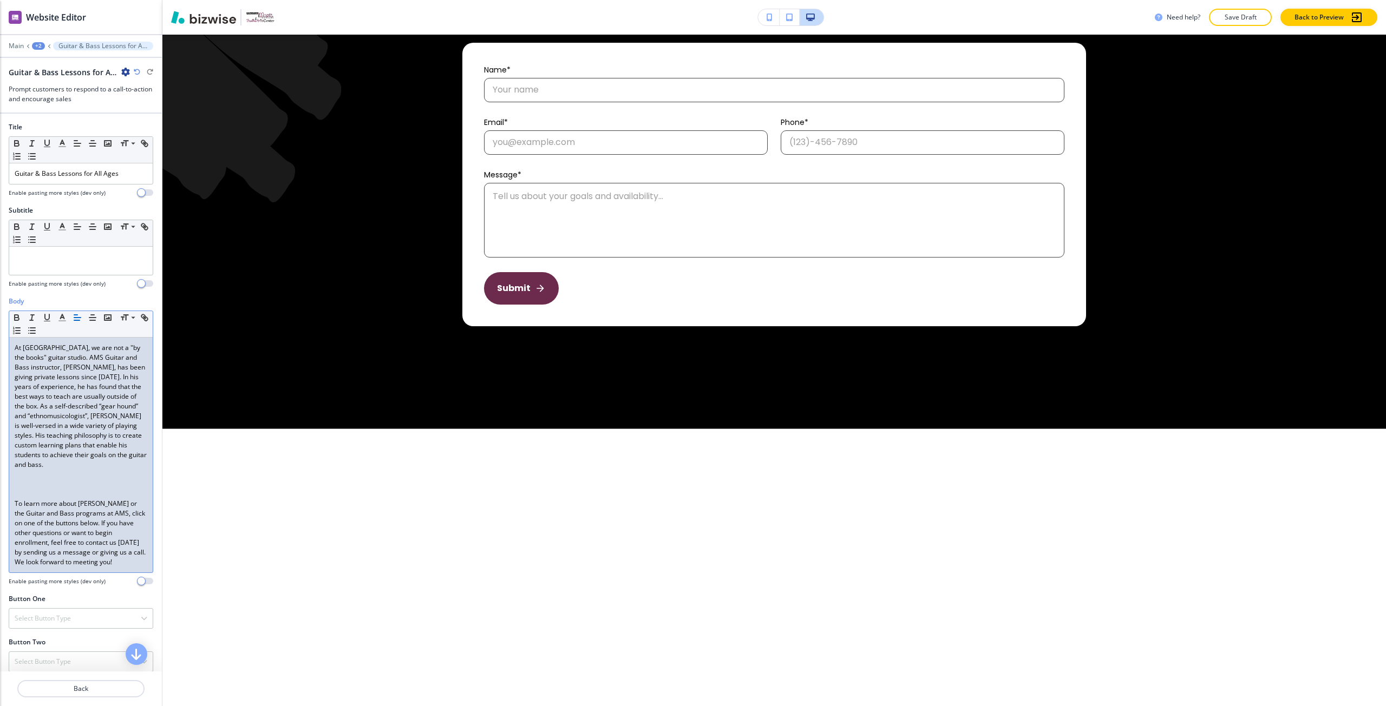
click at [86, 490] on p at bounding box center [81, 494] width 133 height 10
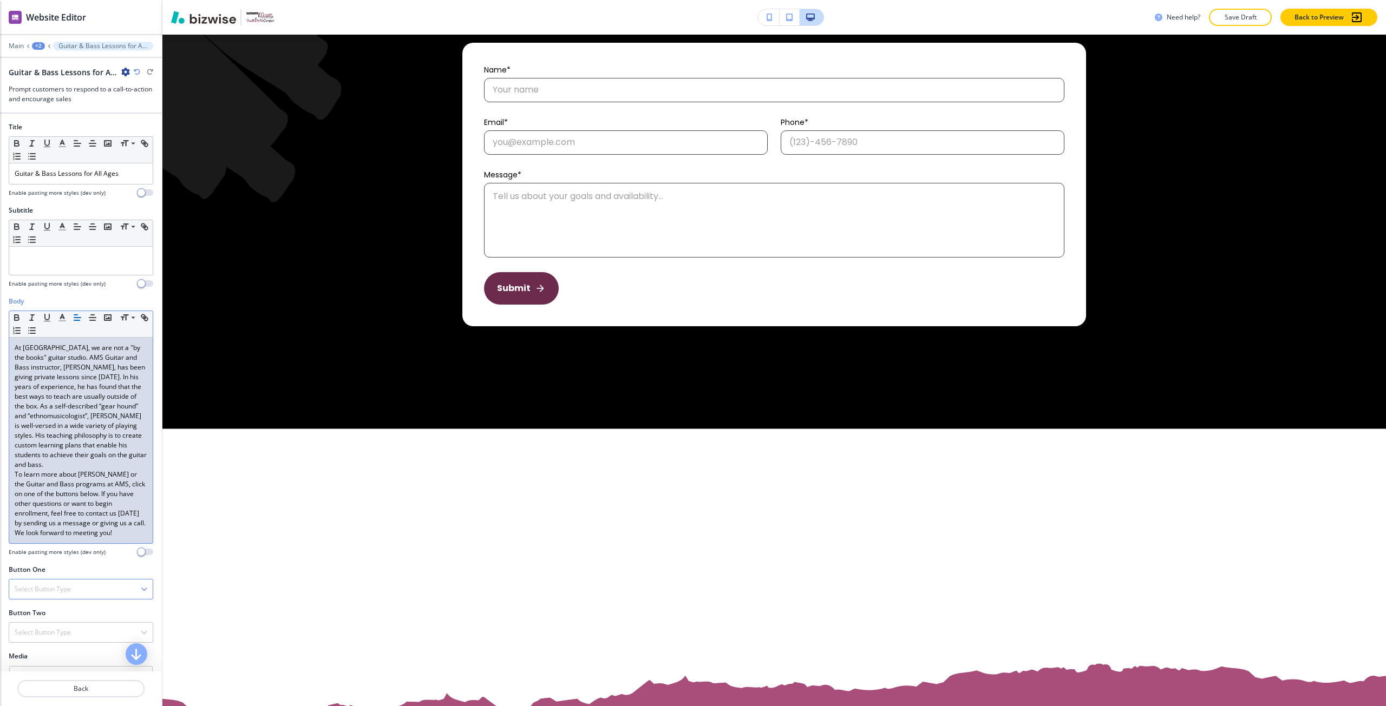
click at [91, 586] on div "Select Button Type" at bounding box center [80, 589] width 143 height 19
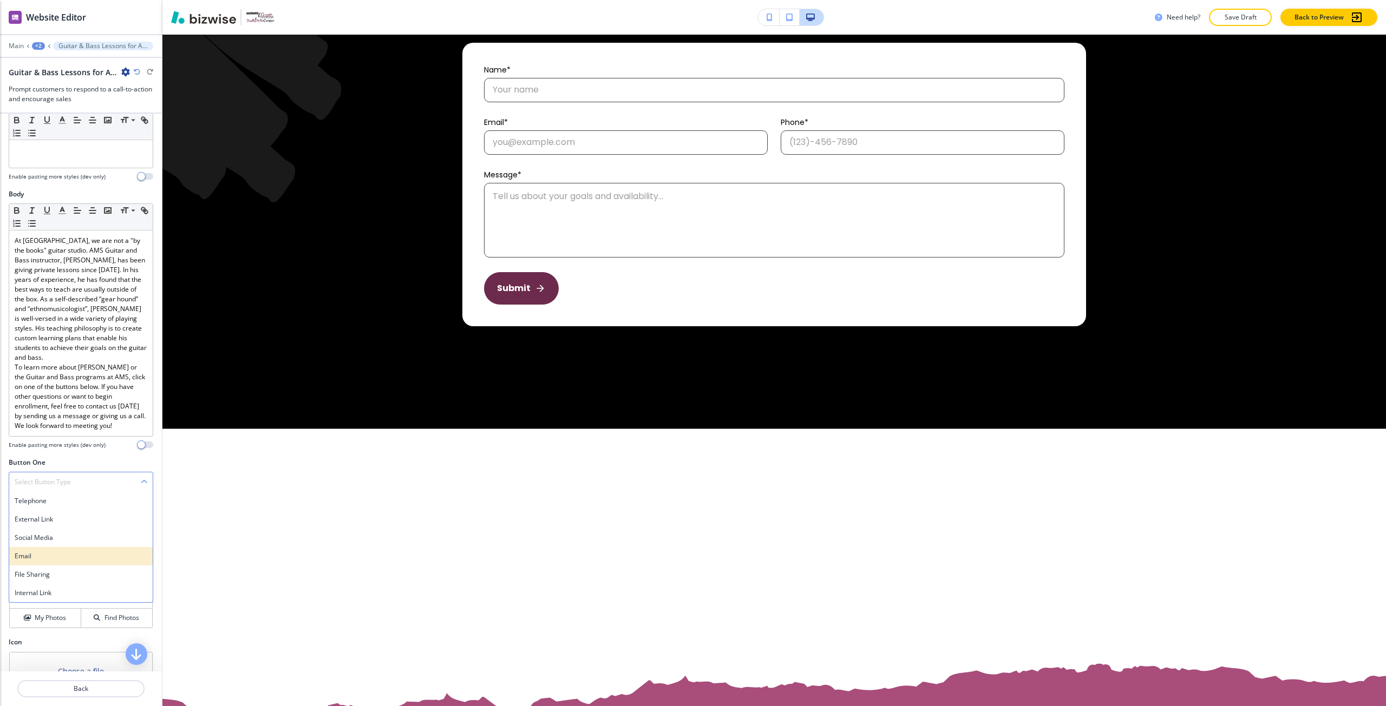
scroll to position [108, 0]
click at [70, 592] on h4 "Internal Link" at bounding box center [81, 592] width 133 height 10
click at [56, 526] on input "text" at bounding box center [81, 525] width 145 height 22
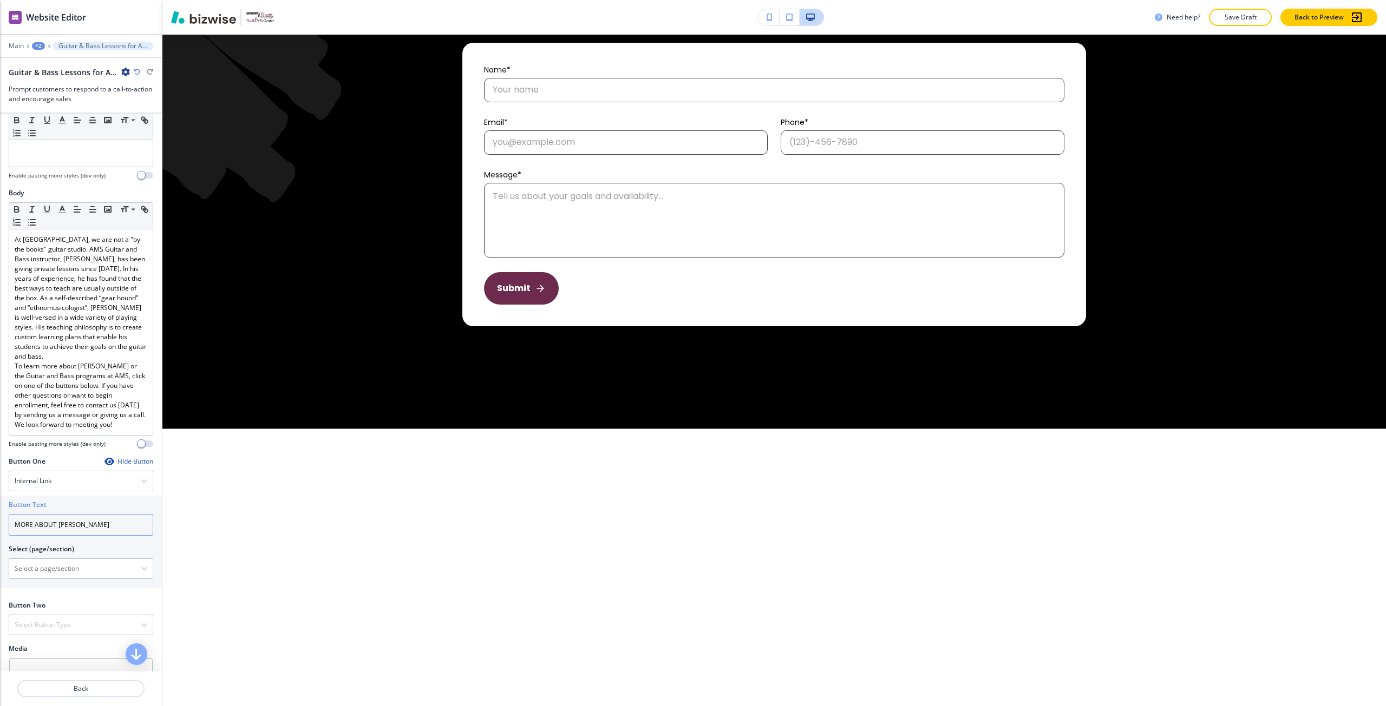
type input "MORE ABOUT ANDY"
click at [88, 620] on div "Select Button Type" at bounding box center [80, 624] width 143 height 19
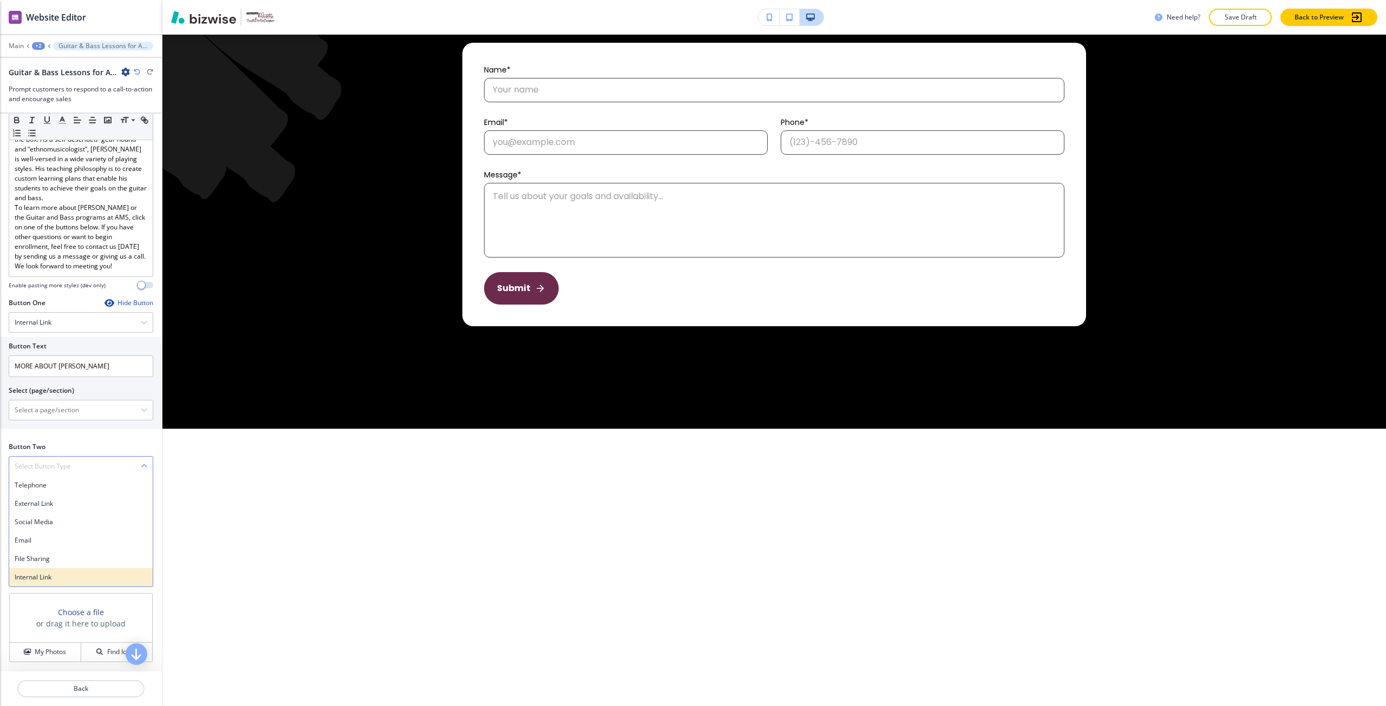
scroll to position [271, 0]
click at [59, 569] on h4 "Internal Link" at bounding box center [81, 574] width 133 height 10
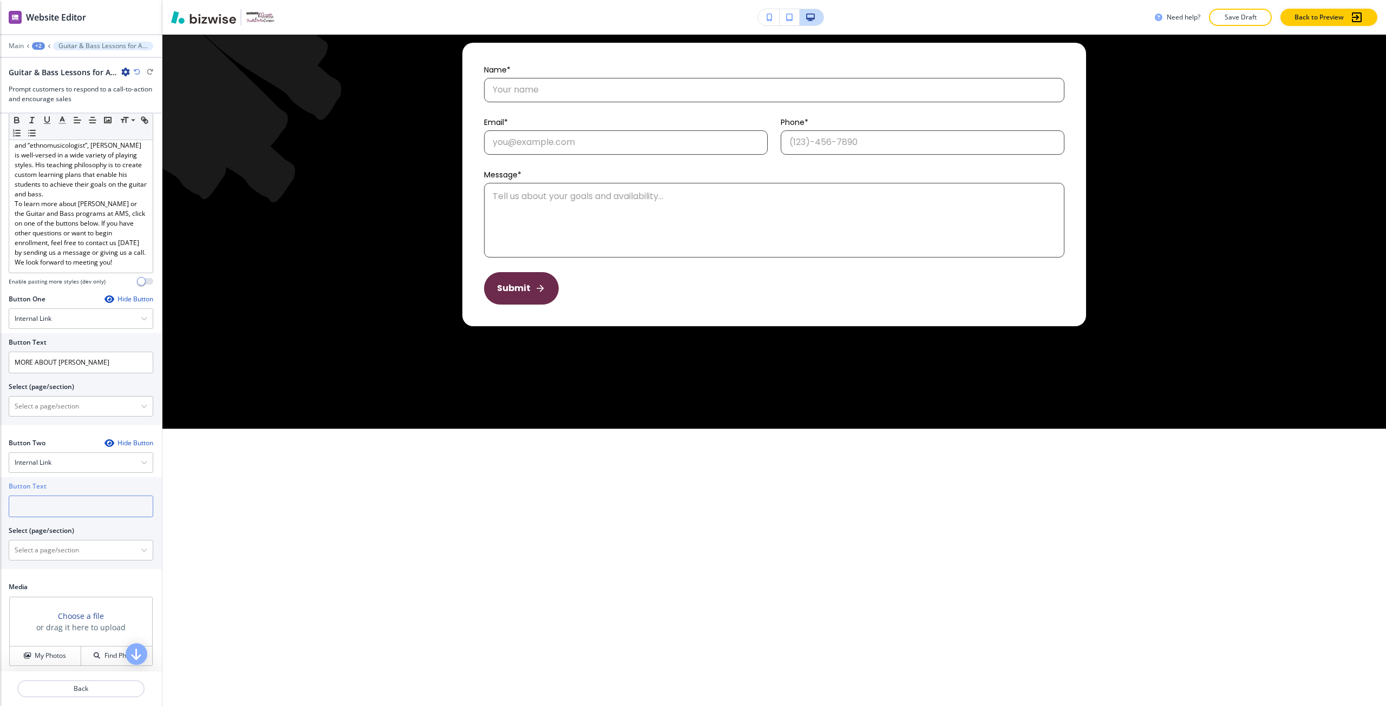
click at [54, 501] on input "text" at bounding box center [81, 507] width 145 height 22
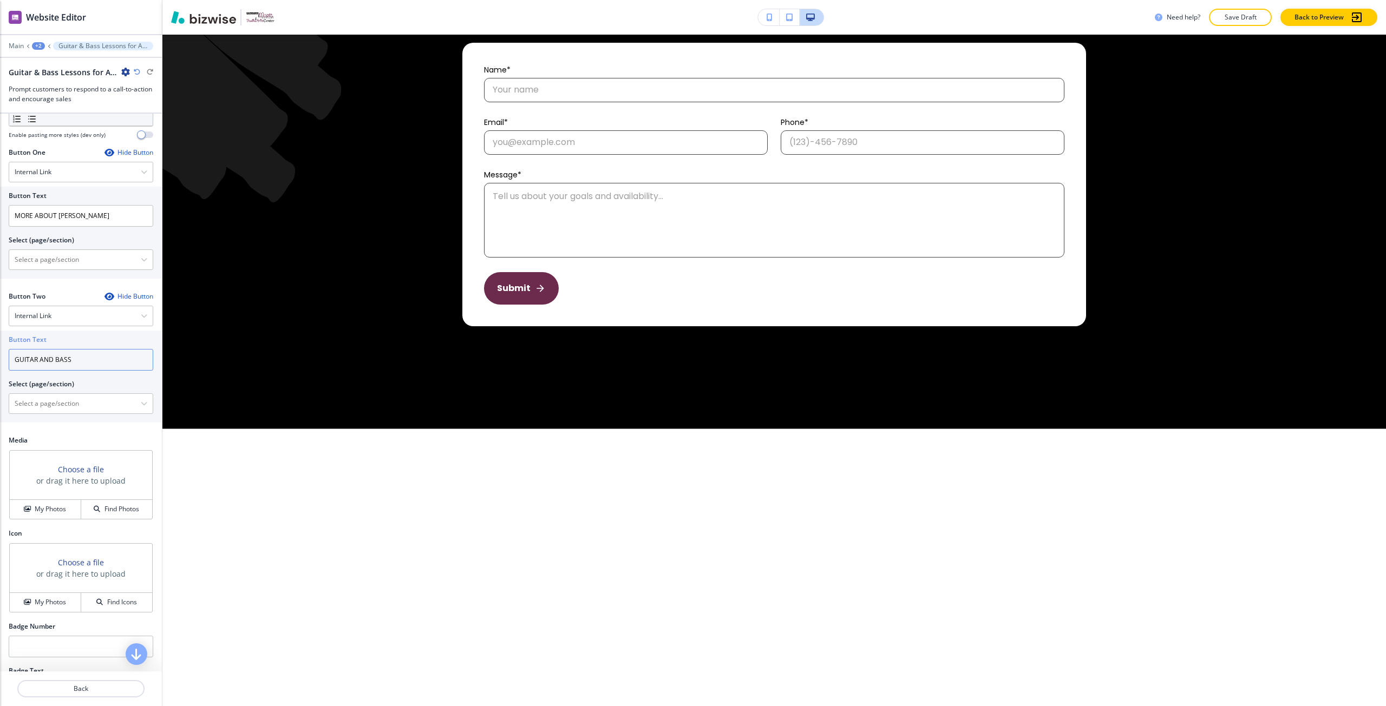
scroll to position [433, 0]
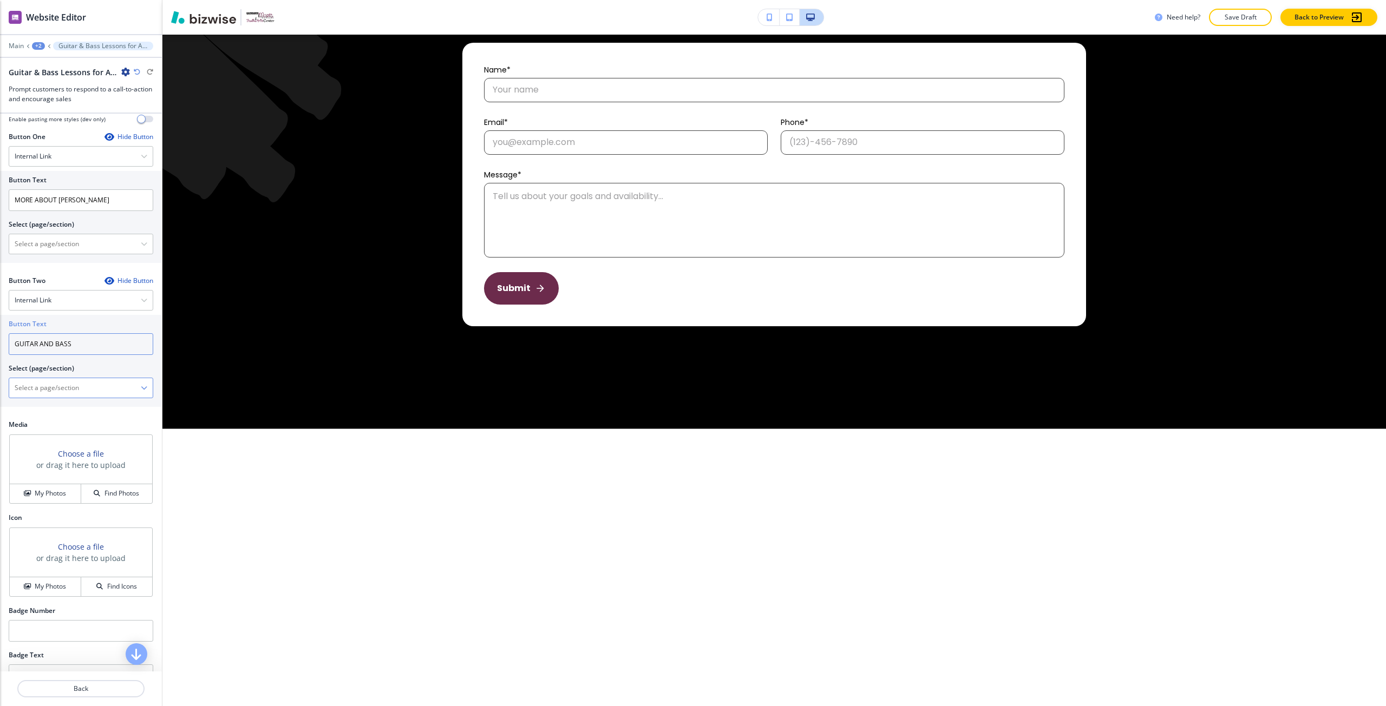
type input "GUITAR AND BASS"
click at [65, 385] on \(page\/section\) "Manual Input" at bounding box center [75, 388] width 132 height 18
type \(page\/section\) "H"
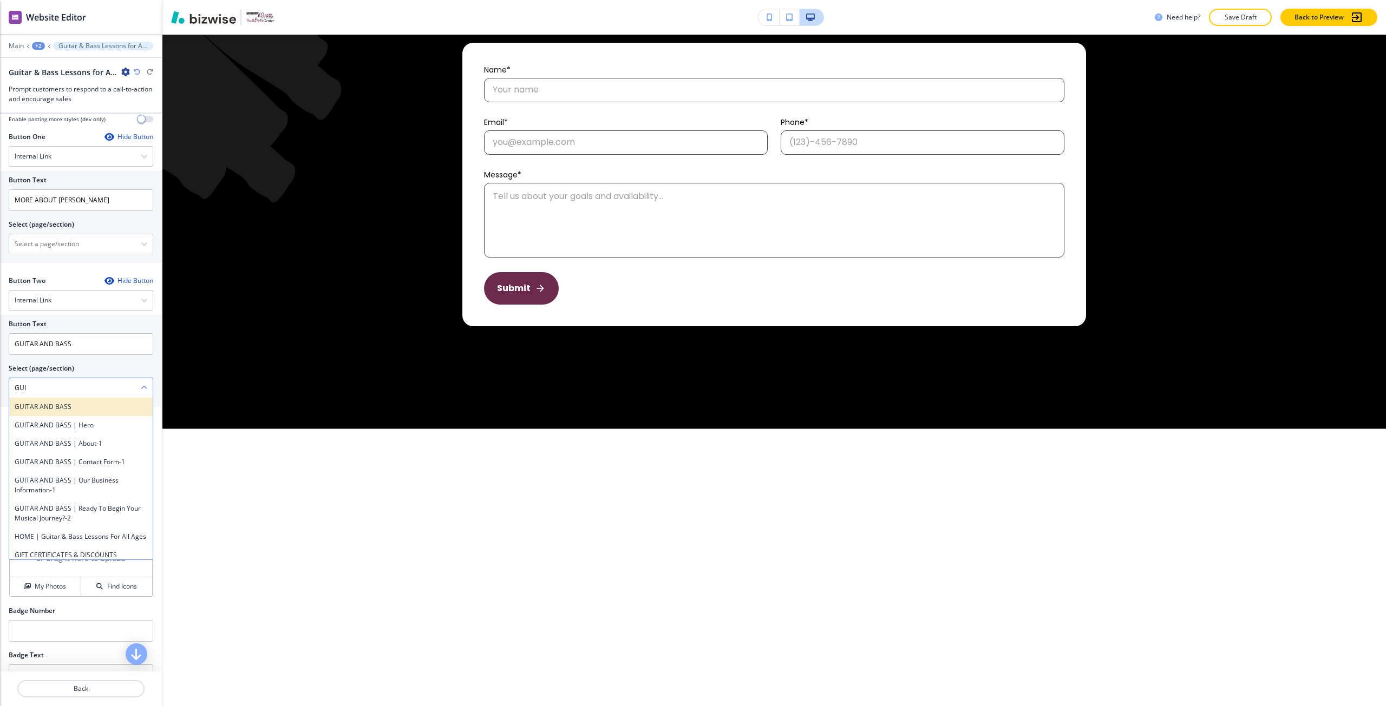
click at [60, 407] on h4 "GUITAR AND BASS" at bounding box center [81, 407] width 133 height 10
type \(page\/section\) "GUITAR AND BASS"
click at [49, 239] on \(page\/section\) "Manual Input" at bounding box center [75, 244] width 132 height 18
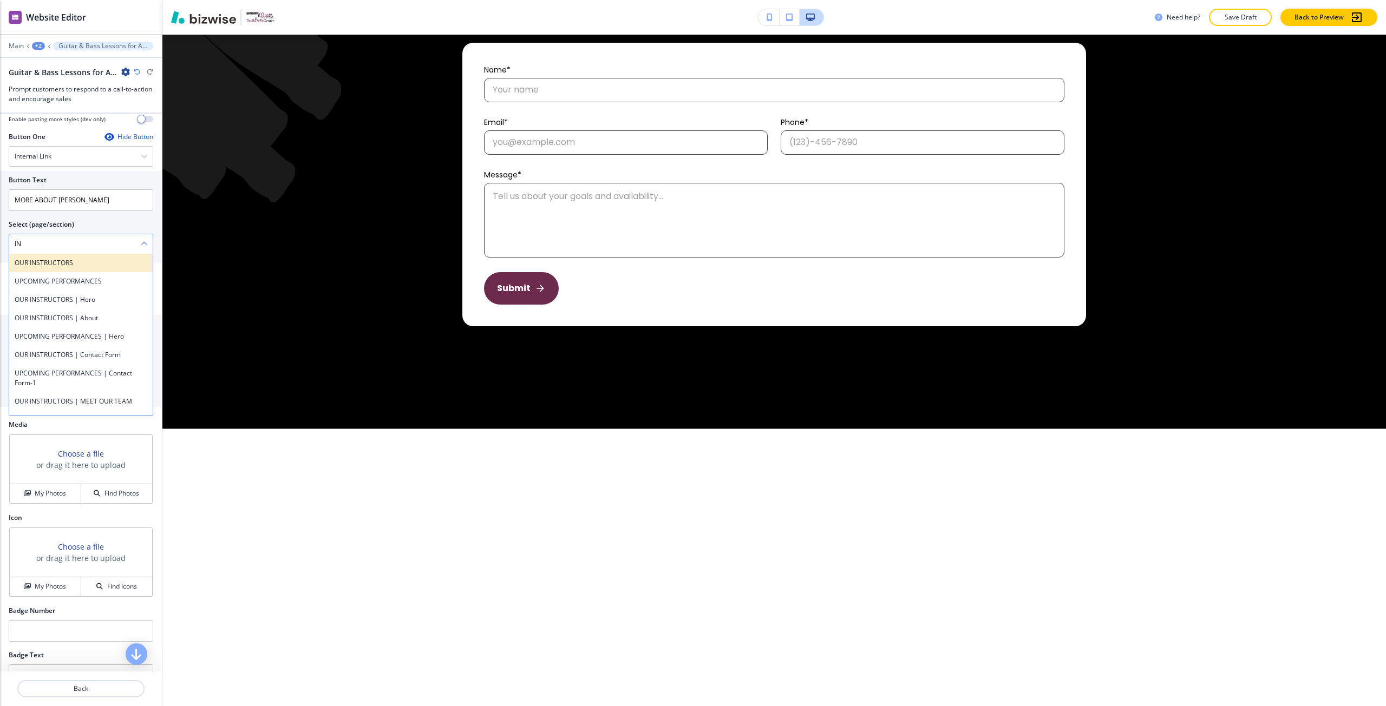
click at [42, 265] on h4 "OUR INSTRUCTORS" at bounding box center [81, 263] width 133 height 10
type \(page\/section\) "OUR INSTRUCTORS"
click at [95, 452] on h3 "Choose a file" at bounding box center [81, 453] width 46 height 11
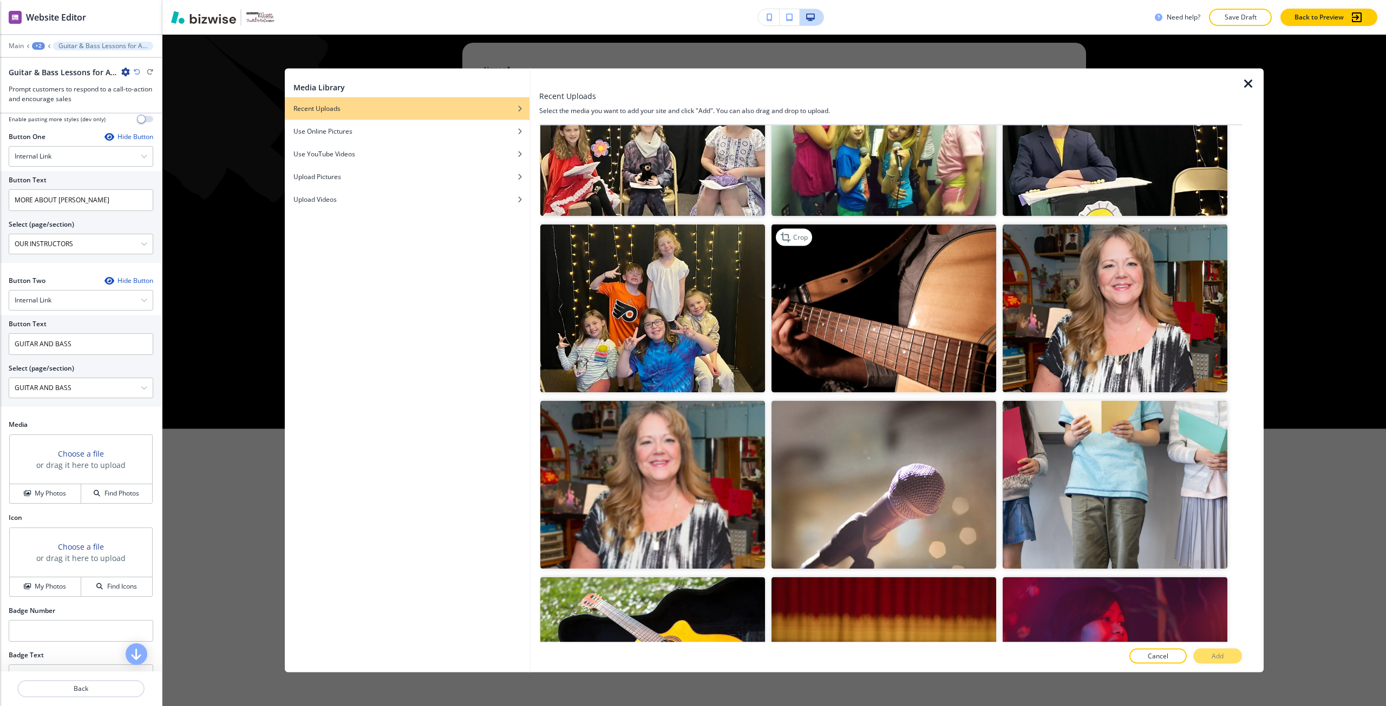
scroll to position [4114, 0]
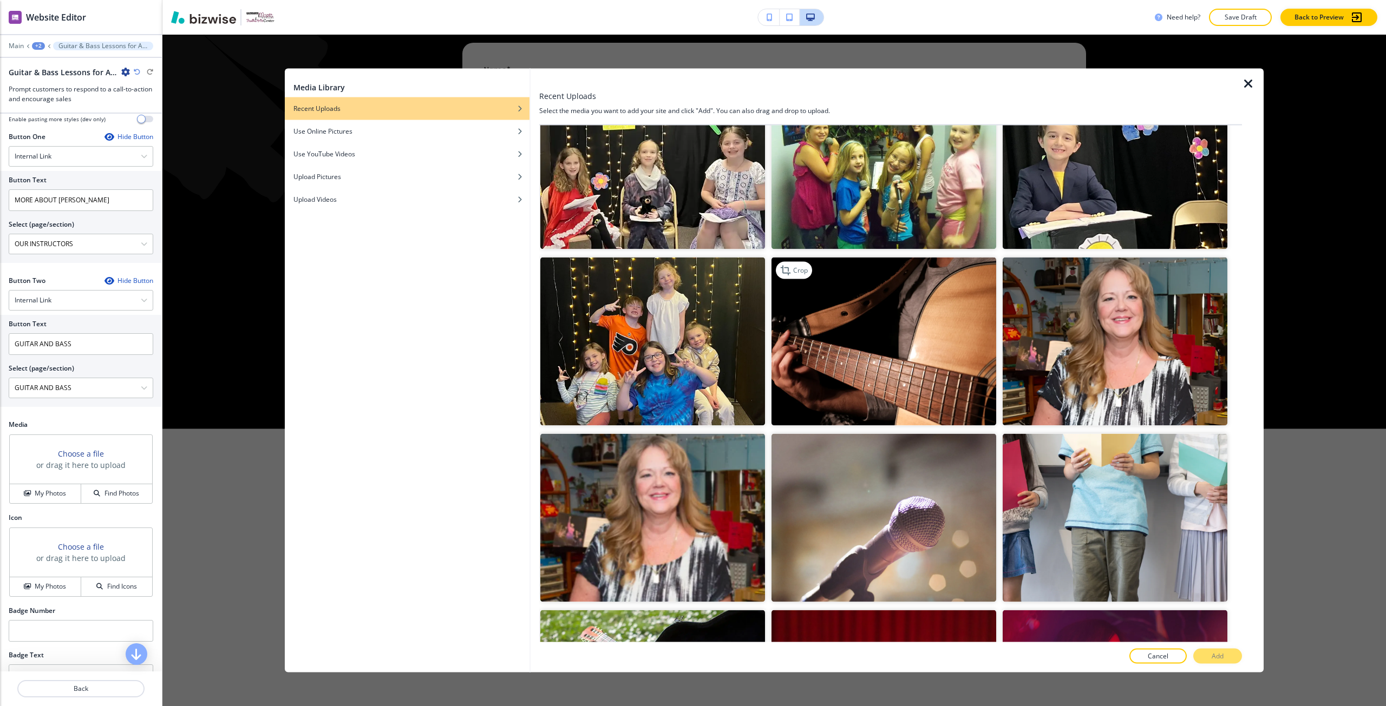
click at [834, 322] on img "button" at bounding box center [883, 341] width 225 height 168
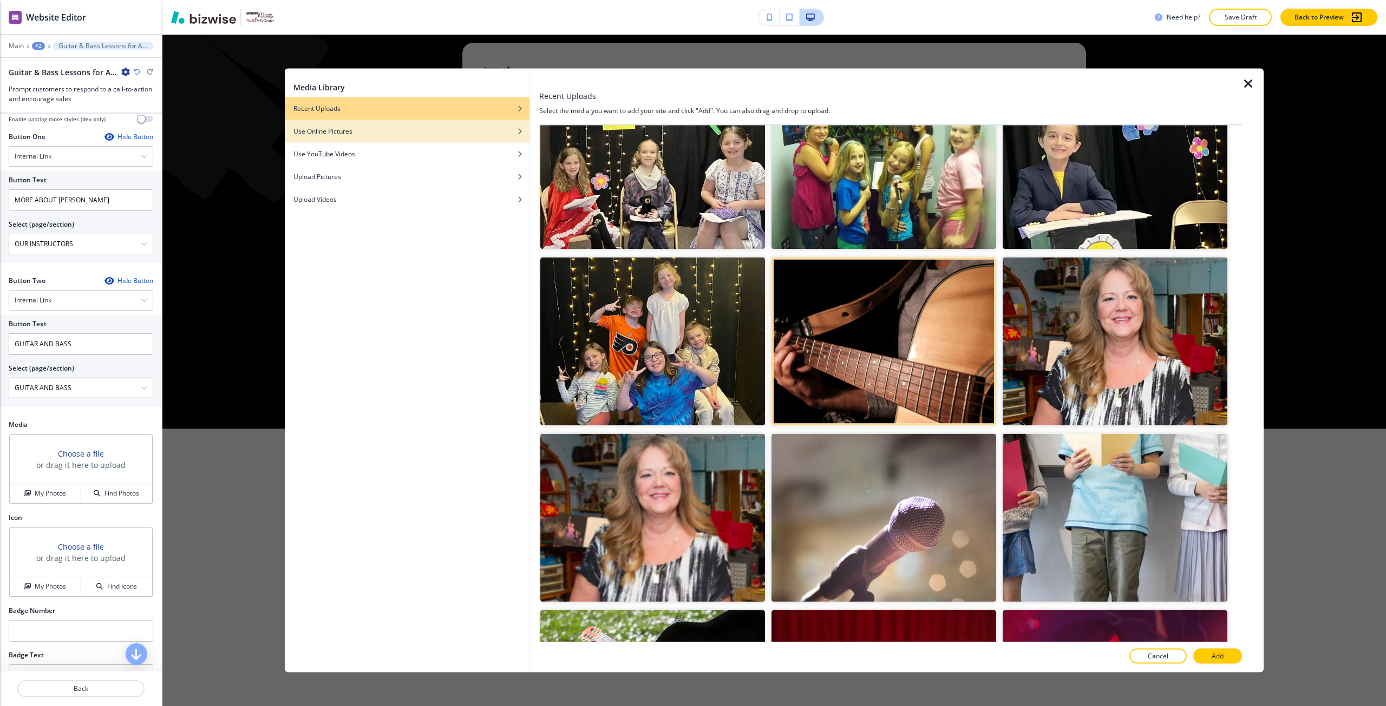
click at [382, 130] on div "Use Online Pictures" at bounding box center [407, 131] width 245 height 10
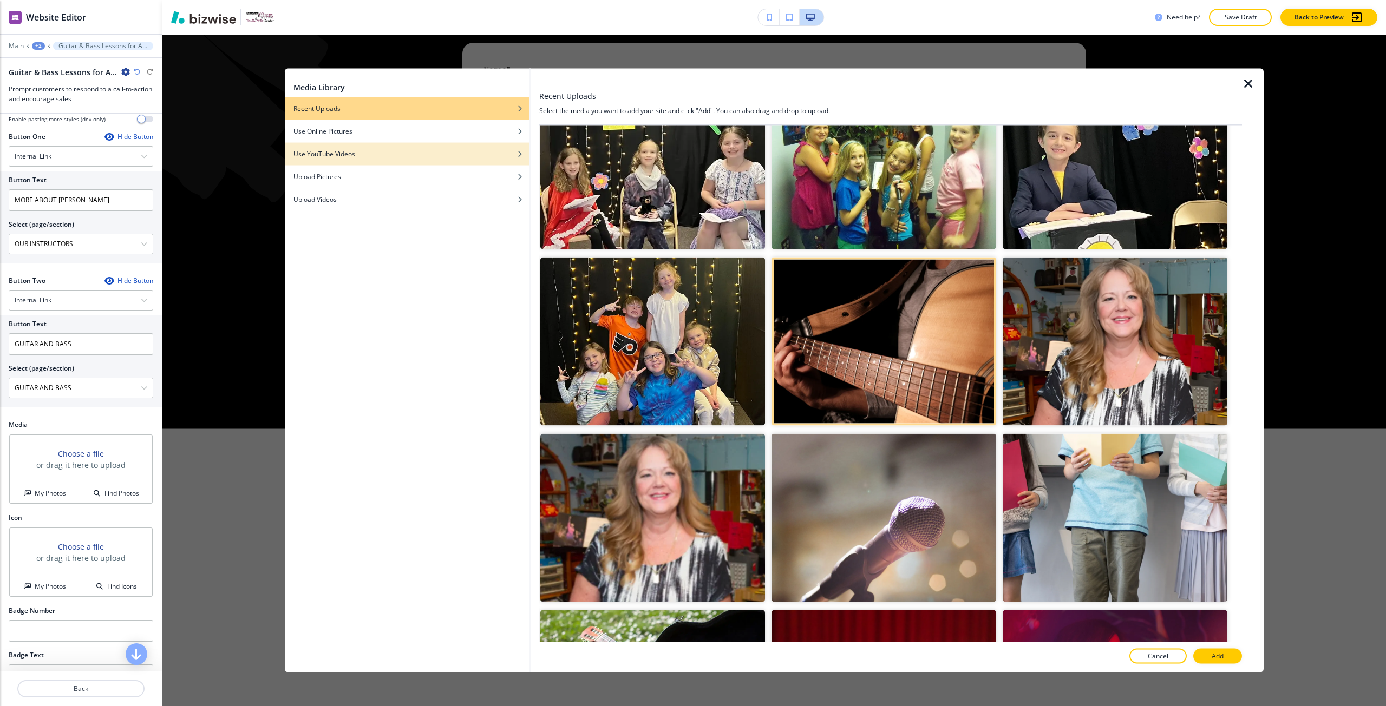
scroll to position [0, 0]
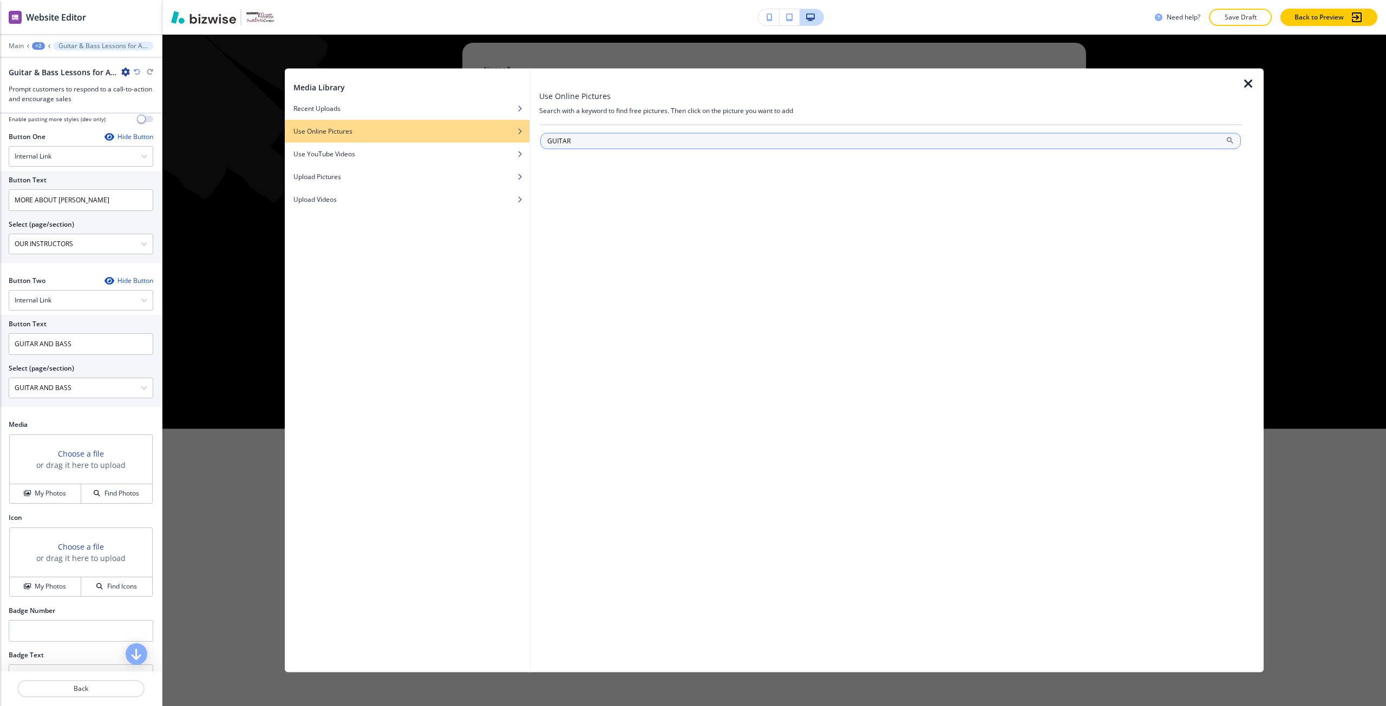
type input "GUITAR"
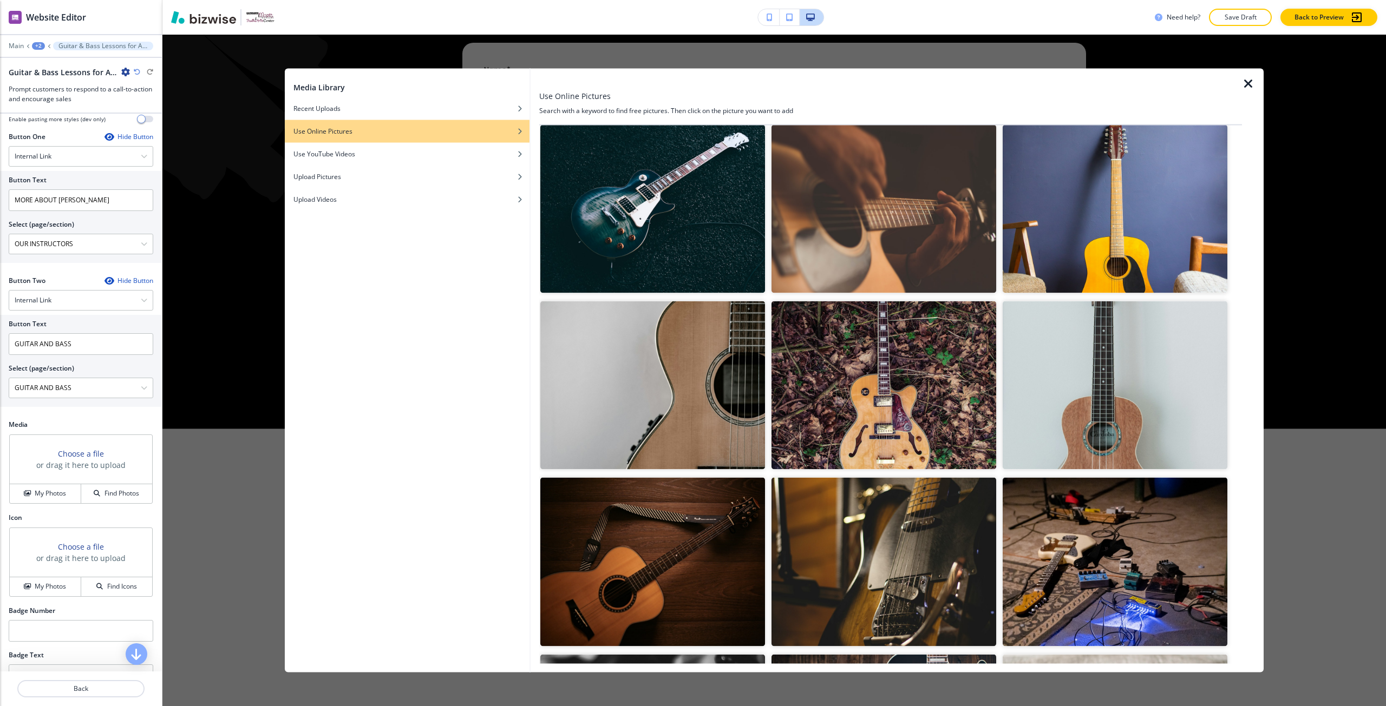
scroll to position [162, 0]
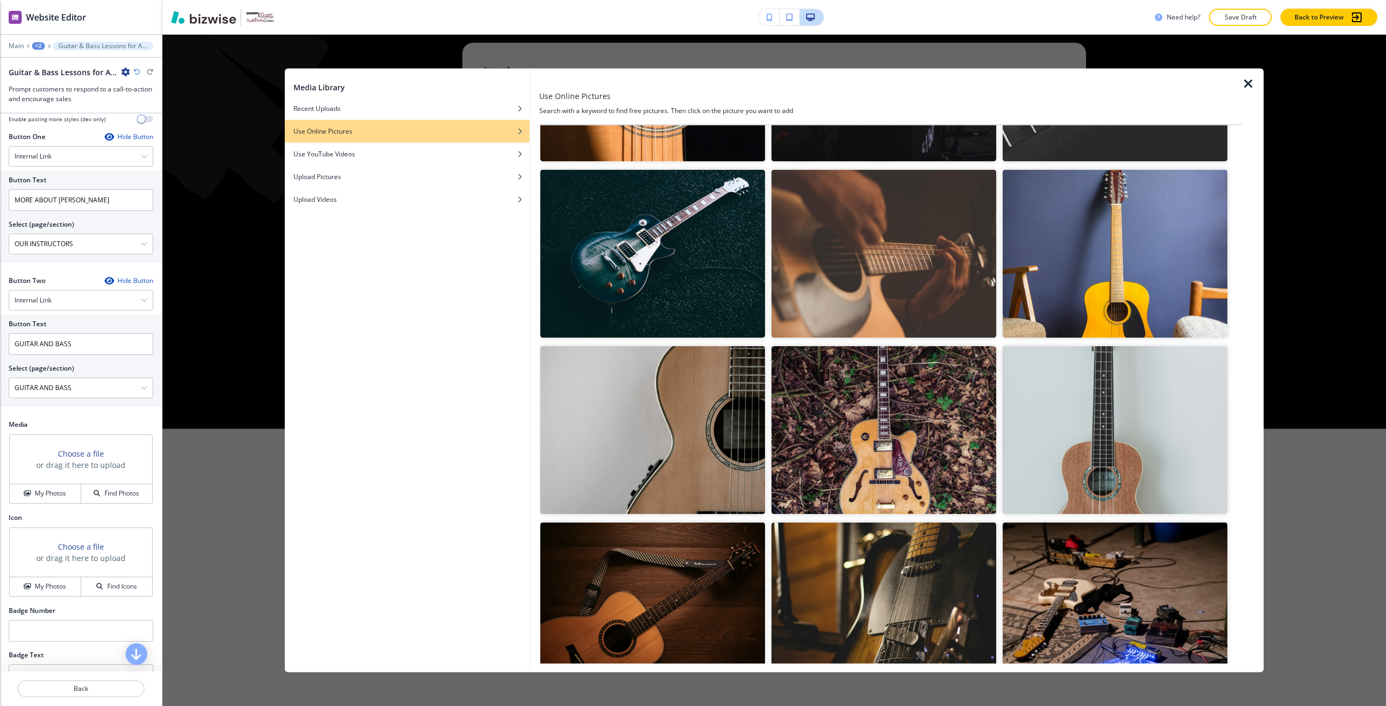
click at [853, 302] on img "button" at bounding box center [883, 253] width 225 height 168
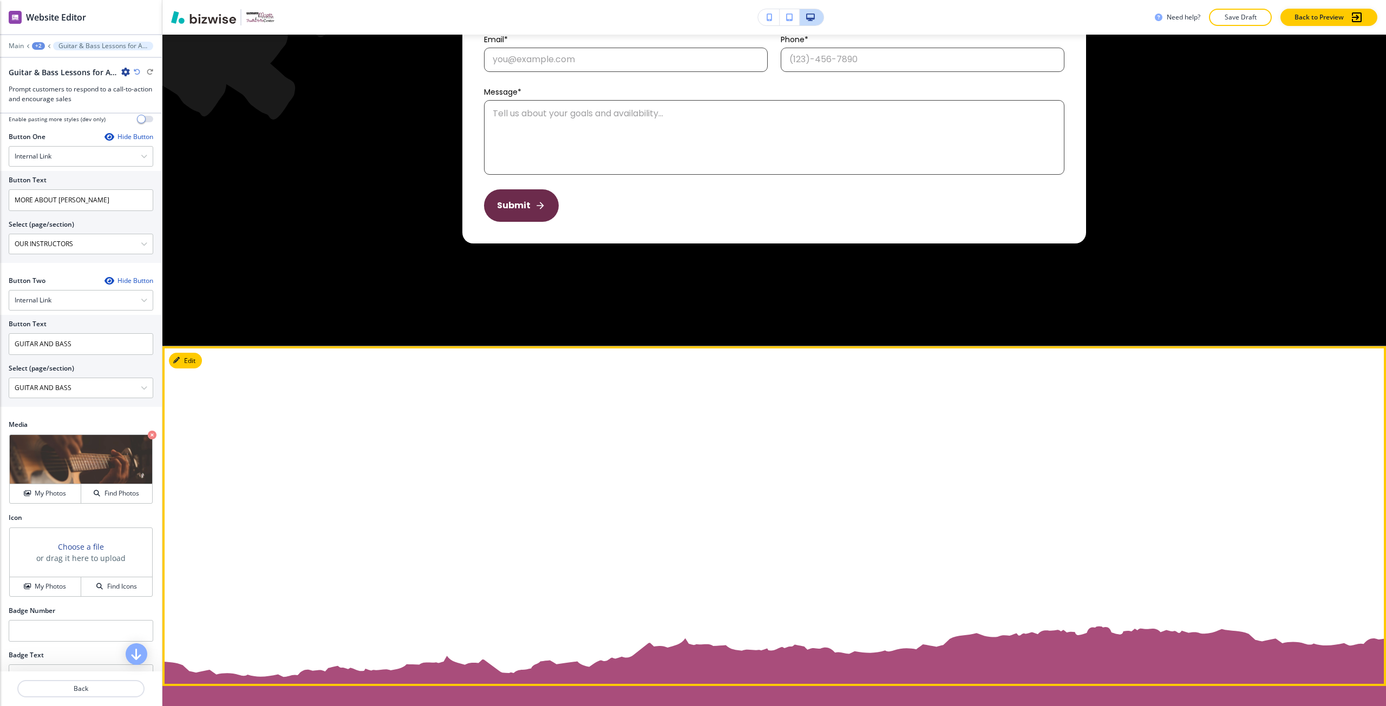
scroll to position [5789, 0]
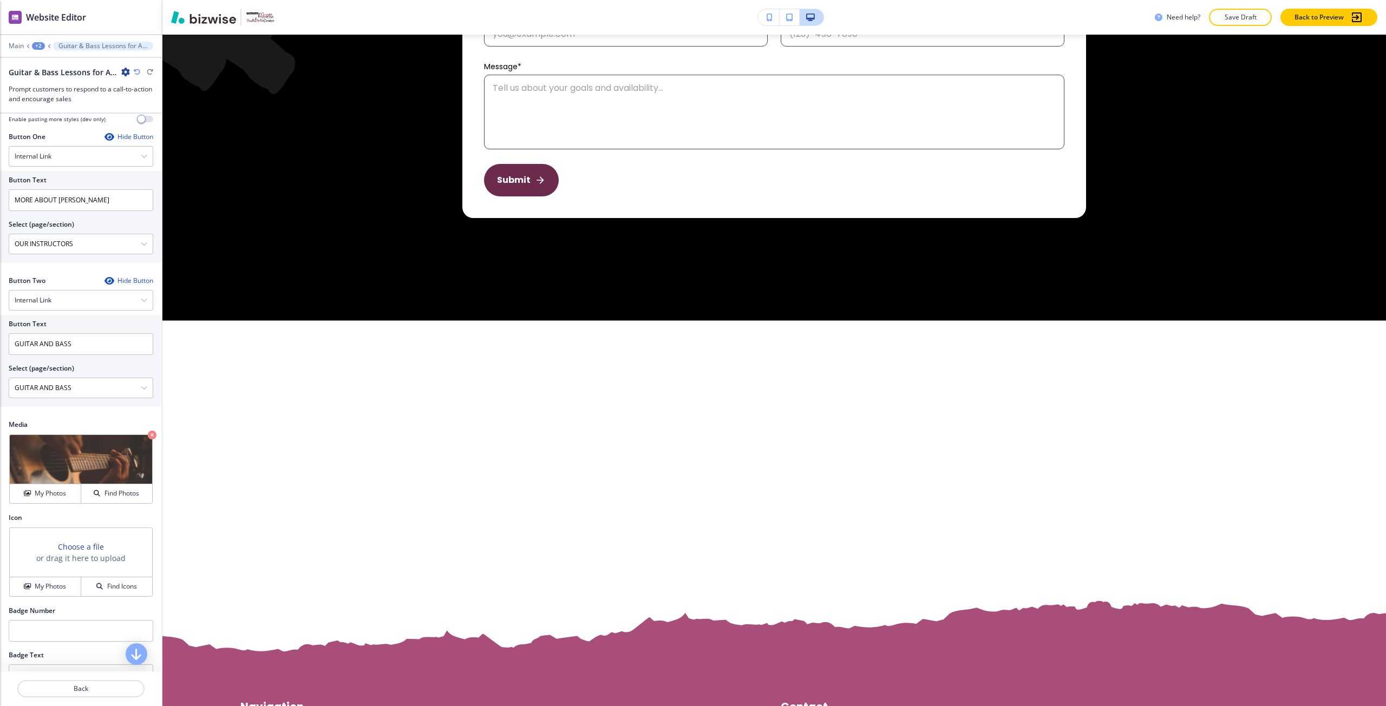
click at [38, 47] on div "+2" at bounding box center [38, 46] width 13 height 8
click at [49, 77] on button "HOME" at bounding box center [66, 82] width 69 height 19
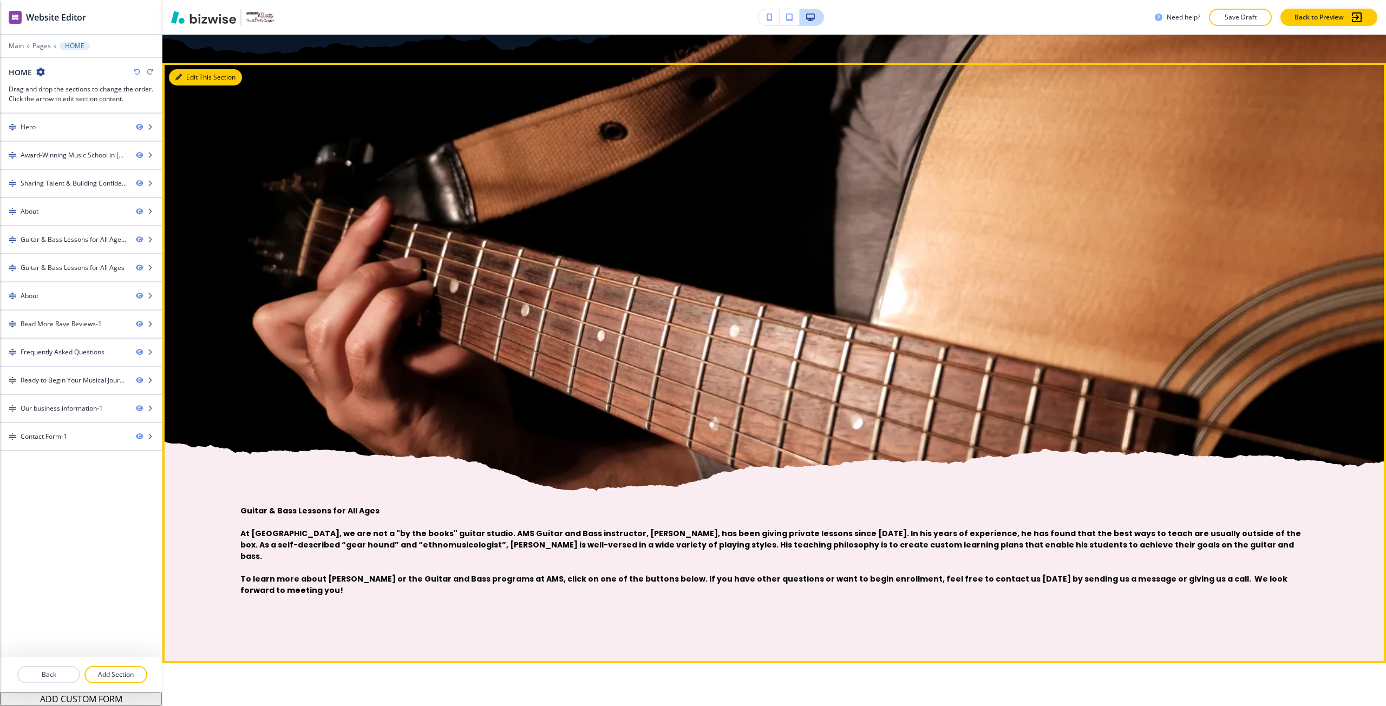
click at [183, 73] on button "Edit This Section" at bounding box center [205, 77] width 73 height 16
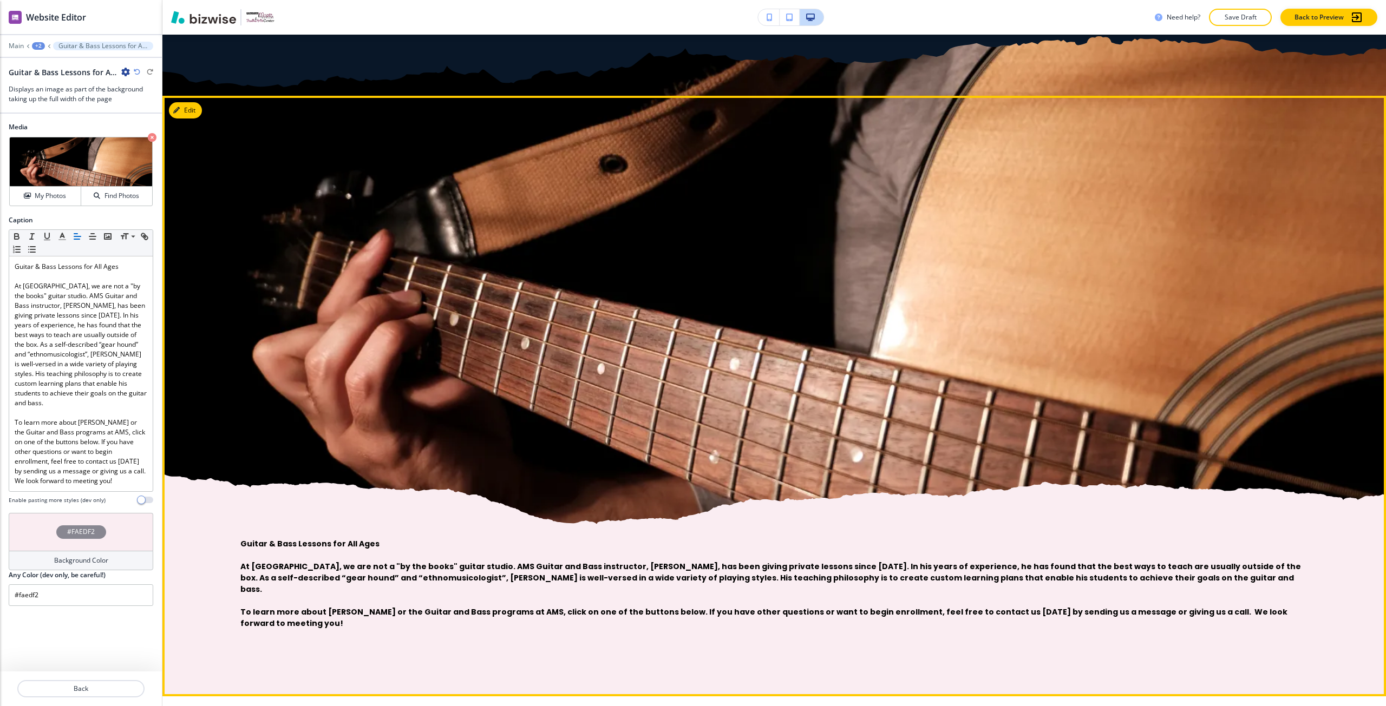
scroll to position [2421, 0]
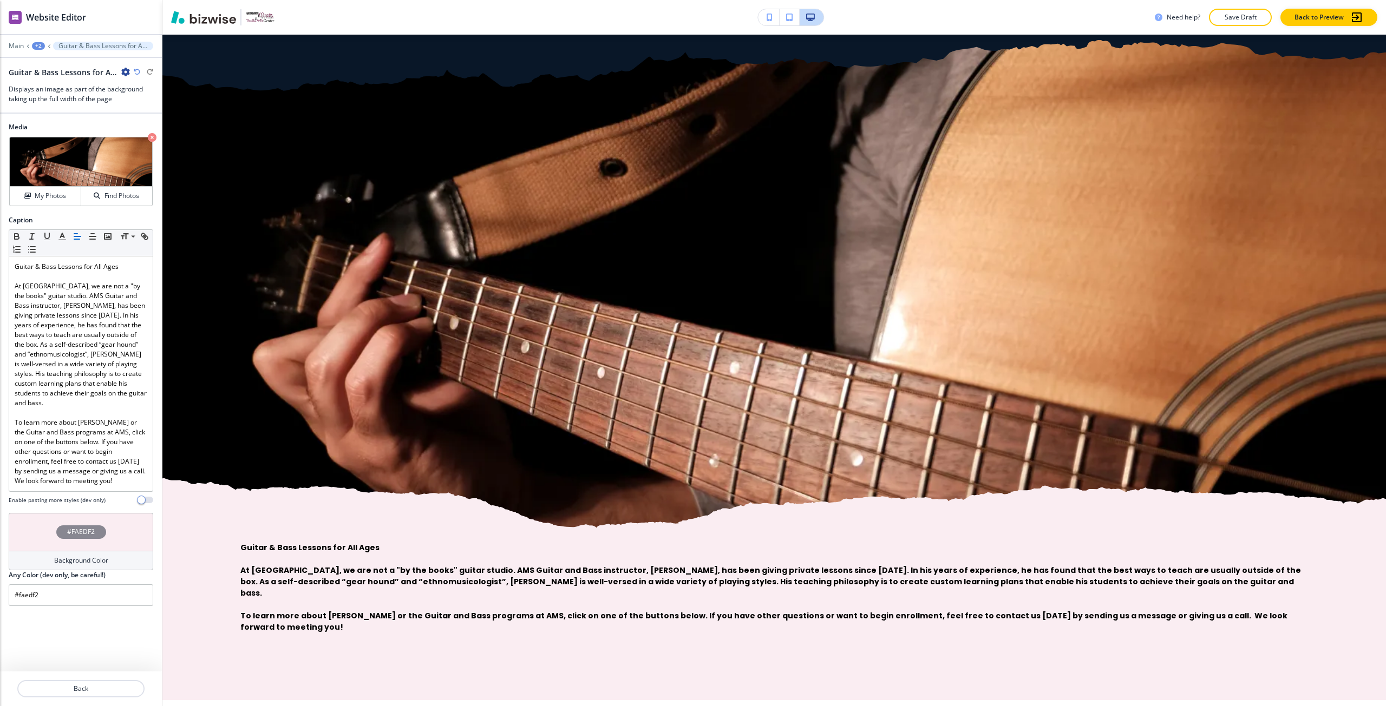
click at [117, 71] on div "Guitar & Bass Lessons for All Ages﻿At Absolute Music School, we are not a "by t…" at bounding box center [69, 72] width 121 height 11
click at [129, 69] on icon "button" at bounding box center [125, 72] width 9 height 9
click at [146, 128] on p "Delete Section" at bounding box center [155, 129] width 55 height 10
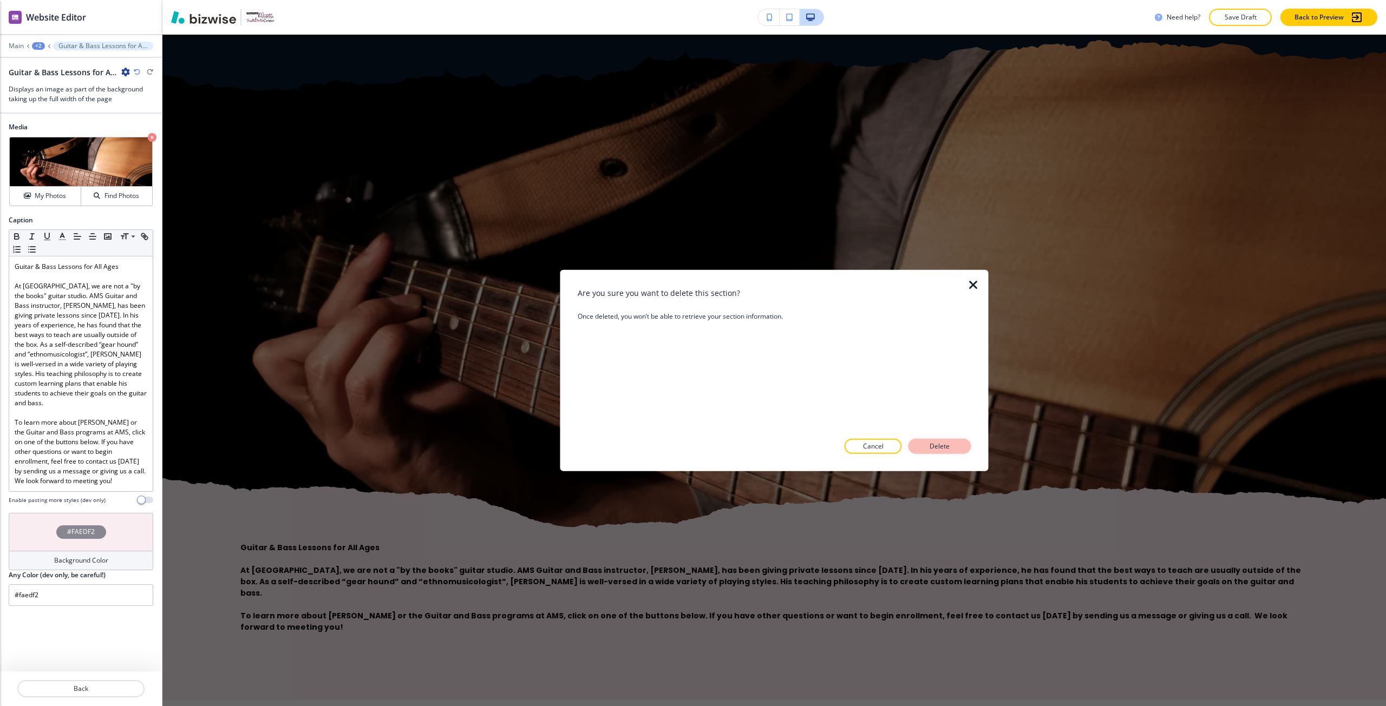
drag, startPoint x: 928, startPoint y: 447, endPoint x: 922, endPoint y: 442, distance: 8.1
click at [929, 447] on p "Delete" at bounding box center [940, 447] width 26 height 10
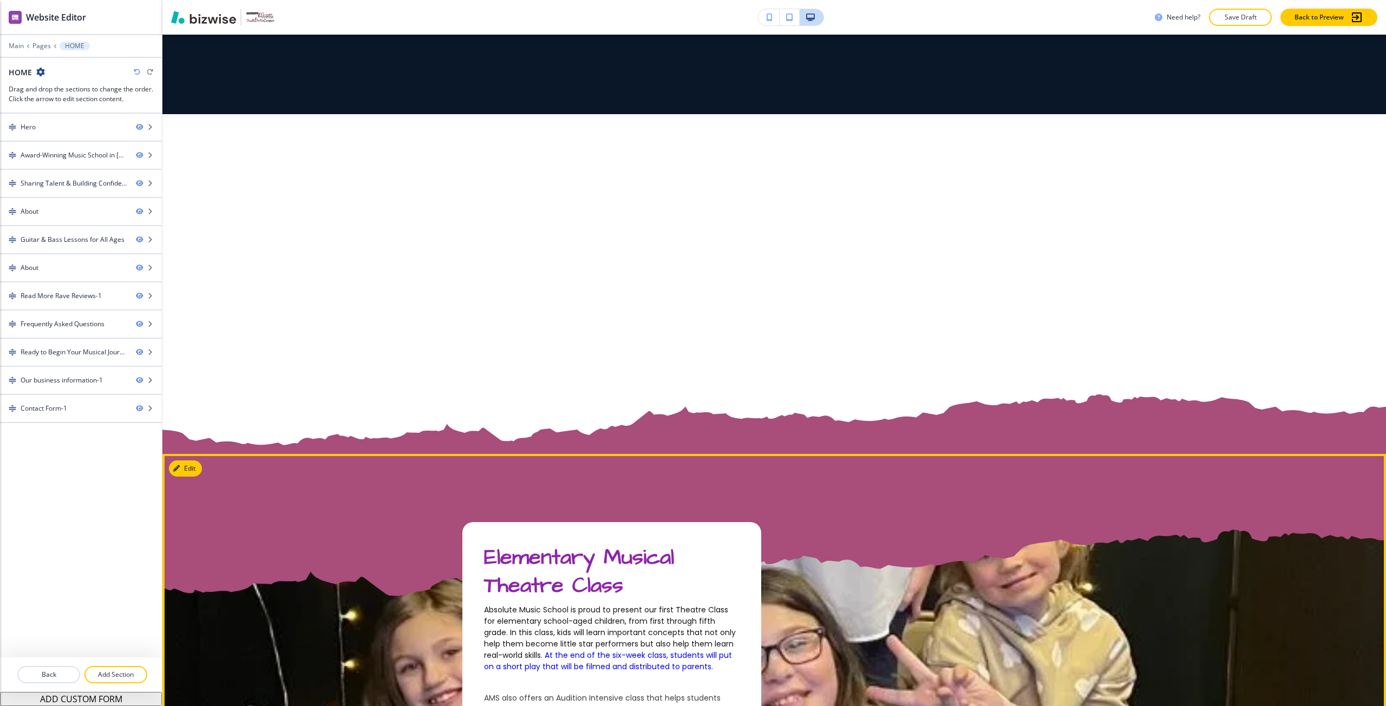
scroll to position [2529, 0]
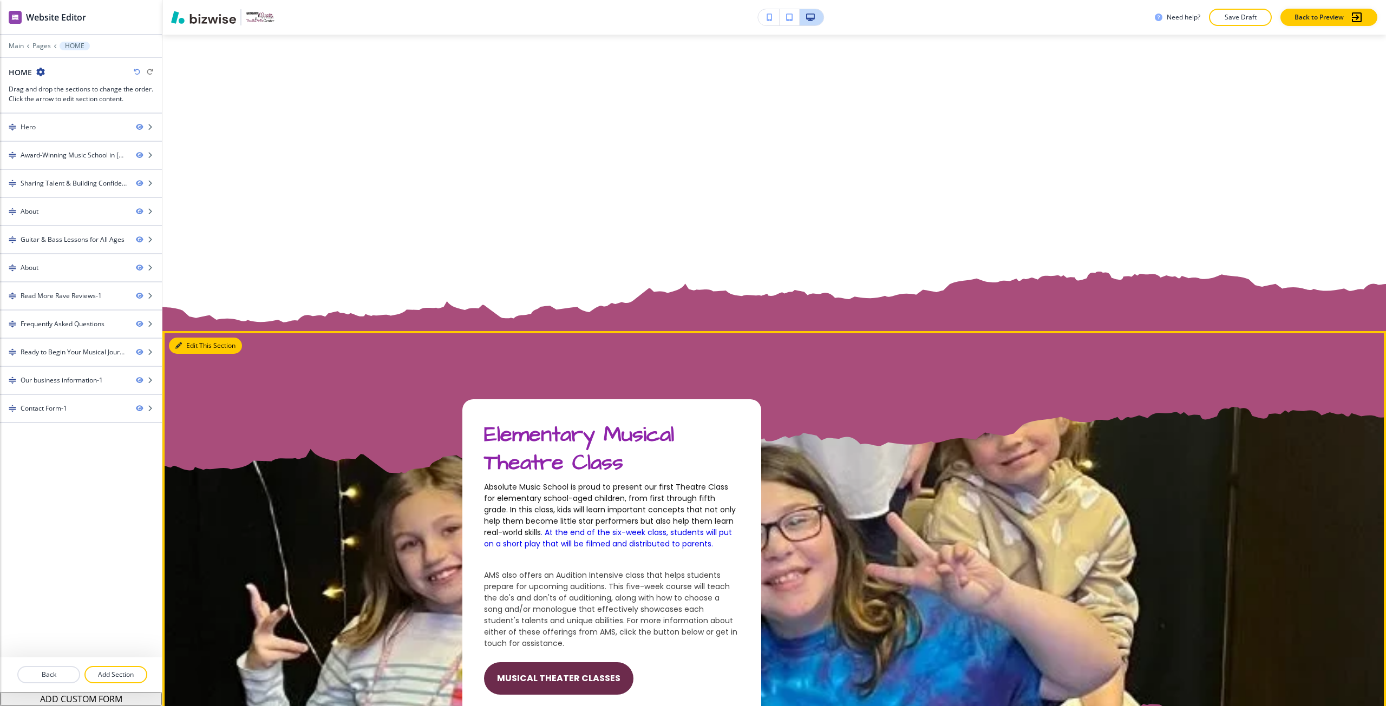
click at [181, 349] on button "Edit This Section" at bounding box center [205, 346] width 73 height 16
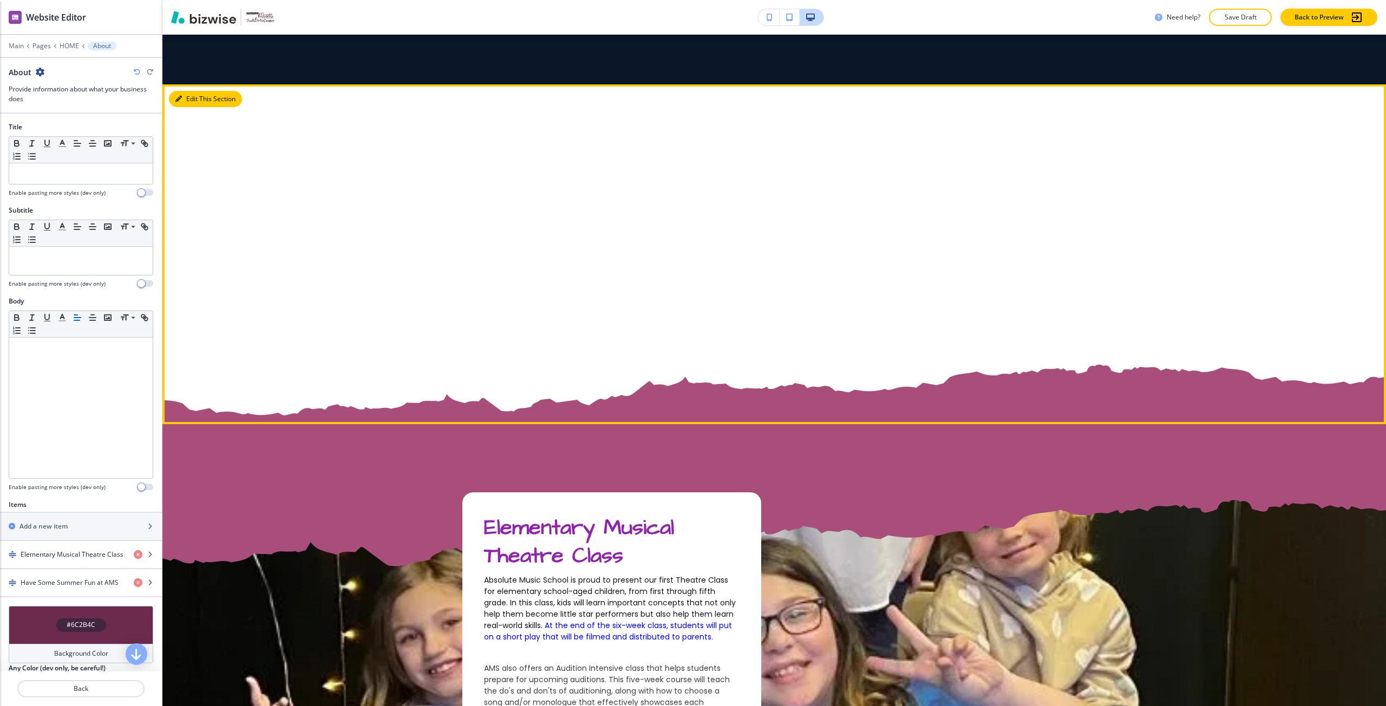
click at [192, 100] on button "Edit This Section" at bounding box center [205, 99] width 73 height 16
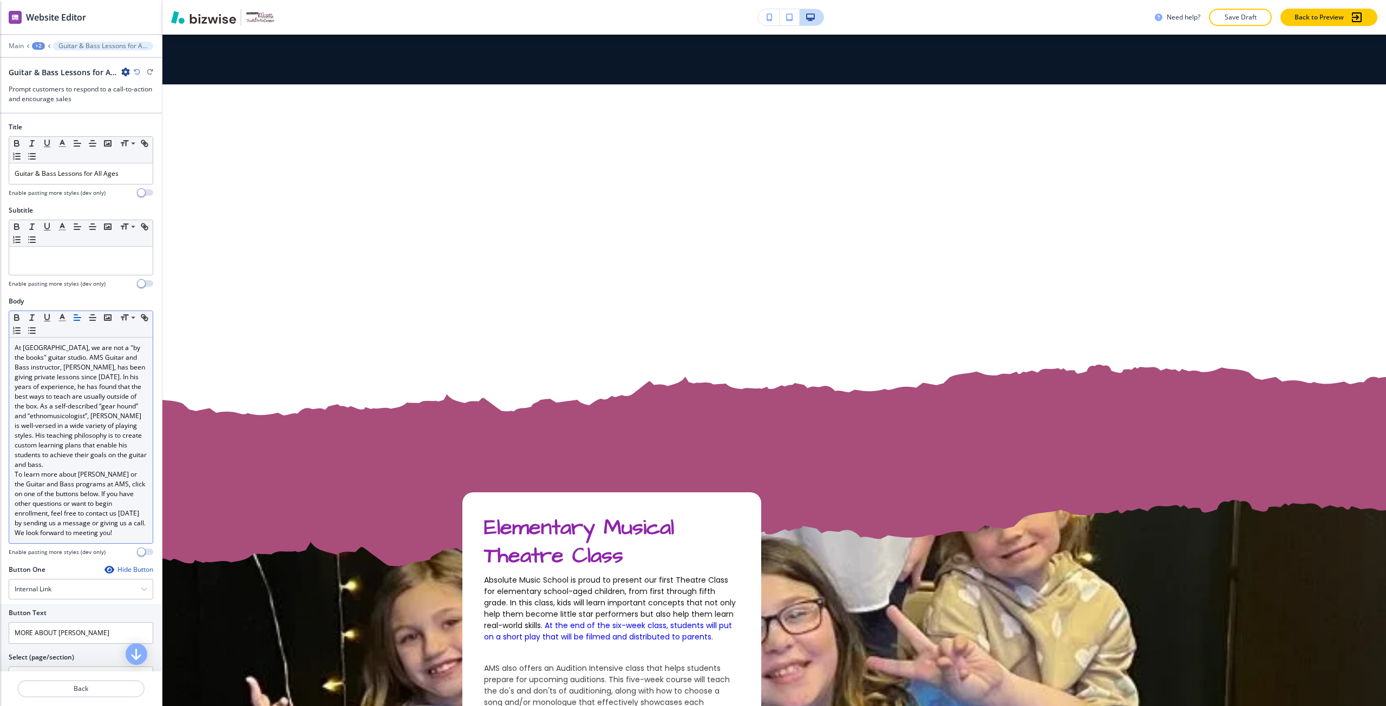
scroll to position [2421, 0]
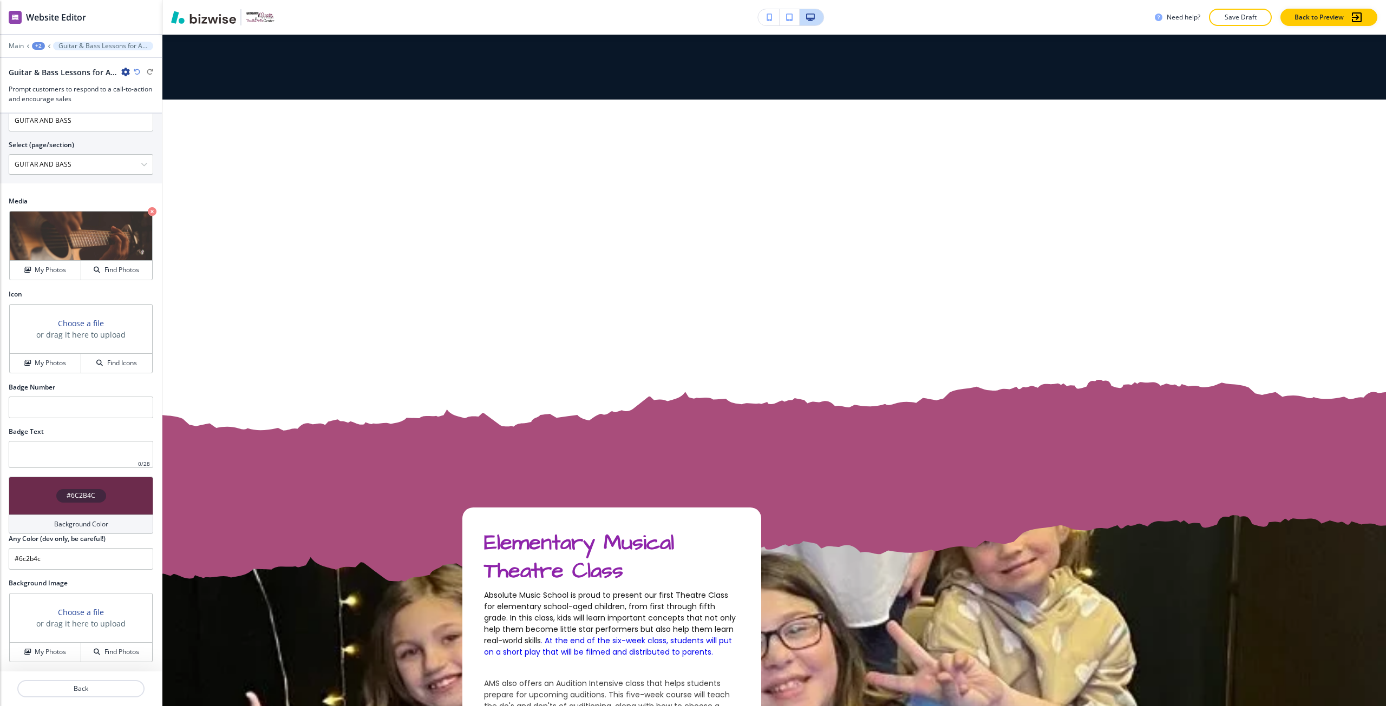
click at [55, 488] on div "#6C2B4C" at bounding box center [81, 496] width 145 height 38
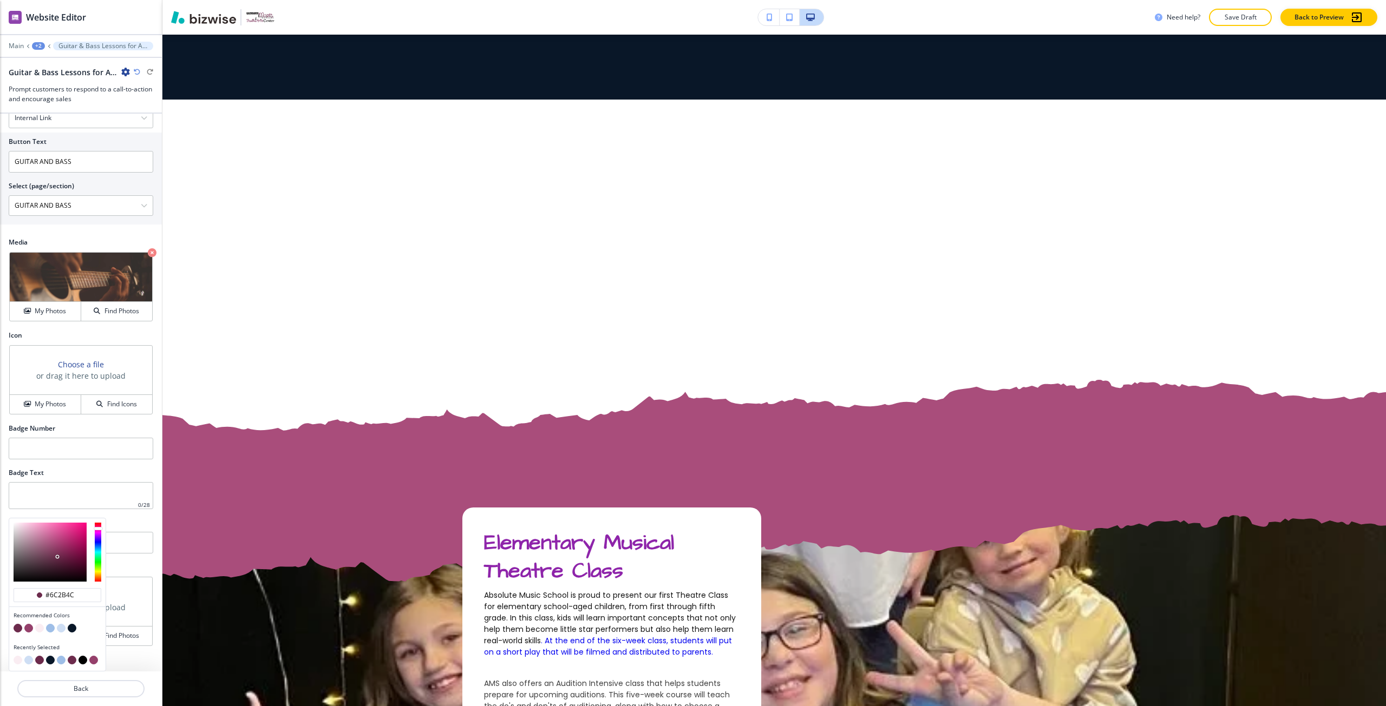
click at [70, 627] on button "button" at bounding box center [72, 628] width 9 height 9
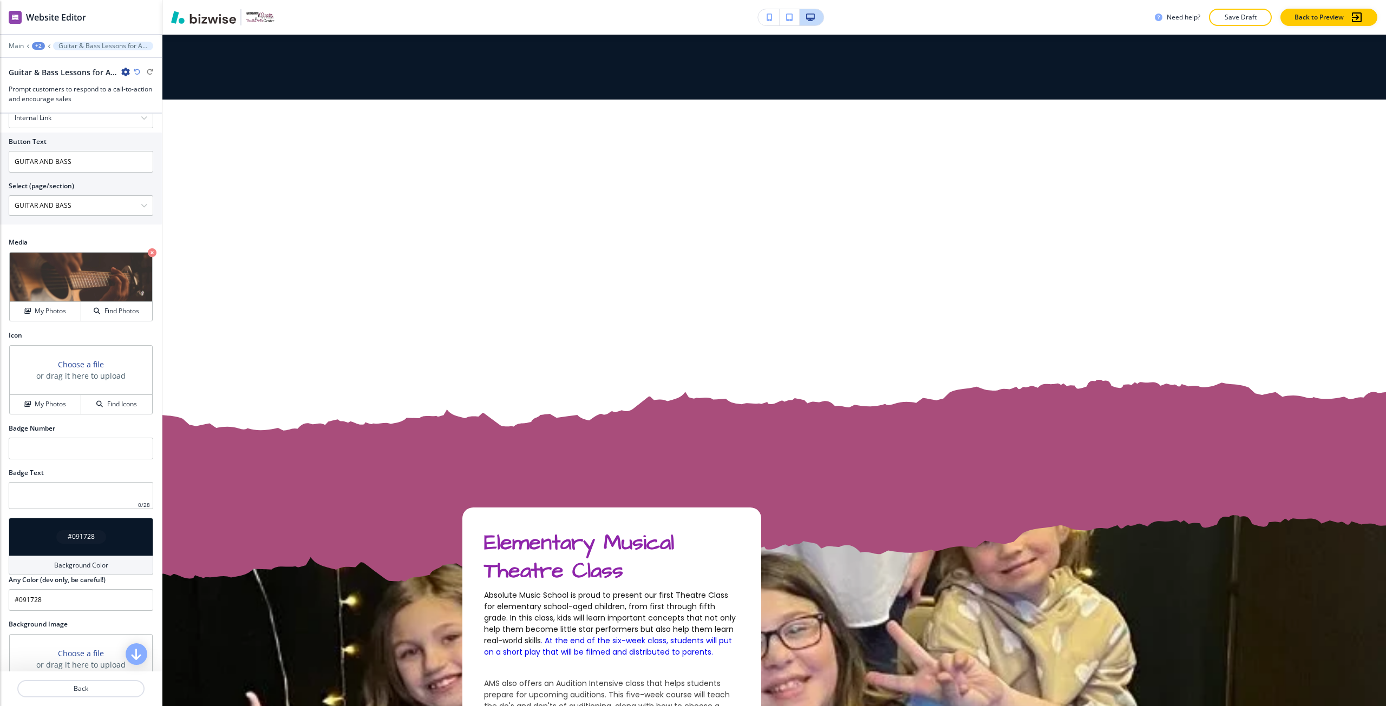
click at [50, 533] on div "#091728" at bounding box center [81, 537] width 145 height 38
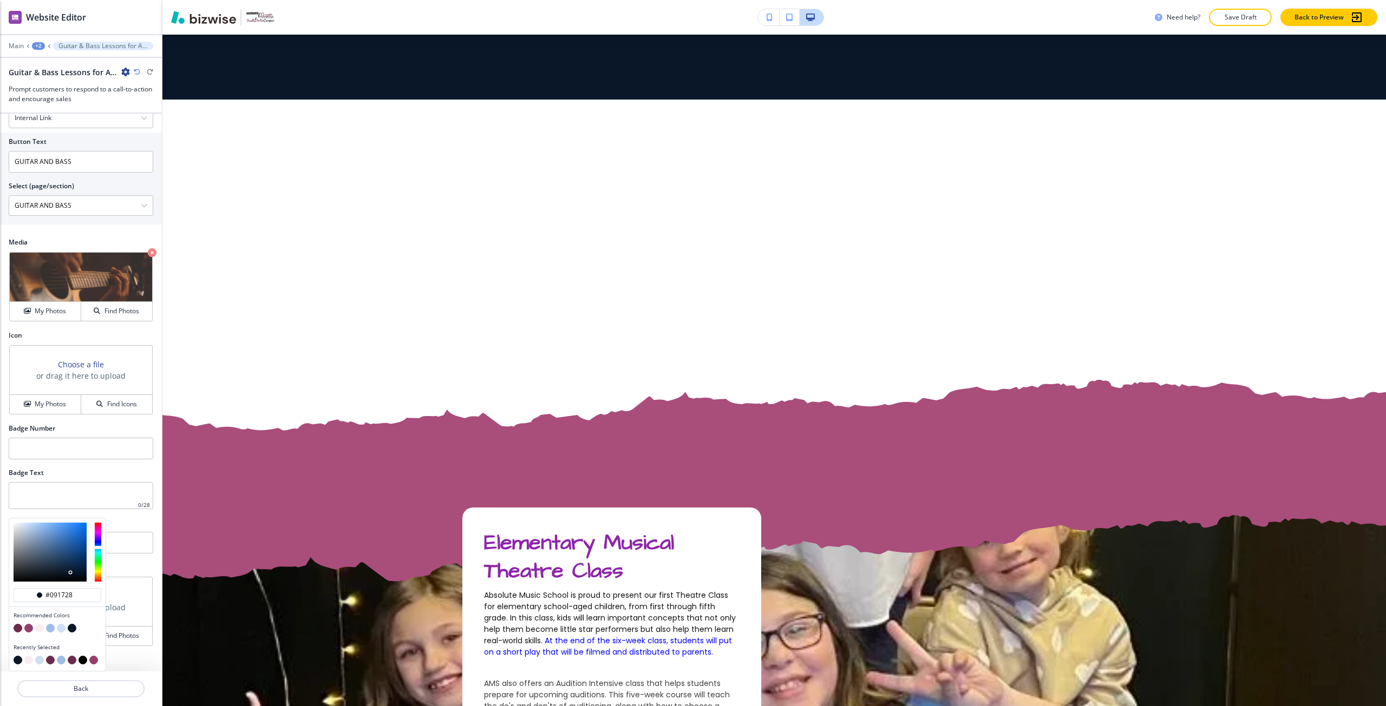
click at [17, 627] on button "button" at bounding box center [18, 628] width 9 height 9
type input "#6c2b4c"
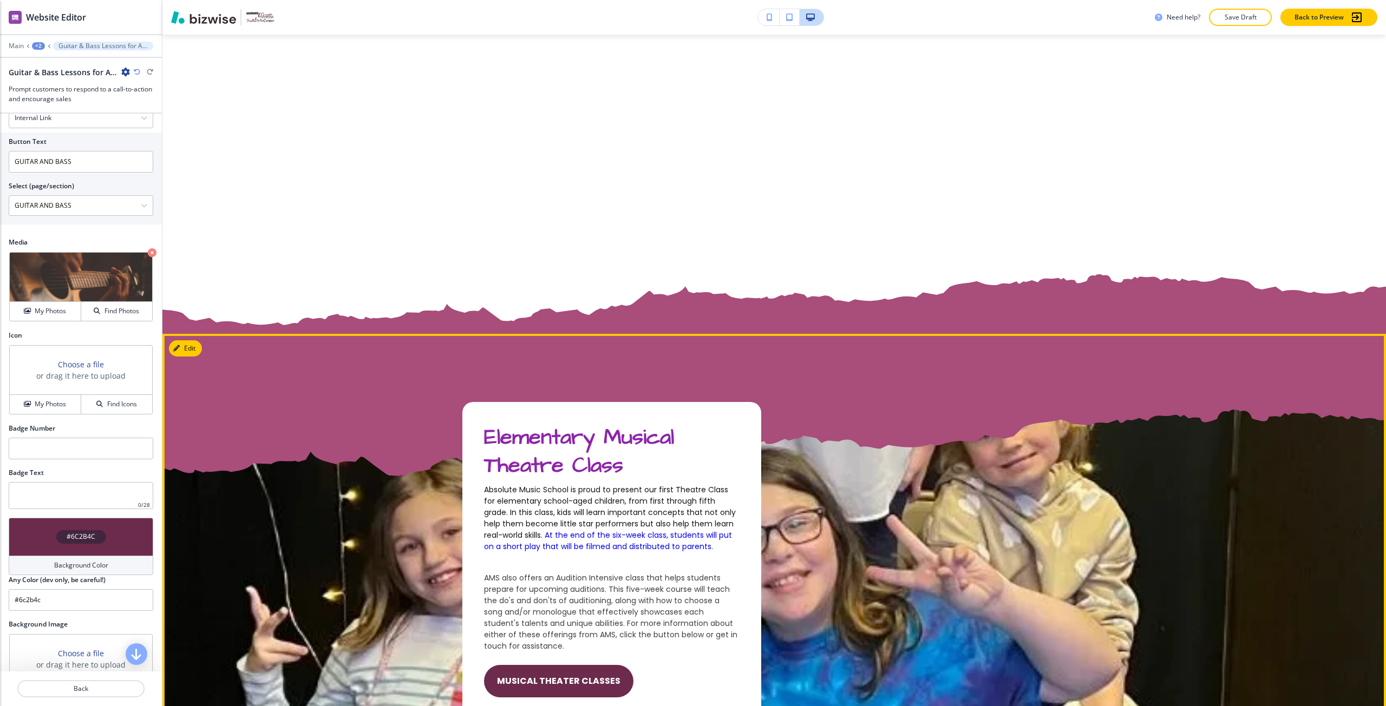
scroll to position [2583, 0]
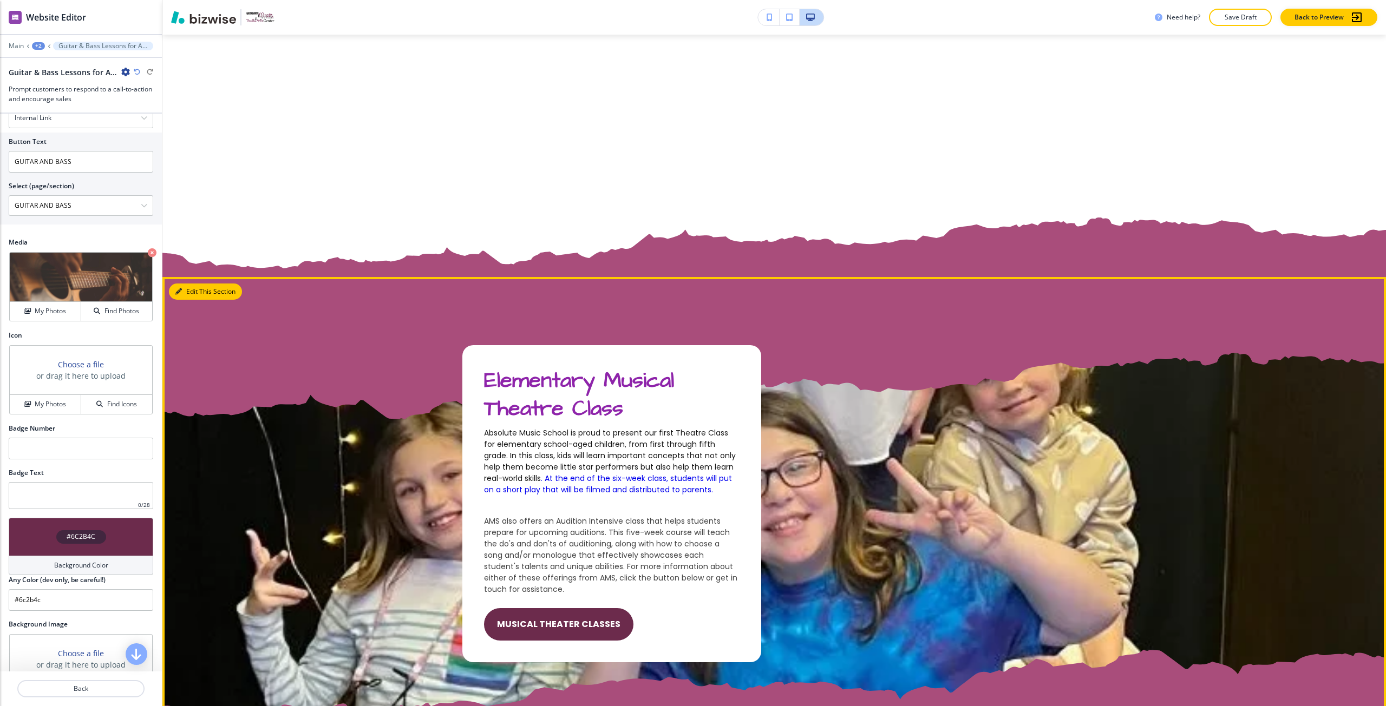
click at [185, 293] on button "Edit This Section" at bounding box center [205, 292] width 73 height 16
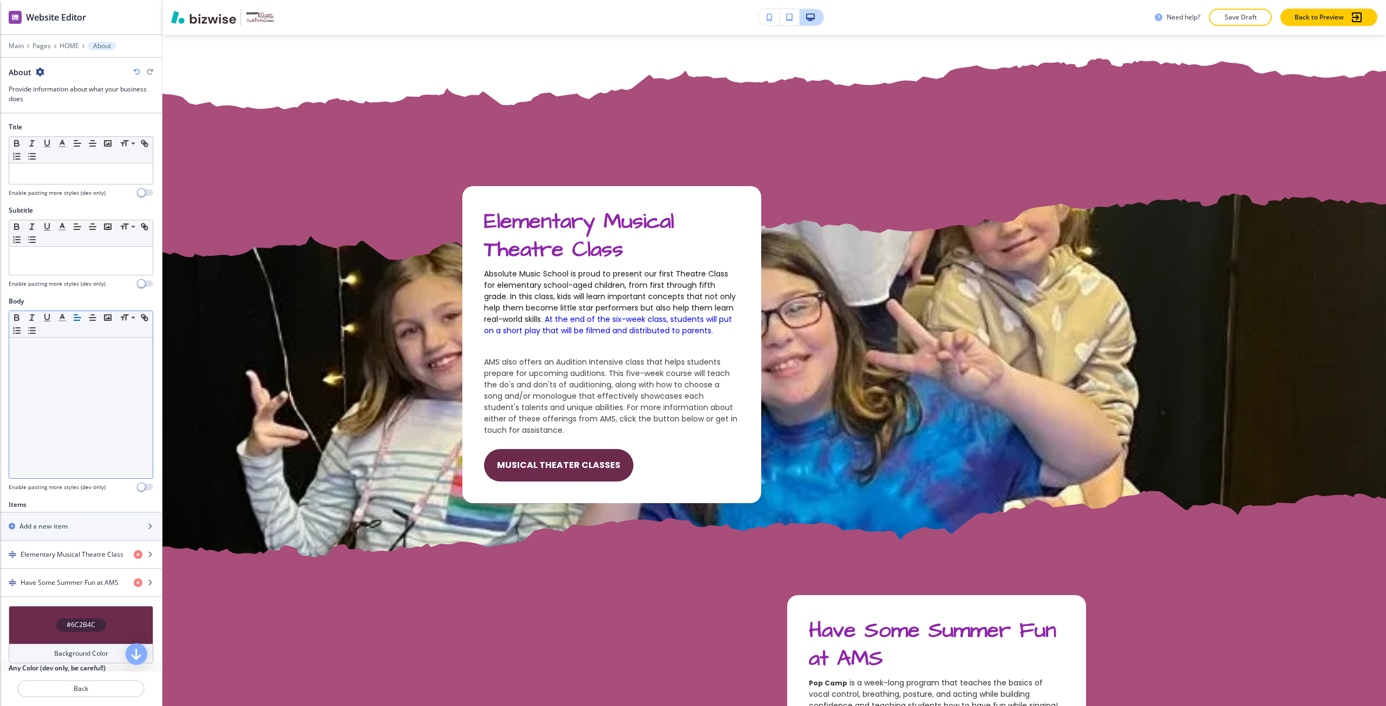
scroll to position [2761, 0]
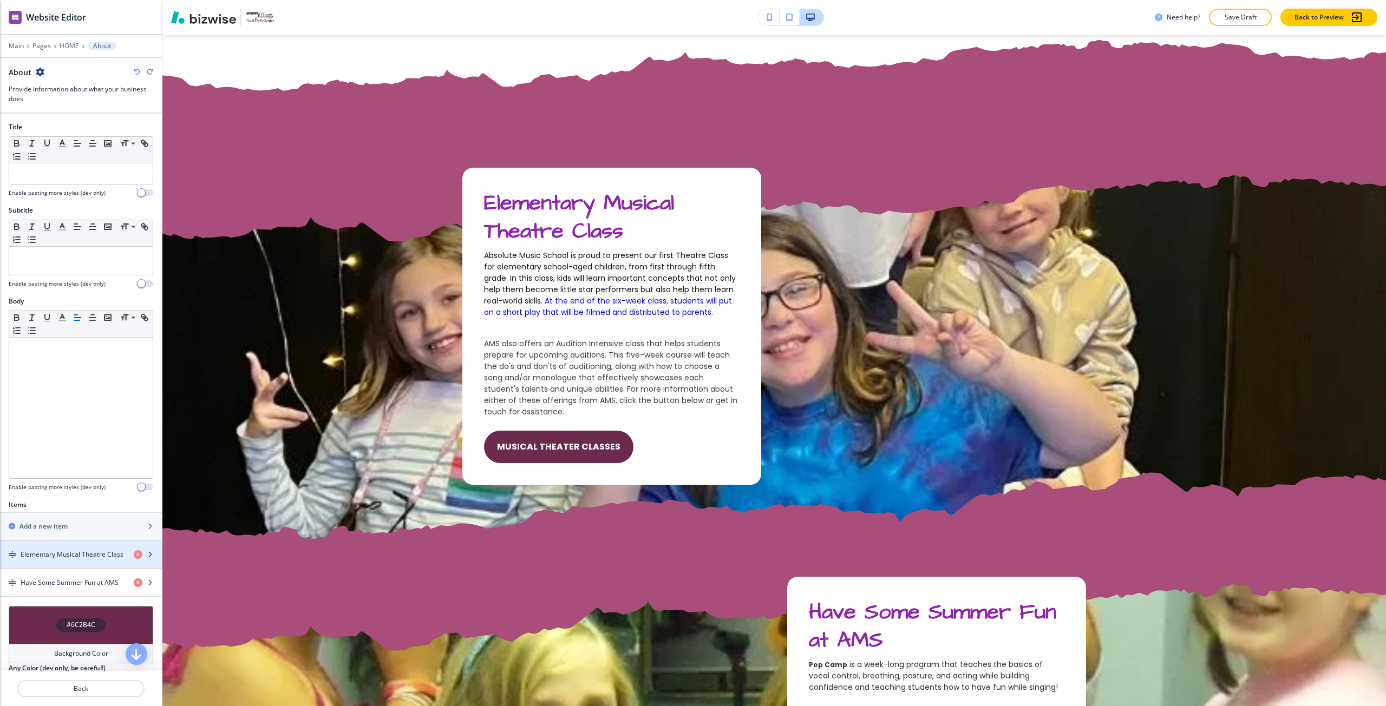
click at [37, 556] on h4 "Elementary Musical Theatre Class" at bounding box center [72, 555] width 103 height 10
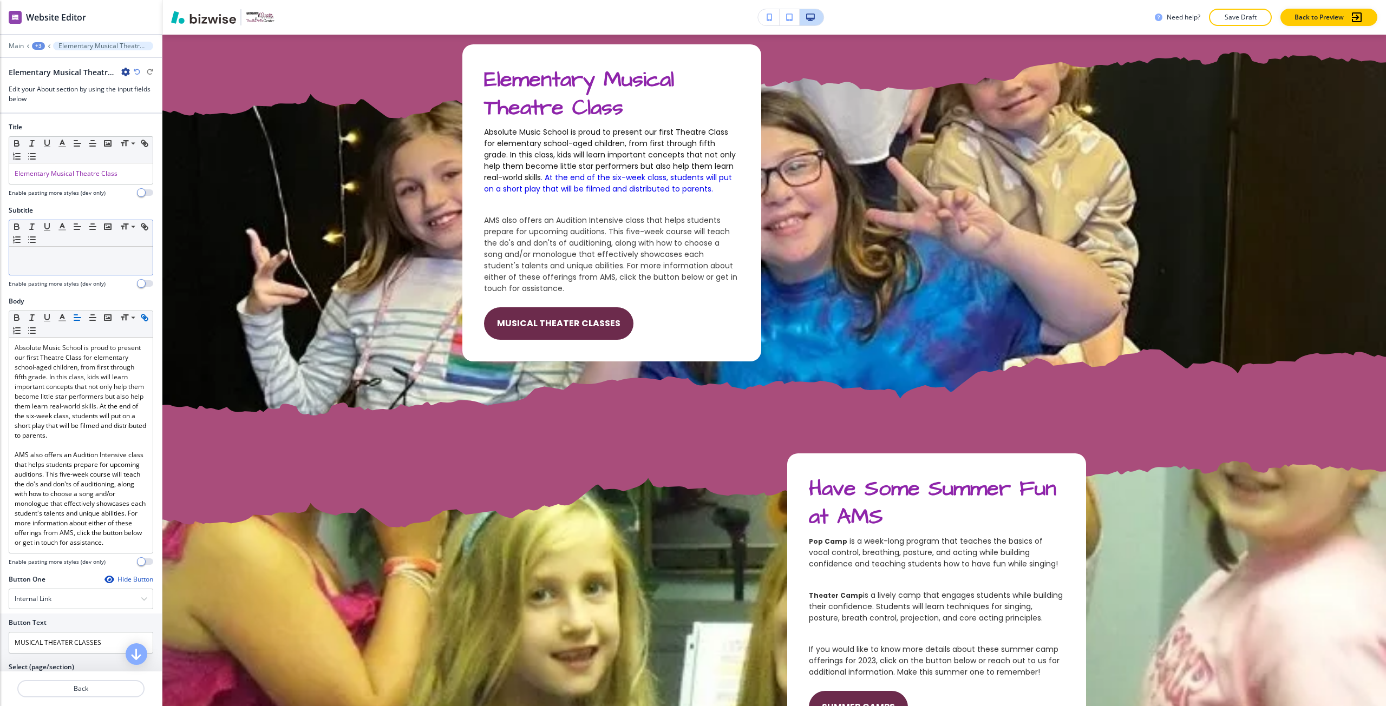
scroll to position [2894, 0]
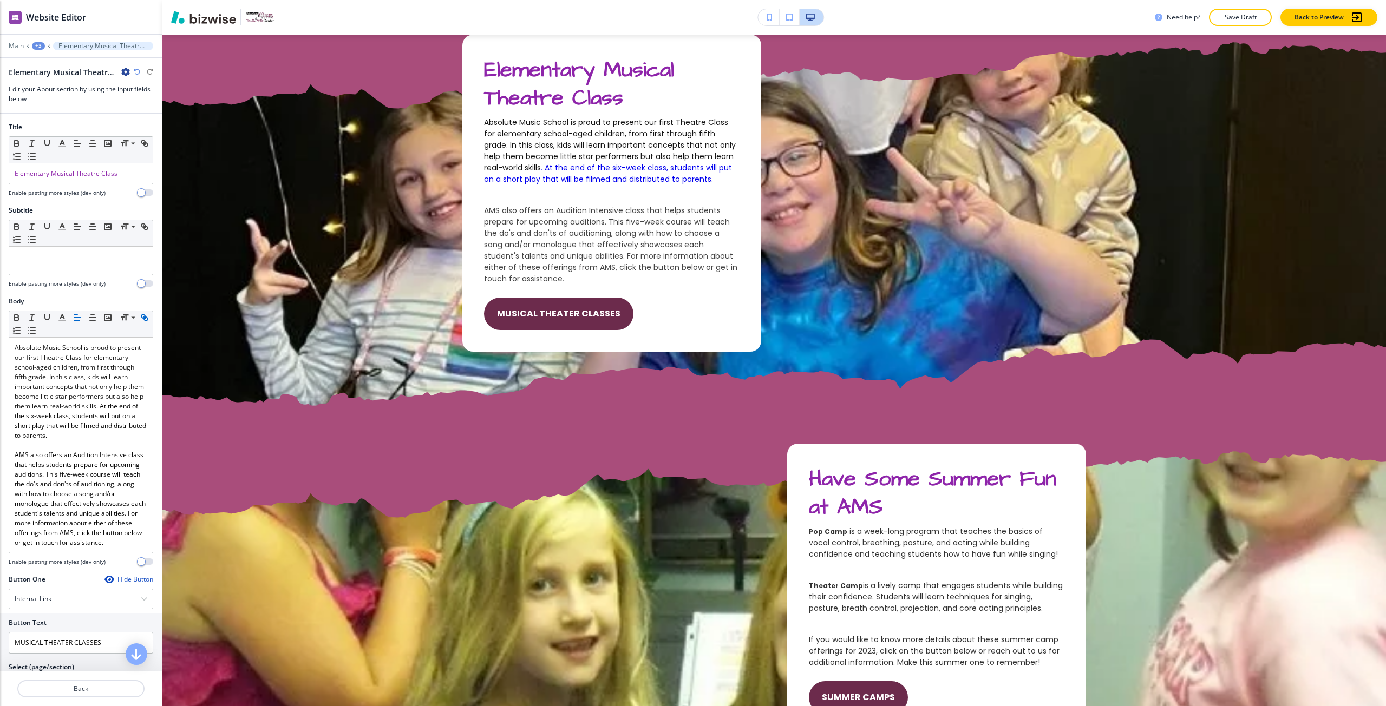
click at [62, 185] on div at bounding box center [81, 187] width 145 height 4
click at [63, 179] on div "Elementary Musical Theatre Class" at bounding box center [80, 173] width 143 height 21
click at [65, 146] on icon "button" at bounding box center [62, 144] width 10 height 10
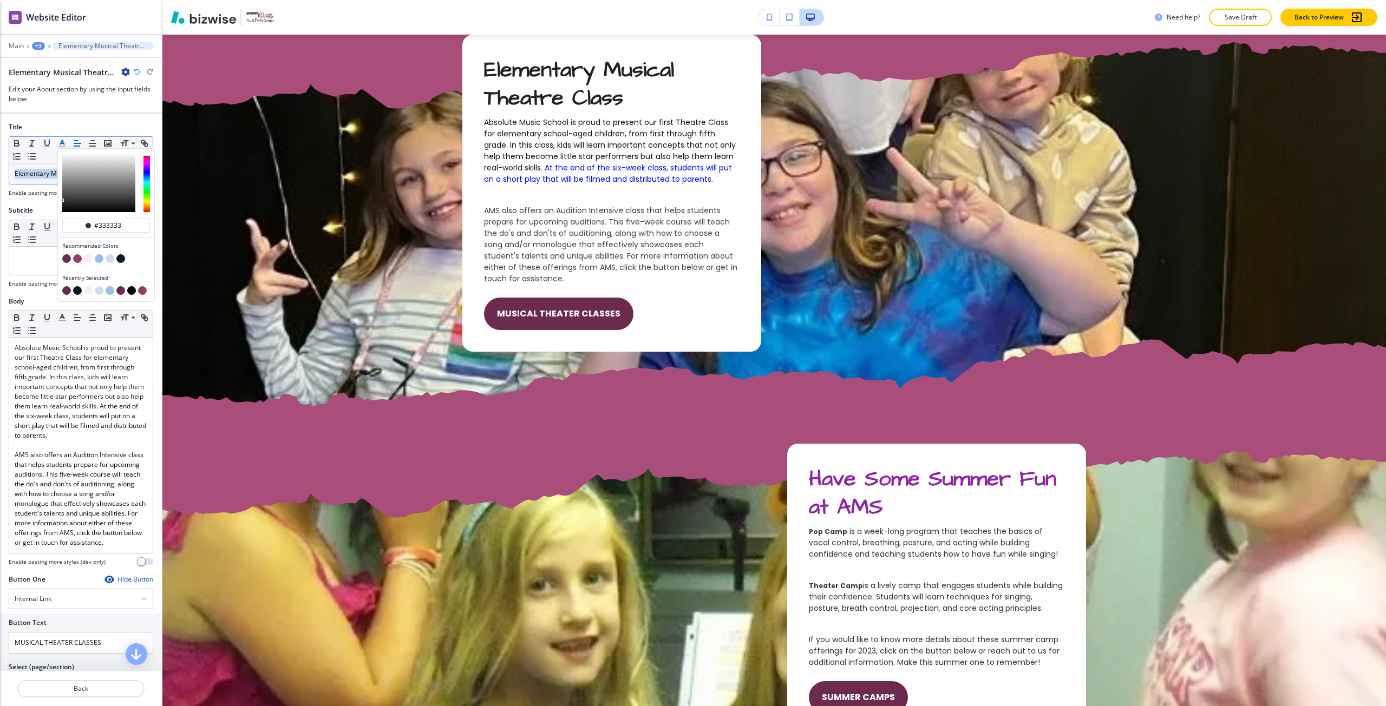
click at [69, 256] on button "button" at bounding box center [66, 258] width 9 height 9
type input "#6c2b4c"
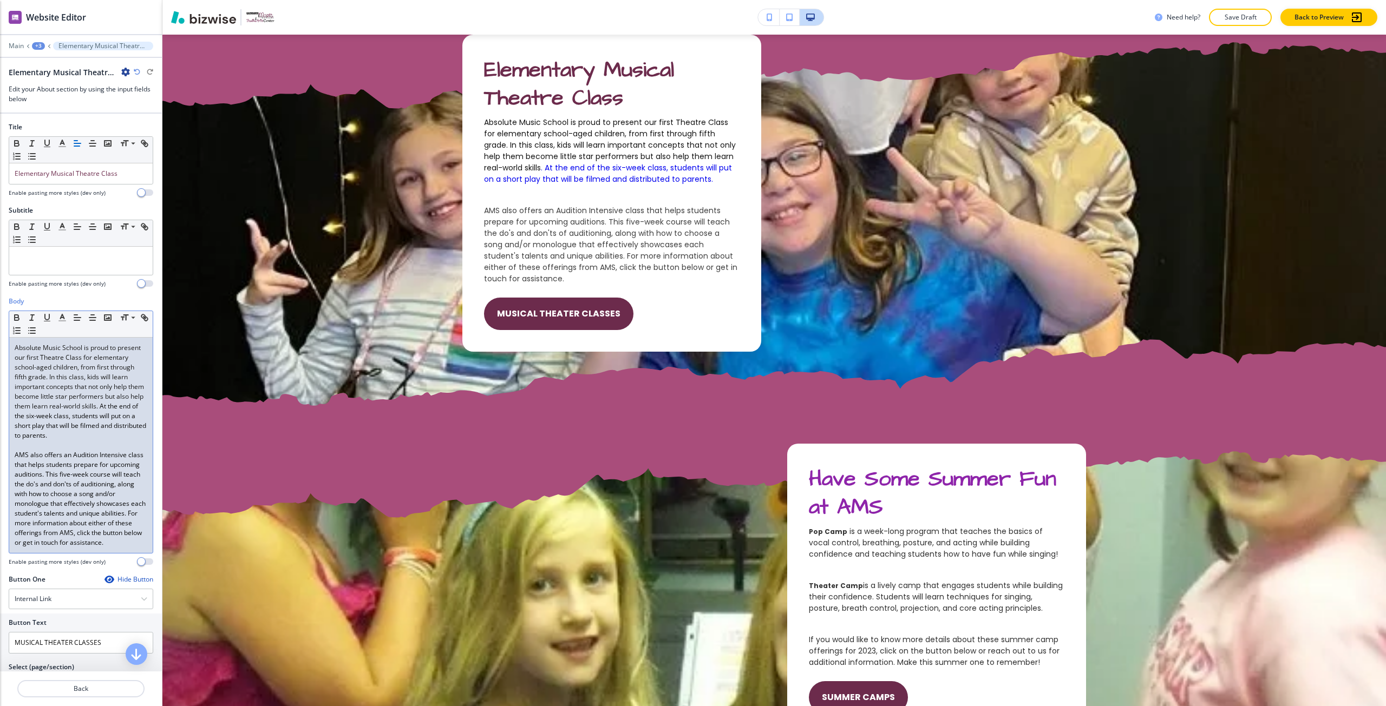
click at [68, 373] on link "Absolute Music School is proud to present our first Theatre Class for elementar…" at bounding box center [80, 377] width 131 height 68
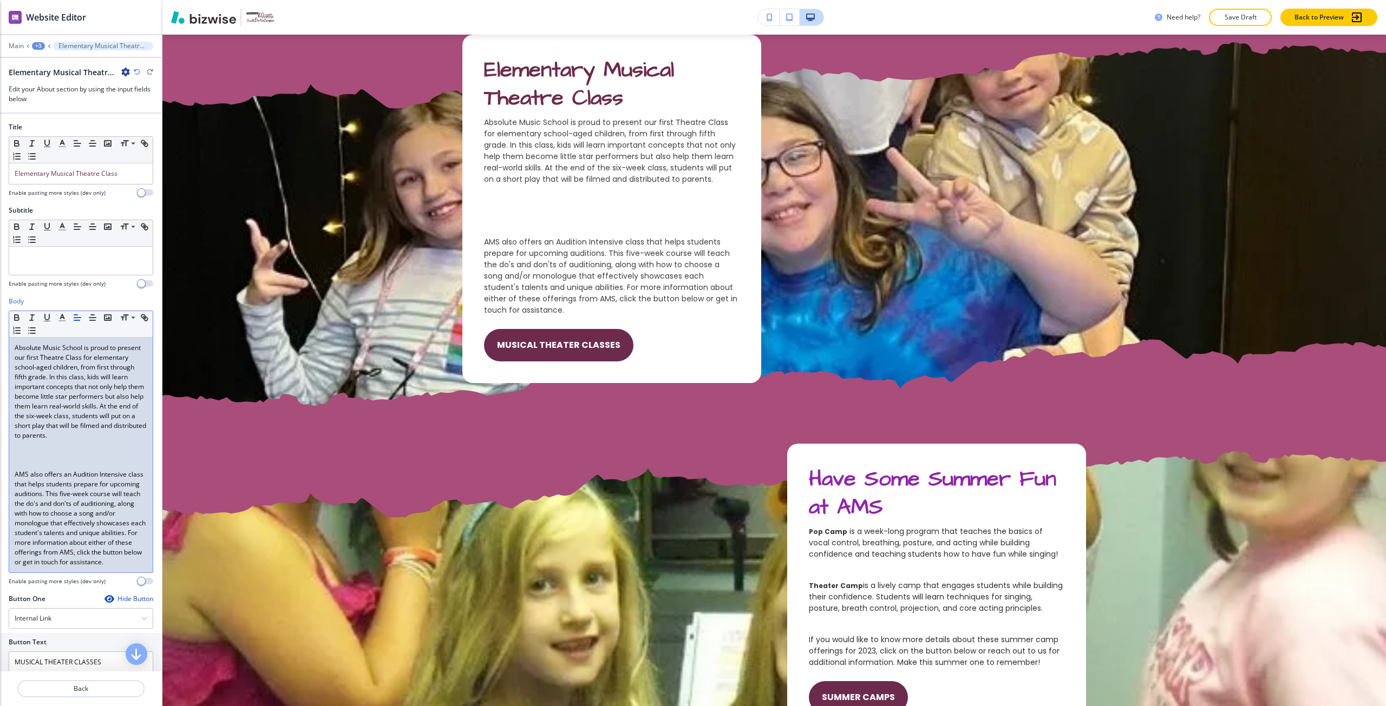
scroll to position [0, 0]
click at [32, 470] on p at bounding box center [81, 465] width 133 height 10
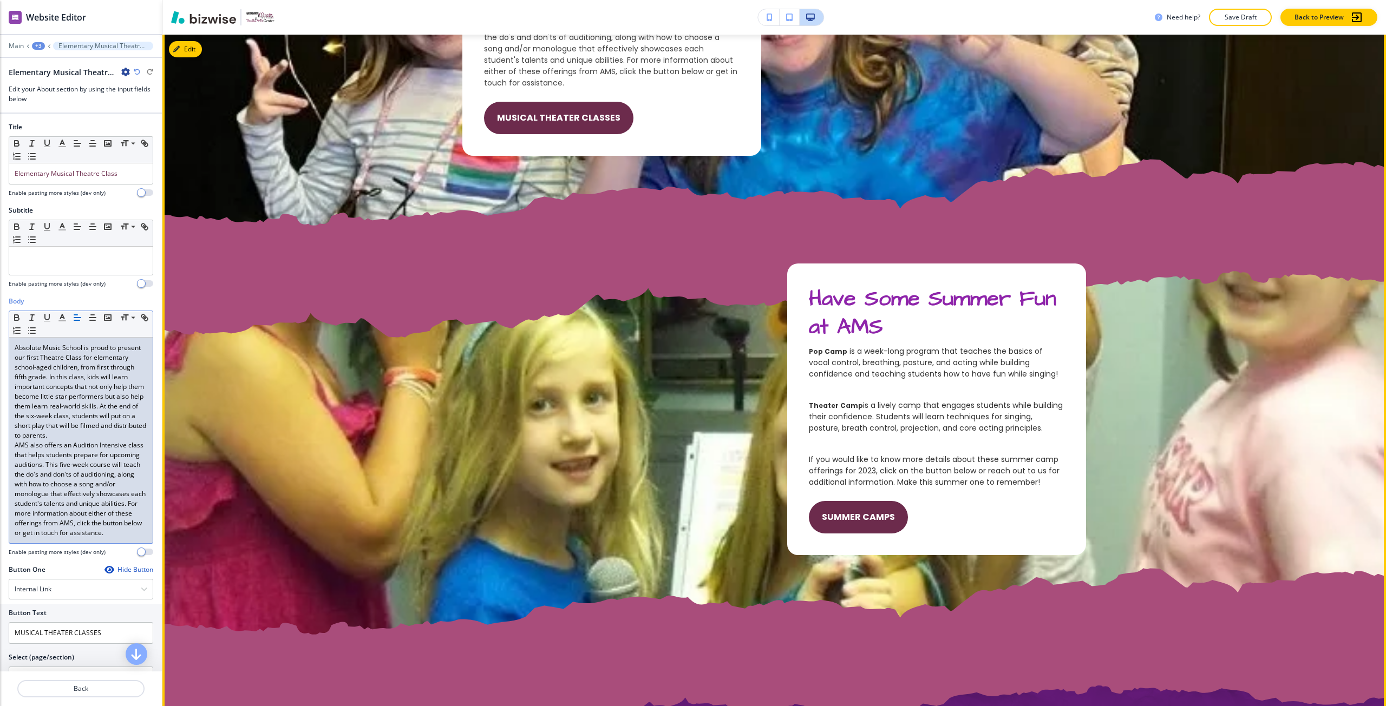
scroll to position [3111, 0]
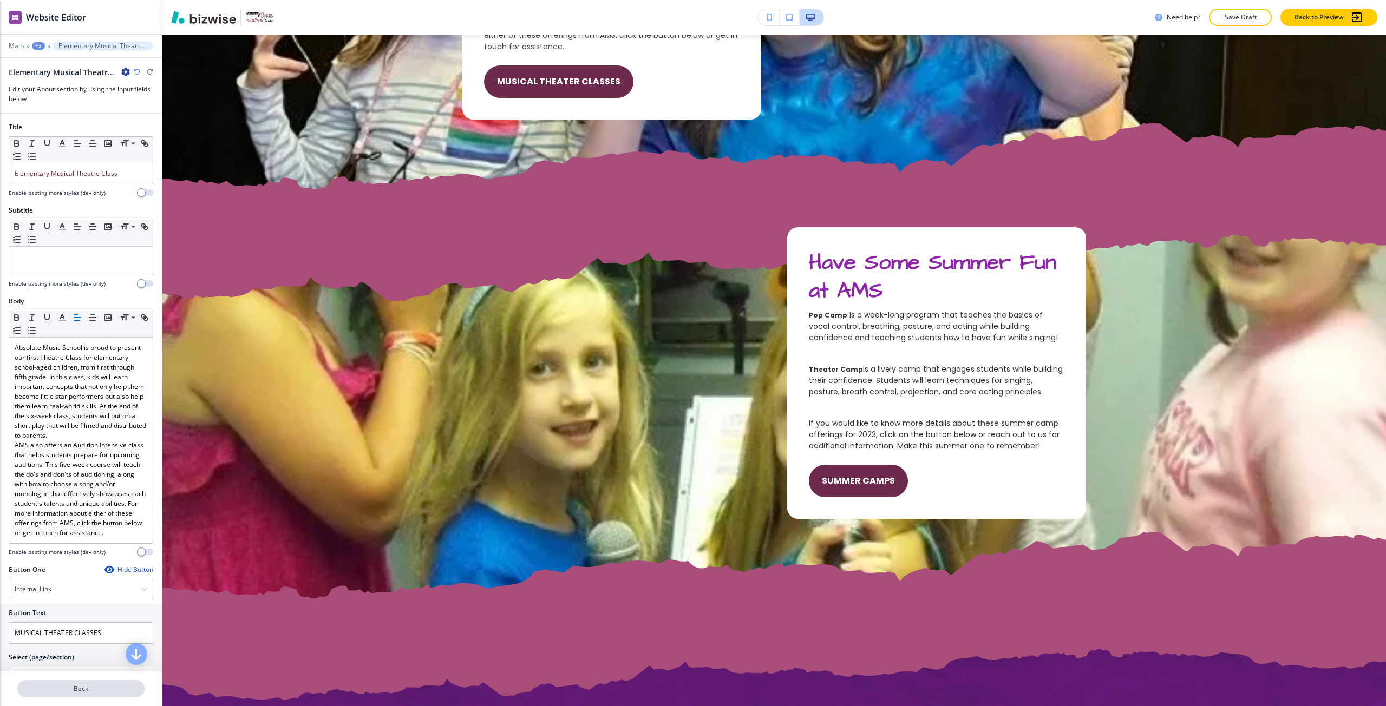
click at [116, 683] on button "Back" at bounding box center [80, 688] width 127 height 17
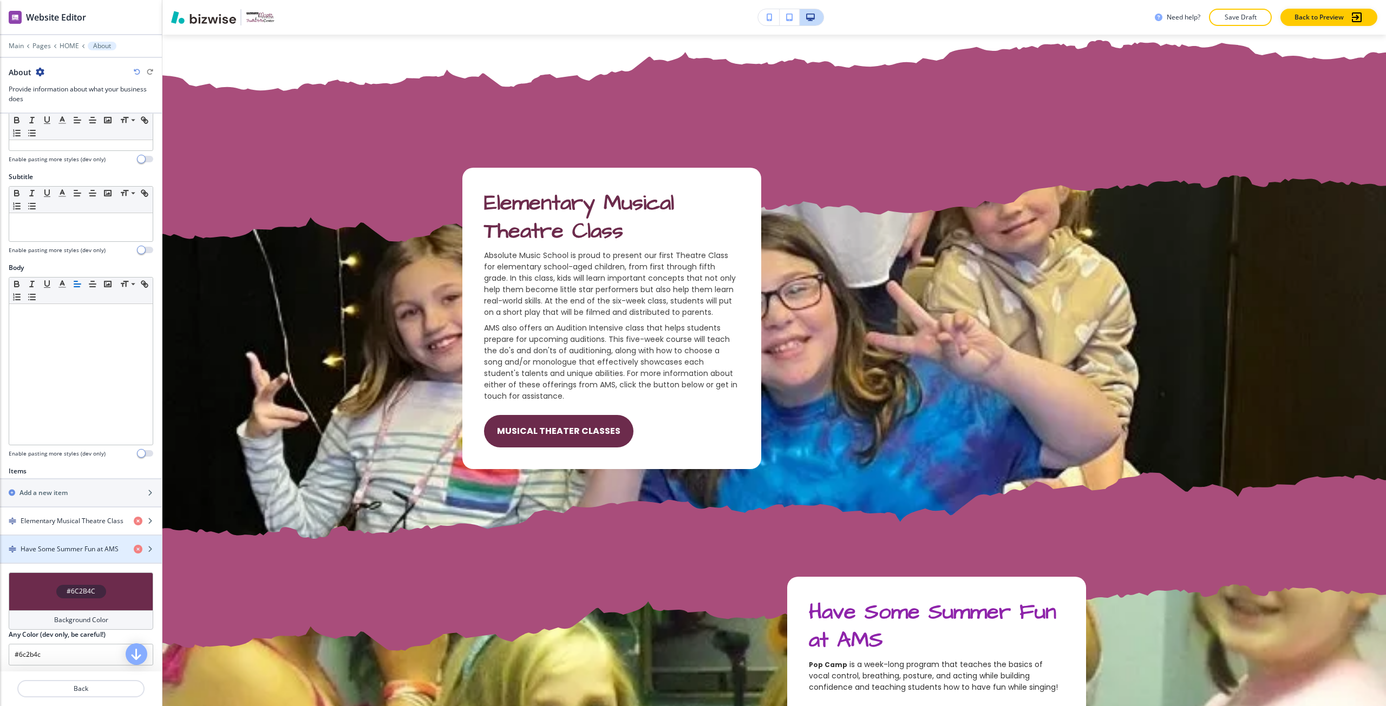
scroll to position [36, 0]
click at [80, 546] on h4 "Have Some Summer Fun at AMS" at bounding box center [70, 547] width 98 height 10
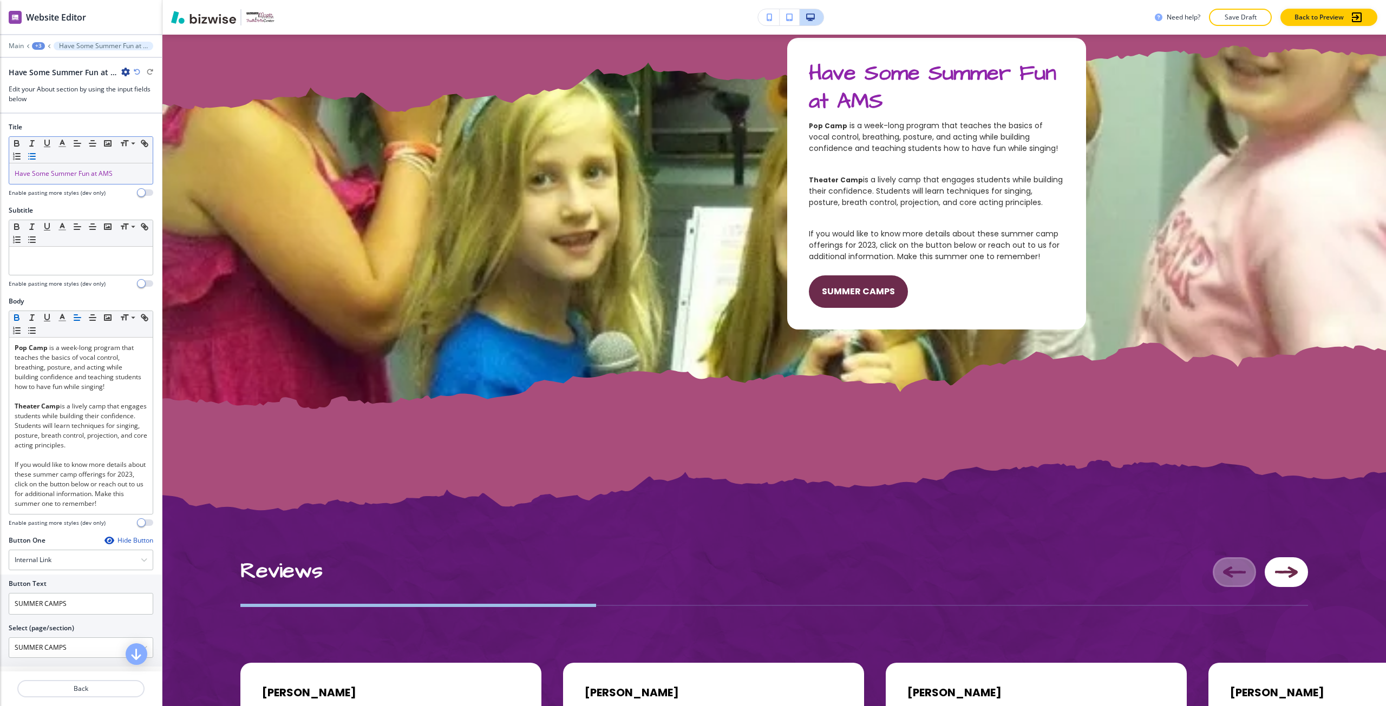
scroll to position [3303, 0]
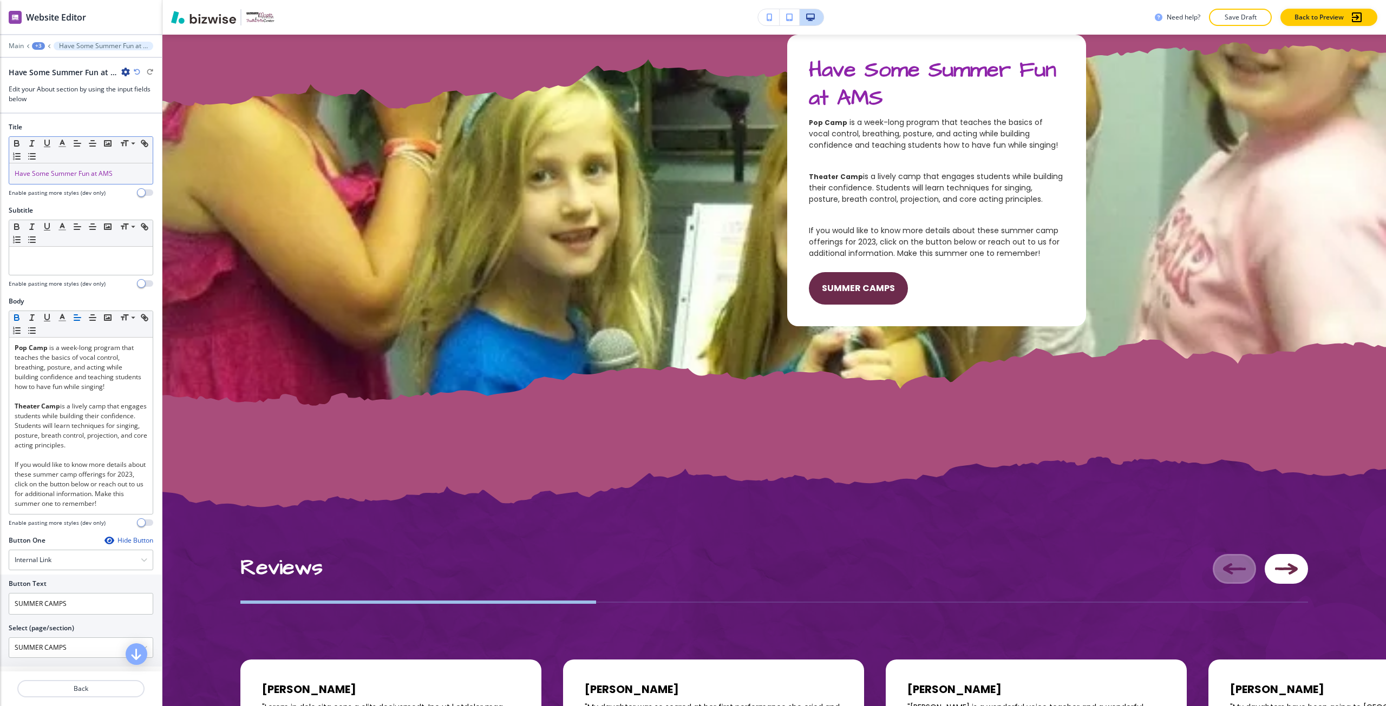
click at [50, 172] on span "Have Some Summer Fun at AMS" at bounding box center [64, 173] width 98 height 9
click at [62, 145] on icon "button" at bounding box center [62, 144] width 10 height 10
click at [68, 258] on button "button" at bounding box center [66, 258] width 9 height 9
type input "#6c2b4c"
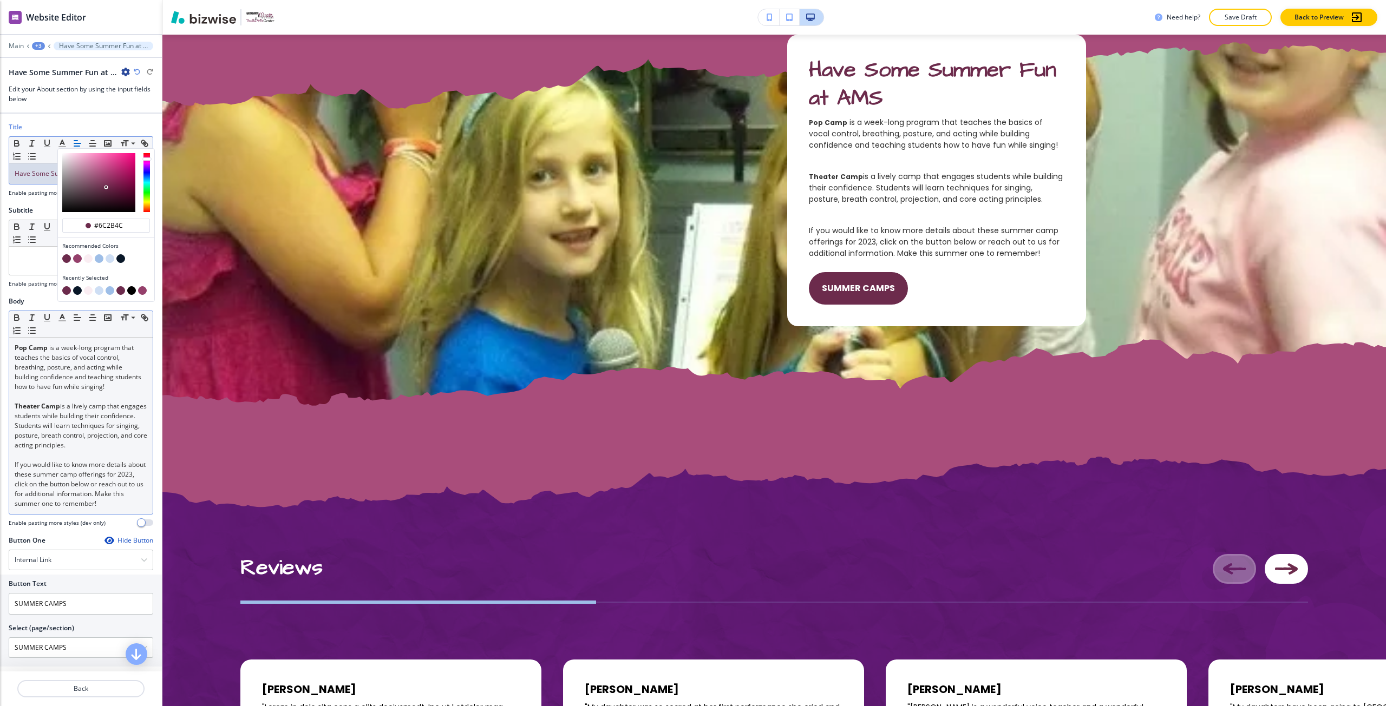
click at [57, 422] on span "is a lively camp that engages students while building their confidence. Student…" at bounding box center [82, 426] width 134 height 48
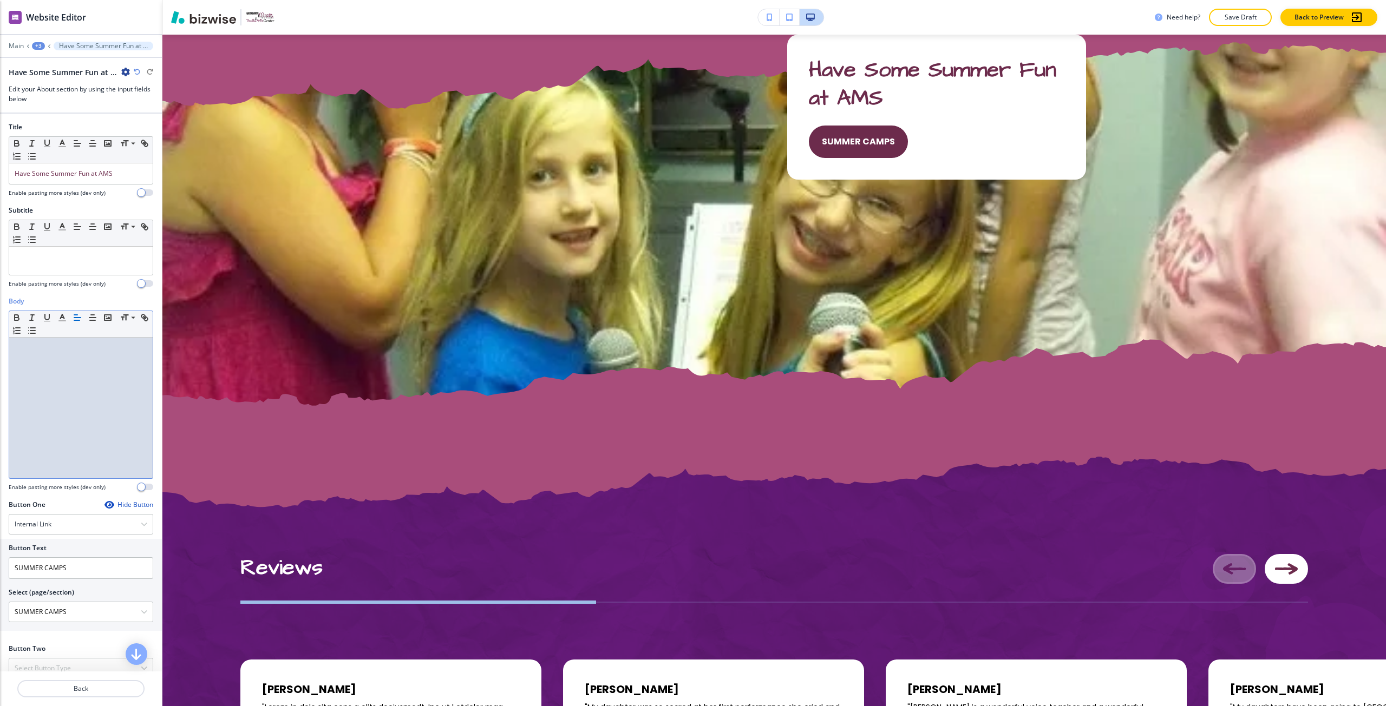
scroll to position [0, 0]
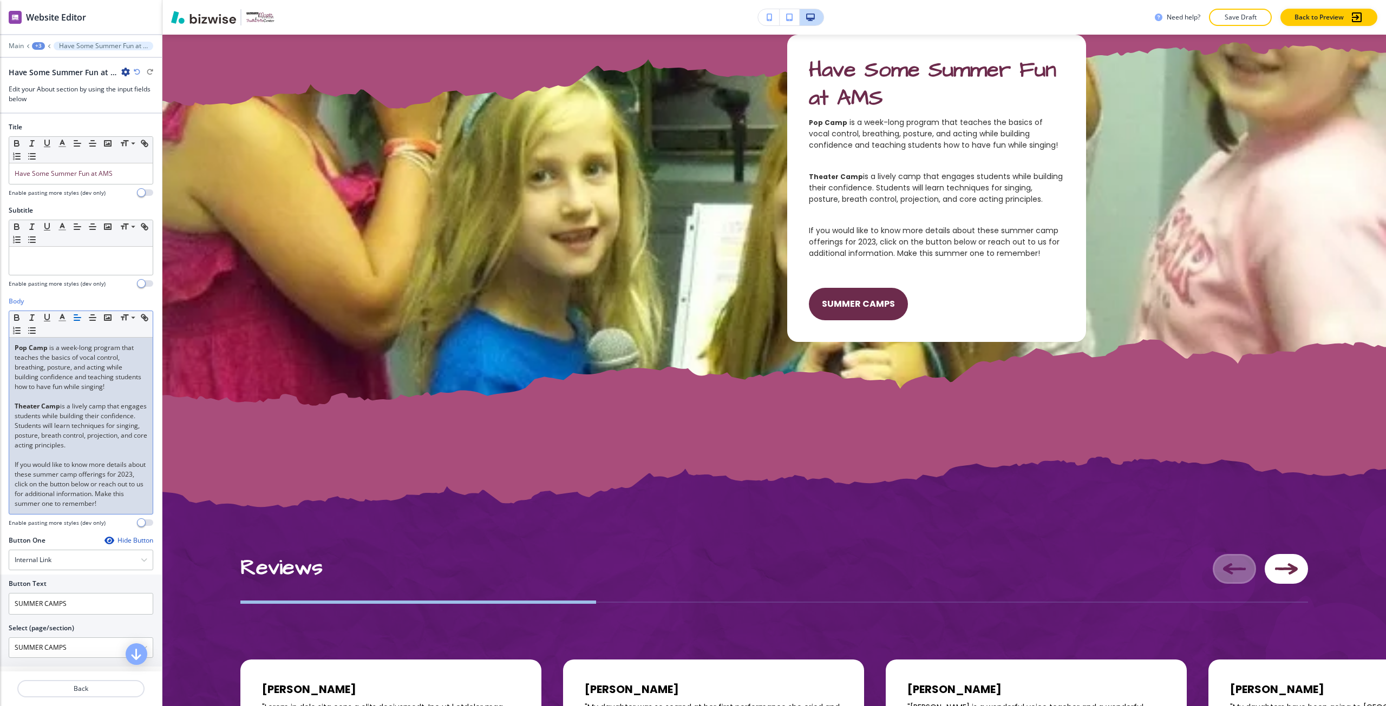
click at [69, 460] on p at bounding box center [81, 455] width 133 height 10
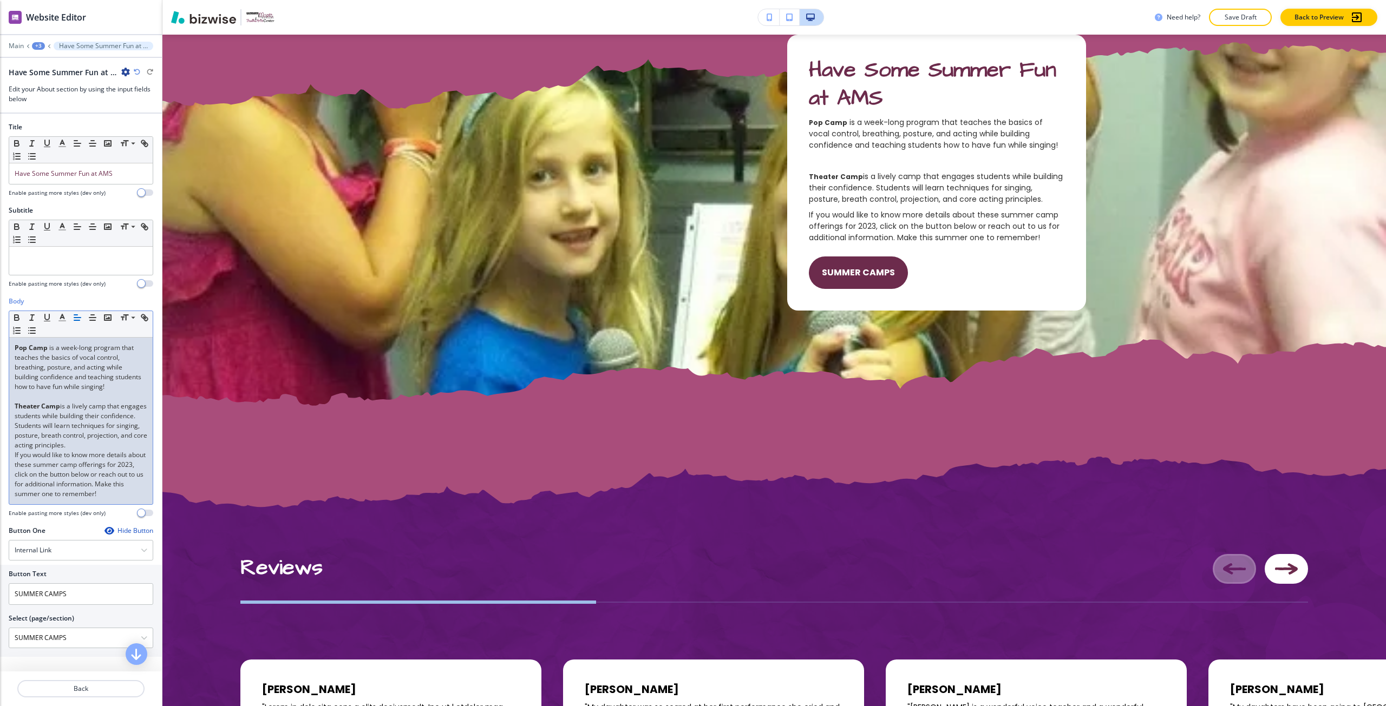
click at [58, 396] on p at bounding box center [81, 397] width 133 height 10
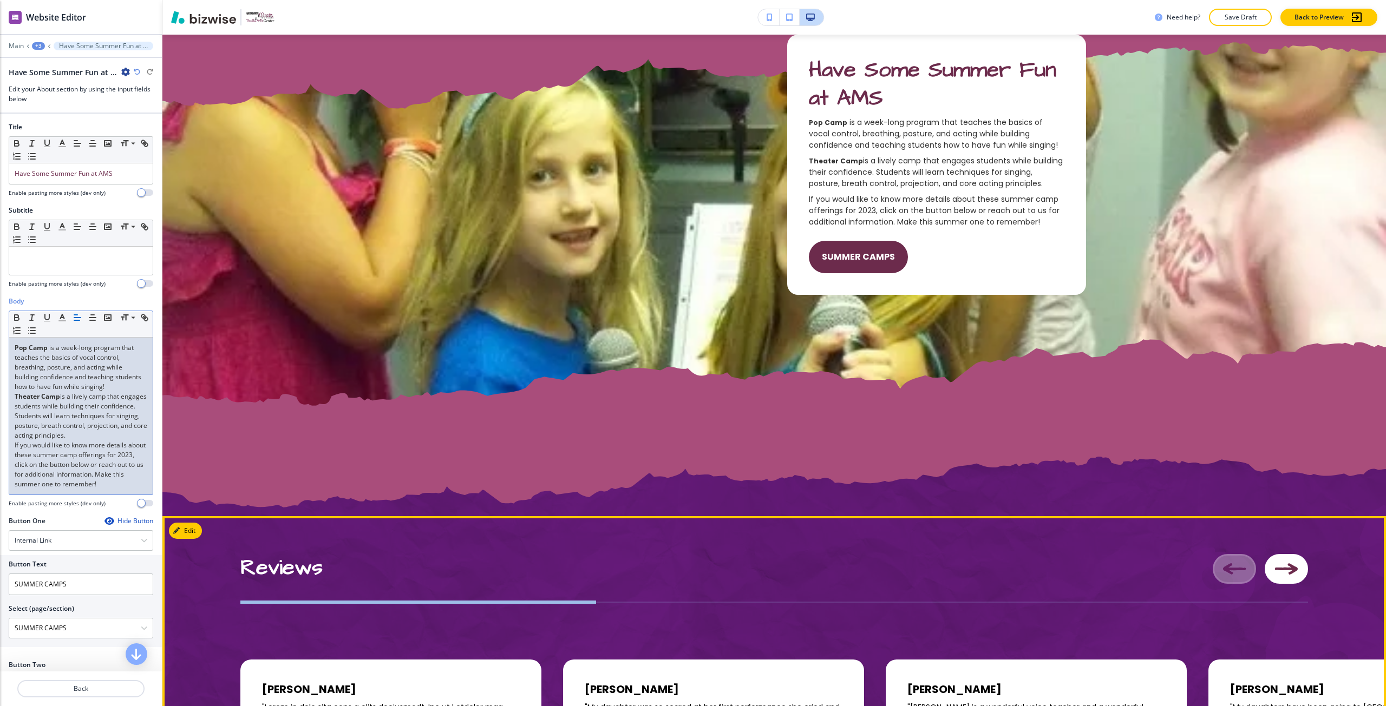
scroll to position [3574, 0]
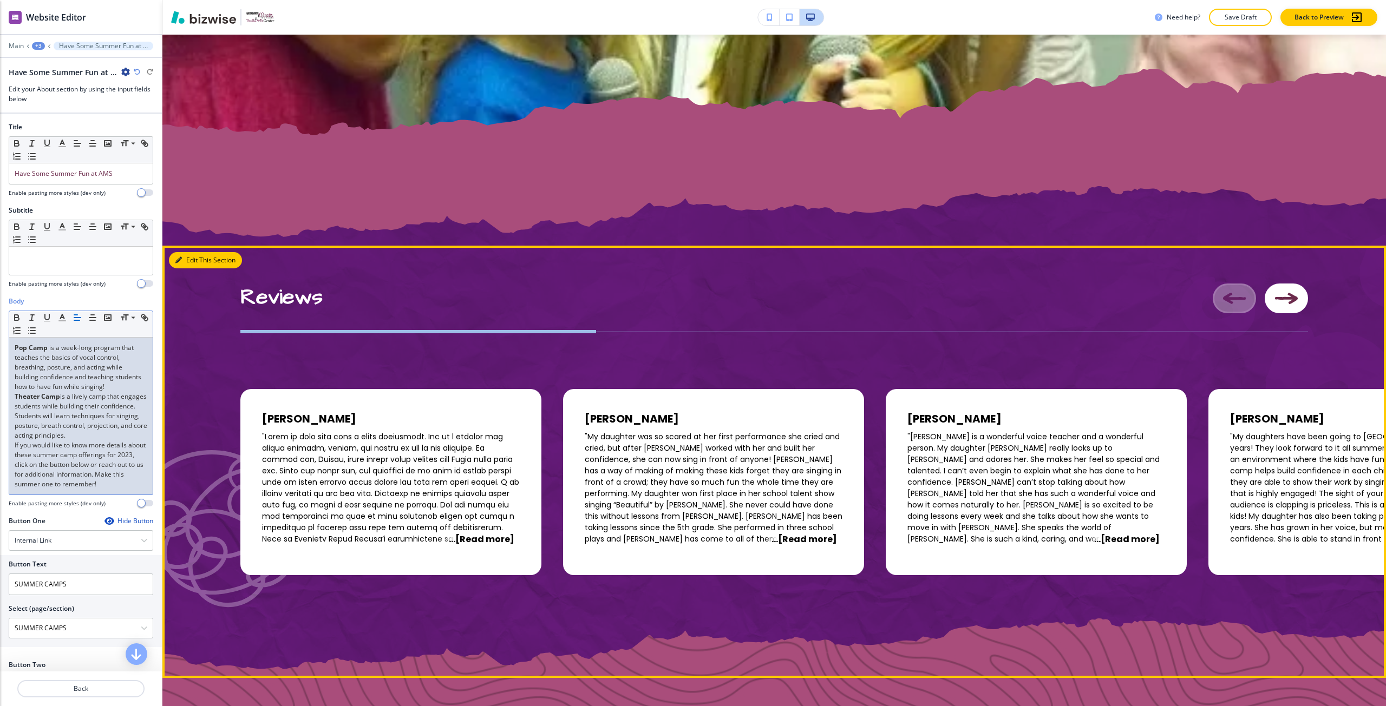
click at [191, 257] on button "Edit This Section" at bounding box center [205, 260] width 73 height 16
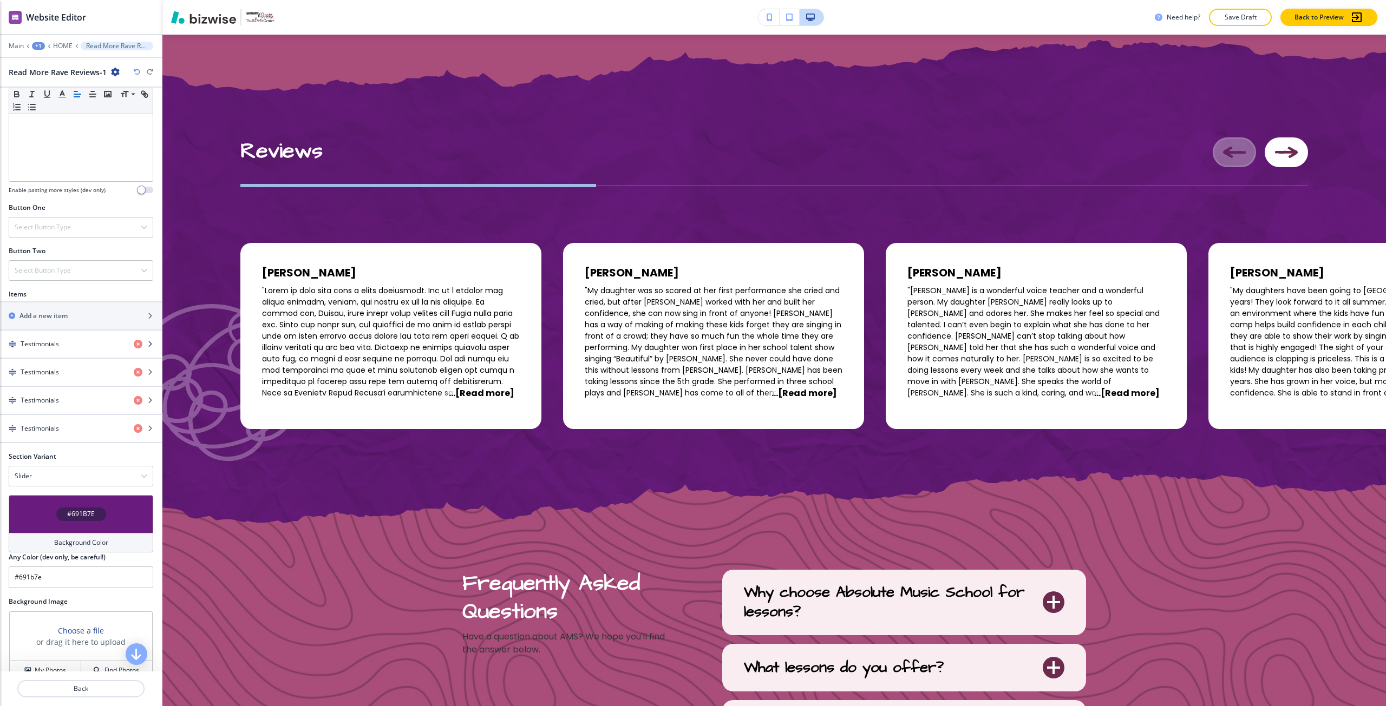
scroll to position [290, 0]
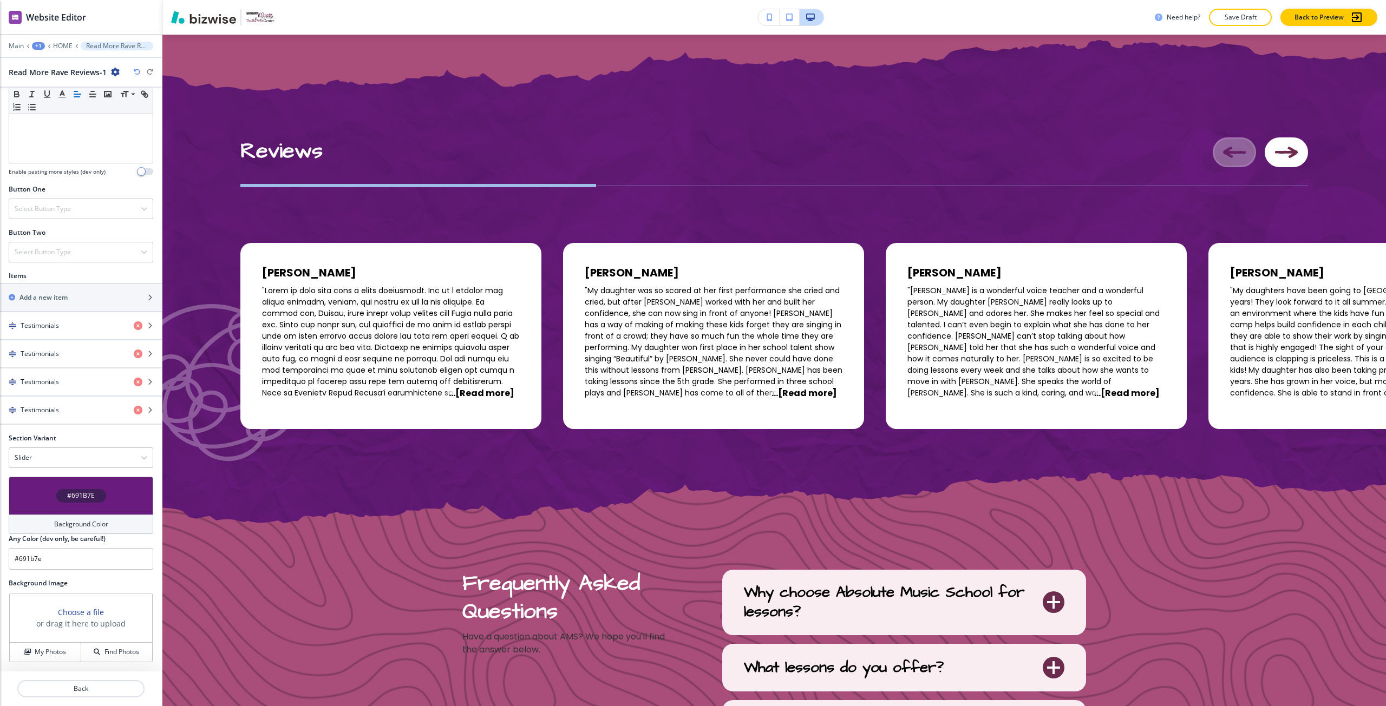
click at [83, 506] on div "#691B7E" at bounding box center [81, 496] width 145 height 38
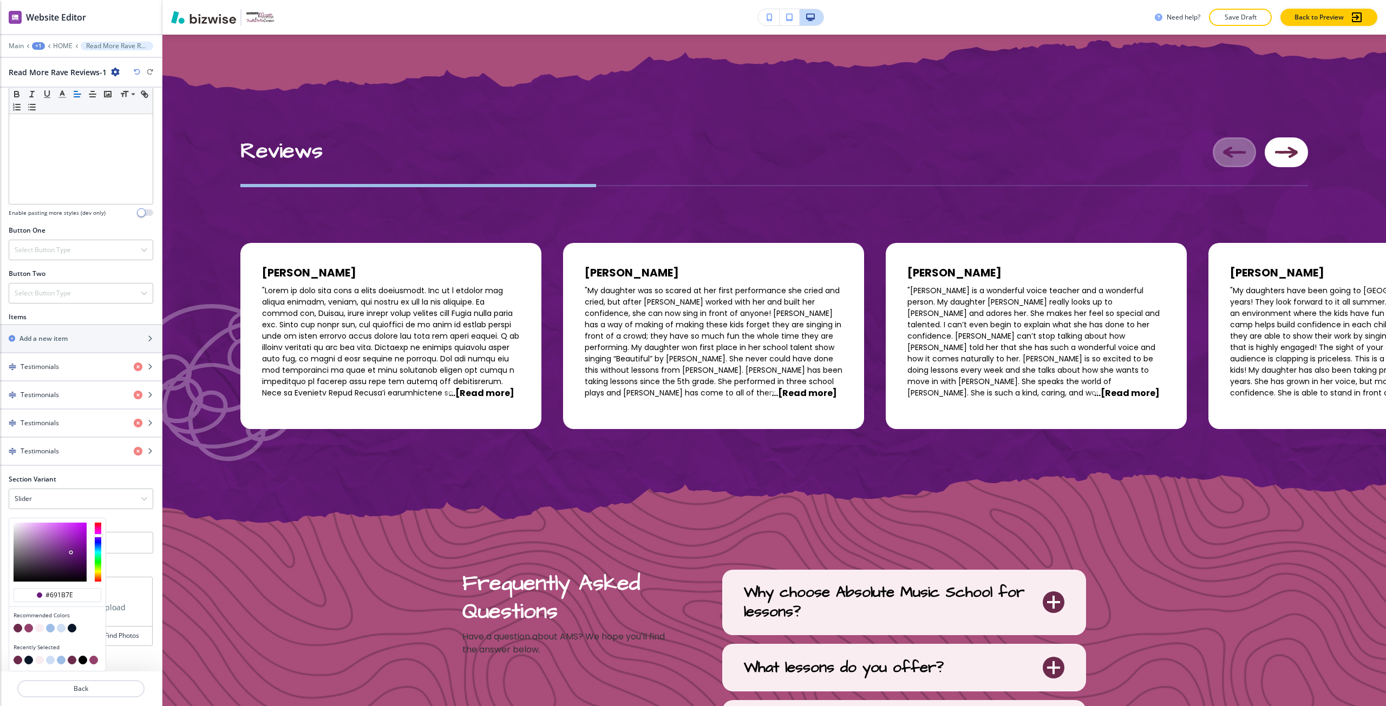
scroll to position [248, 0]
click at [38, 631] on button "button" at bounding box center [39, 628] width 9 height 9
type input "#faedf2"
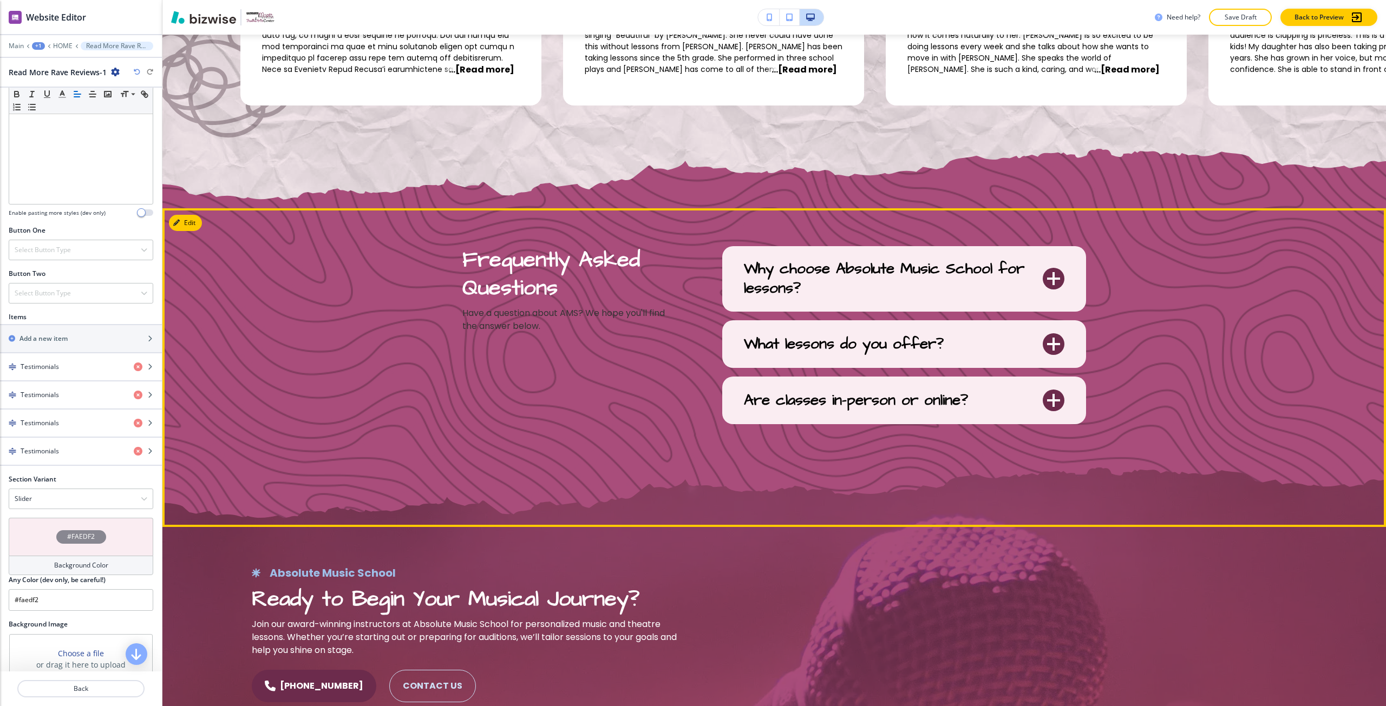
scroll to position [4045, 0]
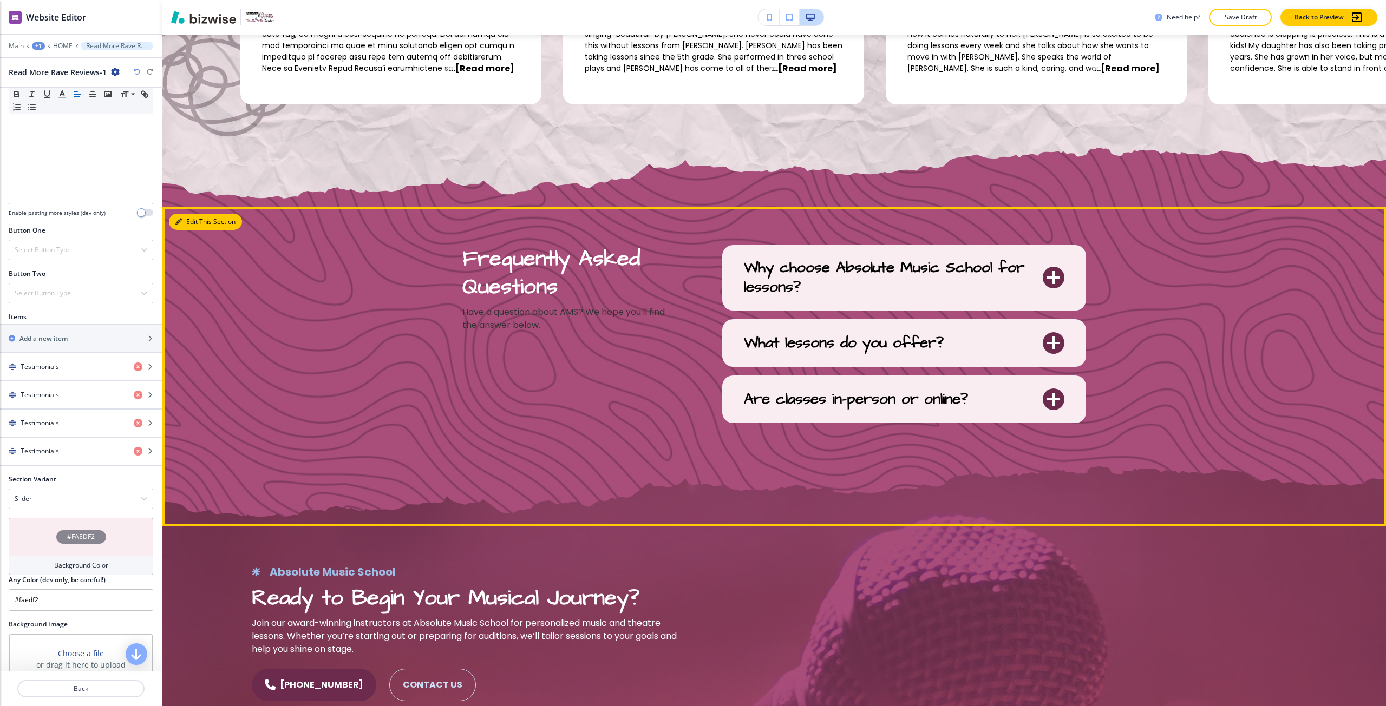
click at [192, 220] on button "Edit This Section" at bounding box center [205, 222] width 73 height 16
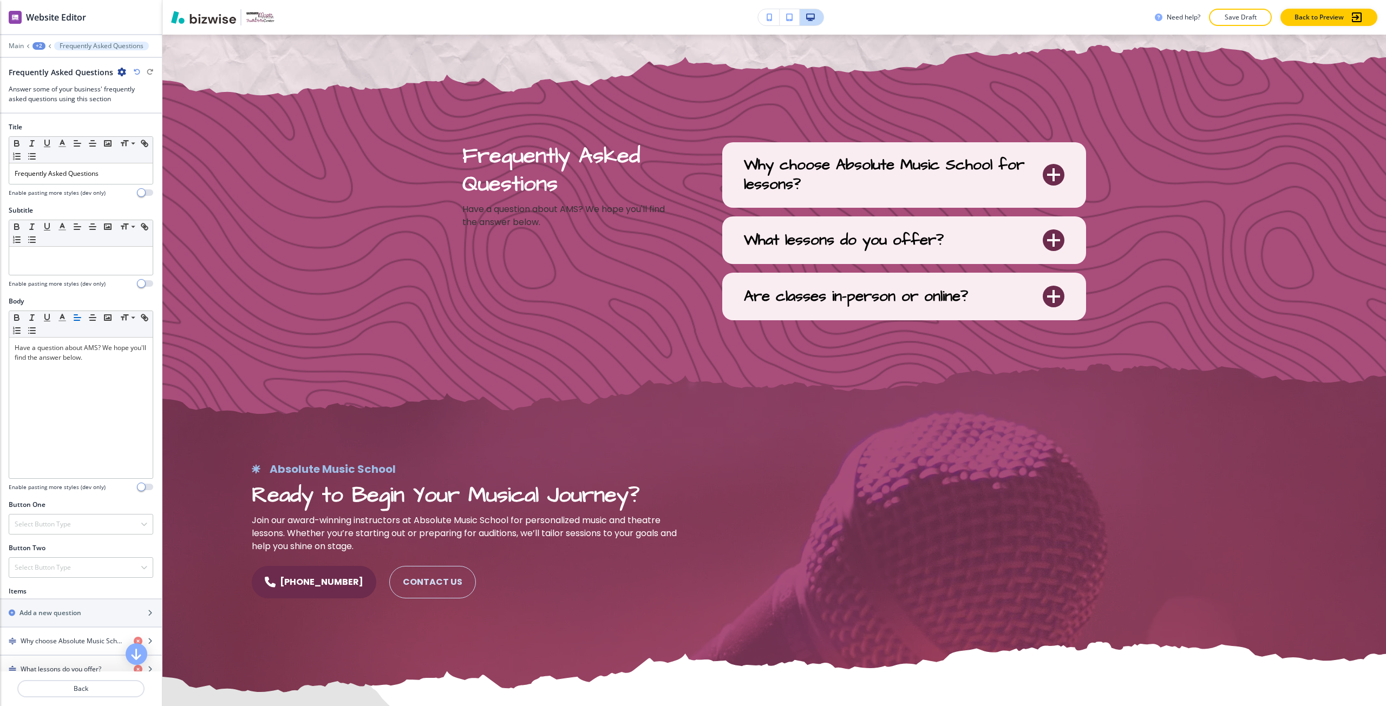
scroll to position [4152, 0]
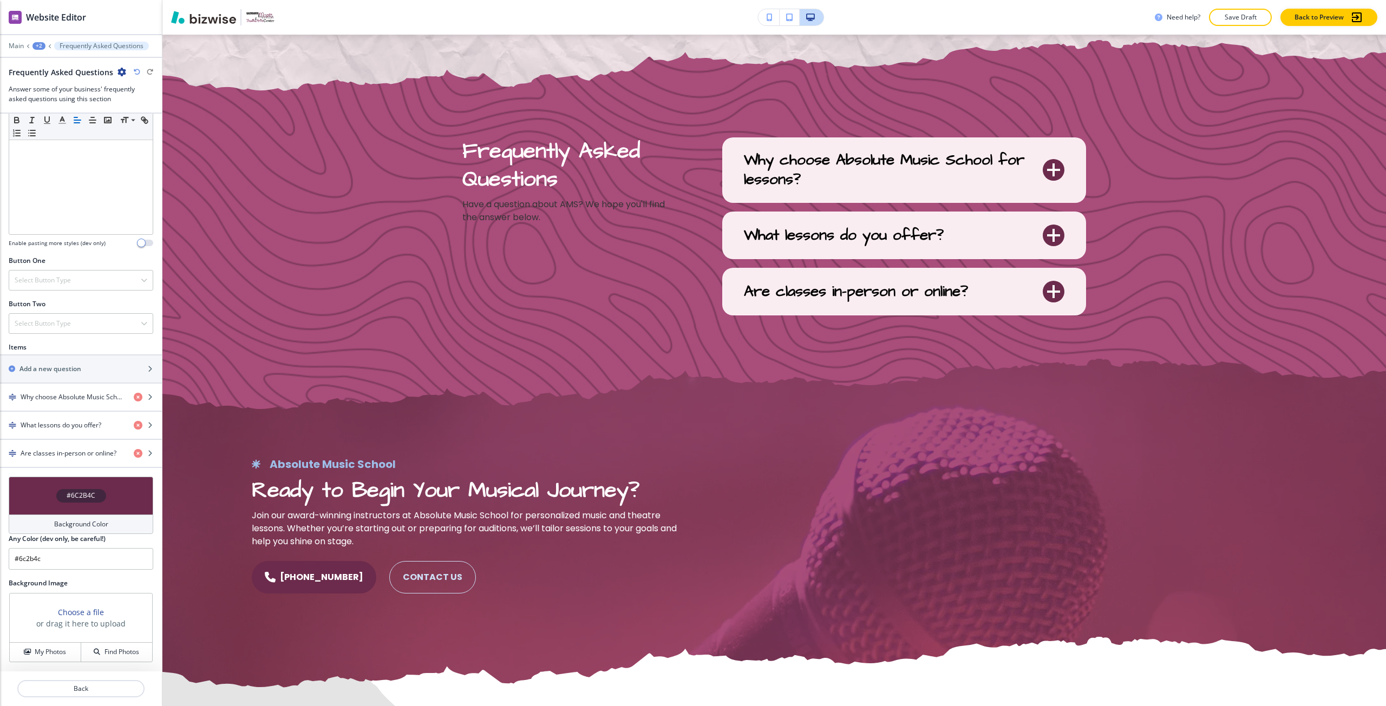
click at [83, 499] on h4 "#6C2B4C" at bounding box center [81, 496] width 29 height 10
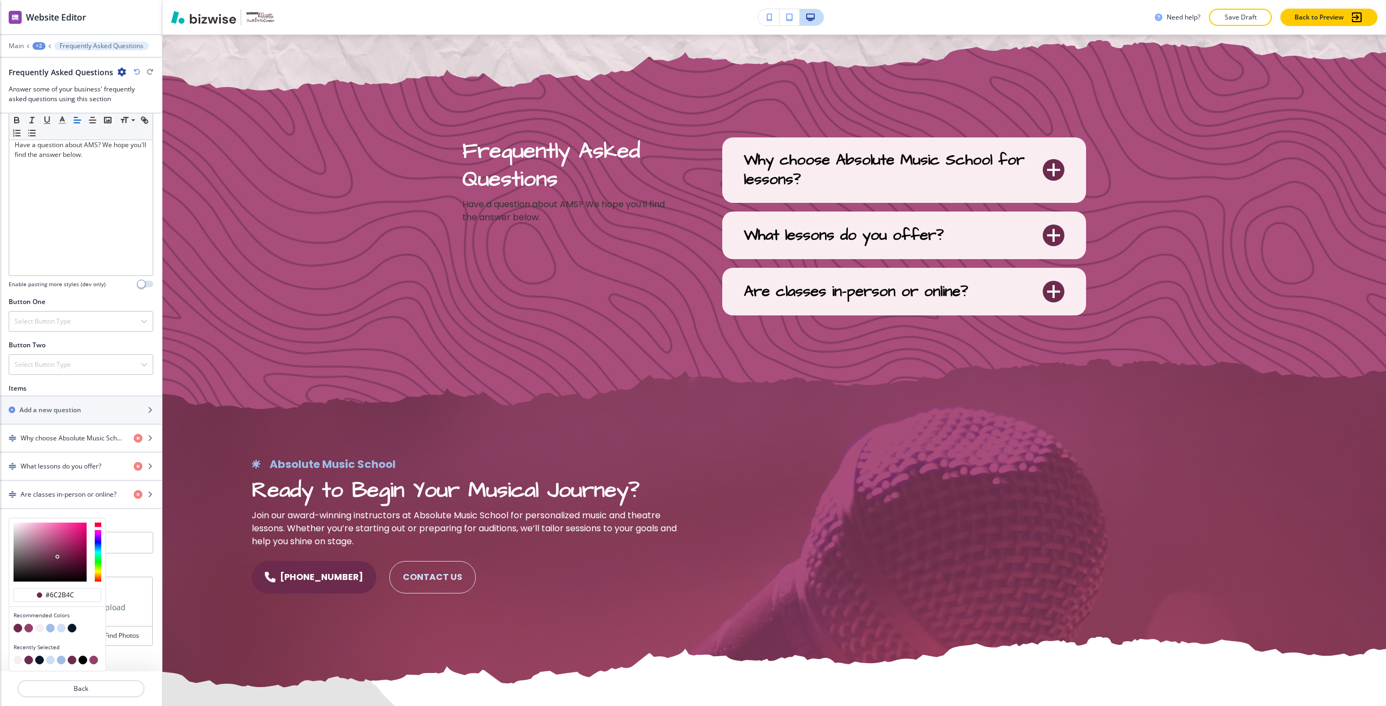
click at [50, 631] on button "button" at bounding box center [50, 628] width 9 height 9
type input "#9ebee7"
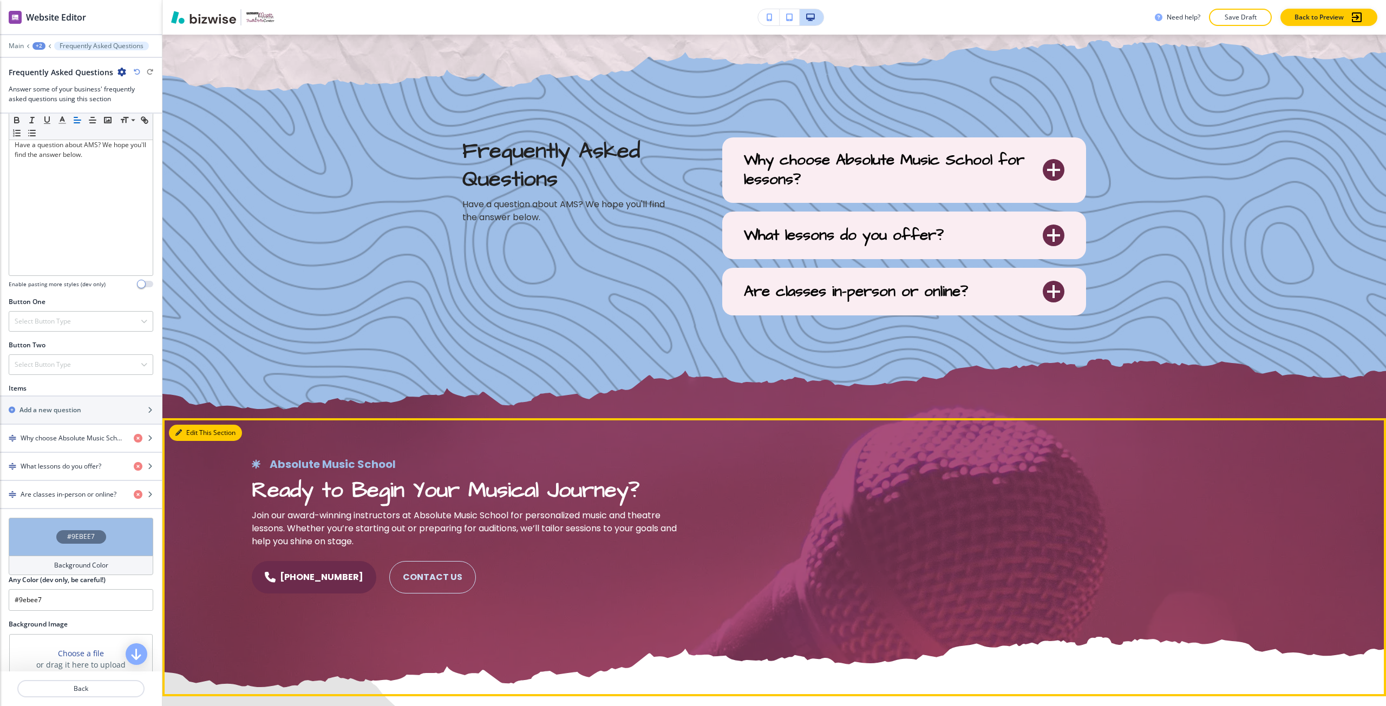
click at [189, 438] on button "Edit This Section" at bounding box center [205, 433] width 73 height 16
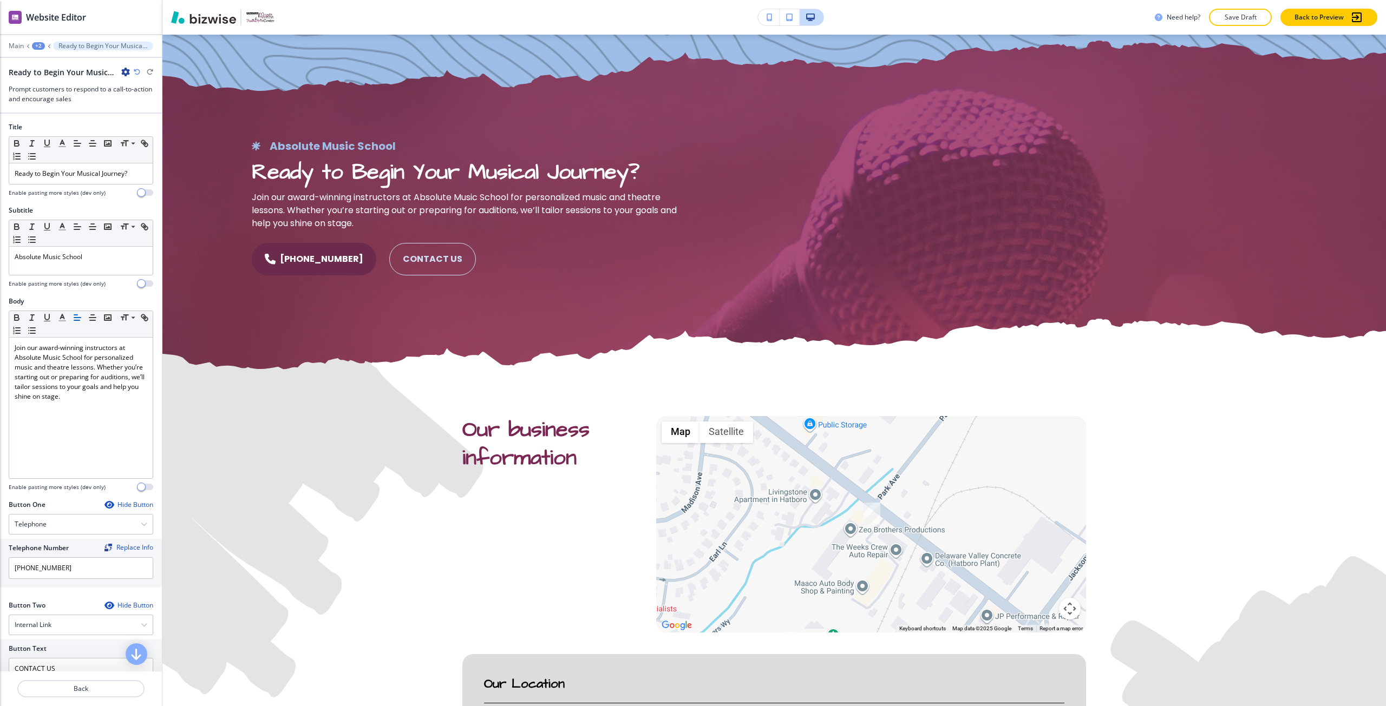
scroll to position [4471, 0]
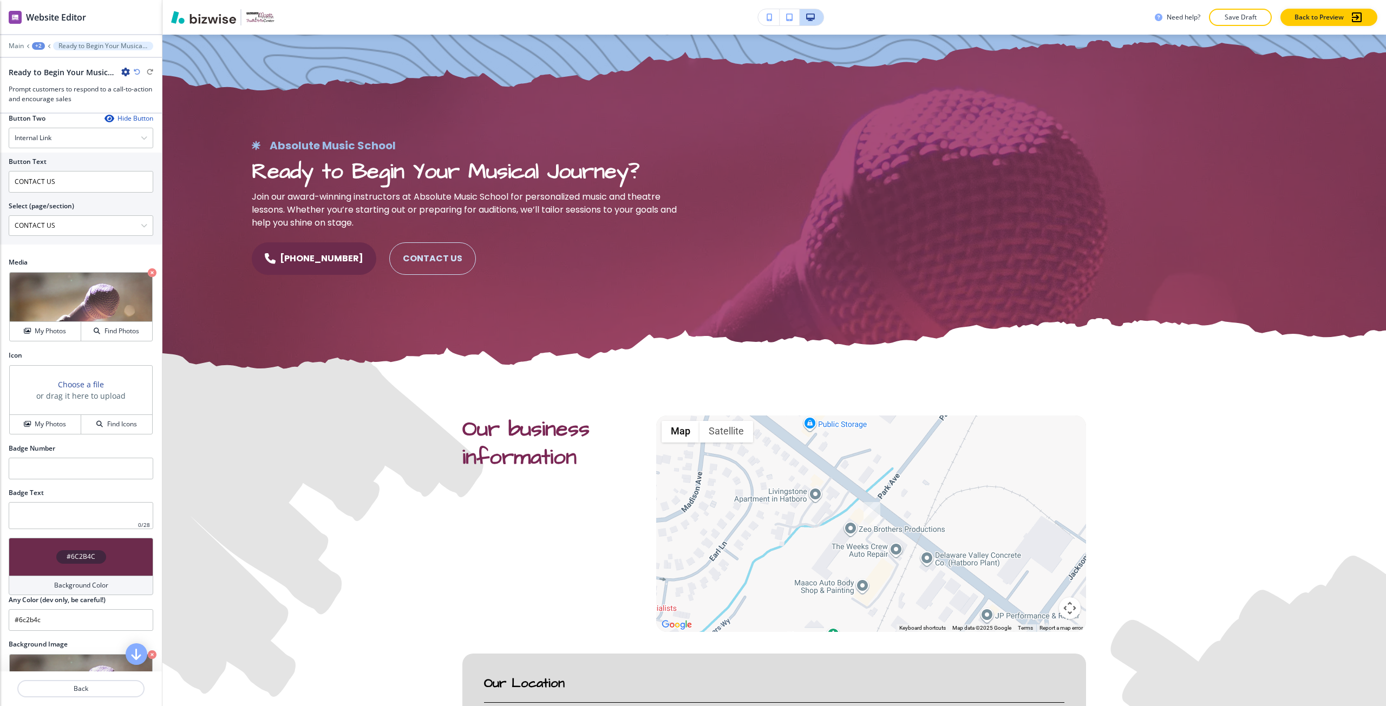
click at [81, 562] on div "#6C2B4C" at bounding box center [81, 557] width 50 height 14
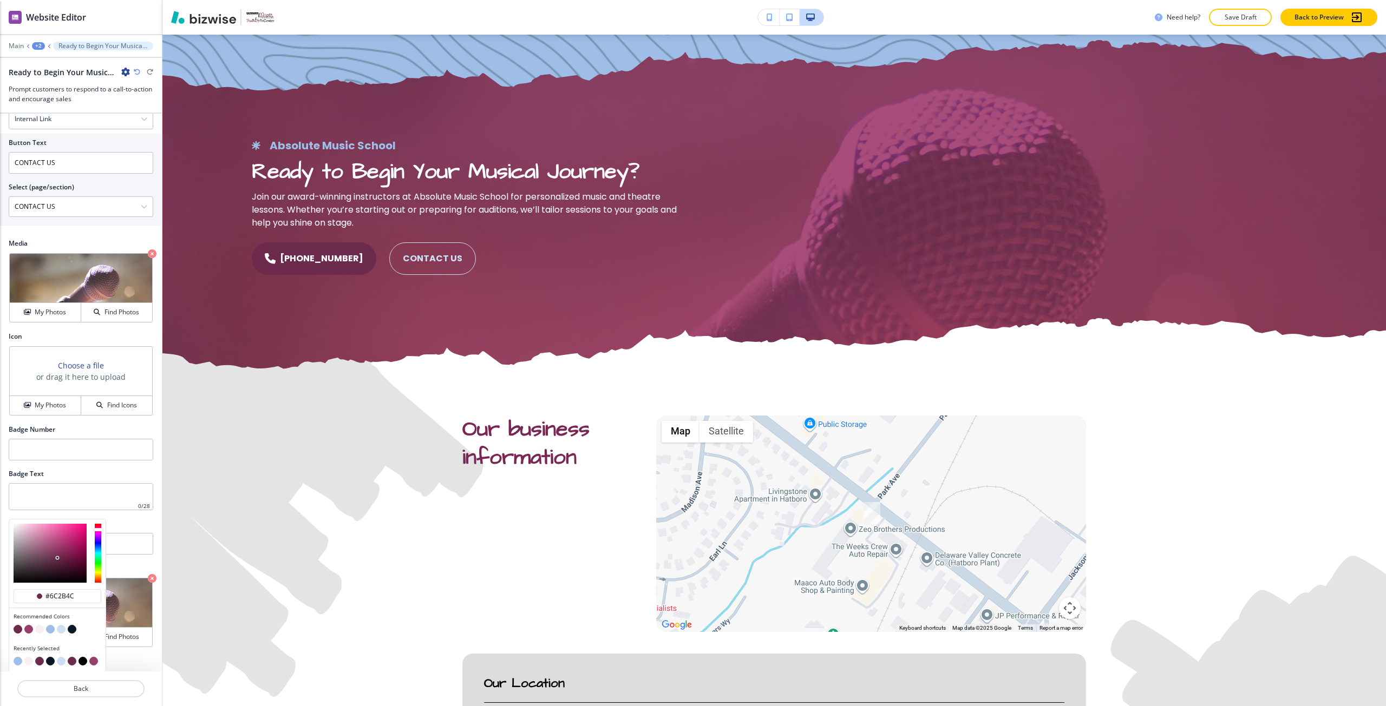
scroll to position [507, 0]
click at [76, 627] on button "button" at bounding box center [72, 628] width 9 height 9
type input "#091728"
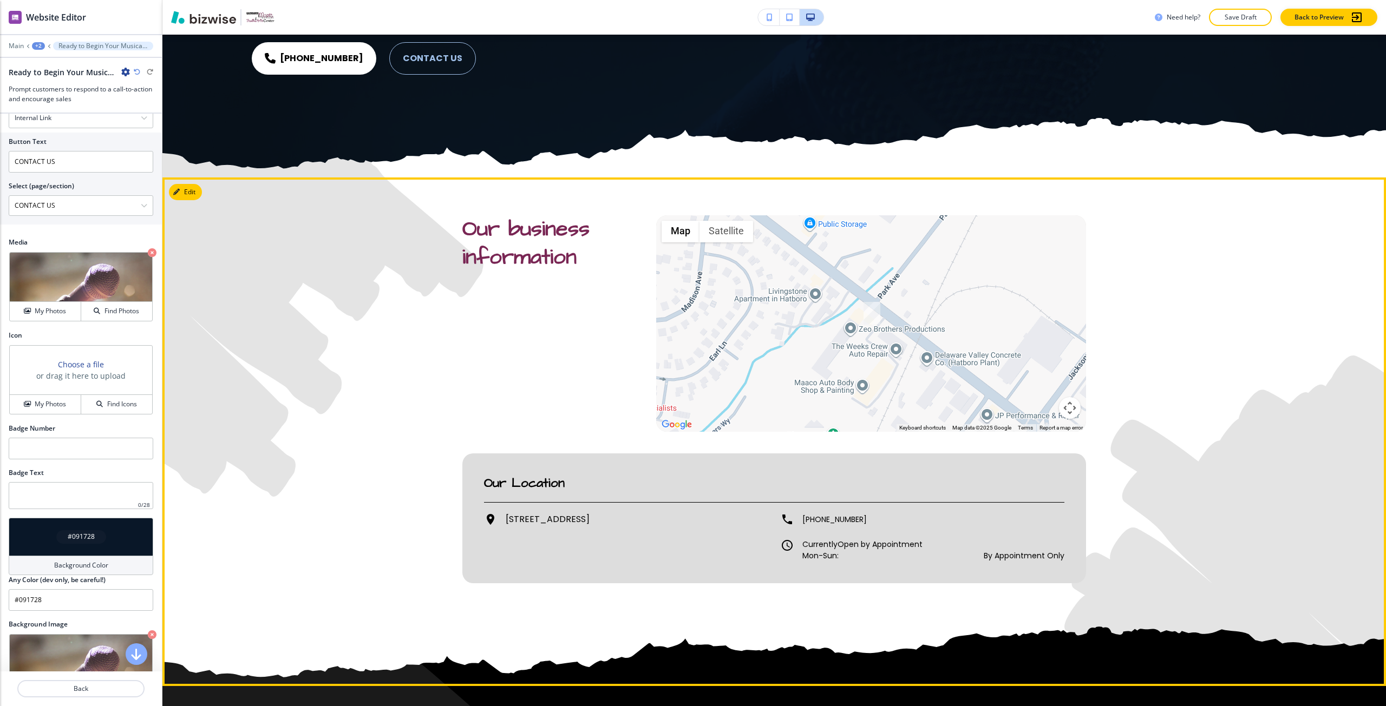
scroll to position [4688, 0]
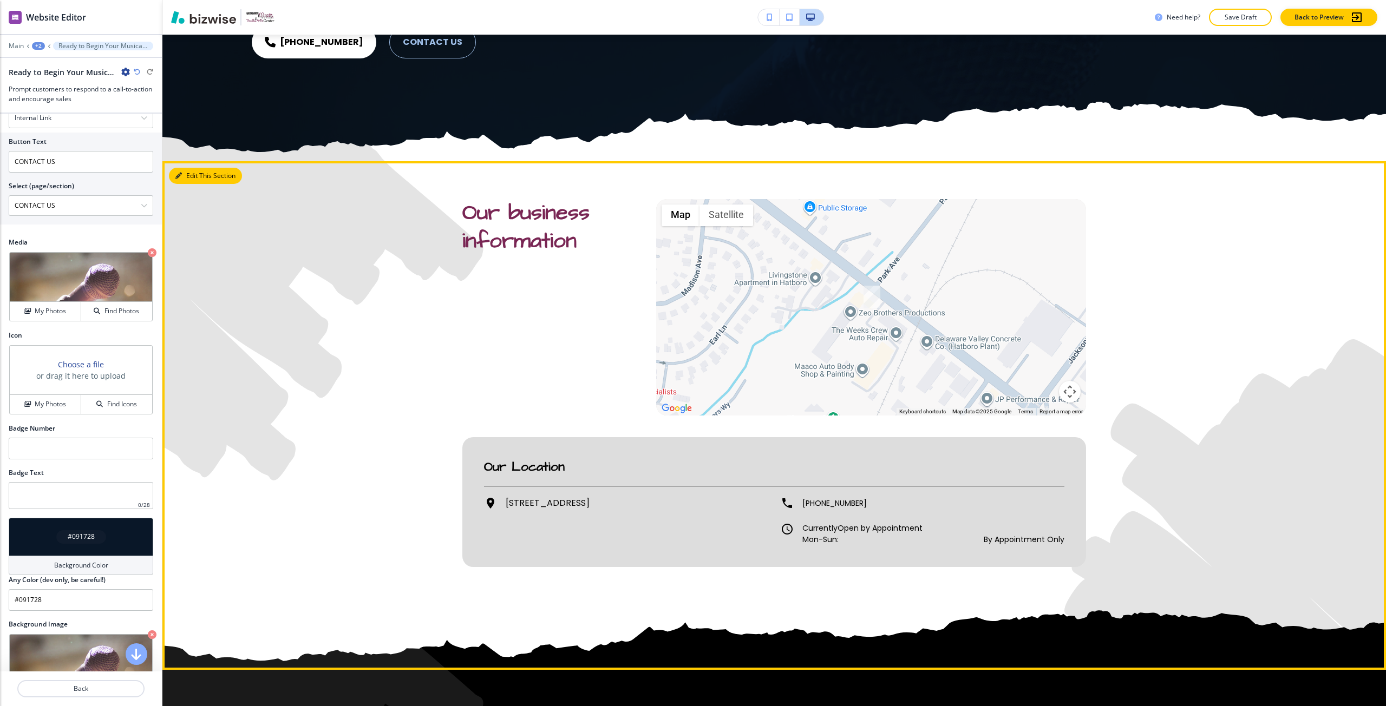
click at [178, 175] on icon "button" at bounding box center [178, 176] width 6 height 6
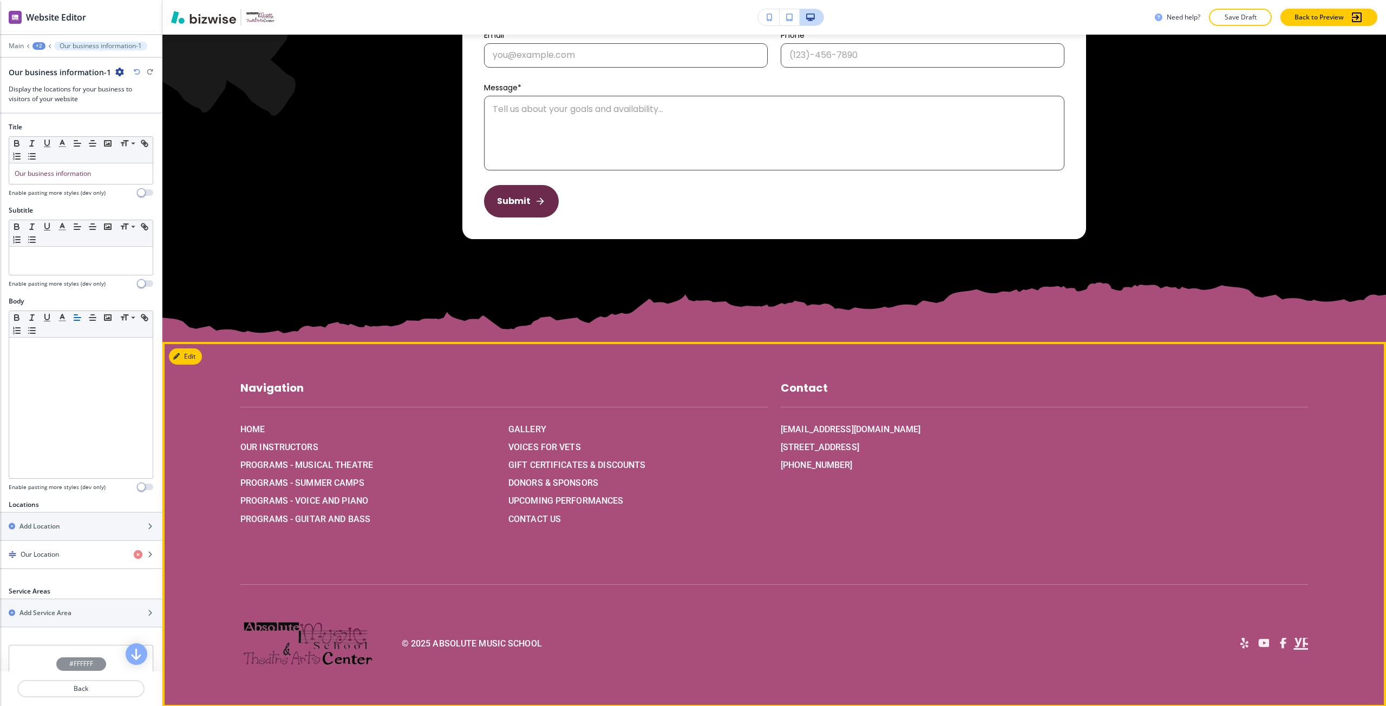
scroll to position [5508, 0]
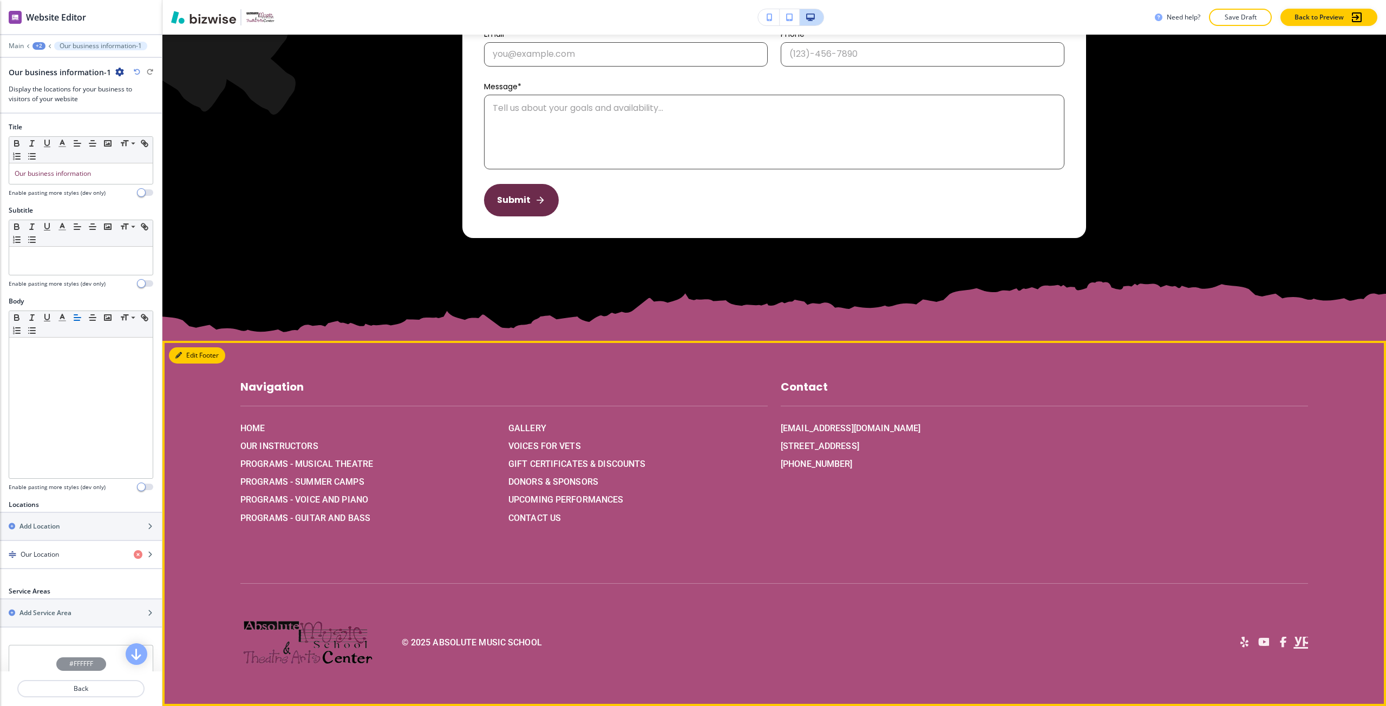
click at [197, 358] on button "Edit Footer" at bounding box center [197, 355] width 56 height 16
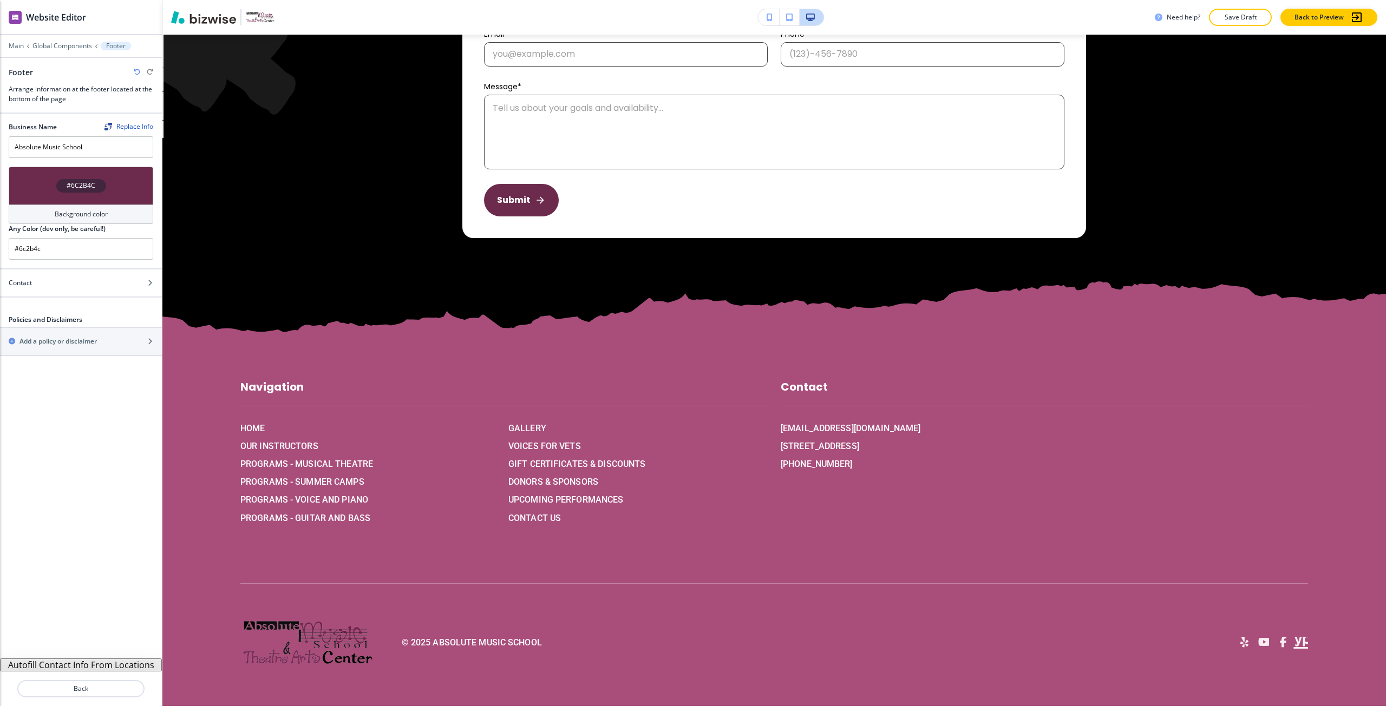
click at [67, 200] on div "#6C2B4C" at bounding box center [81, 186] width 145 height 38
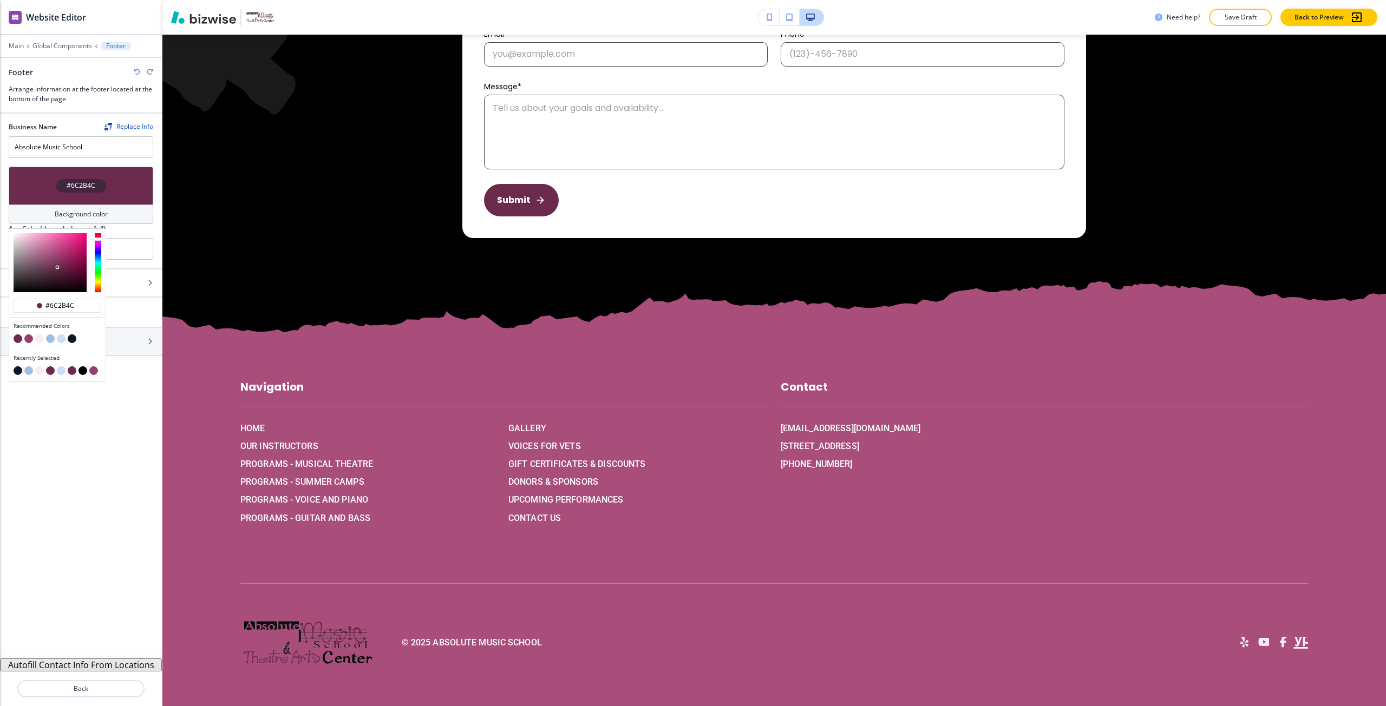
click at [16, 336] on button "button" at bounding box center [18, 338] width 9 height 9
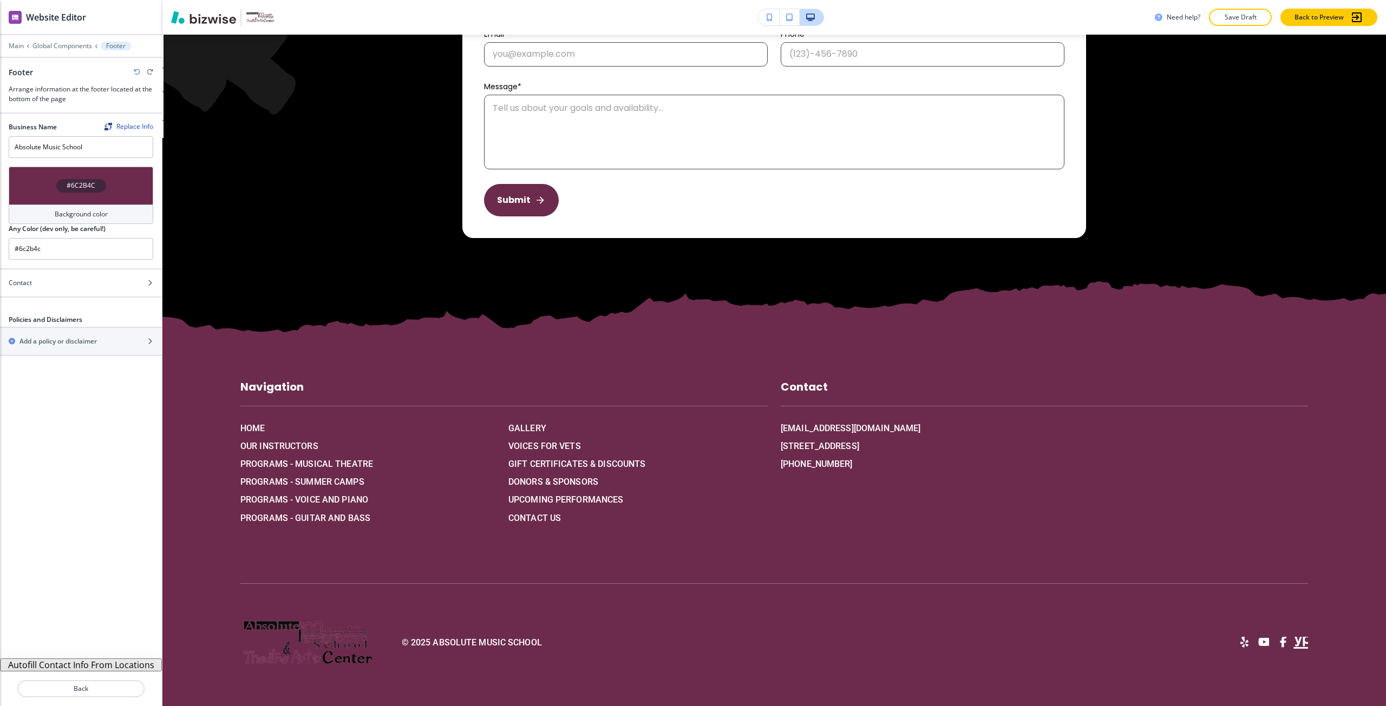
click at [67, 192] on div "#6C2B4C" at bounding box center [81, 186] width 50 height 14
click at [27, 337] on button "button" at bounding box center [28, 338] width 9 height 9
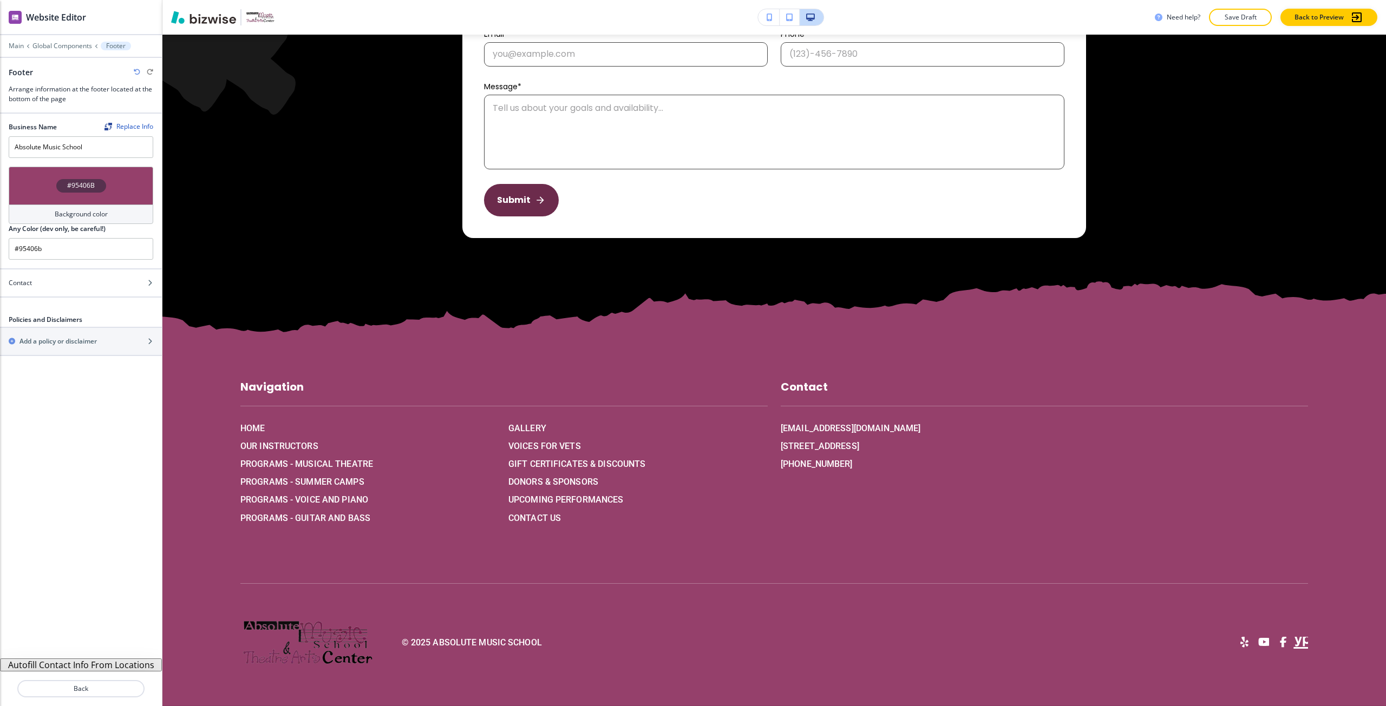
click at [48, 206] on div "Background color" at bounding box center [81, 214] width 145 height 19
click at [136, 73] on icon "button" at bounding box center [137, 72] width 6 height 6
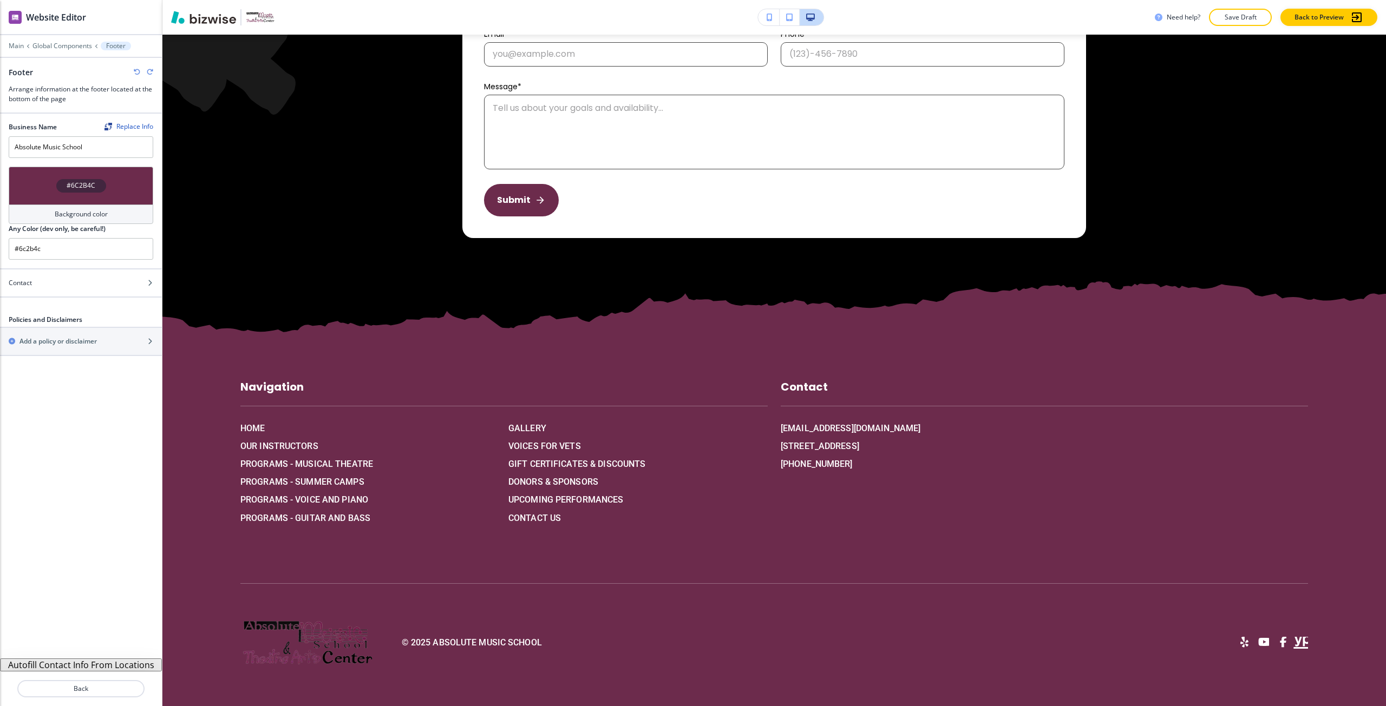
click at [97, 188] on div "#6C2B4C" at bounding box center [81, 186] width 50 height 14
click at [71, 340] on button "button" at bounding box center [72, 338] width 9 height 9
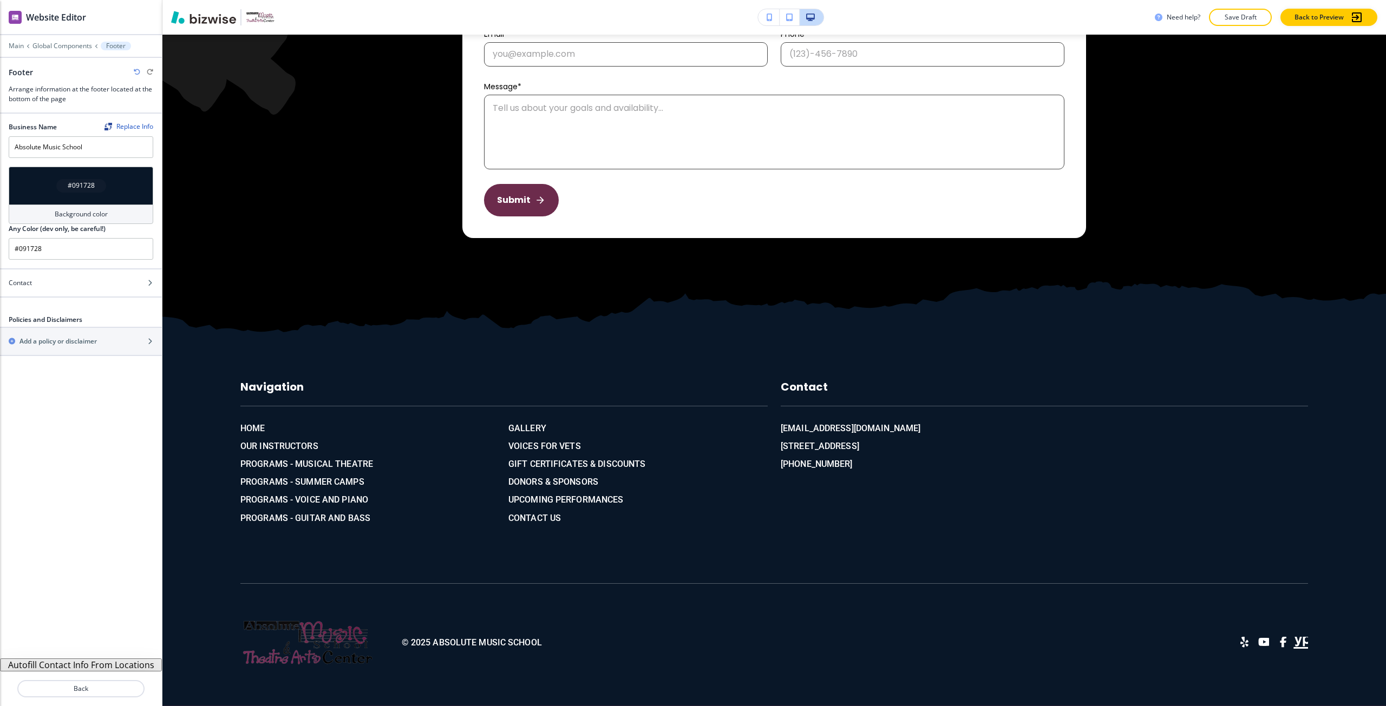
click at [51, 187] on div "#091728" at bounding box center [81, 186] width 145 height 38
click at [42, 336] on button "button" at bounding box center [39, 338] width 9 height 9
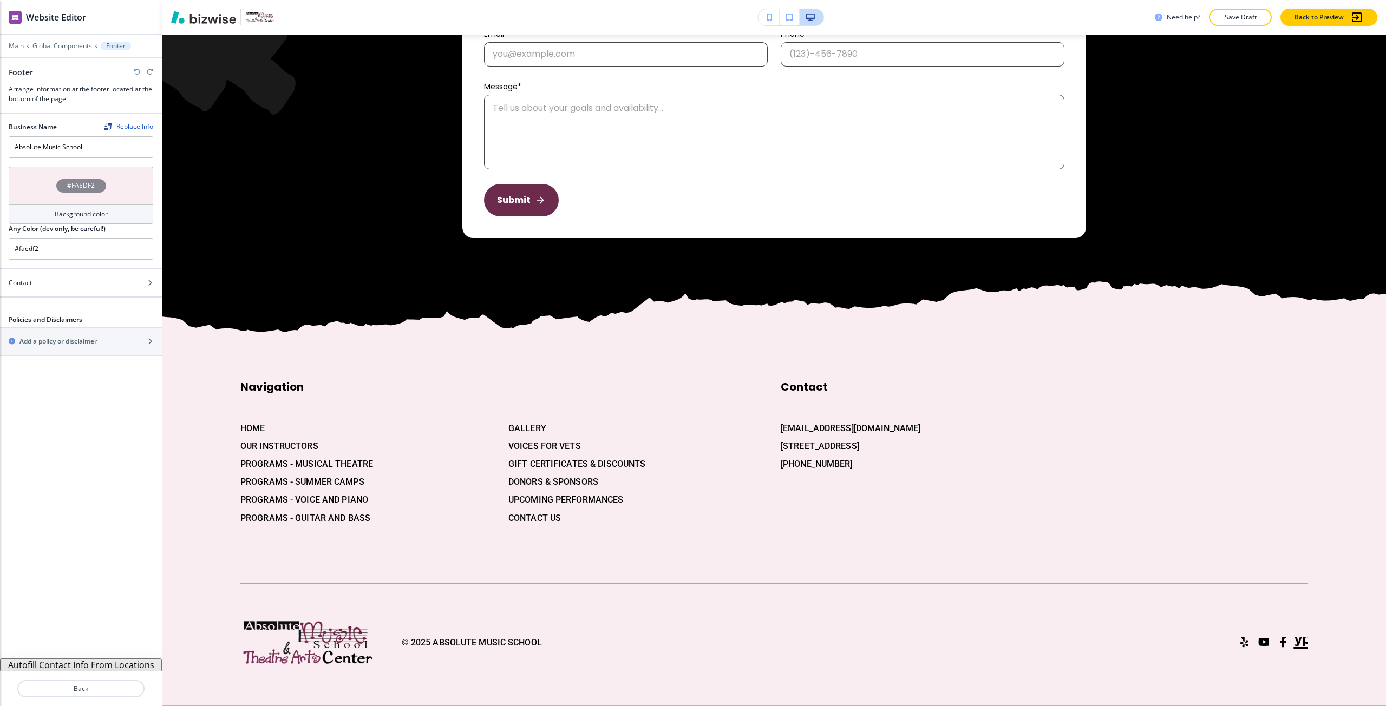
click at [48, 195] on div "#FAEDF2" at bounding box center [81, 186] width 145 height 38
click at [31, 337] on button "button" at bounding box center [28, 338] width 9 height 9
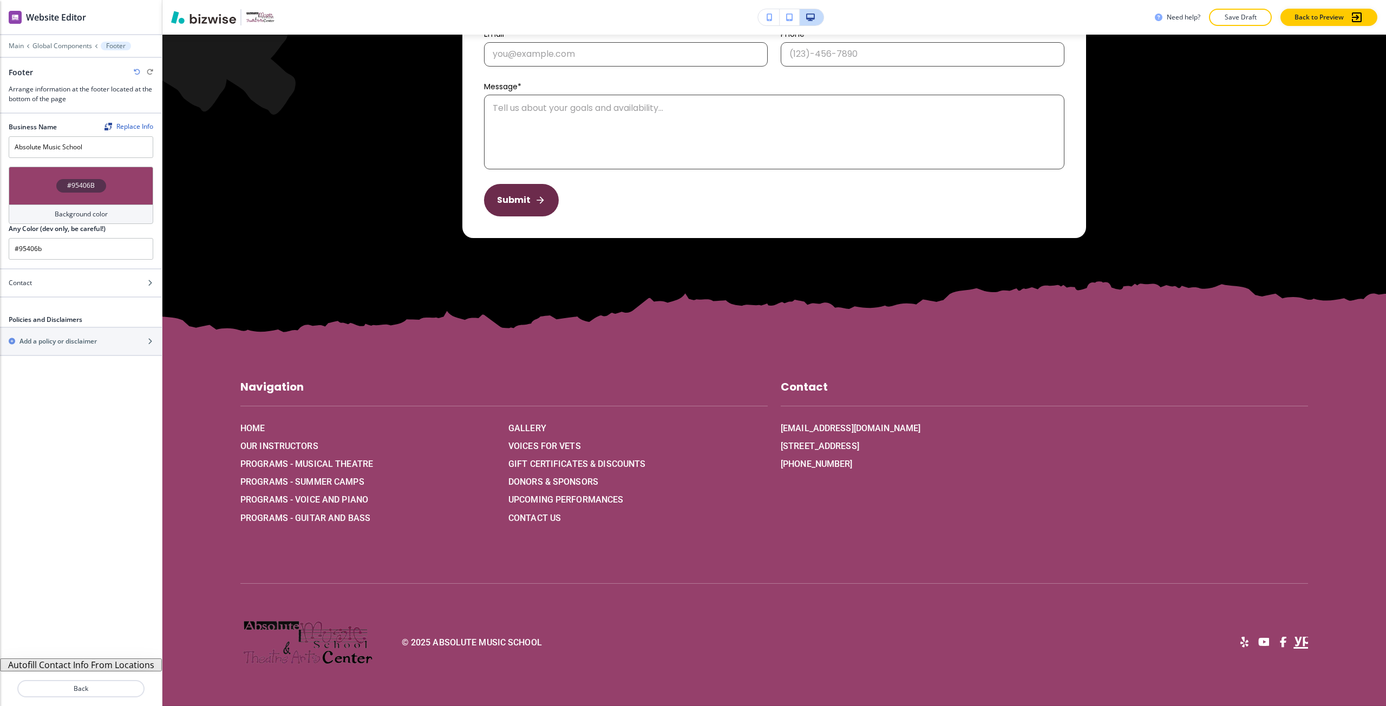
click at [35, 208] on div "Background color" at bounding box center [81, 214] width 145 height 19
click at [50, 338] on button "button" at bounding box center [50, 338] width 9 height 9
type input "#9ebee7"
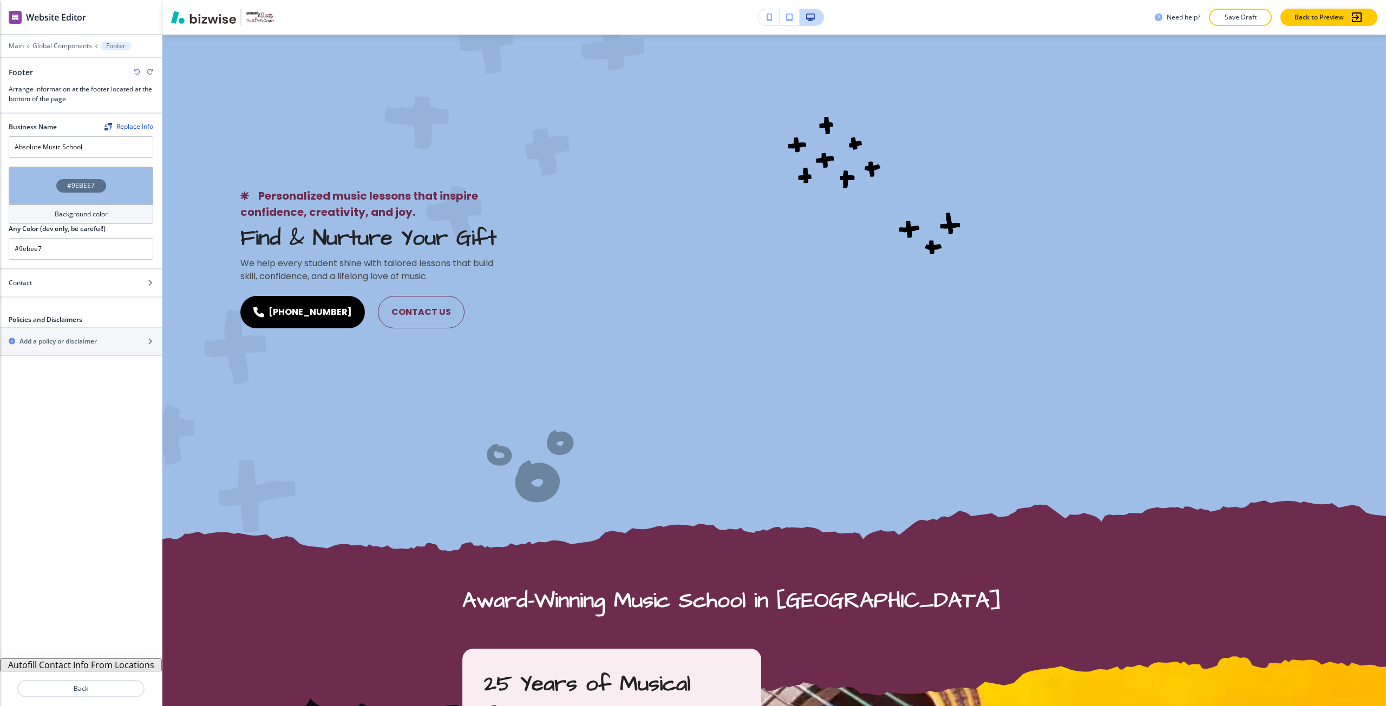
scroll to position [0, 0]
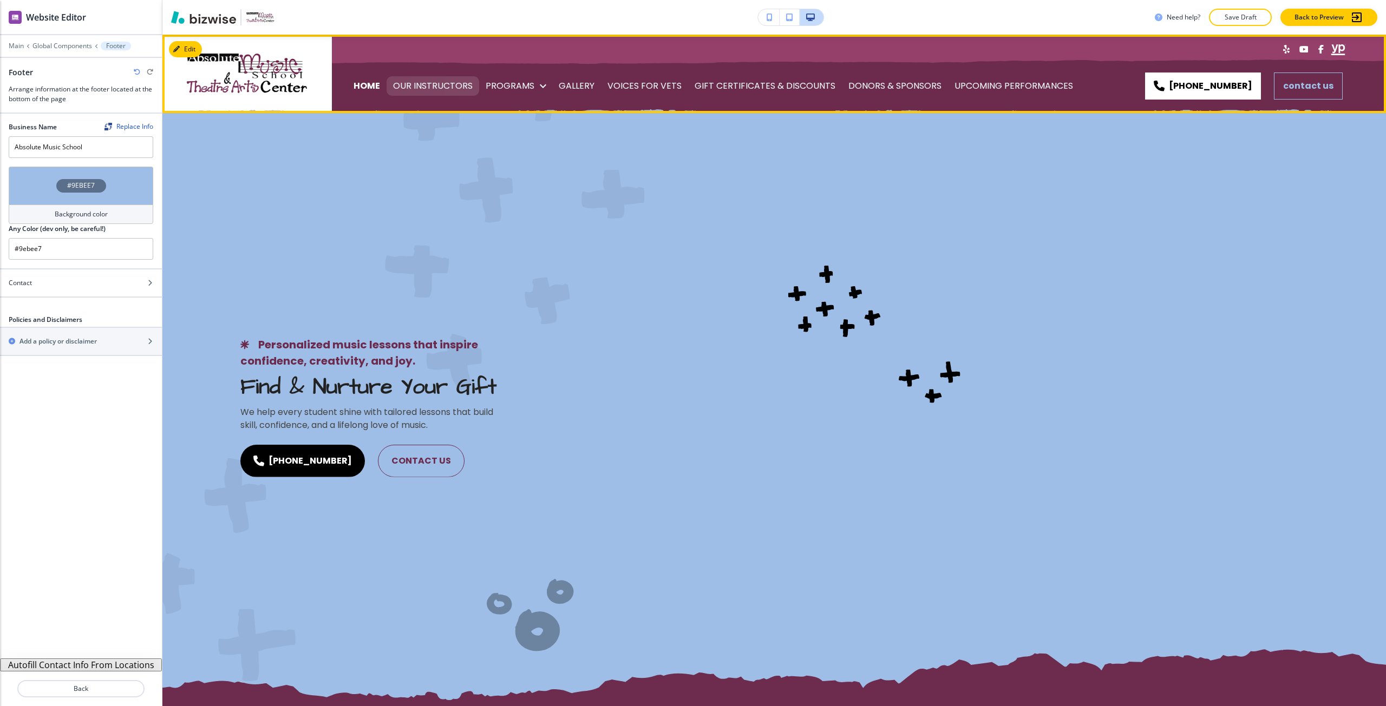
click at [402, 96] on p "OUR INSTRUCTORS" at bounding box center [433, 86] width 80 height 30
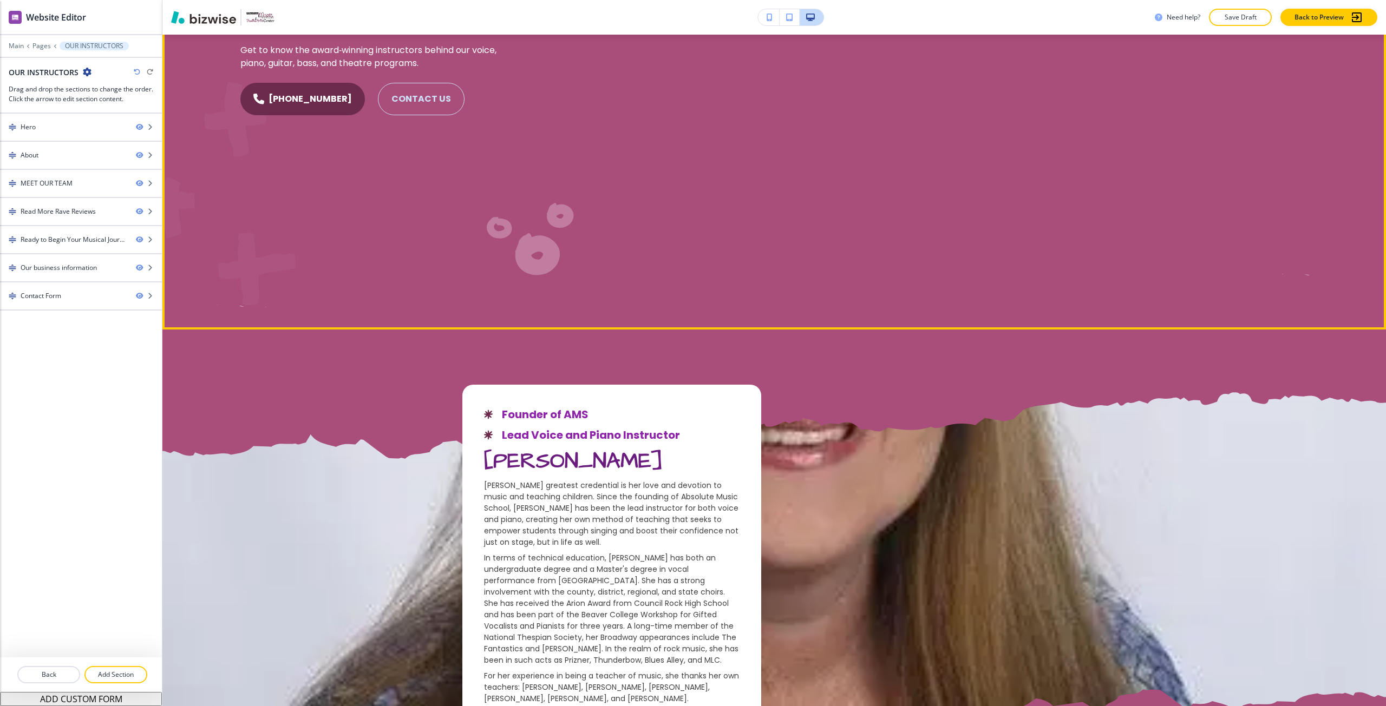
scroll to position [541, 0]
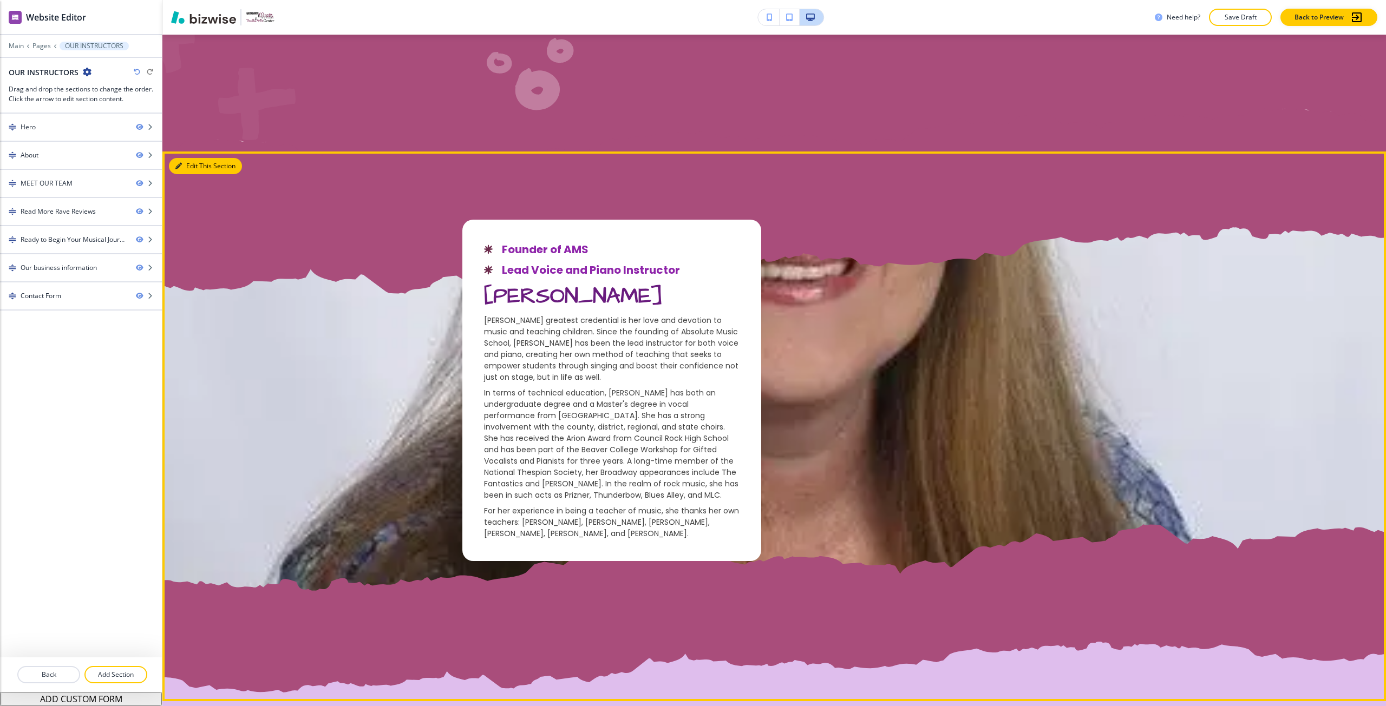
click at [192, 172] on button "Edit This Section" at bounding box center [205, 166] width 73 height 16
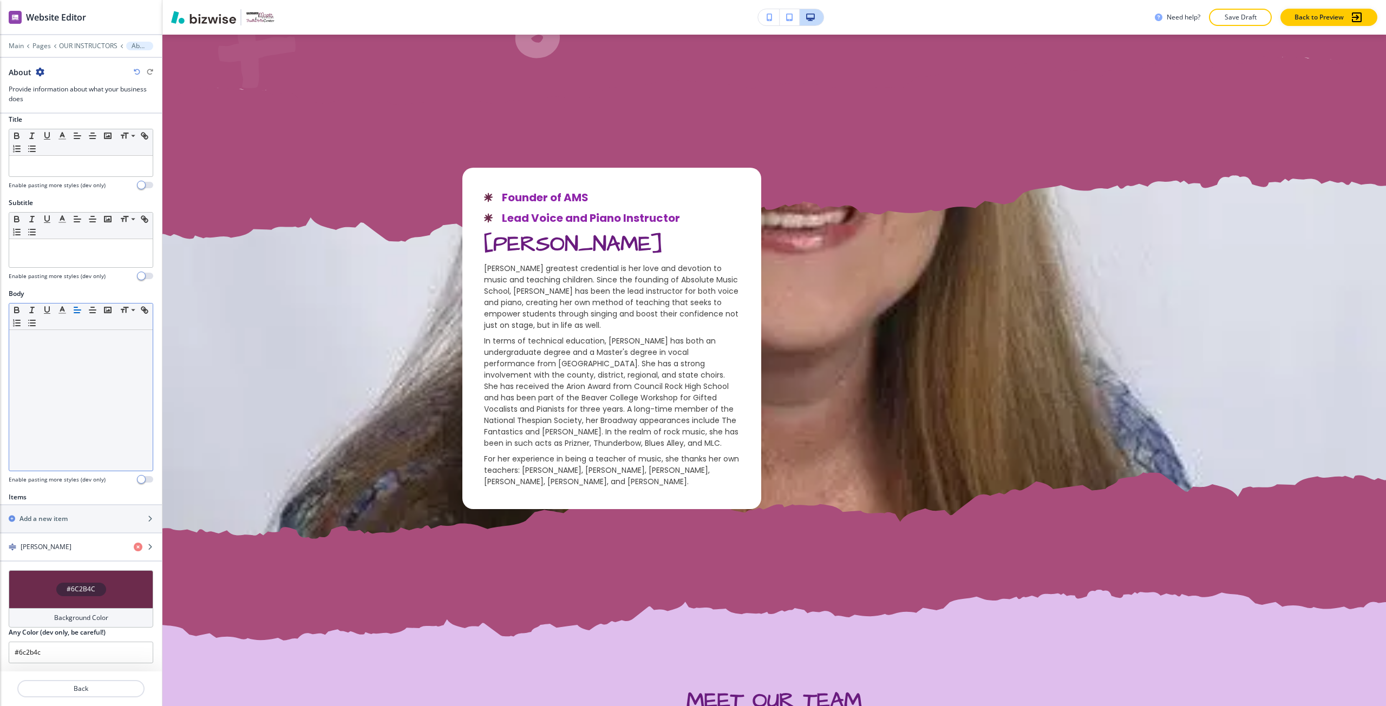
scroll to position [8, 0]
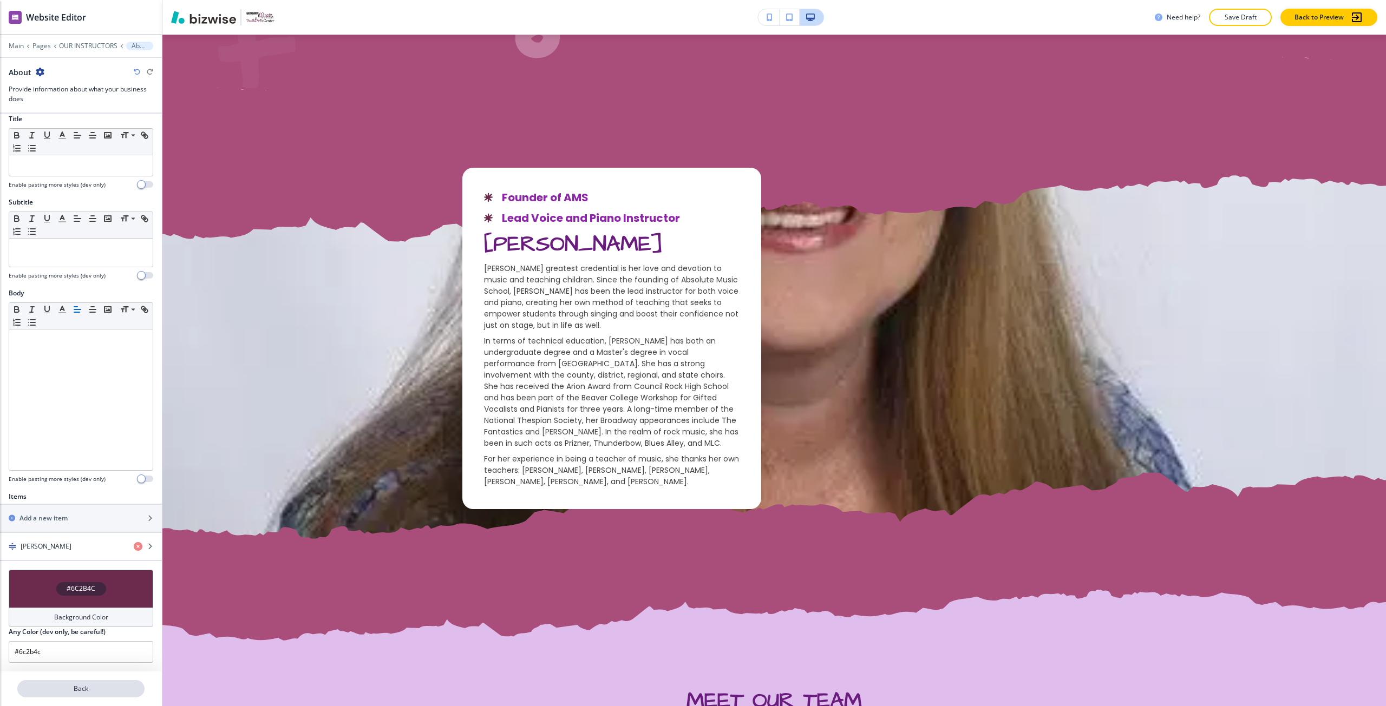
click at [76, 684] on p "Back" at bounding box center [80, 689] width 125 height 10
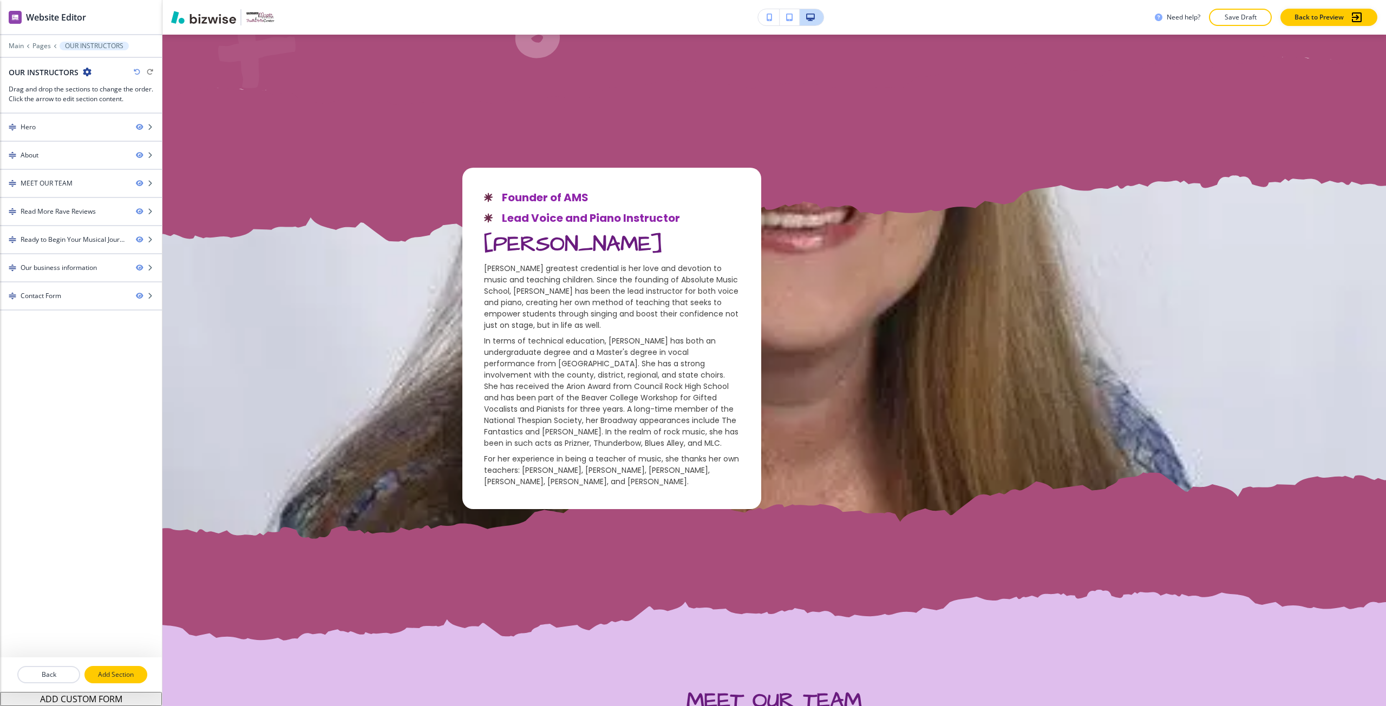
click at [106, 671] on p "Add Section" at bounding box center [116, 675] width 61 height 10
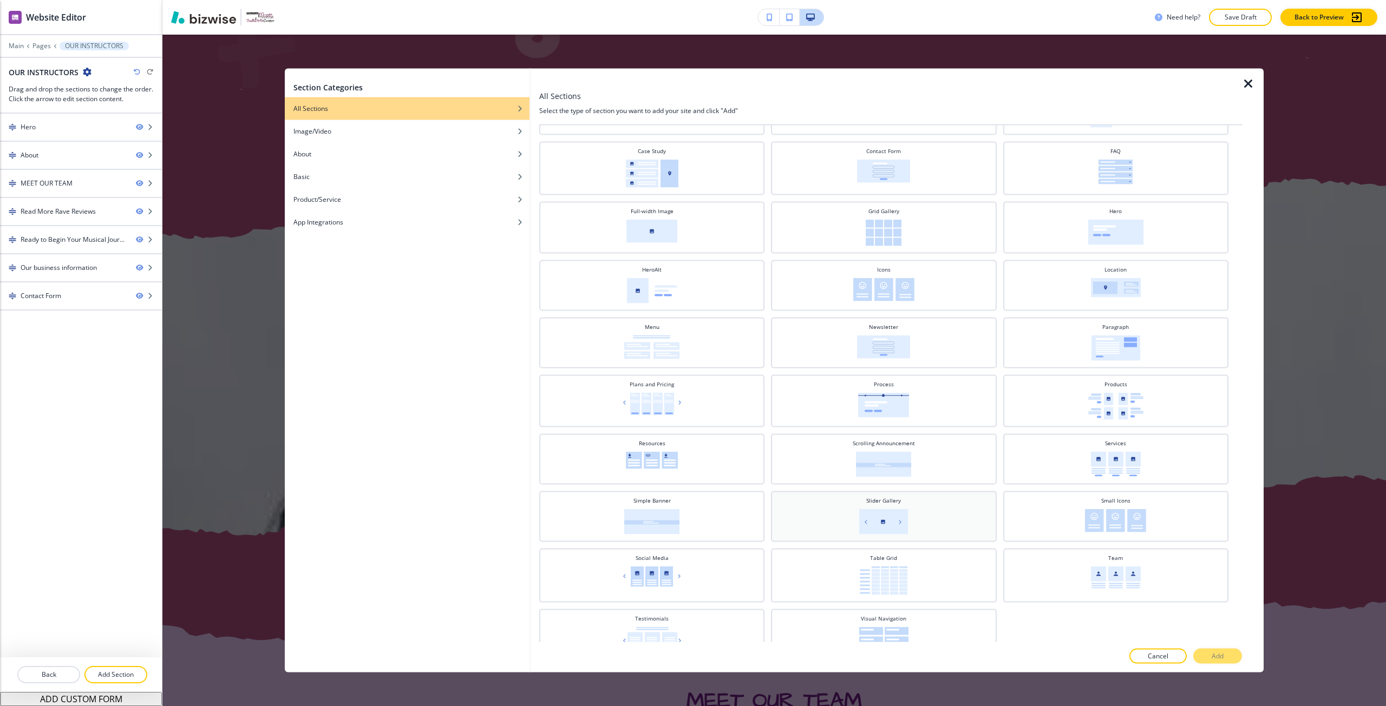
scroll to position [147, 0]
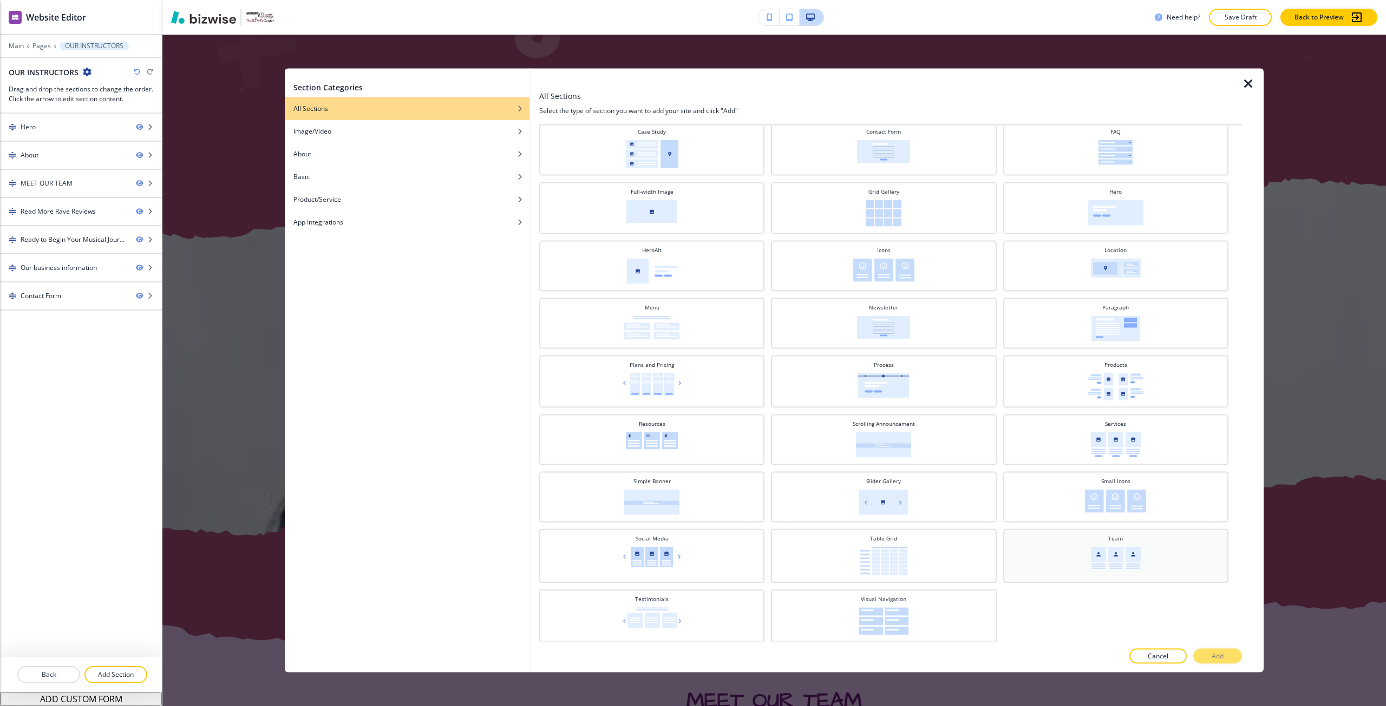
click at [1131, 555] on img at bounding box center [1116, 558] width 50 height 22
click at [1212, 652] on p "Add" at bounding box center [1217, 657] width 12 height 10
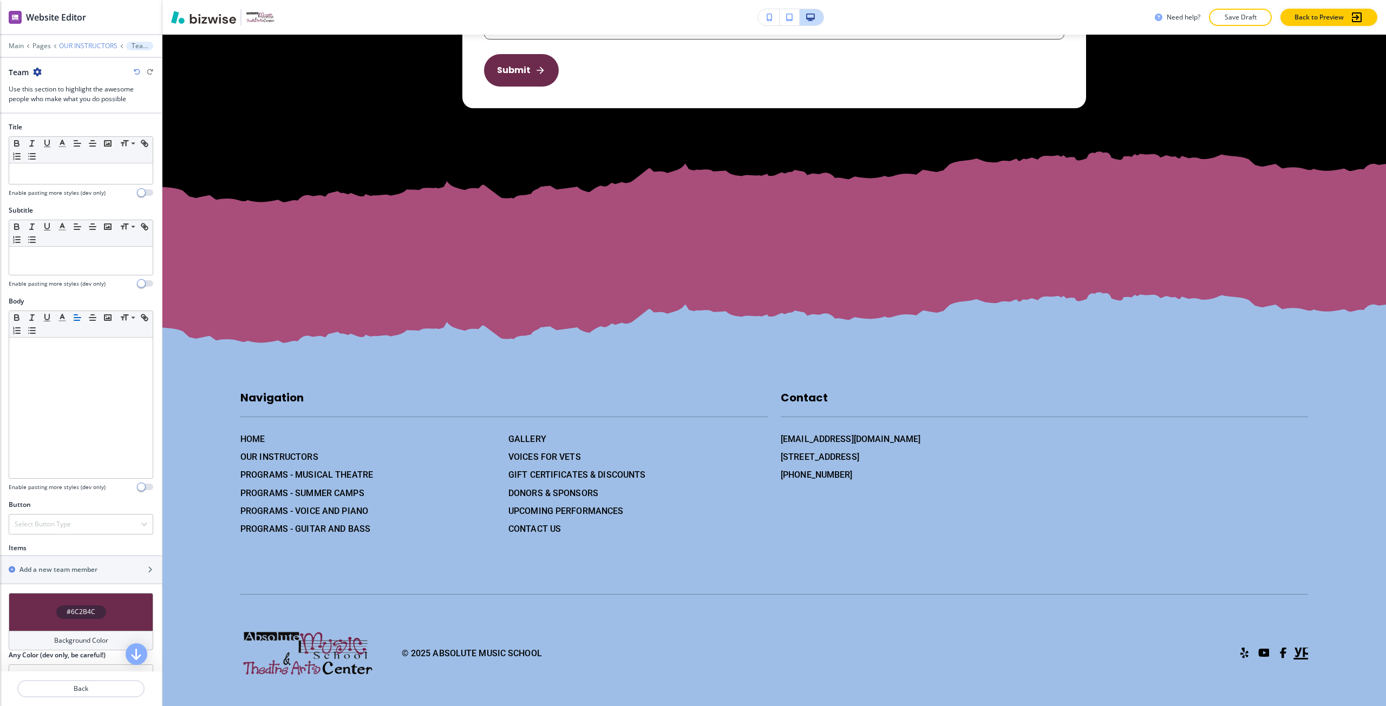
scroll to position [3299, 0]
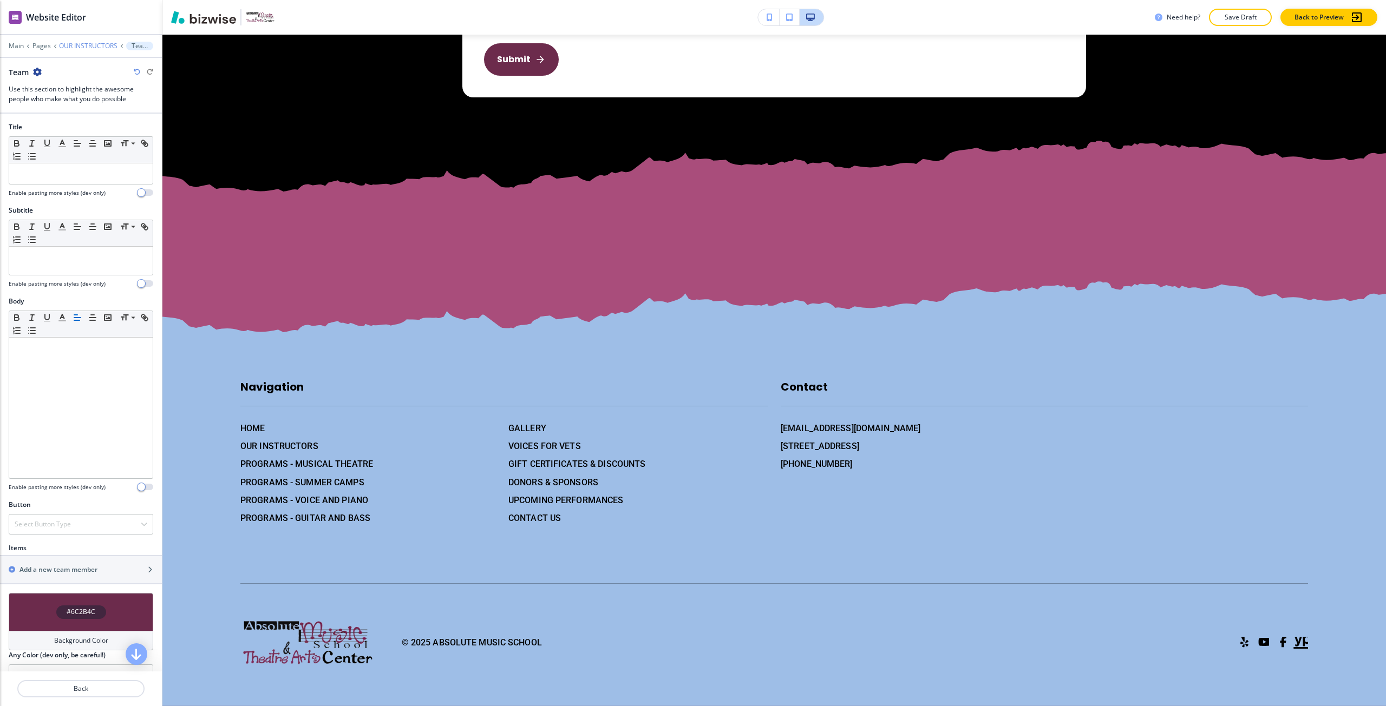
click at [101, 47] on p "OUR INSTRUCTORS" at bounding box center [88, 46] width 58 height 8
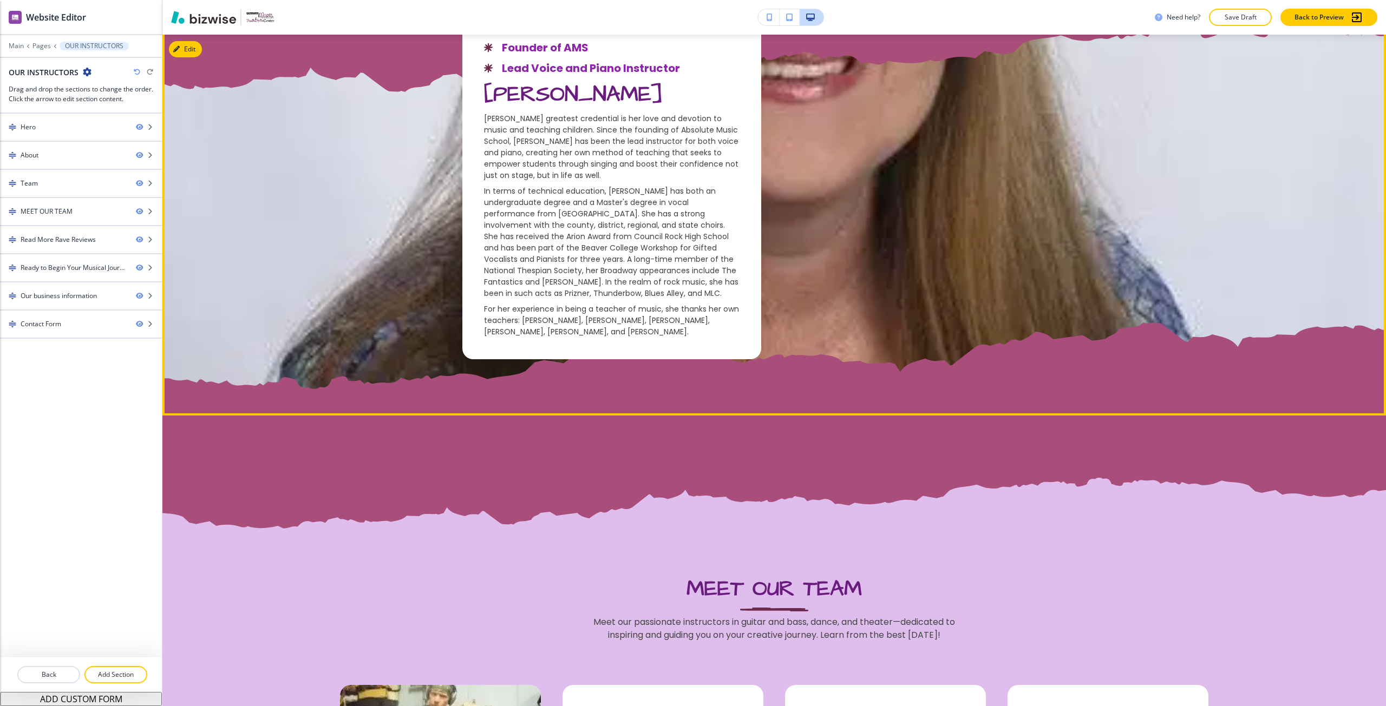
scroll to position [745, 0]
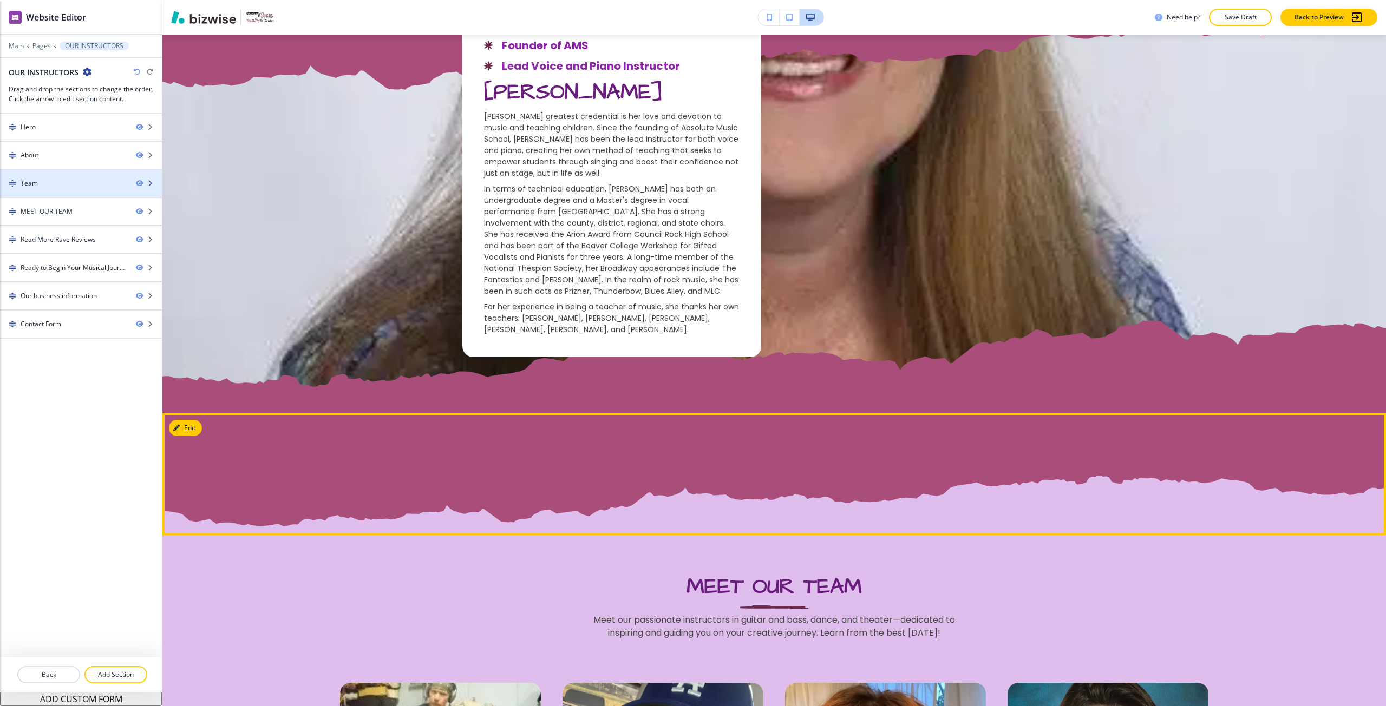
click at [83, 180] on div "Team" at bounding box center [63, 184] width 127 height 10
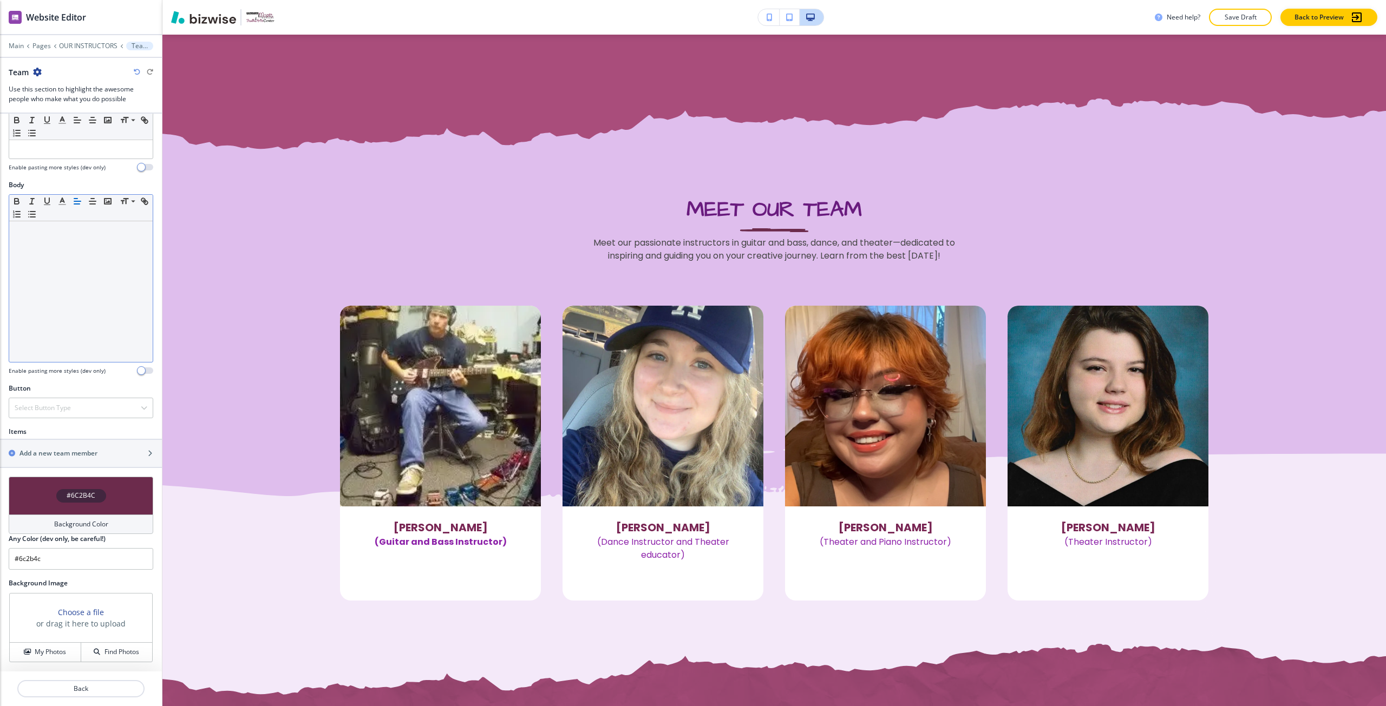
scroll to position [1124, 0]
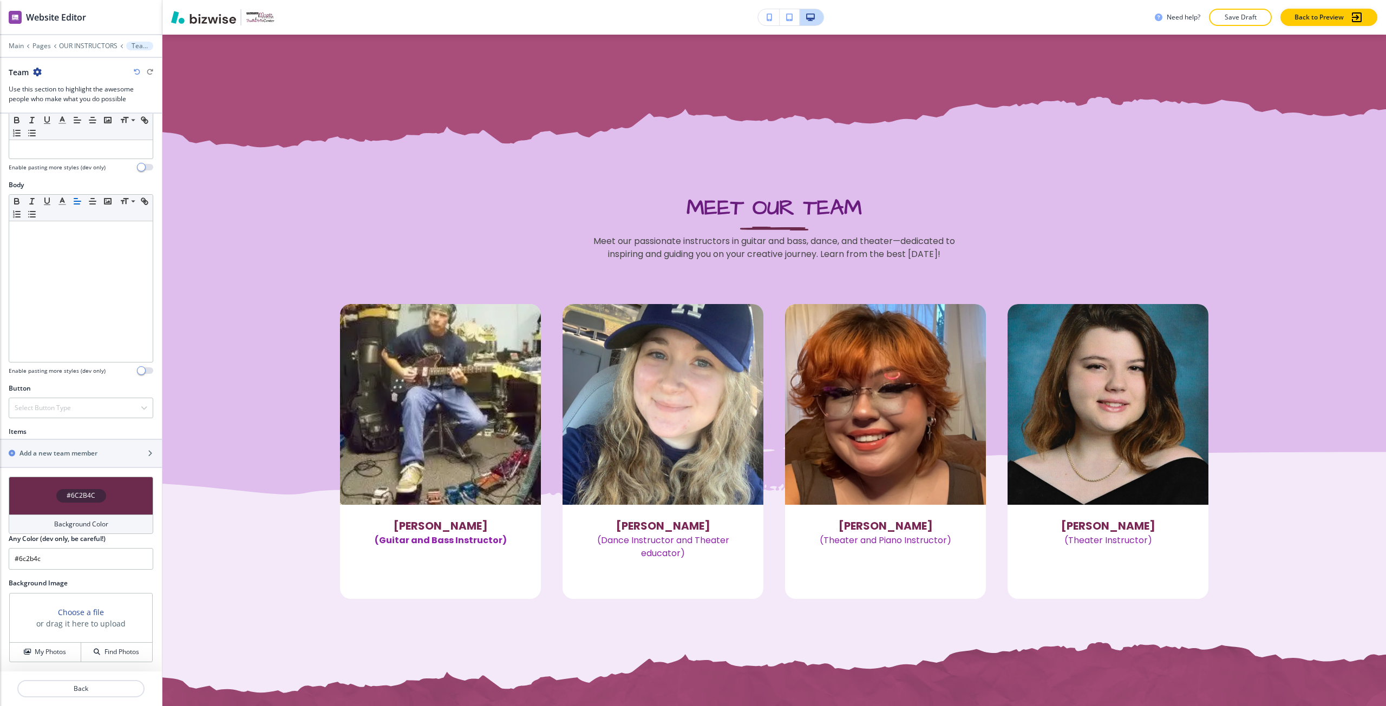
click at [39, 70] on icon "button" at bounding box center [37, 72] width 9 height 9
click at [63, 125] on p "Delete Section" at bounding box center [67, 129] width 55 height 10
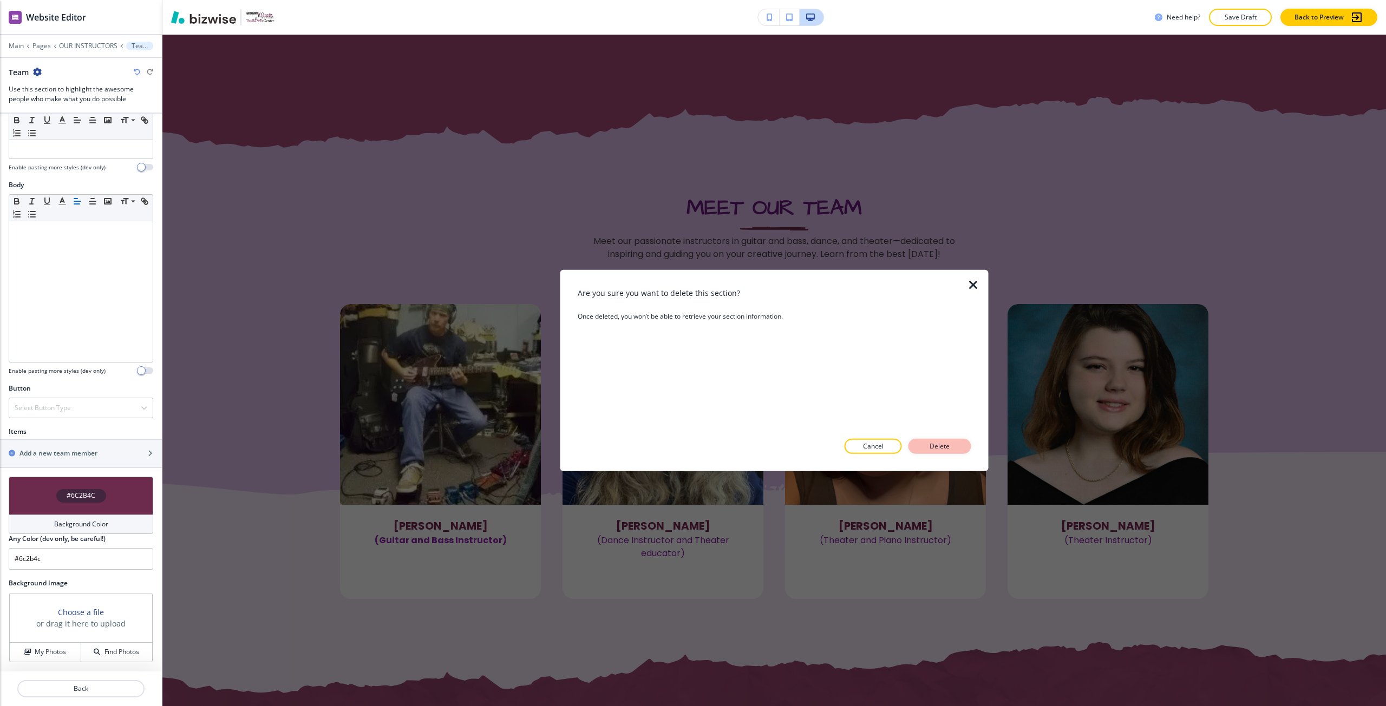
click at [938, 446] on p "Delete" at bounding box center [940, 447] width 26 height 10
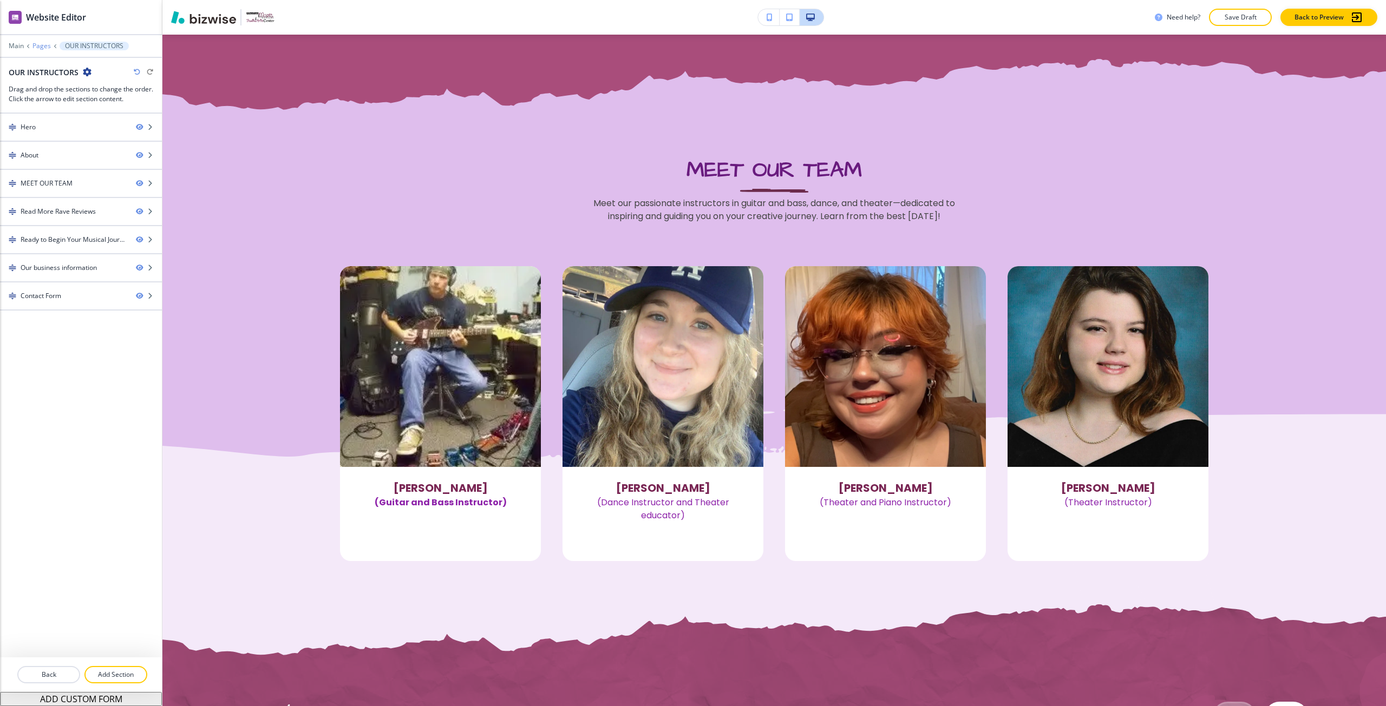
click at [42, 44] on p "Pages" at bounding box center [41, 46] width 18 height 8
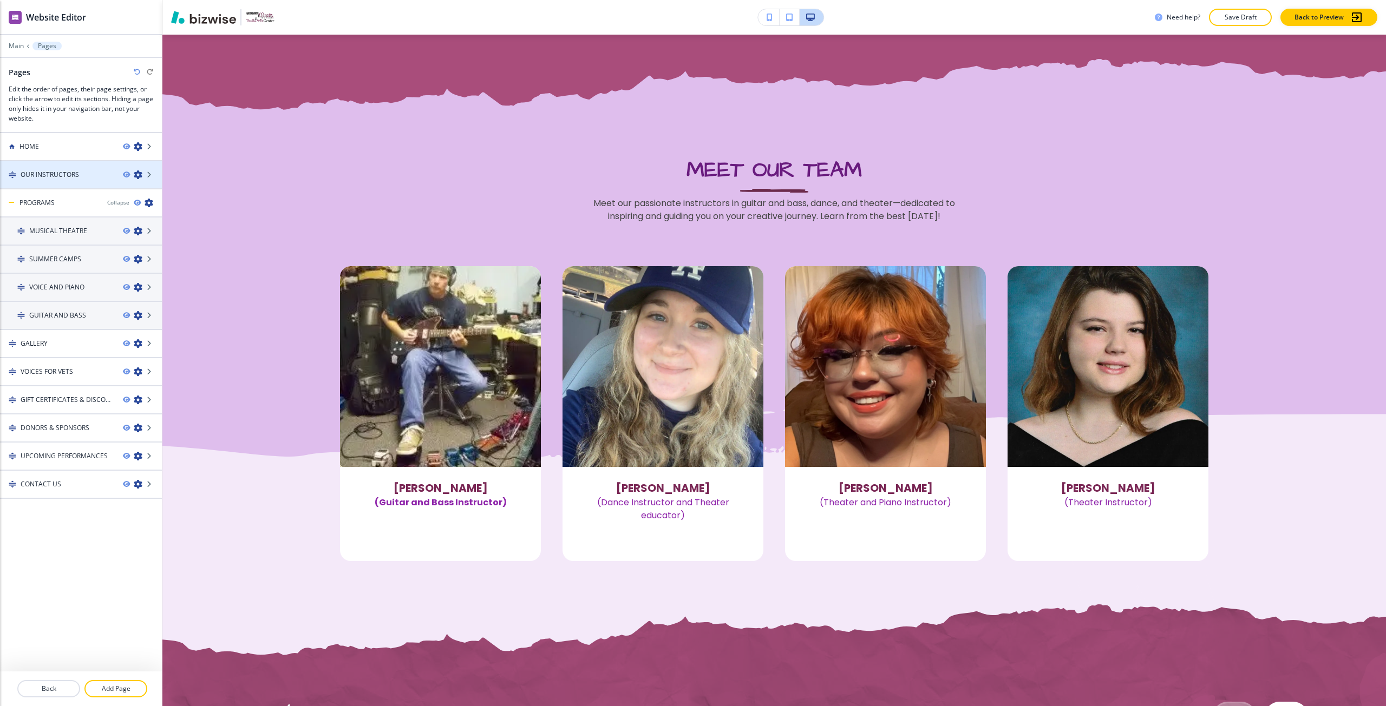
click at [58, 175] on h4 "OUR INSTRUCTORS" at bounding box center [50, 175] width 58 height 10
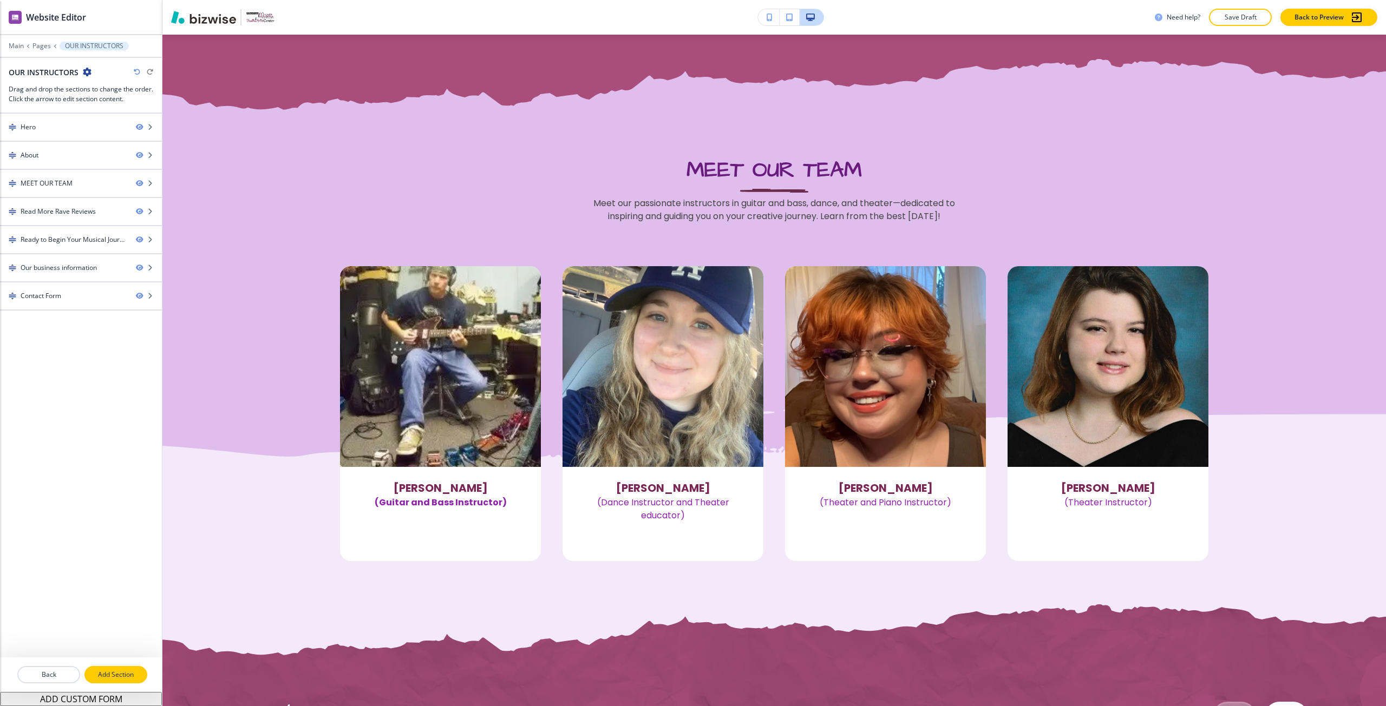
click at [121, 672] on p "Add Section" at bounding box center [116, 675] width 61 height 10
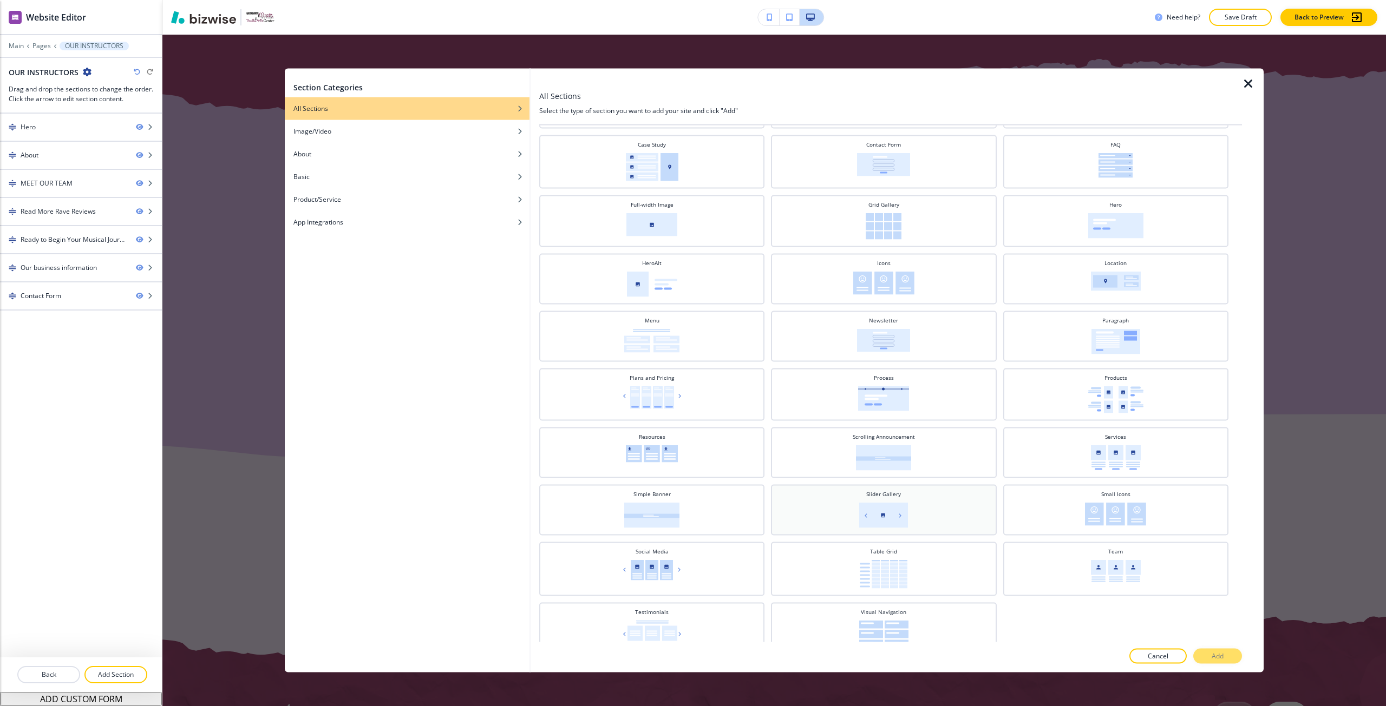
scroll to position [147, 0]
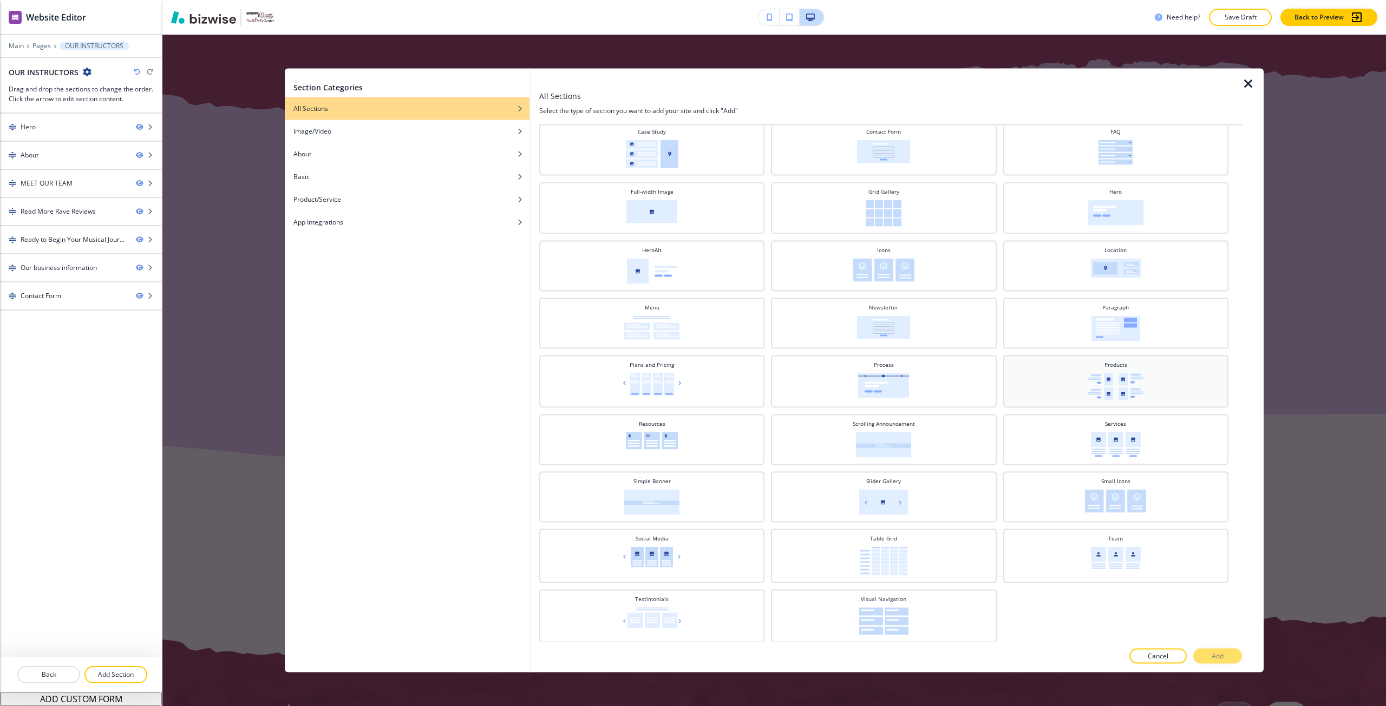
click at [1112, 386] on img at bounding box center [1115, 386] width 55 height 27
click at [1098, 437] on img at bounding box center [1116, 444] width 50 height 25
click at [1217, 653] on p "Add" at bounding box center [1217, 657] width 12 height 10
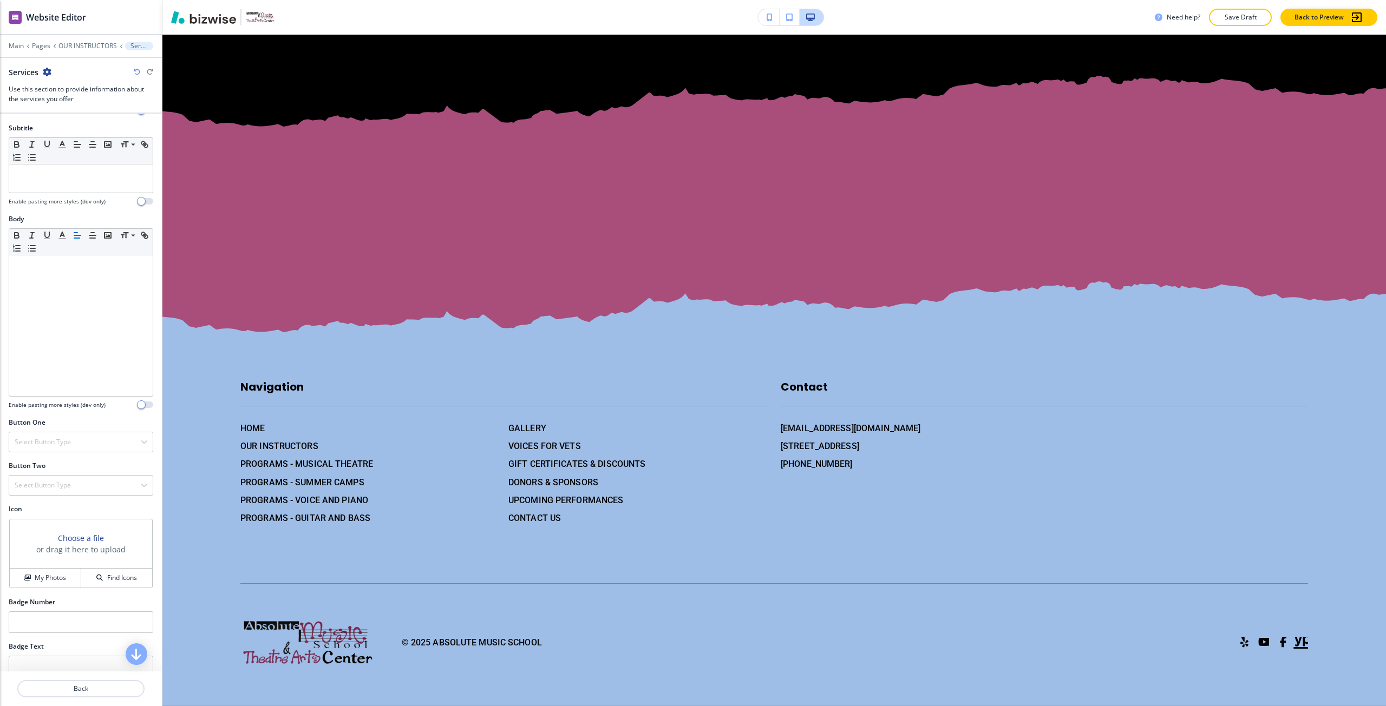
scroll to position [108, 0]
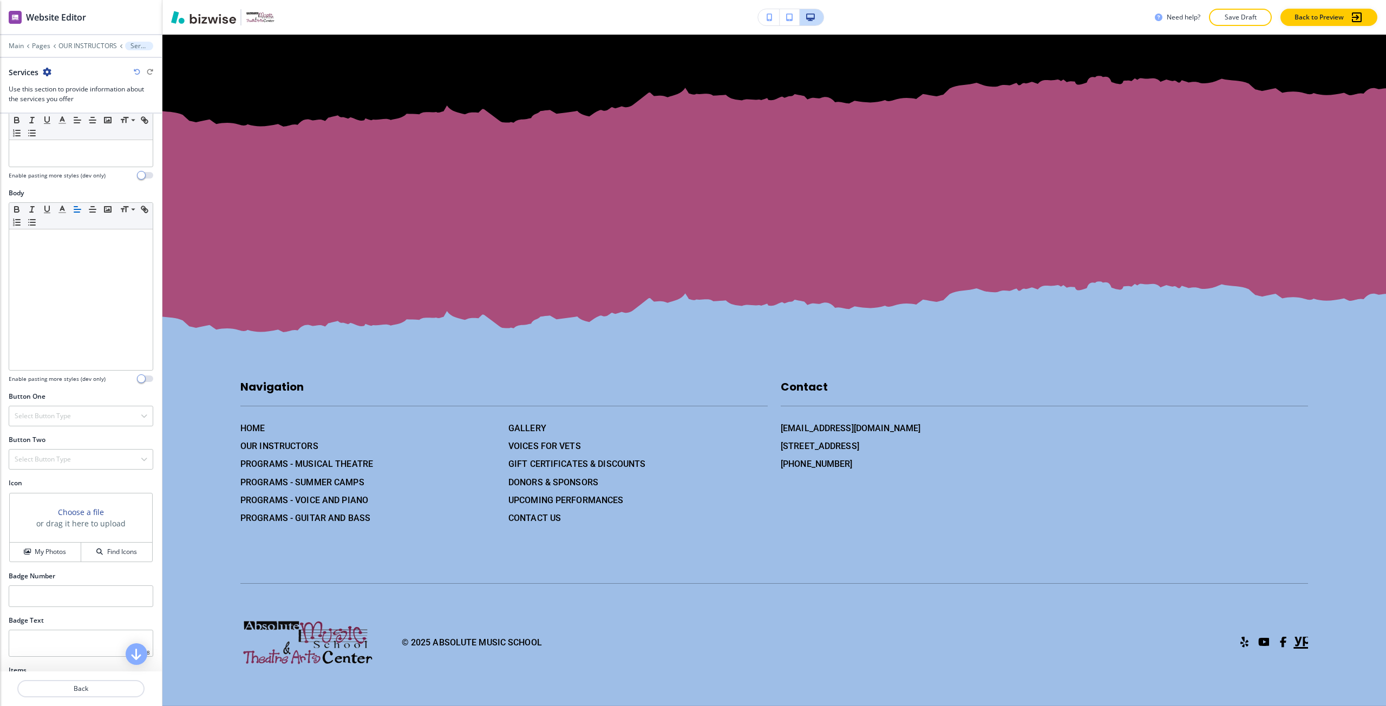
click at [66, 504] on div "Choose a file or drag it here to upload" at bounding box center [81, 518] width 142 height 49
click at [61, 518] on h3 "or drag it here to upload" at bounding box center [80, 523] width 89 height 11
click at [75, 514] on h3 "Choose a file" at bounding box center [81, 512] width 46 height 11
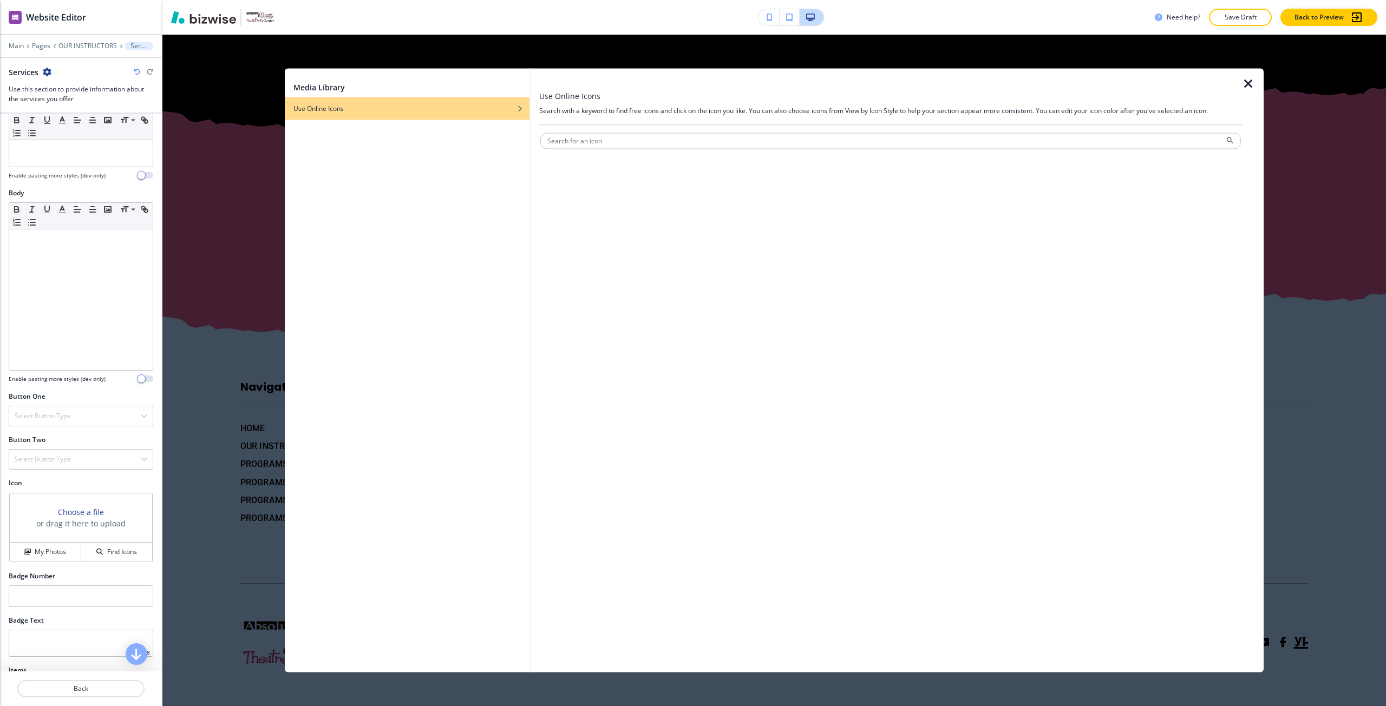
drag, startPoint x: 222, startPoint y: 353, endPoint x: 206, endPoint y: 417, distance: 65.8
click at [222, 354] on div "Media Library Use Online Icons Use Online Icons Search with a keyword to find f…" at bounding box center [773, 371] width 1223 height 672
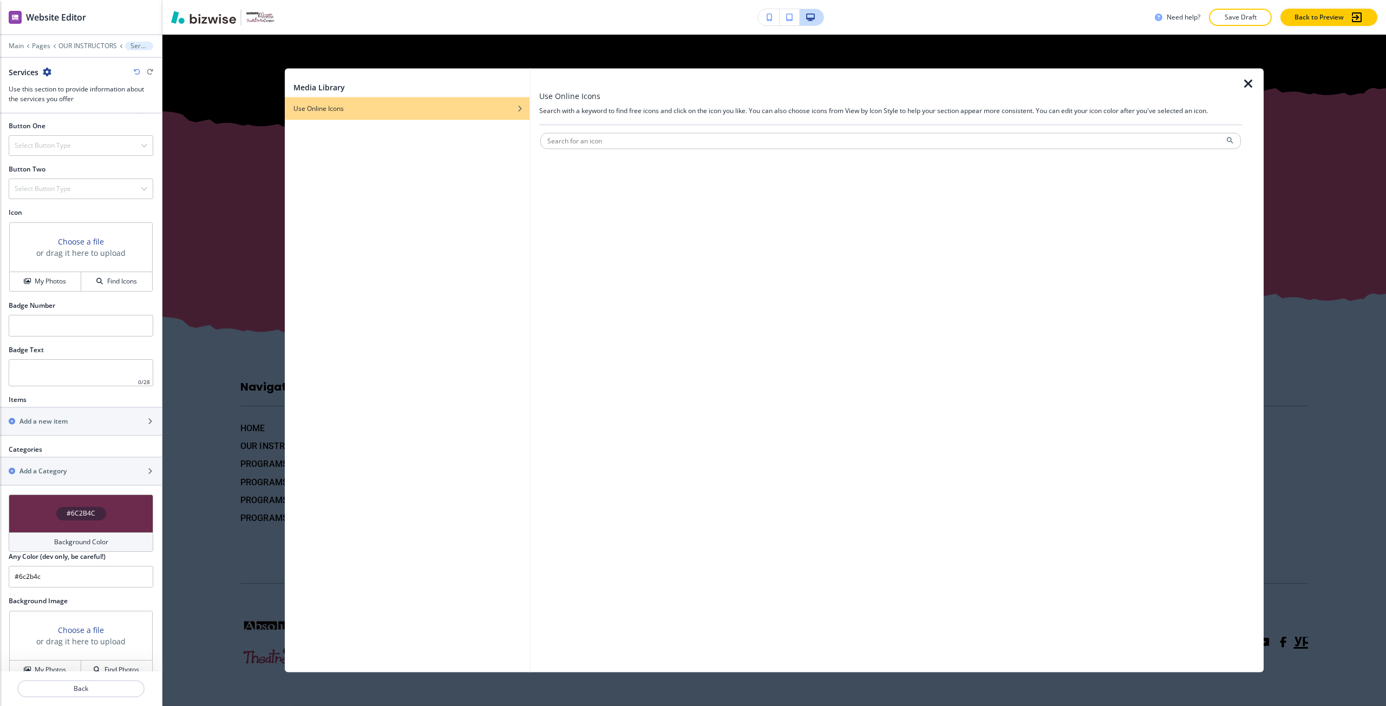
scroll to position [397, 0]
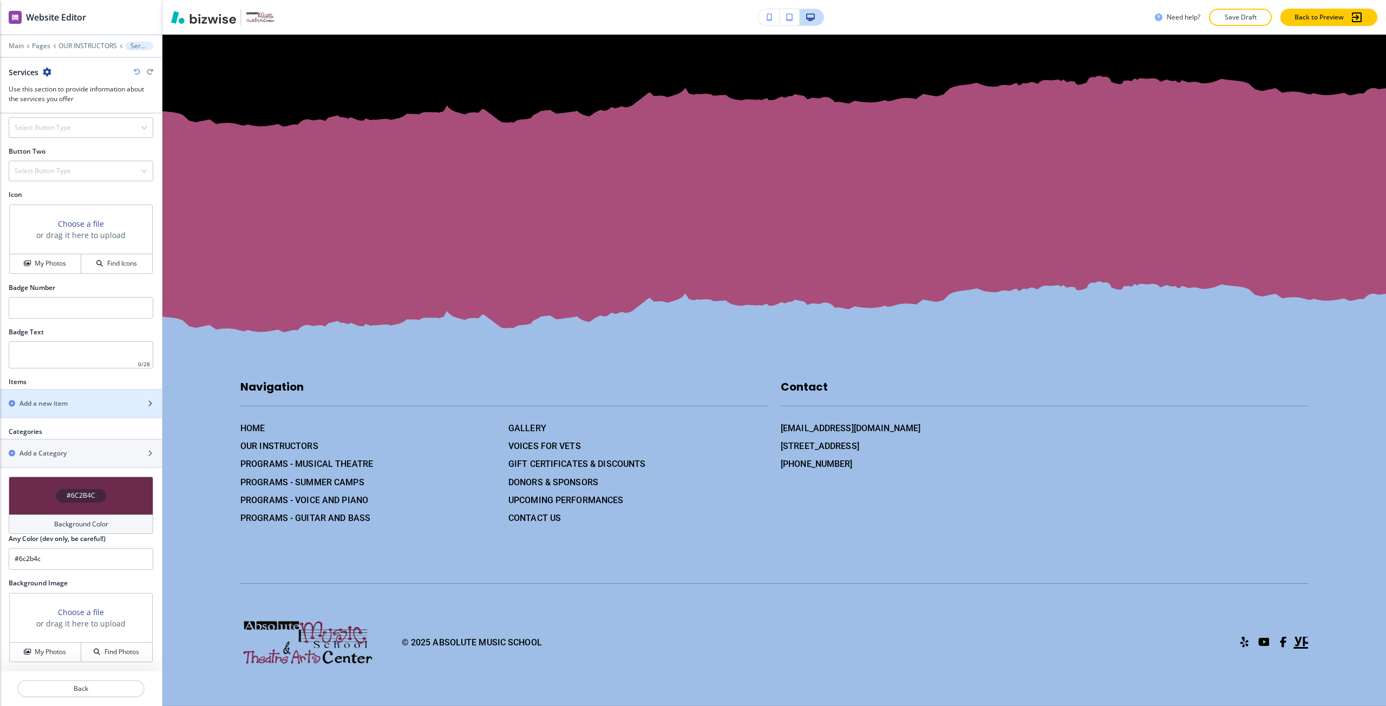
click at [68, 409] on div "button" at bounding box center [81, 413] width 162 height 9
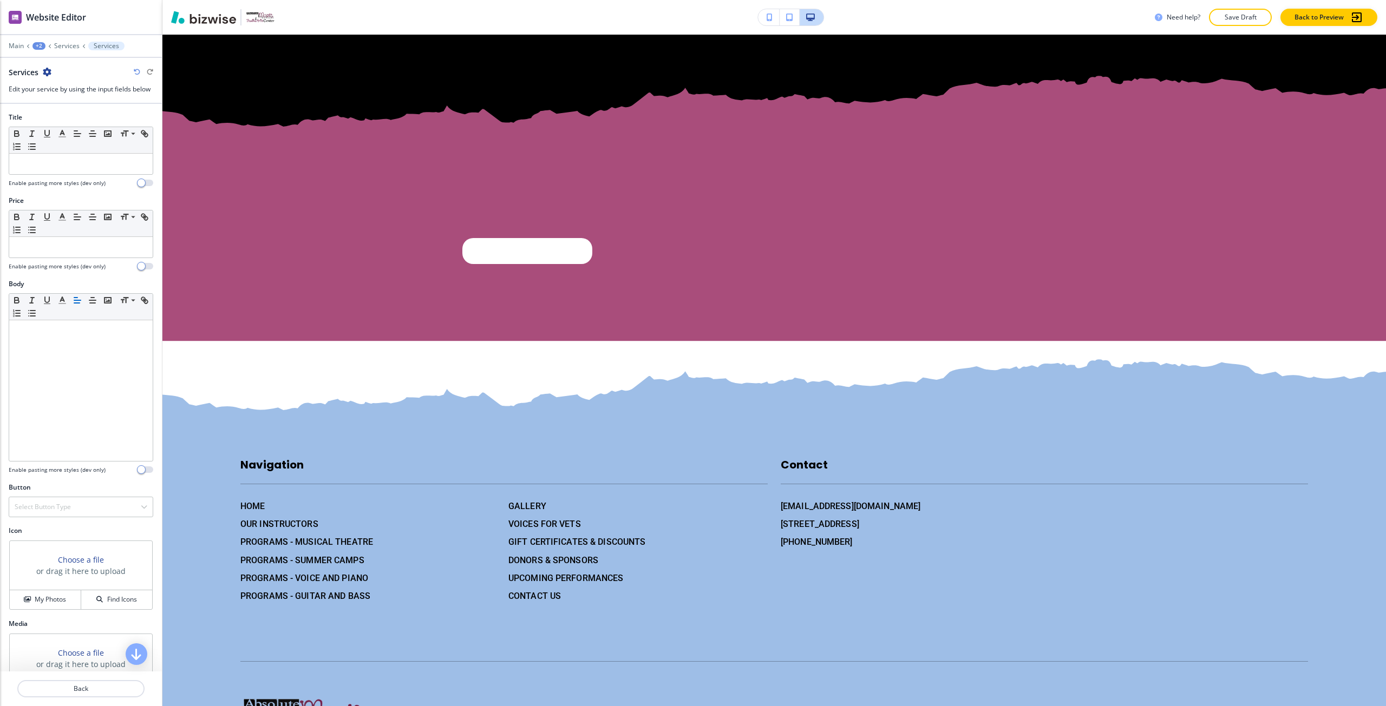
drag, startPoint x: 74, startPoint y: 556, endPoint x: 74, endPoint y: 534, distance: 22.7
click at [74, 534] on div "Icon Choose a file or drag it here to upload My Photos Find Icons" at bounding box center [81, 568] width 145 height 84
click at [77, 651] on h3 "Choose a file" at bounding box center [81, 652] width 46 height 11
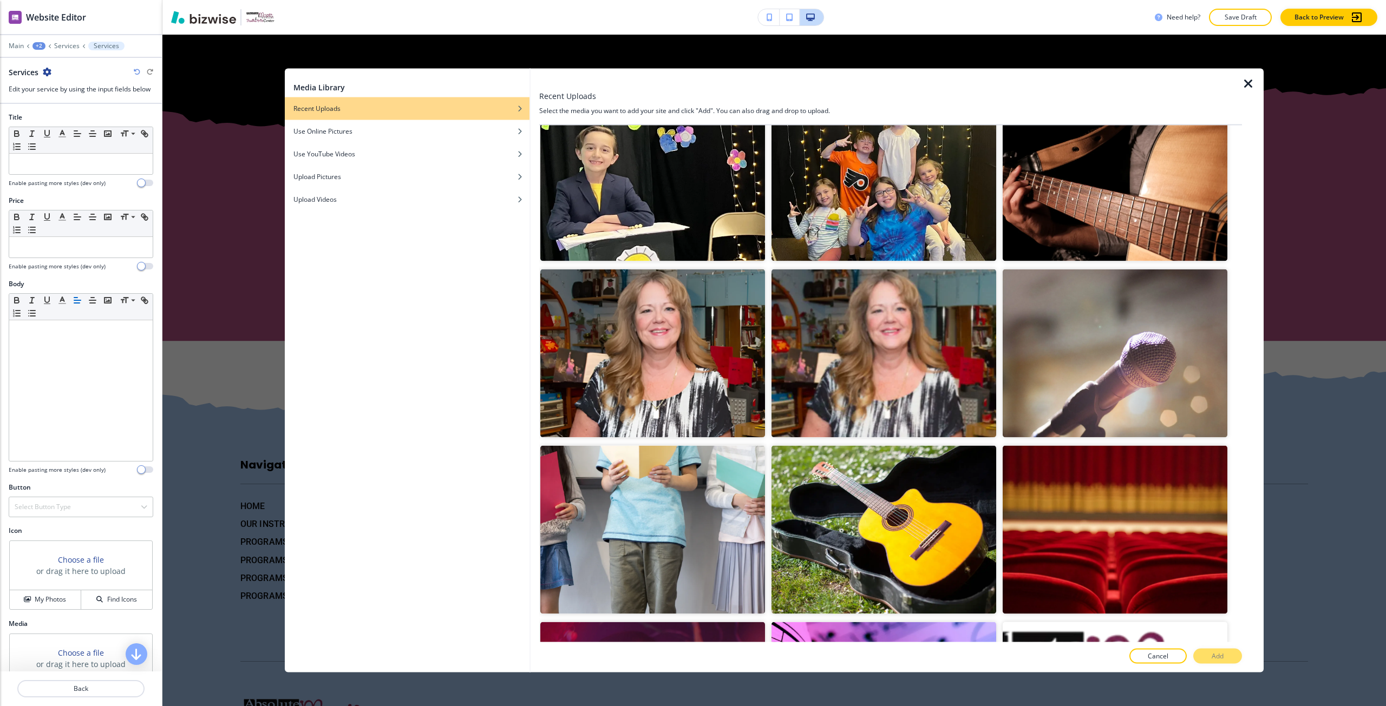
scroll to position [4245, 0]
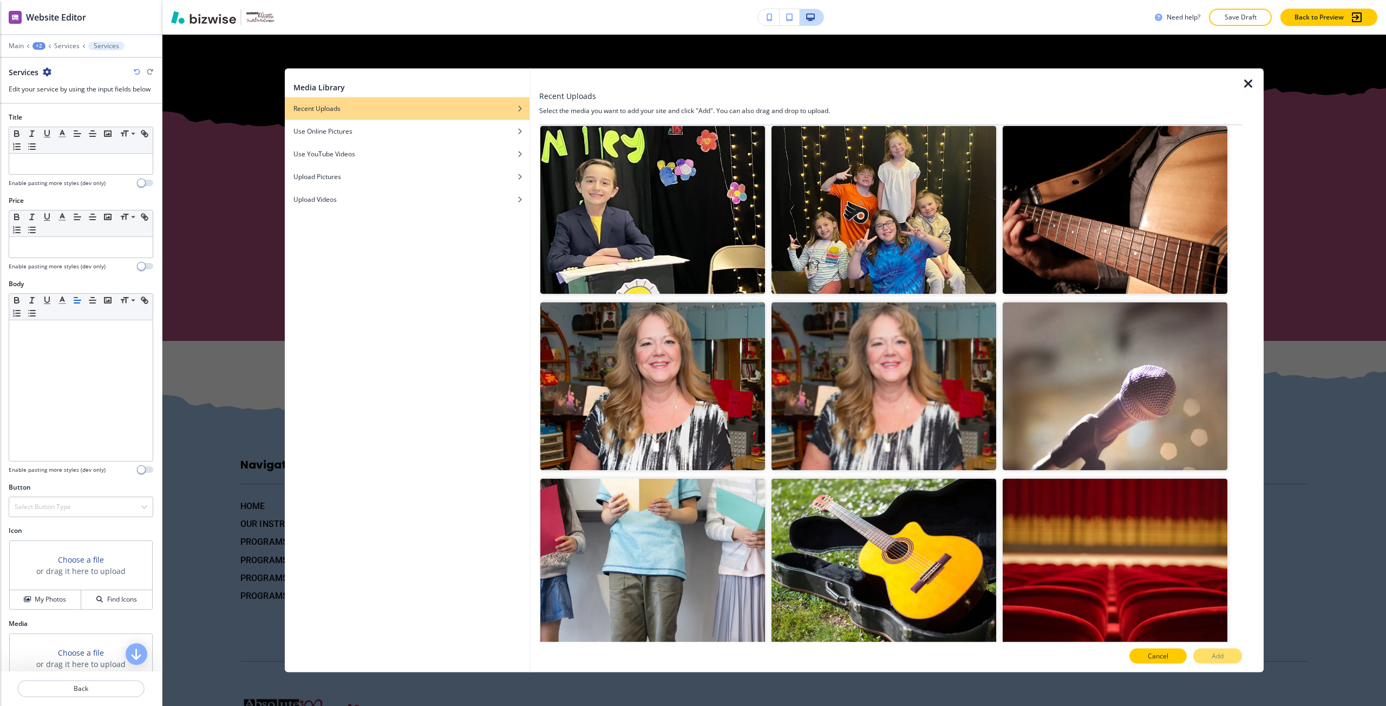
click at [1143, 653] on button "Cancel" at bounding box center [1157, 656] width 57 height 15
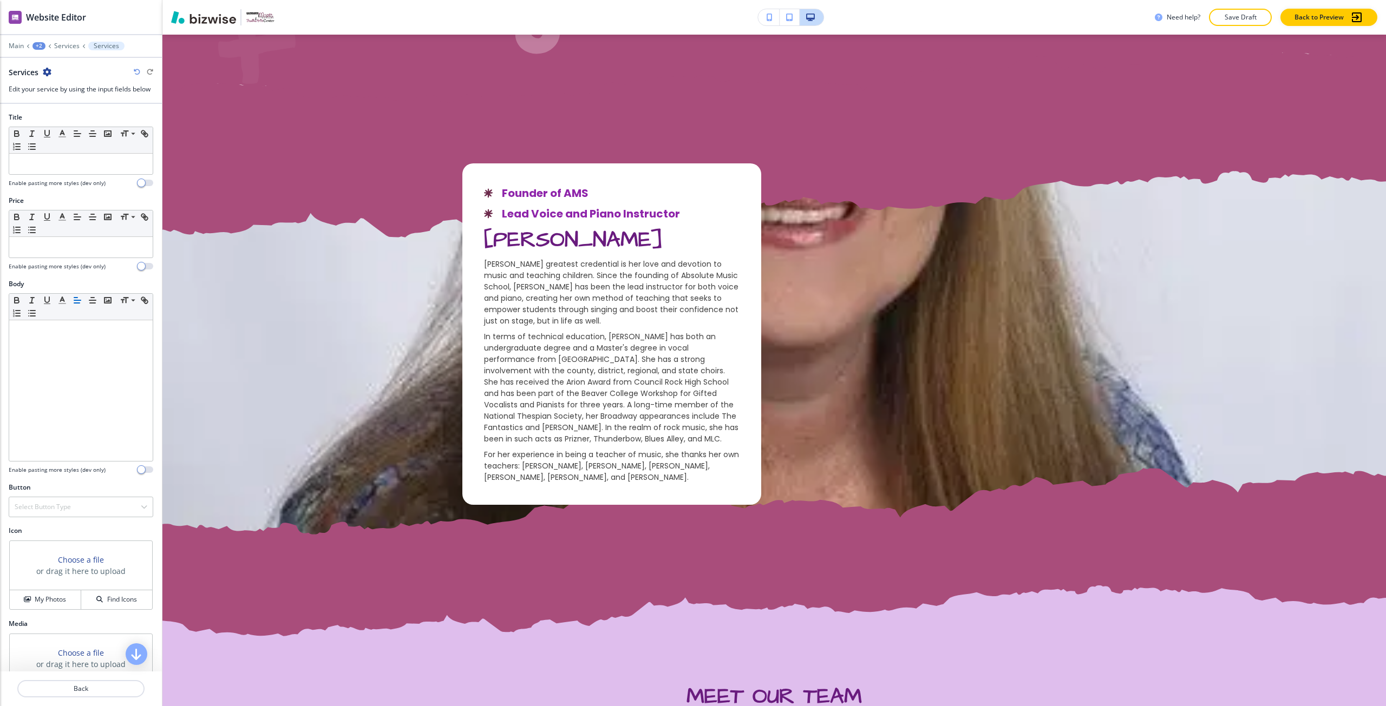
scroll to position [629, 0]
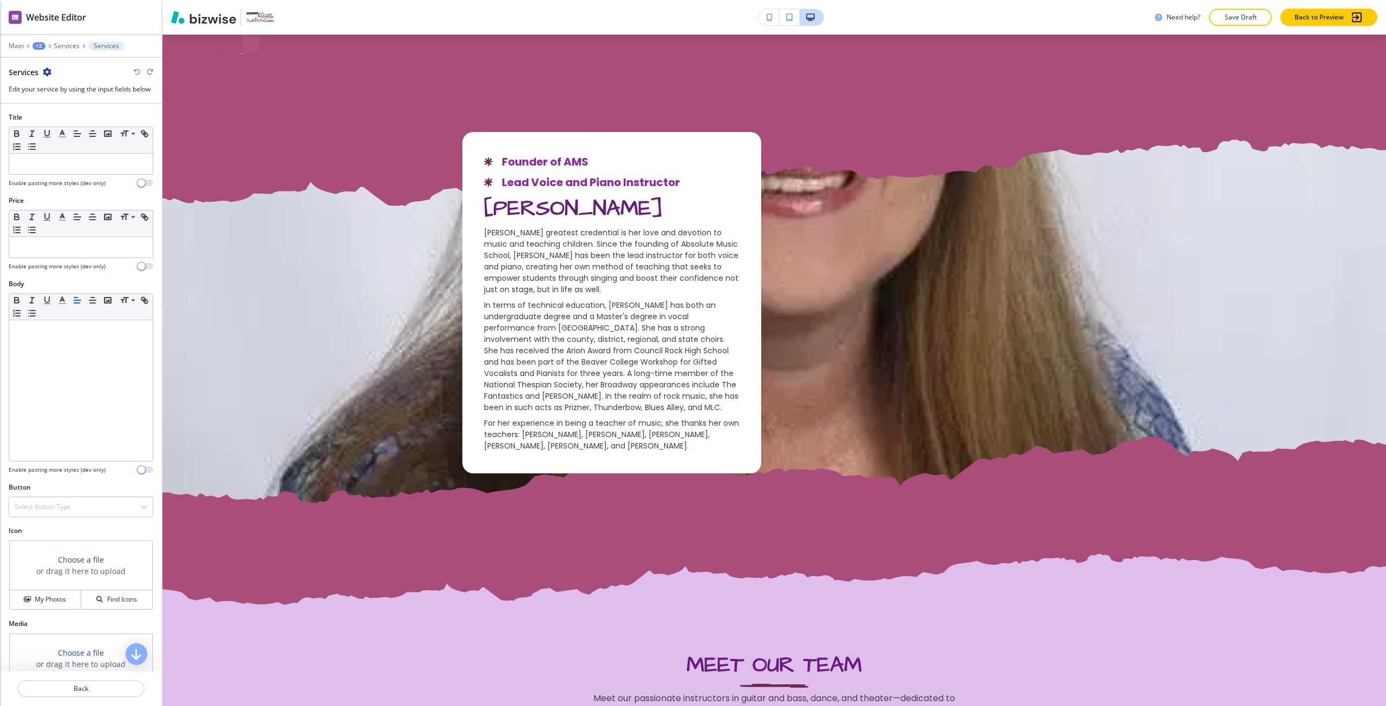
click at [68, 652] on h3 "Choose a file" at bounding box center [81, 652] width 46 height 11
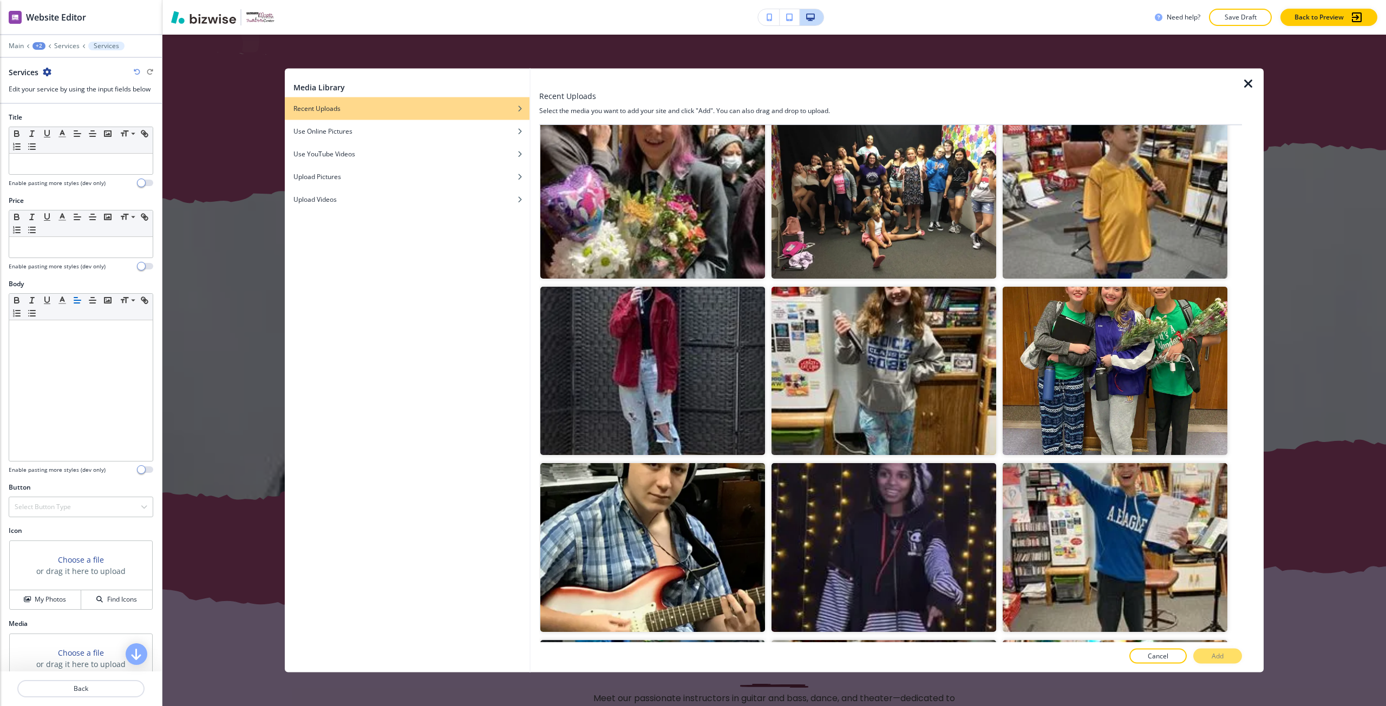
scroll to position [1016, 0]
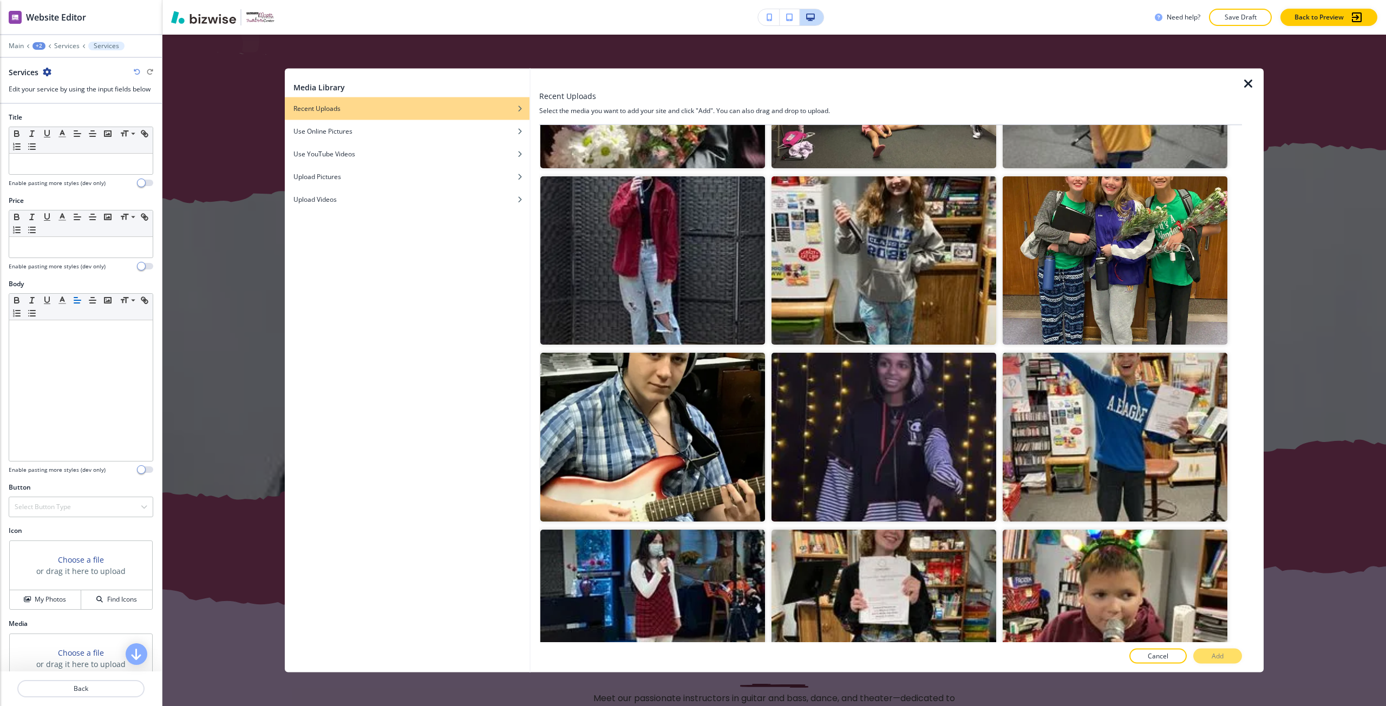
click at [62, 39] on div at bounding box center [81, 38] width 162 height 6
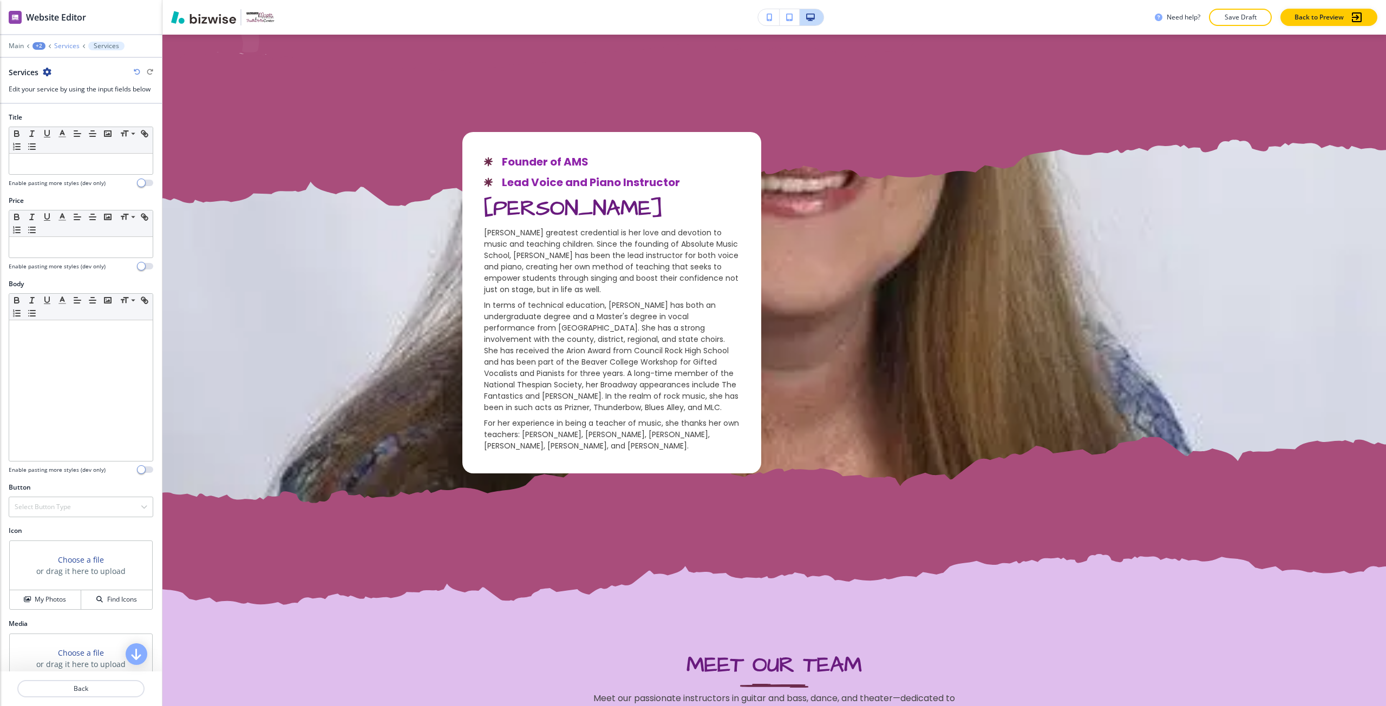
click at [59, 44] on p "Services" at bounding box center [66, 46] width 25 height 8
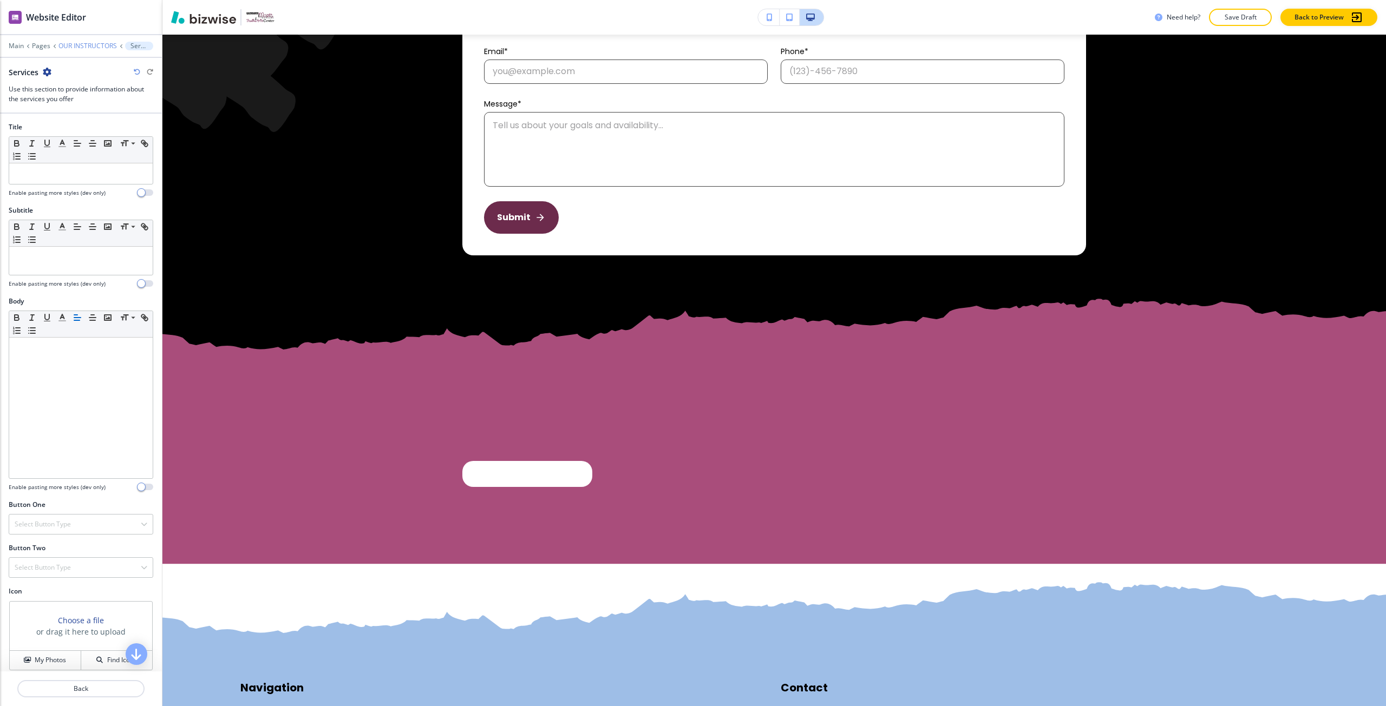
click at [67, 45] on p "OUR INSTRUCTORS" at bounding box center [87, 46] width 58 height 8
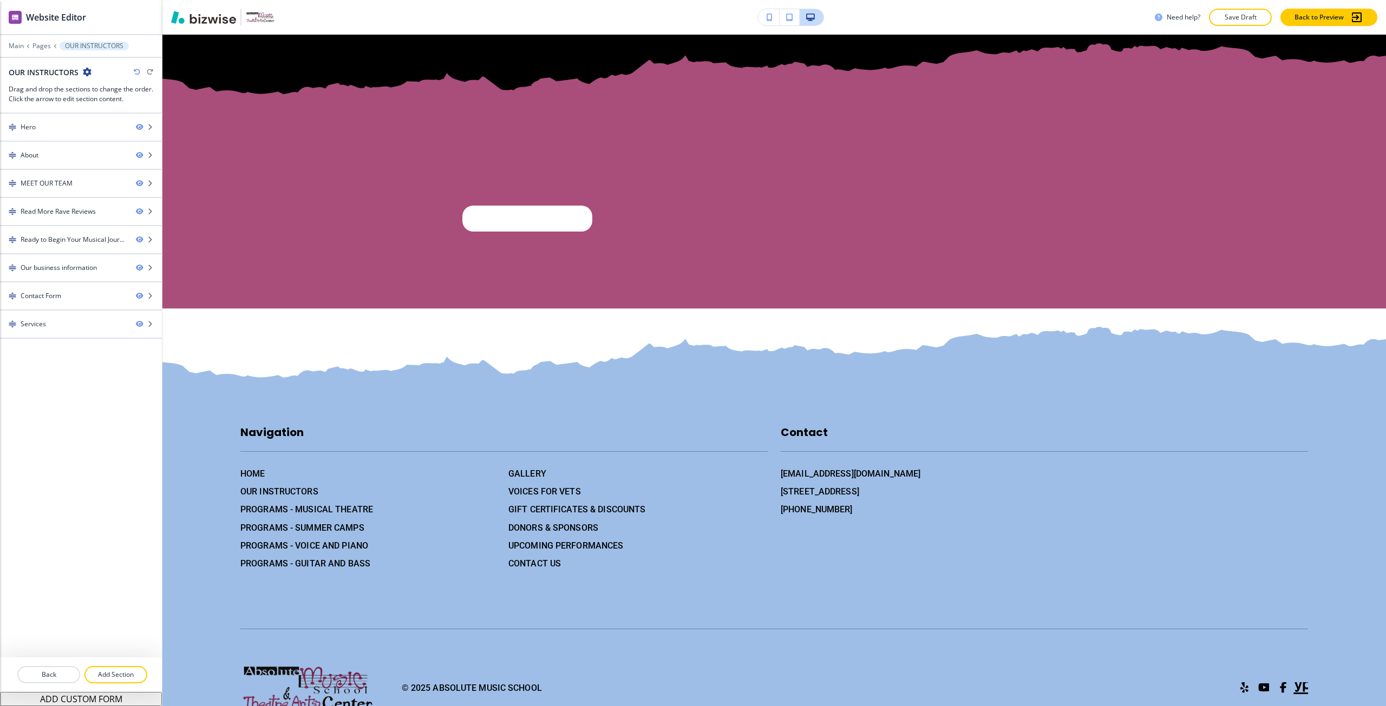
scroll to position [3400, 0]
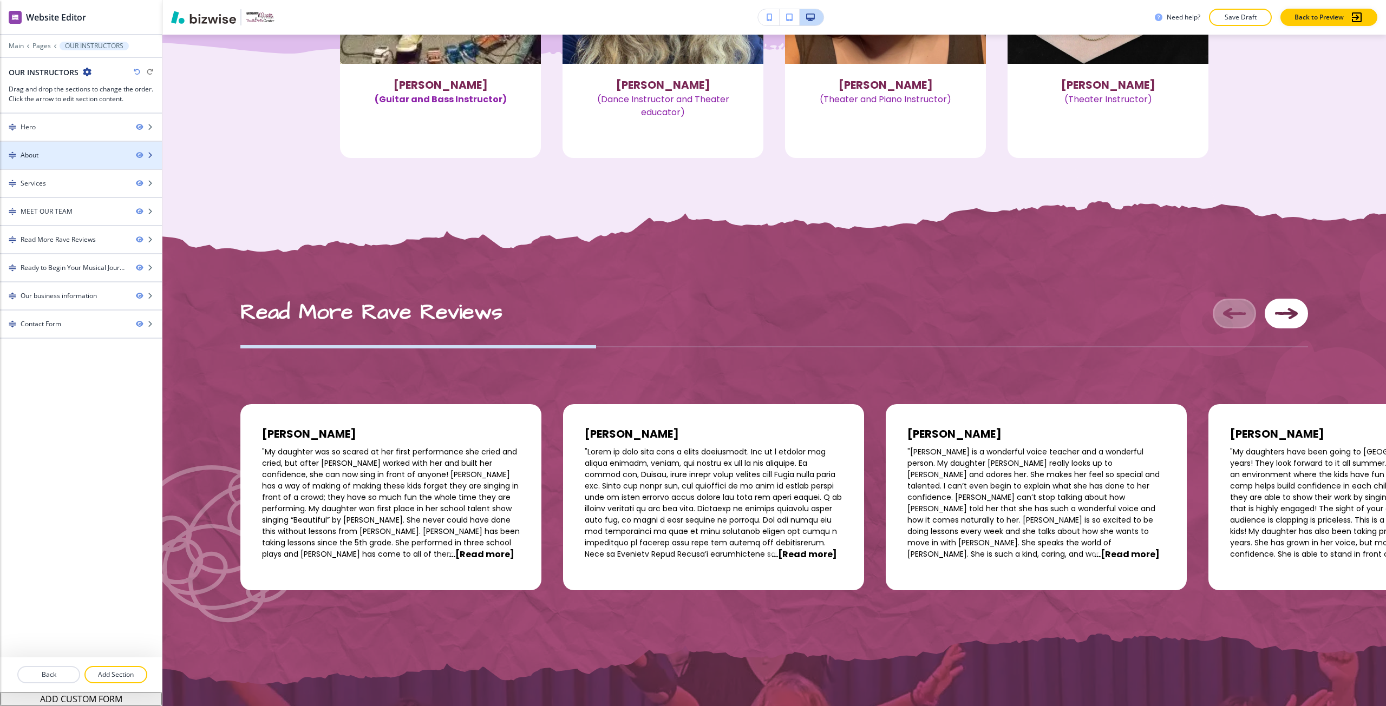
click at [41, 159] on div "About" at bounding box center [63, 155] width 127 height 10
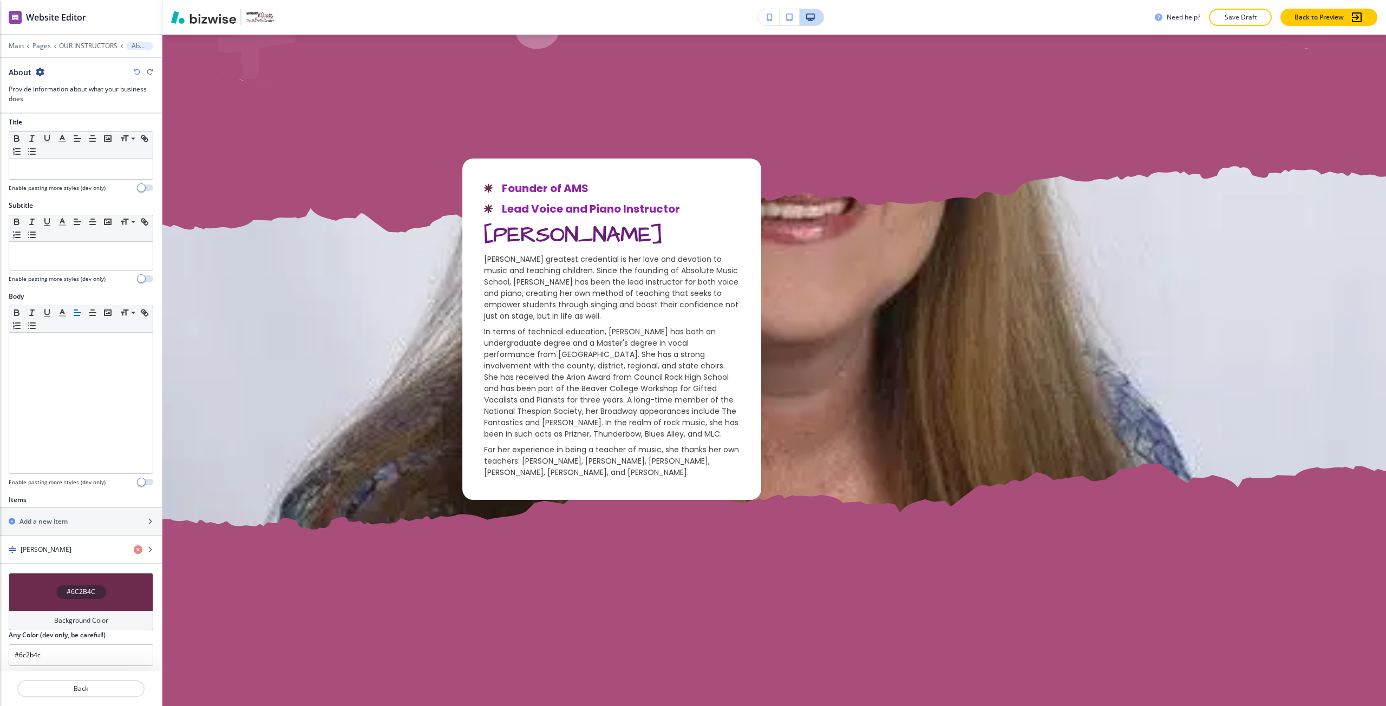
scroll to position [593, 0]
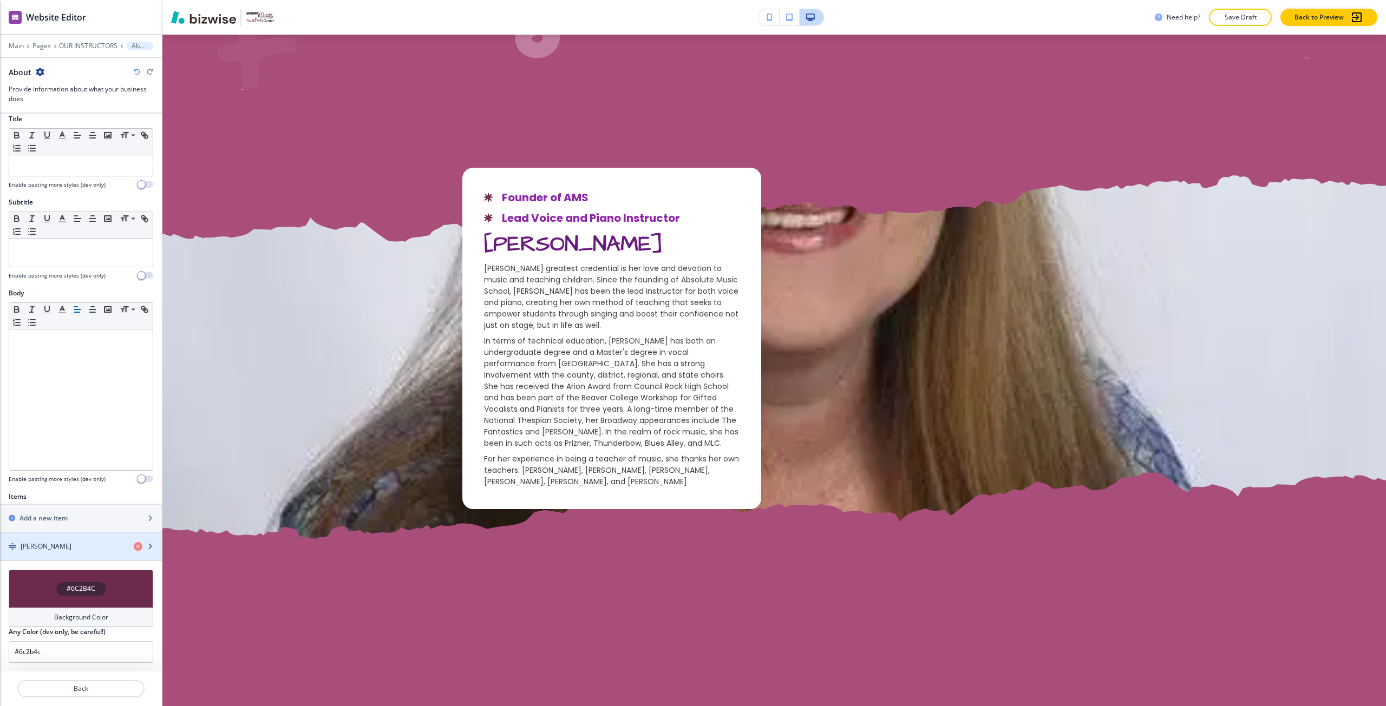
click at [60, 548] on h4 "Nancy Rodzwic" at bounding box center [46, 547] width 51 height 10
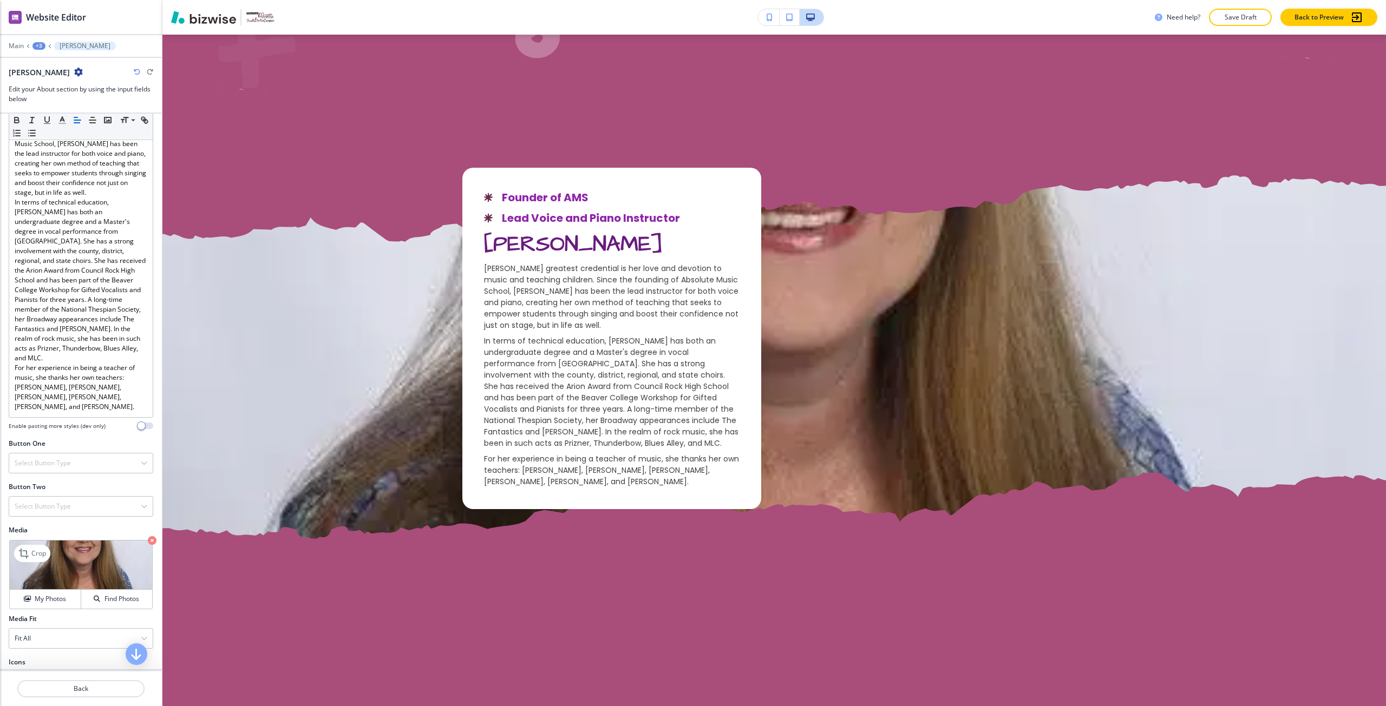
scroll to position [271, 0]
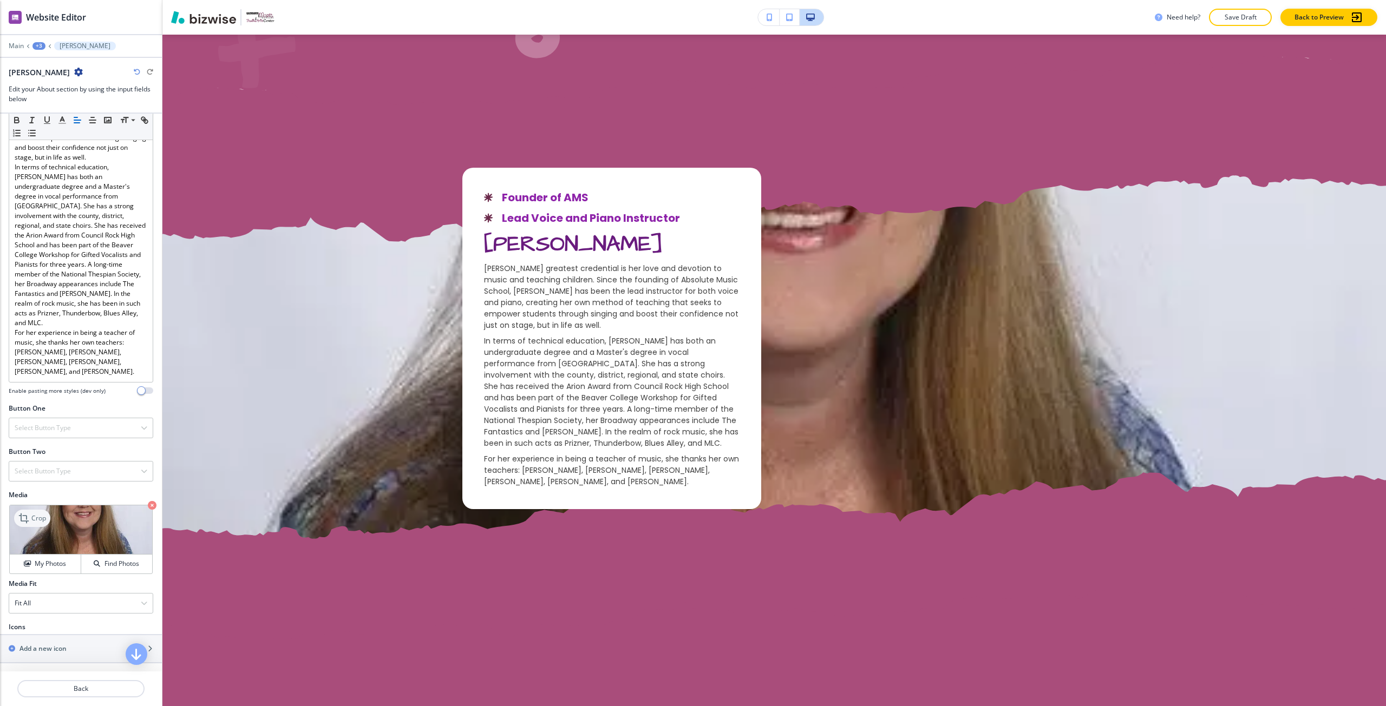
click at [29, 525] on icon at bounding box center [24, 518] width 13 height 13
click at [41, 48] on div "+3" at bounding box center [38, 46] width 13 height 8
click at [68, 92] on button "About" at bounding box center [66, 101] width 69 height 19
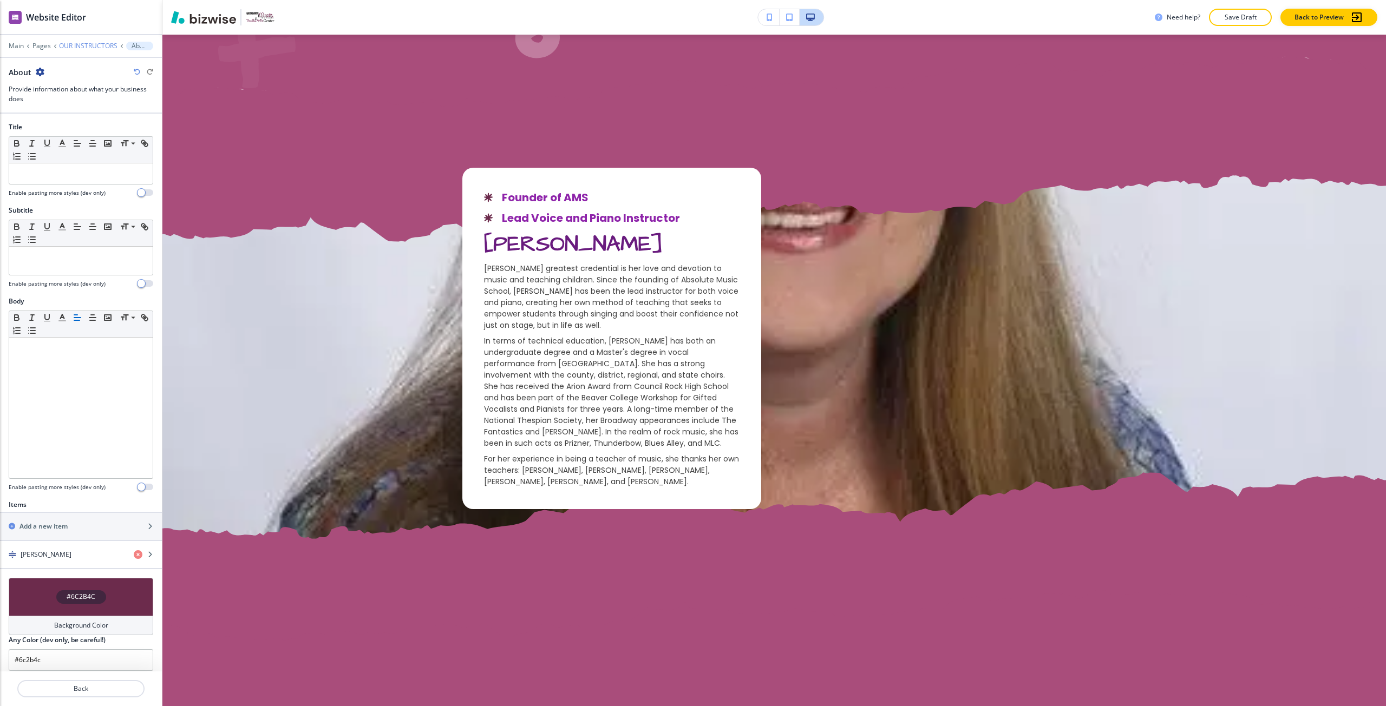
click at [67, 47] on p "OUR INSTRUCTORS" at bounding box center [88, 46] width 58 height 8
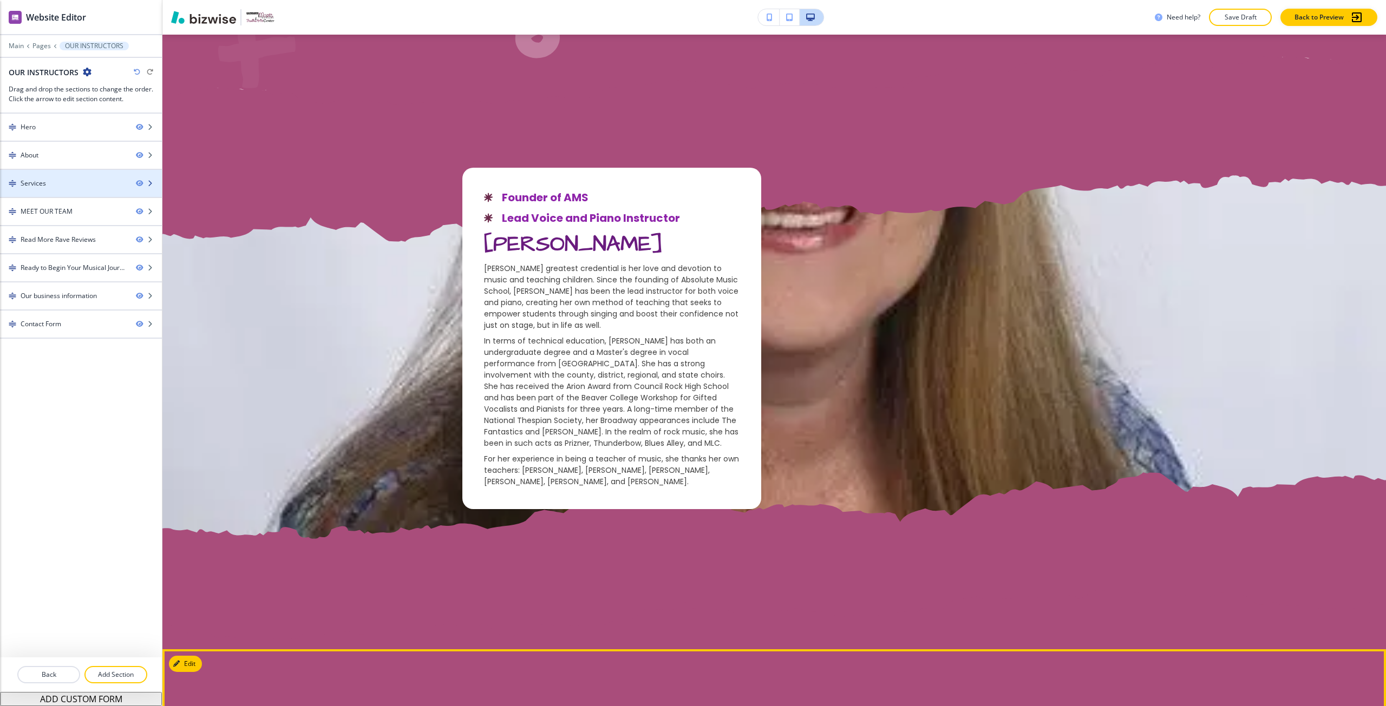
click at [68, 177] on div at bounding box center [81, 174] width 162 height 9
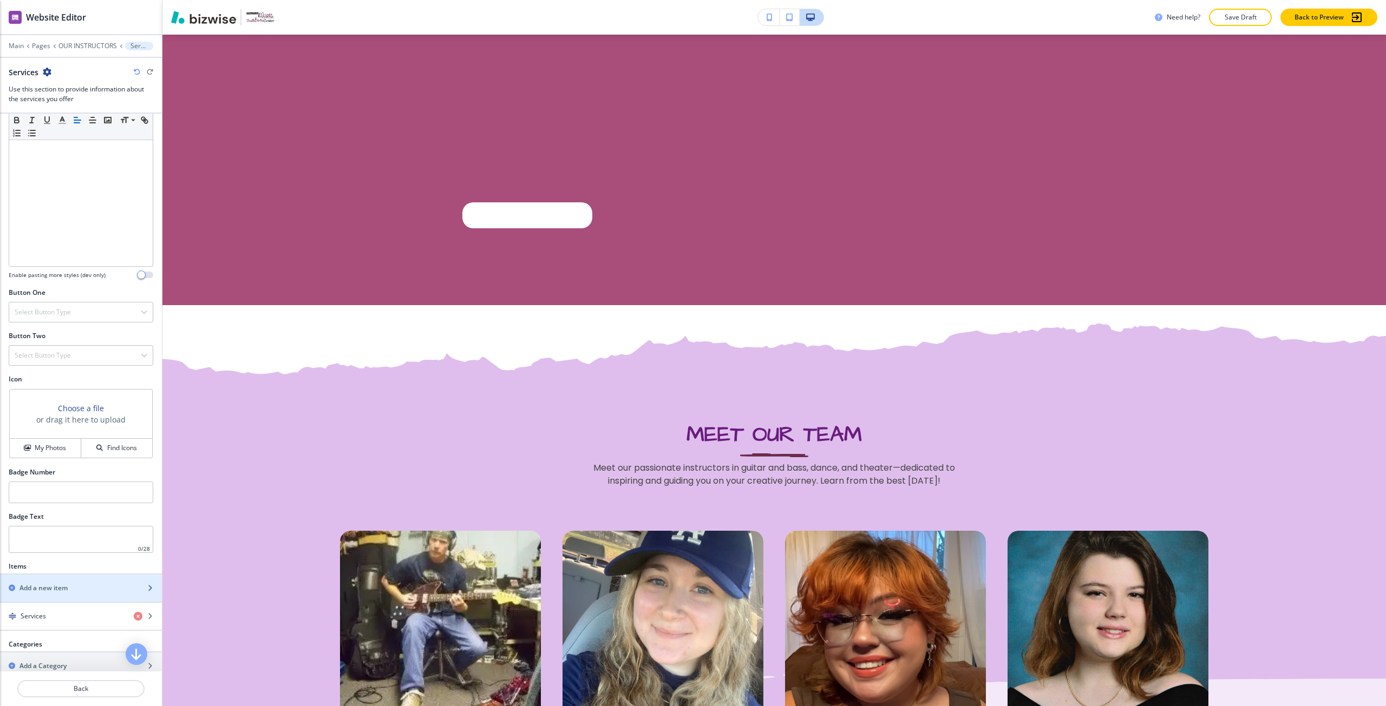
scroll to position [217, 0]
click at [56, 613] on div "Services" at bounding box center [62, 612] width 125 height 10
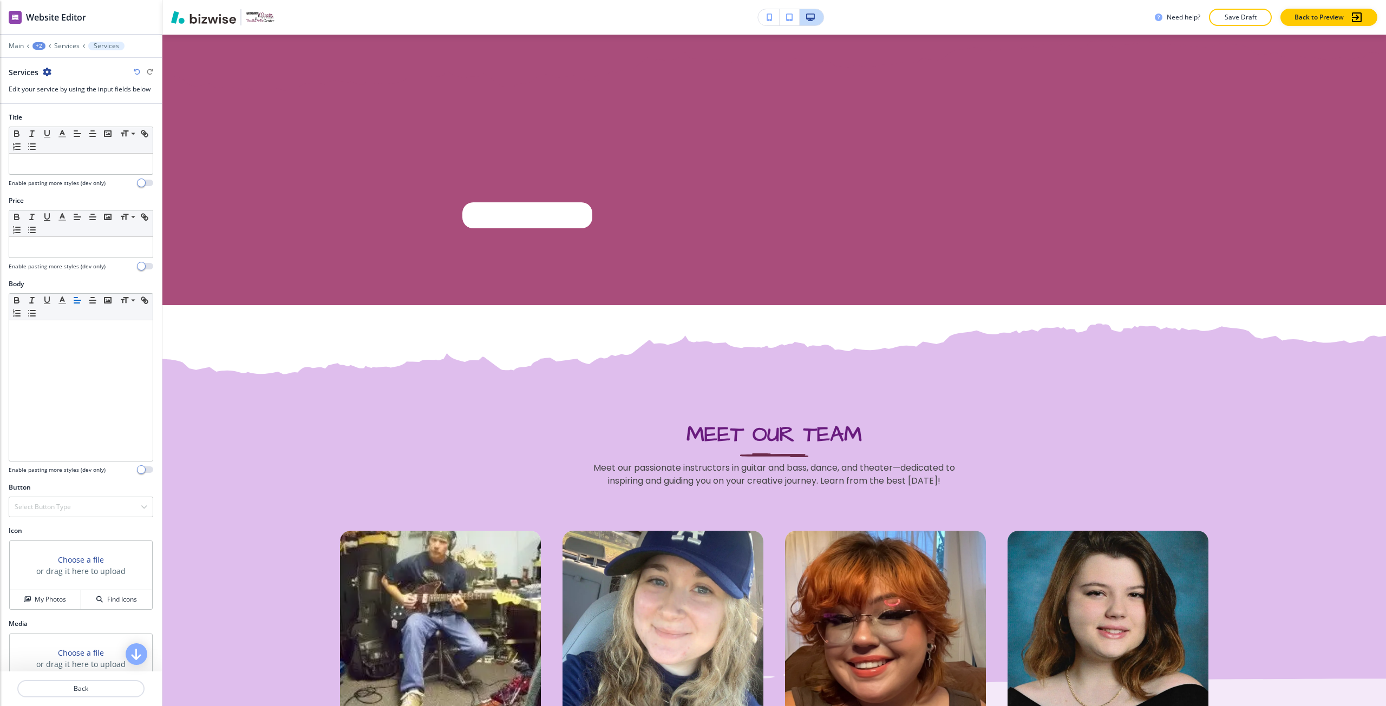
scroll to position [41, 0]
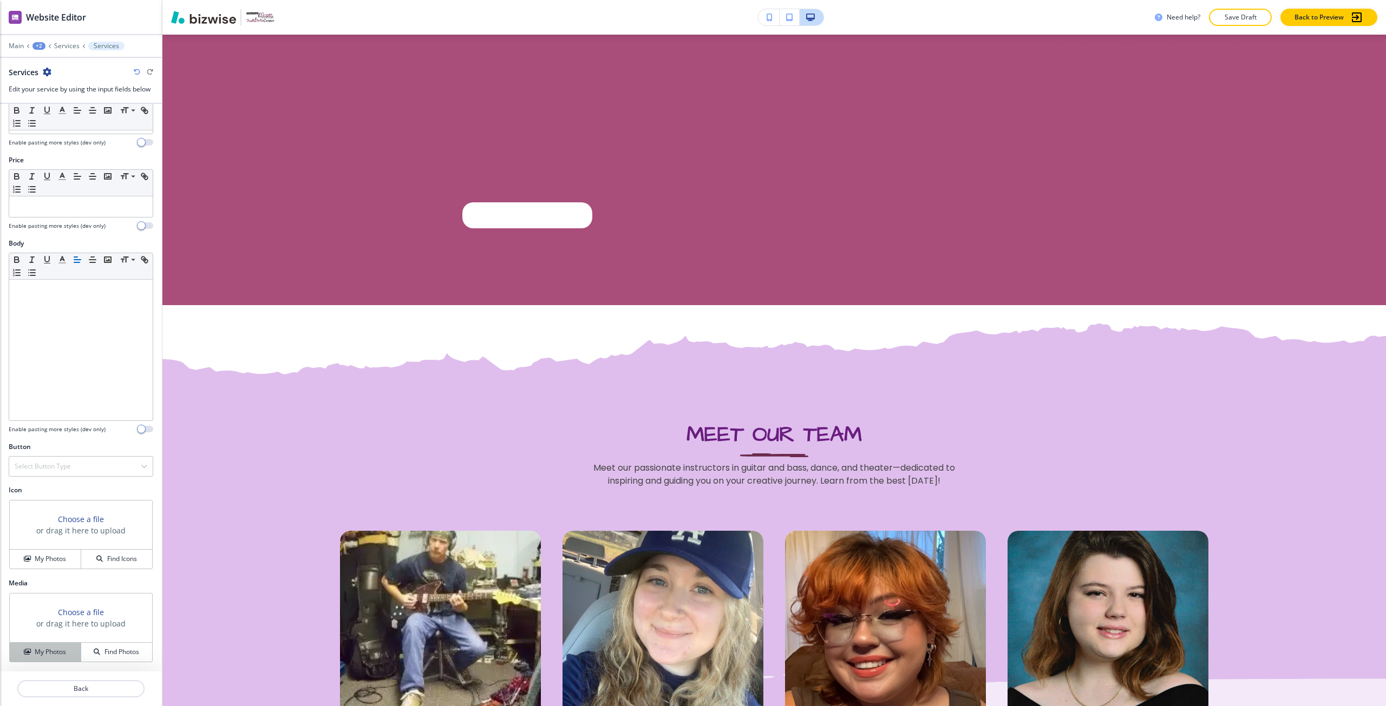
click at [55, 645] on button "My Photos" at bounding box center [45, 652] width 71 height 19
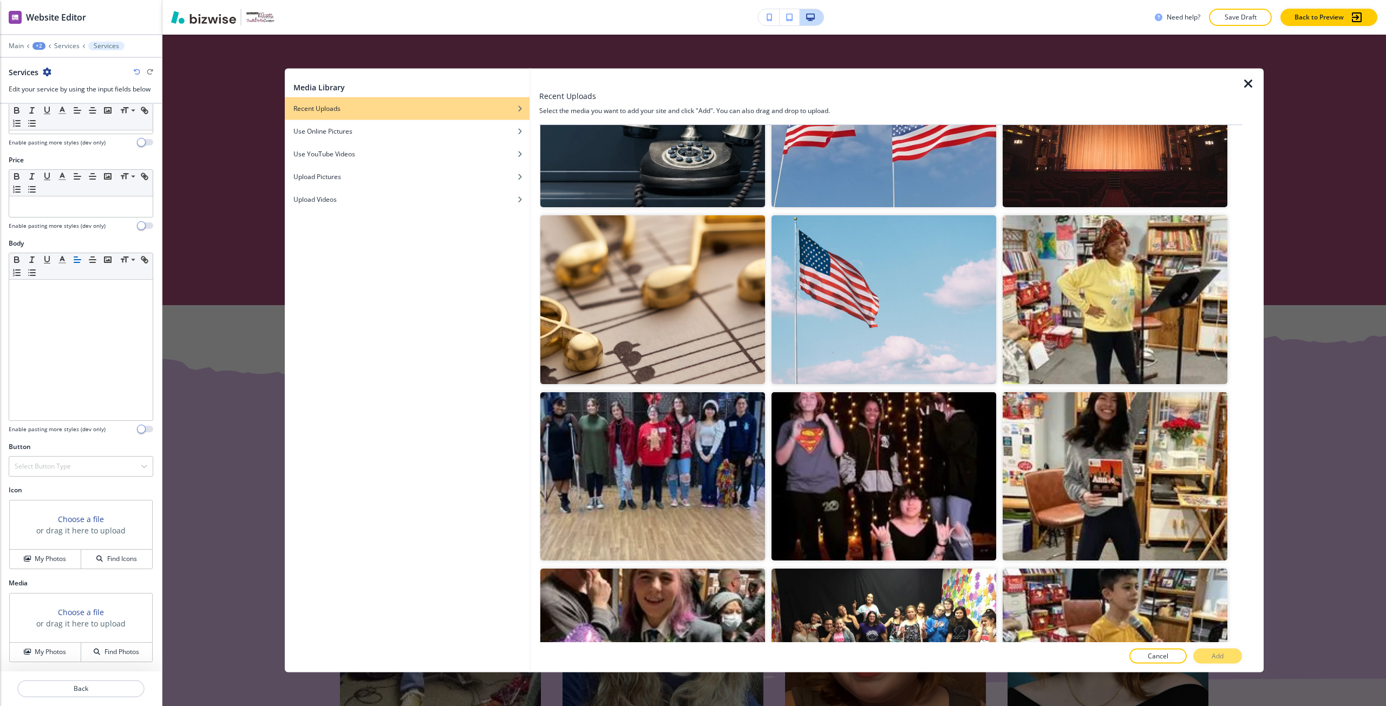
scroll to position [0, 0]
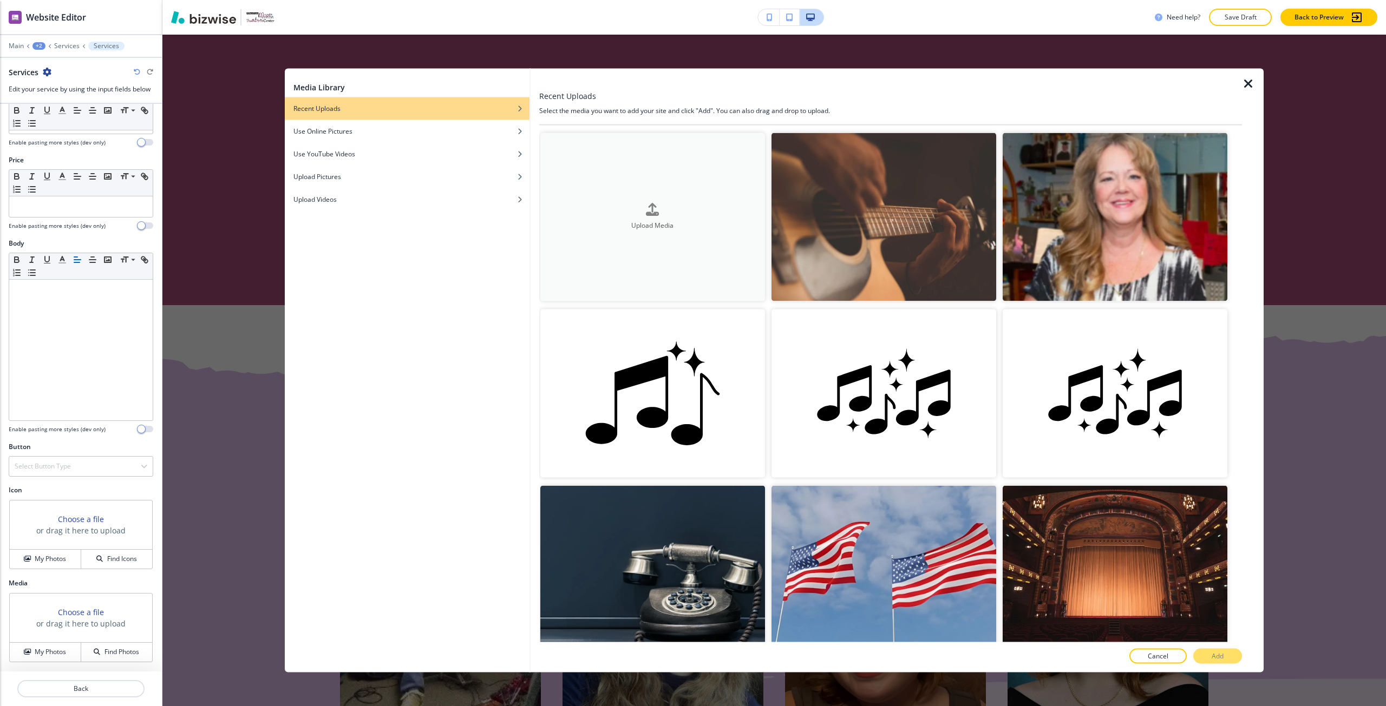
click at [667, 212] on div "Upload Media" at bounding box center [652, 217] width 225 height 28
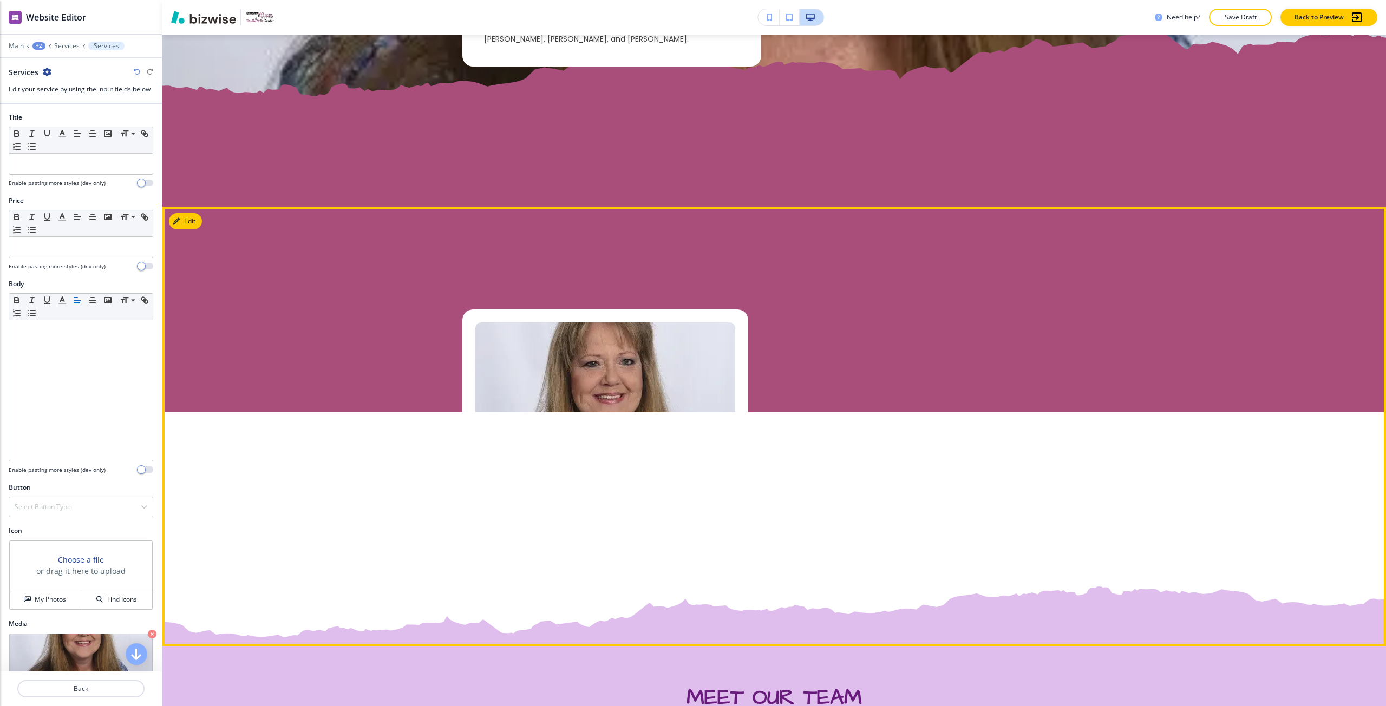
scroll to position [1035, 0]
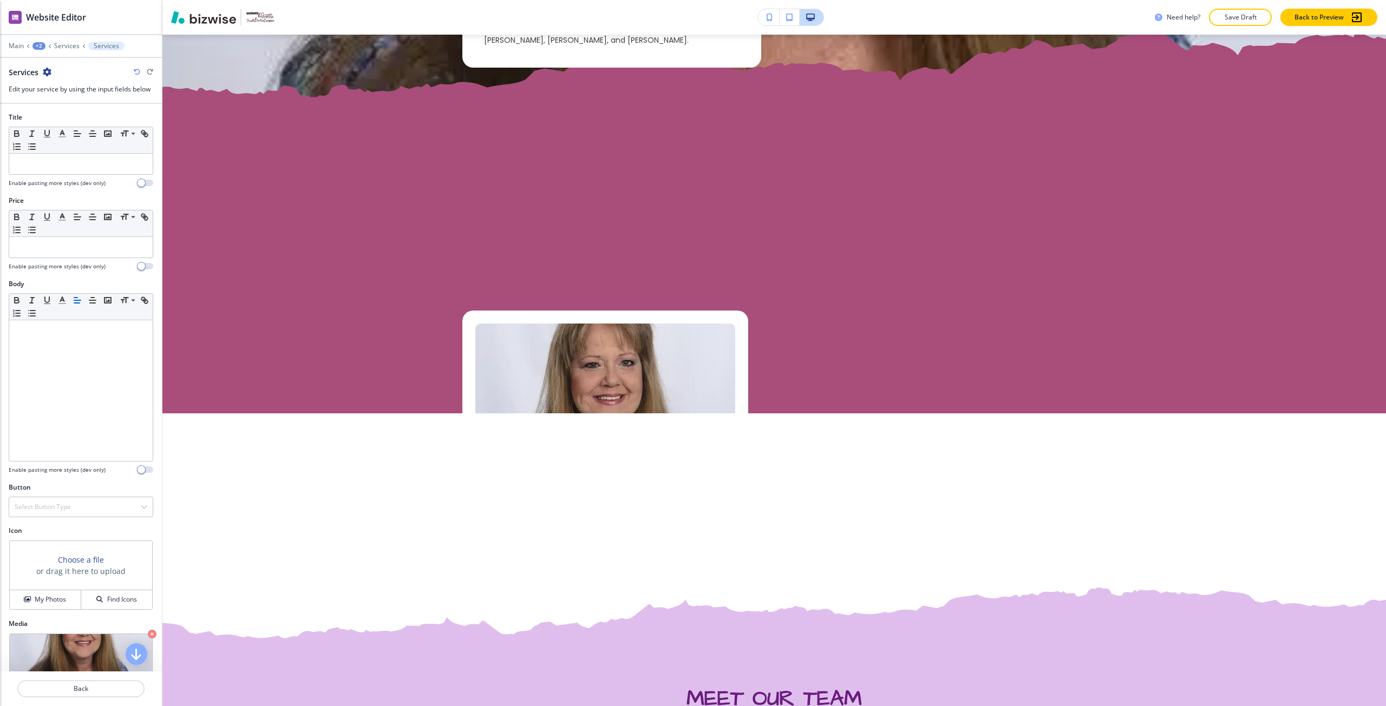
click at [48, 68] on icon "button" at bounding box center [47, 72] width 9 height 9
click at [80, 130] on p "Delete Services" at bounding box center [77, 129] width 55 height 10
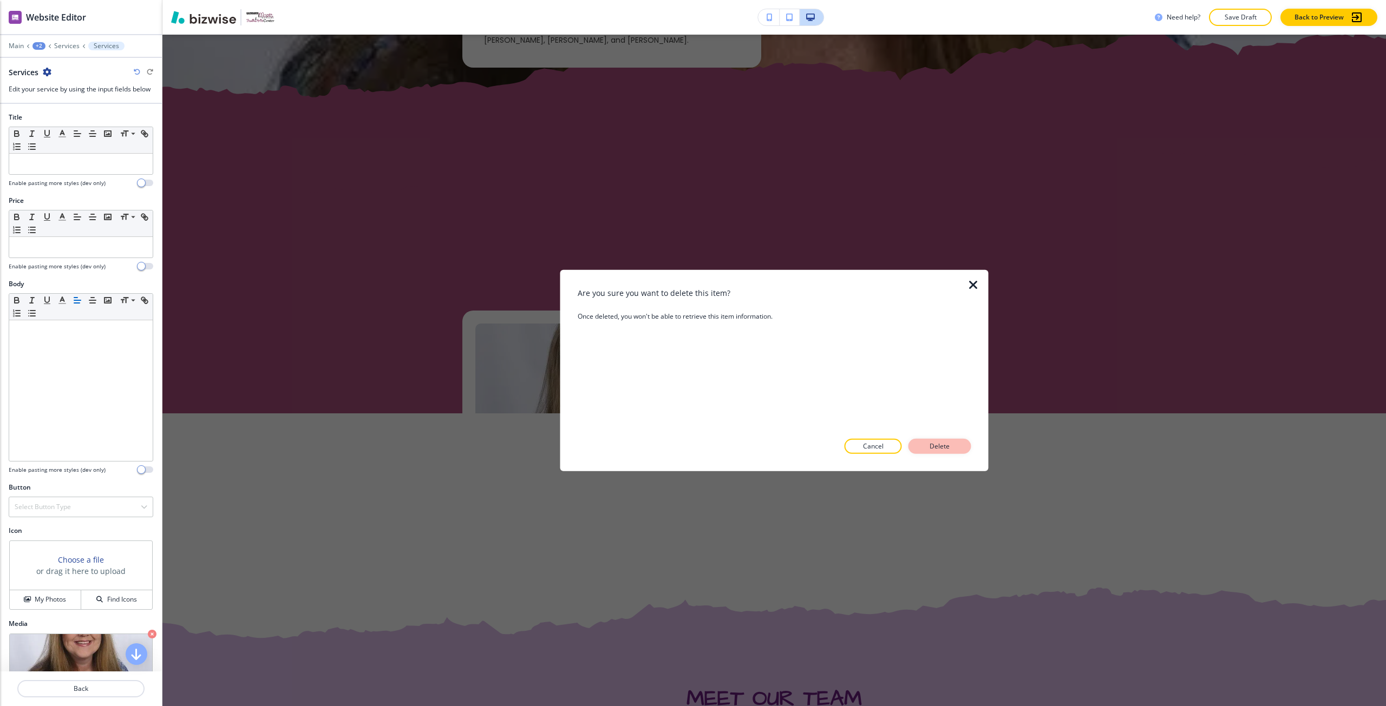
click at [930, 451] on button "Delete" at bounding box center [939, 446] width 63 height 15
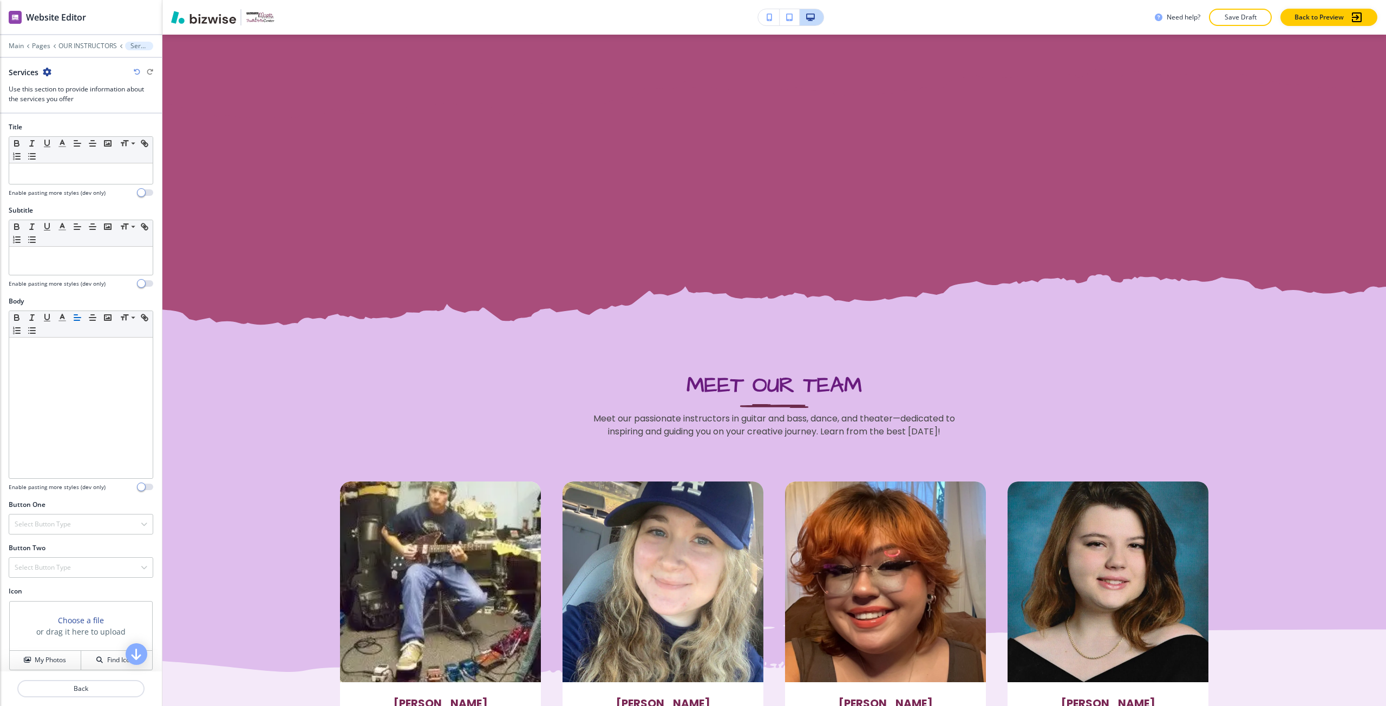
scroll to position [927, 0]
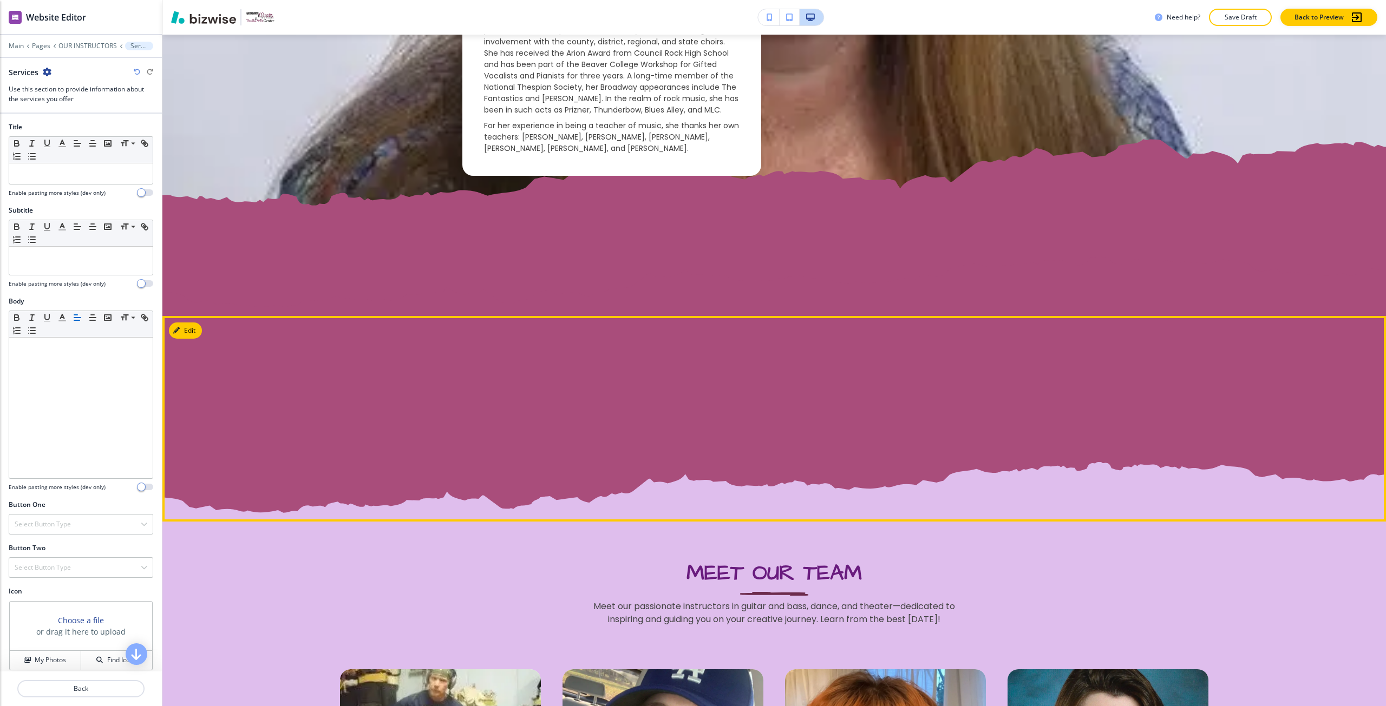
click at [183, 322] on section at bounding box center [773, 386] width 1223 height 271
click at [183, 325] on button "Edit This Section" at bounding box center [205, 331] width 73 height 16
click at [190, 330] on button "Edit This Section" at bounding box center [205, 331] width 73 height 16
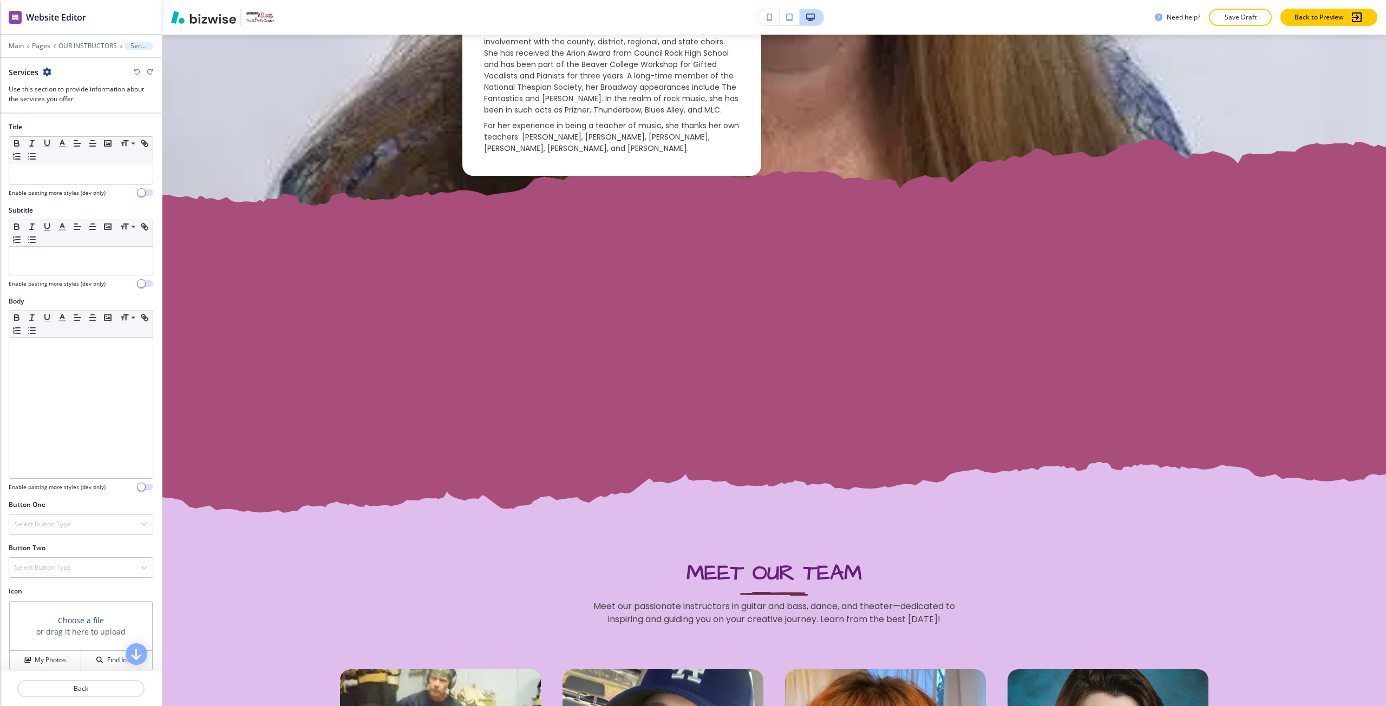
click at [50, 69] on icon "button" at bounding box center [47, 72] width 9 height 9
click at [95, 135] on button "Delete Section" at bounding box center [77, 128] width 69 height 19
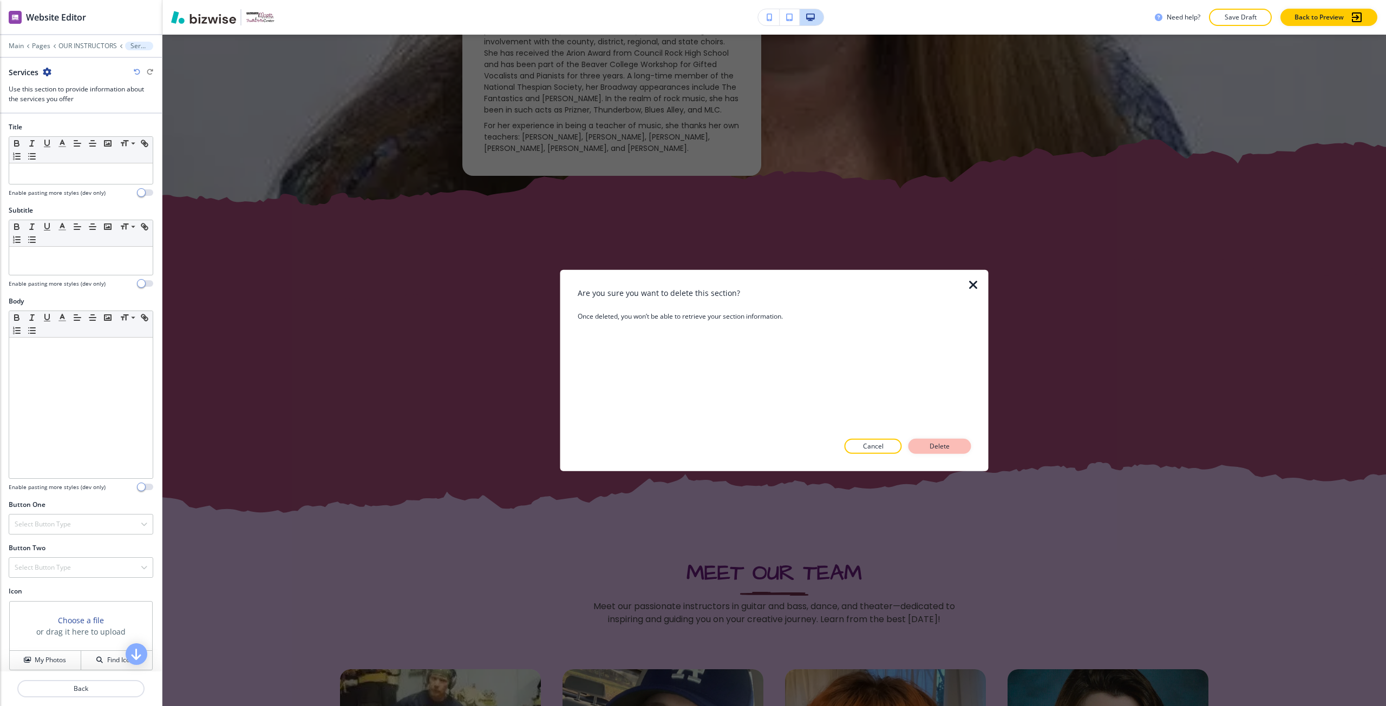
click at [947, 448] on p "Delete" at bounding box center [940, 447] width 26 height 10
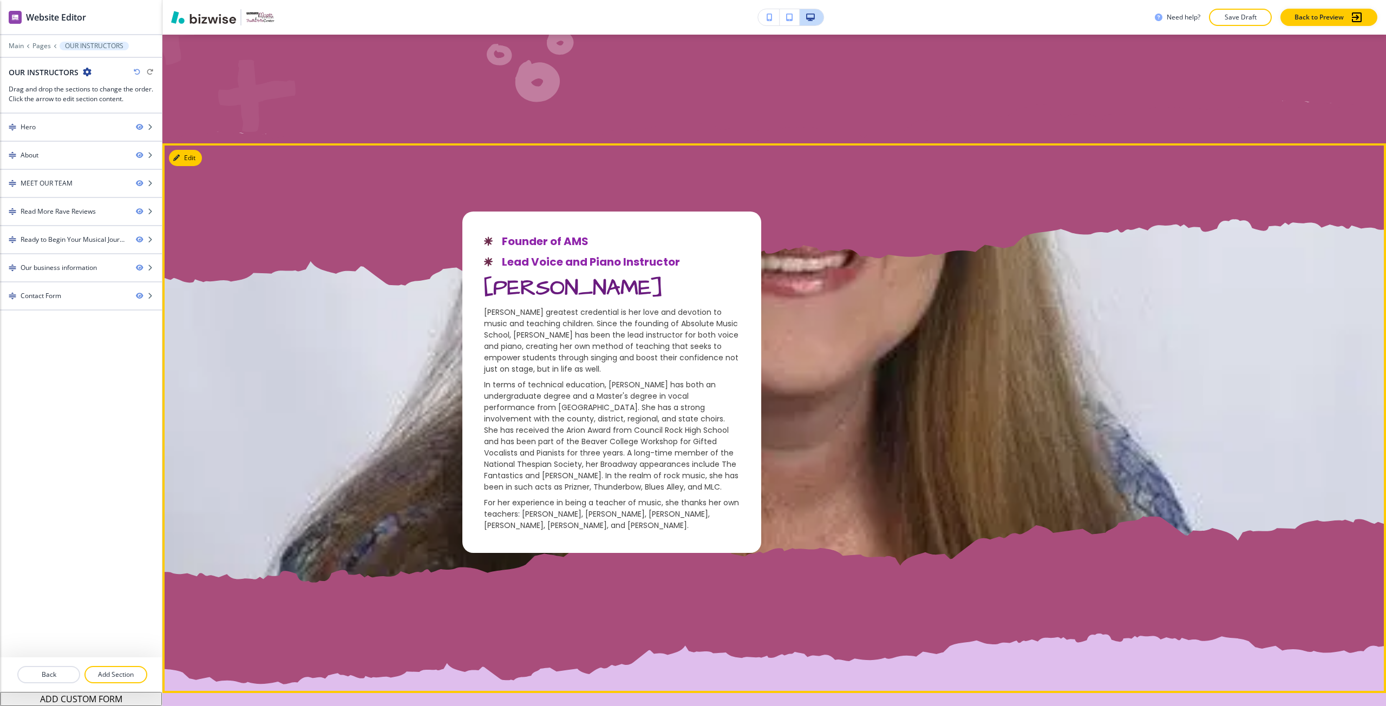
scroll to position [548, 0]
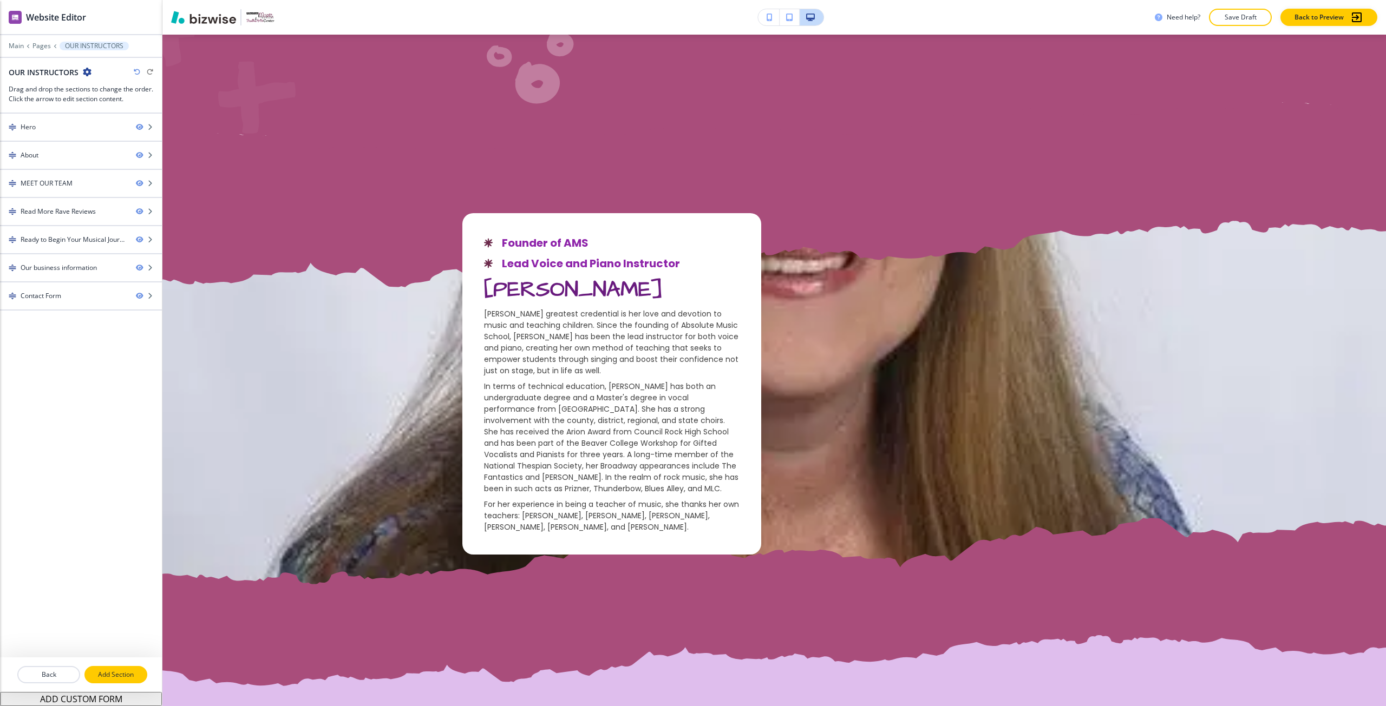
click at [119, 679] on p "Add Section" at bounding box center [116, 675] width 61 height 10
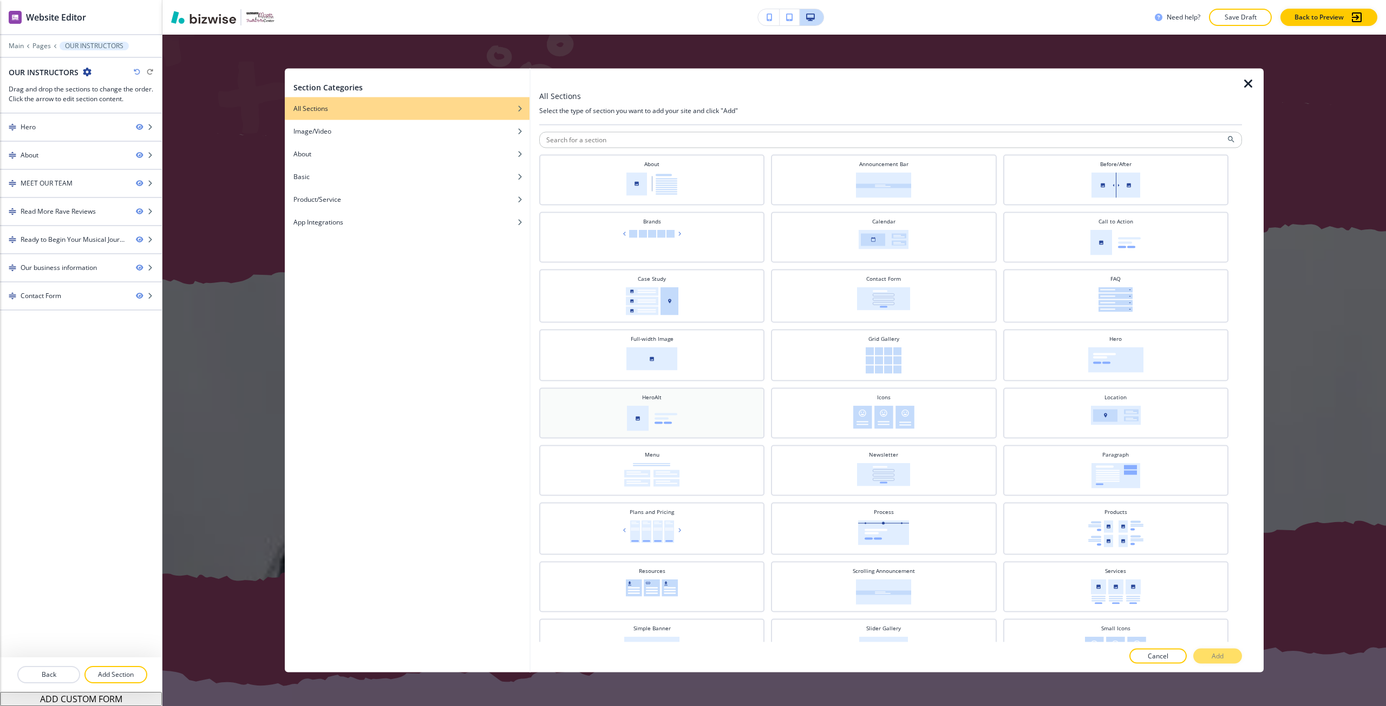
click at [736, 421] on div "HeroAlt" at bounding box center [652, 412] width 214 height 38
click at [1206, 655] on button "Add" at bounding box center [1217, 656] width 49 height 15
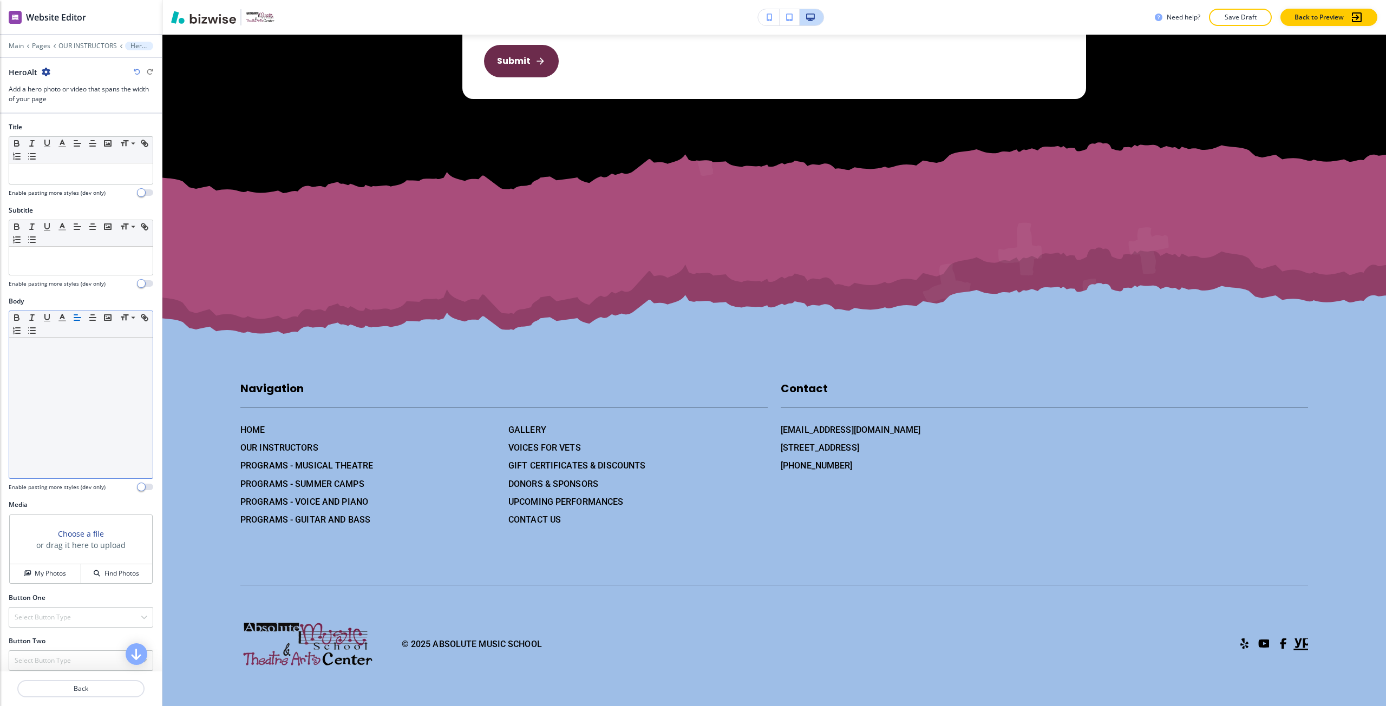
scroll to position [3299, 0]
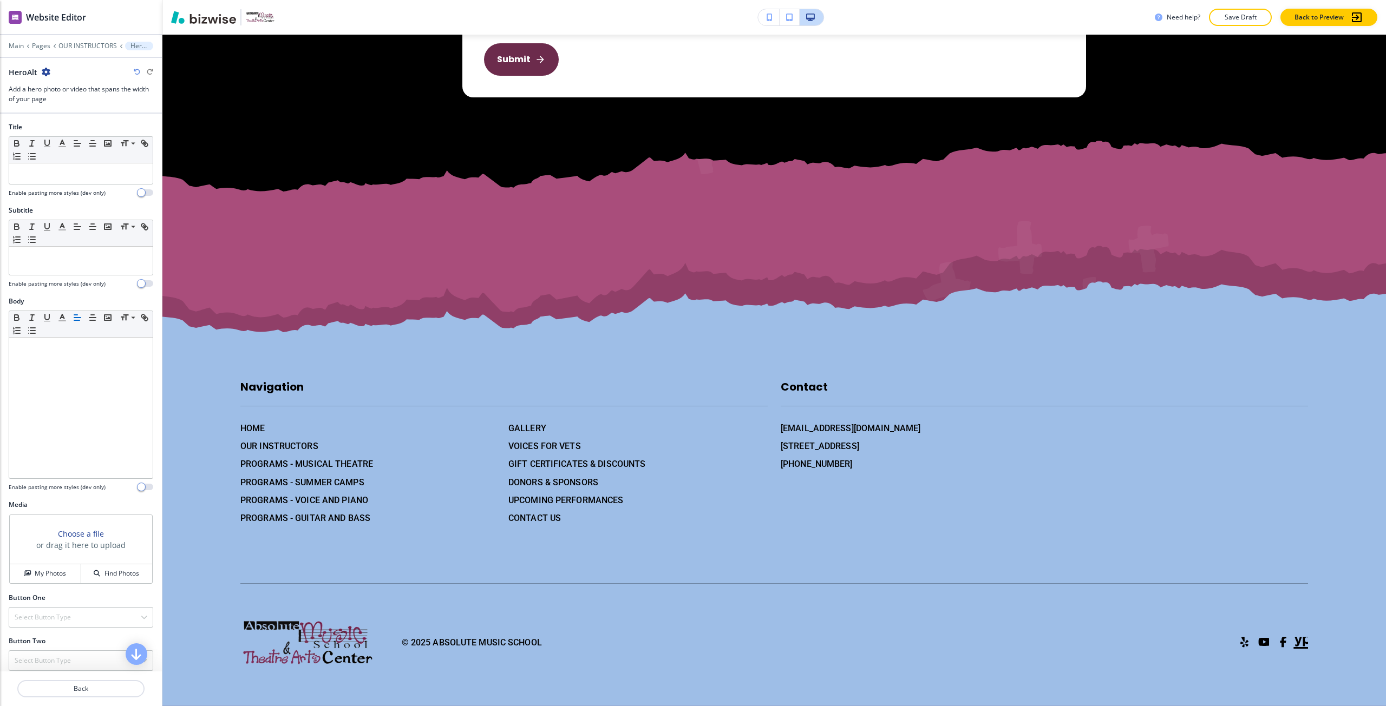
click at [75, 536] on h3 "Choose a file" at bounding box center [81, 533] width 46 height 11
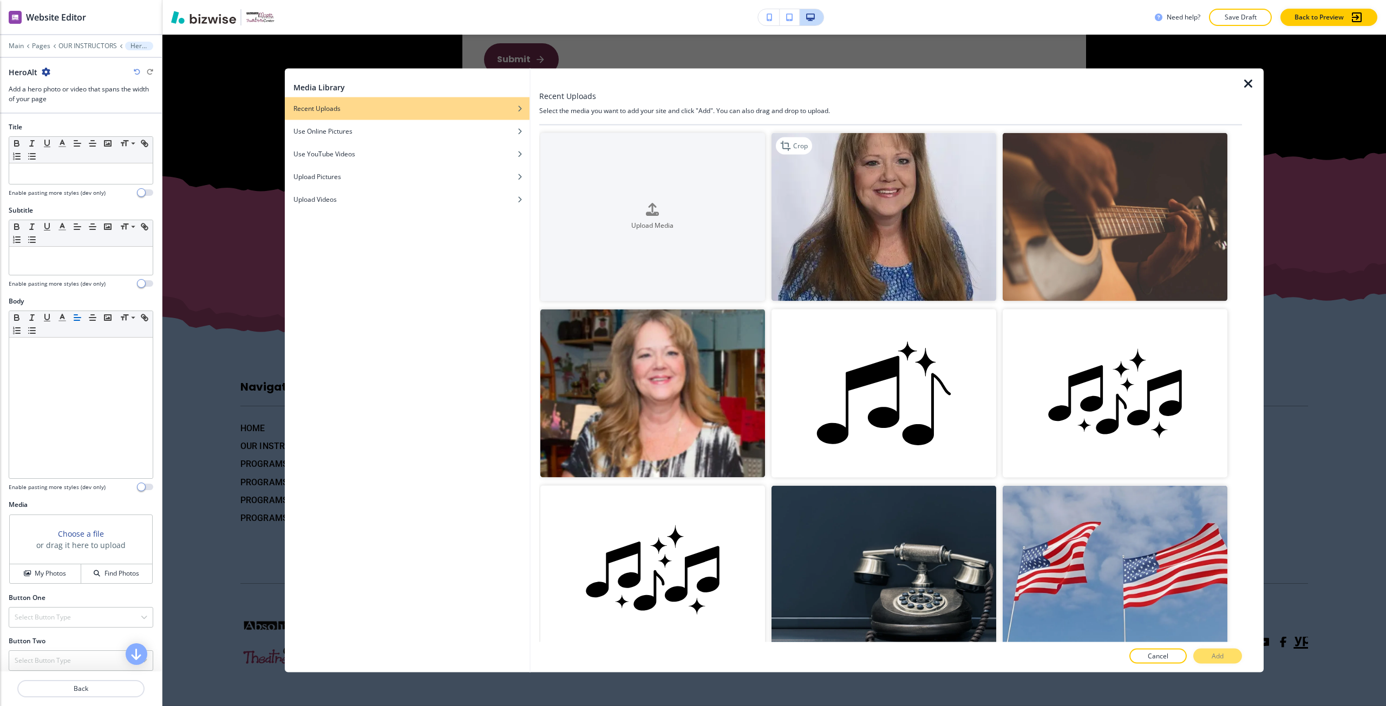
click at [923, 229] on img "button" at bounding box center [883, 217] width 225 height 168
click at [1209, 660] on button "Add" at bounding box center [1217, 656] width 49 height 15
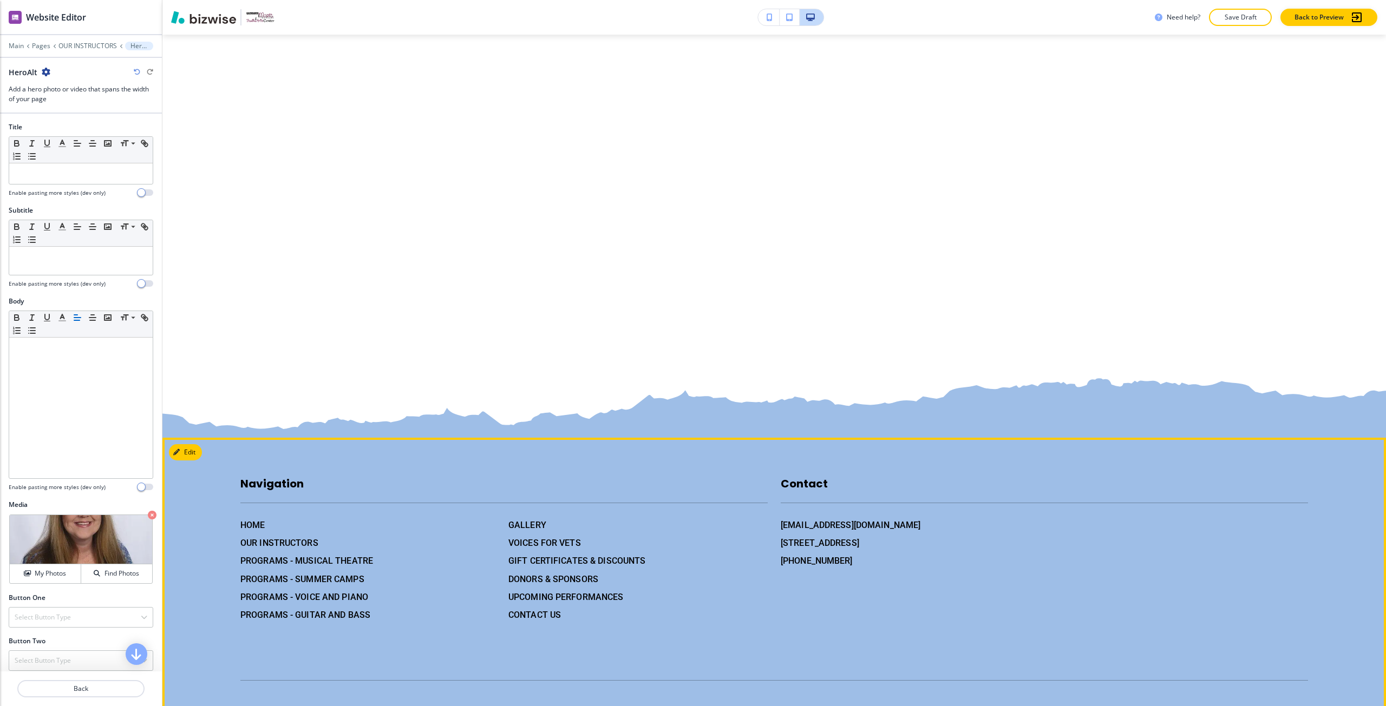
scroll to position [3840, 0]
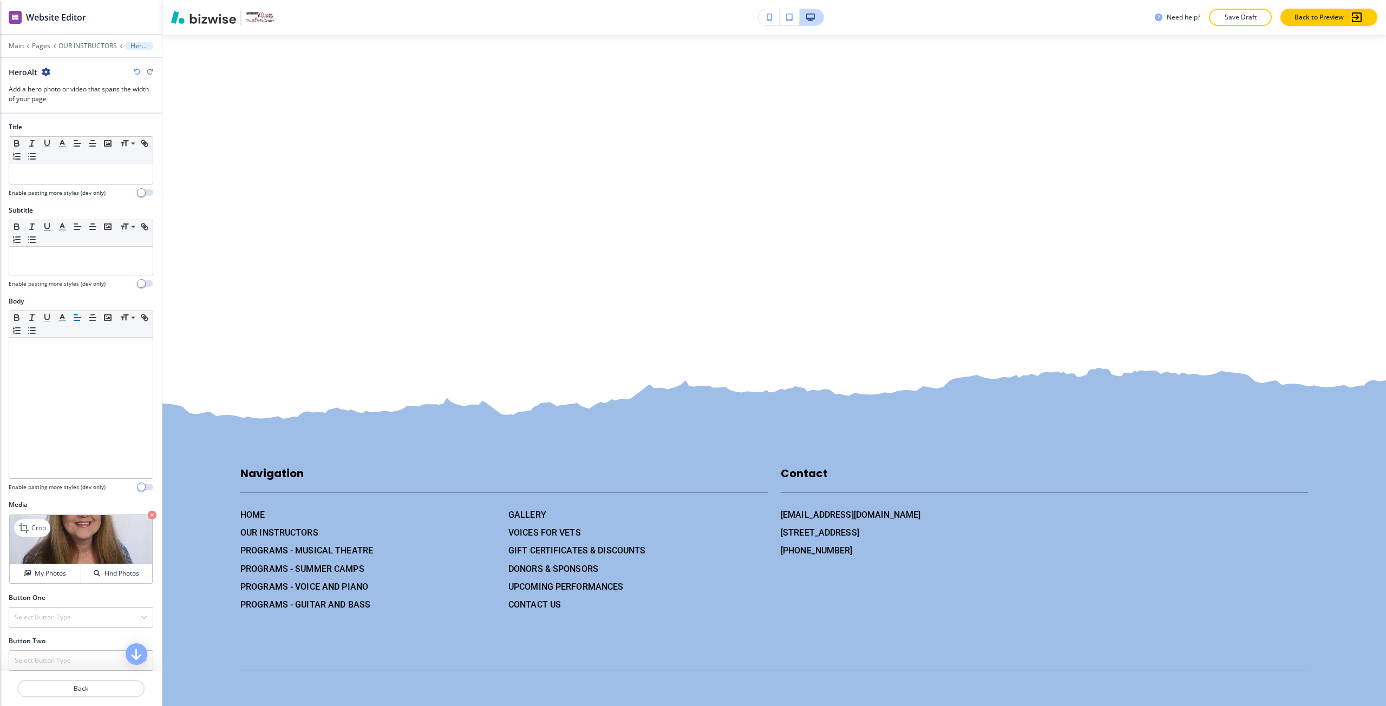
click at [148, 517] on icon "button" at bounding box center [152, 515] width 9 height 9
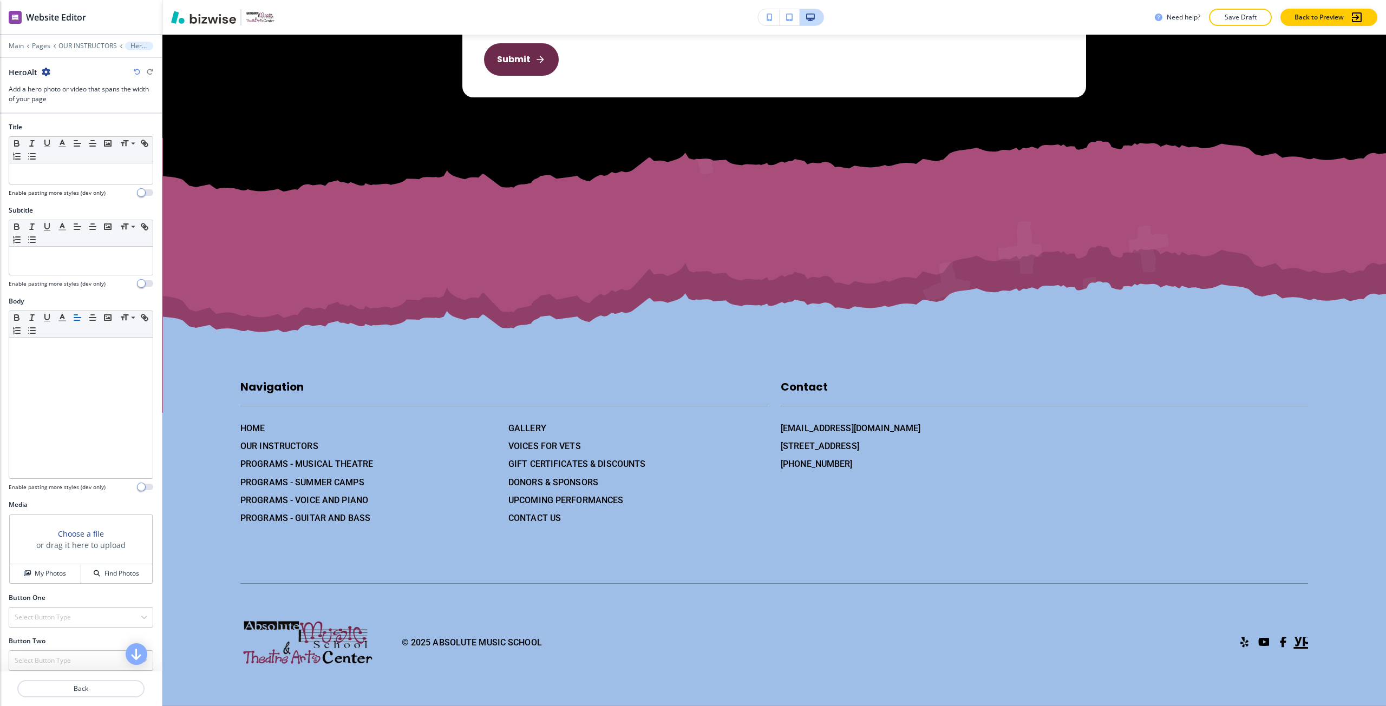
click at [47, 72] on icon "button" at bounding box center [46, 72] width 9 height 9
click at [81, 125] on p "Delete Section" at bounding box center [75, 129] width 55 height 10
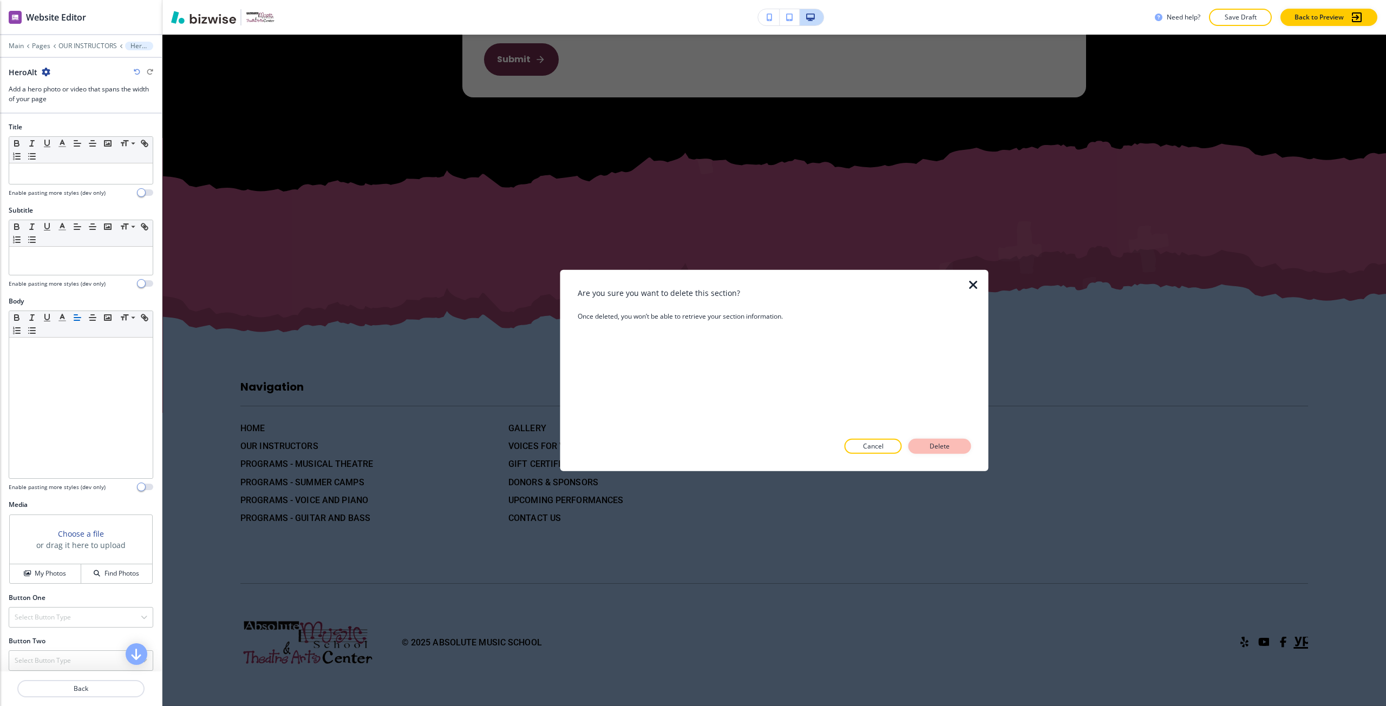
click at [937, 444] on p "Delete" at bounding box center [940, 447] width 26 height 10
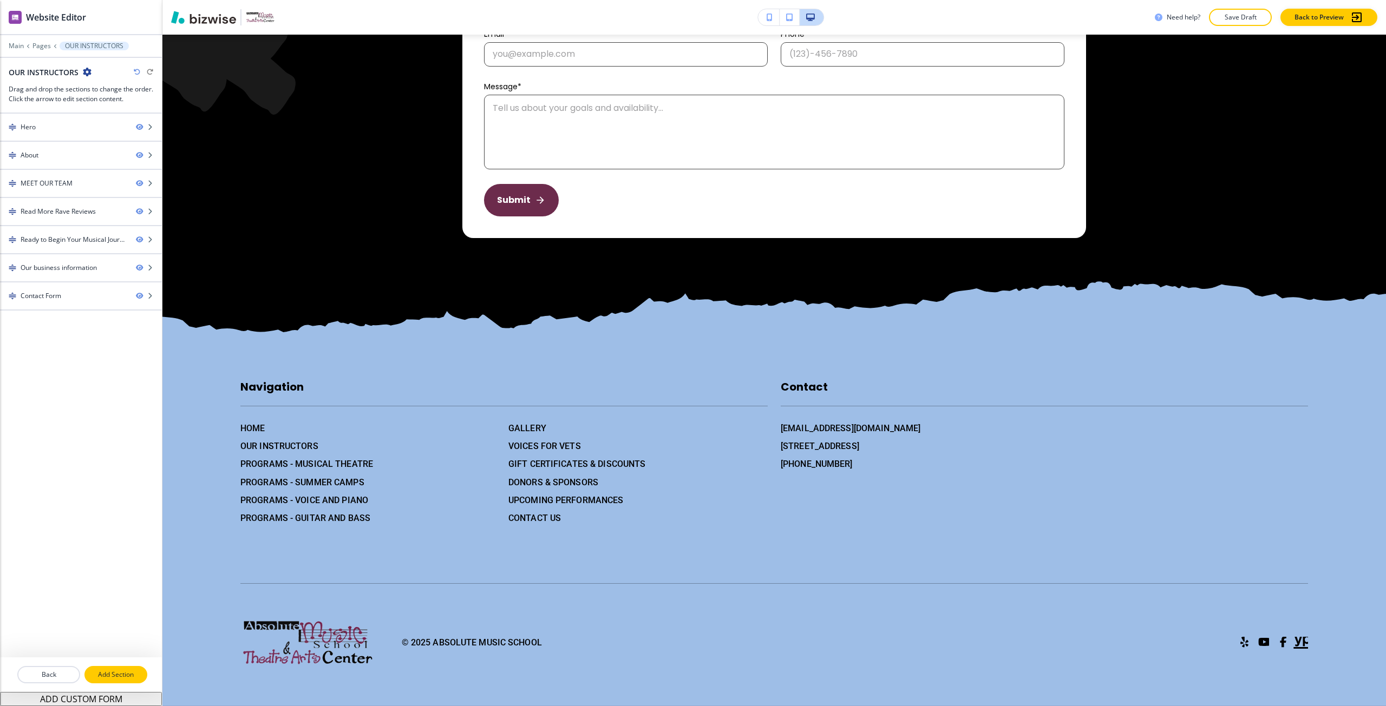
click at [135, 667] on button "Add Section" at bounding box center [115, 674] width 63 height 17
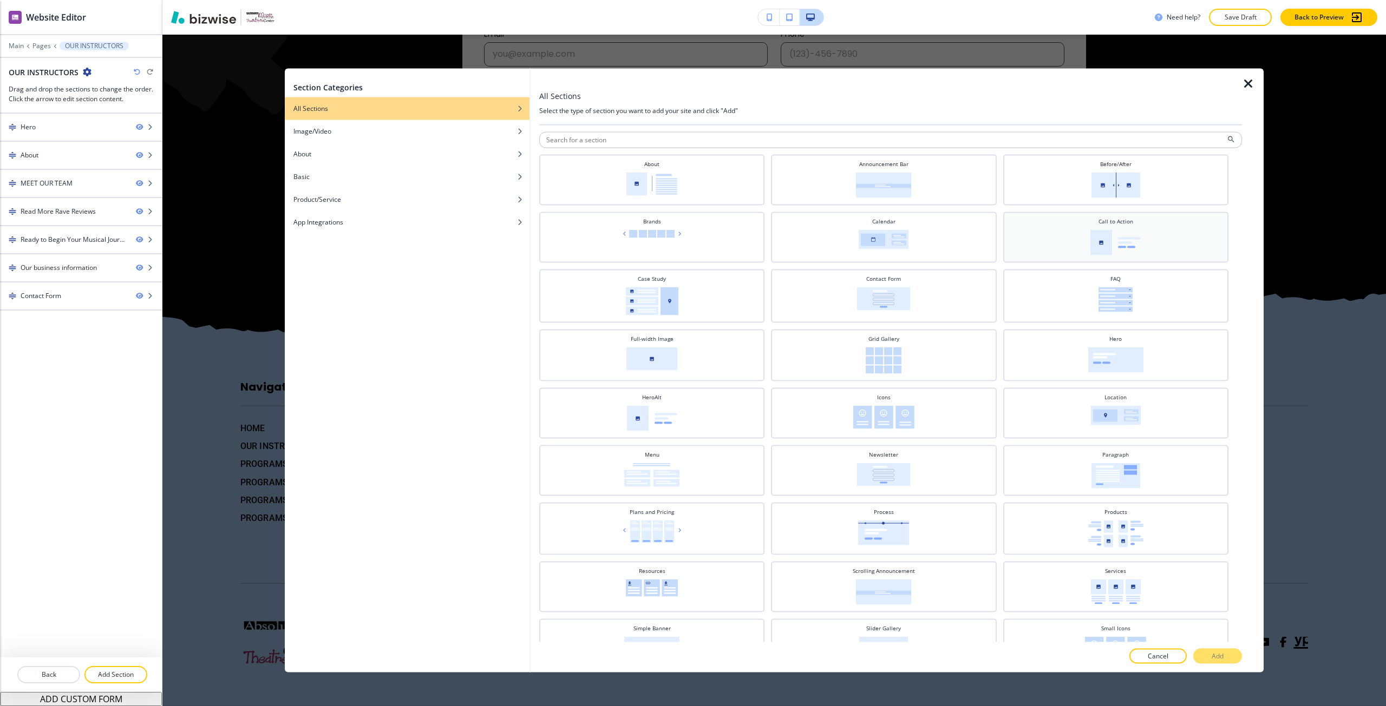
click at [1105, 236] on img at bounding box center [1115, 241] width 50 height 25
click at [1207, 664] on div at bounding box center [890, 668] width 703 height 9
click at [1212, 655] on p "Add" at bounding box center [1217, 657] width 12 height 10
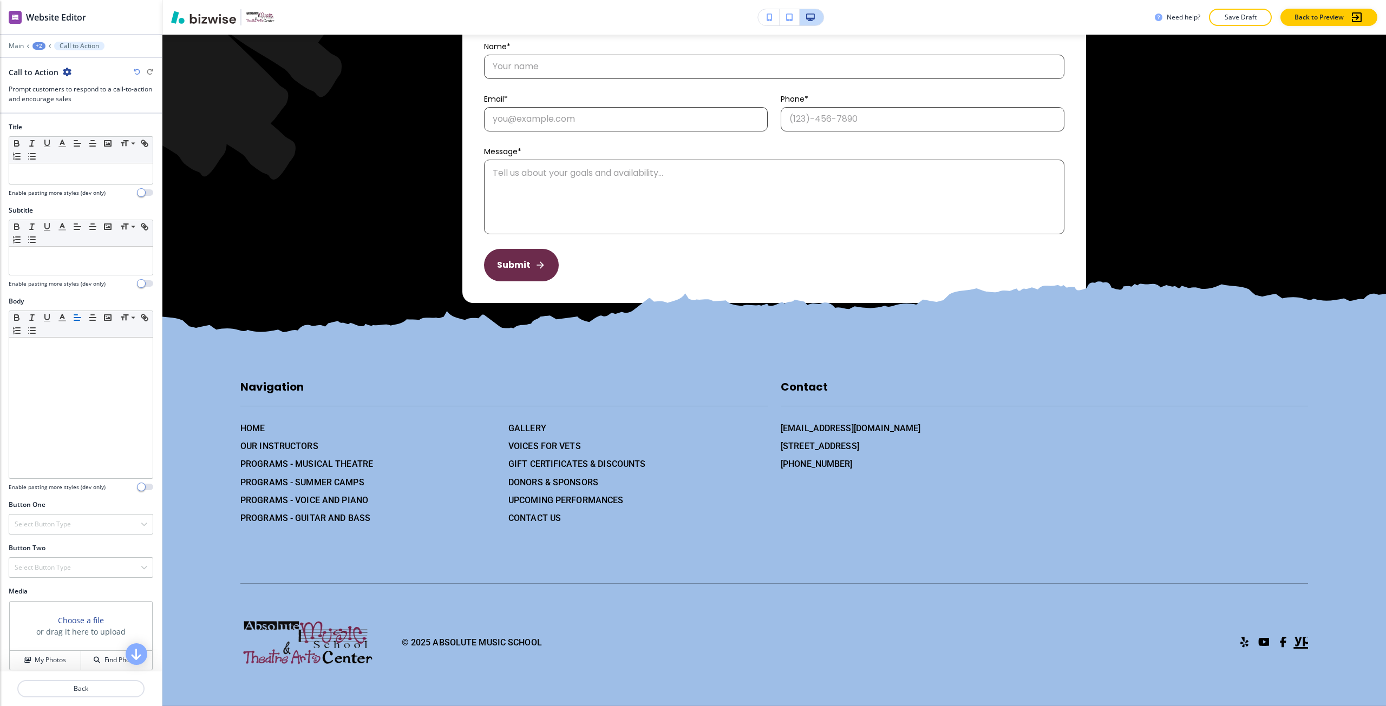
scroll to position [3093, 0]
click at [84, 624] on h3 "Choose a file" at bounding box center [81, 620] width 46 height 11
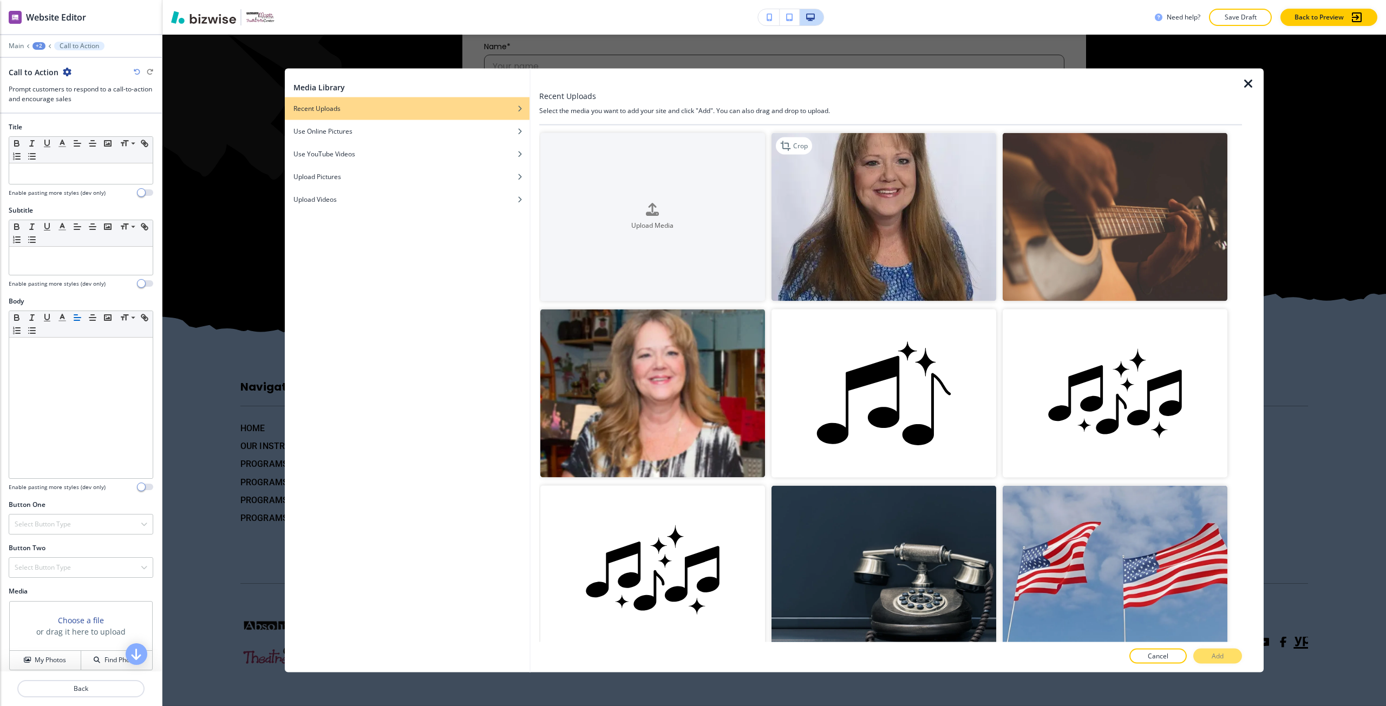
click at [875, 280] on img "button" at bounding box center [883, 217] width 225 height 168
click at [1212, 654] on p "Add" at bounding box center [1217, 657] width 12 height 10
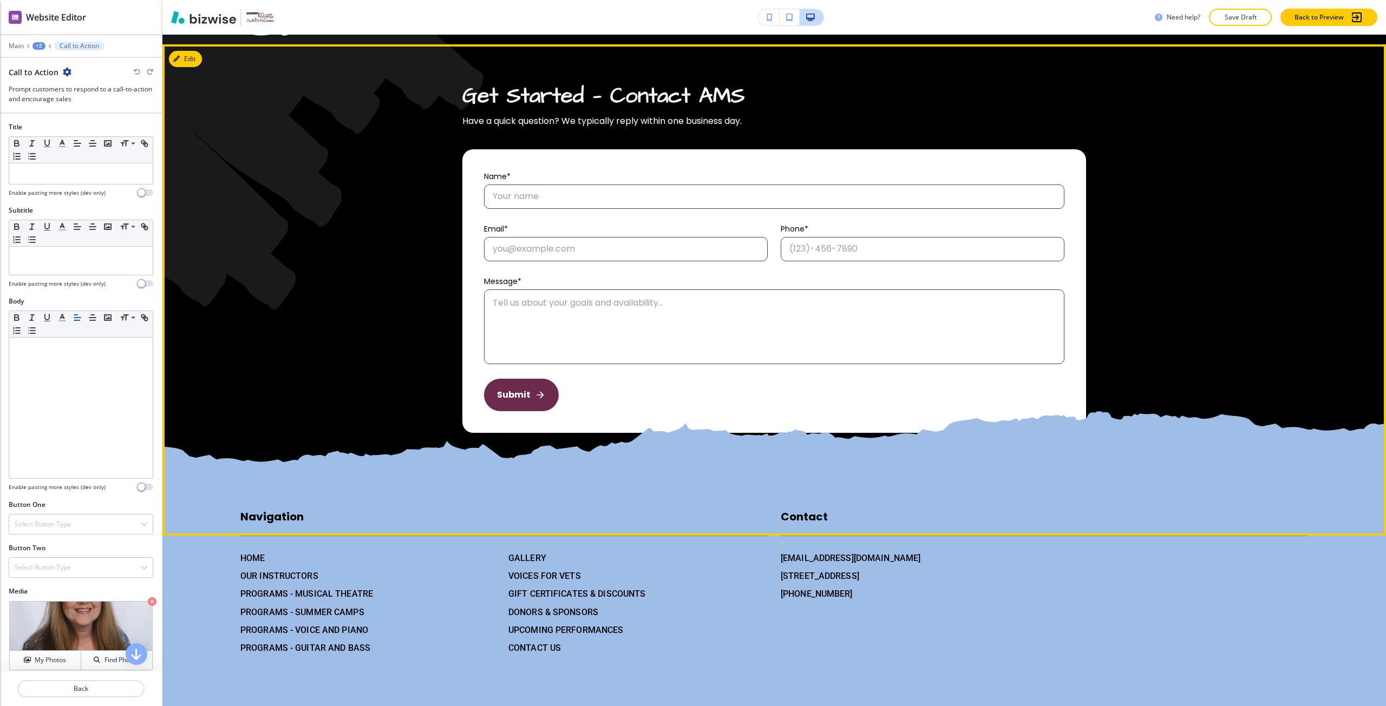
scroll to position [2931, 0]
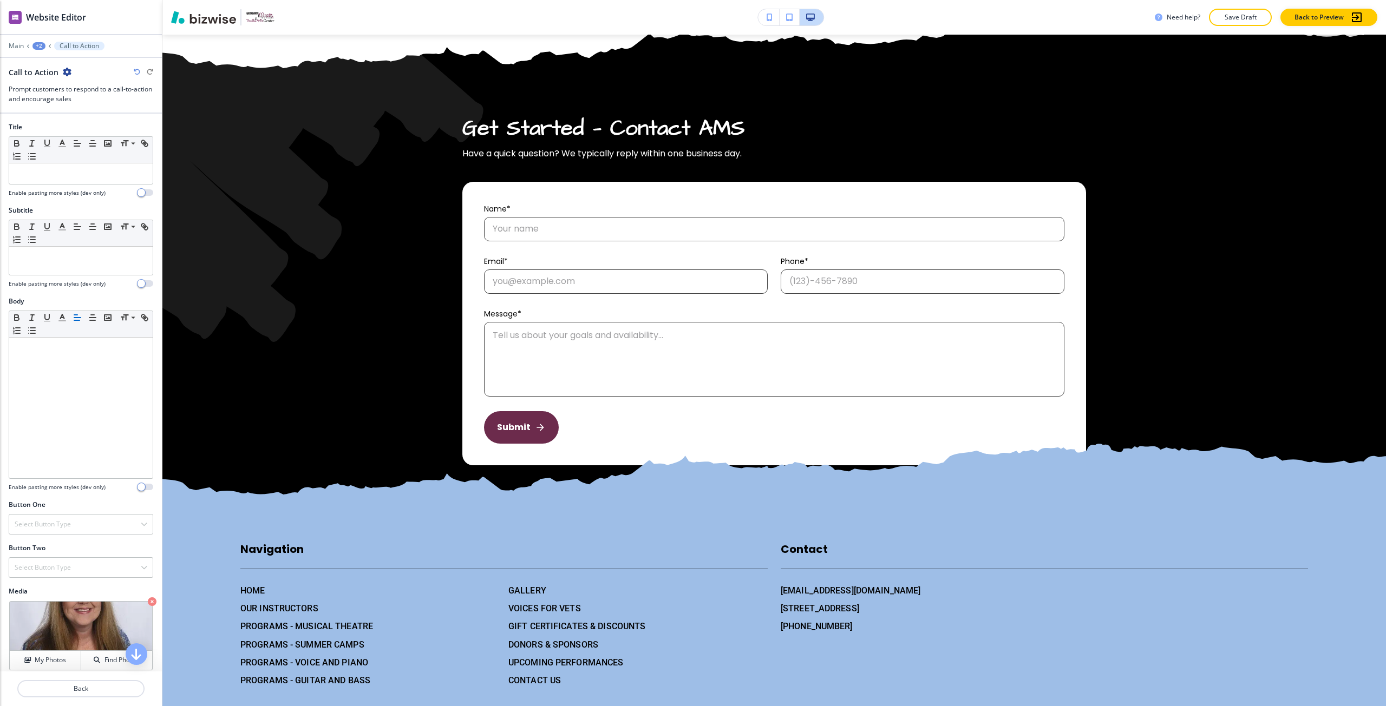
click at [40, 47] on div "+2" at bounding box center [38, 46] width 13 height 8
click at [58, 85] on p "OUR INSTRUCTORS" at bounding box center [67, 83] width 55 height 10
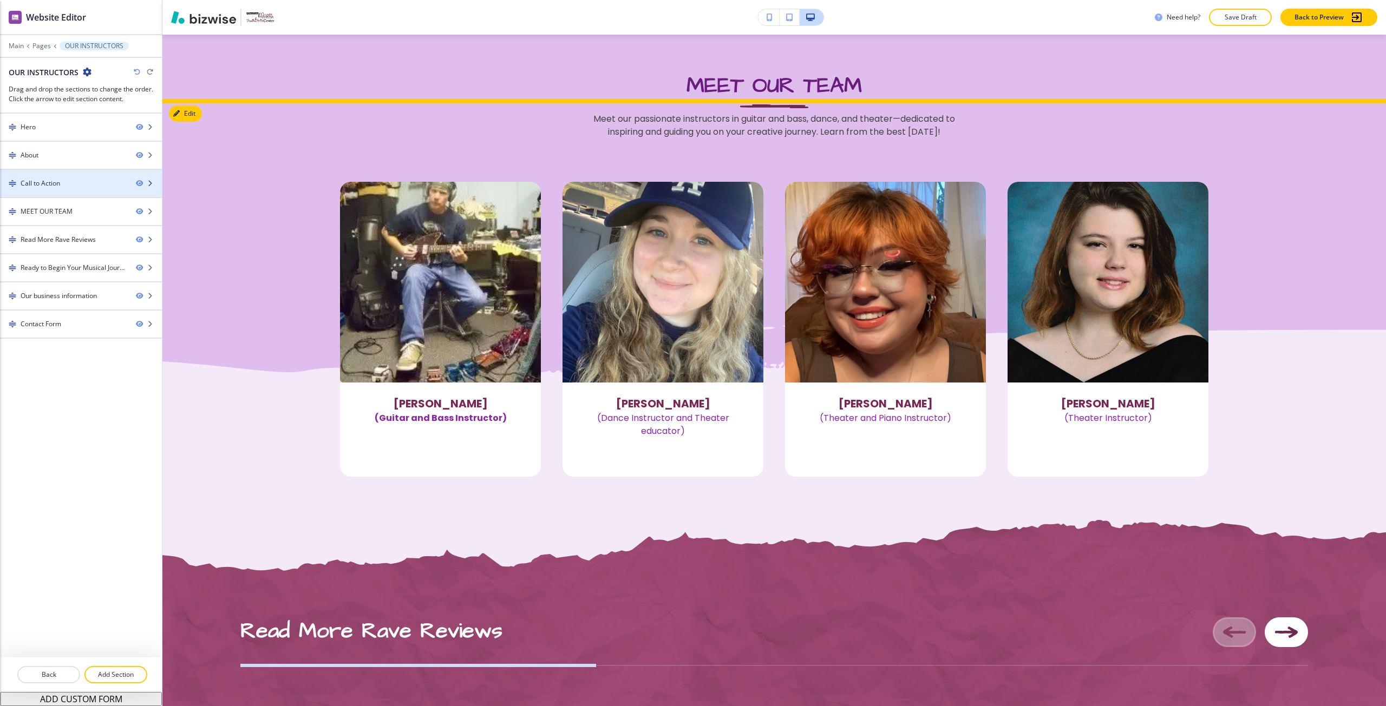
scroll to position [1143, 0]
click at [69, 186] on div "Call to Action" at bounding box center [63, 184] width 127 height 10
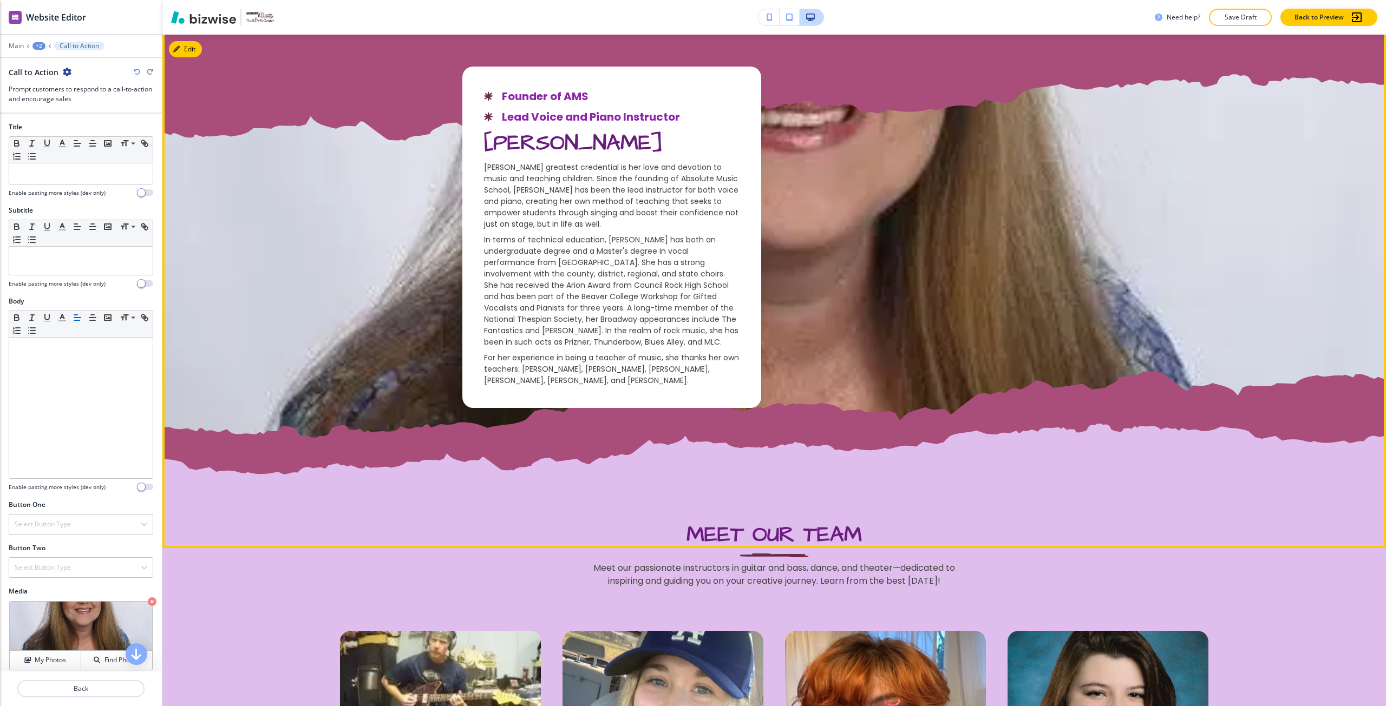
scroll to position [602, 0]
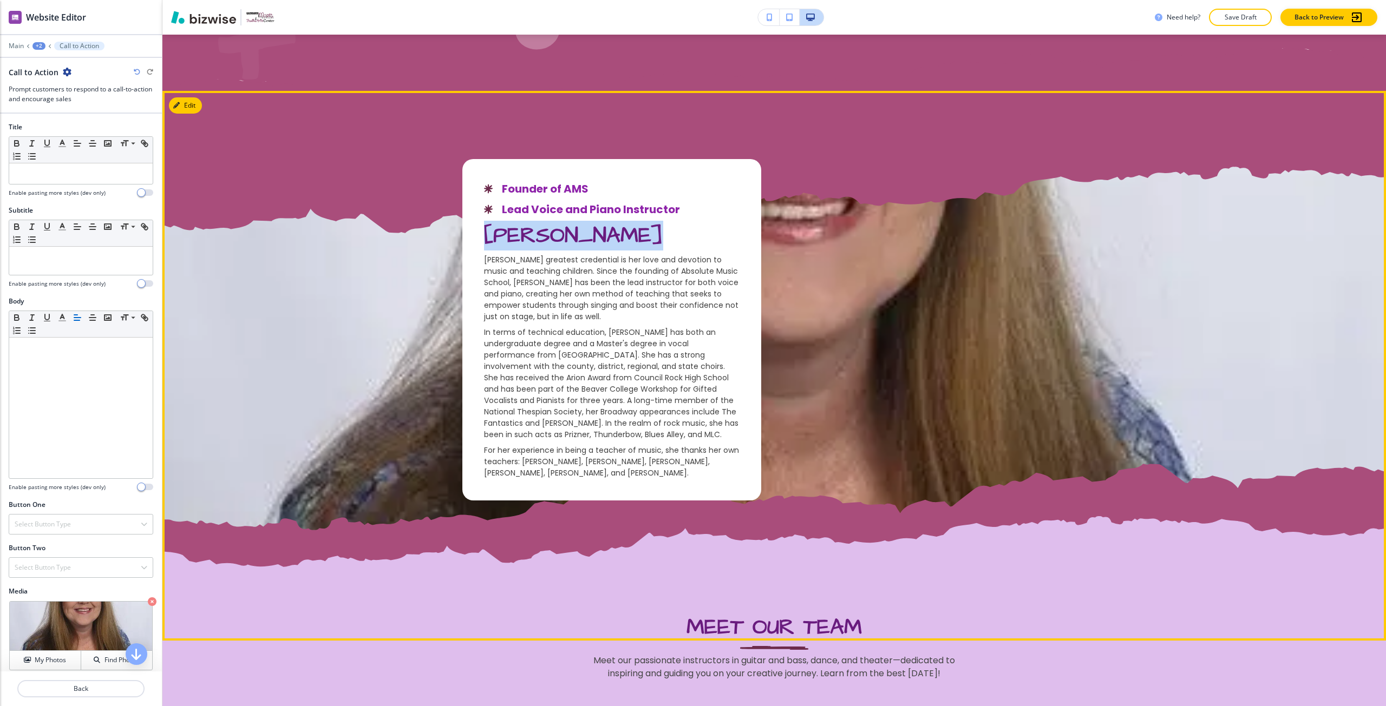
drag, startPoint x: 643, startPoint y: 229, endPoint x: 478, endPoint y: 225, distance: 165.1
click at [478, 225] on div "Founder of AMS Lead Voice and Piano Instructor Nancy Rodzwic Nancy Rodzwic's gr…" at bounding box center [611, 330] width 299 height 342
copy span "Nancy Rodzwic"
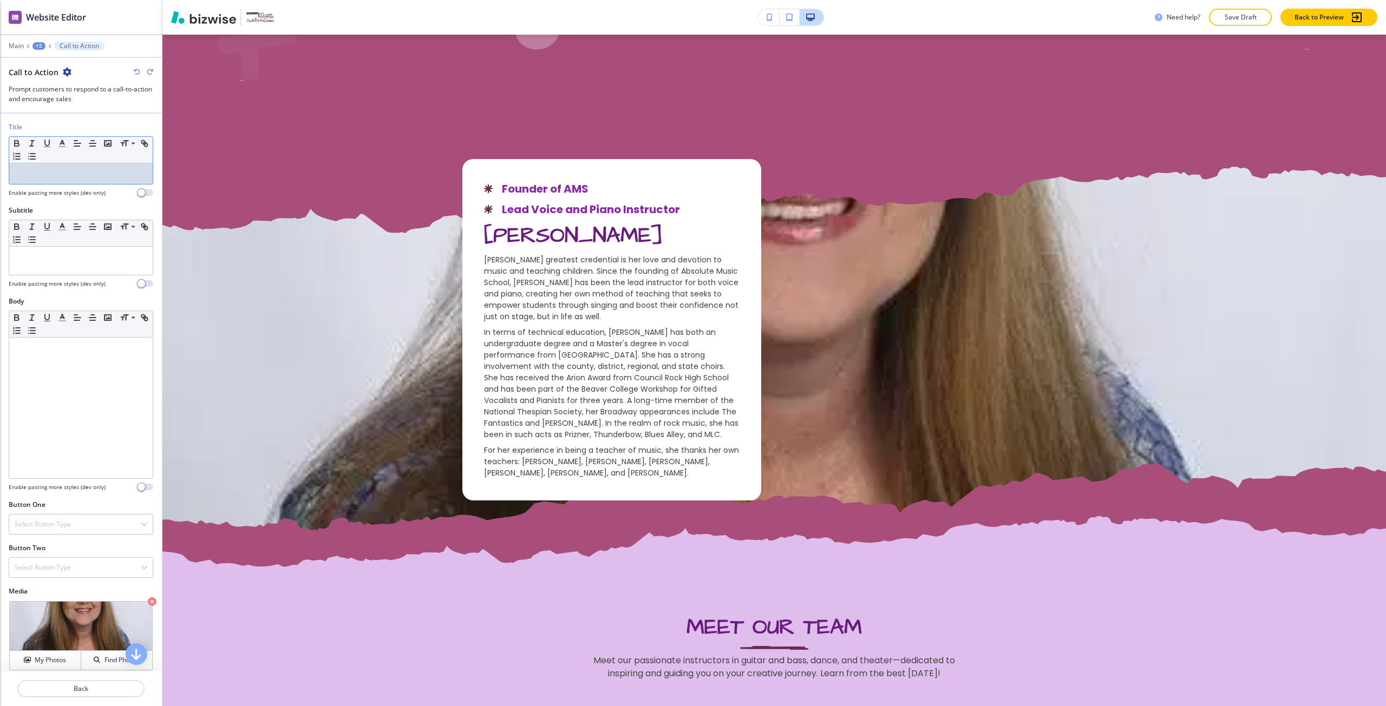
click at [48, 181] on div at bounding box center [80, 173] width 143 height 21
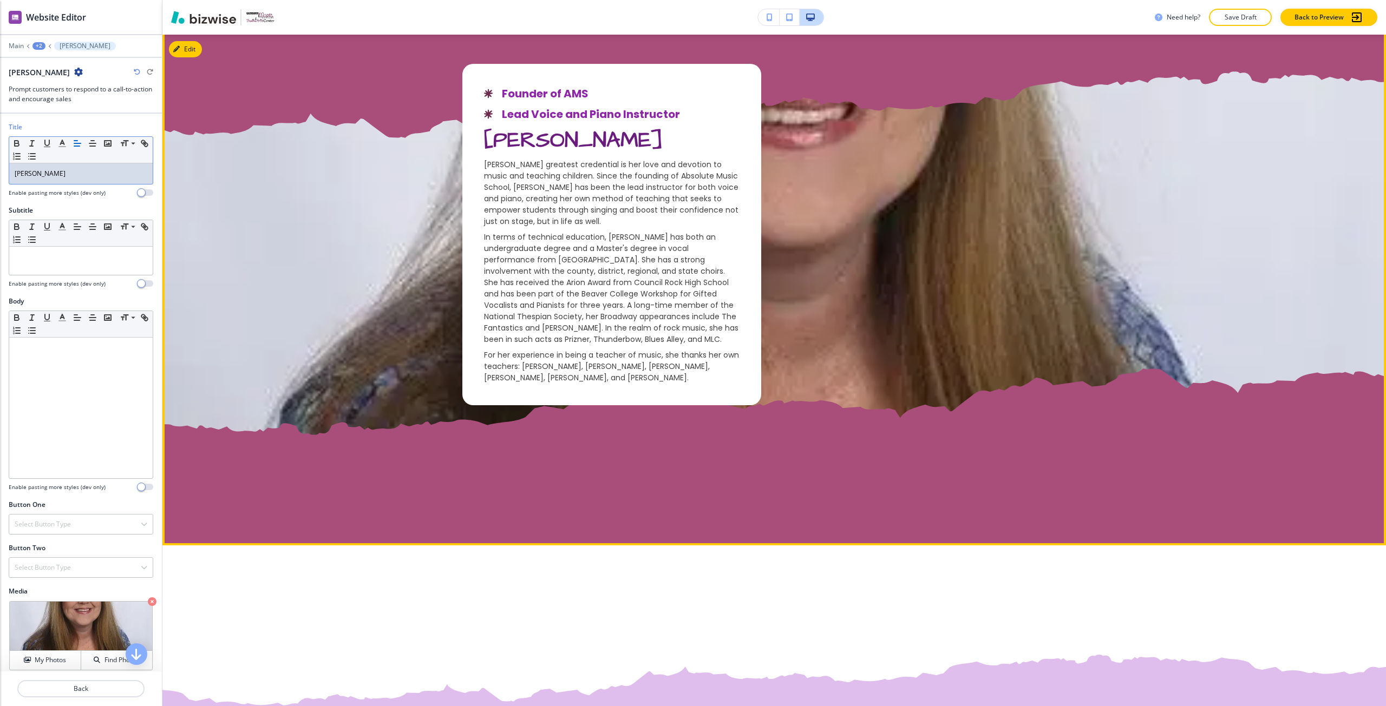
scroll to position [710, 0]
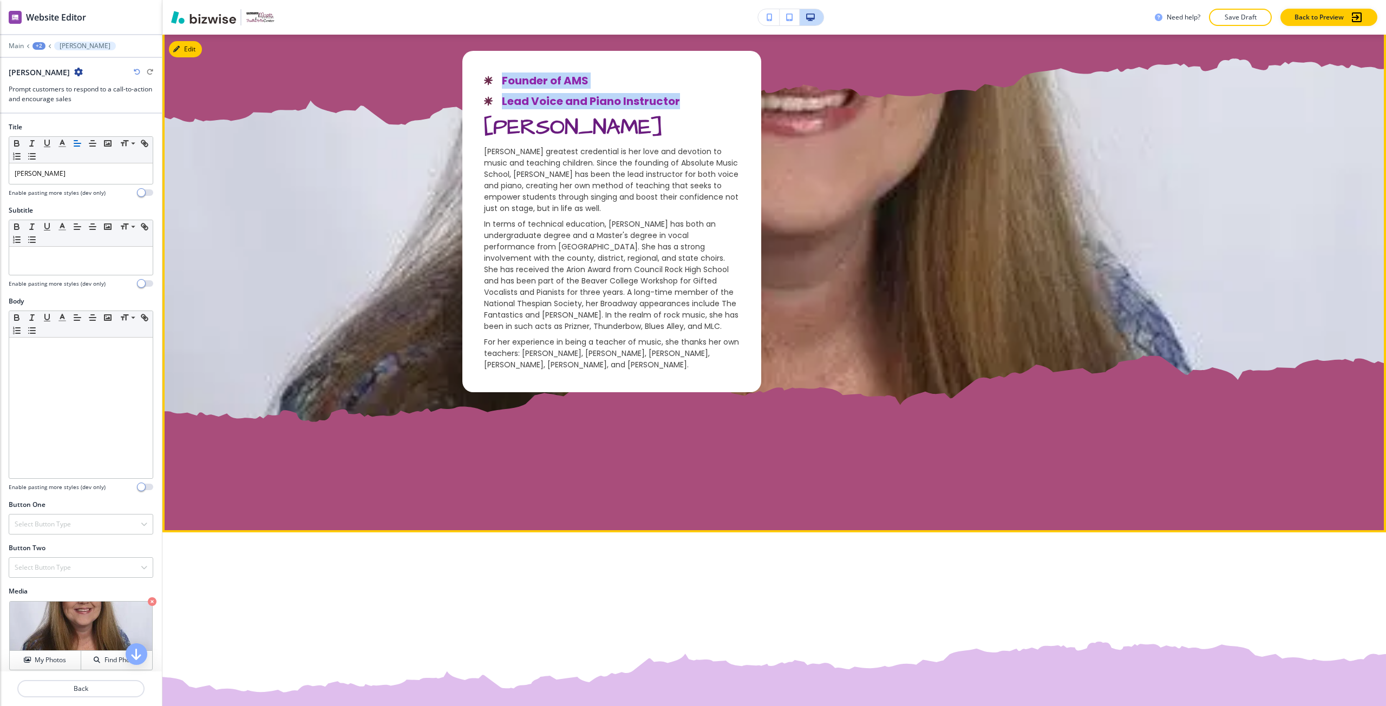
drag, startPoint x: 678, startPoint y: 103, endPoint x: 490, endPoint y: 72, distance: 190.3
click at [490, 72] on div "Founder of AMS Lead Voice and Piano Instructor Nancy Rodzwic Nancy Rodzwic's gr…" at bounding box center [611, 222] width 299 height 342
copy div "Founder of AMS Lead Voice and Piano Instructor"
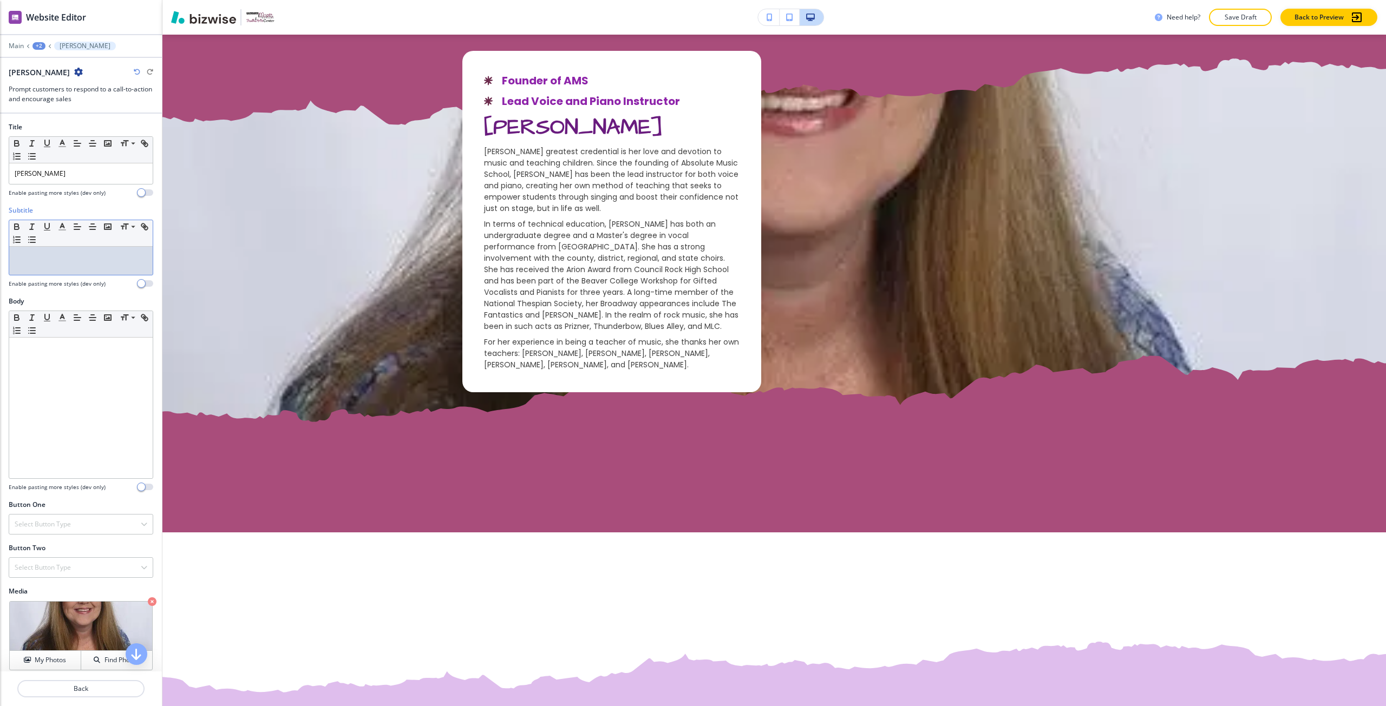
click at [22, 273] on div at bounding box center [80, 261] width 143 height 28
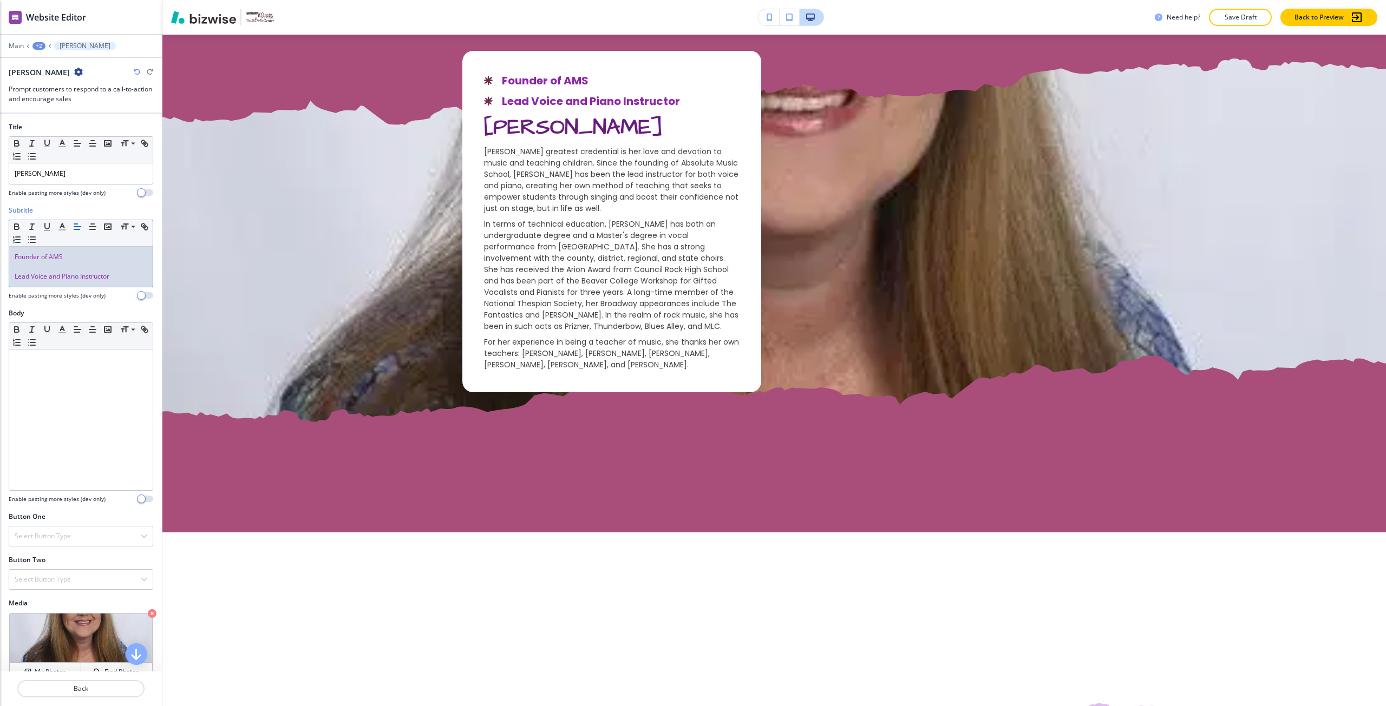
click at [57, 264] on p at bounding box center [81, 267] width 133 height 10
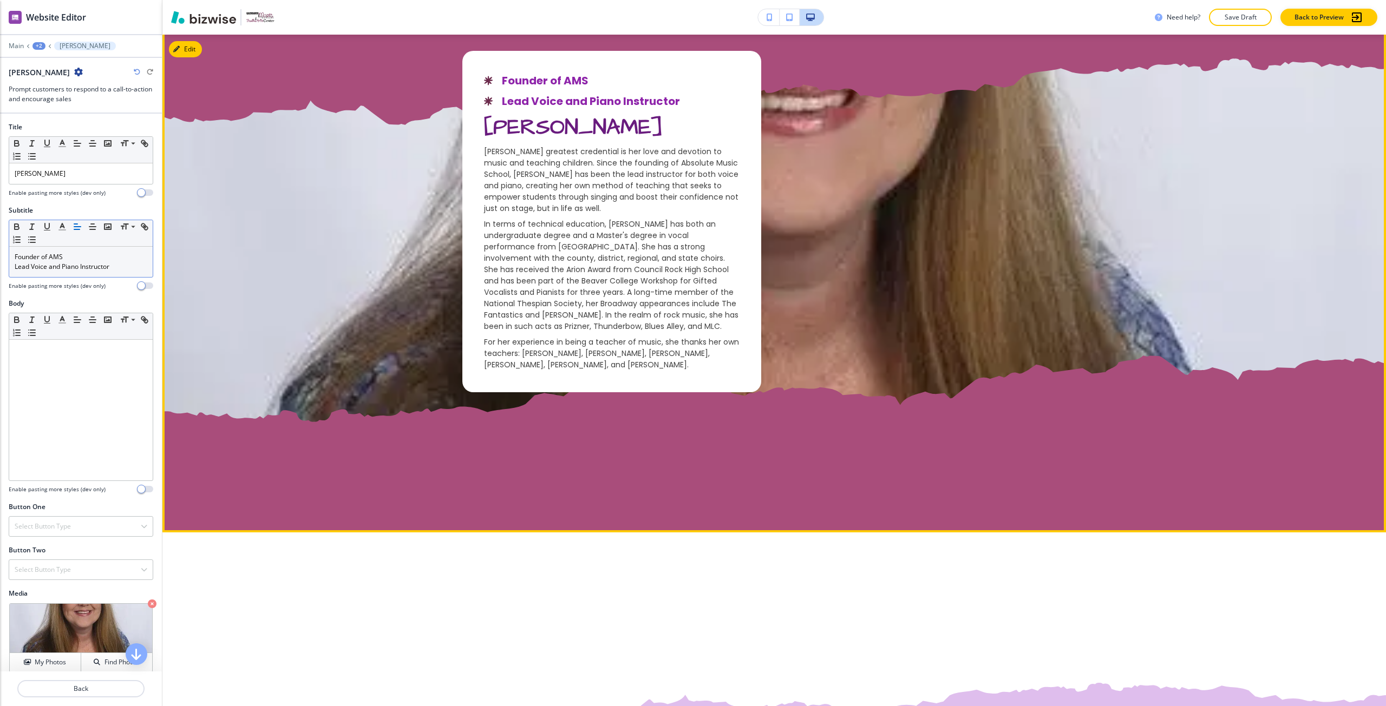
drag, startPoint x: 652, startPoint y: 365, endPoint x: 476, endPoint y: 152, distance: 276.0
click at [476, 152] on div "Founder of AMS Lead Voice and Piano Instructor Nancy Rodzwic Nancy Rodzwic's gr…" at bounding box center [611, 222] width 299 height 342
copy div "Nancy Rodzwic's greatest credential is her love and devotion to music and teach…"
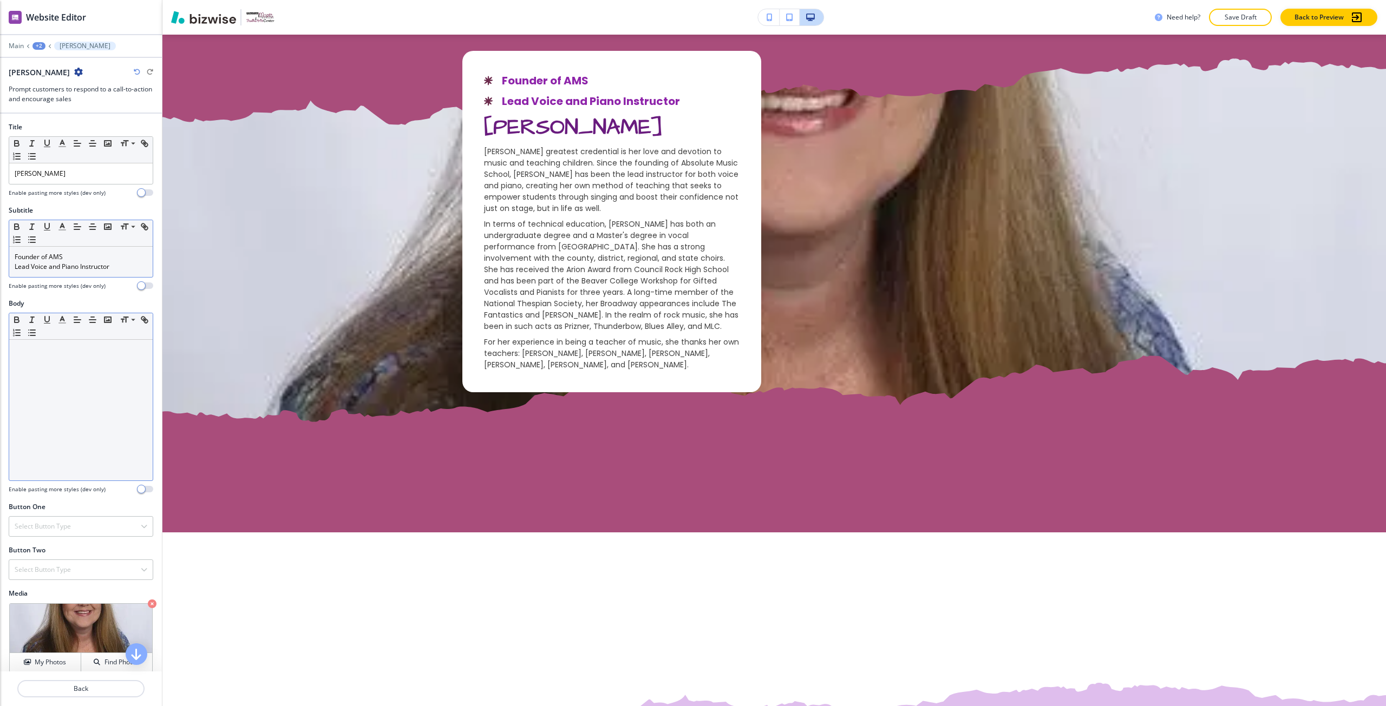
click at [84, 379] on div at bounding box center [80, 410] width 143 height 141
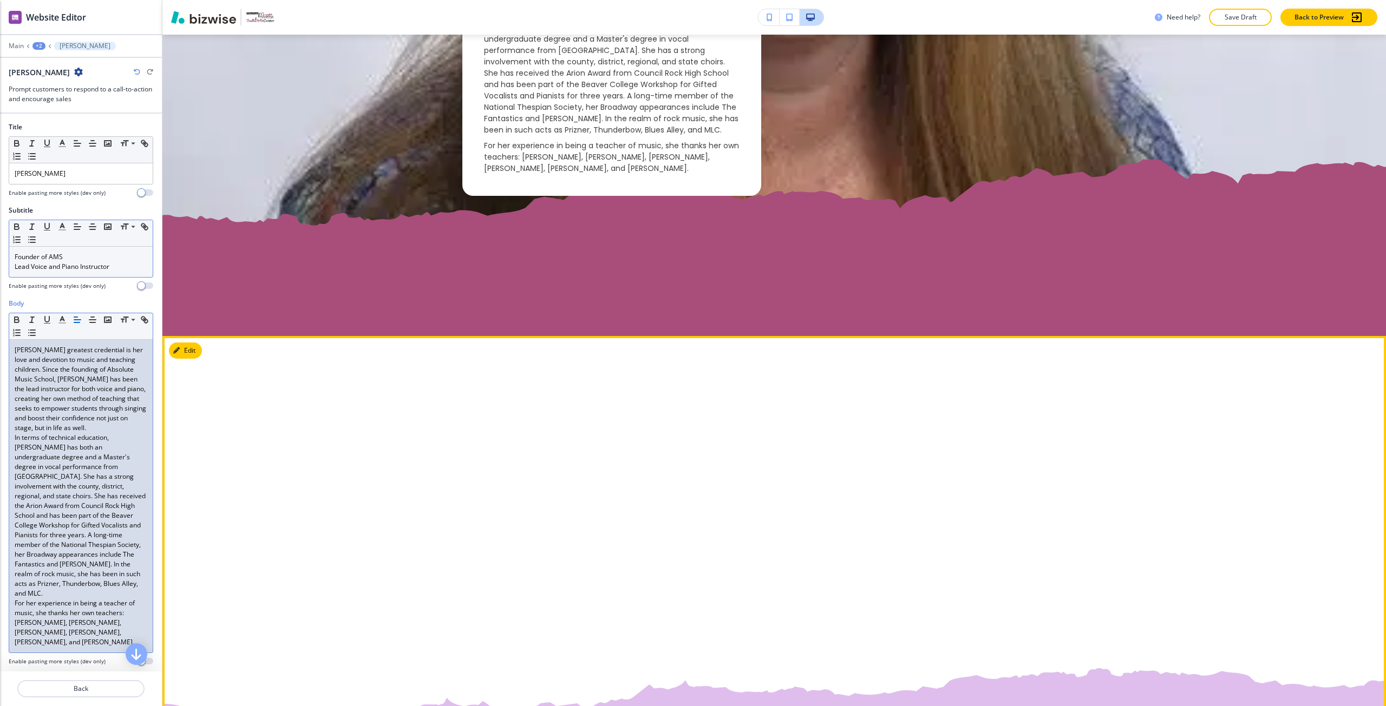
scroll to position [927, 0]
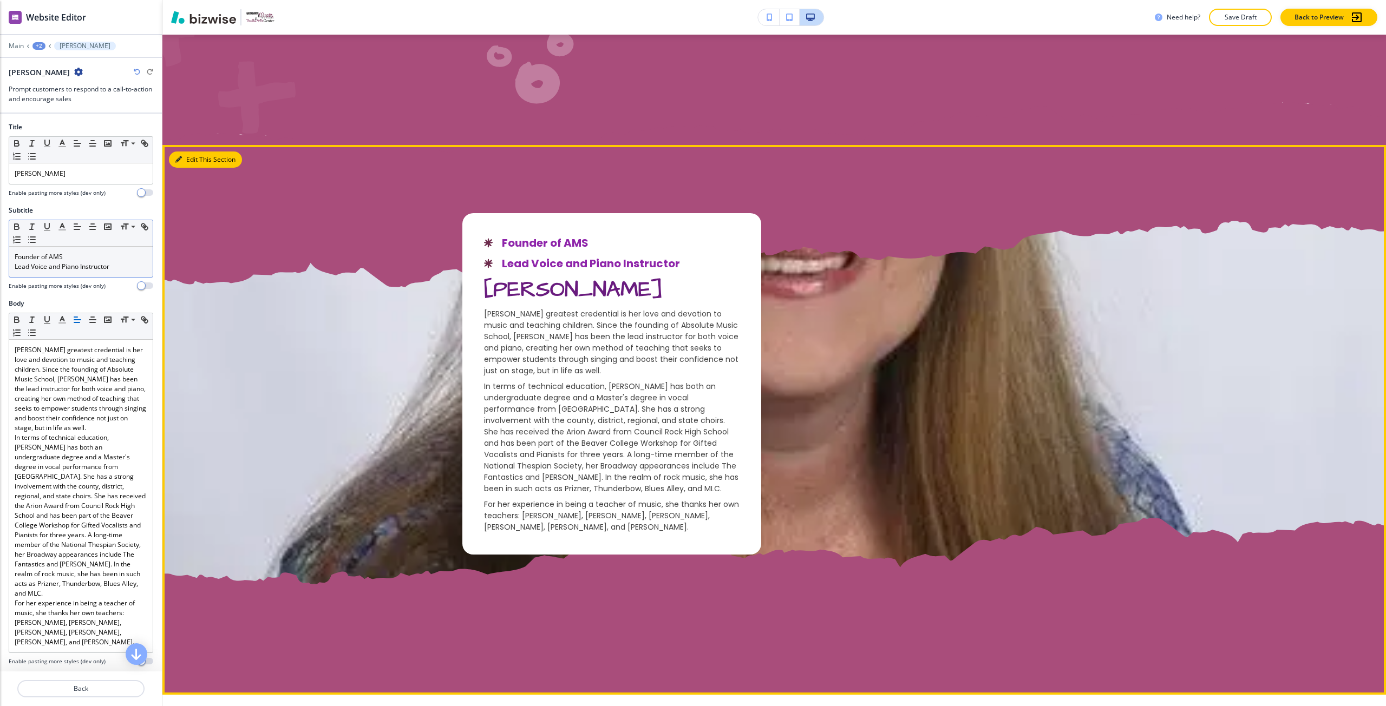
click at [189, 159] on button "Edit This Section" at bounding box center [205, 160] width 73 height 16
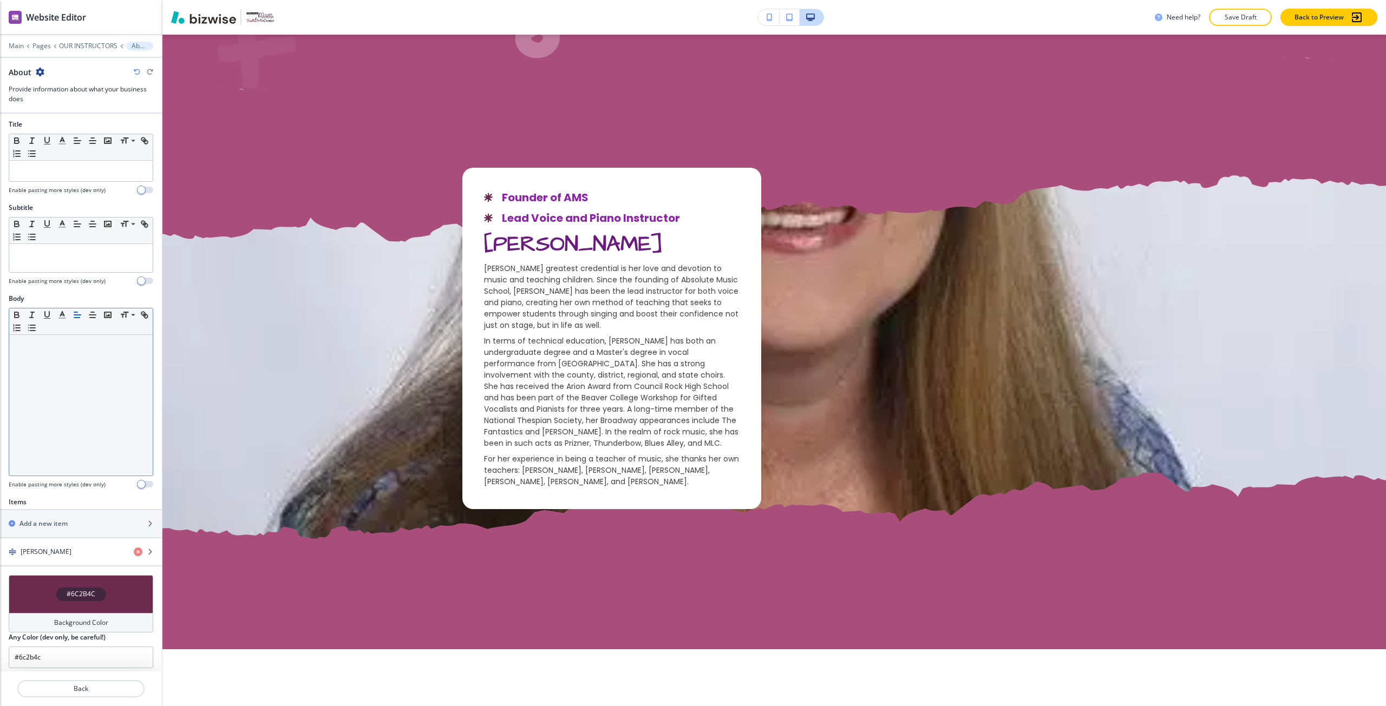
scroll to position [8, 0]
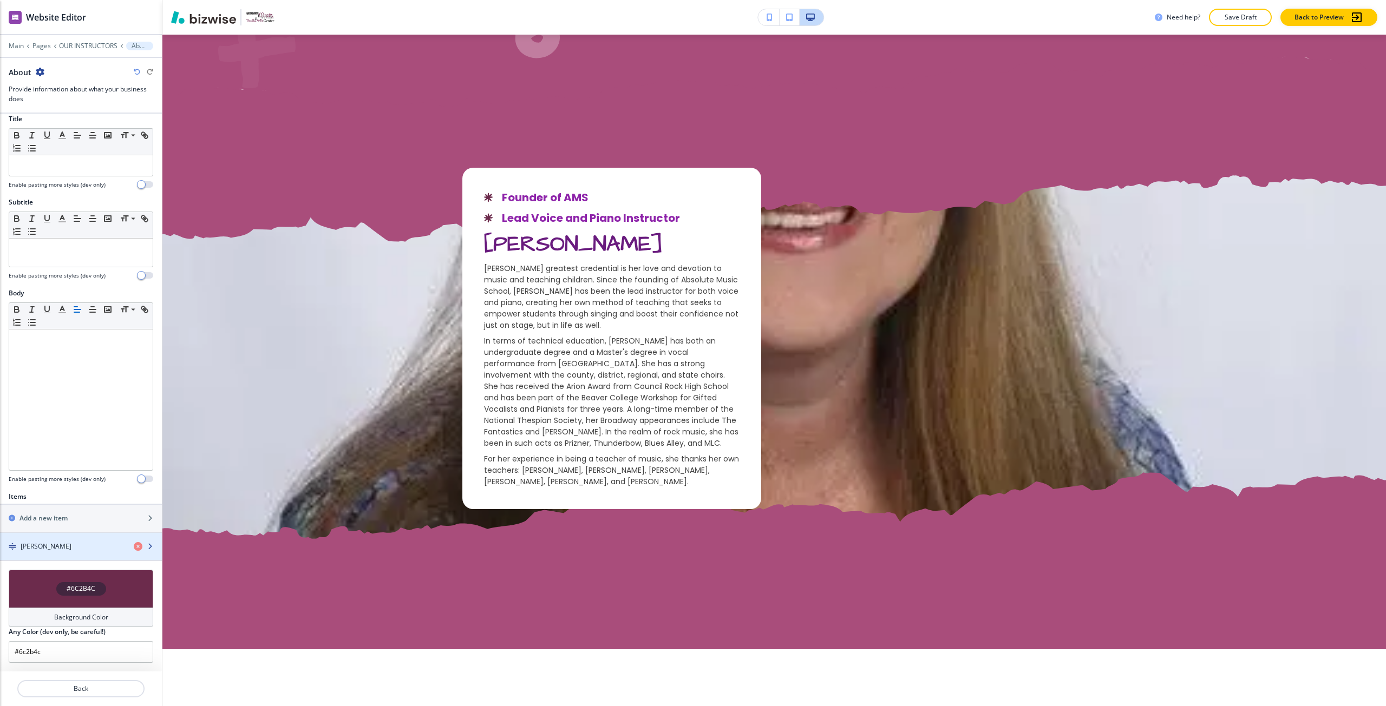
click at [65, 553] on div "button" at bounding box center [81, 556] width 162 height 9
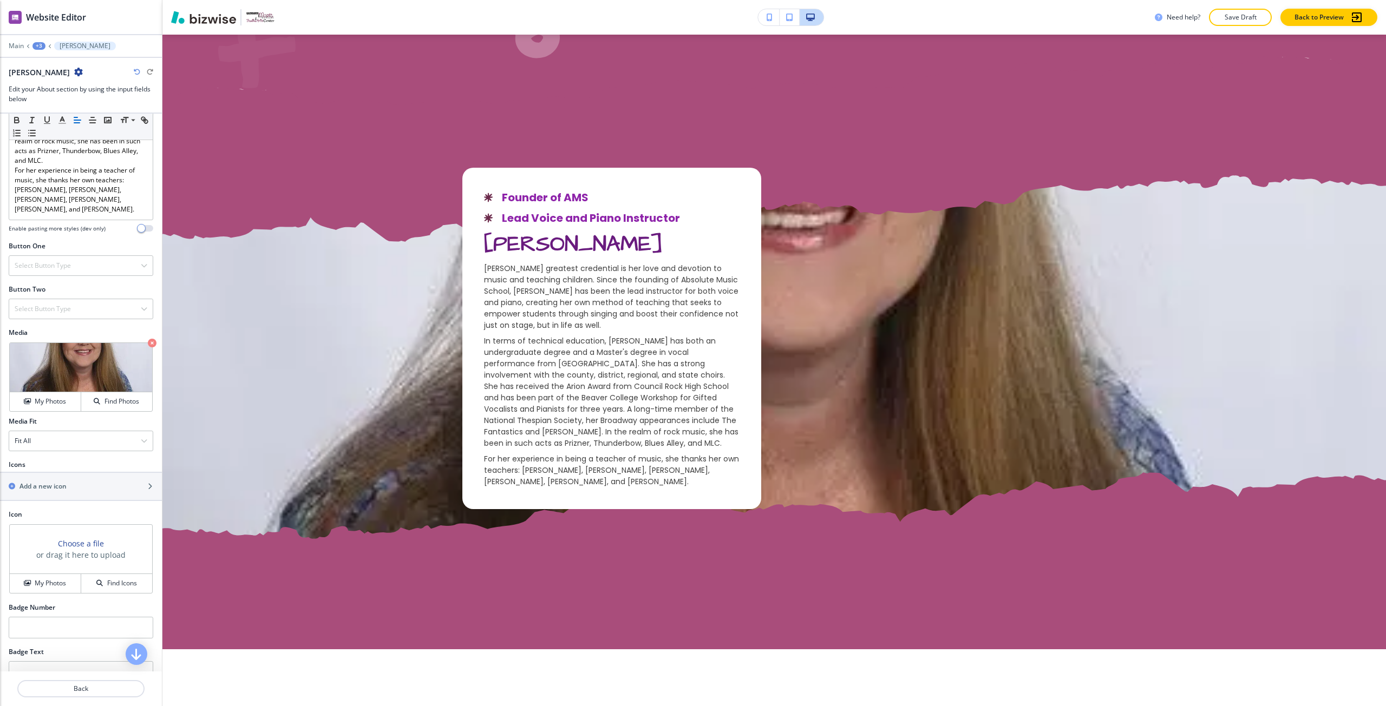
scroll to position [468, 0]
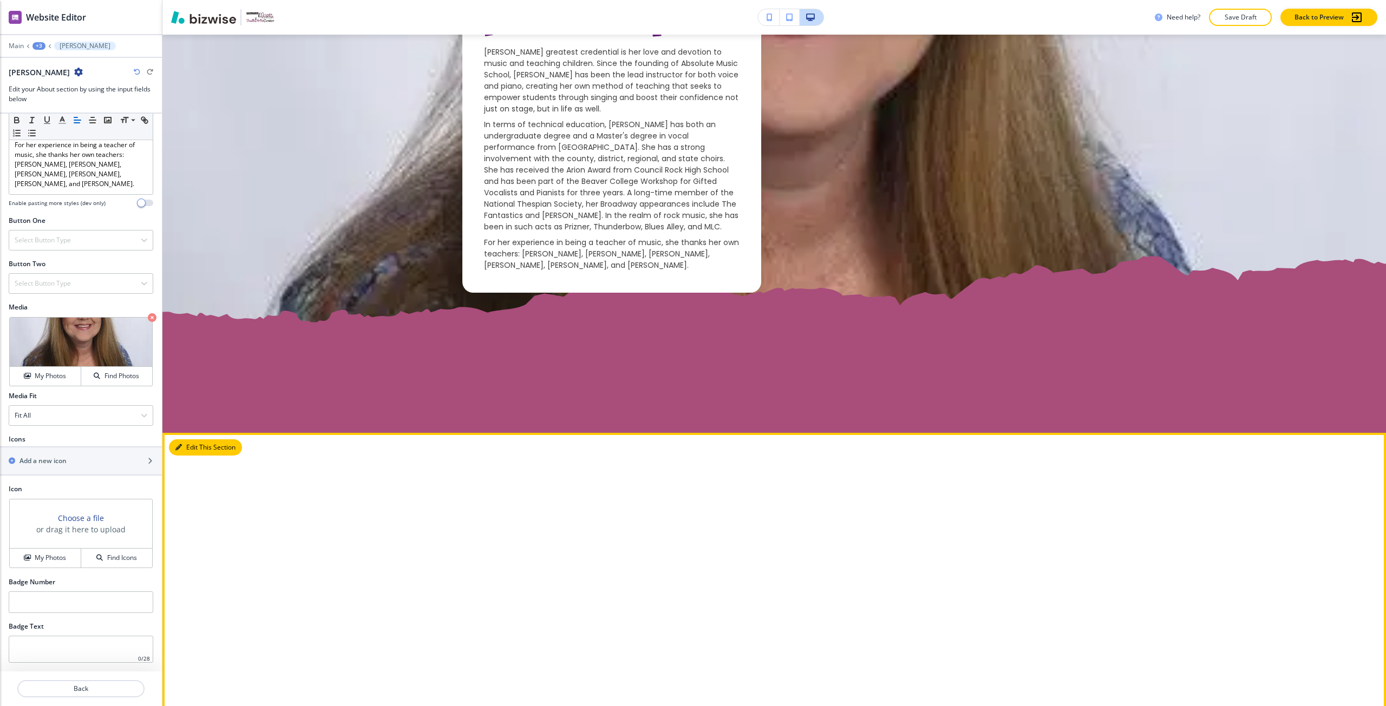
click at [188, 443] on button "Edit This Section" at bounding box center [205, 447] width 73 height 16
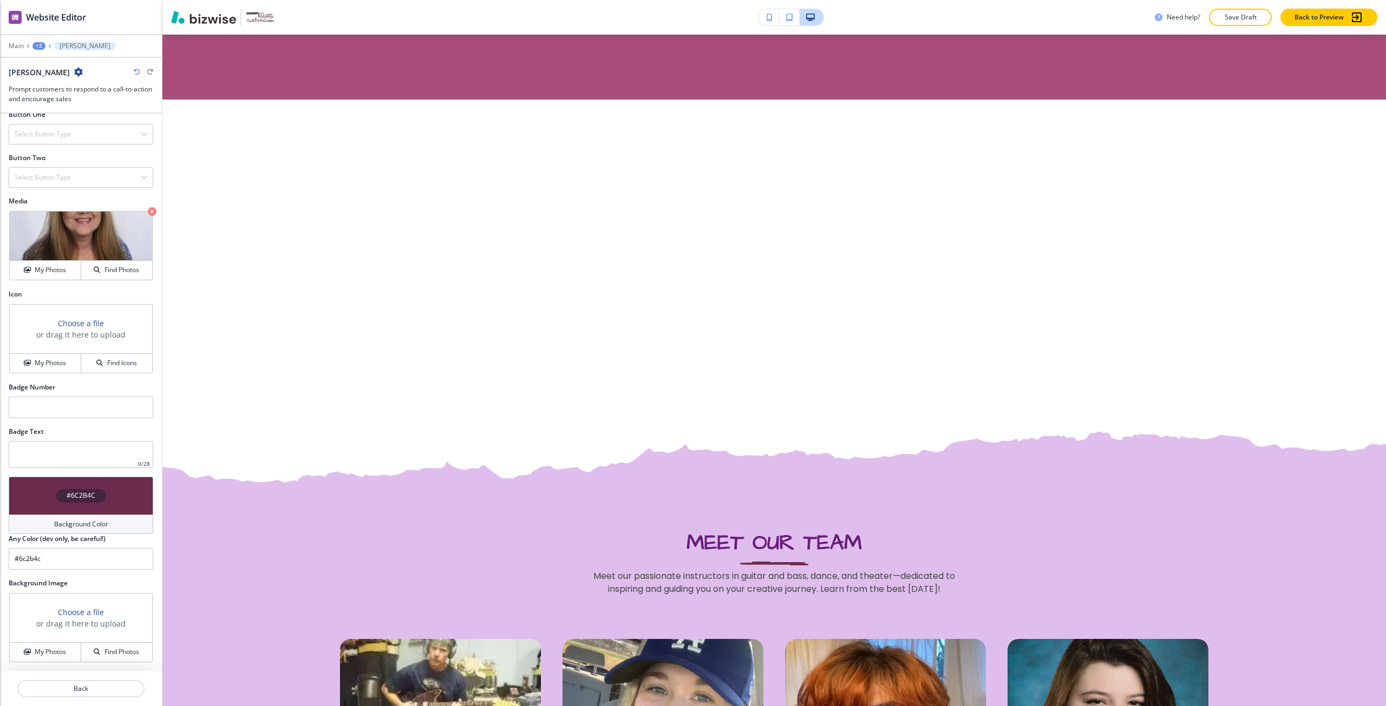
scroll to position [574, 0]
click at [73, 609] on h3 "Choose a file" at bounding box center [81, 612] width 46 height 11
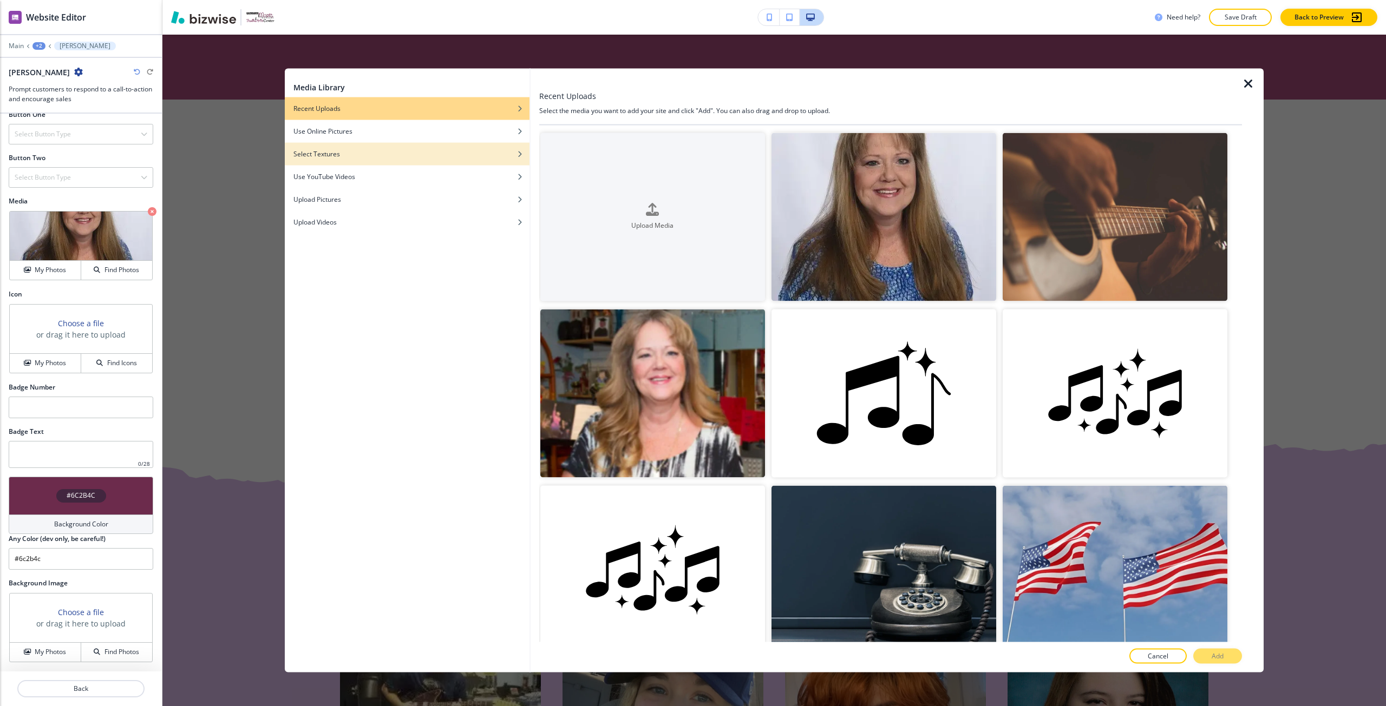
click at [407, 153] on div "Select Textures" at bounding box center [407, 154] width 245 height 10
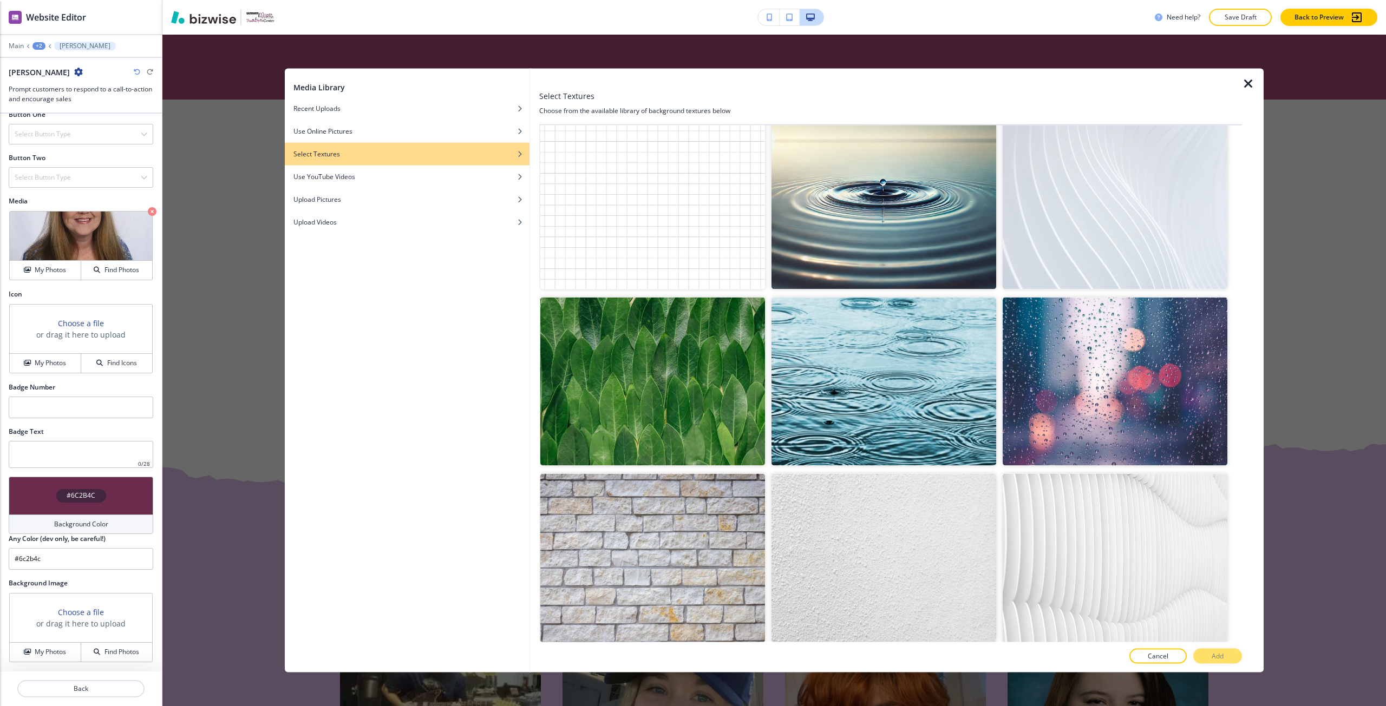
scroll to position [1199, 0]
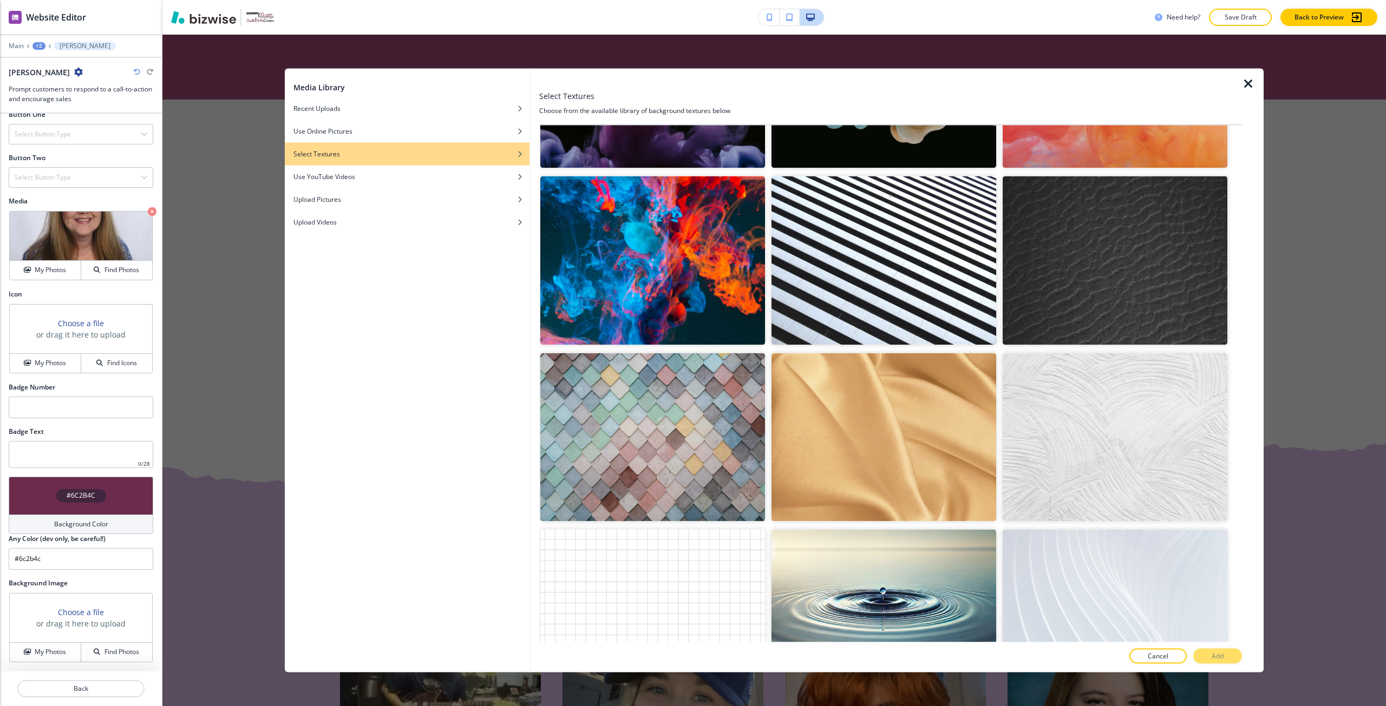
click at [1113, 550] on img "button" at bounding box center [1114, 613] width 225 height 168
click at [1224, 653] on button "Add" at bounding box center [1217, 656] width 49 height 15
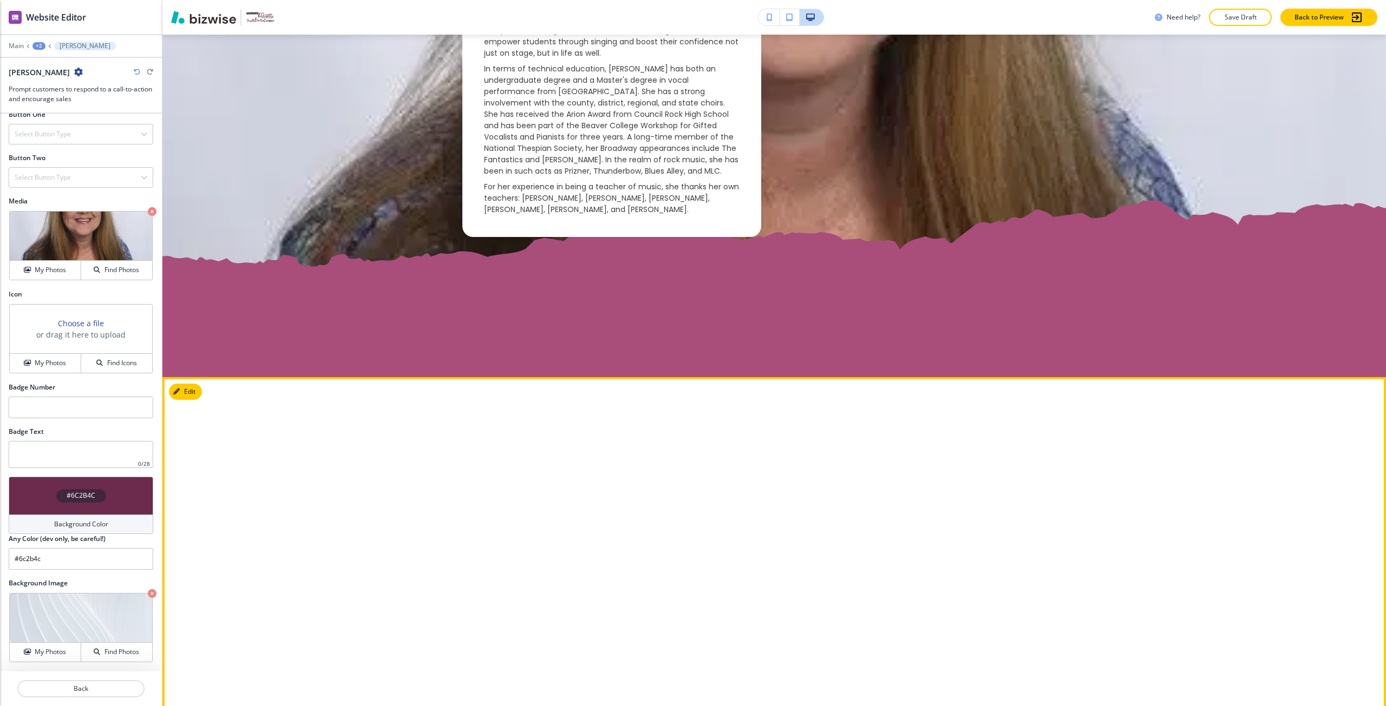
scroll to position [602, 0]
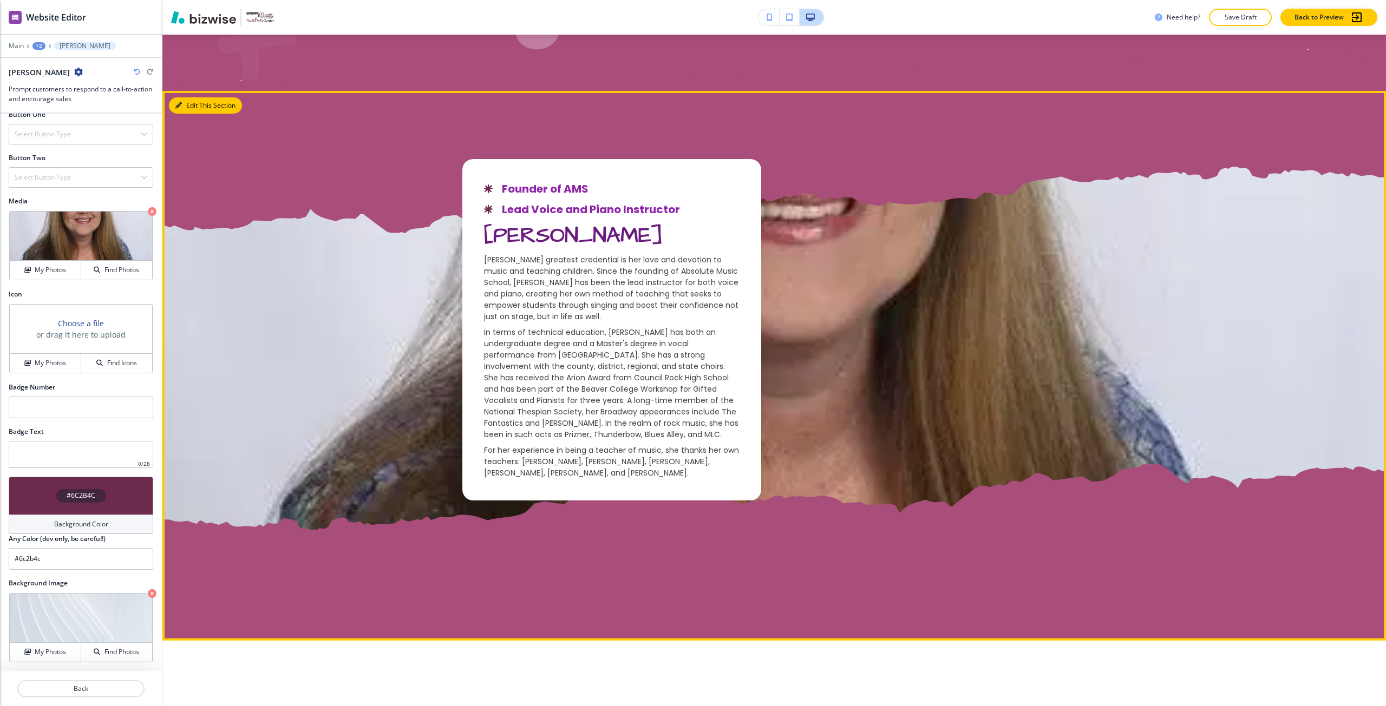
click at [196, 111] on button "Edit This Section" at bounding box center [205, 105] width 73 height 16
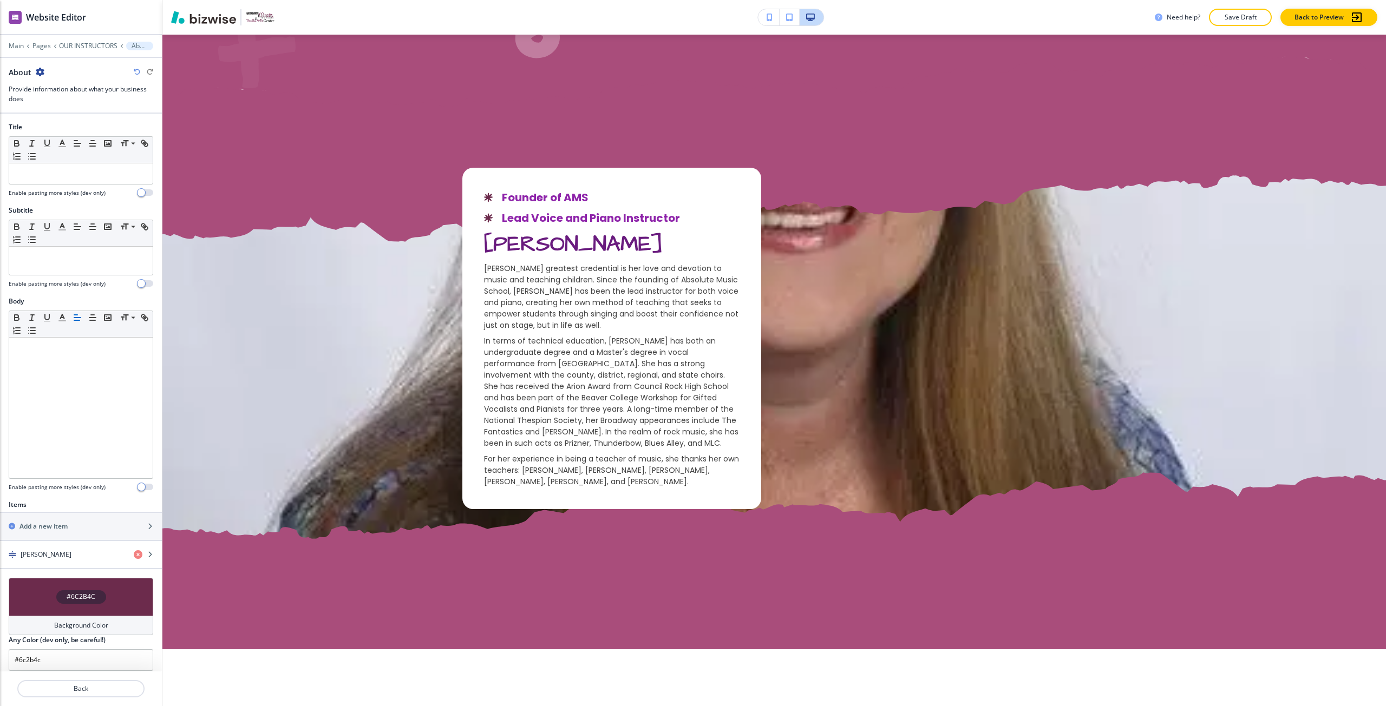
click at [38, 72] on icon "button" at bounding box center [40, 72] width 9 height 9
click at [78, 124] on p "Delete Section" at bounding box center [69, 129] width 55 height 10
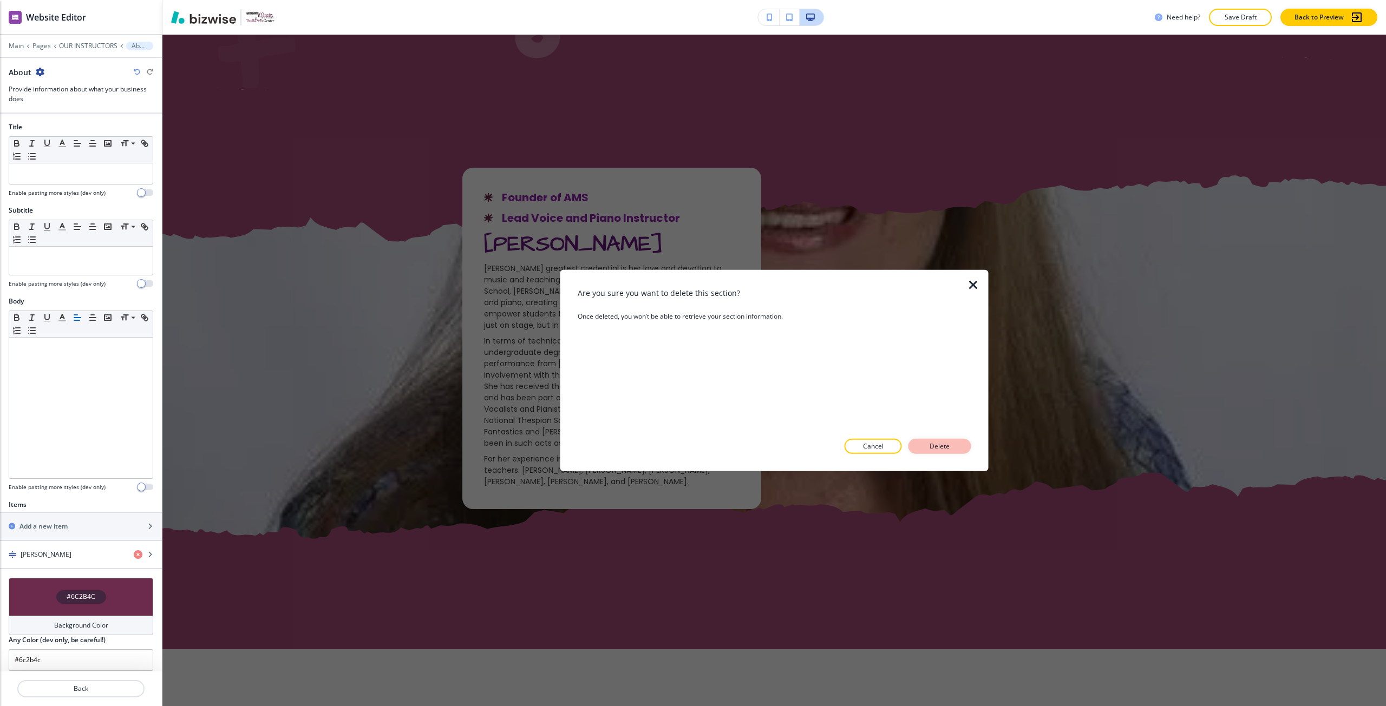
click at [935, 451] on p "Delete" at bounding box center [940, 447] width 26 height 10
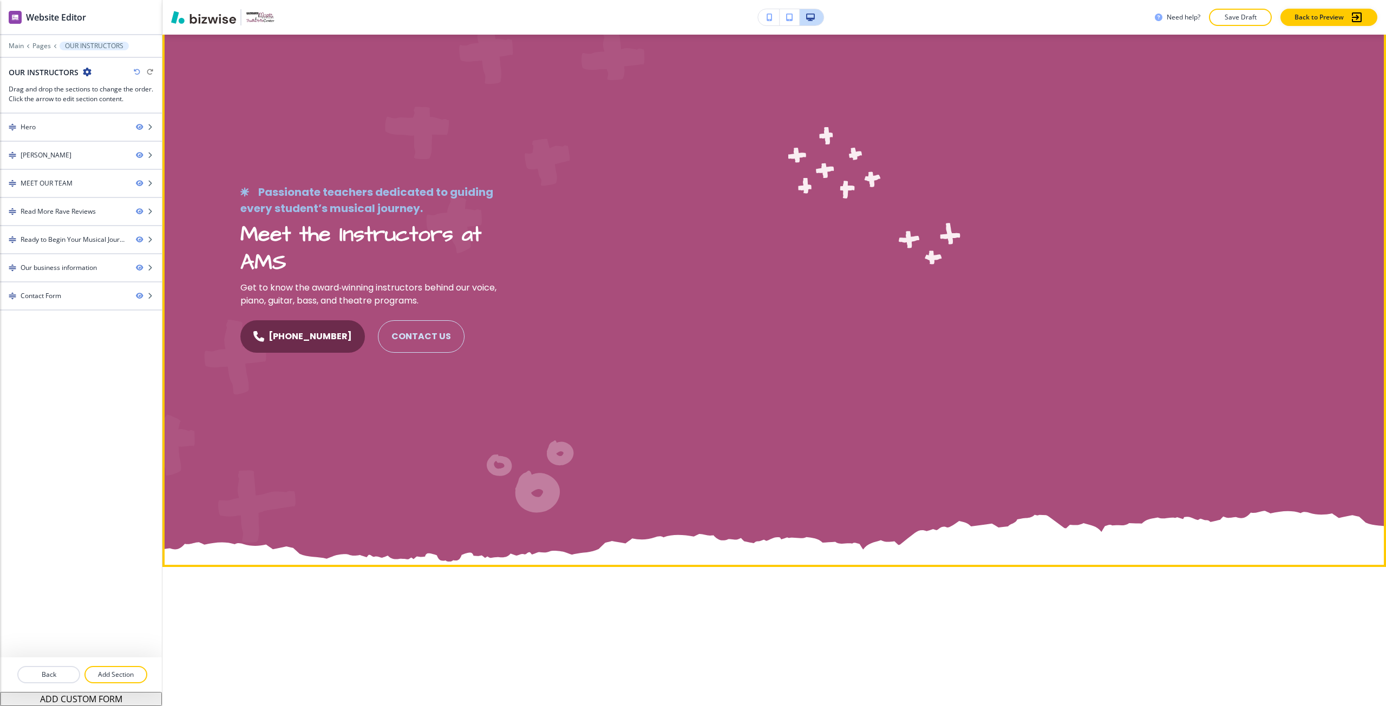
scroll to position [271, 0]
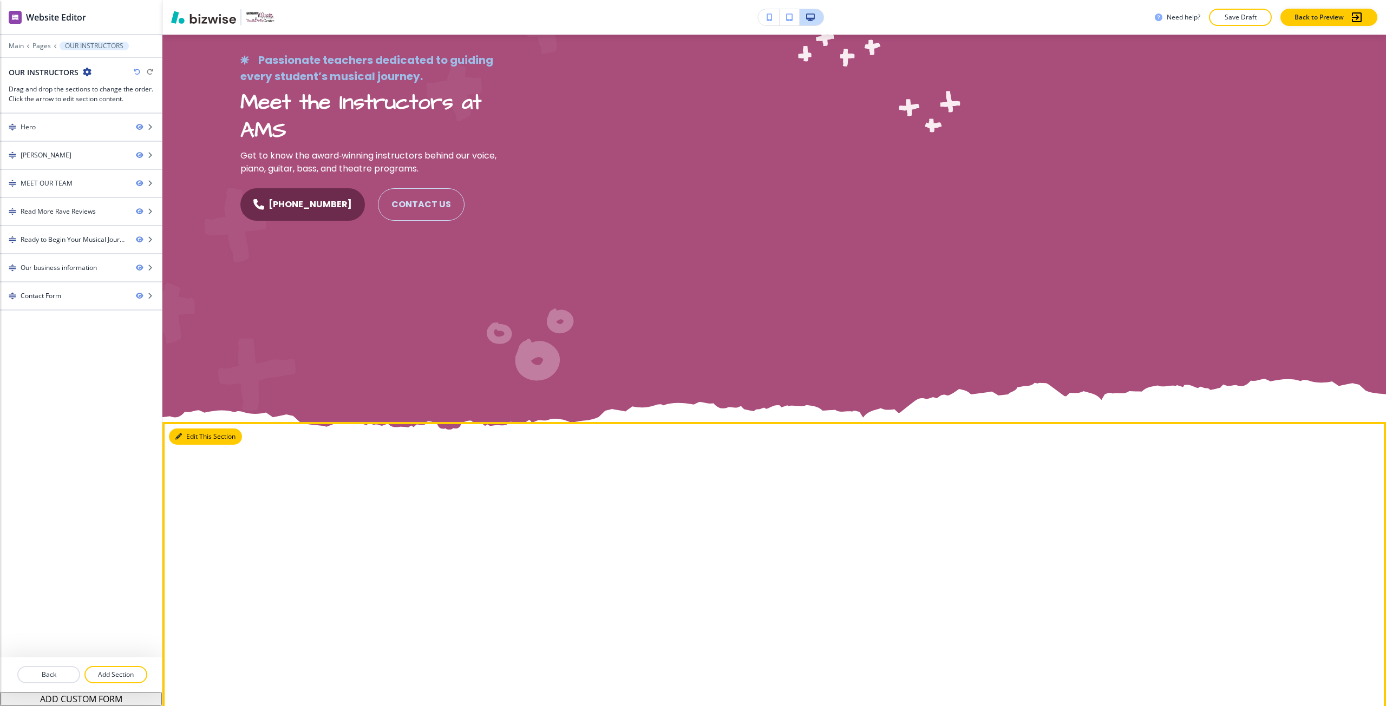
click at [189, 438] on button "Edit This Section" at bounding box center [205, 437] width 73 height 16
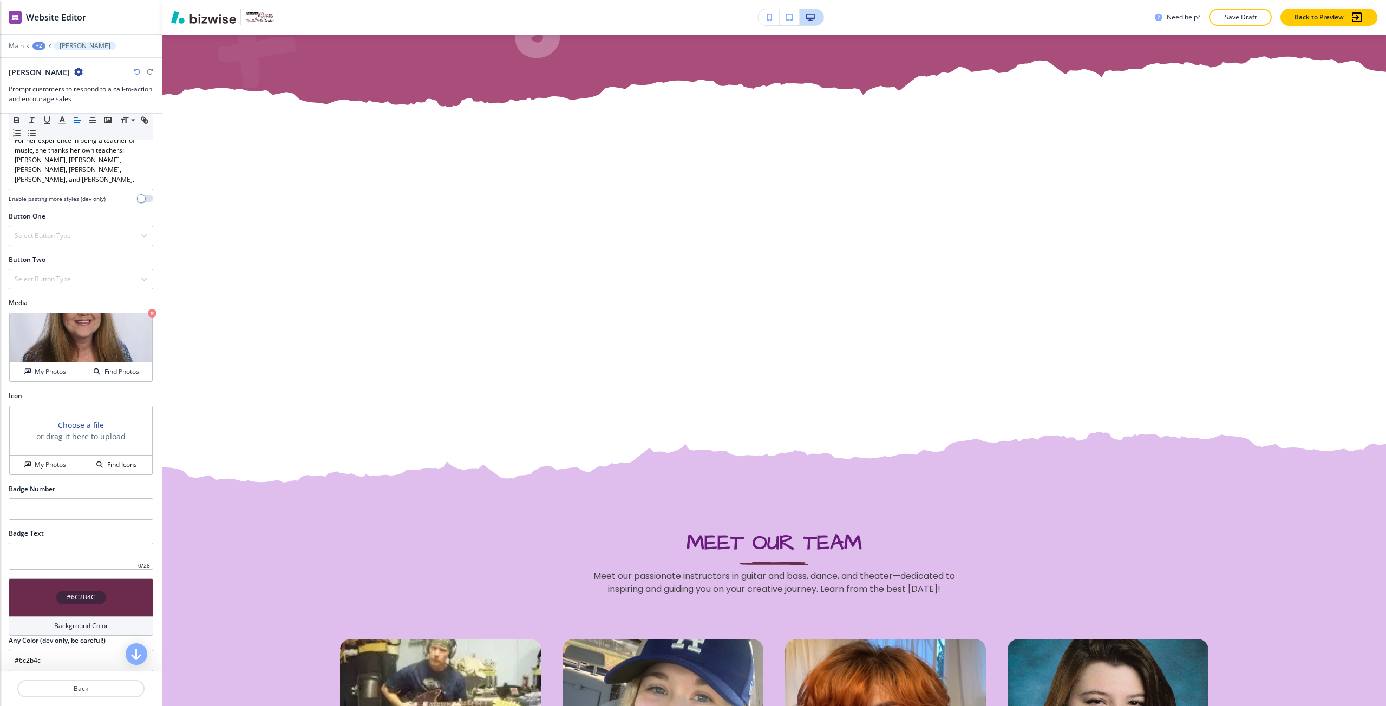
scroll to position [379, 0]
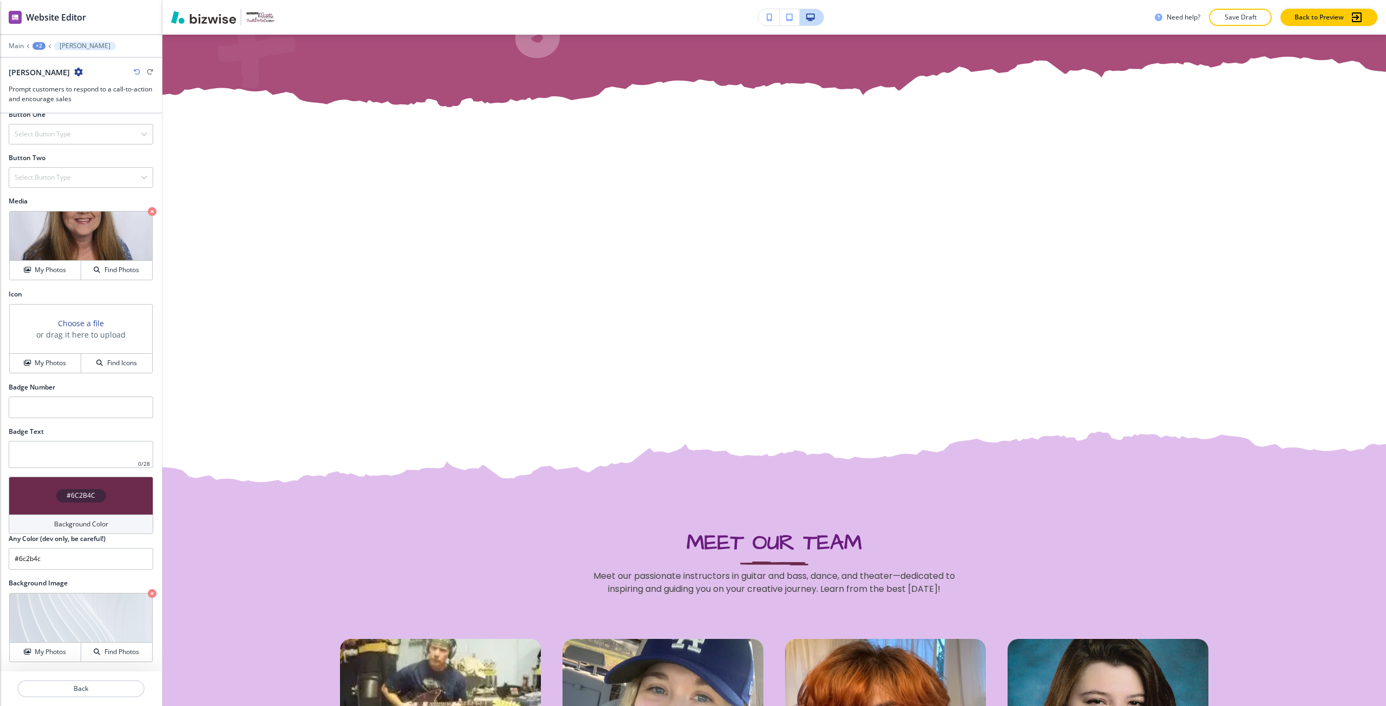
click at [77, 483] on div "#6C2B4C" at bounding box center [81, 496] width 145 height 38
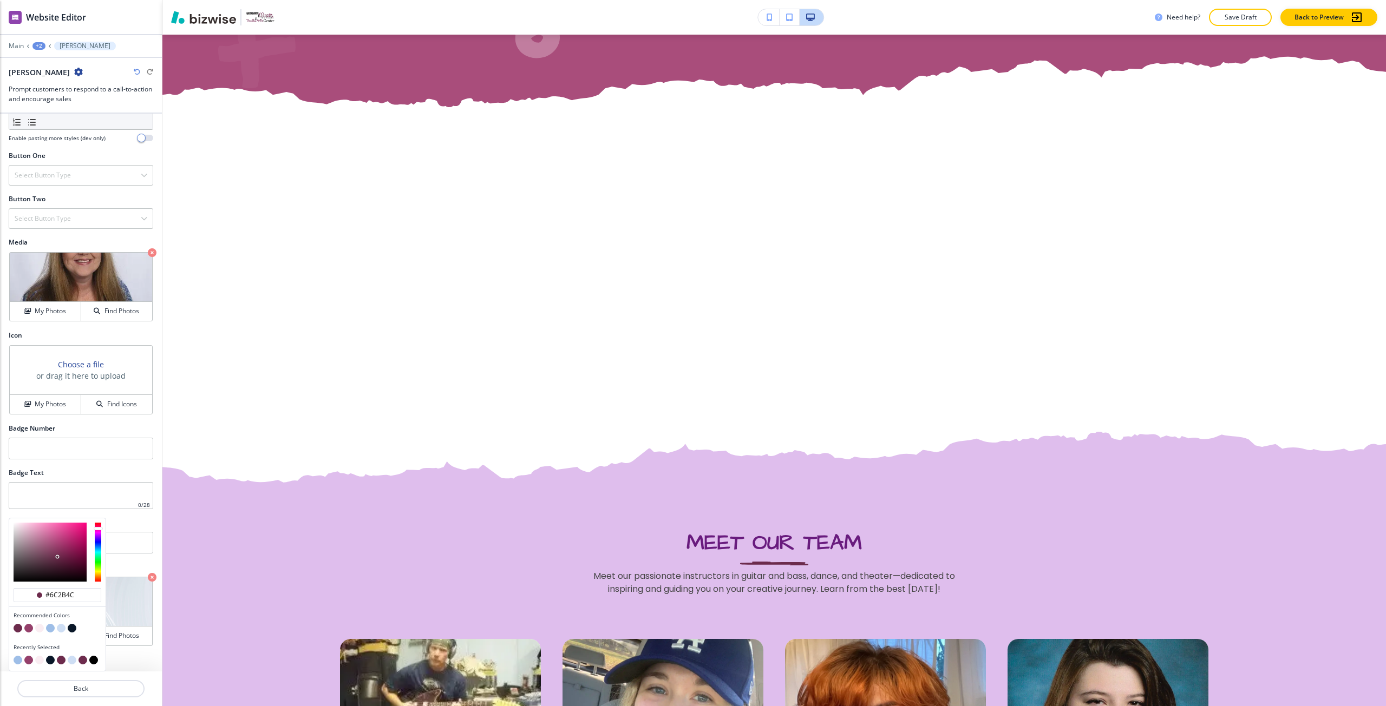
click at [51, 626] on button "button" at bounding box center [50, 628] width 9 height 9
type input "#9ebee7"
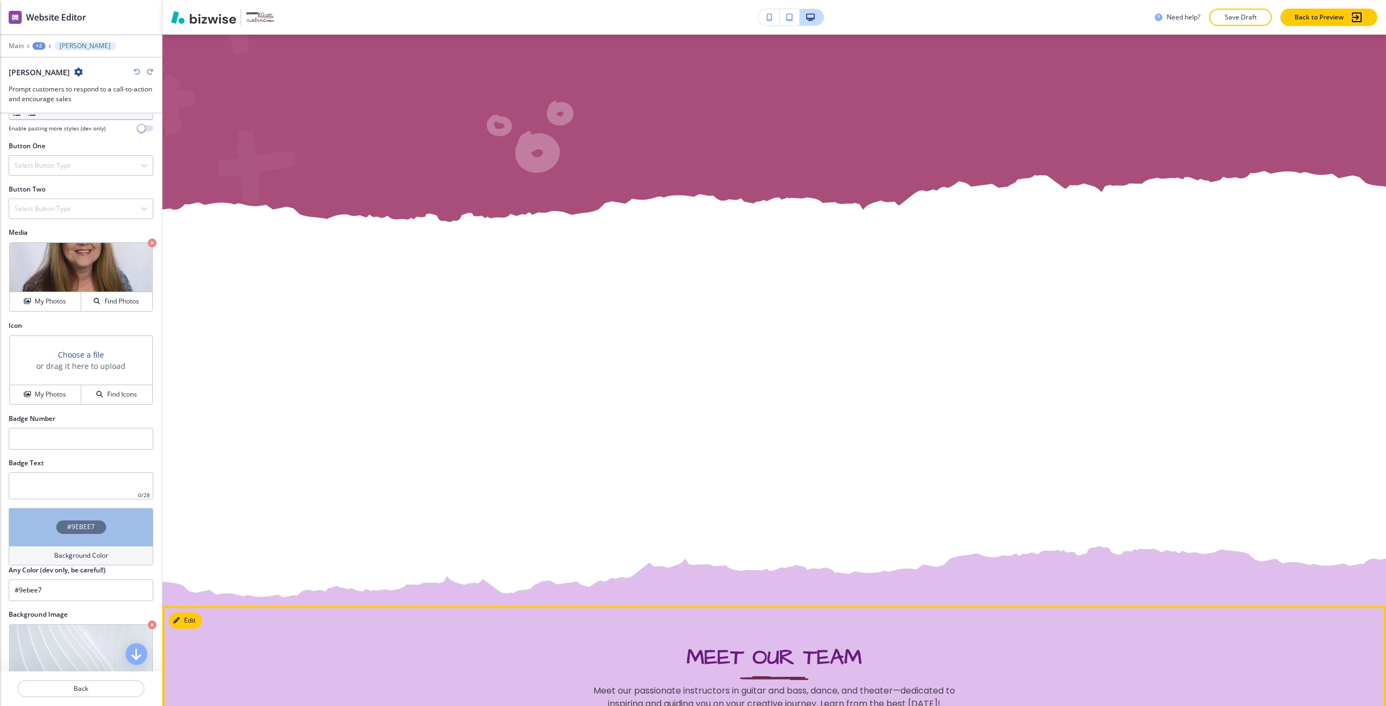
scroll to position [431, 0]
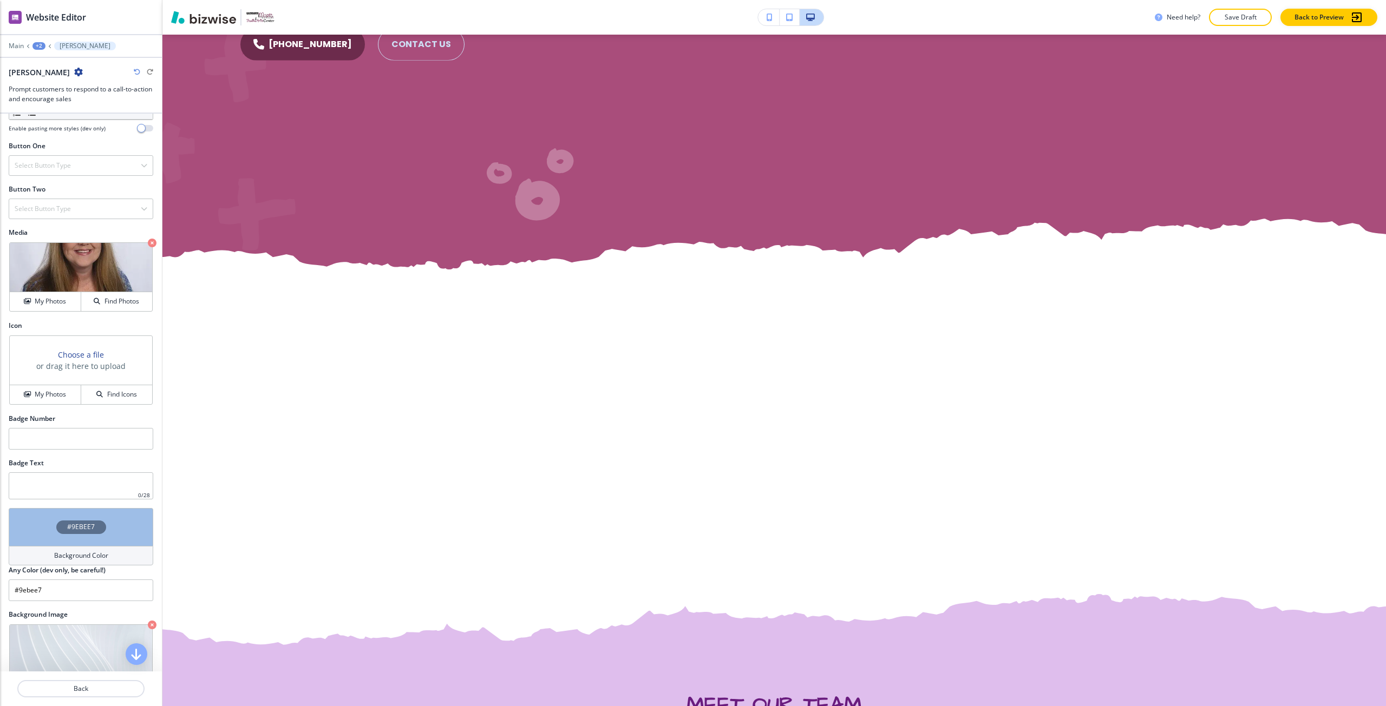
click at [102, 545] on div "#9EBEE7" at bounding box center [81, 527] width 145 height 38
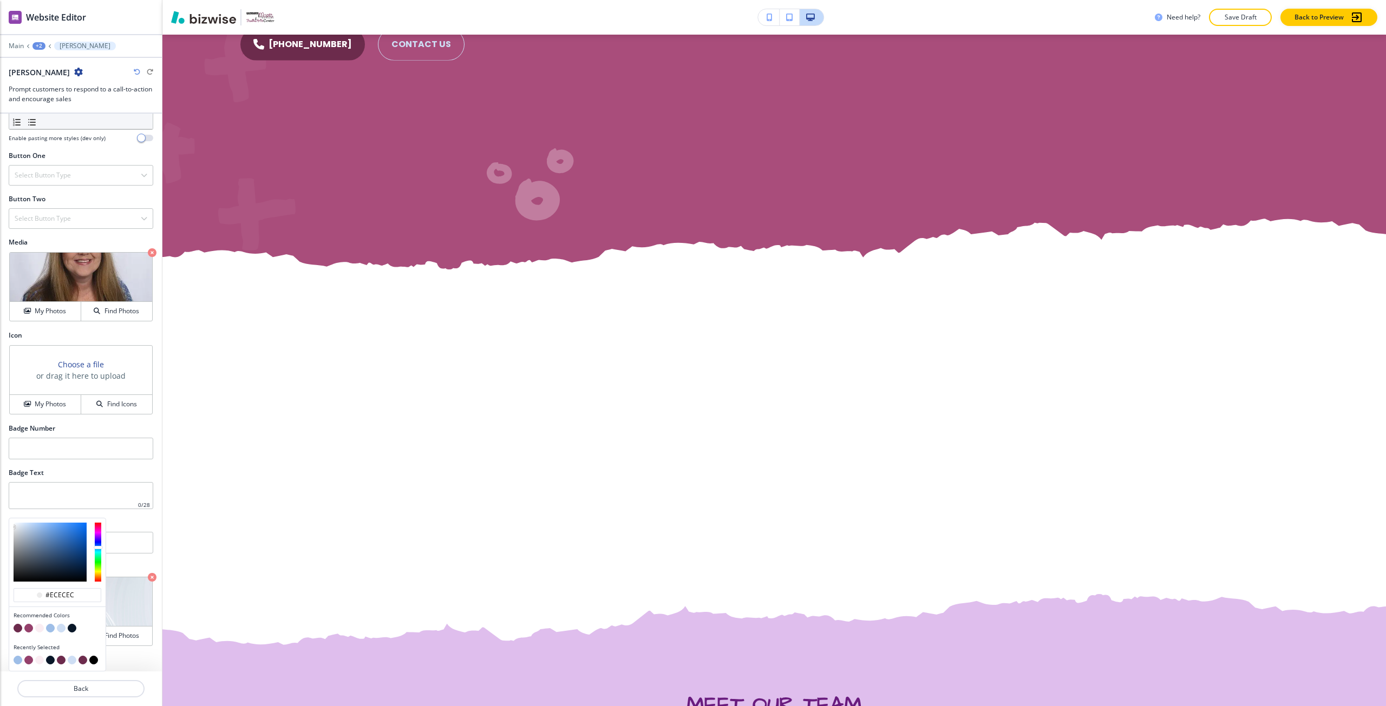
drag, startPoint x: 34, startPoint y: 535, endPoint x: 10, endPoint y: 519, distance: 29.6
click at [10, 519] on div at bounding box center [57, 553] width 96 height 68
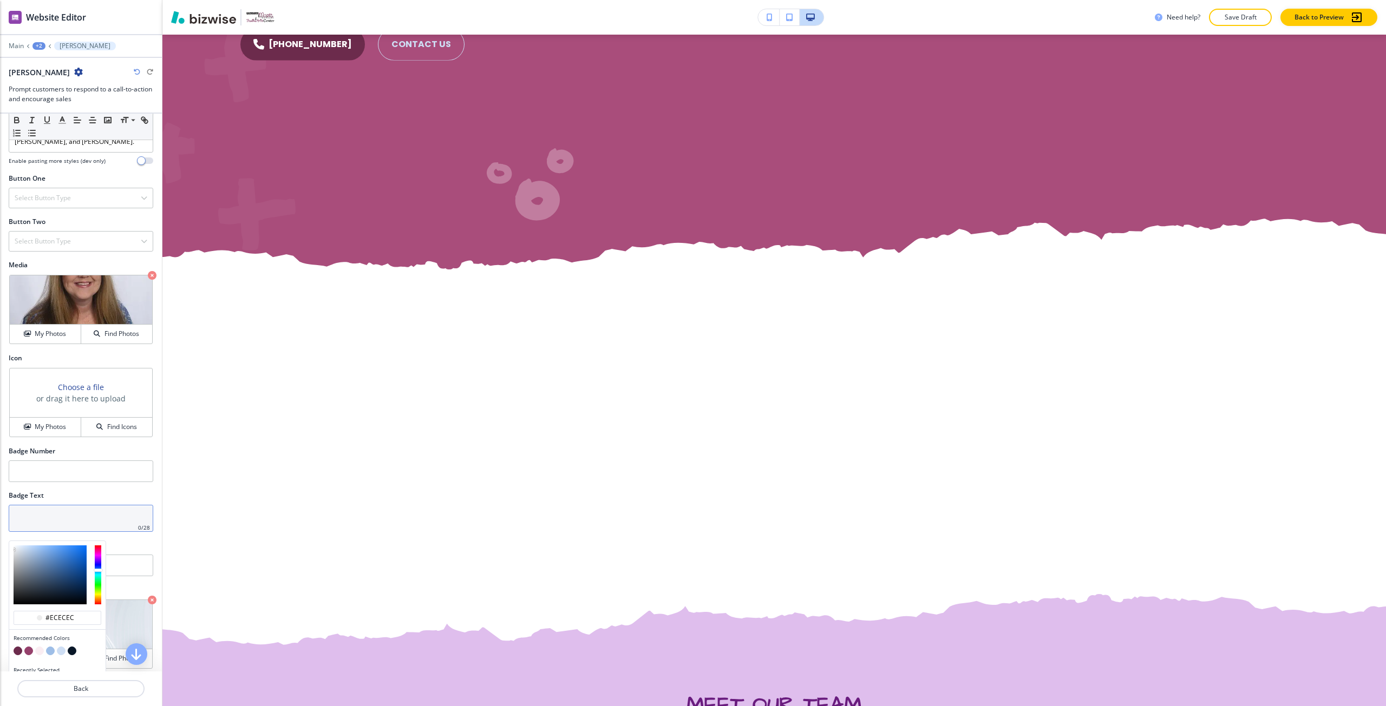
scroll to position [533, 0]
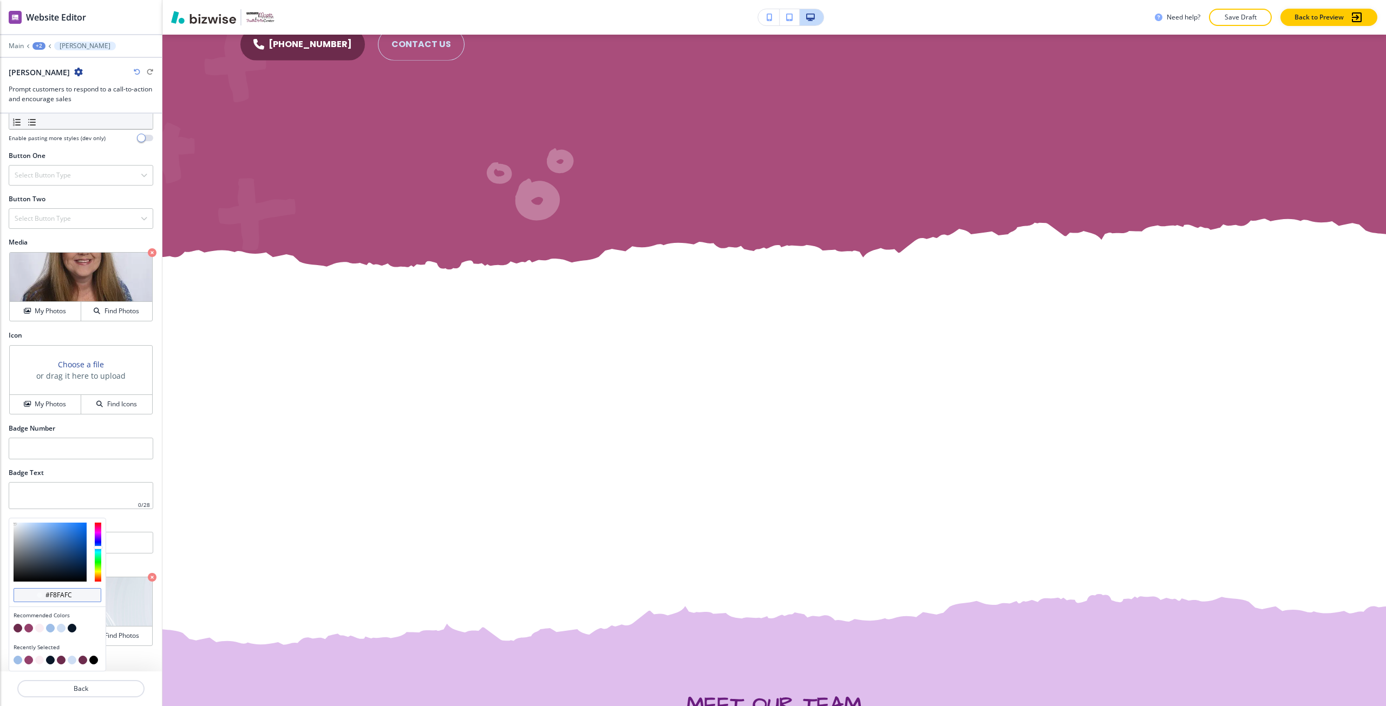
drag, startPoint x: 73, startPoint y: 597, endPoint x: 53, endPoint y: 598, distance: 20.6
click at [53, 598] on input "#f8fafc" at bounding box center [63, 595] width 38 height 9
type input "#fFFFF"
type input "#fFFFFF"
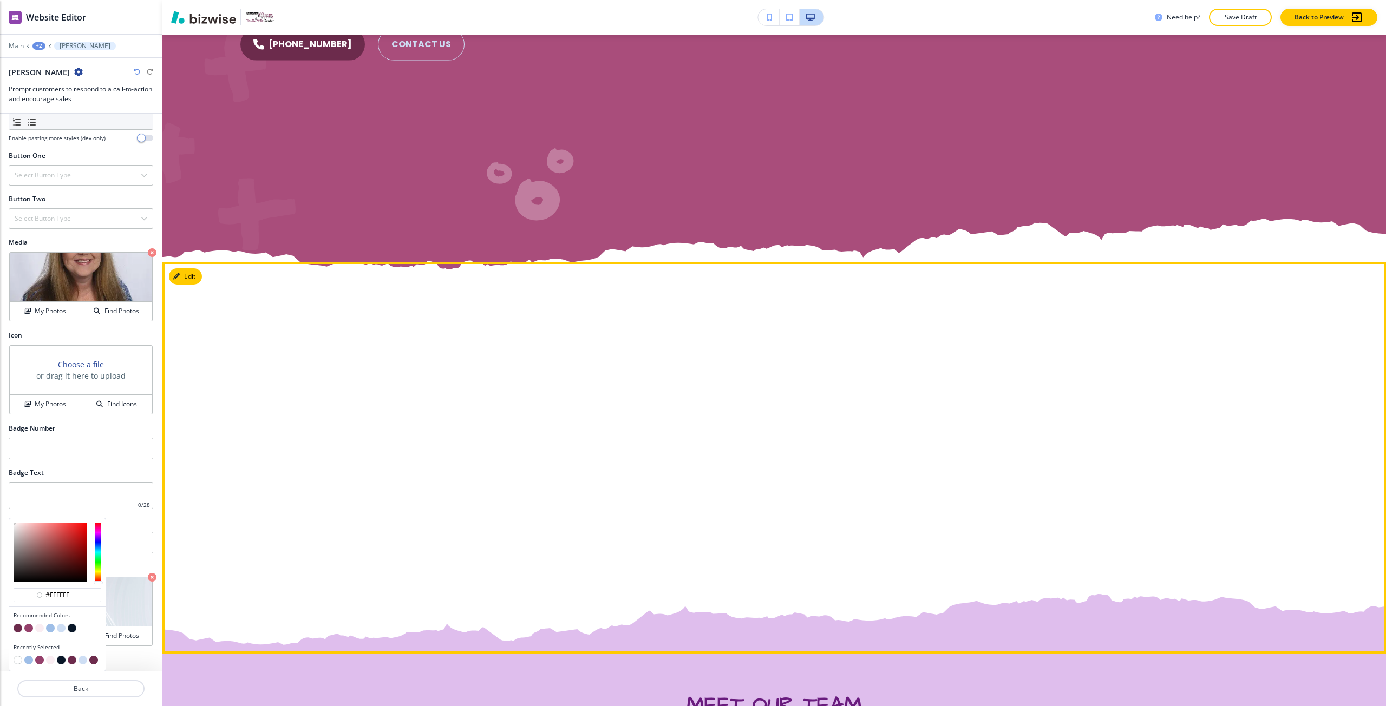
type input "#ffffff"
click at [378, 556] on div at bounding box center [468, 425] width 612 height 457
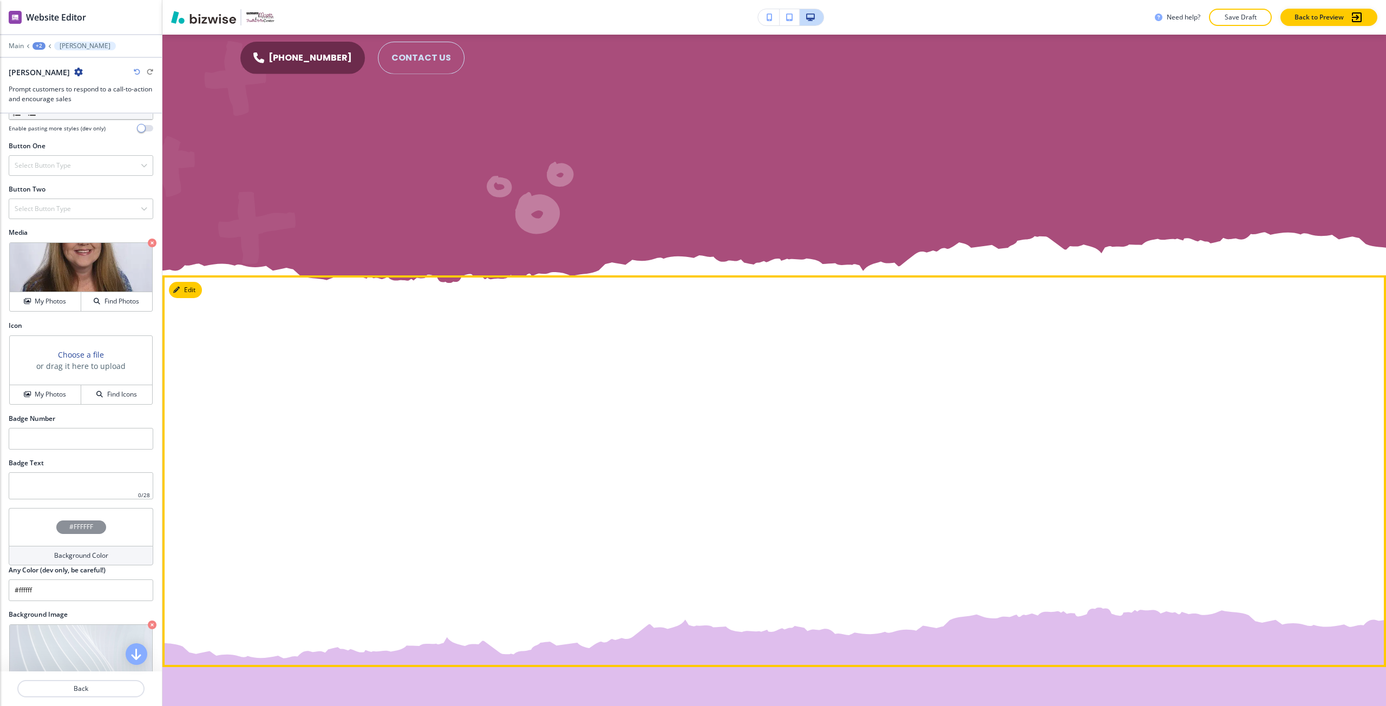
scroll to position [431, 0]
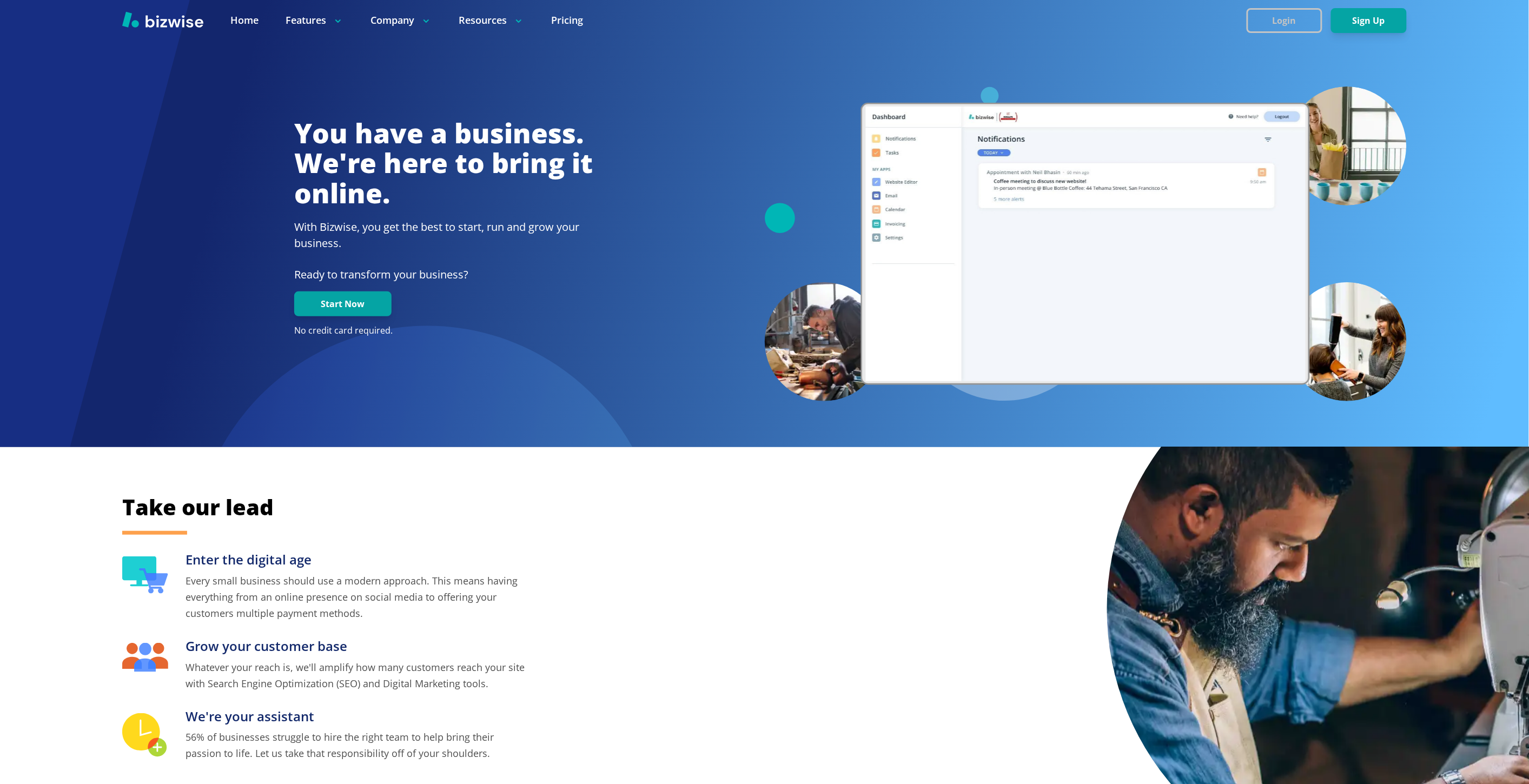
click at [1310, 19] on button "Login" at bounding box center [1285, 20] width 76 height 25
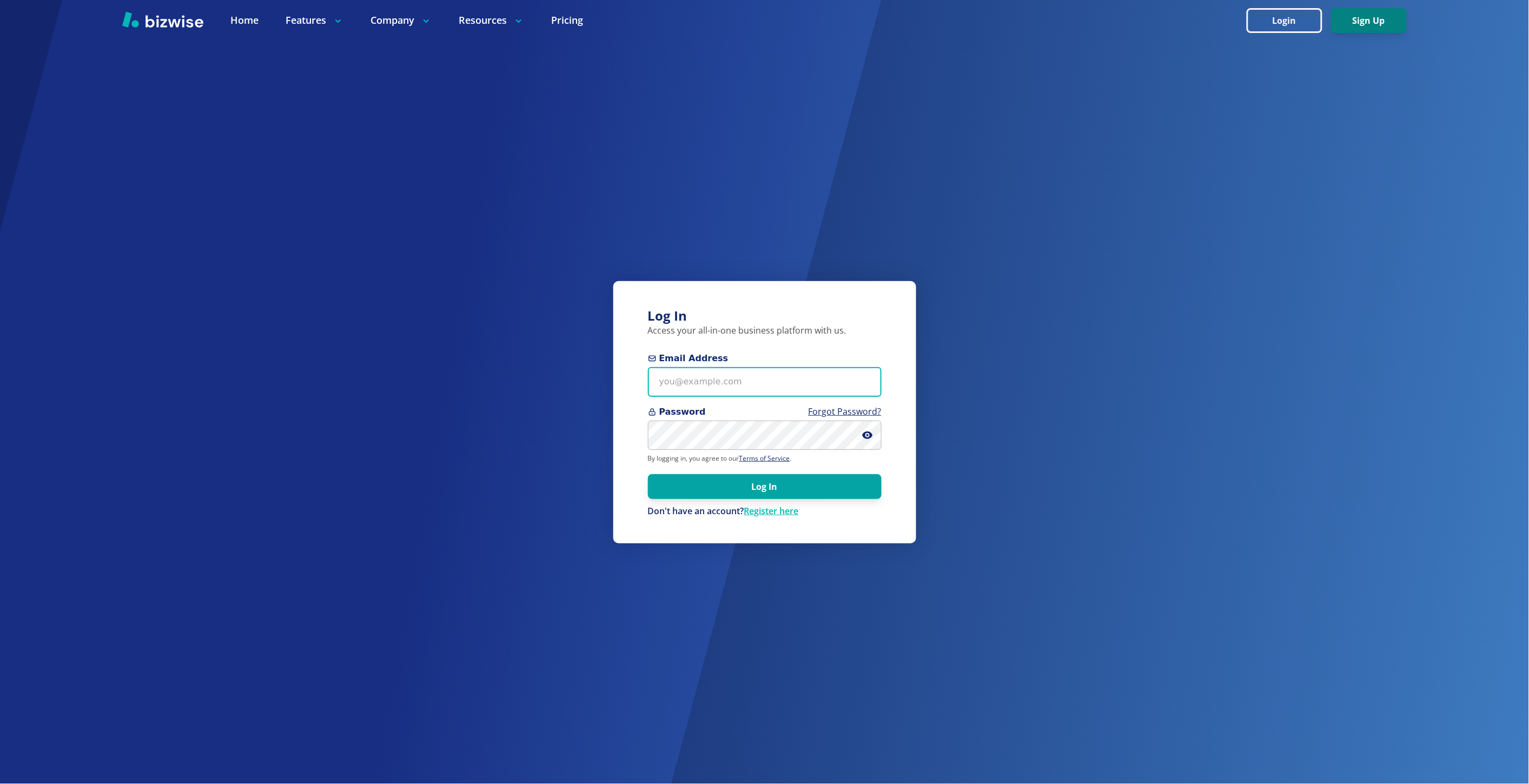
type input "marie@bizwise.com"
click at [1343, 23] on button "Sign Up" at bounding box center [1369, 20] width 76 height 25
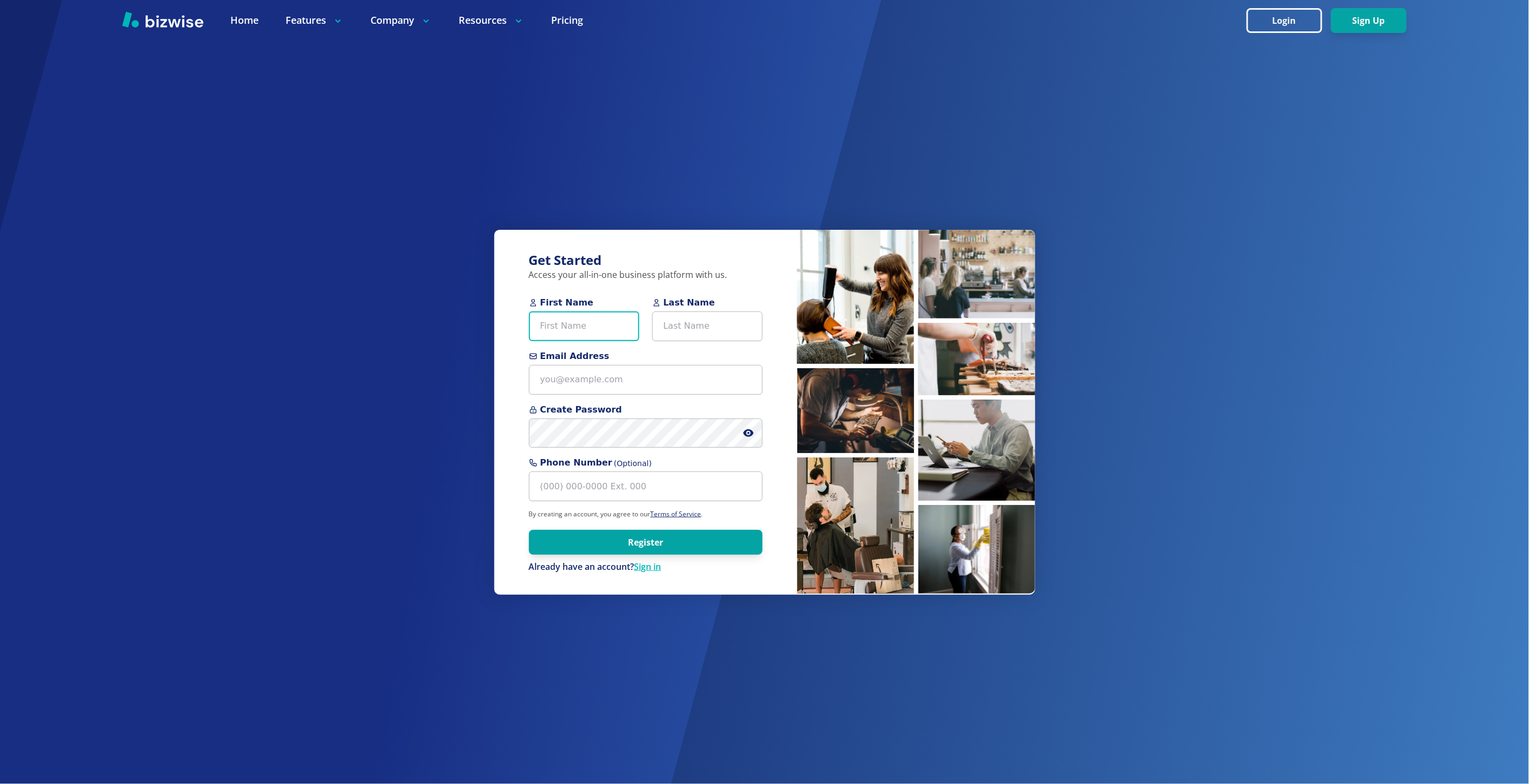
click at [613, 327] on input "First Name" at bounding box center [584, 327] width 110 height 30
paste input "Sara Wagner"
click at [582, 327] on input "Sara Wagner" at bounding box center [584, 327] width 110 height 30
type input "Sara"
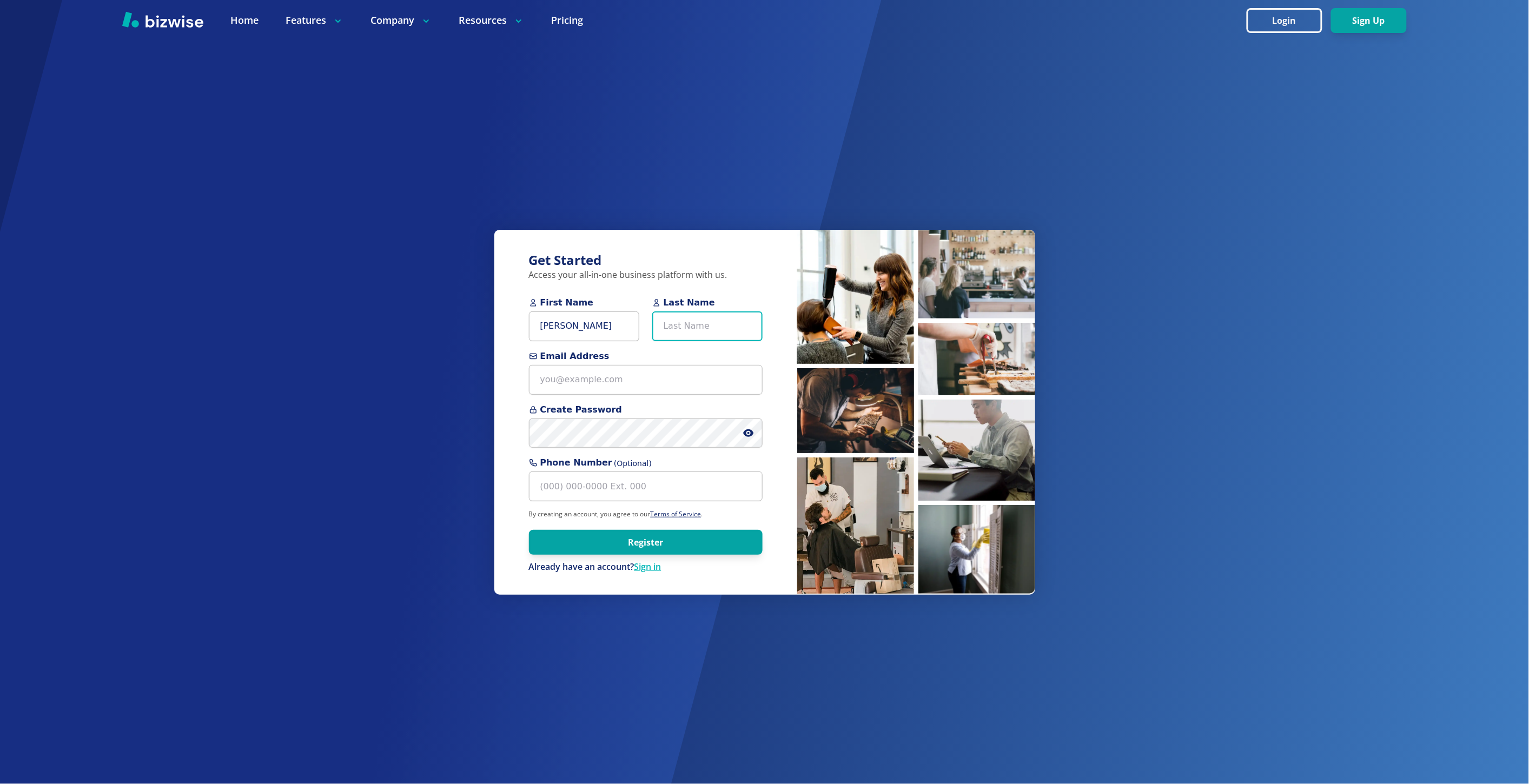
click at [697, 320] on input "Last Name" at bounding box center [708, 327] width 110 height 30
paste input "Wagner"
type input "Wagner"
click at [628, 325] on input "Sara" at bounding box center [584, 327] width 110 height 30
type input "Sara"
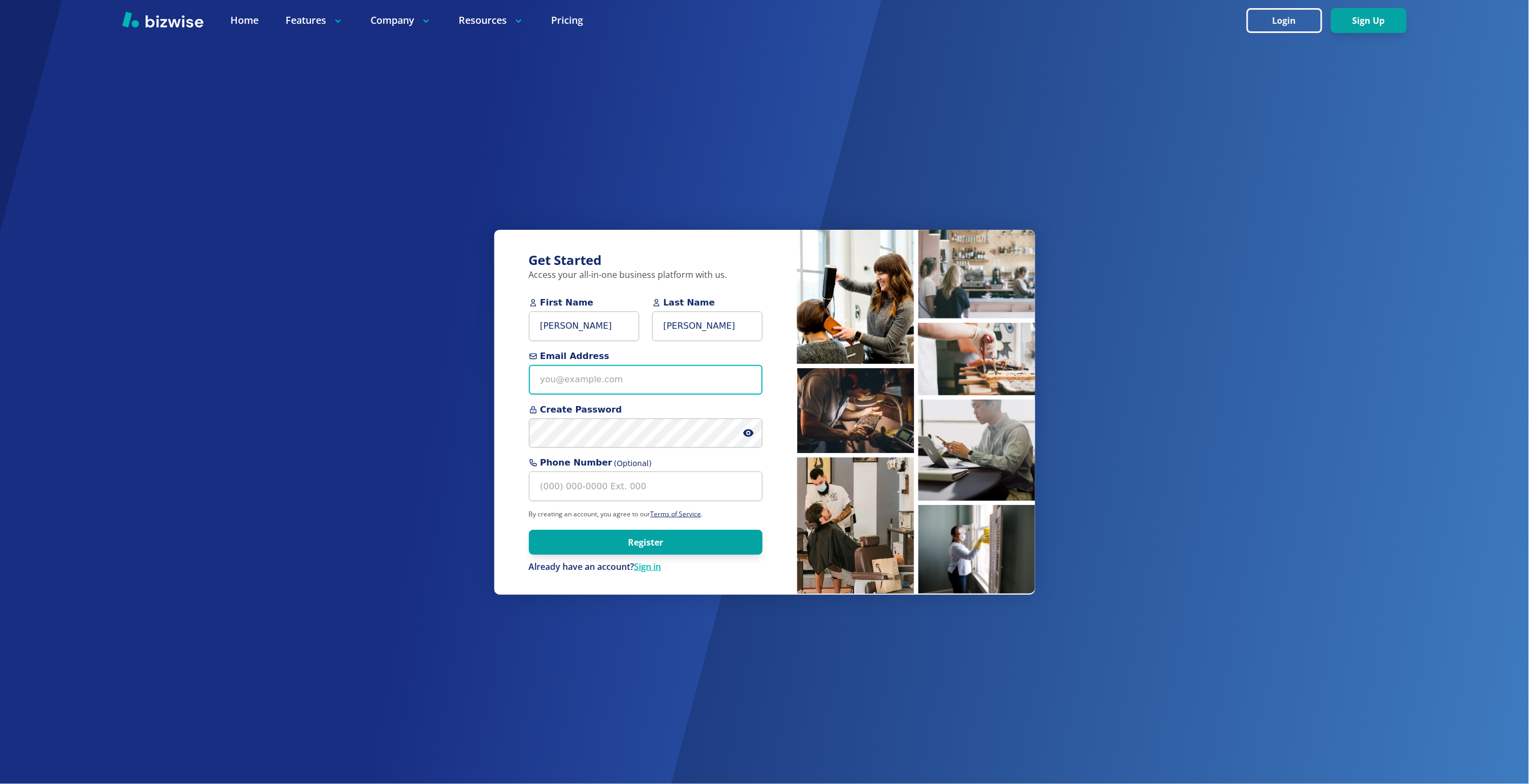
click at [653, 383] on input "Email Address" at bounding box center [646, 380] width 234 height 30
paste input "tbluesara@gmail.com"
type input "tbluesara@gmail.com"
click at [747, 428] on icon at bounding box center [749, 432] width 11 height 11
click at [711, 596] on div "Get Started Access your all-in-one business platform with us. First Name Sara L…" at bounding box center [764, 392] width 1529 height 784
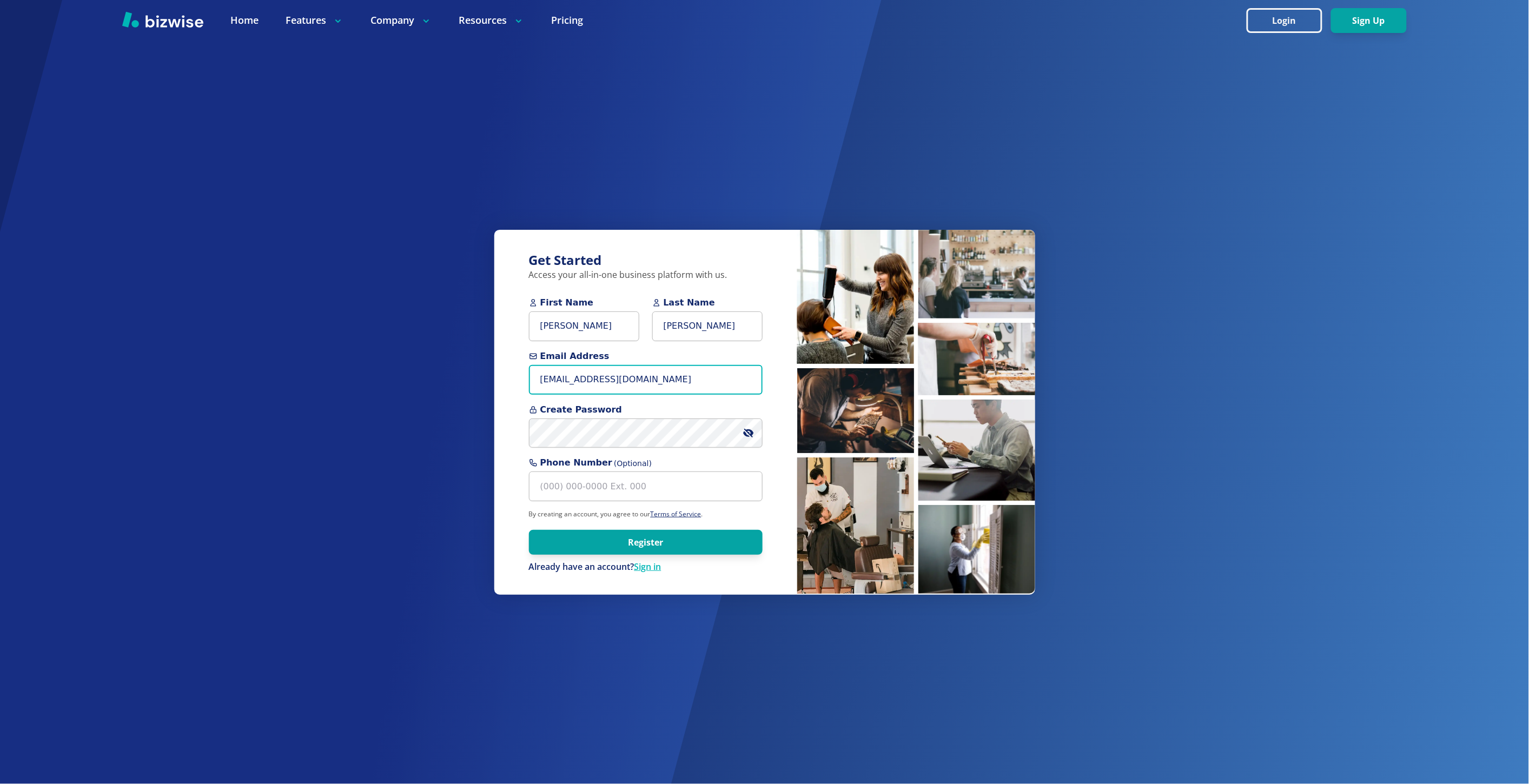
click at [639, 392] on input "tbluesara@gmail.com" at bounding box center [646, 380] width 234 height 30
click at [708, 539] on button "Register" at bounding box center [646, 541] width 234 height 25
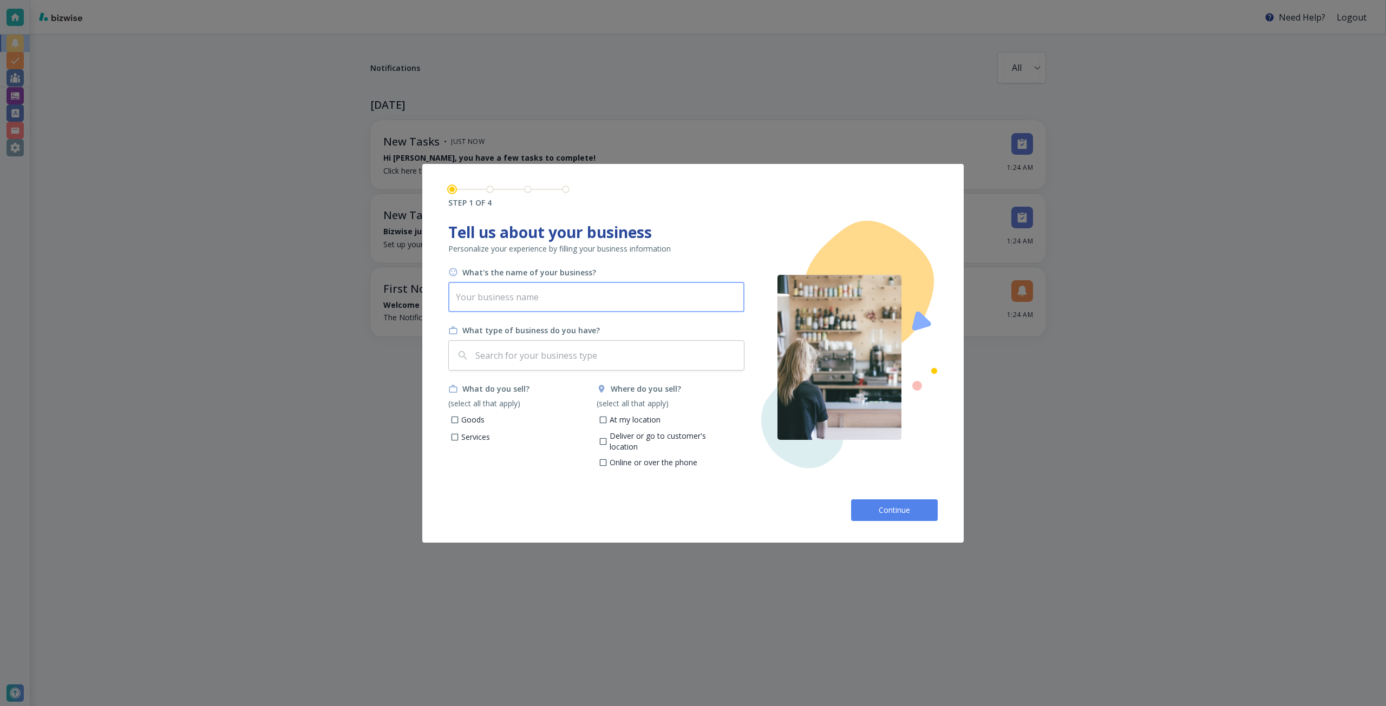
click at [566, 298] on input "text" at bounding box center [596, 297] width 296 height 30
paste input "Izbushka Spa"
type input "Izbushka Spa"
click at [560, 355] on input "text" at bounding box center [606, 355] width 266 height 21
click at [630, 357] on input "spa" at bounding box center [598, 355] width 250 height 21
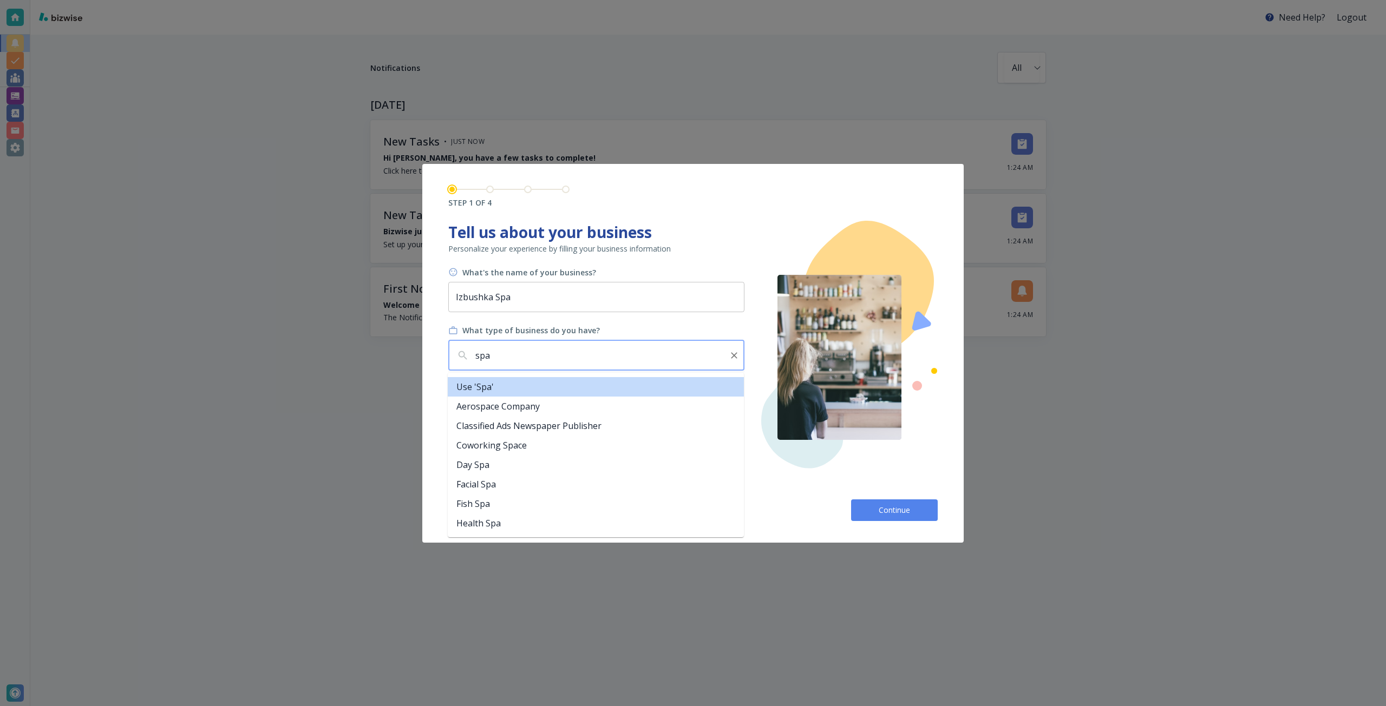
click at [630, 357] on input "spa" at bounding box center [598, 355] width 250 height 21
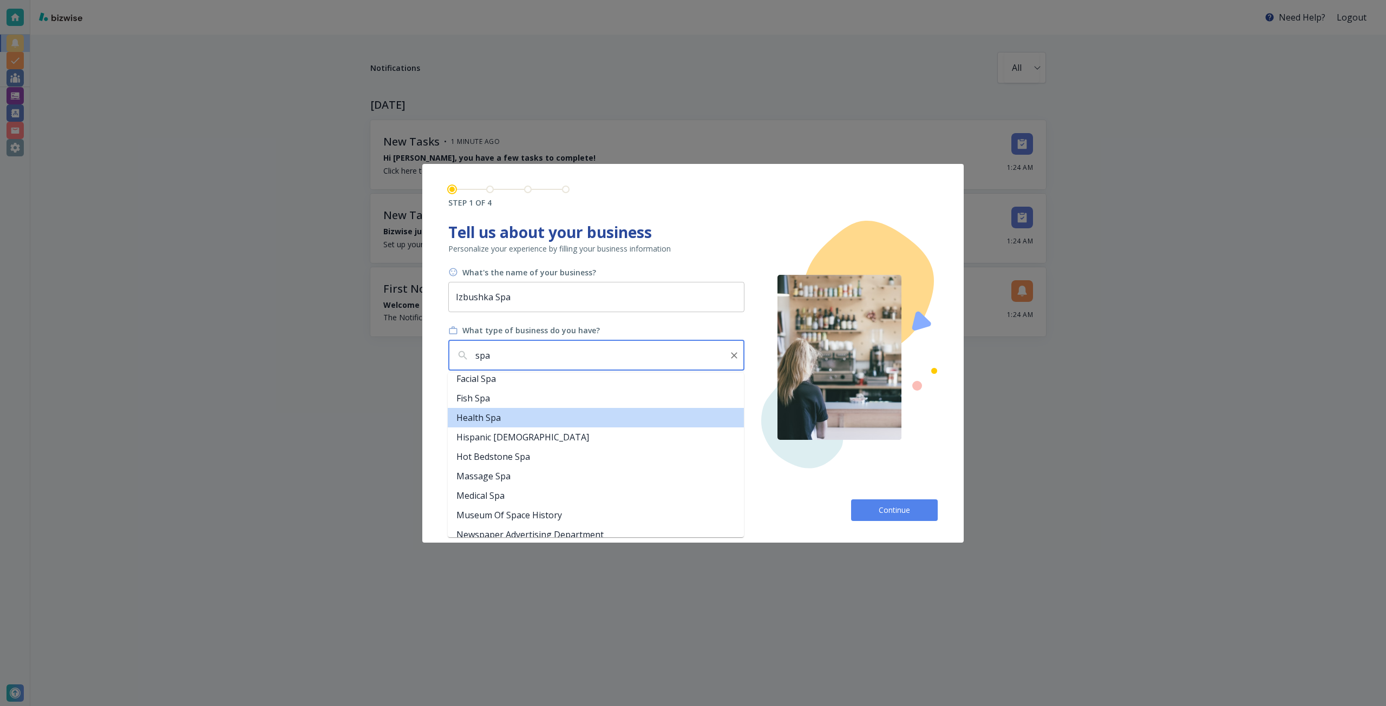
scroll to position [108, 0]
click at [597, 466] on li "Massage Spa" at bounding box center [596, 473] width 296 height 19
type input "Massage Spa"
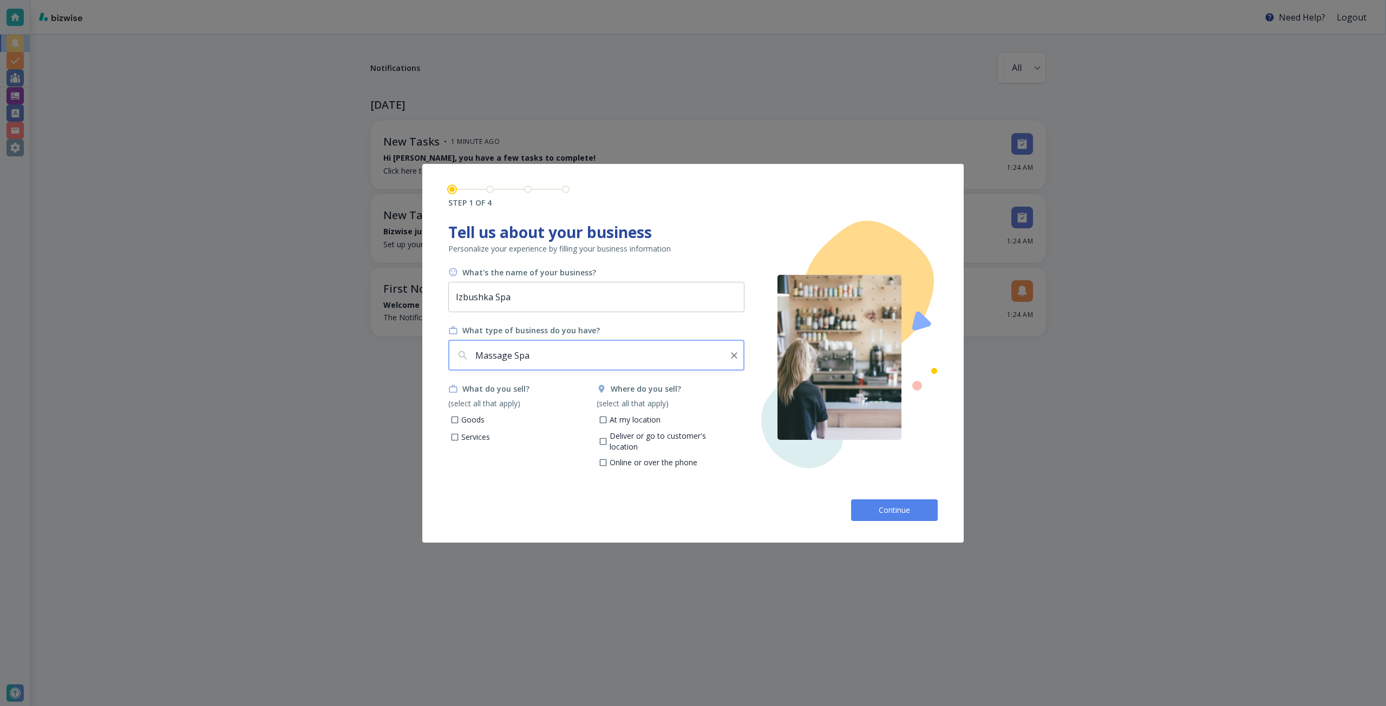
click at [732, 356] on icon "Clear" at bounding box center [734, 355] width 11 height 11
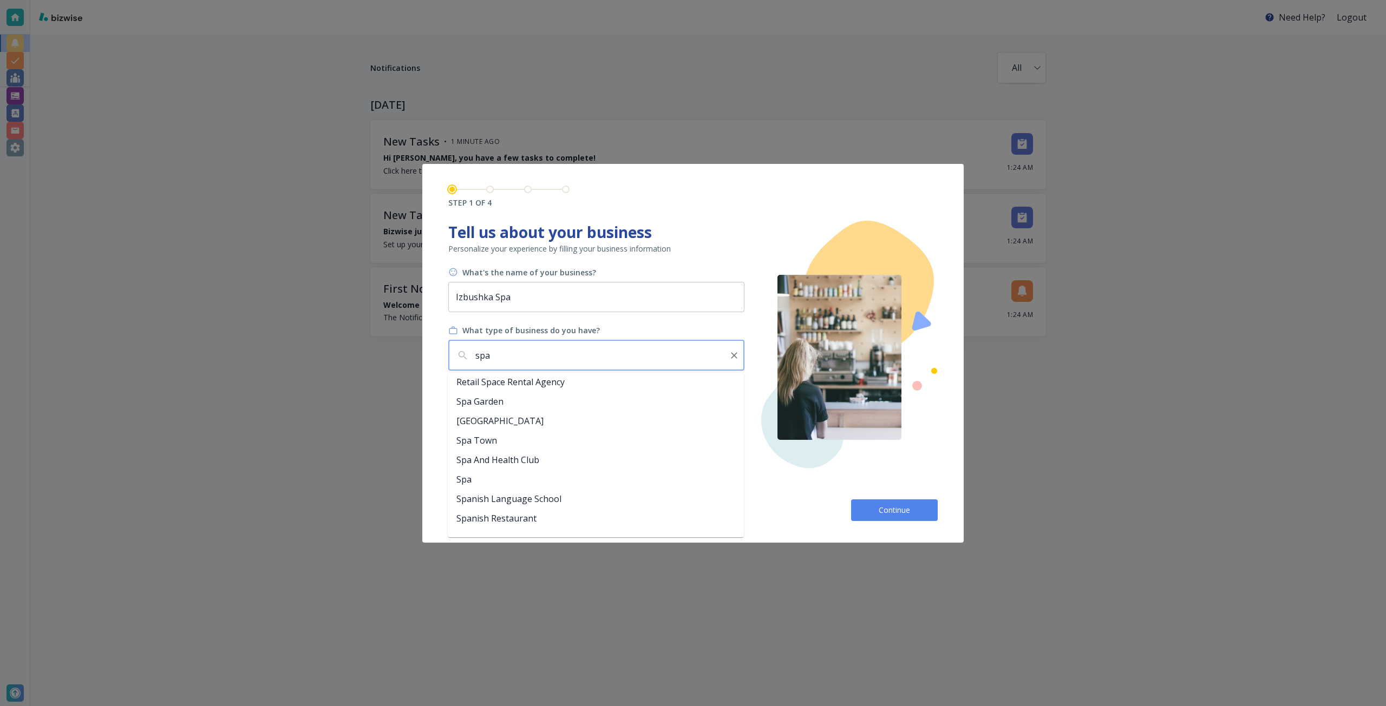
scroll to position [376, 0]
click at [653, 476] on li "Spa" at bounding box center [596, 478] width 296 height 19
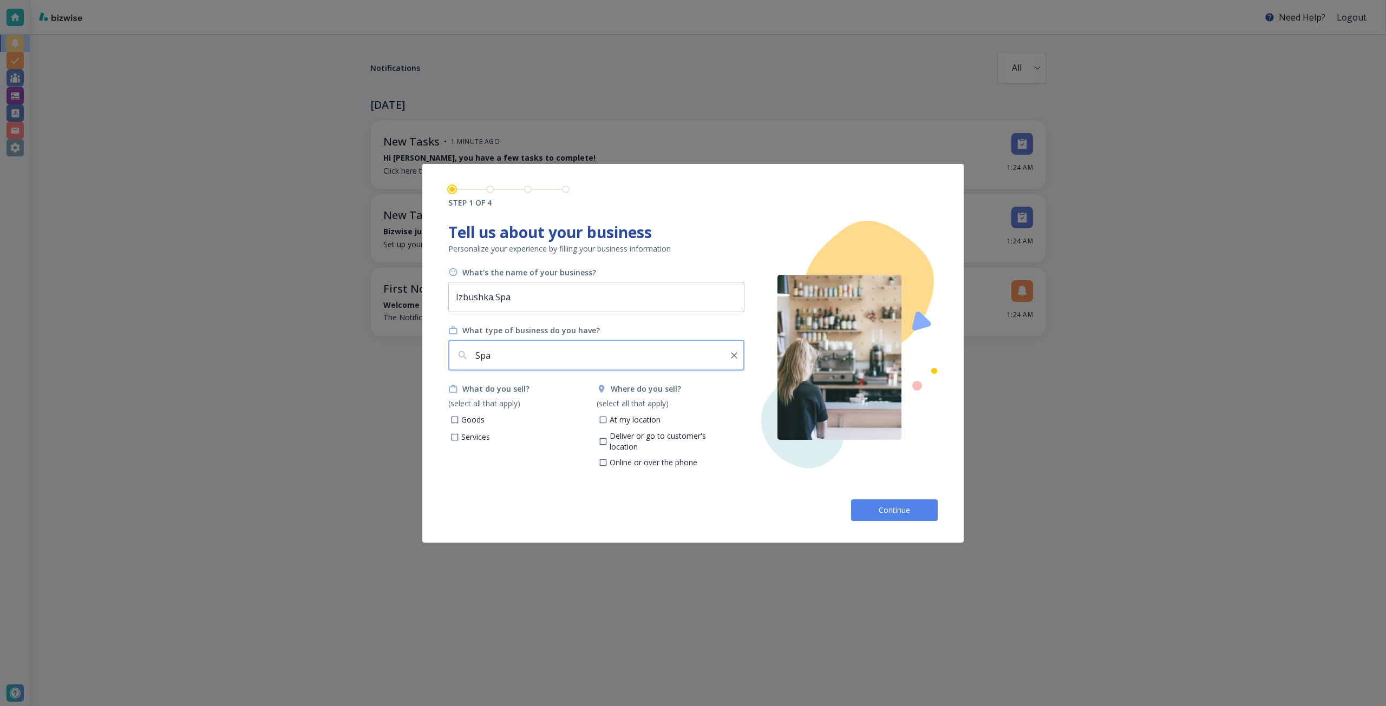
type input "Spa"
click at [468, 419] on p "Goods" at bounding box center [472, 420] width 23 height 11
click at [460, 419] on input "Goods" at bounding box center [454, 421] width 9 height 9
checkbox input "true"
click at [479, 437] on p "Services" at bounding box center [475, 437] width 29 height 11
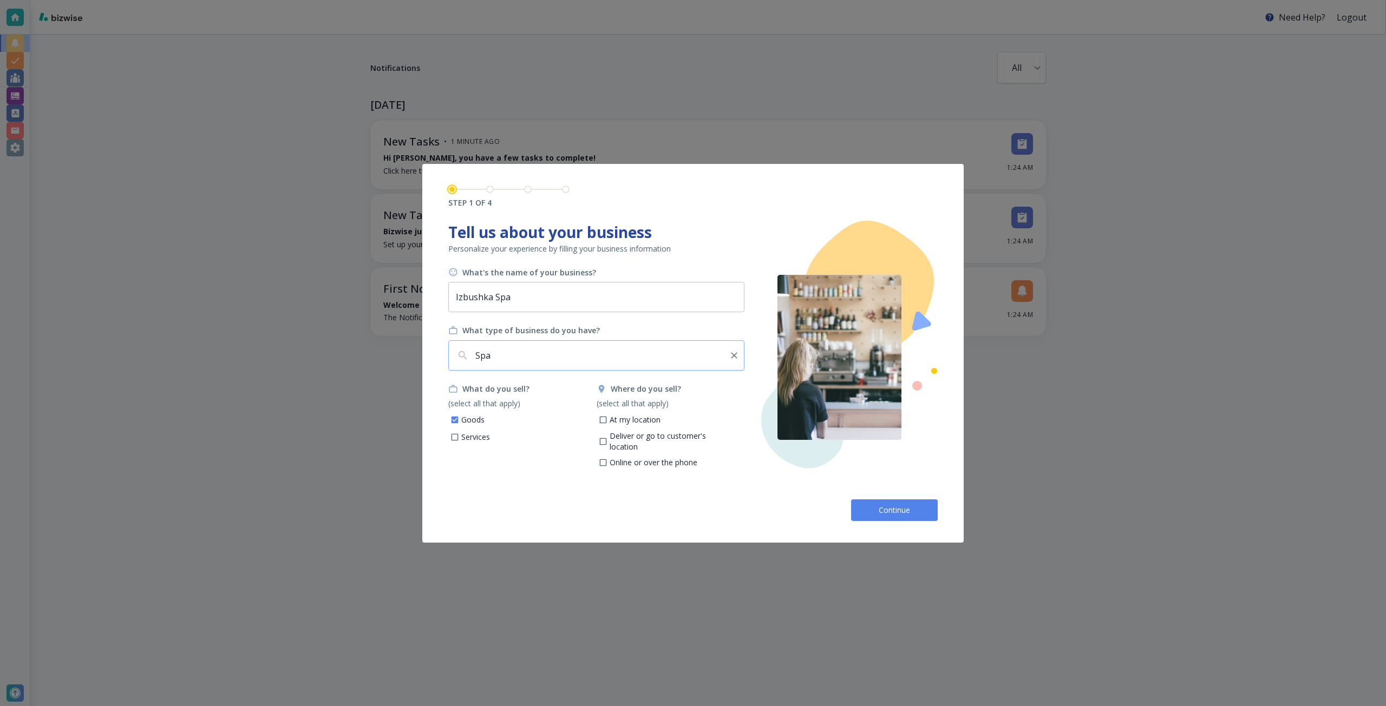
click at [460, 437] on input "Services" at bounding box center [454, 438] width 9 height 9
checkbox input "true"
click at [622, 418] on p "At my location" at bounding box center [634, 420] width 51 height 11
click at [607, 418] on input "At my location" at bounding box center [602, 421] width 9 height 9
checkbox input "true"
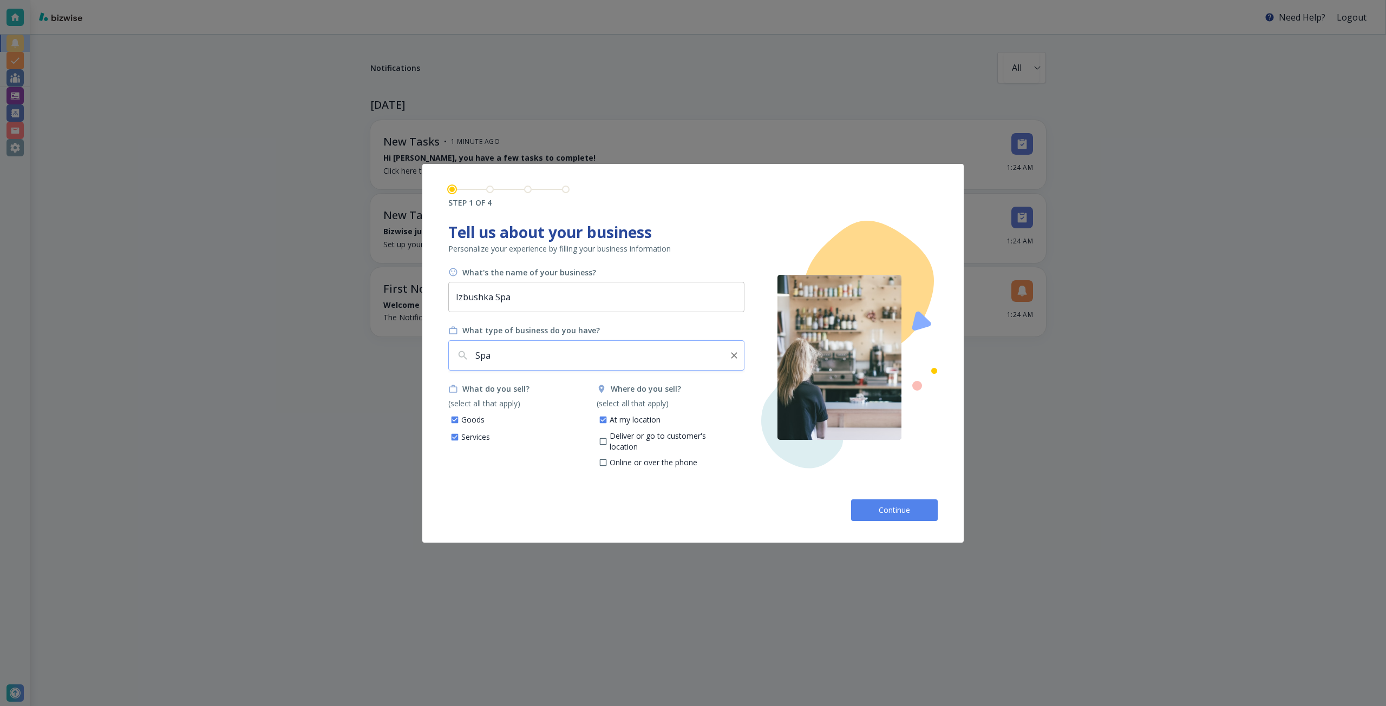
click at [628, 435] on p "Deliver or go to customer's location" at bounding box center [672, 441] width 127 height 21
click at [607, 438] on input "Deliver or go to customer's location" at bounding box center [602, 442] width 9 height 9
checkbox input "true"
click at [911, 513] on button "Continue" at bounding box center [894, 511] width 87 height 22
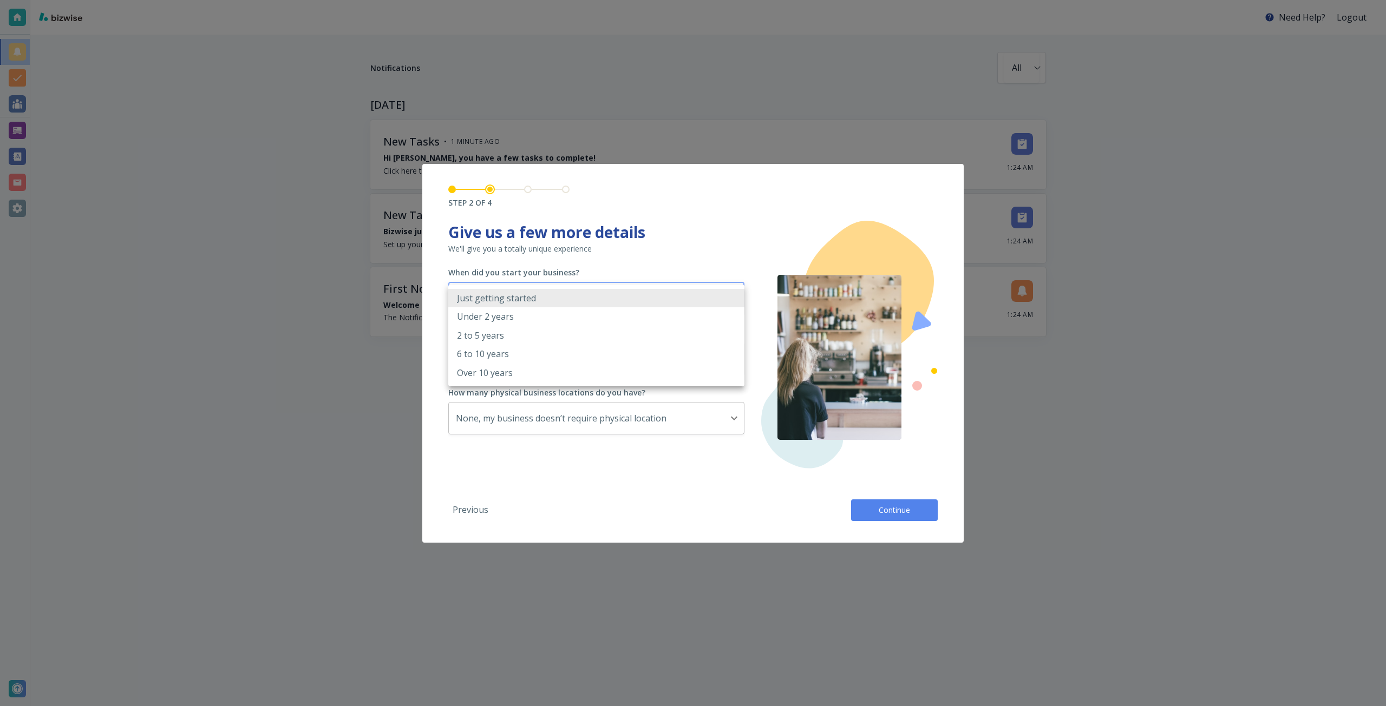
click at [524, 0] on body "Need Help? Logout Notifications All all ​ TODAY New Tasks • 1 minute ago Hi Sar…" at bounding box center [693, 0] width 1386 height 0
click at [519, 329] on li "2 to 5 years" at bounding box center [596, 335] width 296 height 18
type input "2_TO_5_YEARS"
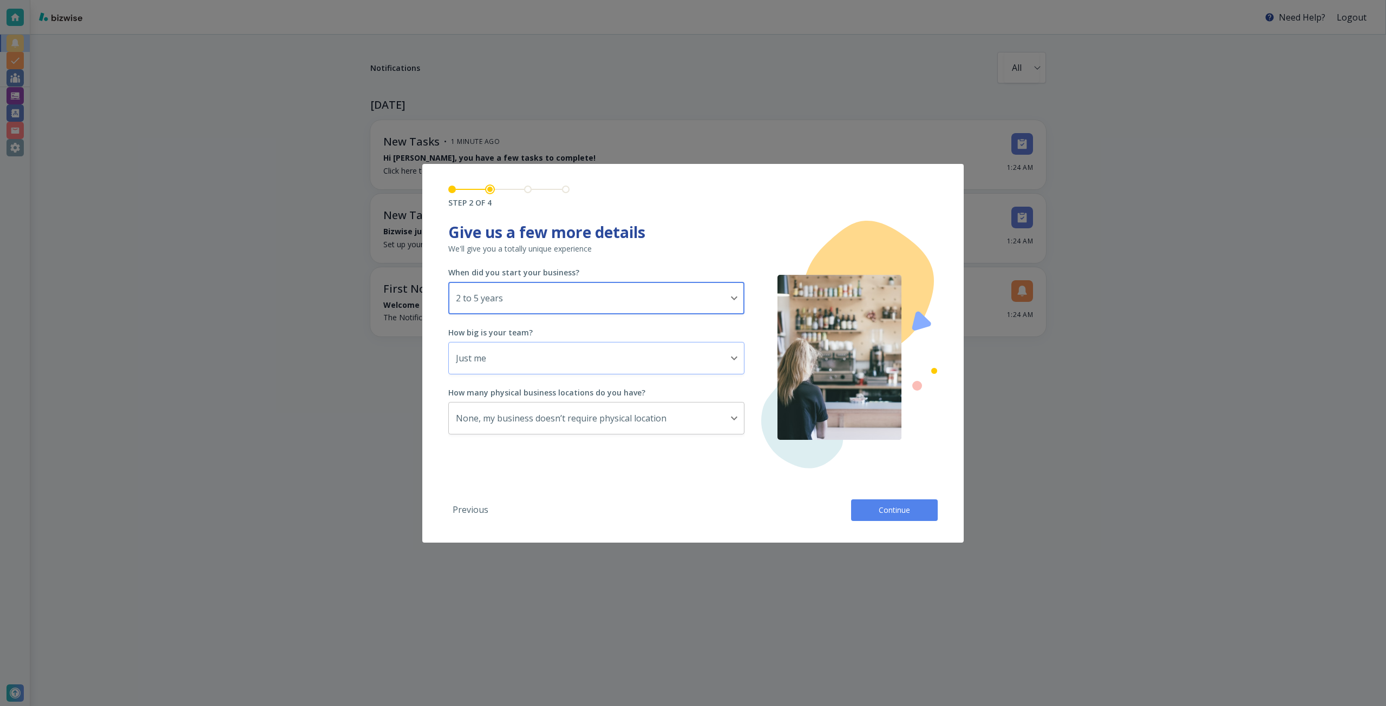
click at [508, 0] on body "Need Help? Logout Notifications All all ​ TODAY New Tasks • 1 minute ago Hi Sar…" at bounding box center [693, 0] width 1386 height 0
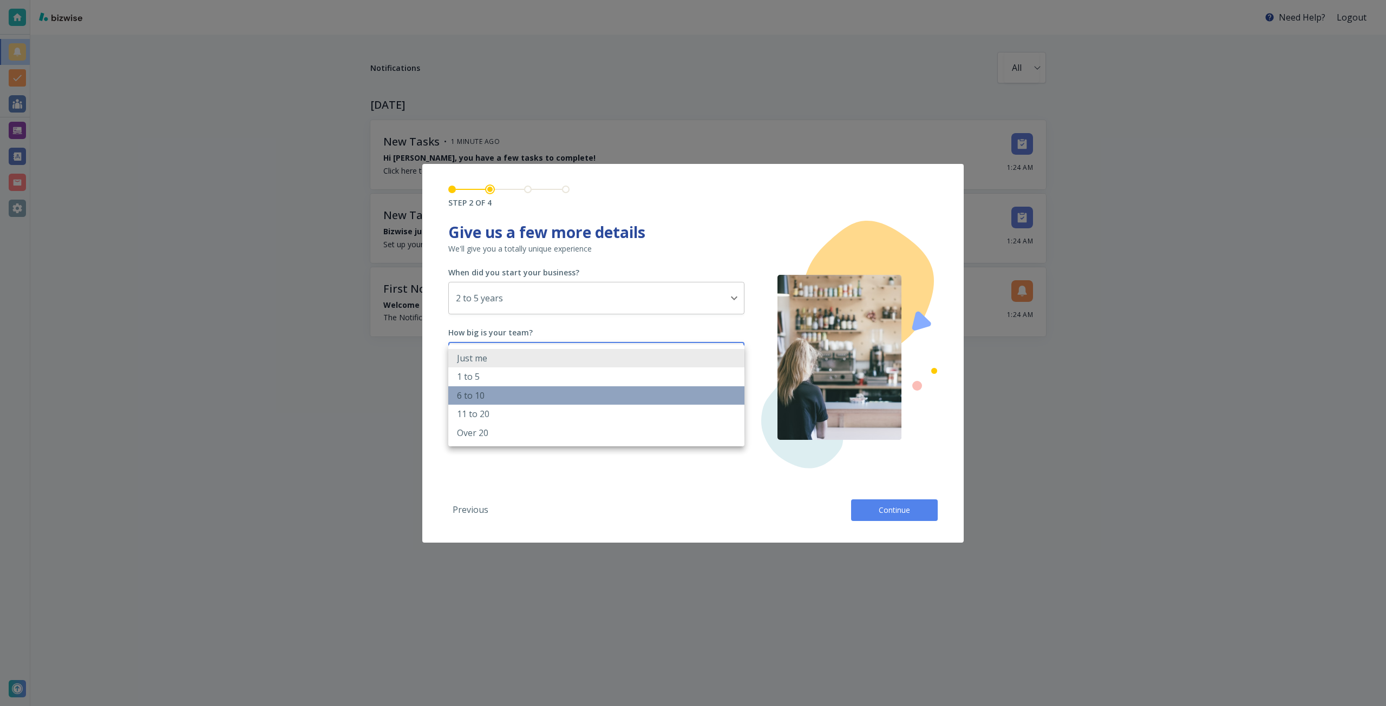
click at [501, 387] on li "6 to 10" at bounding box center [596, 395] width 296 height 18
type input "6_TO_10"
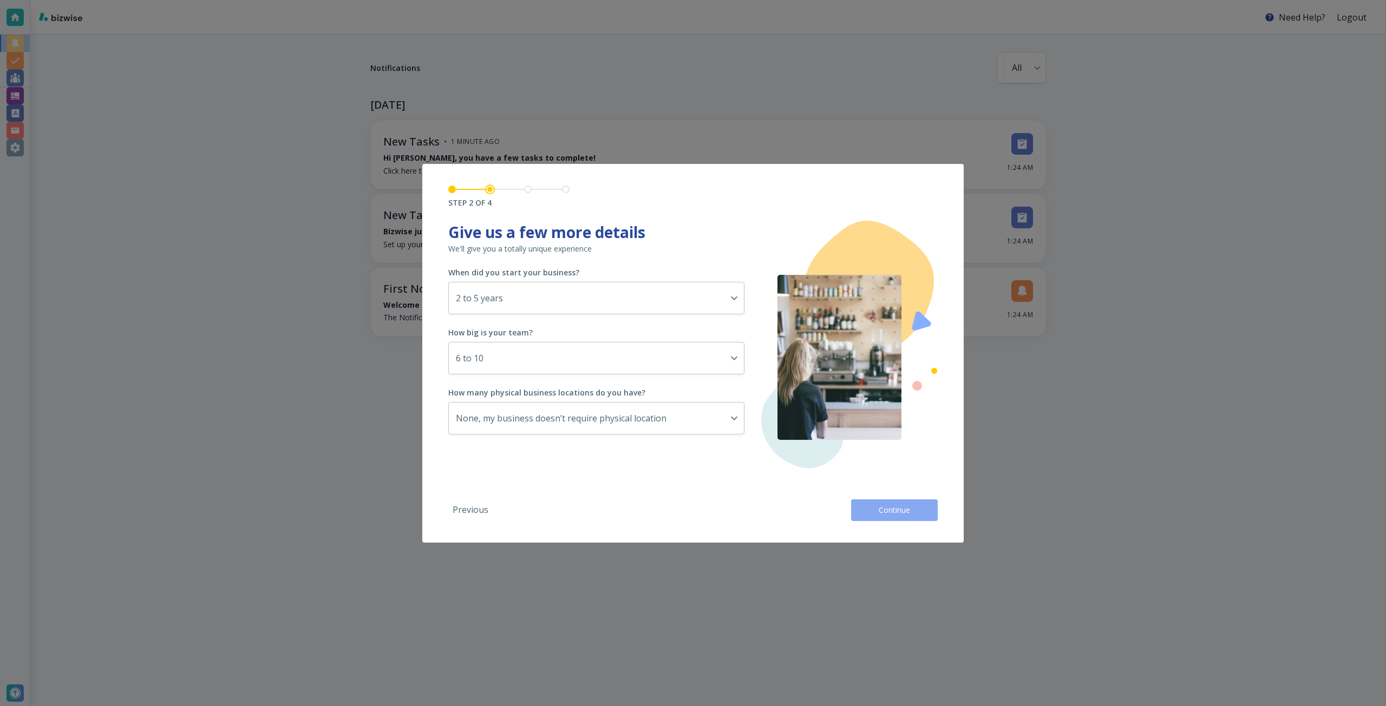
click at [870, 514] on button "Continue" at bounding box center [894, 511] width 87 height 22
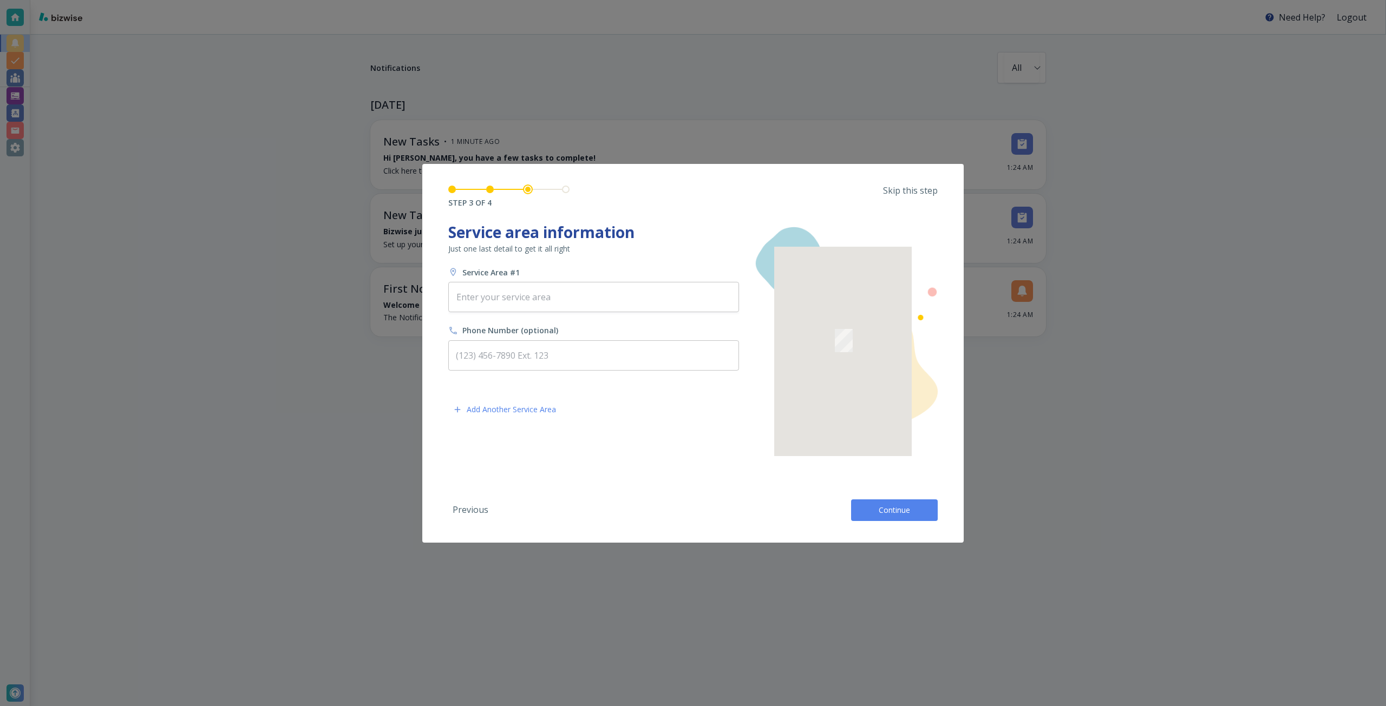
click at [915, 195] on p "Skip this step" at bounding box center [910, 191] width 55 height 12
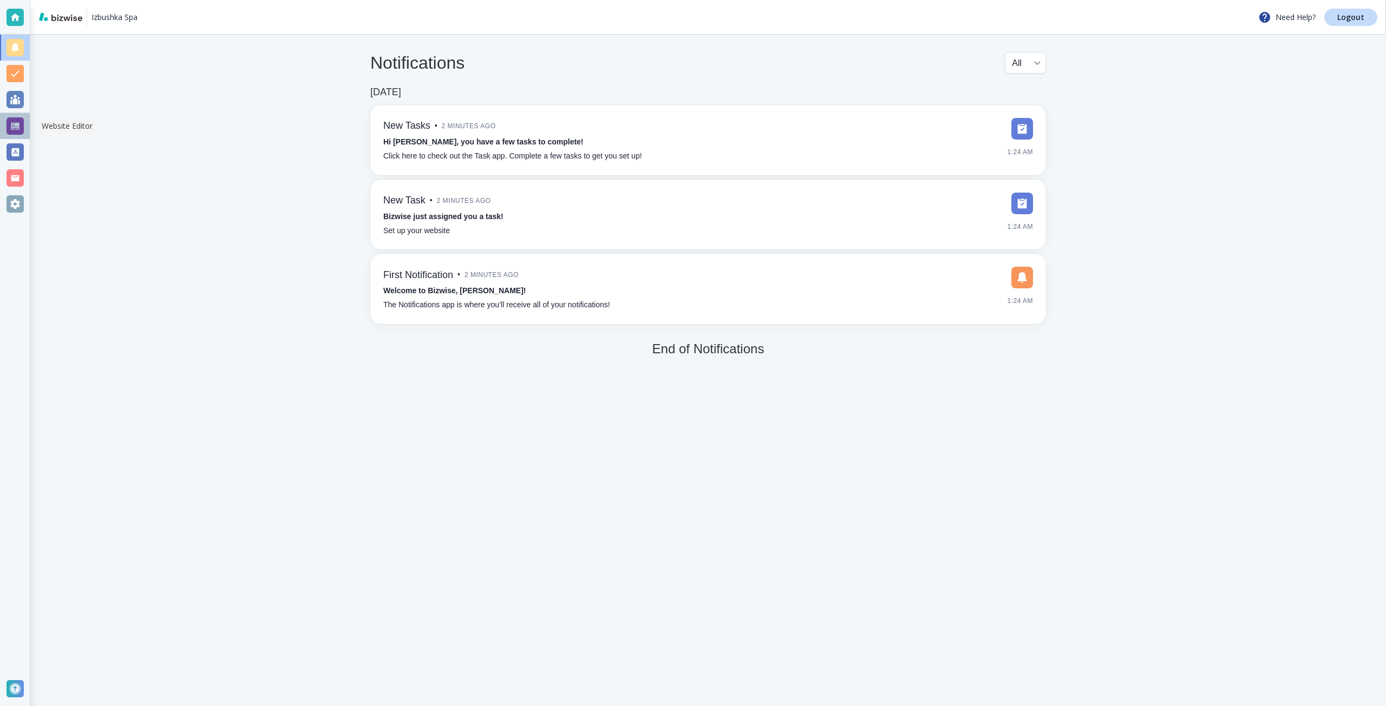
click at [21, 117] on div at bounding box center [14, 125] width 17 height 17
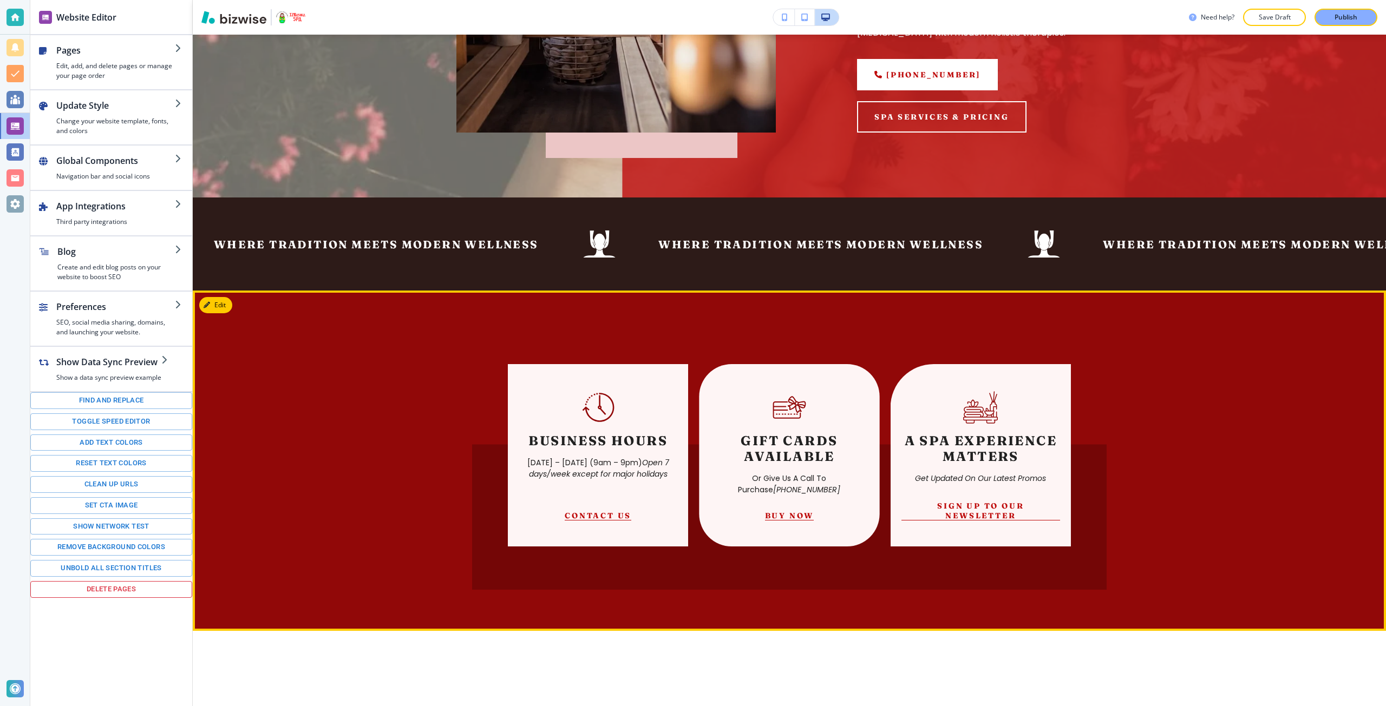
scroll to position [541, 0]
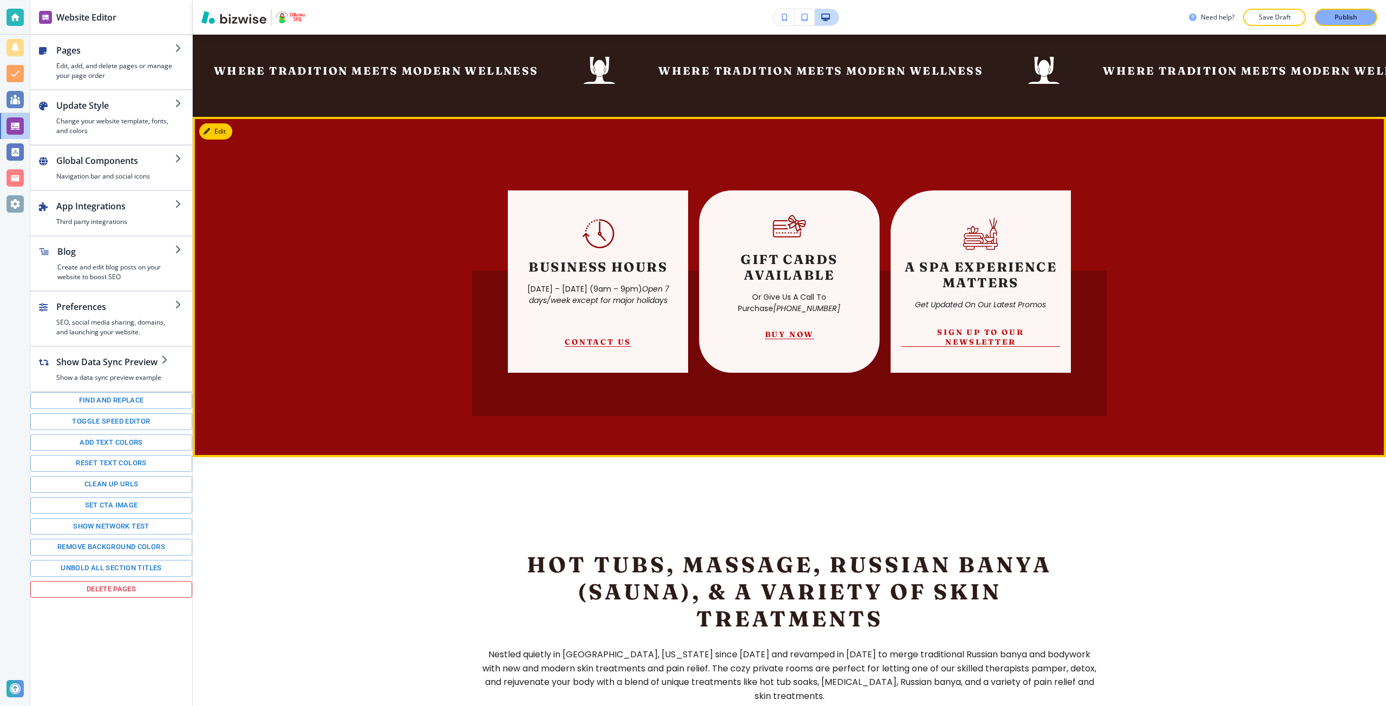
click at [776, 332] on button "Buy Now" at bounding box center [789, 335] width 49 height 10
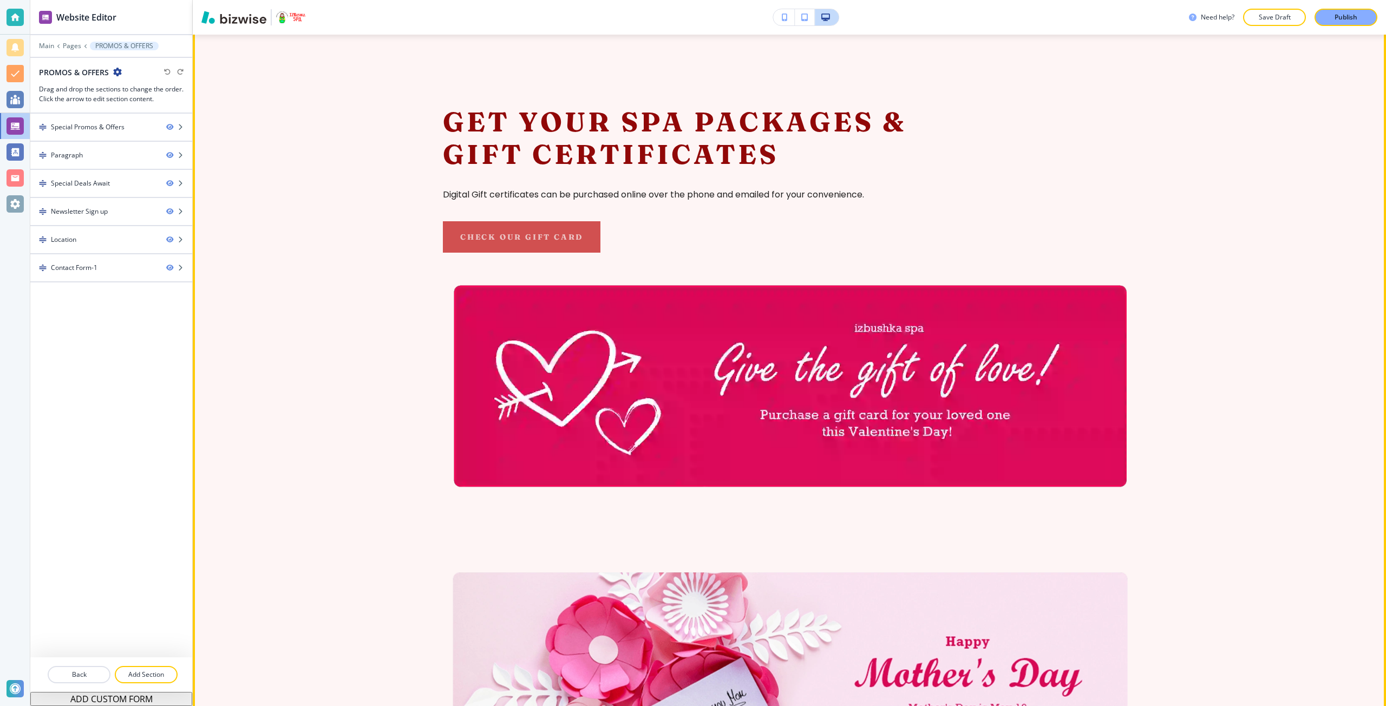
click at [554, 244] on button "Check our gift card" at bounding box center [522, 236] width 158 height 31
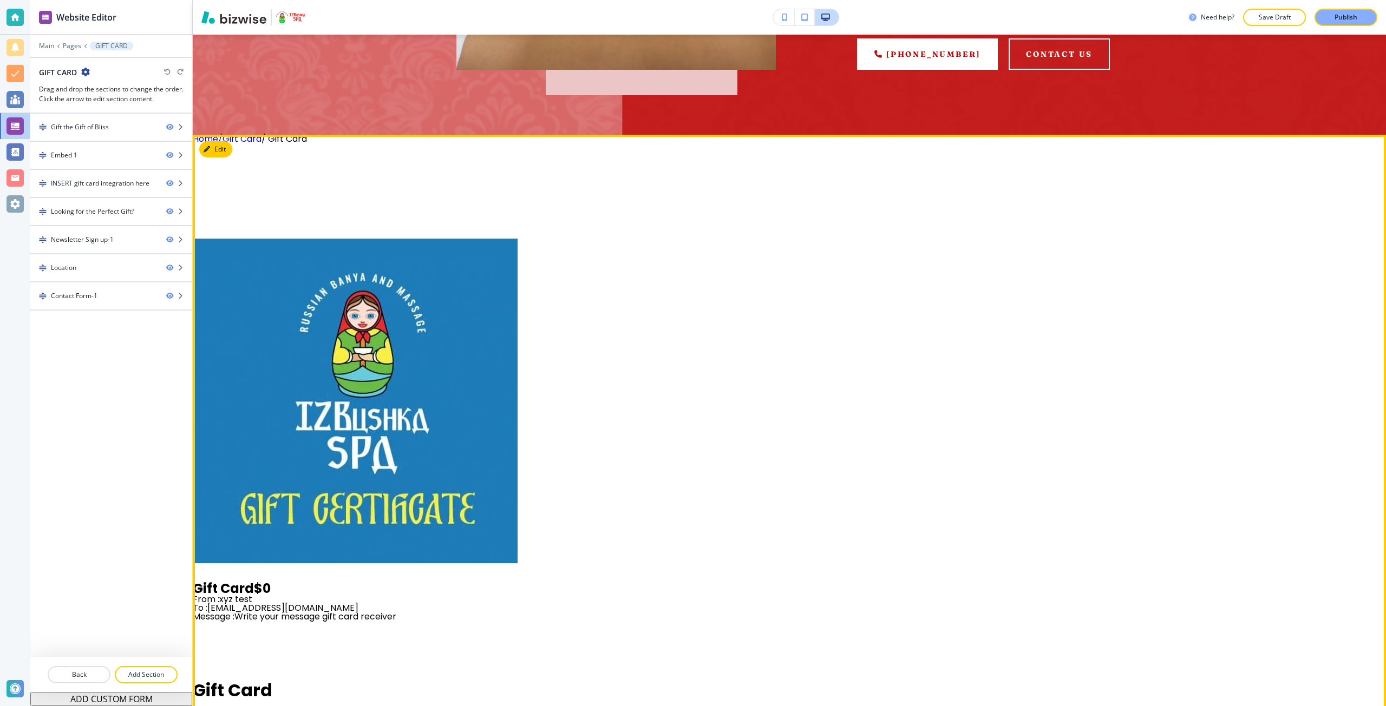
scroll to position [379, 0]
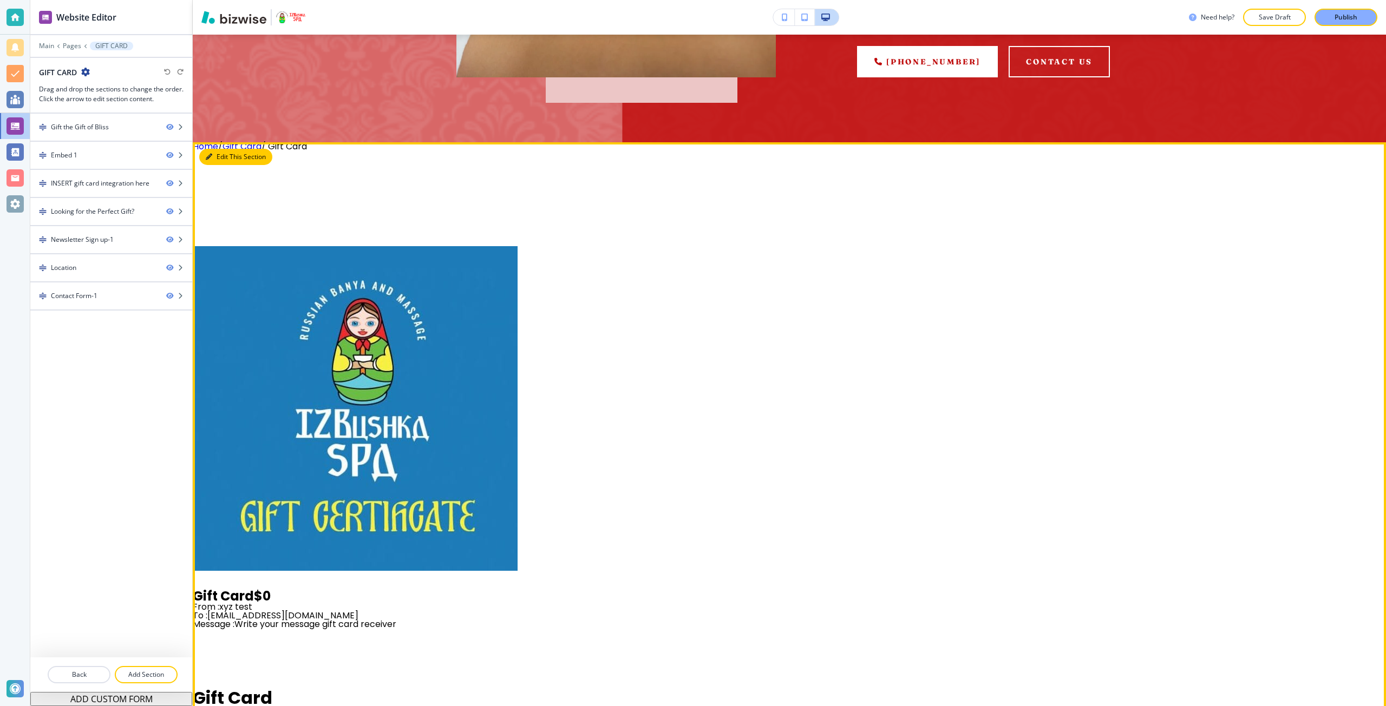
click at [212, 162] on button "Edit This Section" at bounding box center [235, 157] width 73 height 16
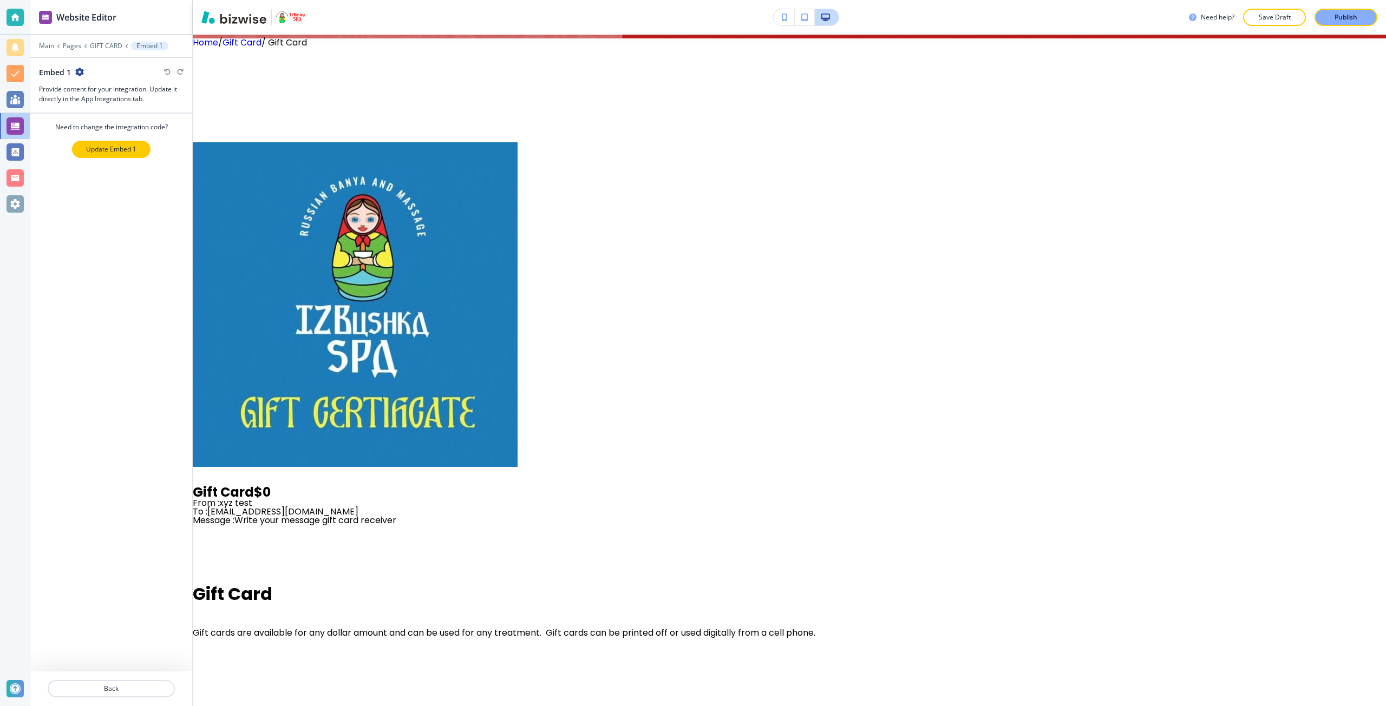
scroll to position [487, 0]
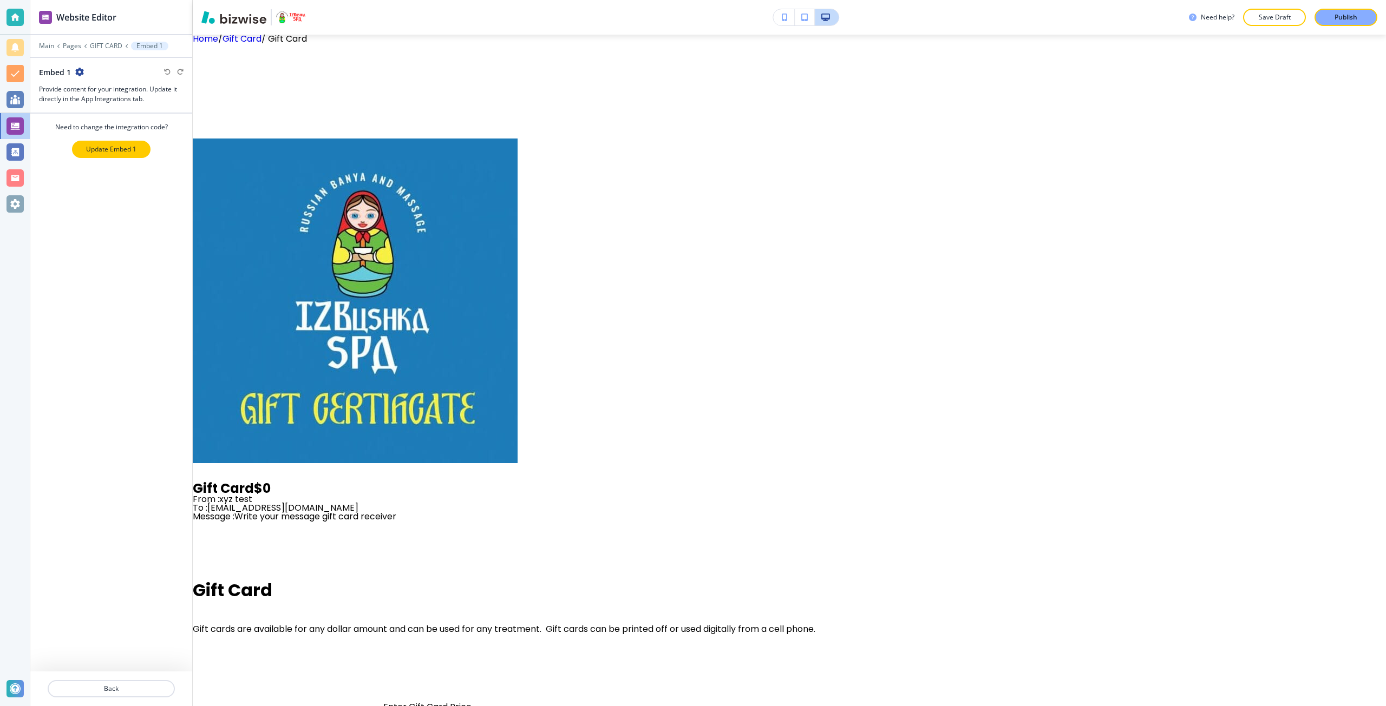
click at [133, 155] on button "Update Embed 1" at bounding box center [111, 149] width 78 height 17
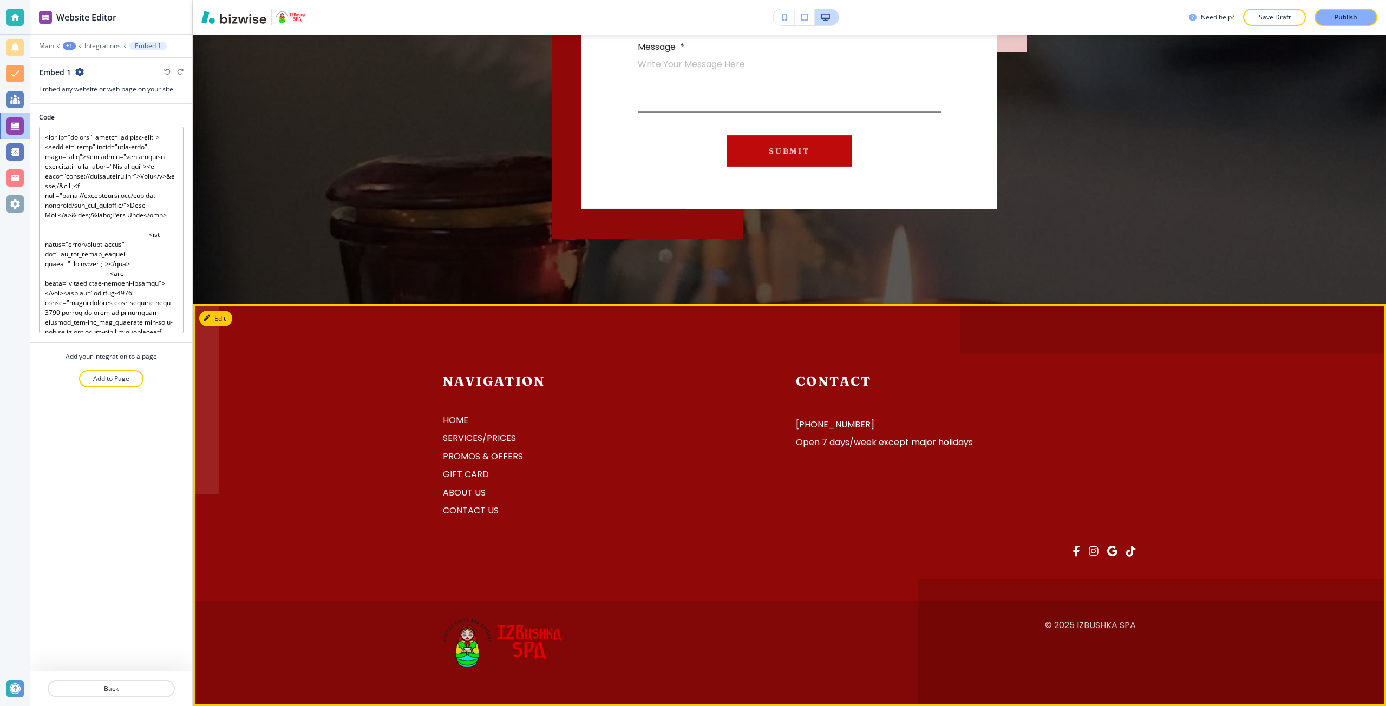
scroll to position [3491, 0]
click at [460, 436] on p "SERVICES/PRICES" at bounding box center [613, 438] width 340 height 14
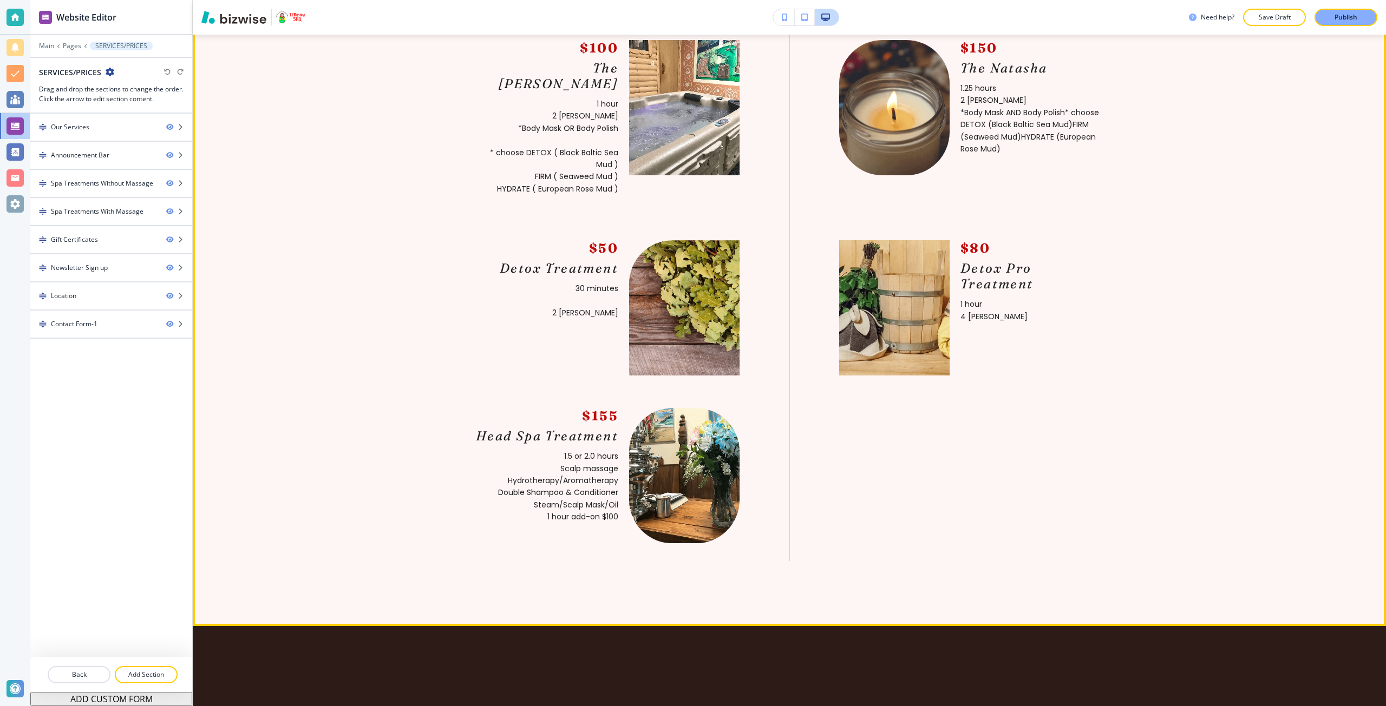
scroll to position [704, 0]
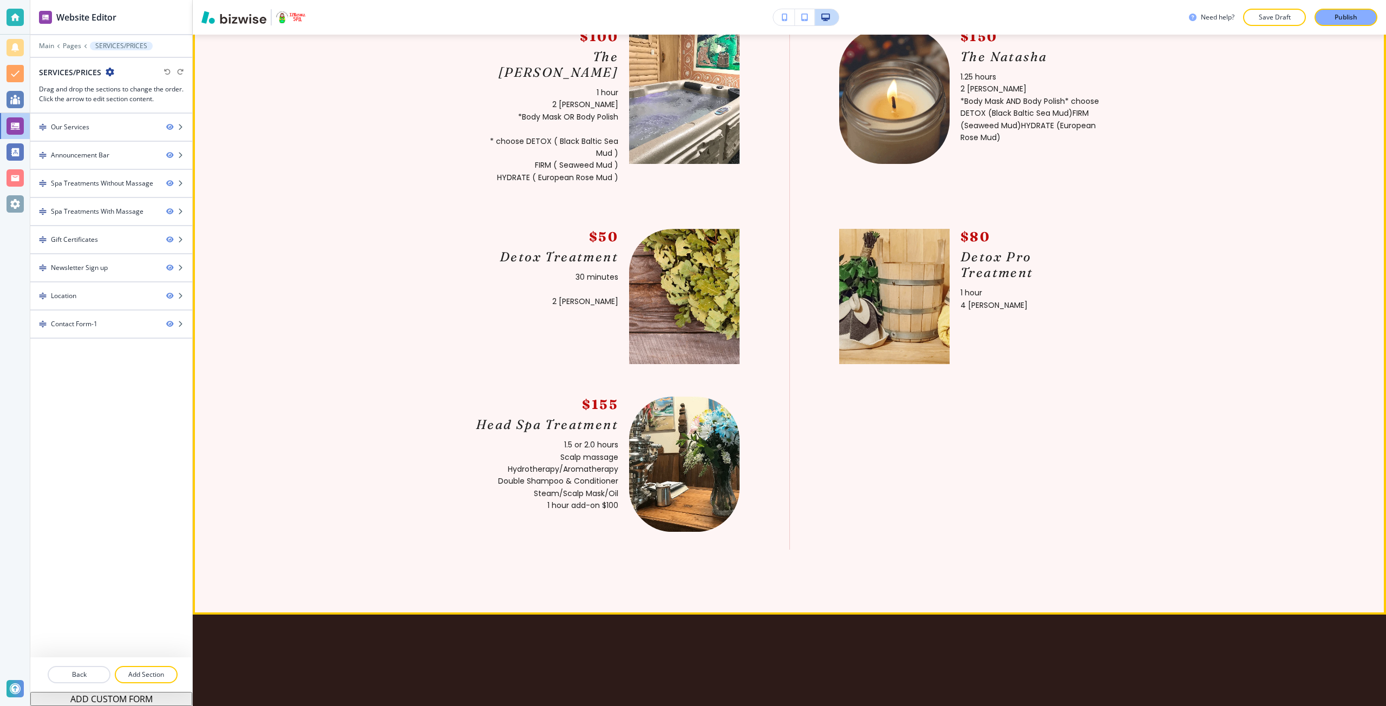
click at [214, 91] on section "Spa Treatments Without Massage $100 The Boris 1 hour 2 Banyas *Body Mask OR Bod…" at bounding box center [789, 258] width 1193 height 713
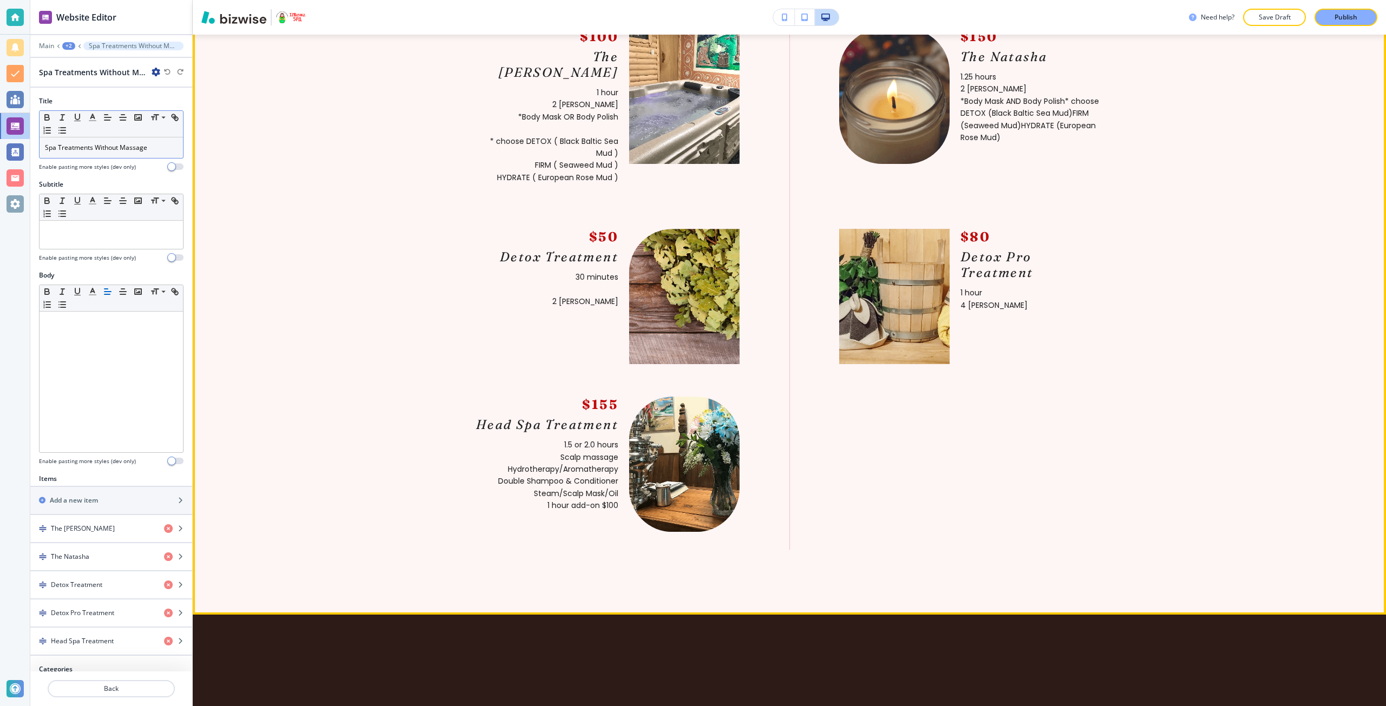
scroll to position [737, 0]
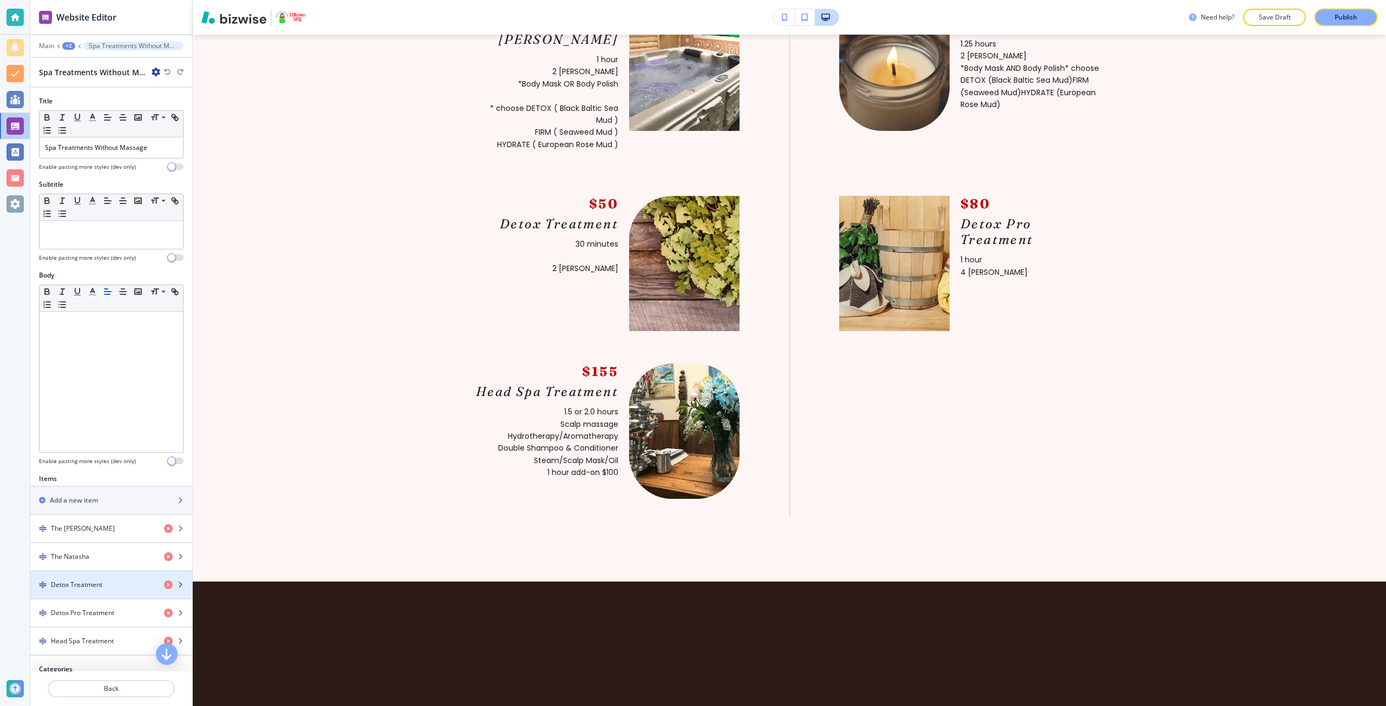
click at [107, 582] on div "Detox Treatment" at bounding box center [92, 585] width 125 height 10
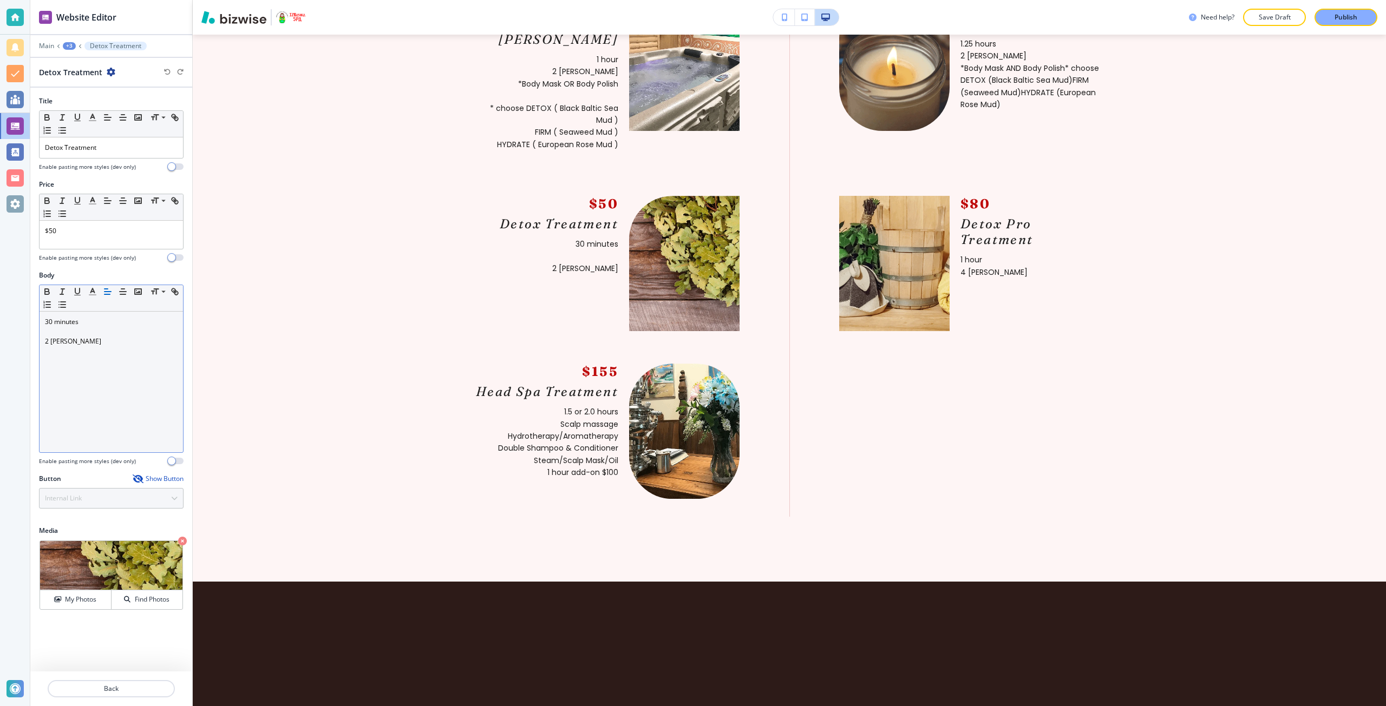
click at [77, 330] on p at bounding box center [111, 332] width 133 height 10
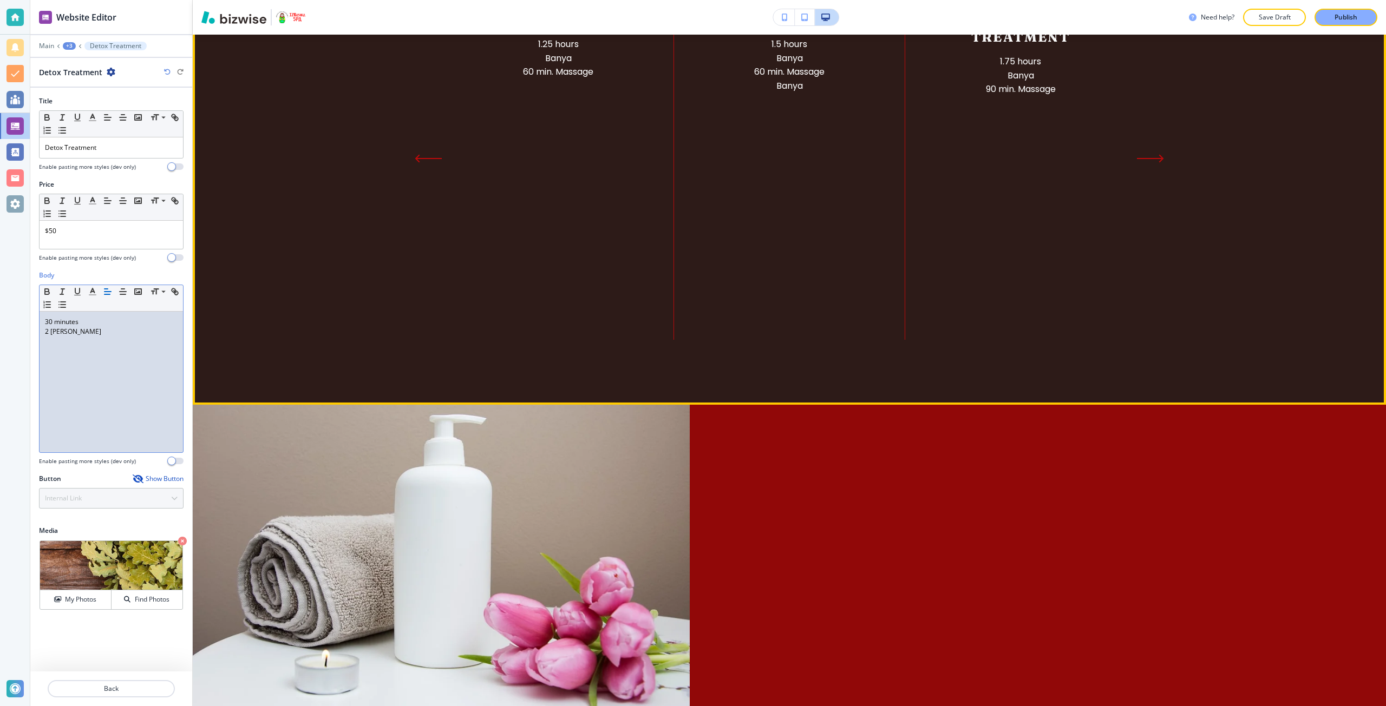
scroll to position [1494, 0]
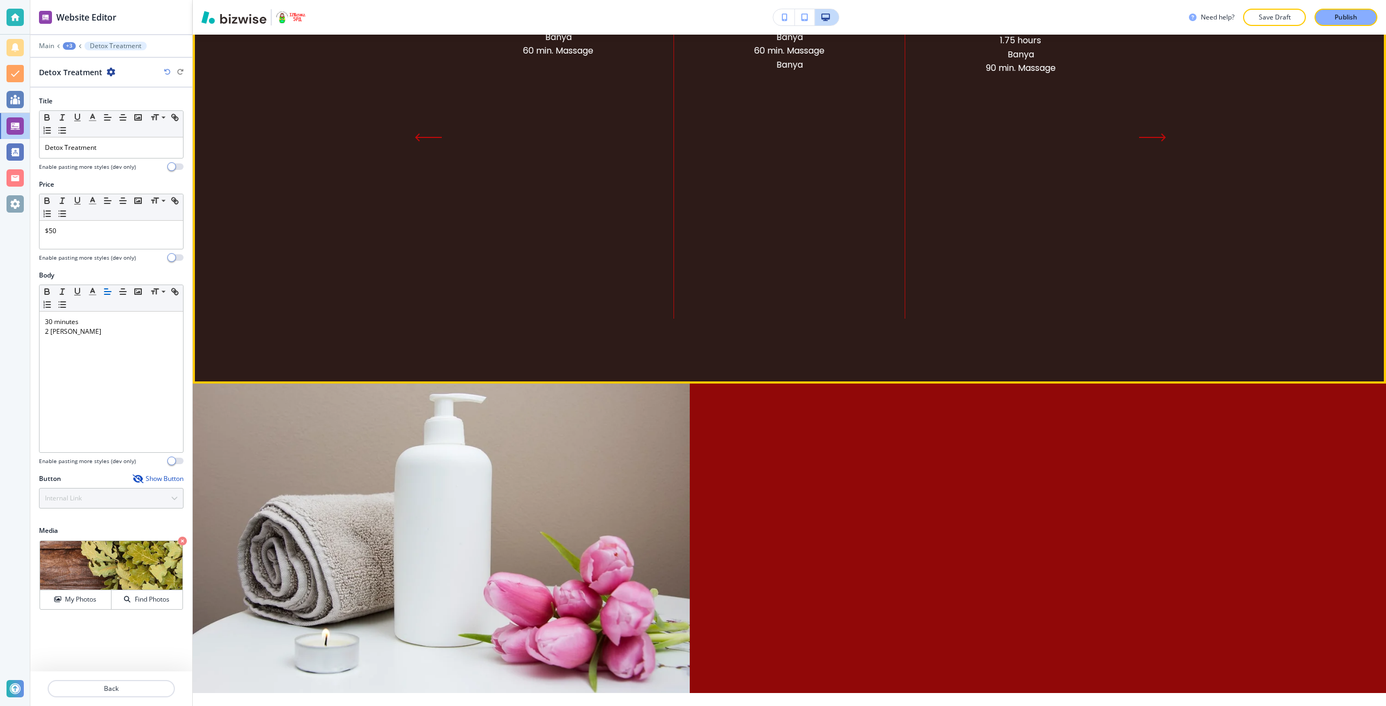
click at [1149, 137] on icon "Next Slide" at bounding box center [1151, 137] width 25 height 0
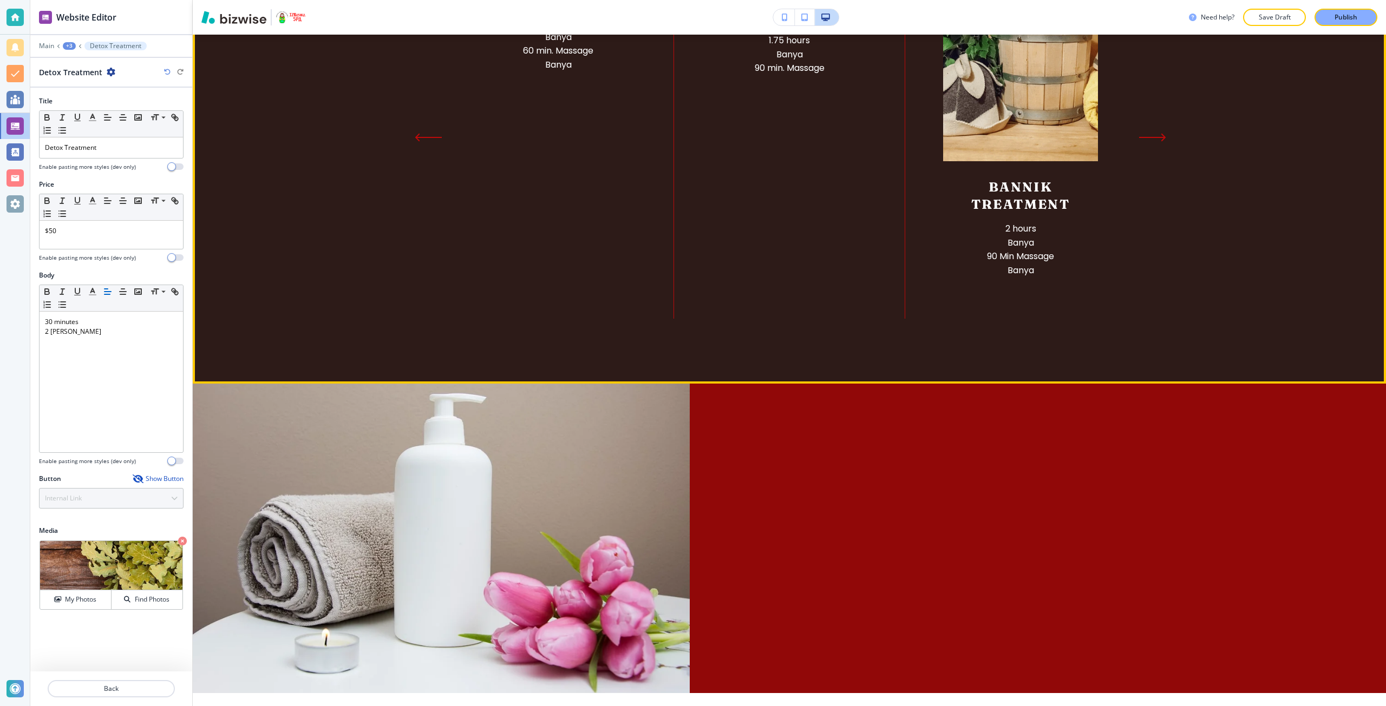
click at [1149, 137] on icon "Next Slide" at bounding box center [1151, 137] width 25 height 0
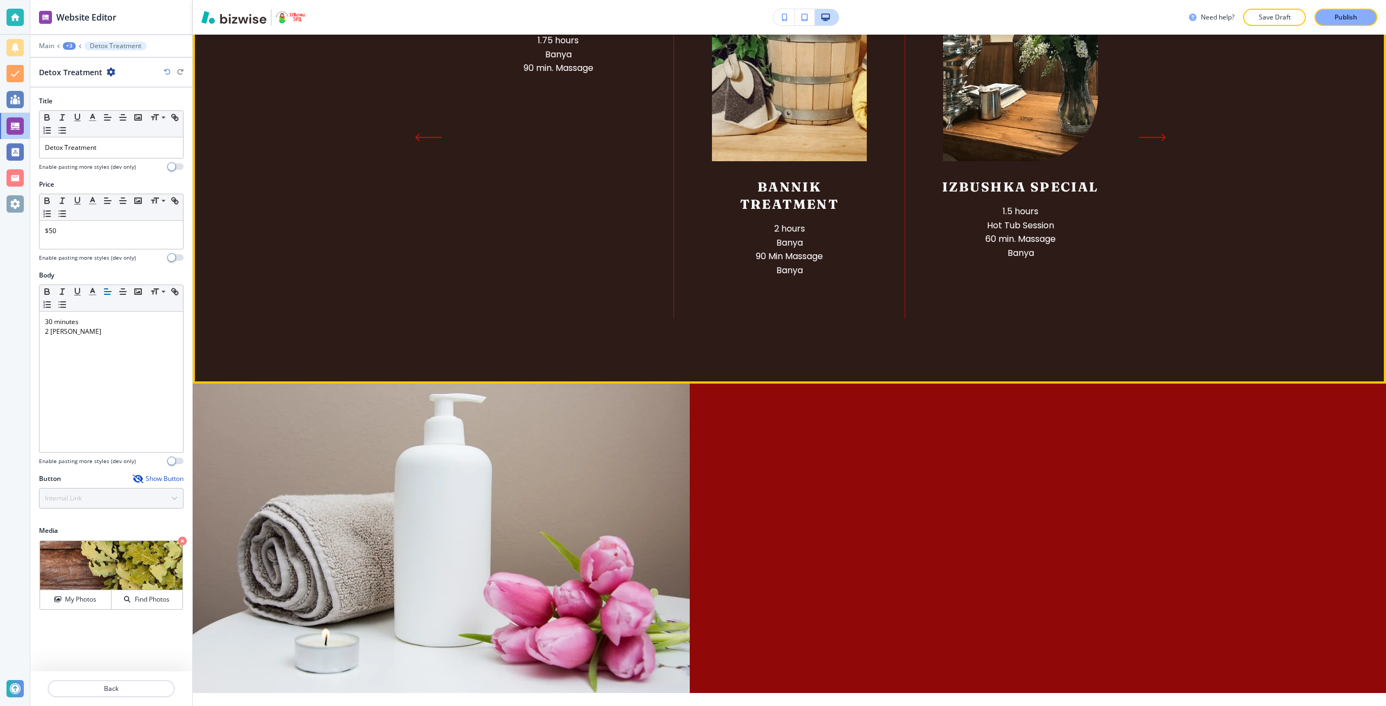
click at [1149, 137] on icon "Next Slide" at bounding box center [1151, 137] width 25 height 0
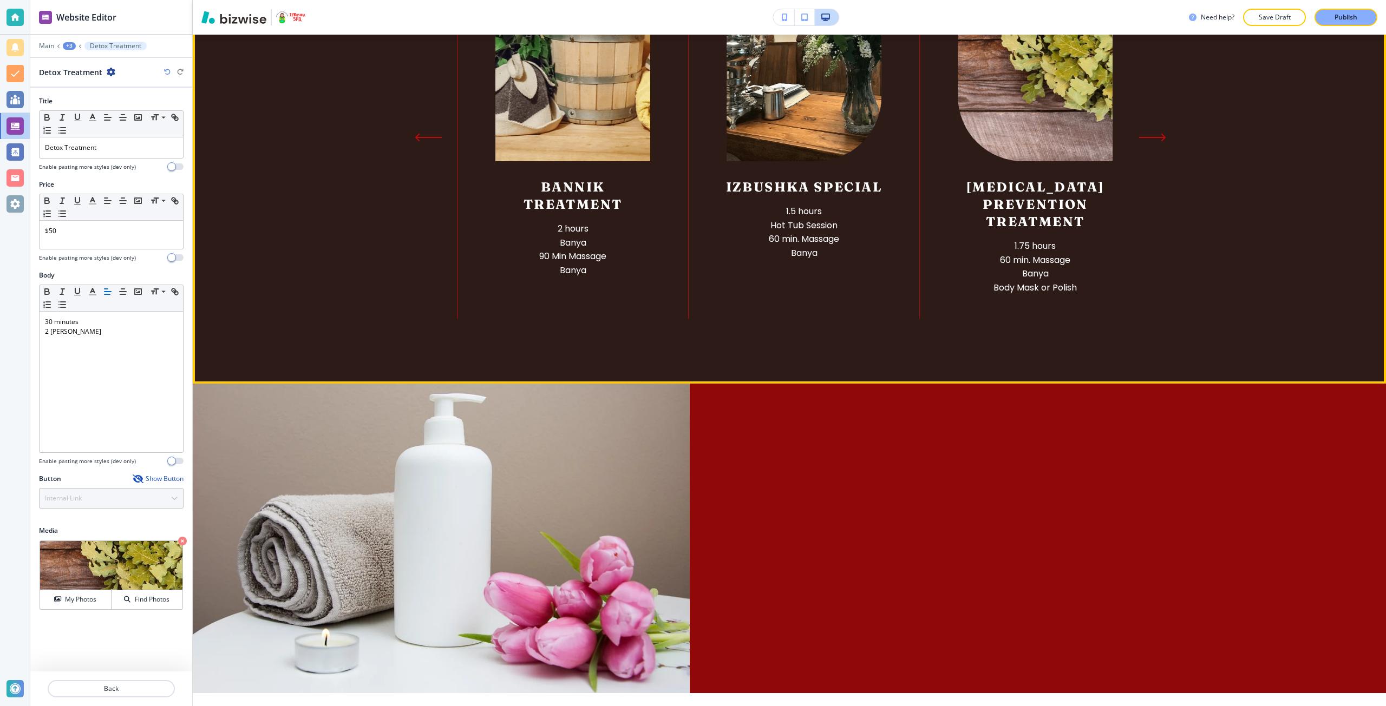
click at [1149, 137] on icon "Next Slide" at bounding box center [1151, 137] width 25 height 0
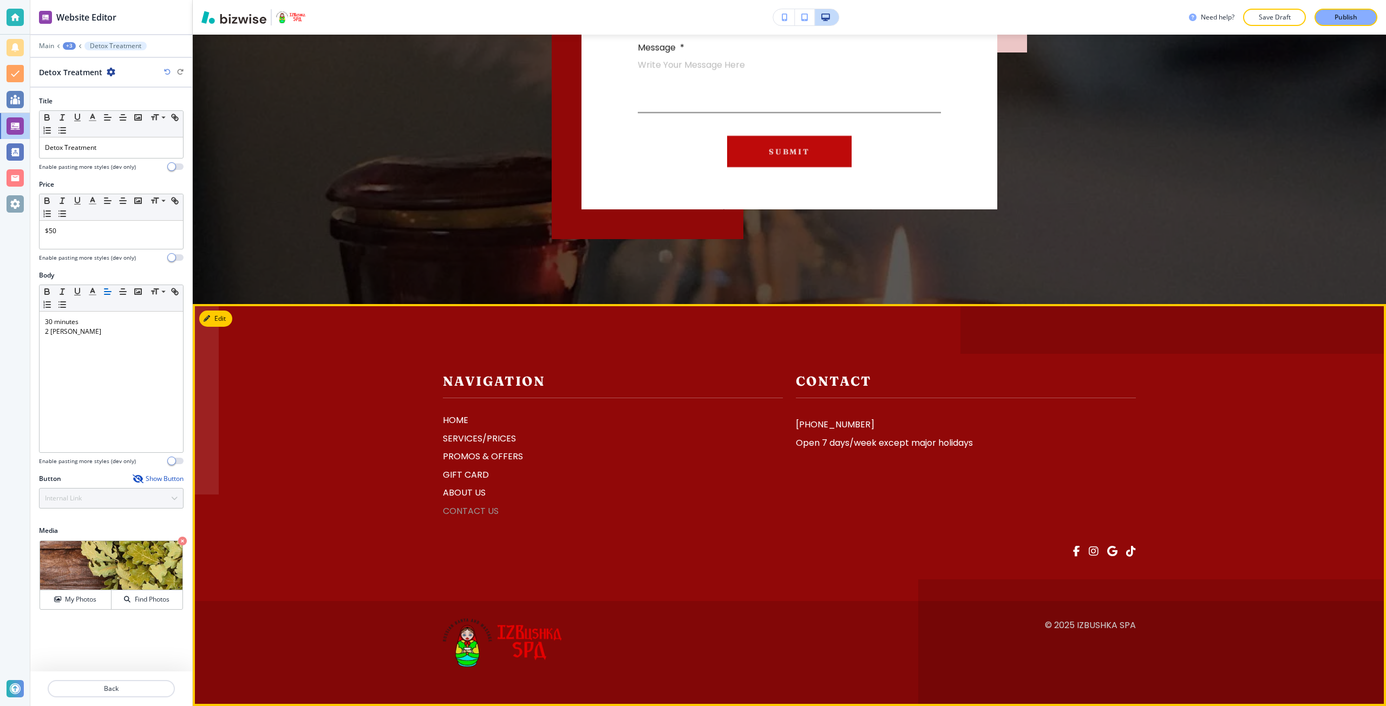
scroll to position [3460, 0]
click at [483, 453] on p "PROMOS & OFFERS" at bounding box center [613, 457] width 340 height 14
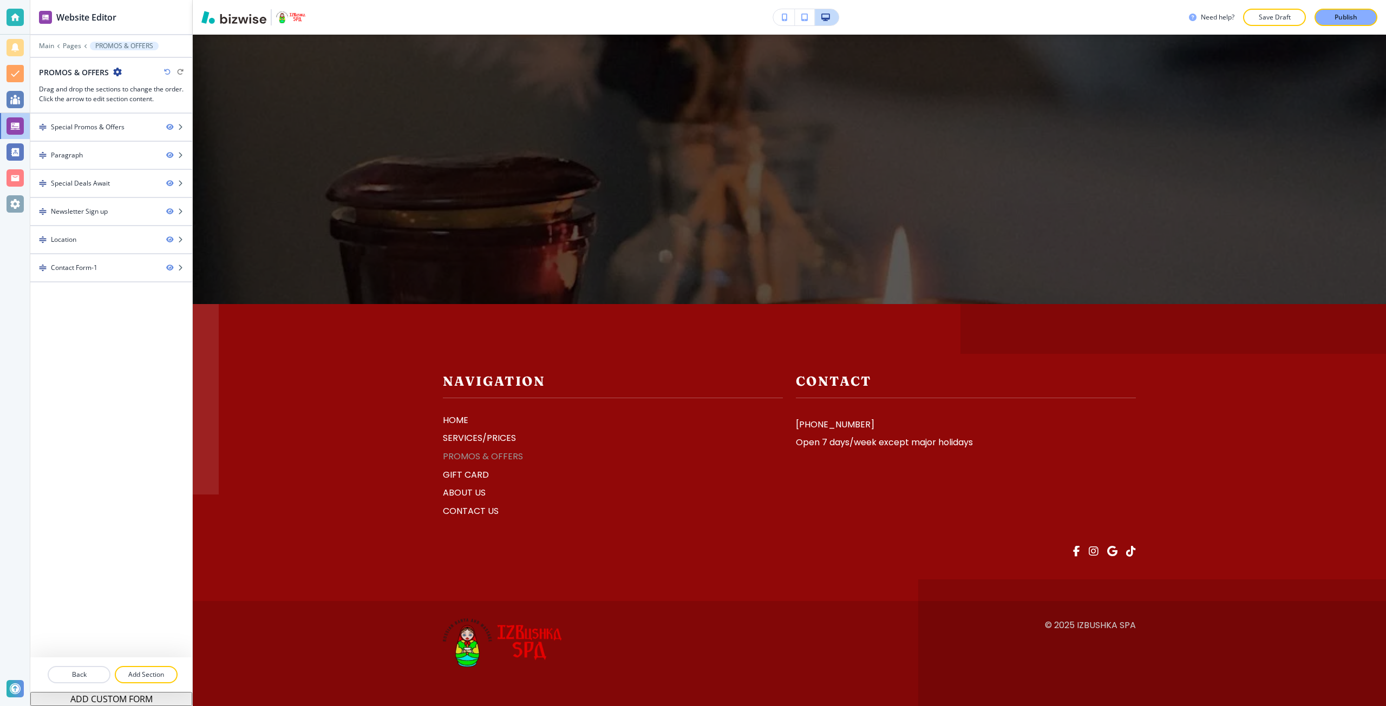
scroll to position [0, 0]
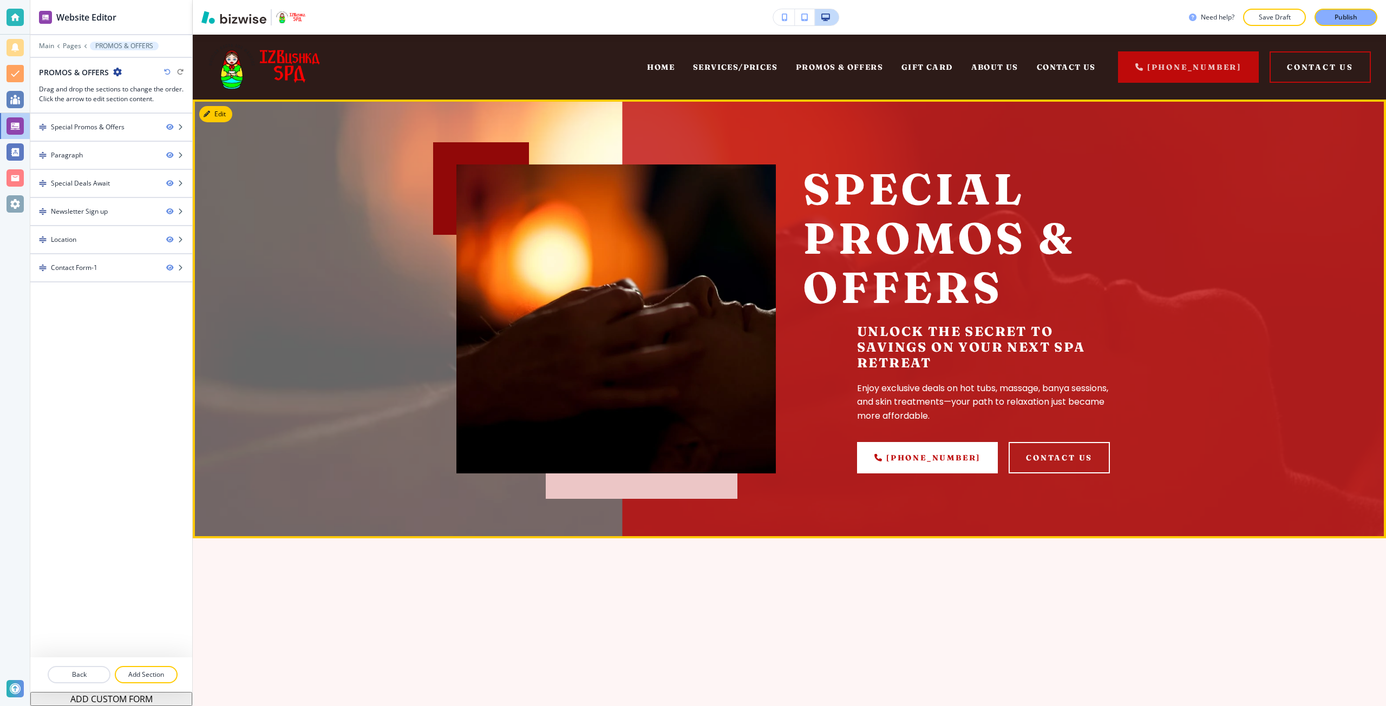
click at [394, 408] on div "Special Promos & Offers Unlock the secret to savings on your next spa retreat E…" at bounding box center [789, 319] width 1193 height 439
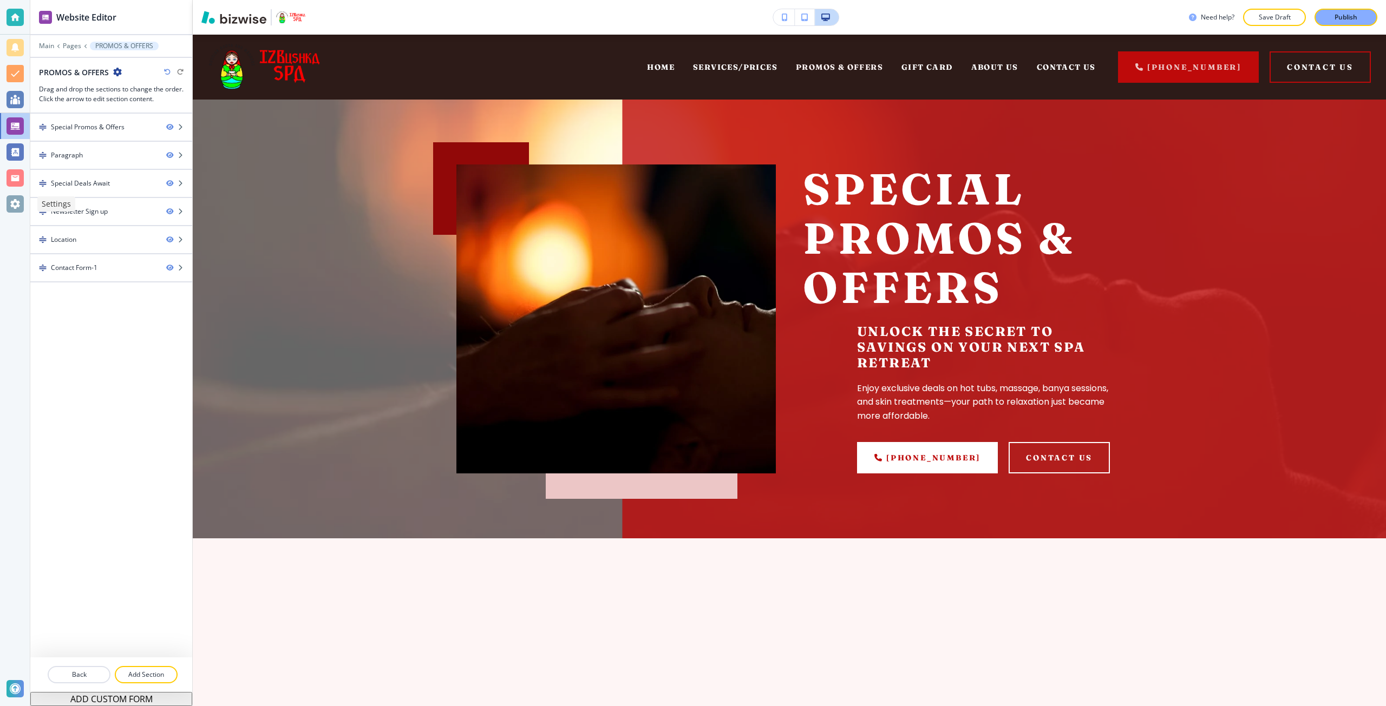
click at [20, 199] on div at bounding box center [14, 203] width 17 height 17
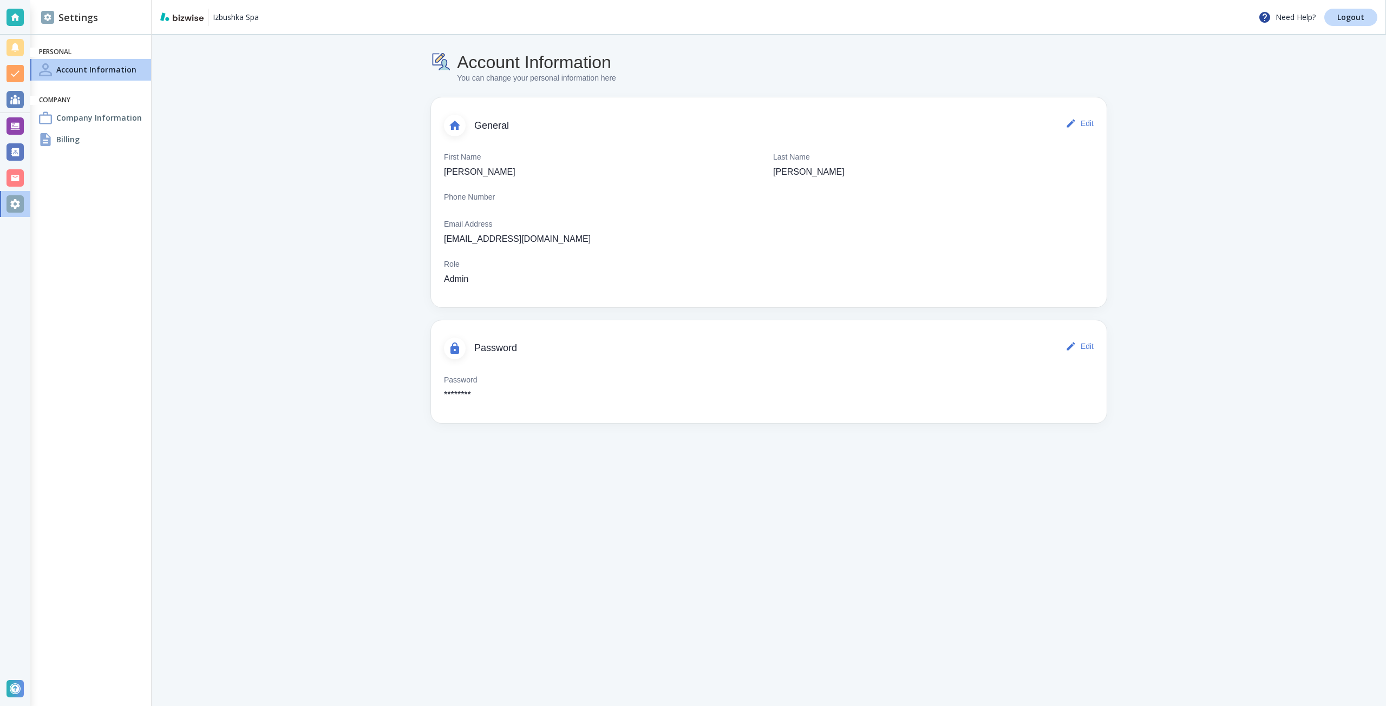
click at [100, 130] on div "Billing" at bounding box center [90, 140] width 121 height 22
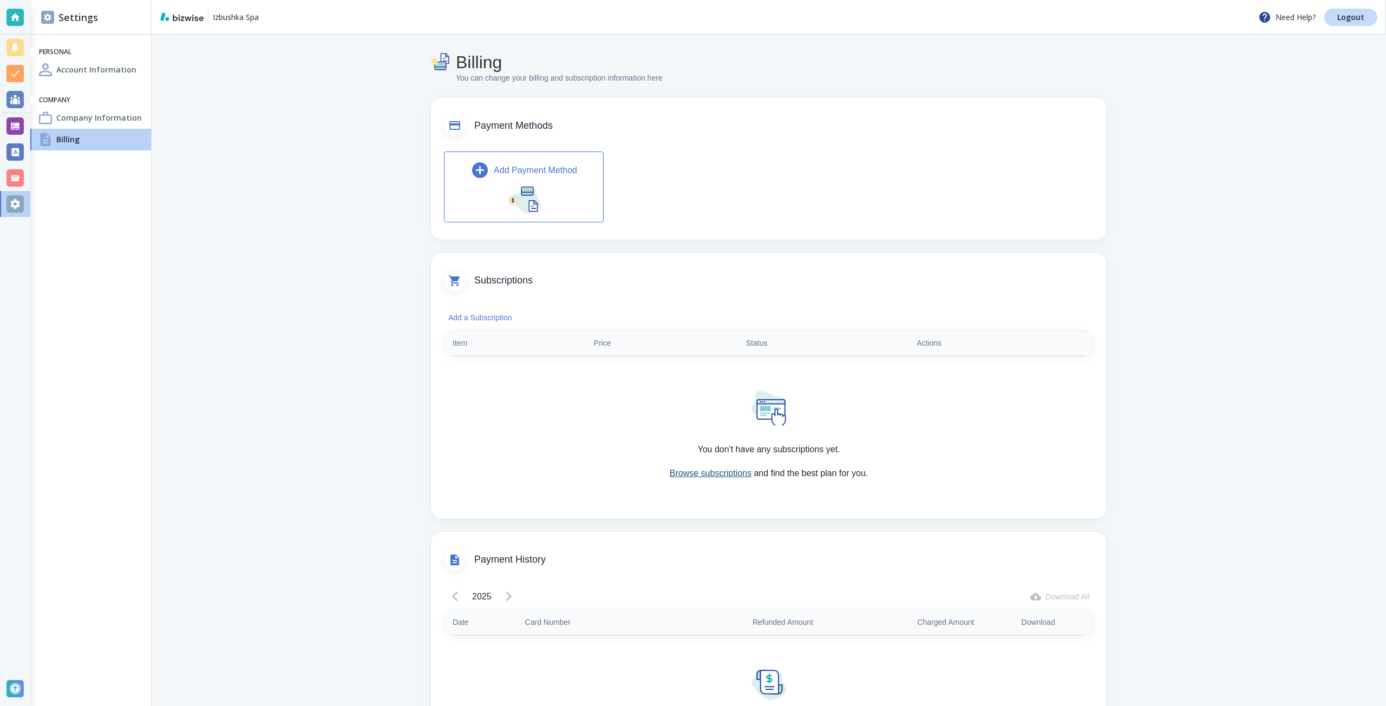
click at [725, 475] on link "Browse subscriptions" at bounding box center [711, 473] width 82 height 9
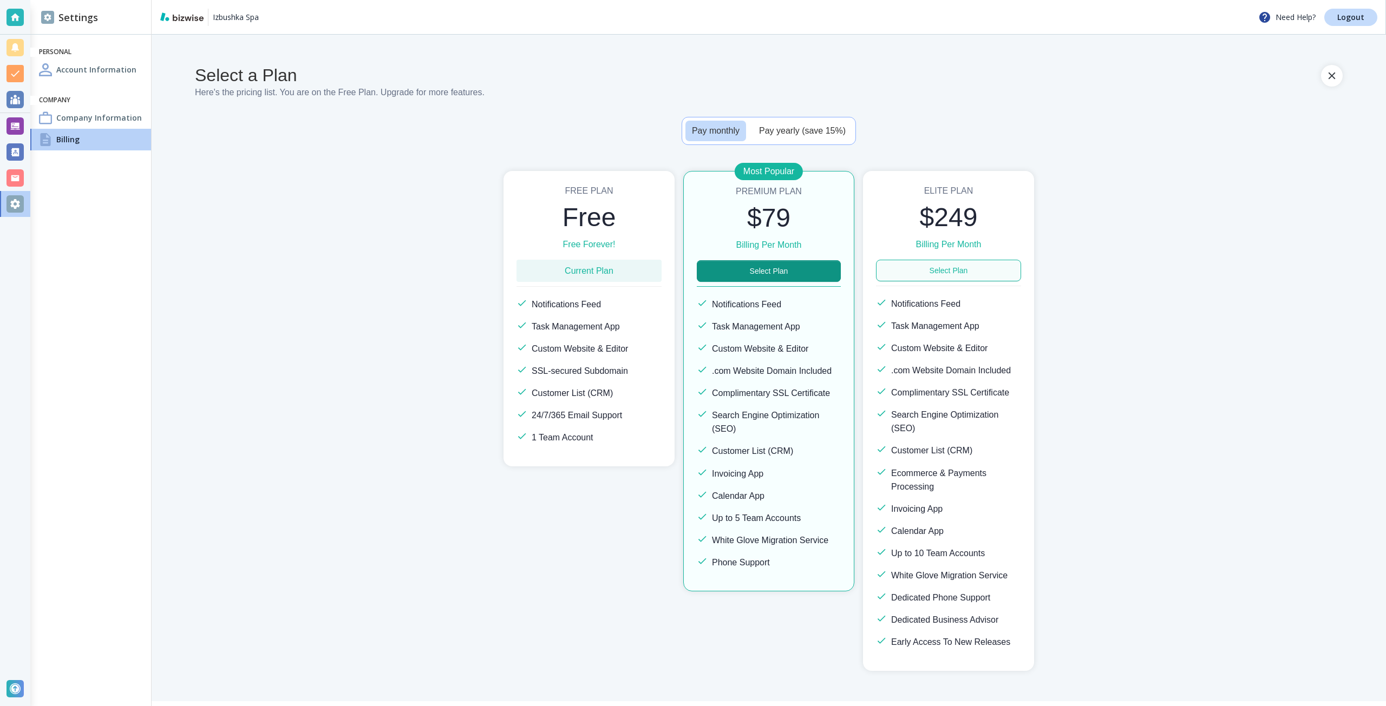
click at [924, 267] on button "Select Plan" at bounding box center [948, 271] width 145 height 22
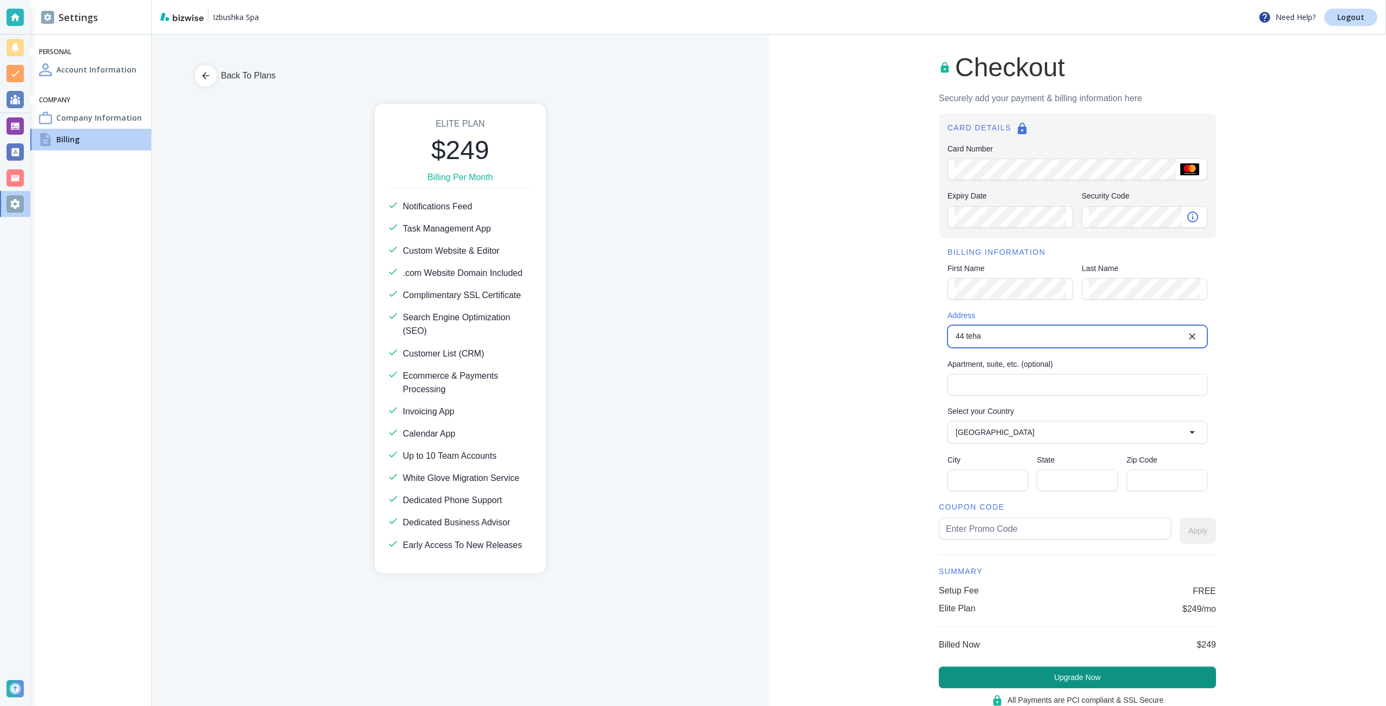
type input "44 Tehama Street"
type input "United States"
type input "San Francisco"
type input "CA"
type input "94105"
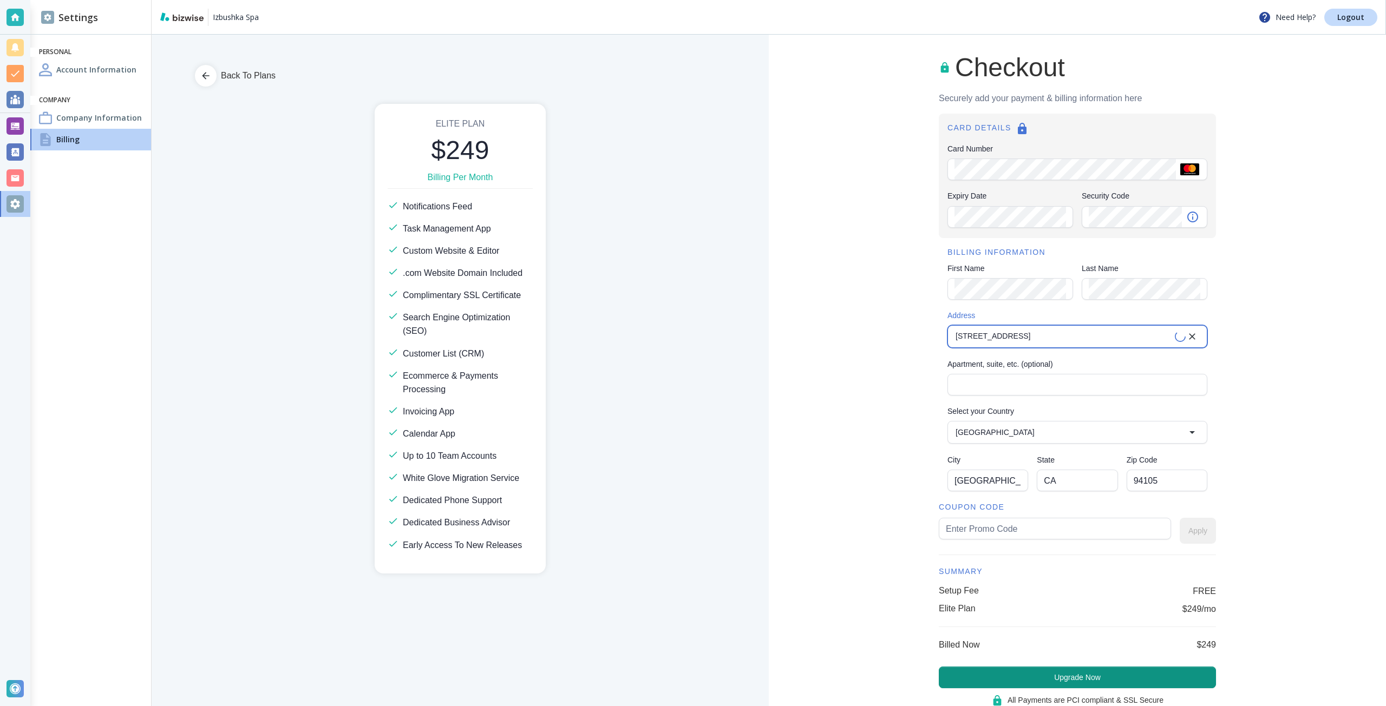
type input "44 Tehama Street"
type input "izbushka200"
click at [1202, 532] on button "Apply" at bounding box center [1197, 531] width 36 height 26
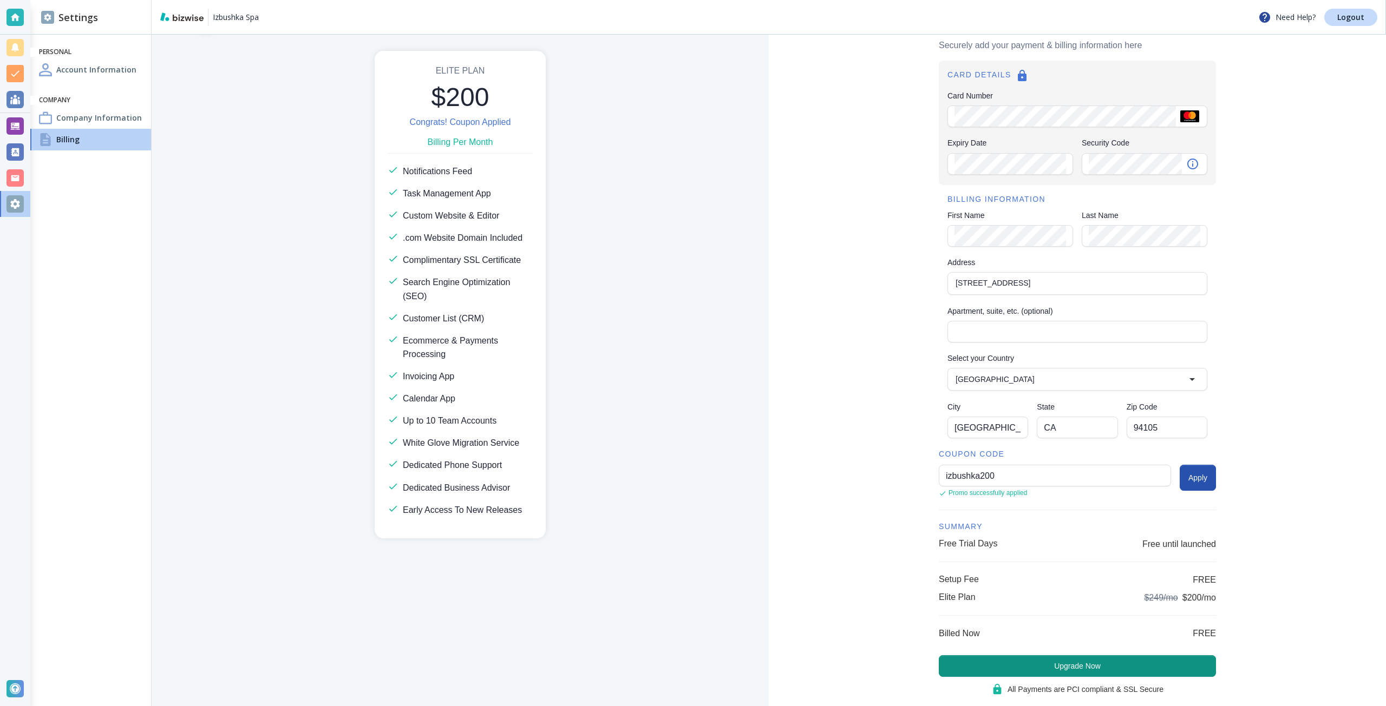
scroll to position [76, 0]
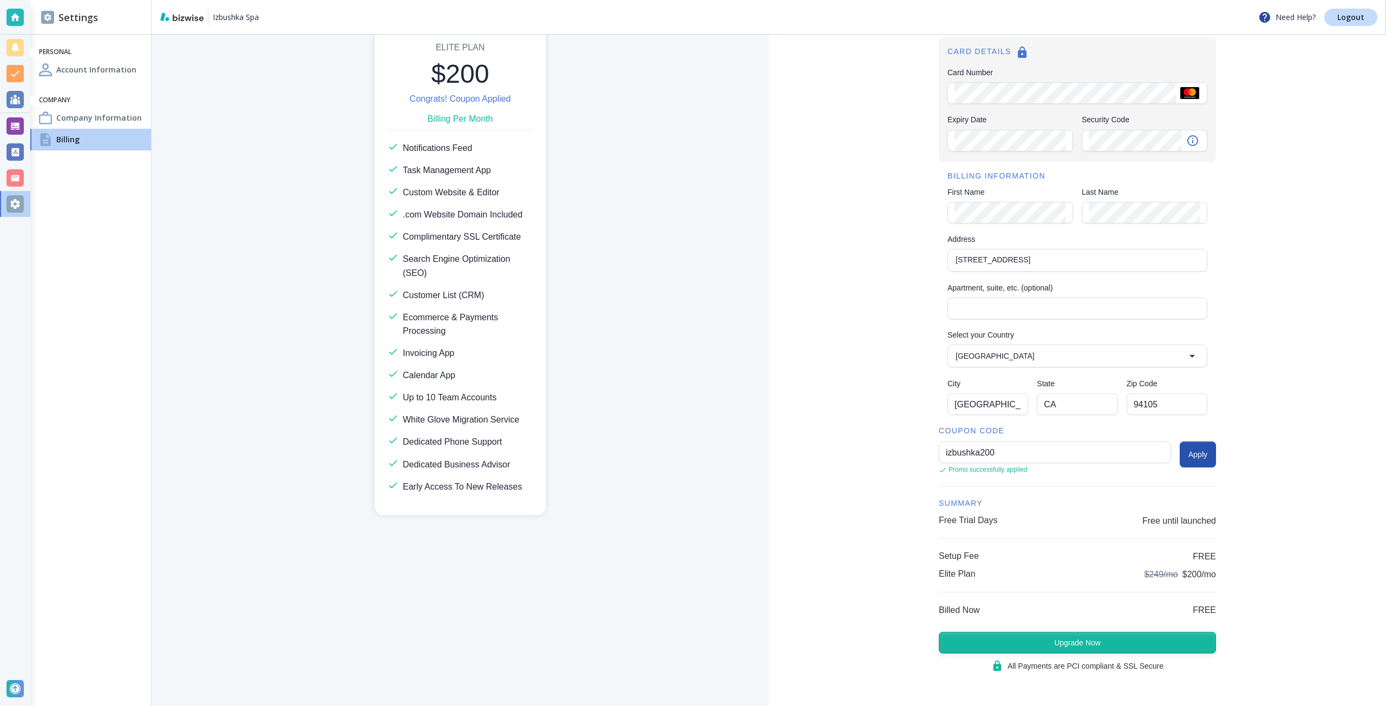
click at [1131, 638] on button "Upgrade Now" at bounding box center [1077, 643] width 277 height 22
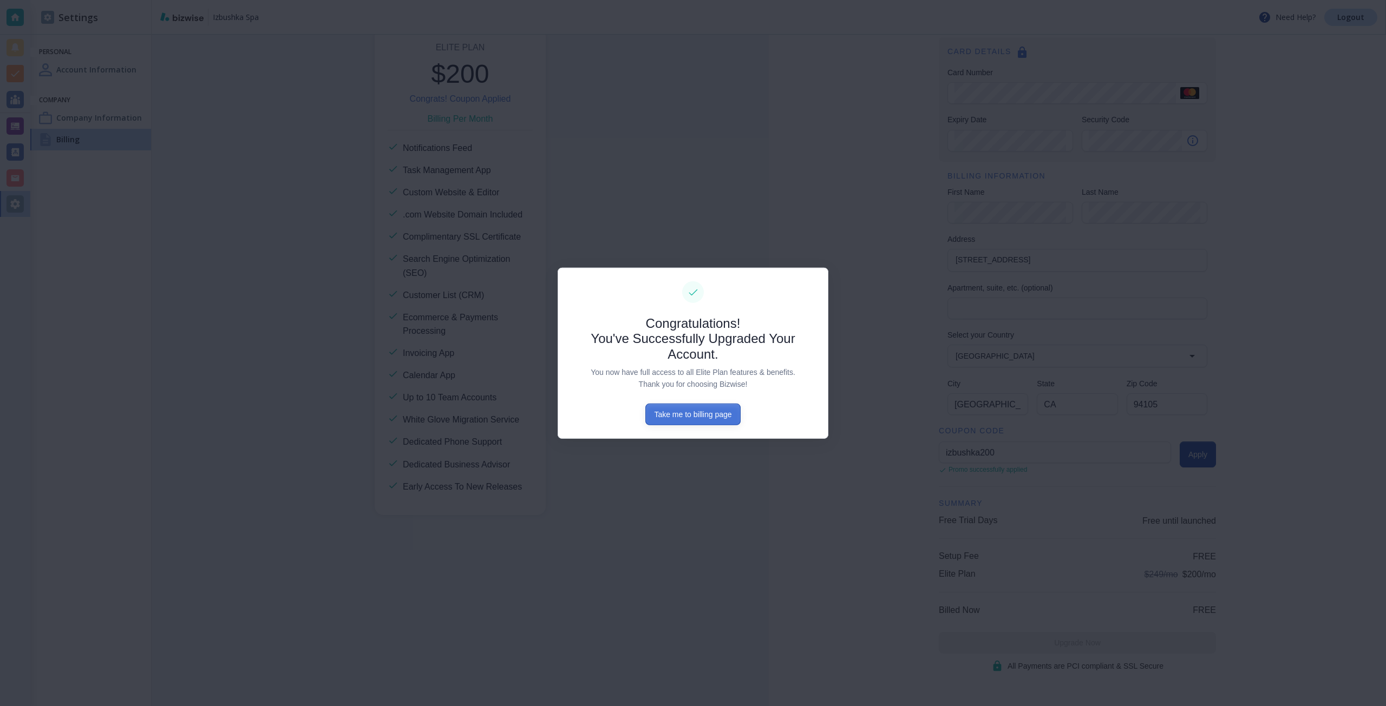
click at [663, 414] on button "Take me to billing page" at bounding box center [692, 415] width 95 height 22
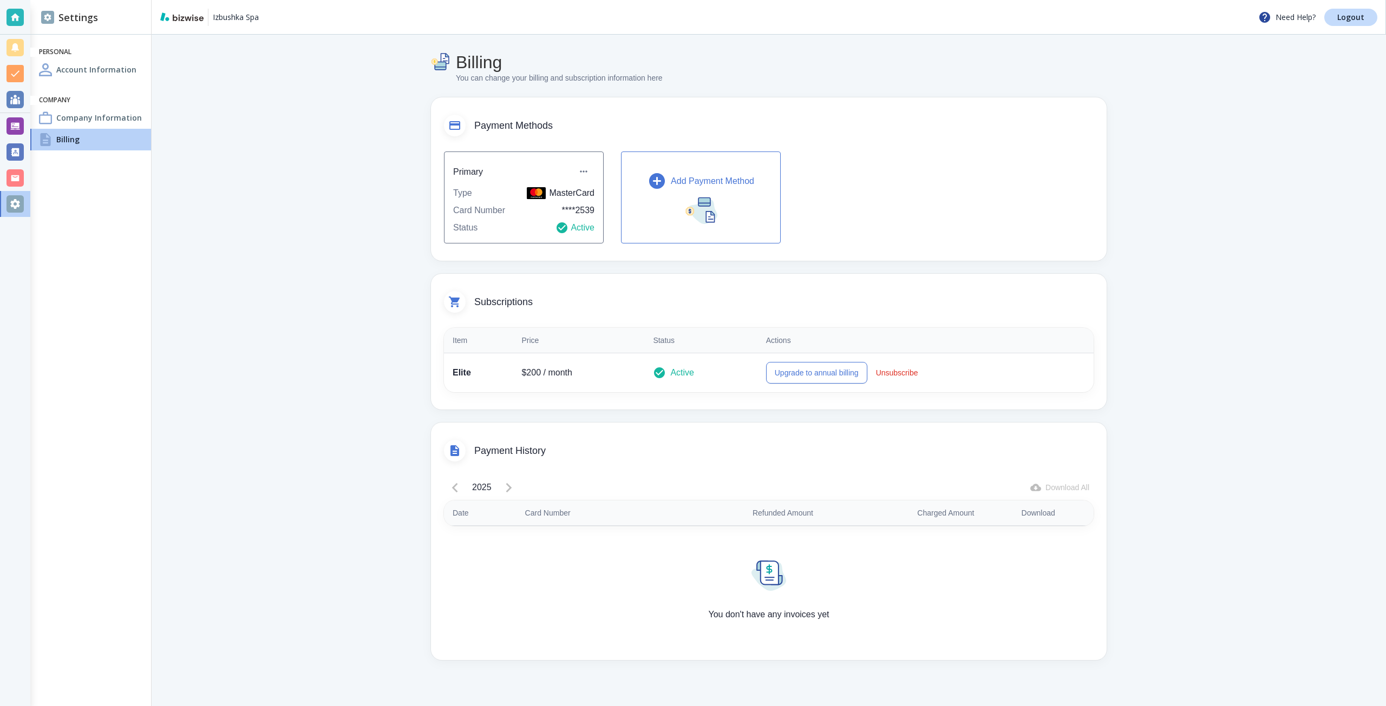
click at [19, 122] on div at bounding box center [14, 125] width 17 height 17
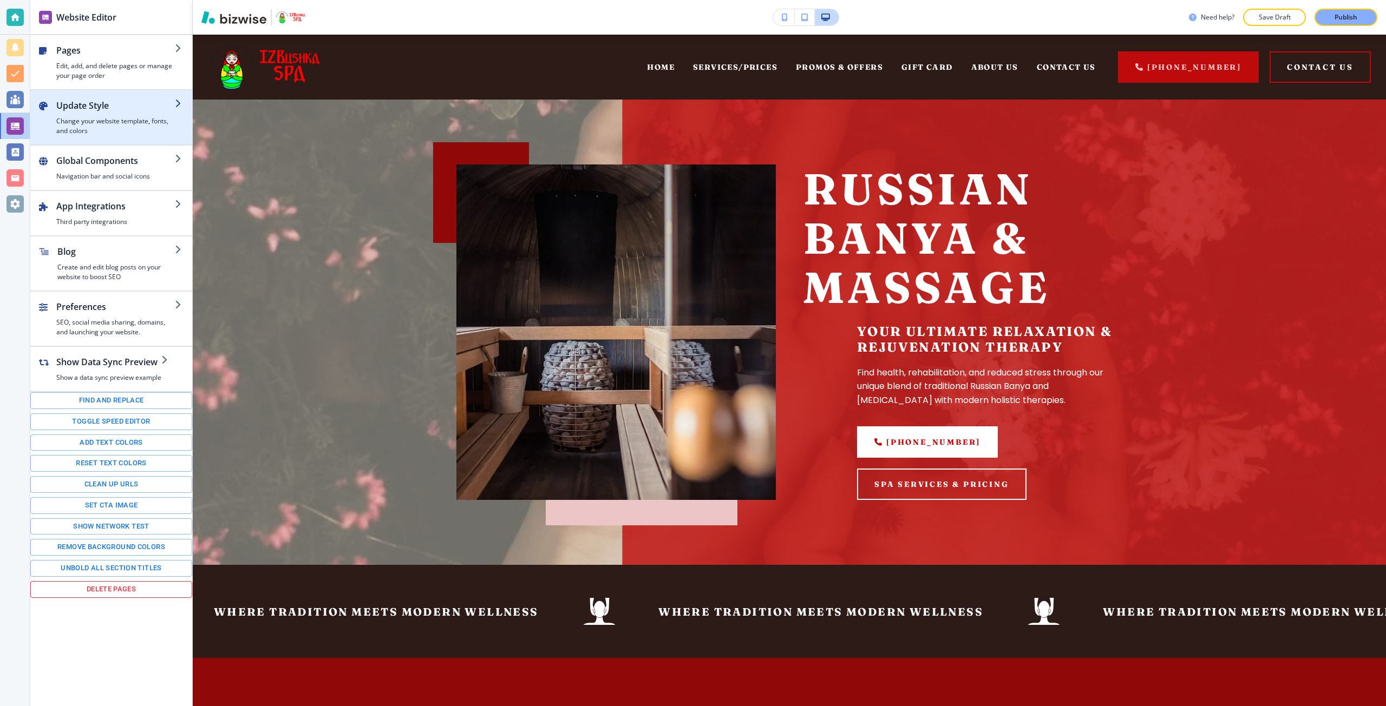
click at [153, 125] on h4 "Change your website template, fonts, and colors" at bounding box center [115, 125] width 119 height 19
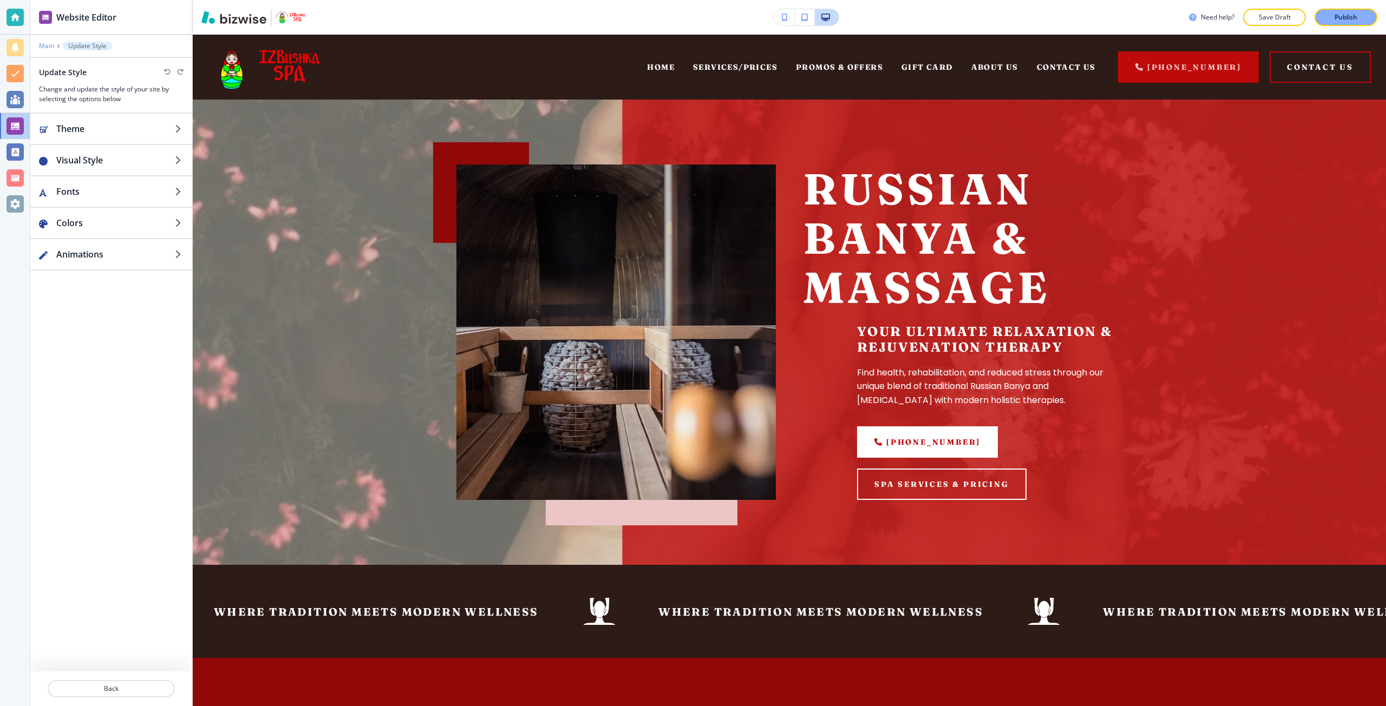
click at [48, 47] on p "Main" at bounding box center [46, 46] width 15 height 8
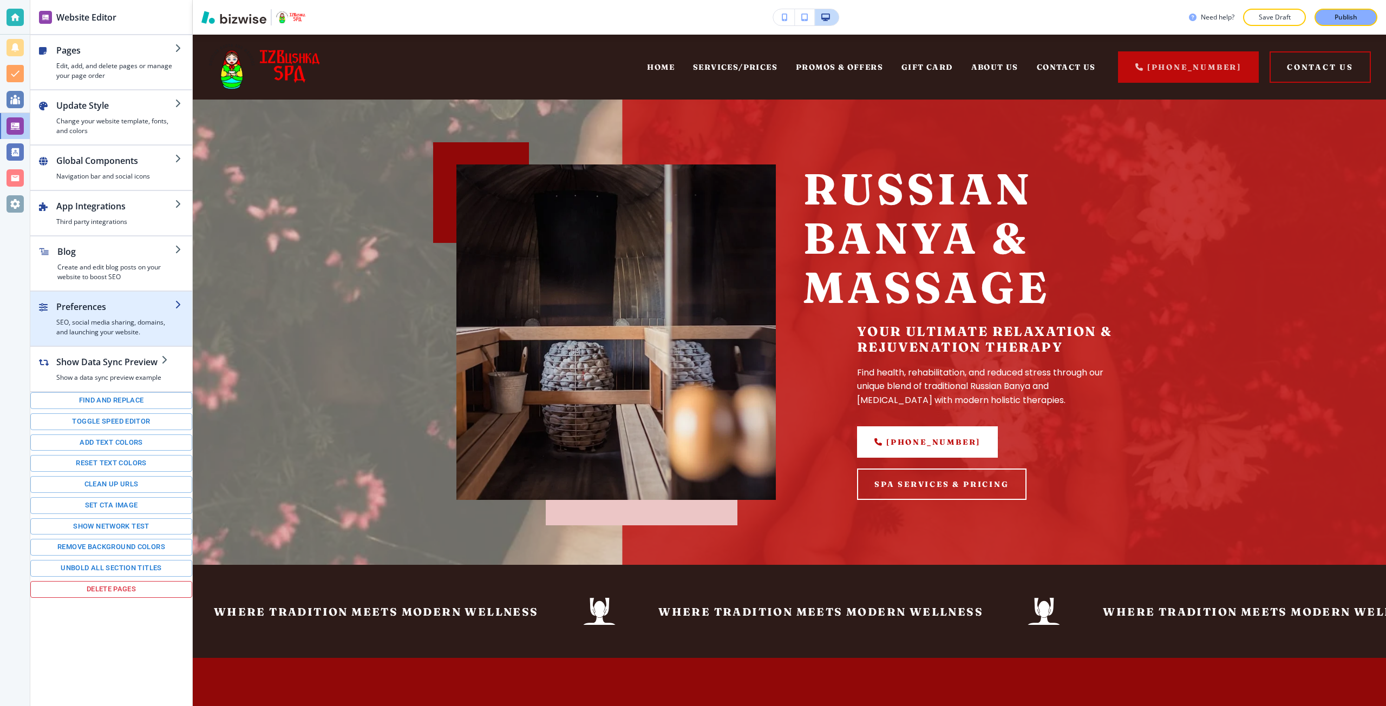
click at [124, 321] on h4 "SEO, social media sharing, domains, and launching your website." at bounding box center [115, 327] width 119 height 19
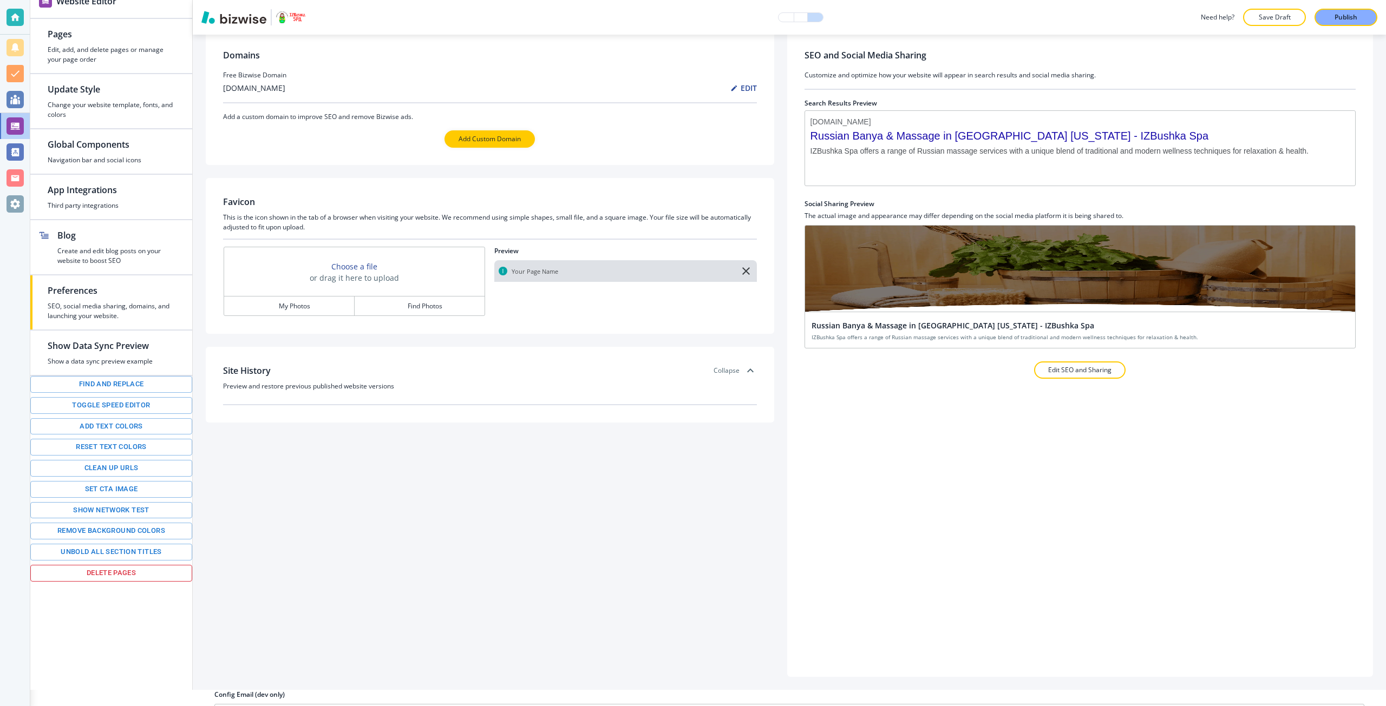
scroll to position [44, 0]
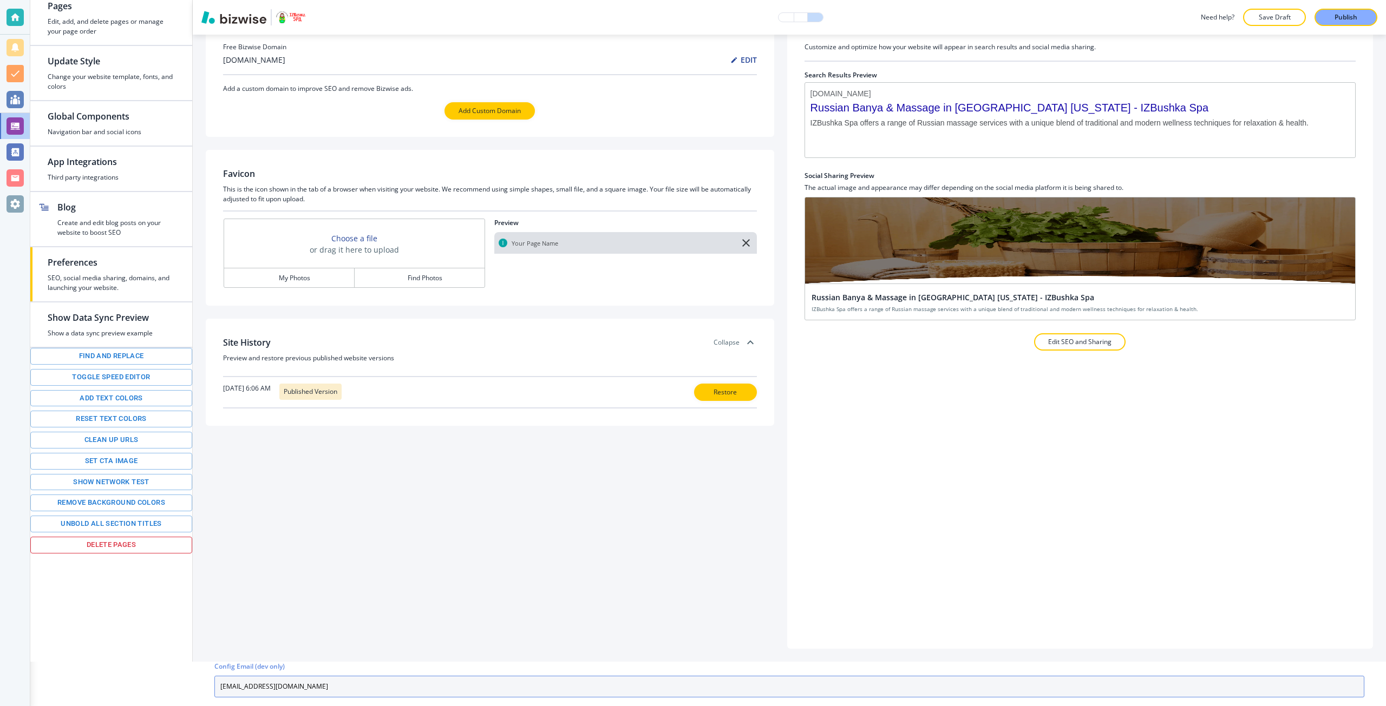
click at [309, 678] on input "placeholder@bizwise.com" at bounding box center [789, 687] width 1150 height 22
paste input "tbluesara@gmail"
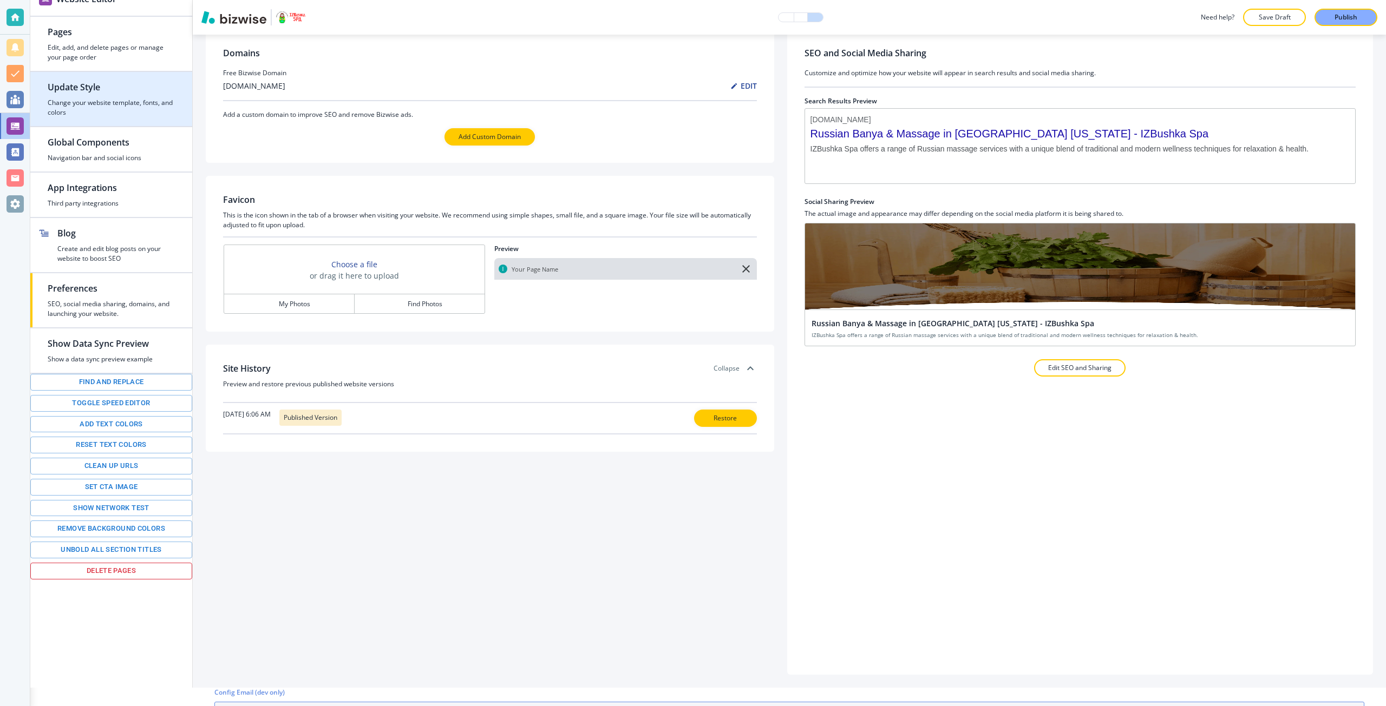
scroll to position [0, 0]
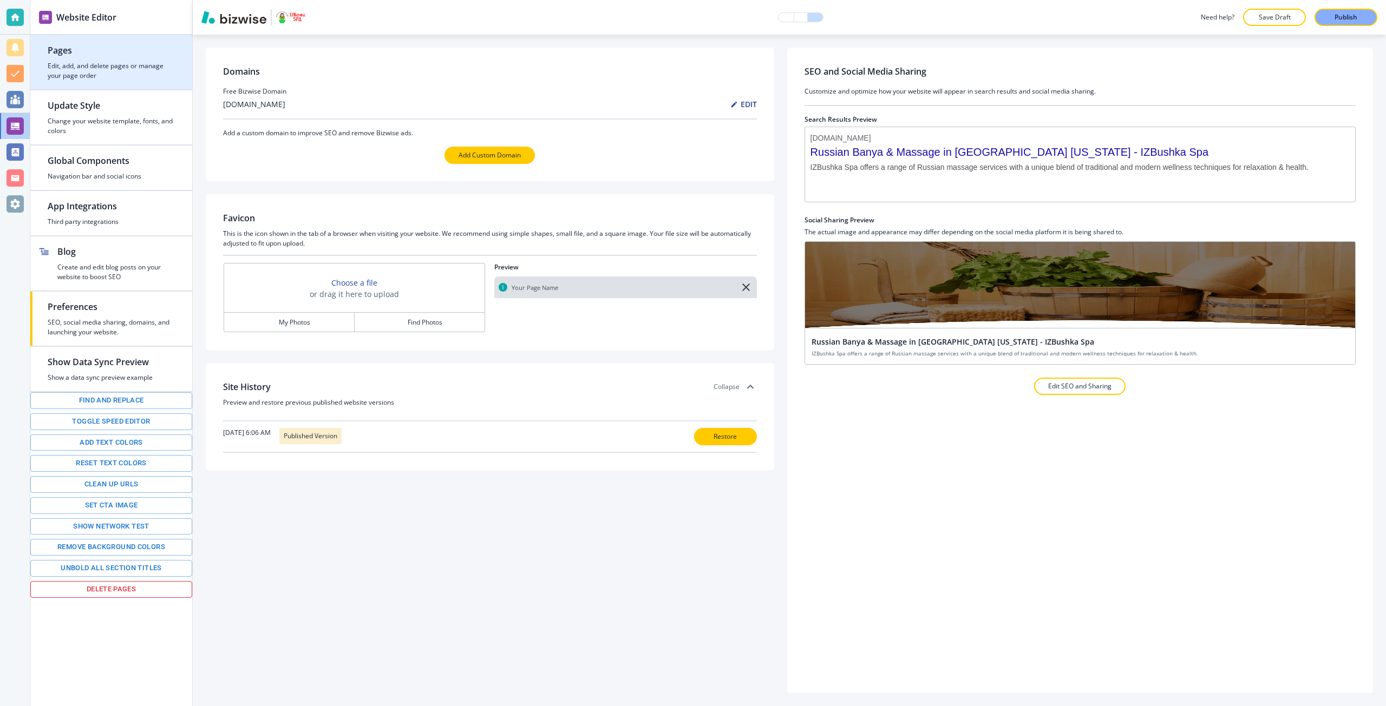
type input "tbluesara@gmail.com"
click at [78, 76] on h4 "Edit, add, and delete pages or manage your page order" at bounding box center [111, 70] width 127 height 19
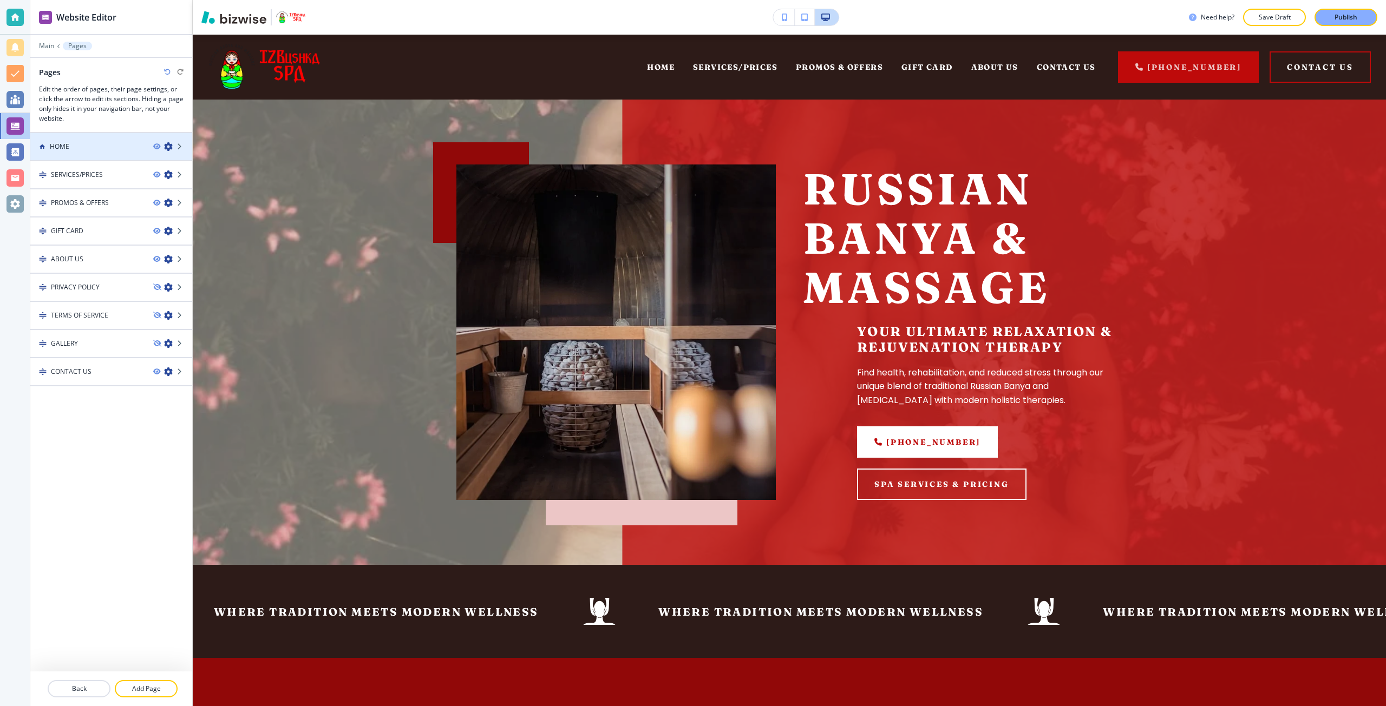
click at [93, 155] on div at bounding box center [111, 156] width 162 height 9
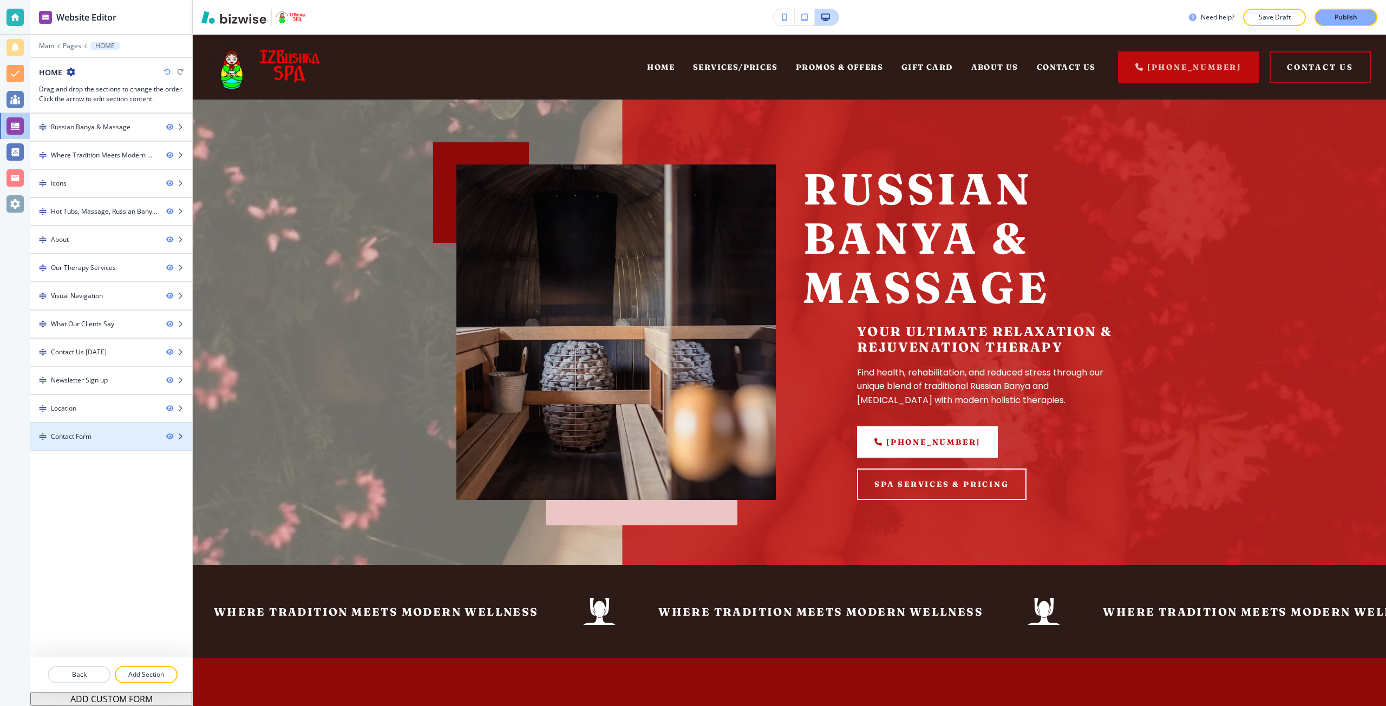
click at [103, 434] on div "Contact Form" at bounding box center [93, 437] width 127 height 10
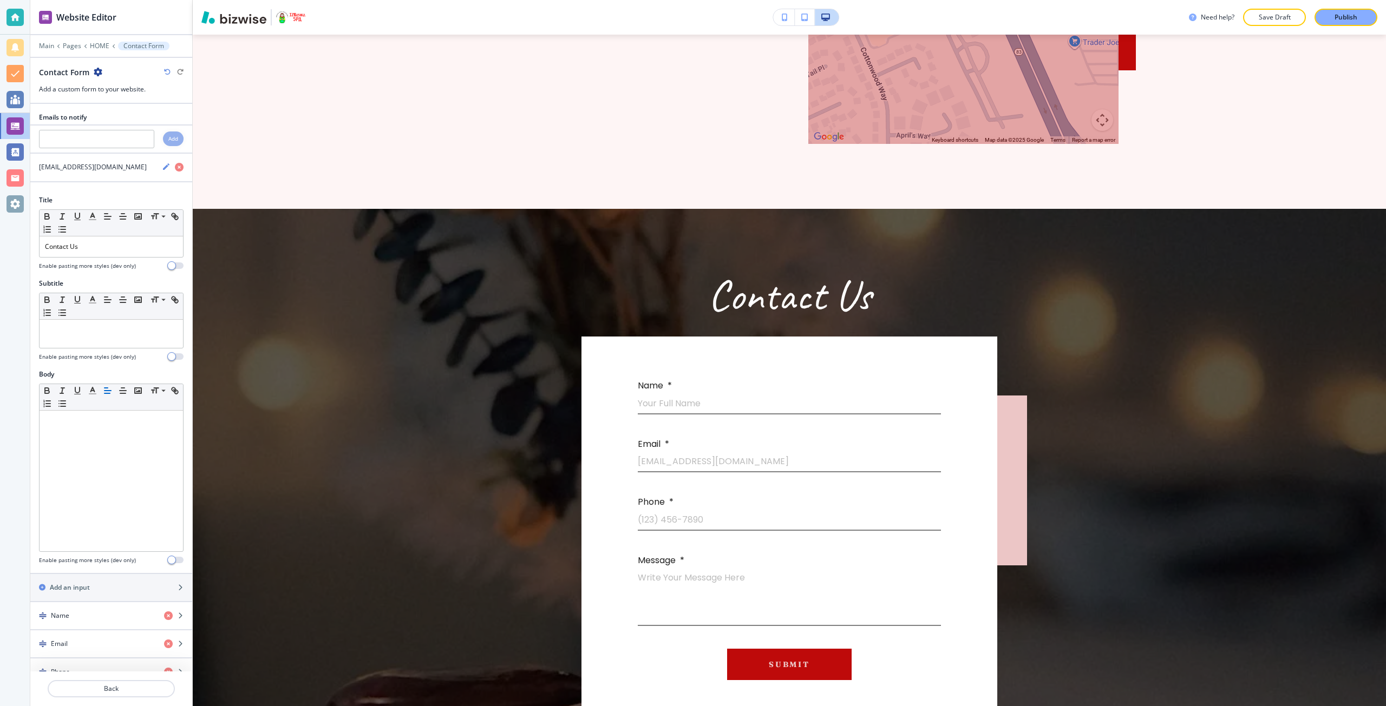
scroll to position [3651, 0]
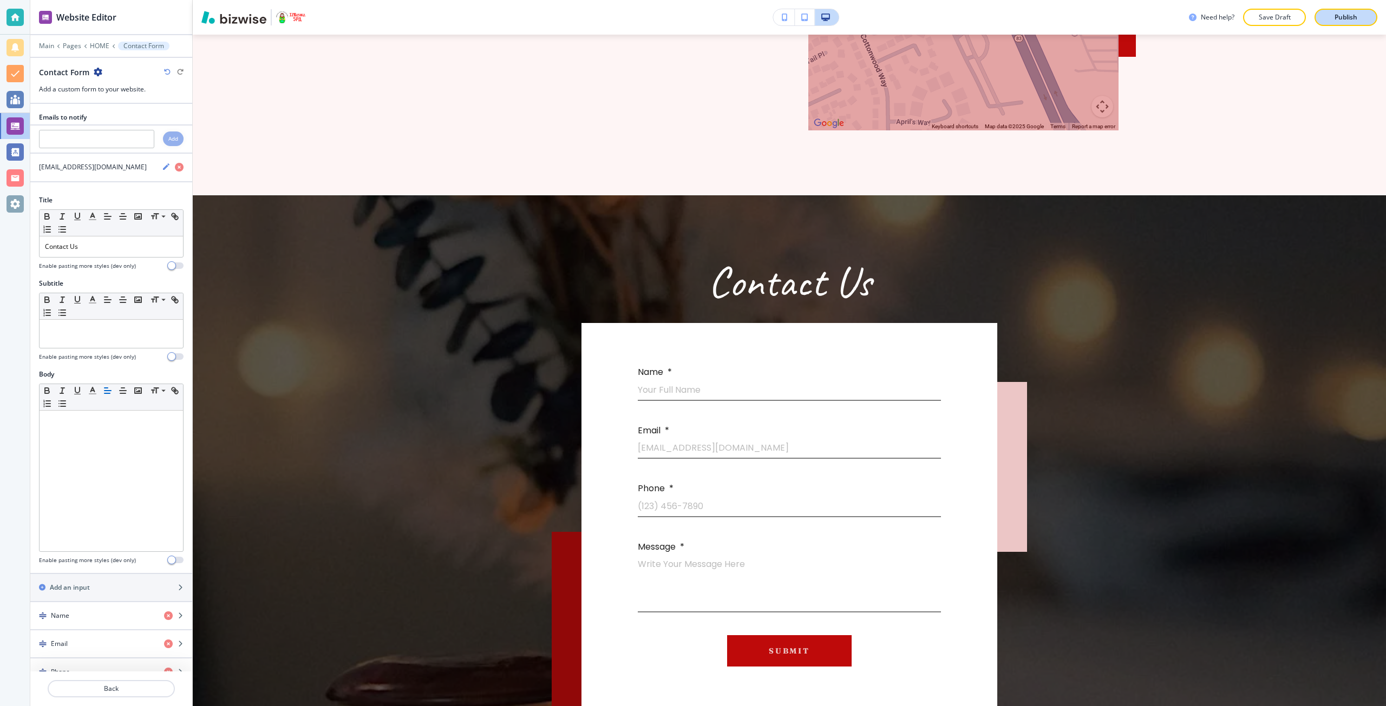
click at [1322, 23] on button "Publish" at bounding box center [1345, 17] width 63 height 17
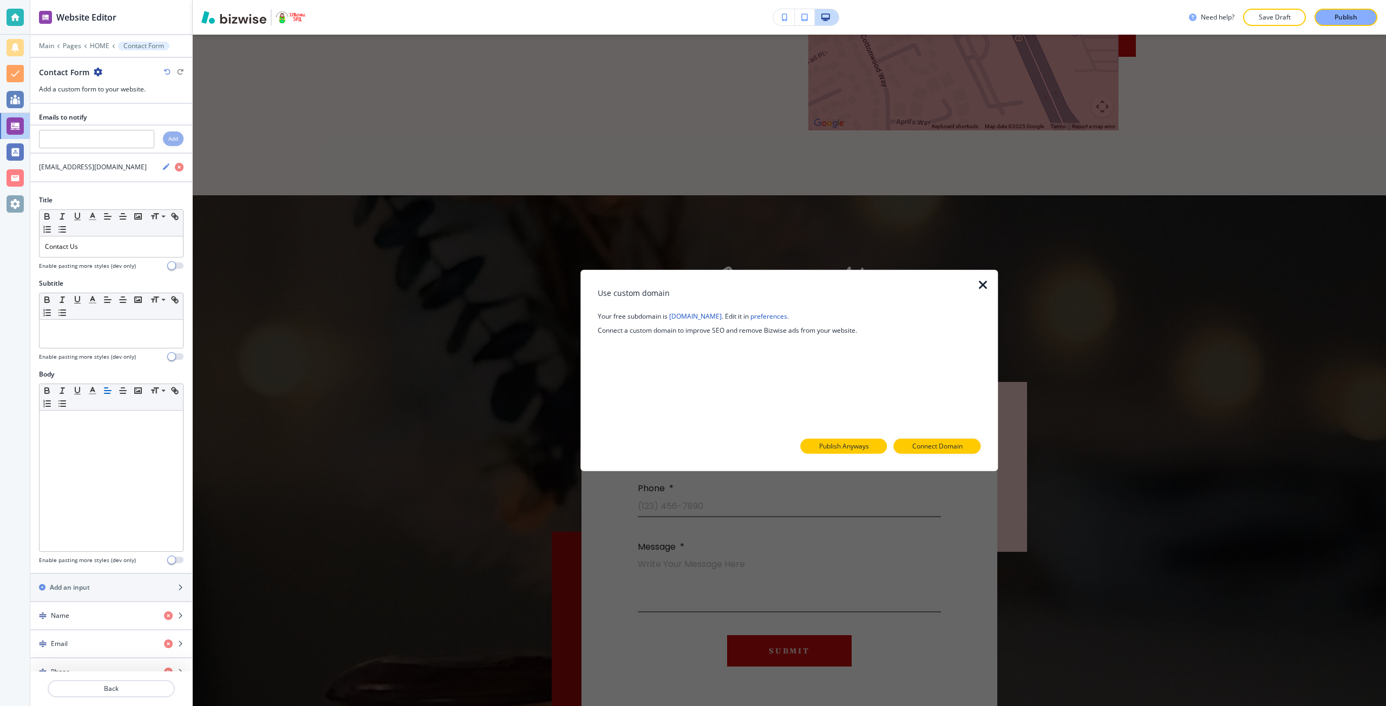
click at [840, 451] on p "Publish Anyways" at bounding box center [844, 447] width 50 height 10
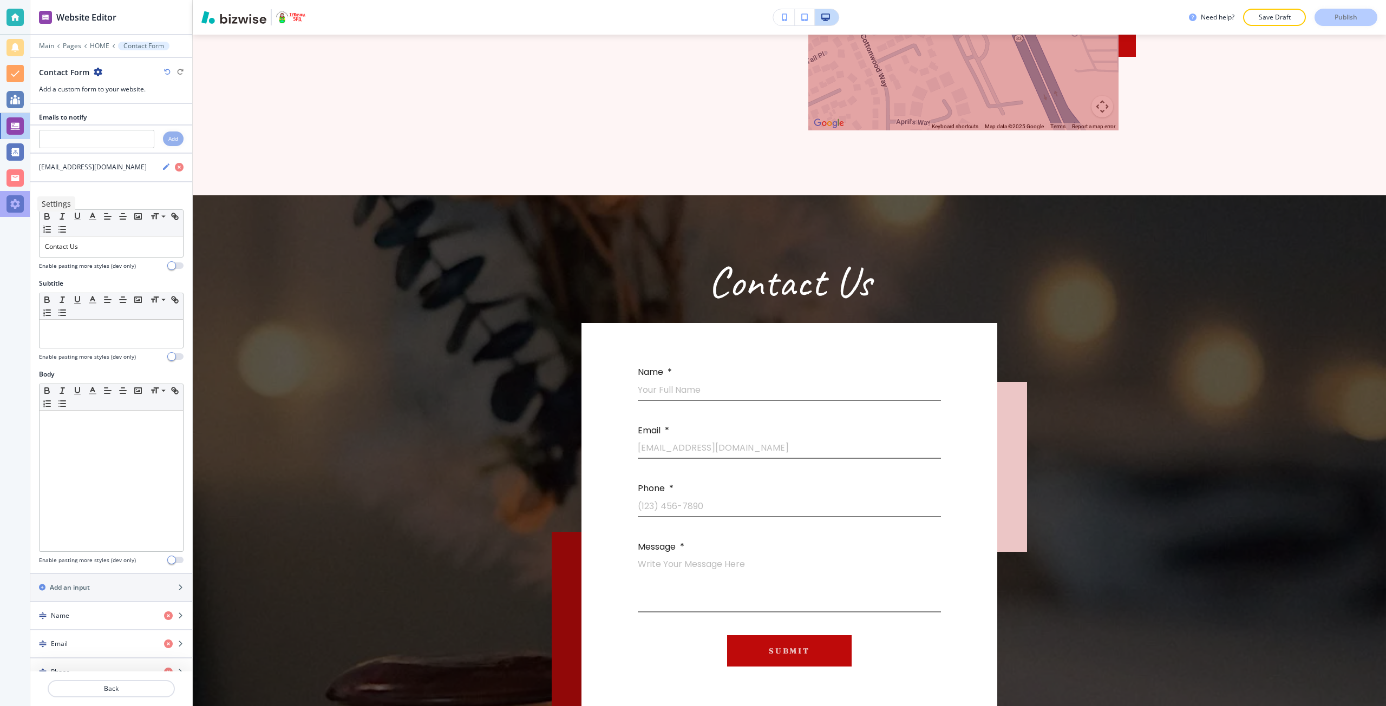
click at [19, 200] on div at bounding box center [14, 203] width 17 height 17
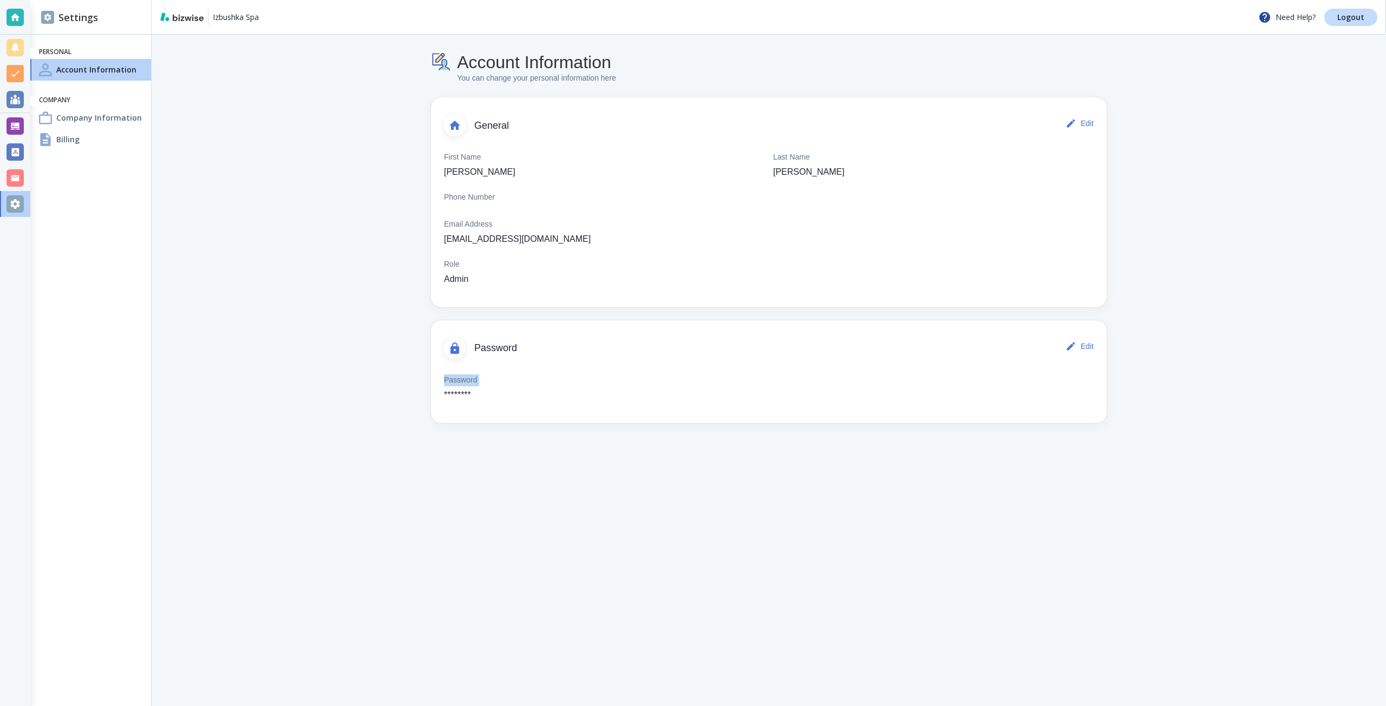
drag, startPoint x: 244, startPoint y: 388, endPoint x: 135, endPoint y: 274, distance: 157.3
click at [241, 388] on main "Account Information You can change your personal information here General Edit …" at bounding box center [769, 371] width 1234 height 672
click at [69, 129] on div "Billing" at bounding box center [90, 140] width 121 height 22
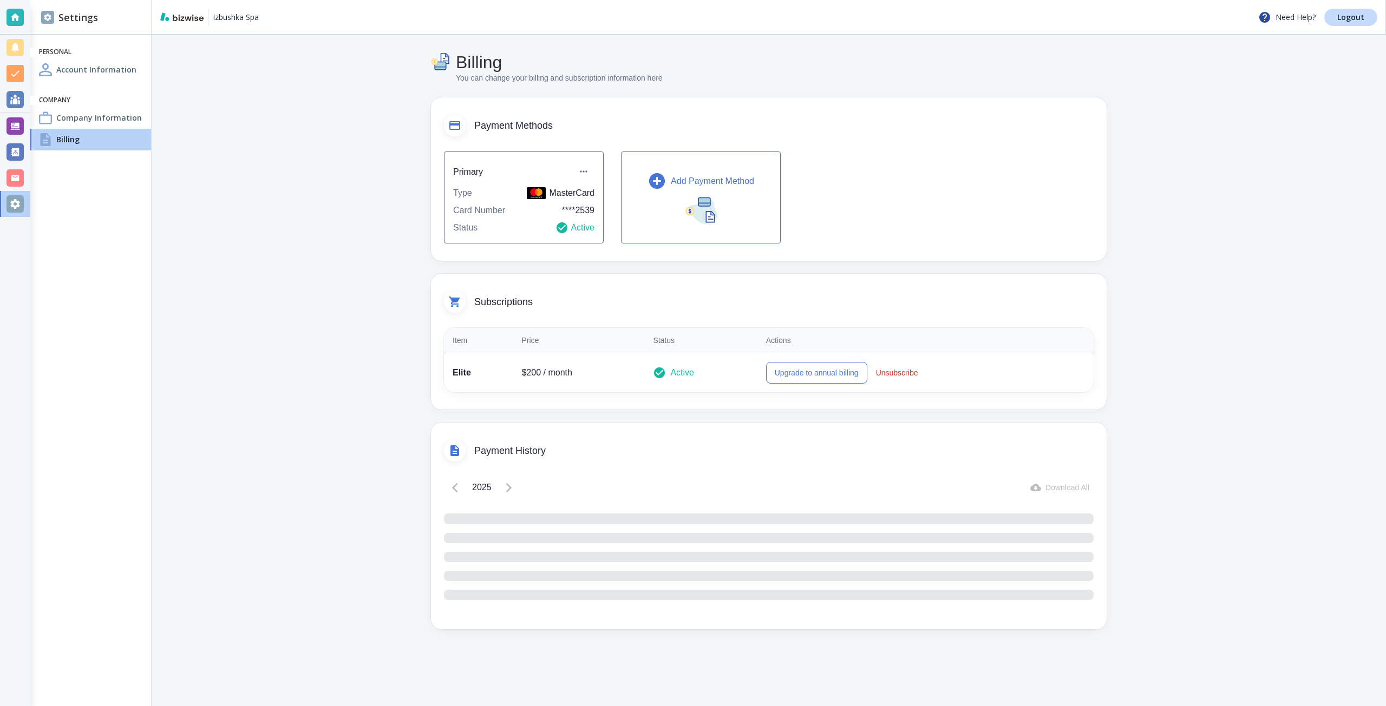
click at [69, 121] on h4 "Company Information" at bounding box center [99, 117] width 86 height 11
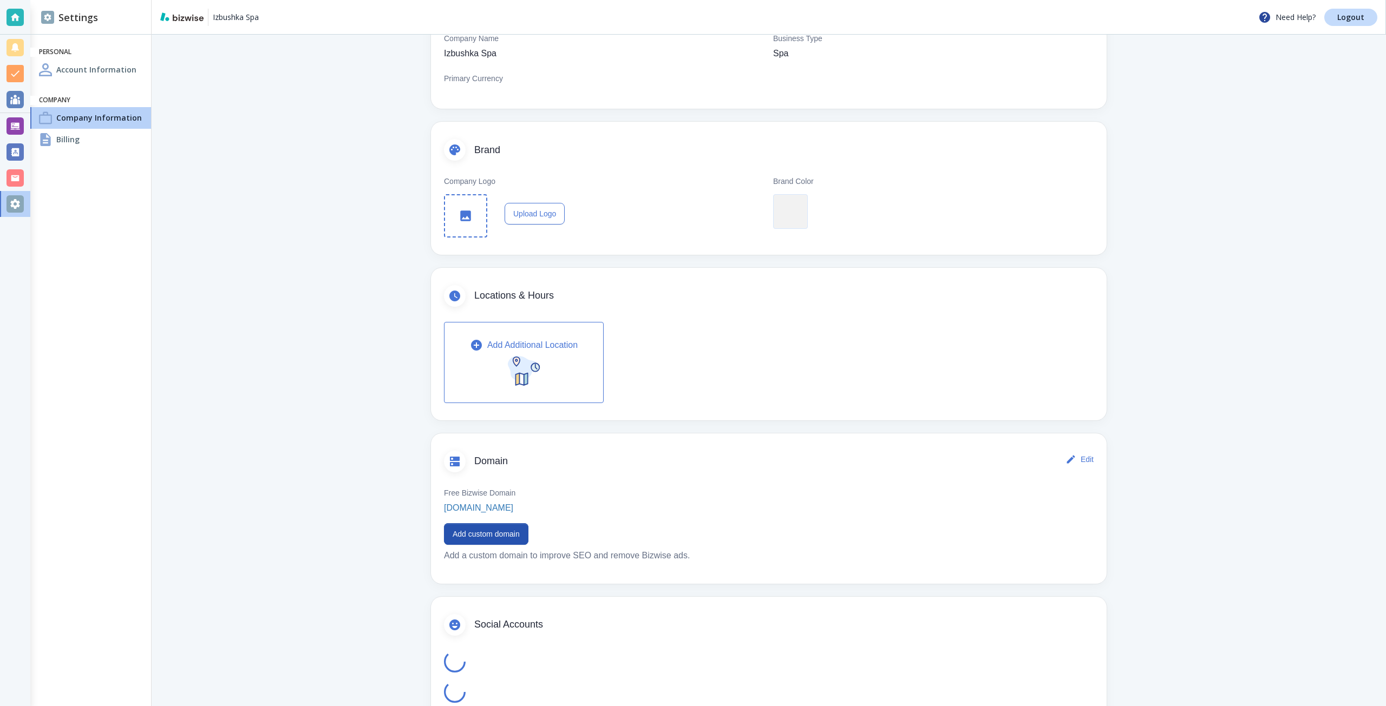
scroll to position [170, 0]
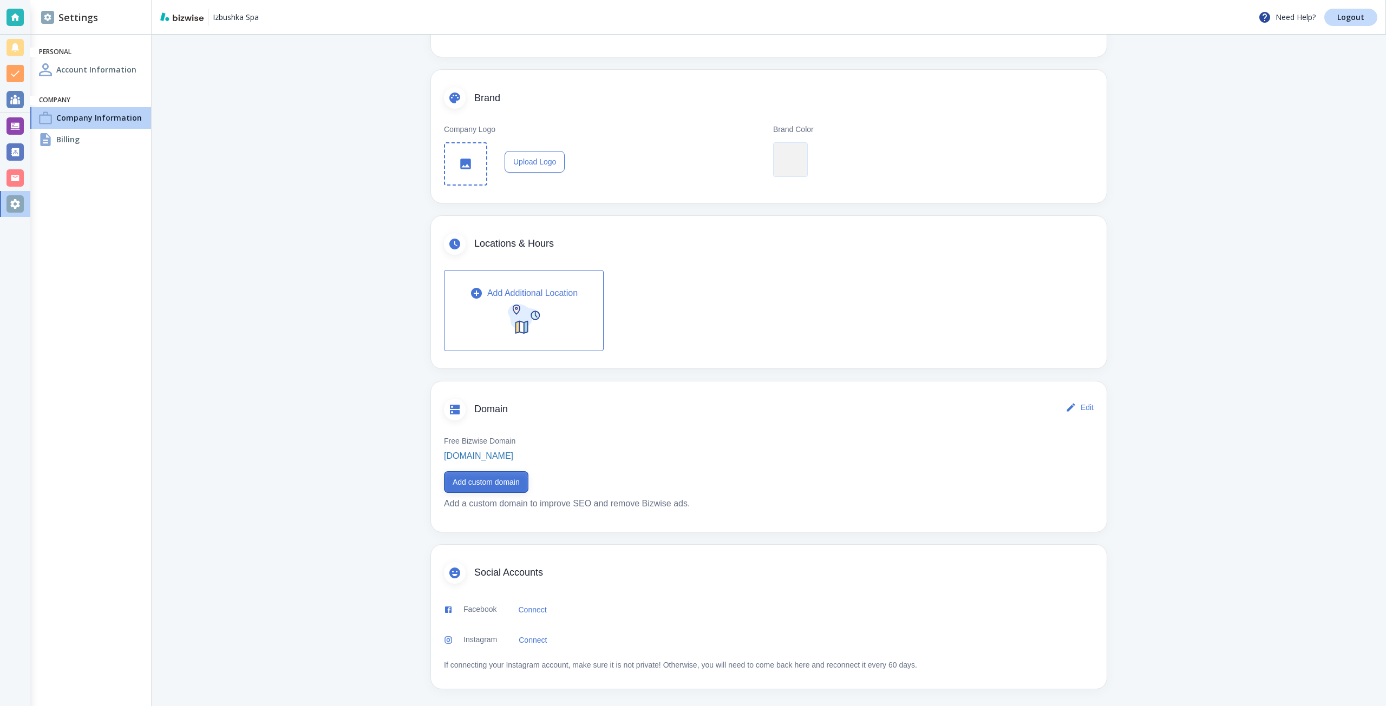
click at [474, 480] on button "Add custom domain" at bounding box center [486, 482] width 84 height 22
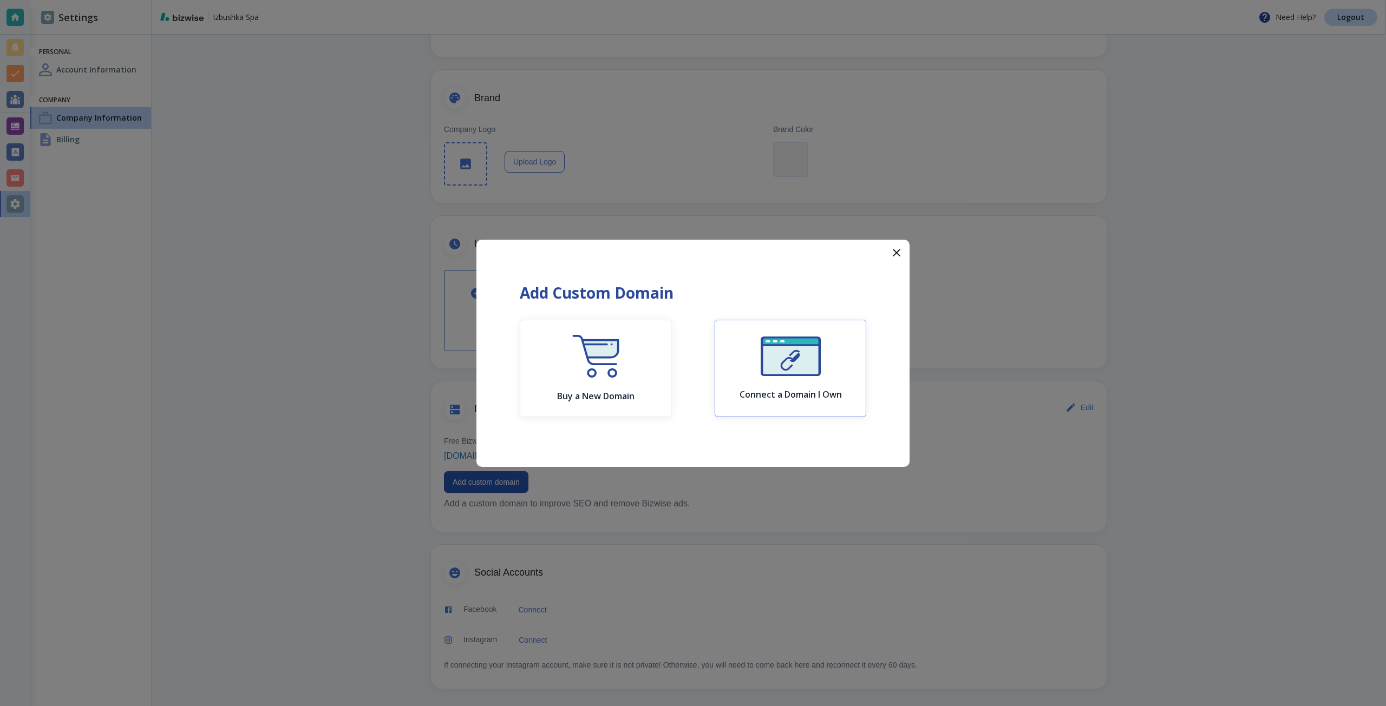
click at [814, 363] on img "button" at bounding box center [790, 357] width 60 height 40
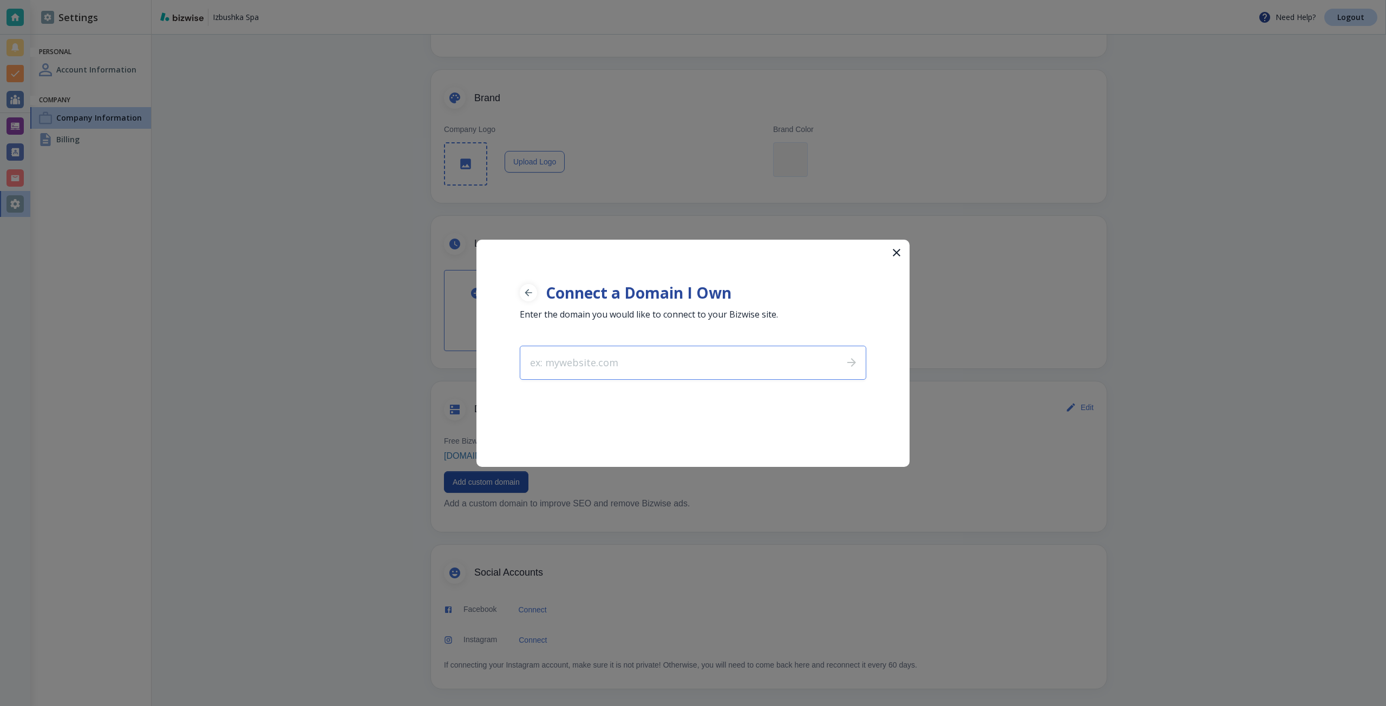
type input "izbushkaspa.com"
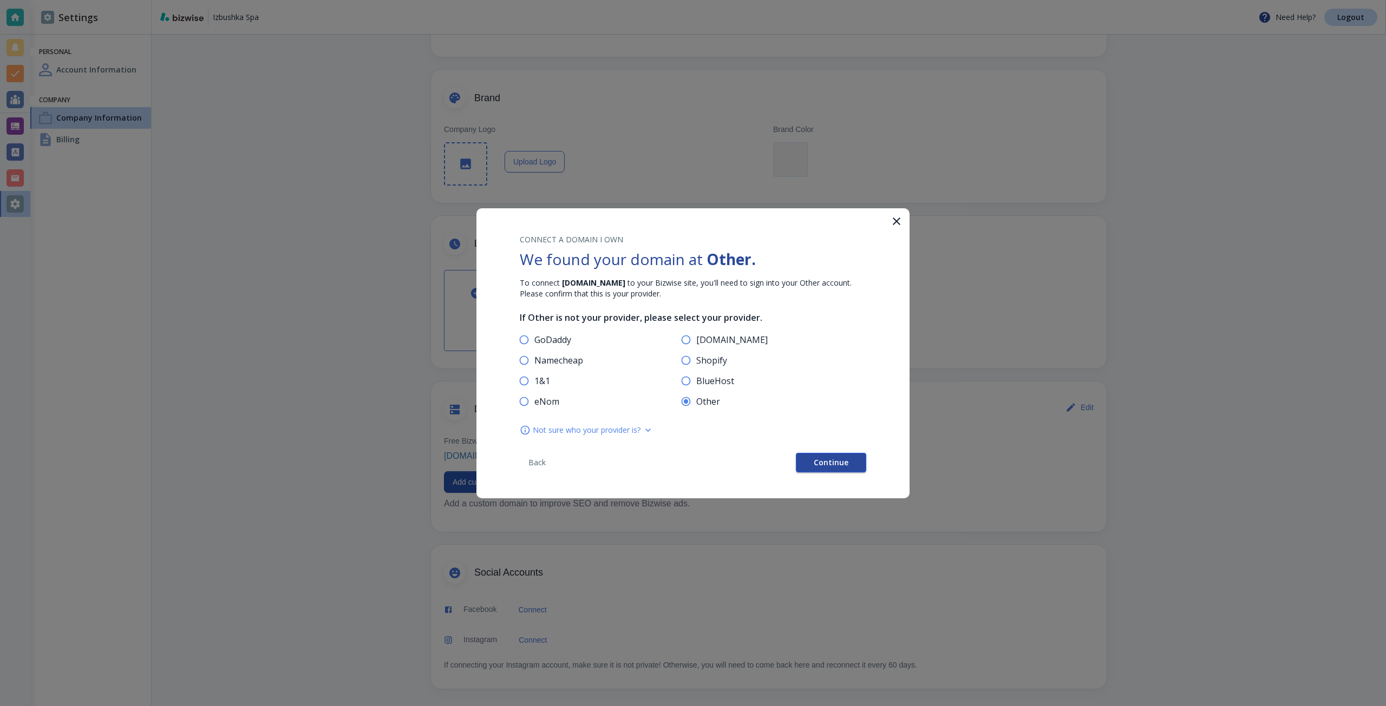
click at [822, 454] on button "Continue" at bounding box center [831, 462] width 70 height 19
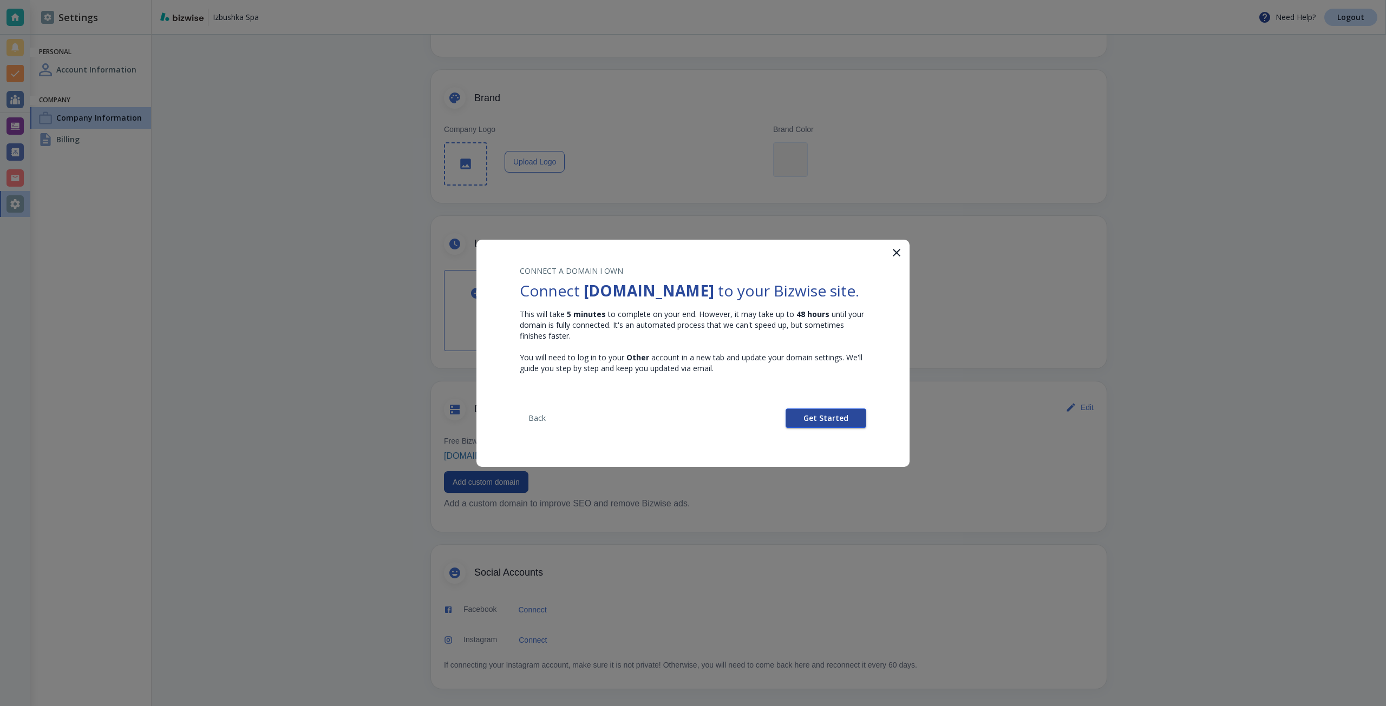
click at [812, 424] on button "Get Started" at bounding box center [825, 418] width 81 height 19
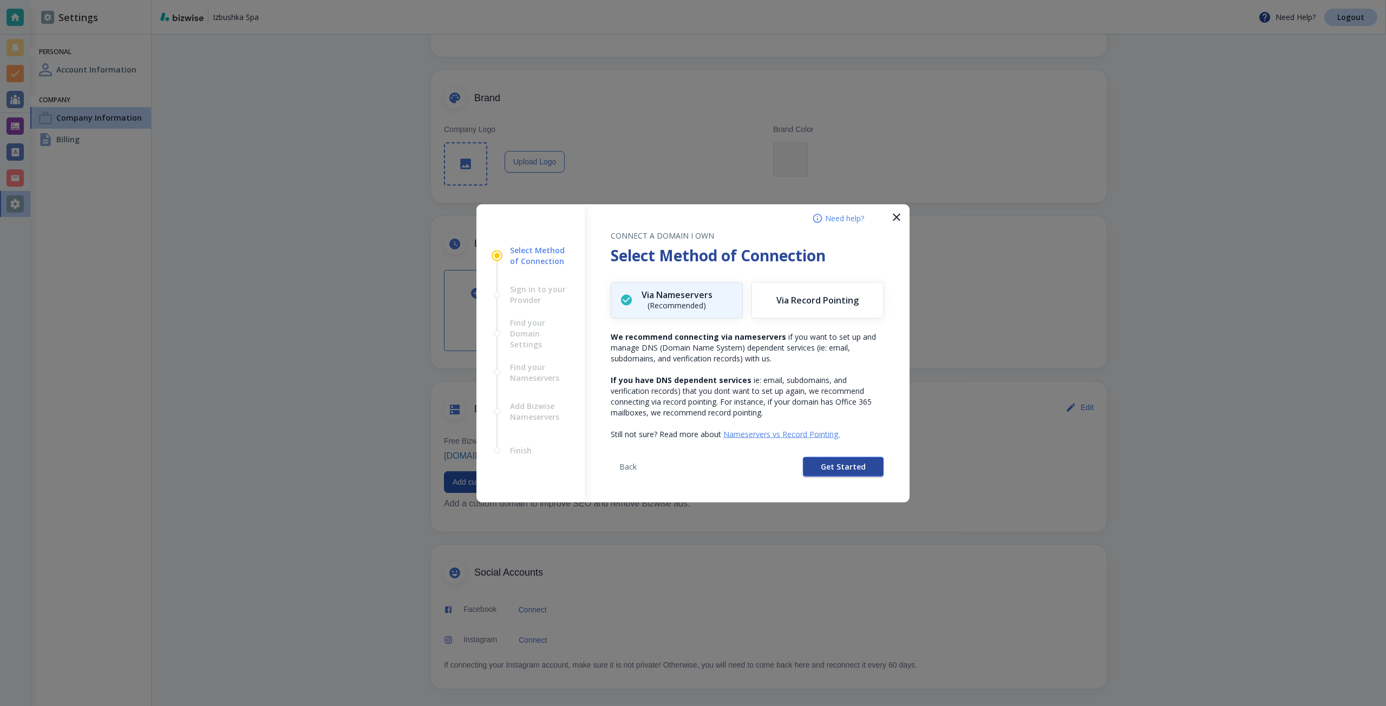
click at [816, 464] on button "Get Started" at bounding box center [843, 466] width 81 height 19
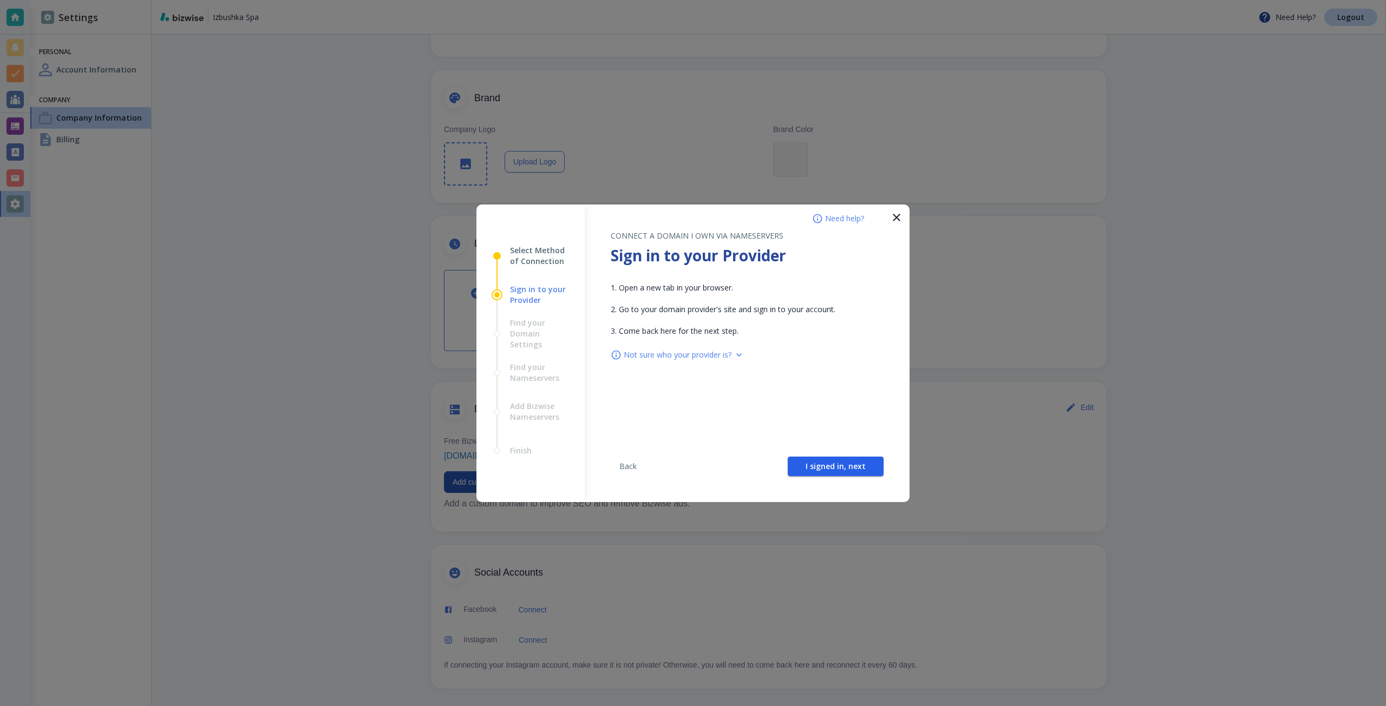
click at [816, 464] on span "I signed in, next" at bounding box center [835, 467] width 60 height 8
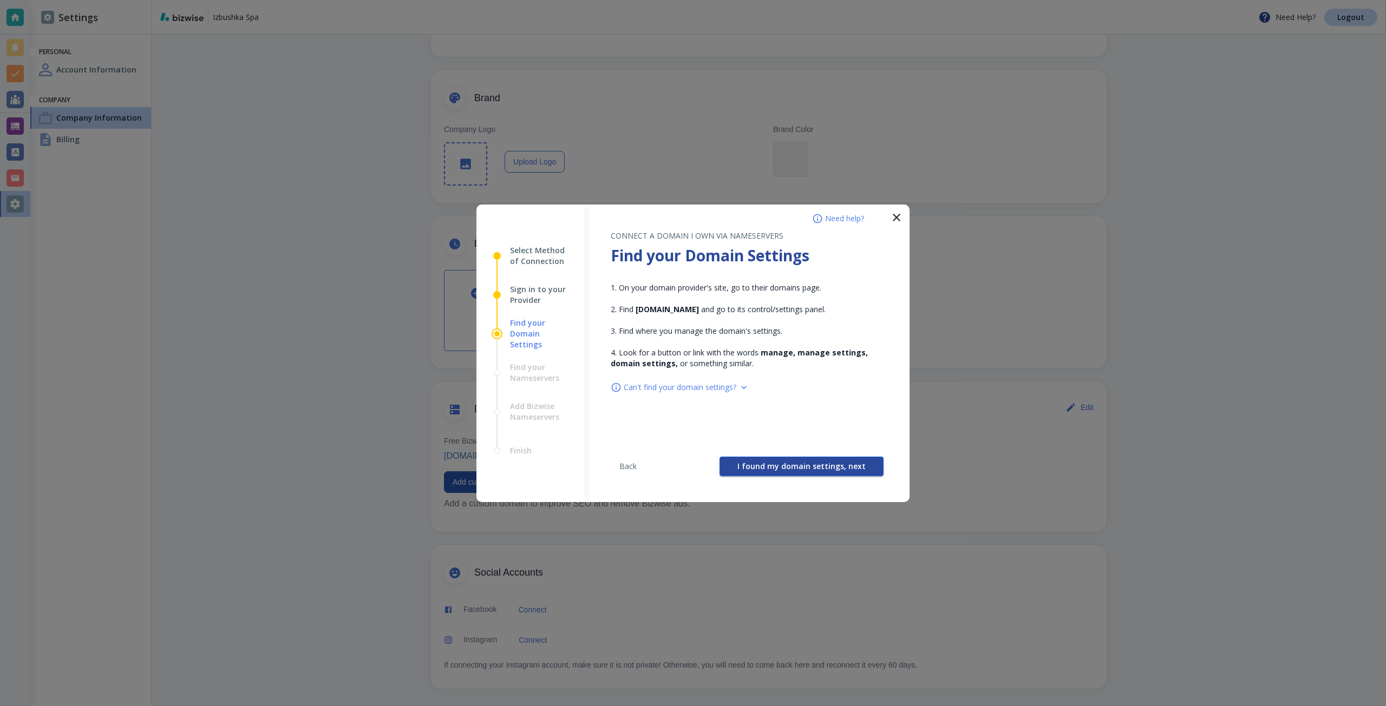
click at [804, 463] on span "I found my domain settings, next" at bounding box center [801, 467] width 128 height 8
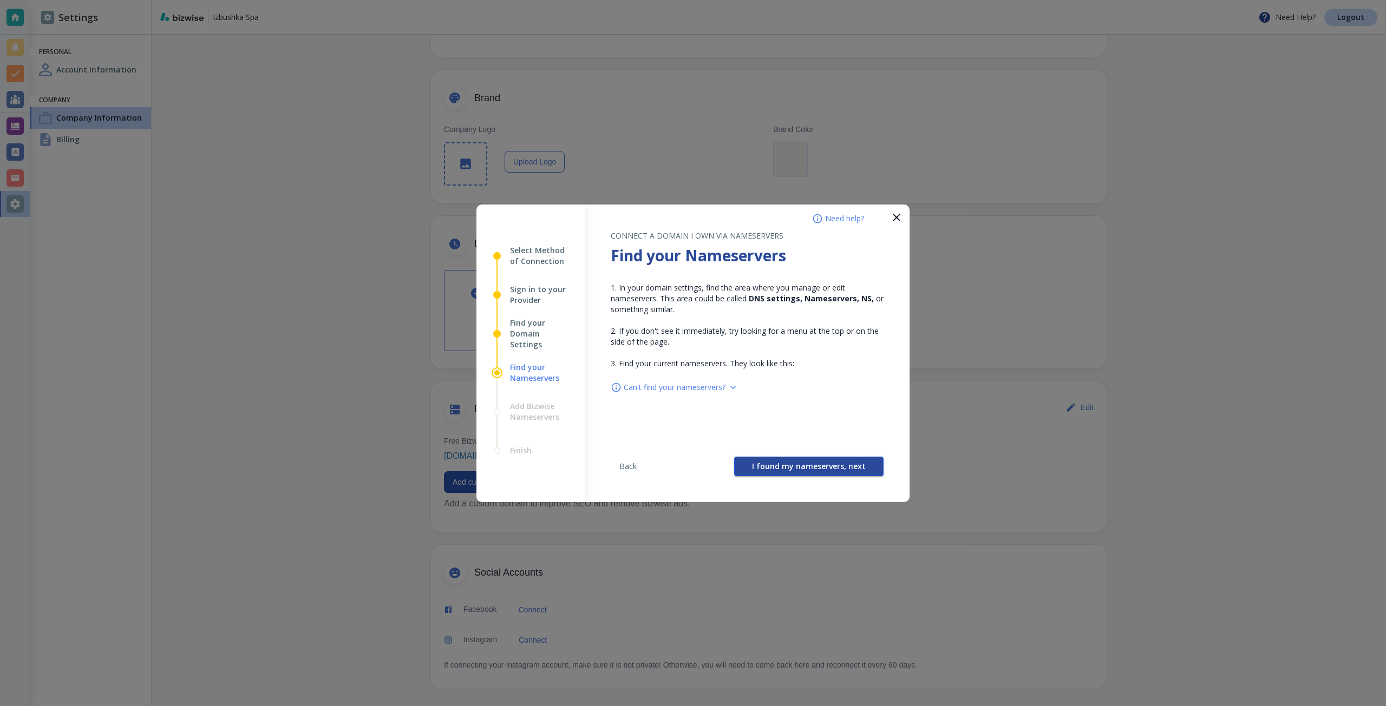
click at [797, 463] on span "I found my nameservers, next" at bounding box center [809, 467] width 114 height 8
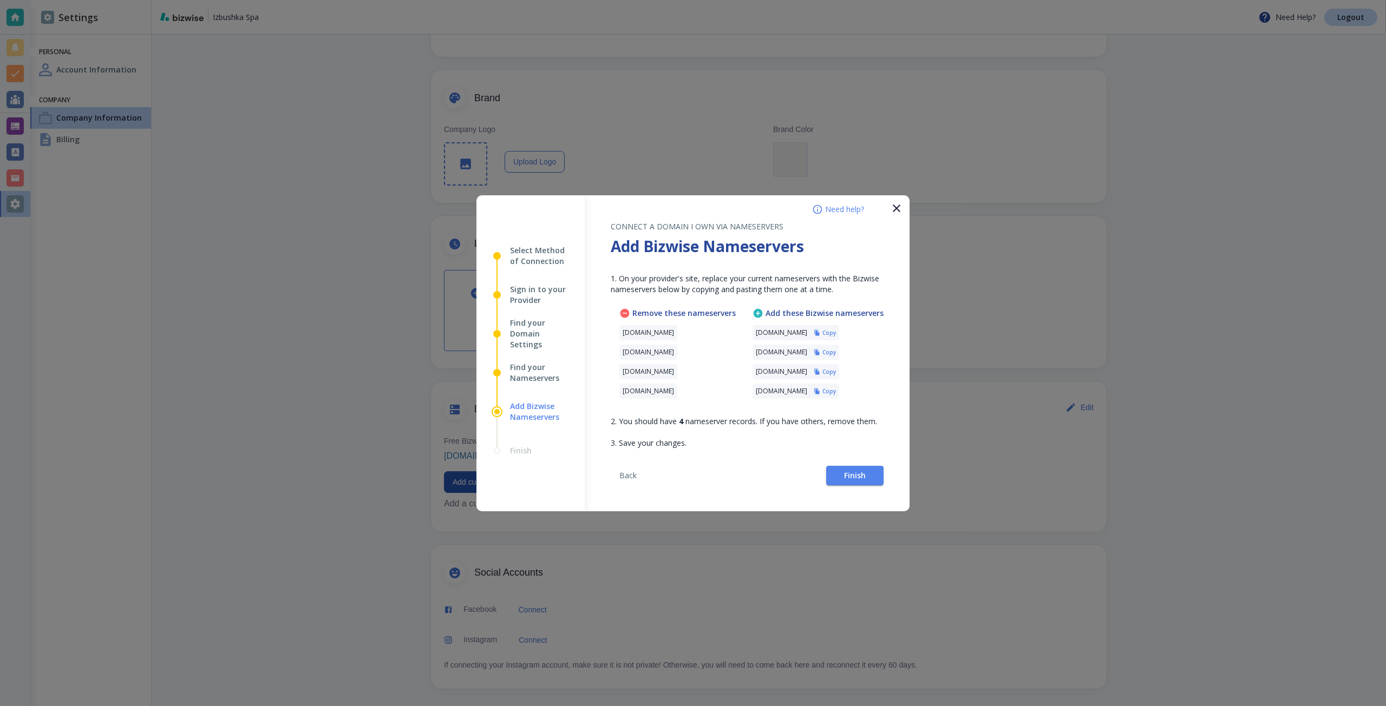
click at [819, 334] on icon "button" at bounding box center [816, 333] width 5 height 6
click at [836, 352] on h6 "Copy" at bounding box center [829, 353] width 14 height 8
click at [836, 371] on h6 "Copy" at bounding box center [829, 372] width 14 height 8
click at [836, 393] on h6 "Copy" at bounding box center [829, 392] width 14 height 8
click at [864, 475] on span "Finish" at bounding box center [855, 476] width 22 height 8
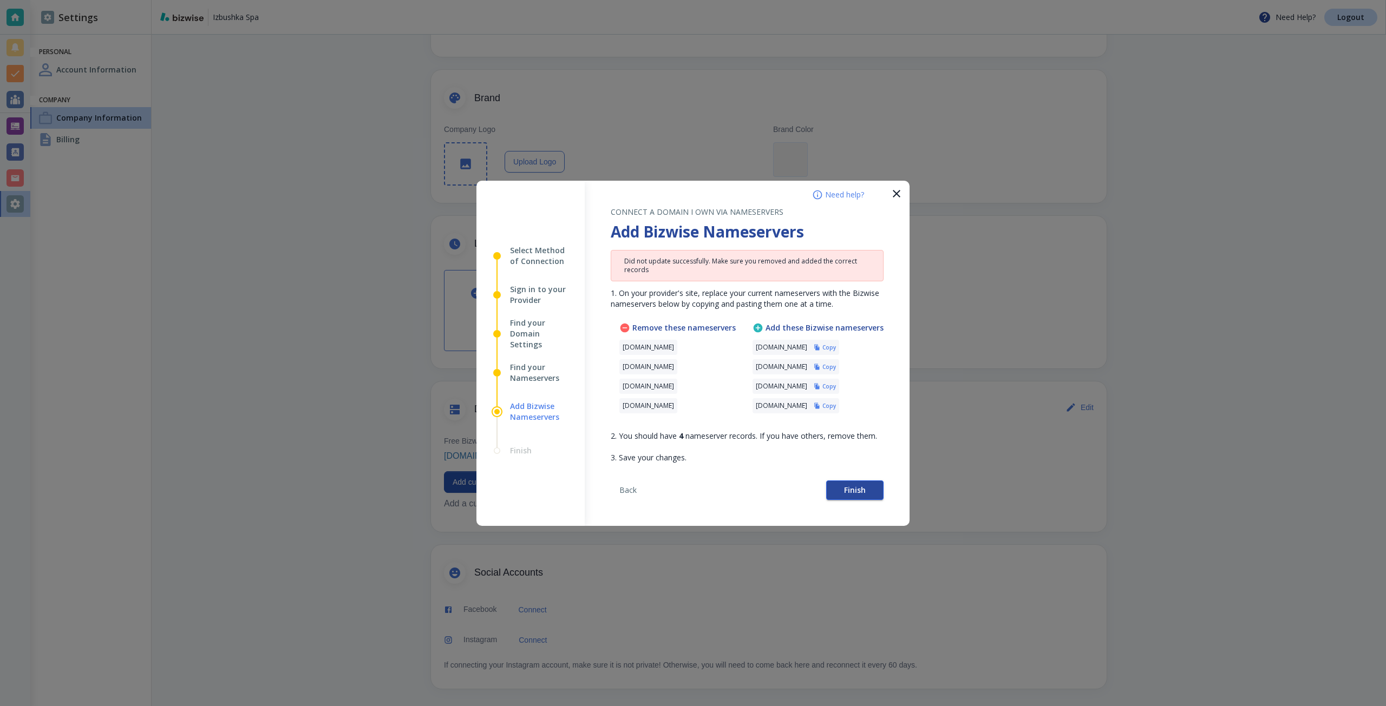
click at [870, 496] on button "Finish" at bounding box center [854, 490] width 57 height 19
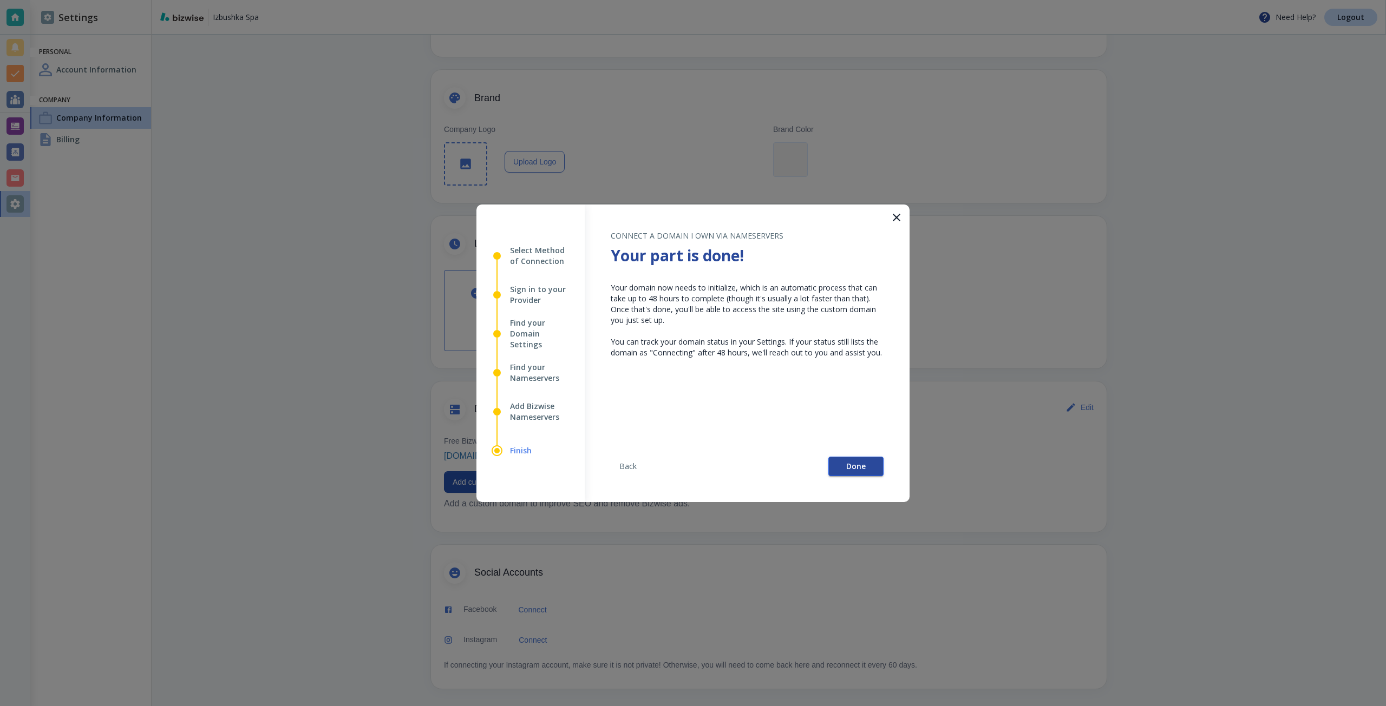
click at [837, 460] on button "Done" at bounding box center [855, 466] width 55 height 19
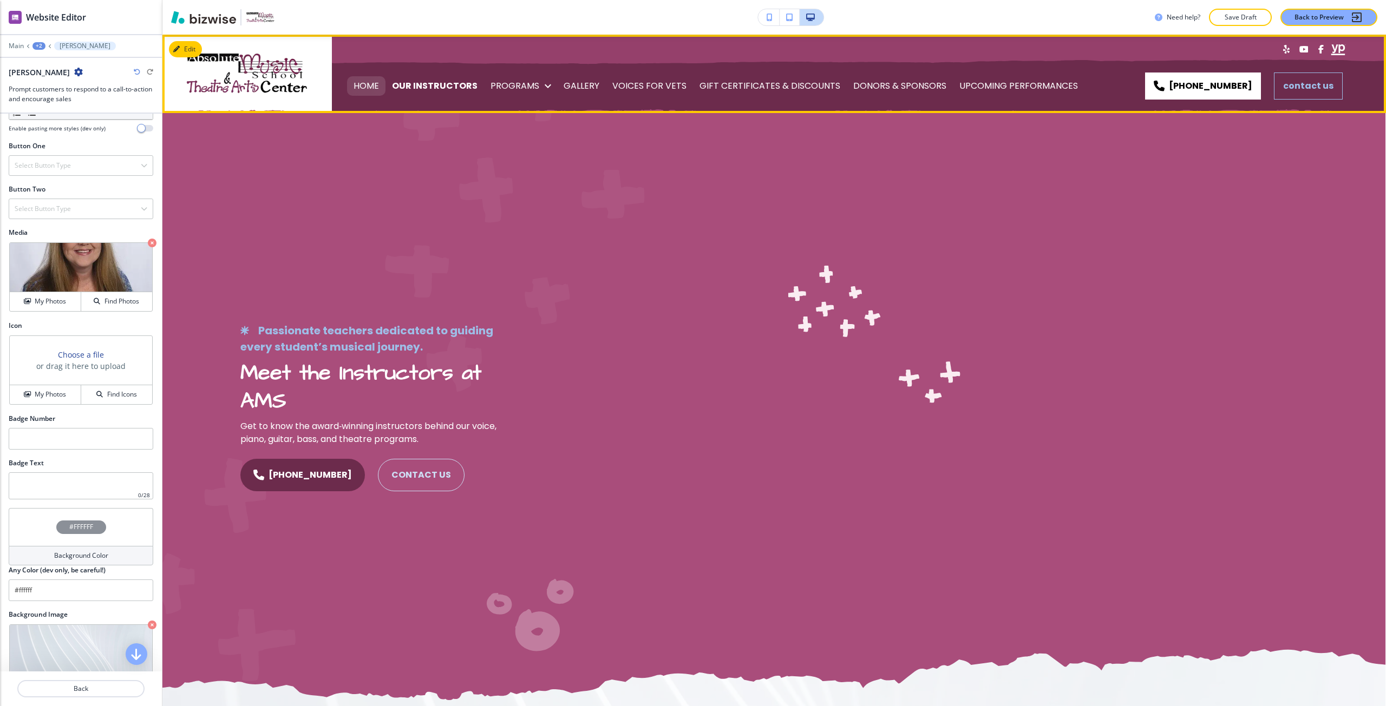
click at [368, 94] on p "HOME" at bounding box center [365, 86] width 25 height 30
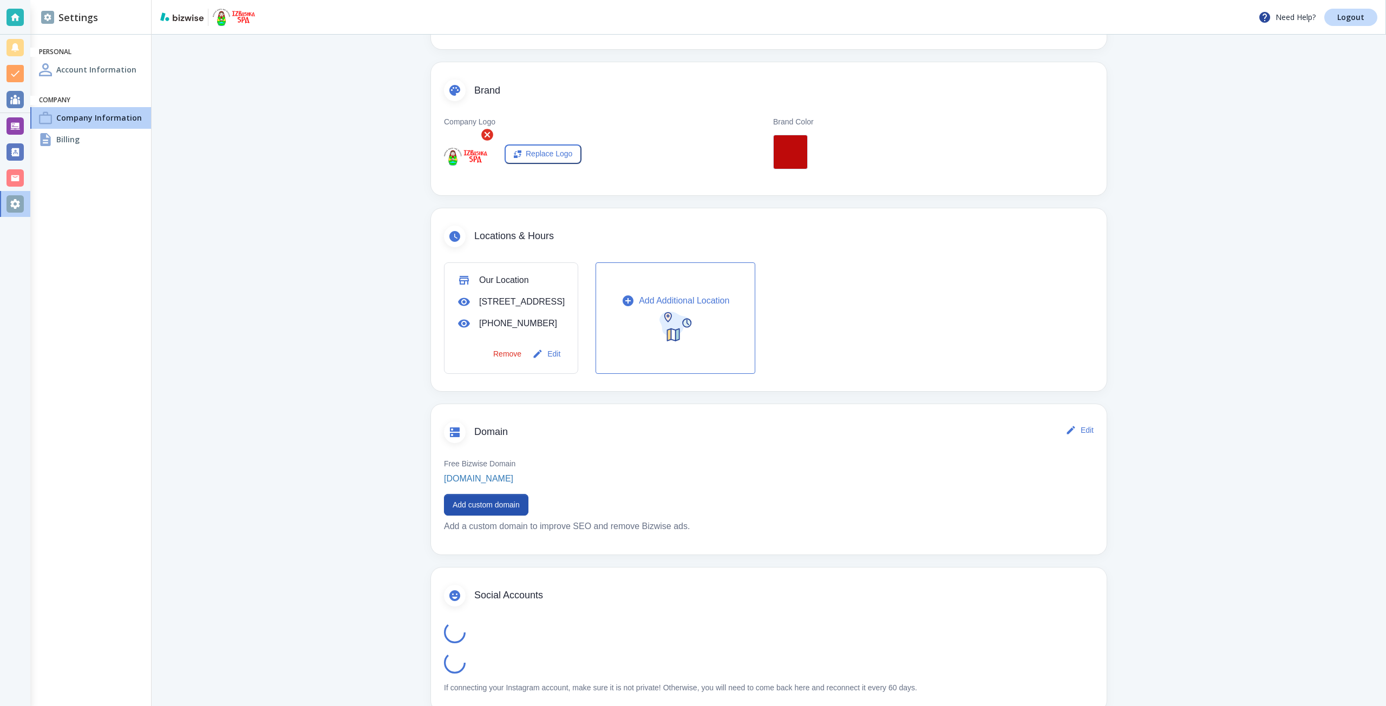
scroll to position [214, 0]
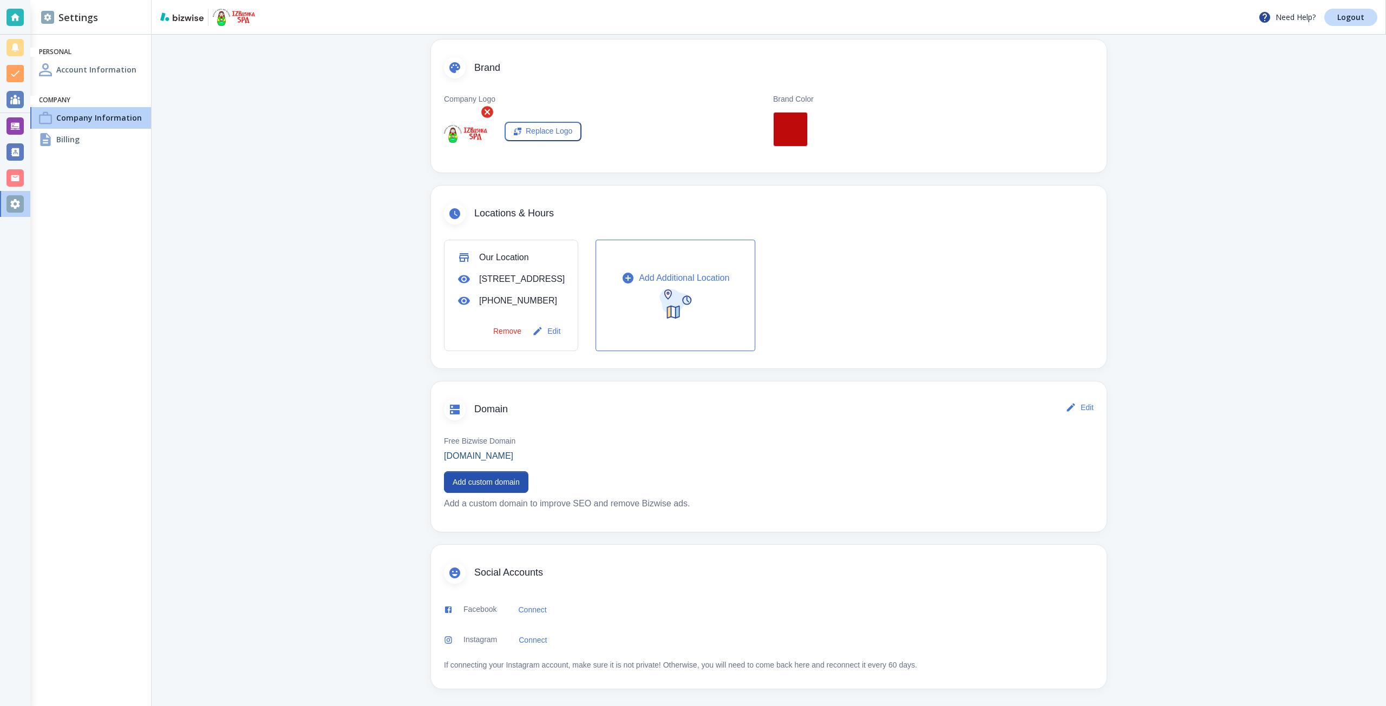
drag, startPoint x: 455, startPoint y: 457, endPoint x: 536, endPoint y: 458, distance: 80.7
click at [536, 458] on div "Free Bizwise Domain [DOMAIN_NAME] Add custom domain Add a custom domain to impr…" at bounding box center [768, 472] width 675 height 94
click at [529, 455] on link "[DOMAIN_NAME]" at bounding box center [487, 456] width 86 height 13
click at [370, 407] on main "Company Information You can change your company information here Basics Edit Co…" at bounding box center [769, 270] width 1234 height 872
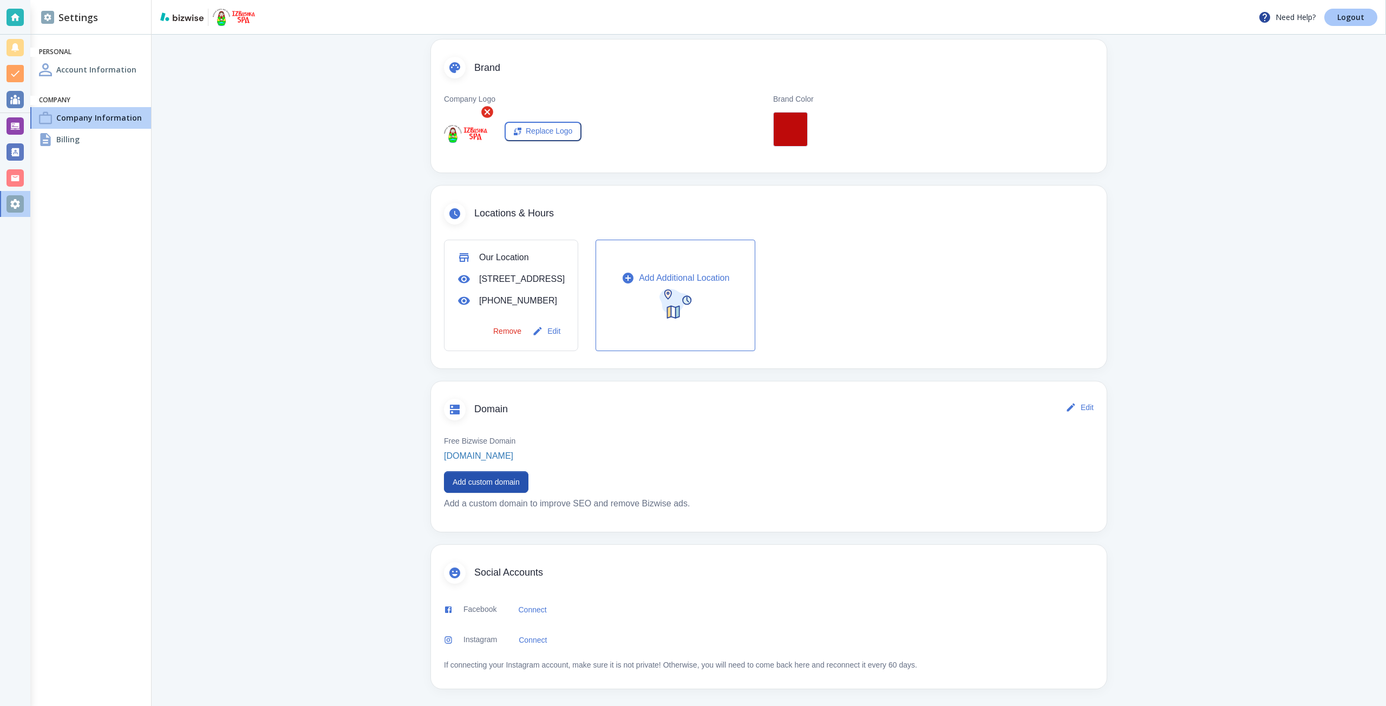
click at [1363, 24] on link "Logout" at bounding box center [1350, 17] width 53 height 17
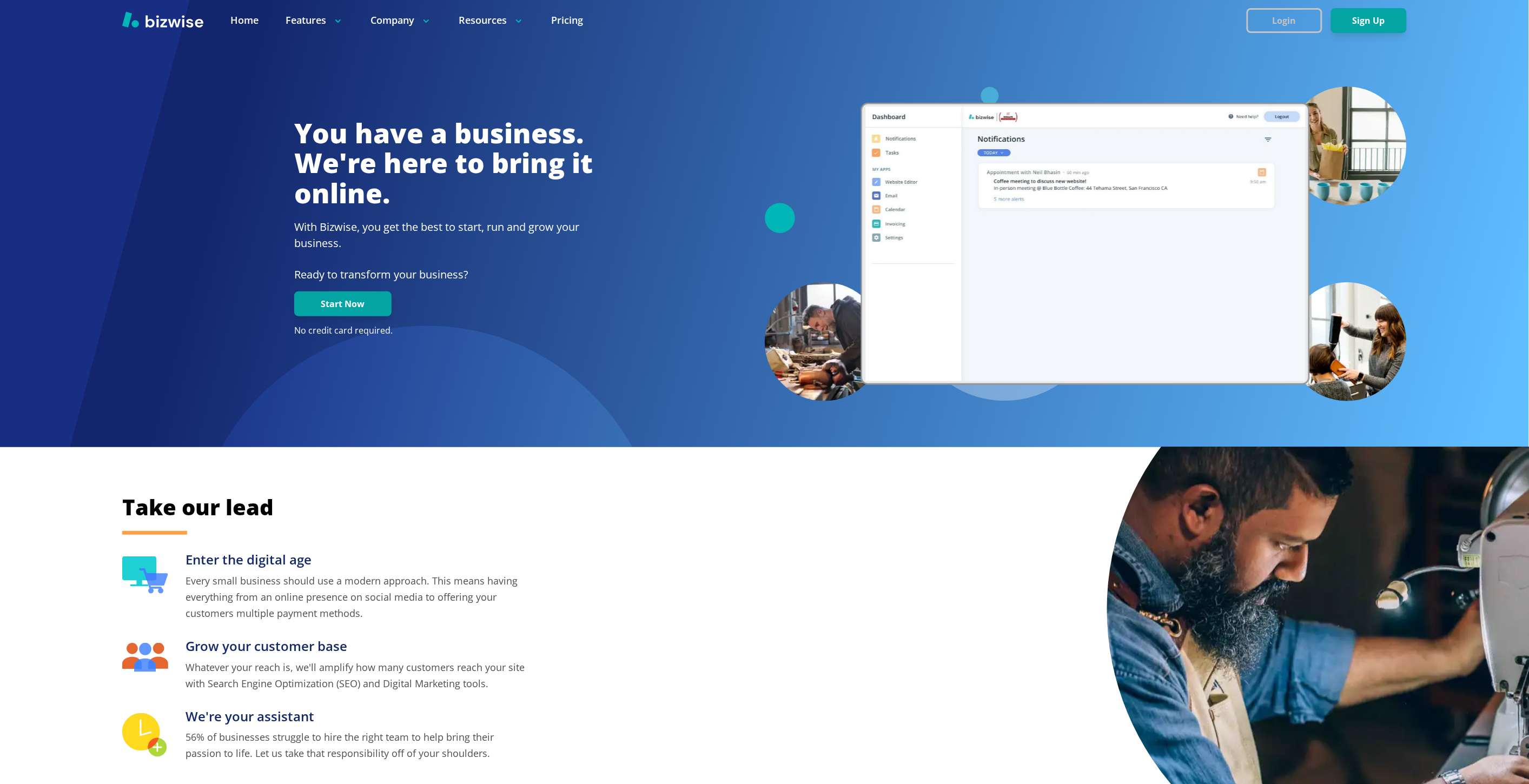
click at [1287, 17] on button "Login" at bounding box center [1285, 20] width 76 height 25
